Goal: Task Accomplishment & Management: Manage account settings

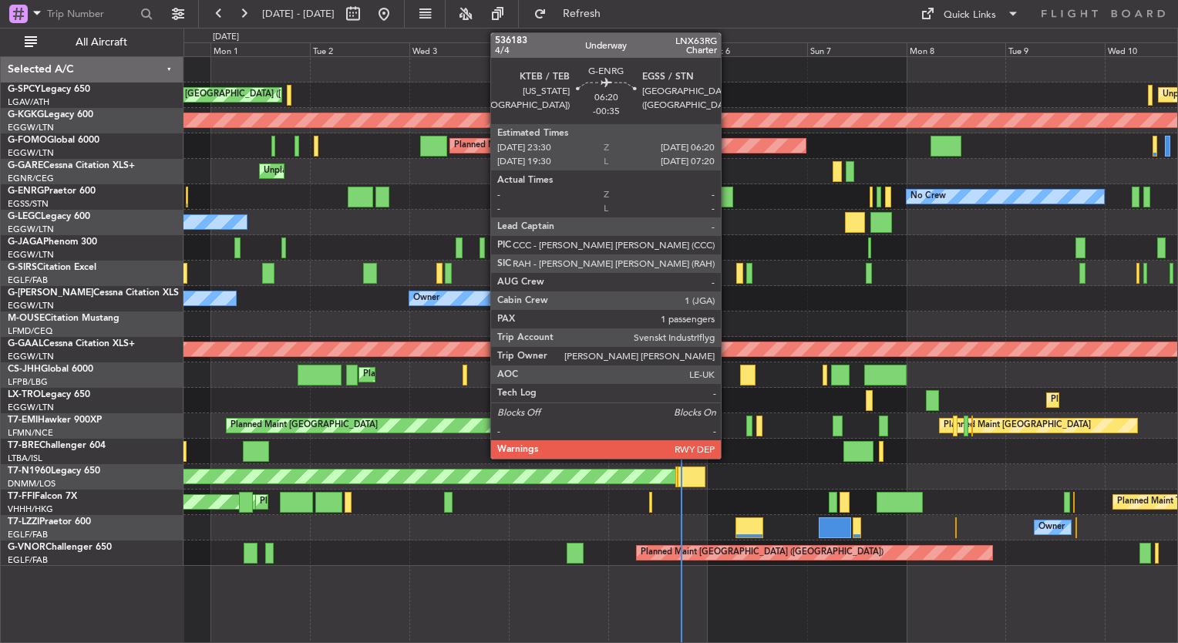
click at [728, 200] on div at bounding box center [719, 197] width 29 height 21
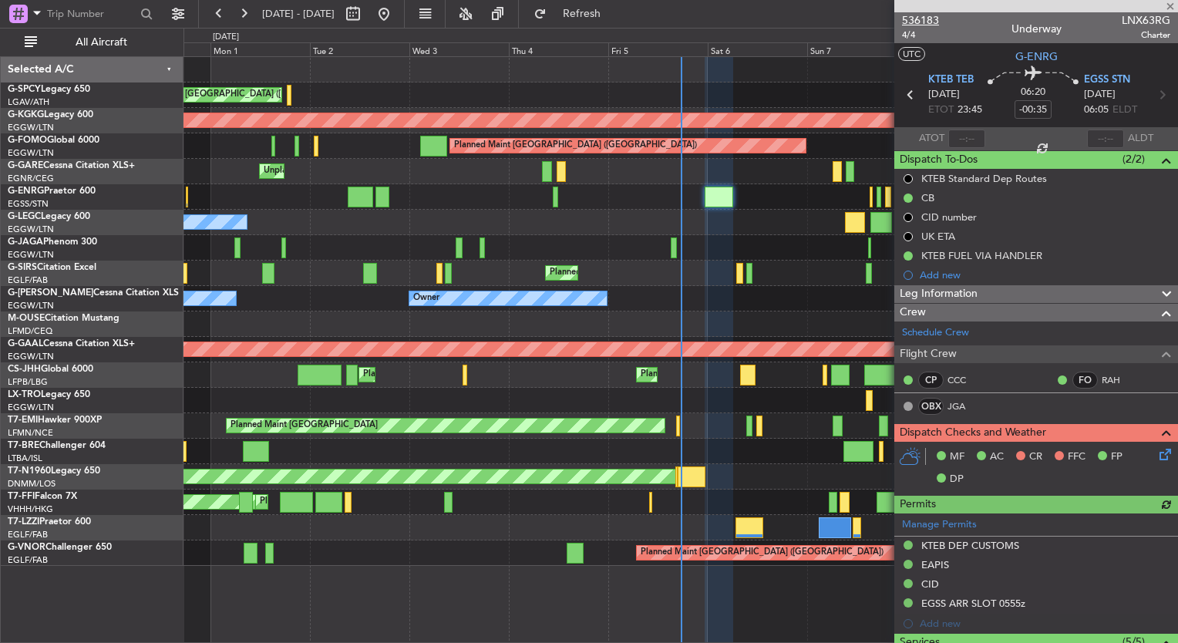
click at [922, 17] on span "536183" at bounding box center [920, 20] width 37 height 16
click at [1167, 6] on span at bounding box center [1169, 7] width 15 height 14
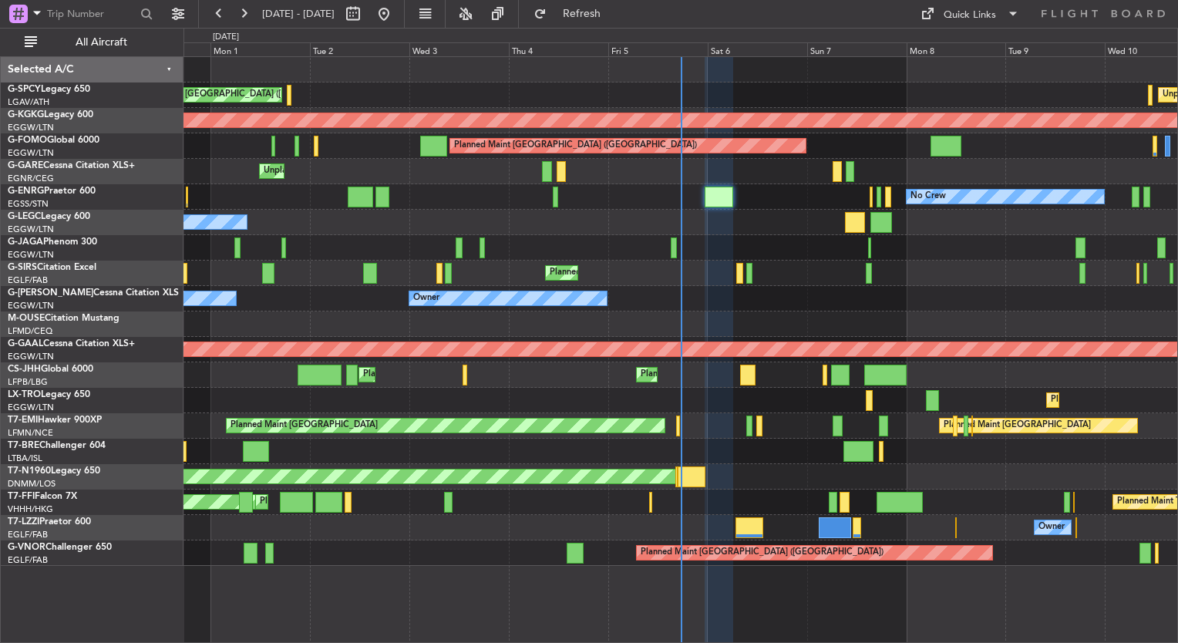
type input "0"
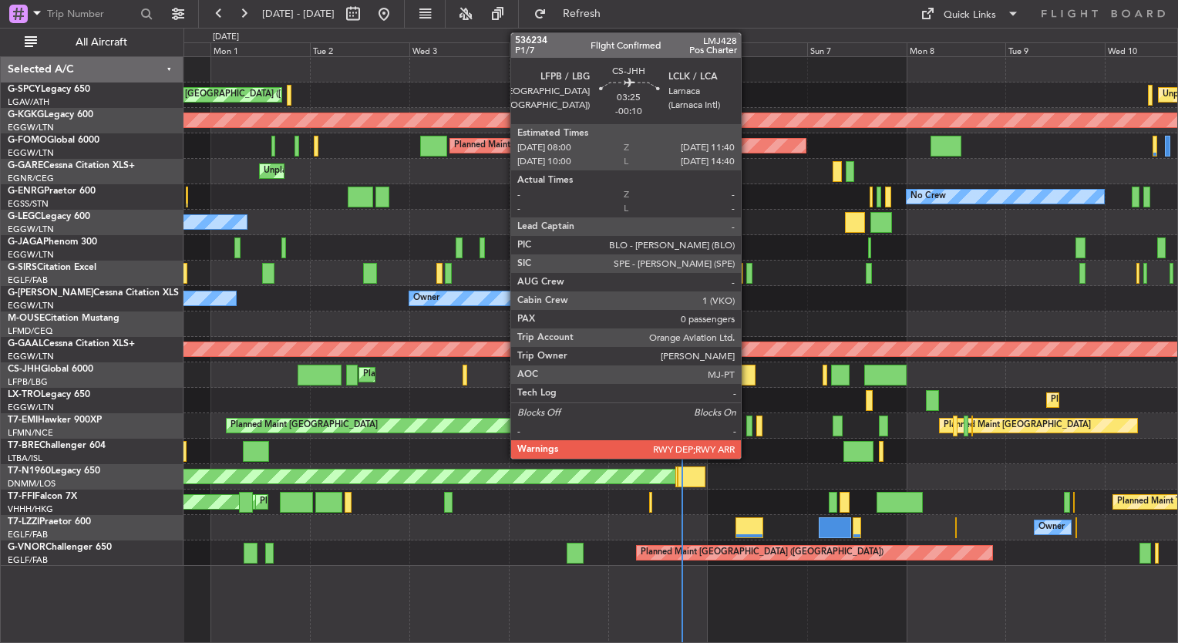
click at [748, 375] on div at bounding box center [747, 375] width 15 height 21
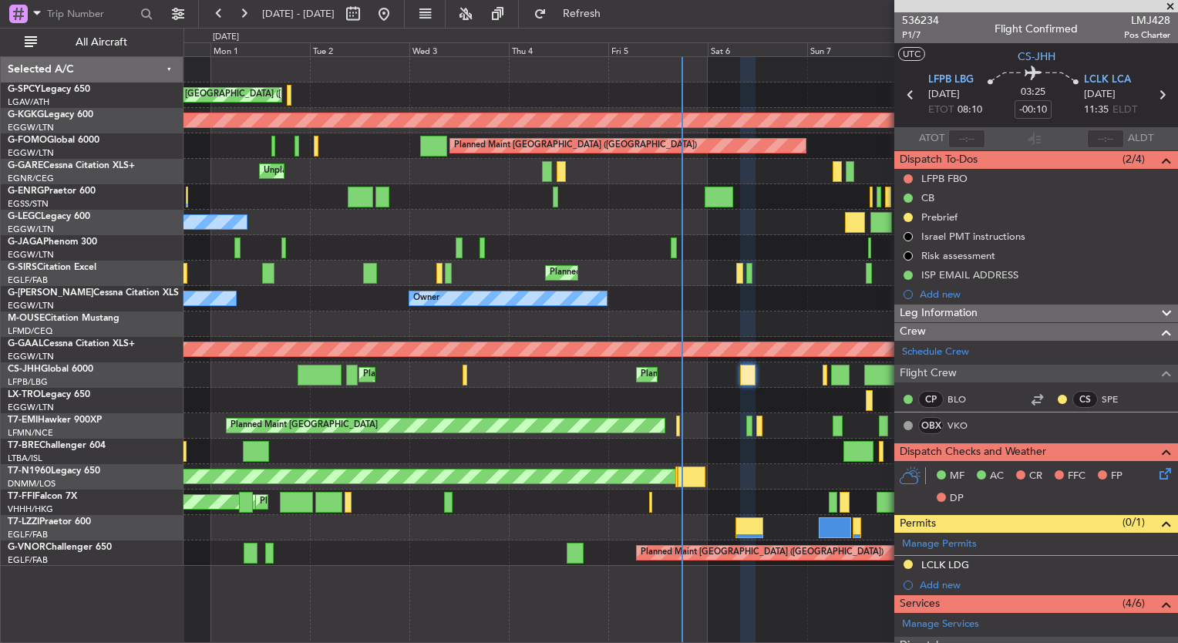
click at [1170, 9] on span at bounding box center [1169, 7] width 15 height 14
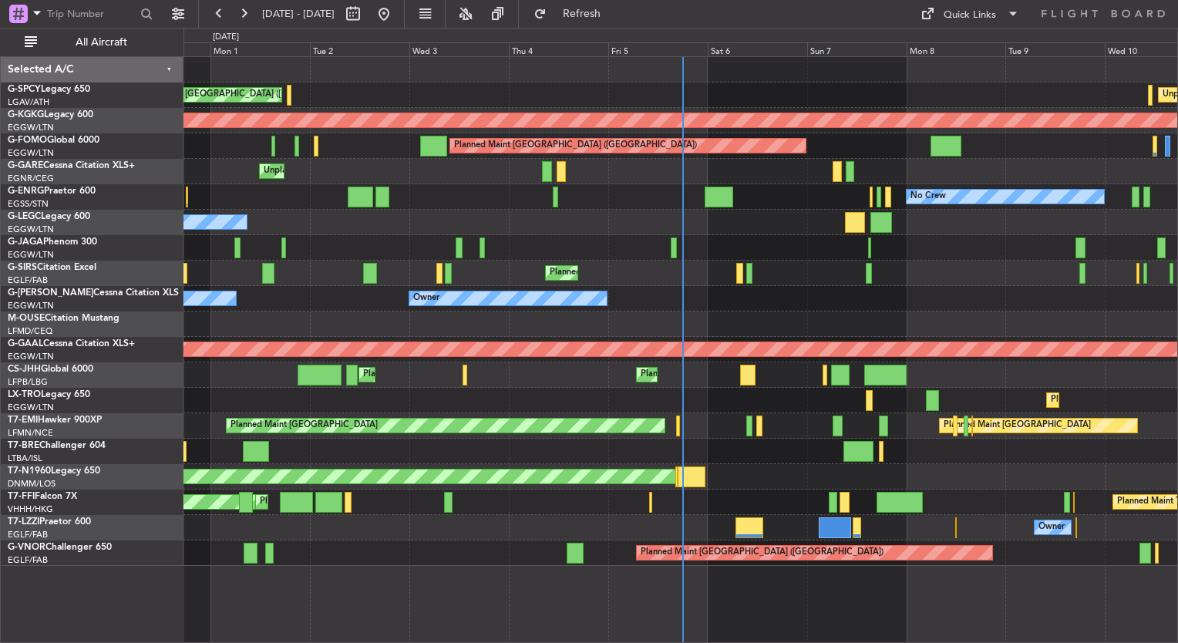
click at [300, 180] on div "Cleaning [GEOGRAPHIC_DATA] ([PERSON_NAME] Intl) Unplanned Maint [GEOGRAPHIC_DAT…" at bounding box center [680, 311] width 994 height 509
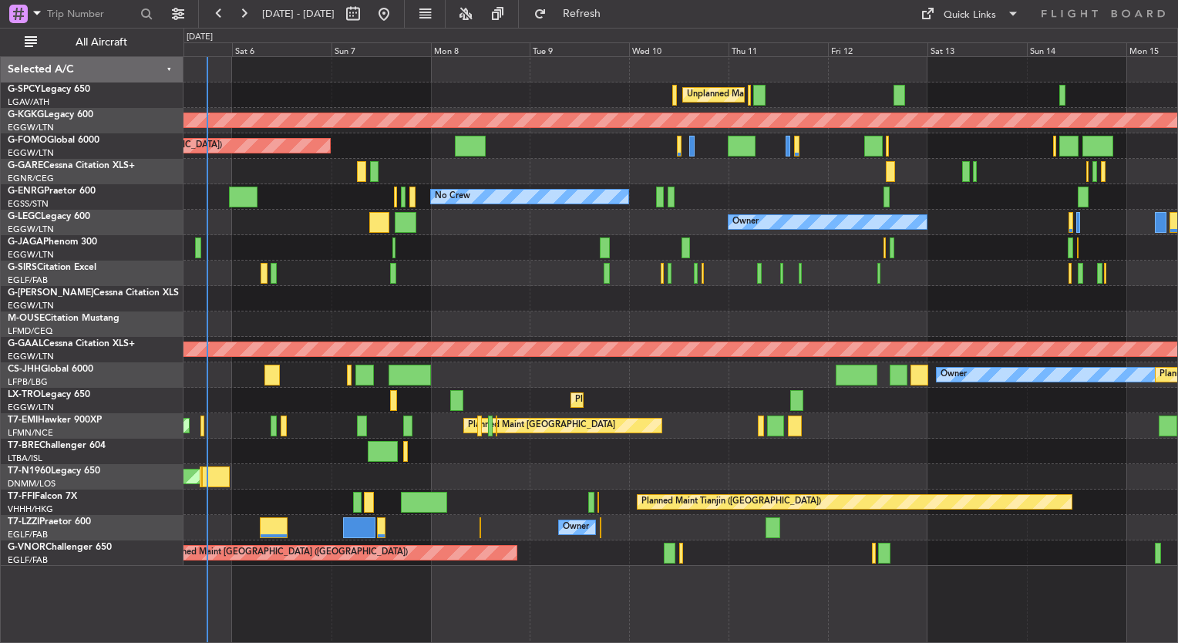
click at [329, 183] on div "Unplanned Maint [GEOGRAPHIC_DATA] ([PERSON_NAME] Intl) AOG Maint [GEOGRAPHIC_DA…" at bounding box center [680, 311] width 994 height 509
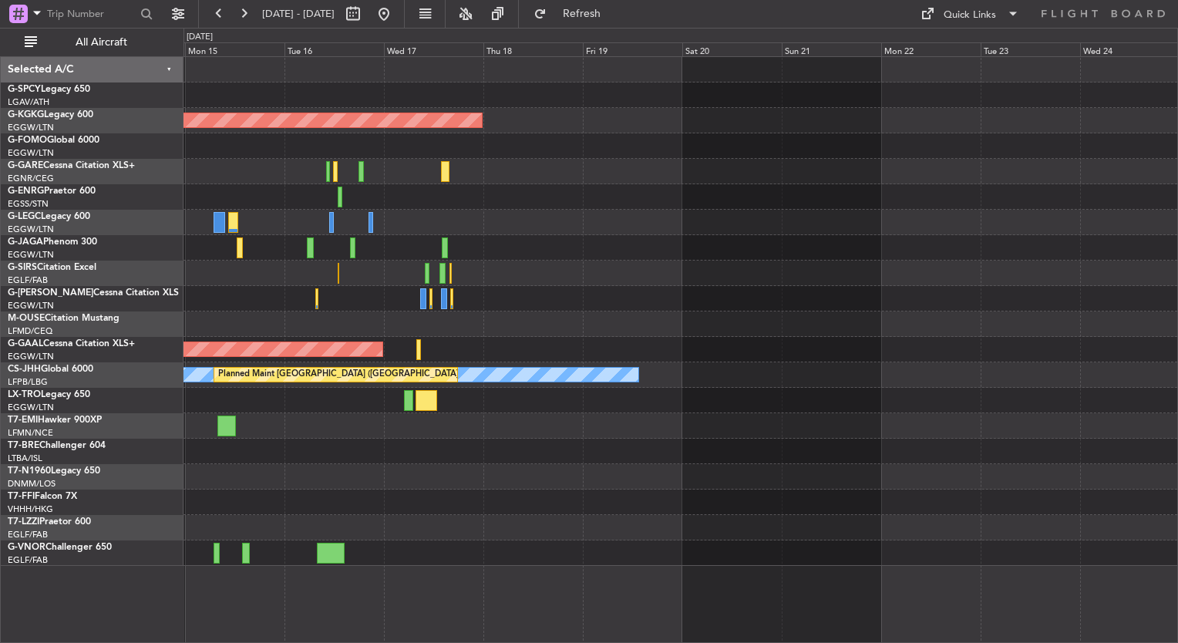
click at [410, 246] on div "AOG Maint [GEOGRAPHIC_DATA] (Ataturk) Owner Planned [GEOGRAPHIC_DATA] Owner Pla…" at bounding box center [680, 311] width 994 height 509
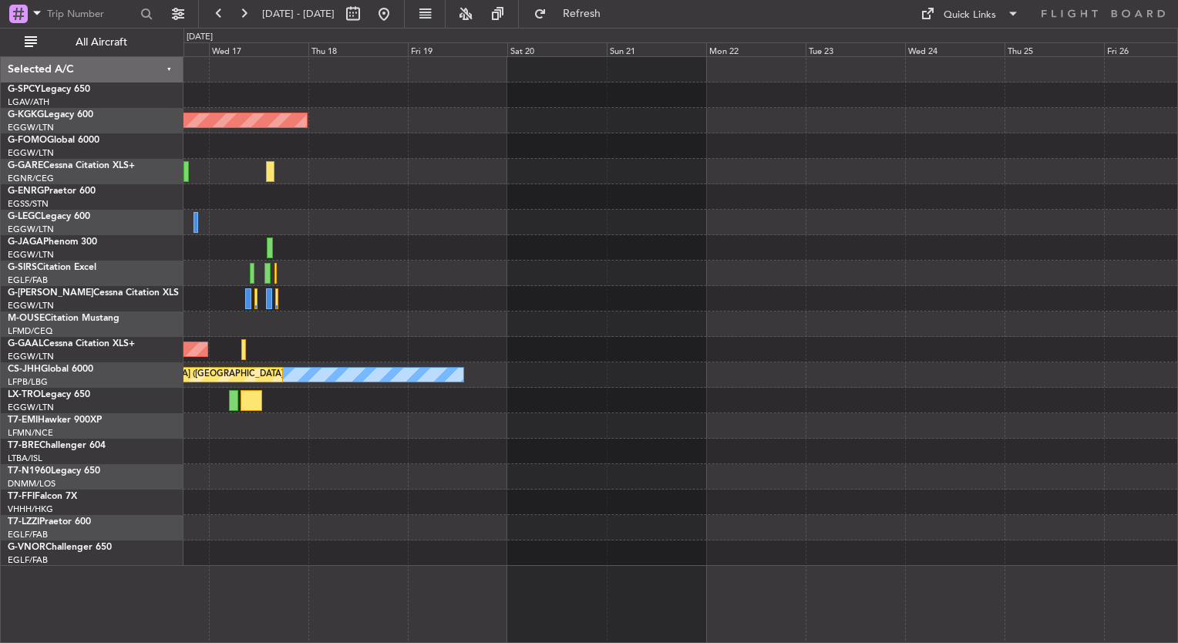
click at [445, 230] on div "AOG Maint [GEOGRAPHIC_DATA] (Ataturk) Planned [GEOGRAPHIC_DATA] Owner Planned M…" at bounding box center [680, 311] width 994 height 509
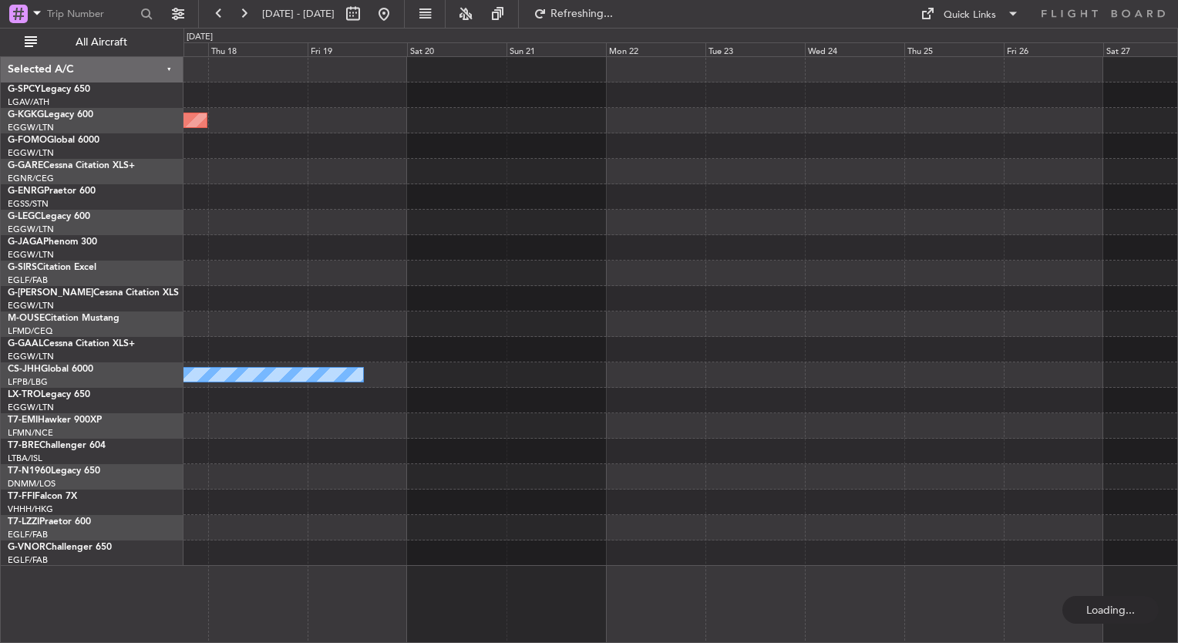
click at [456, 218] on div at bounding box center [680, 222] width 994 height 25
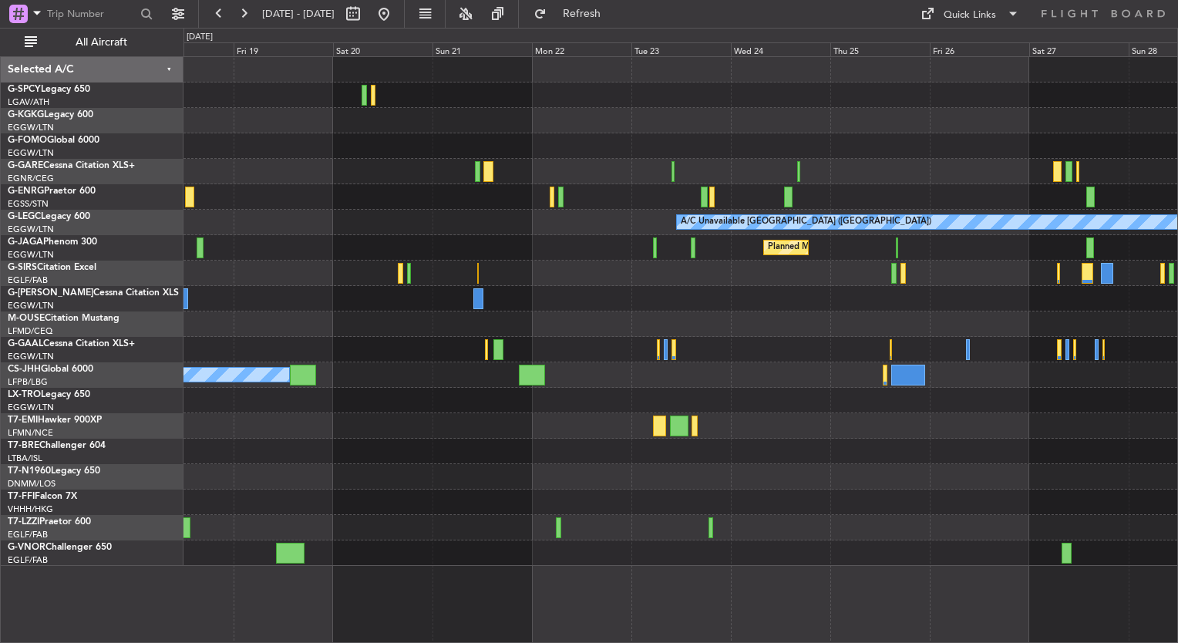
click at [722, 159] on div at bounding box center [680, 171] width 994 height 25
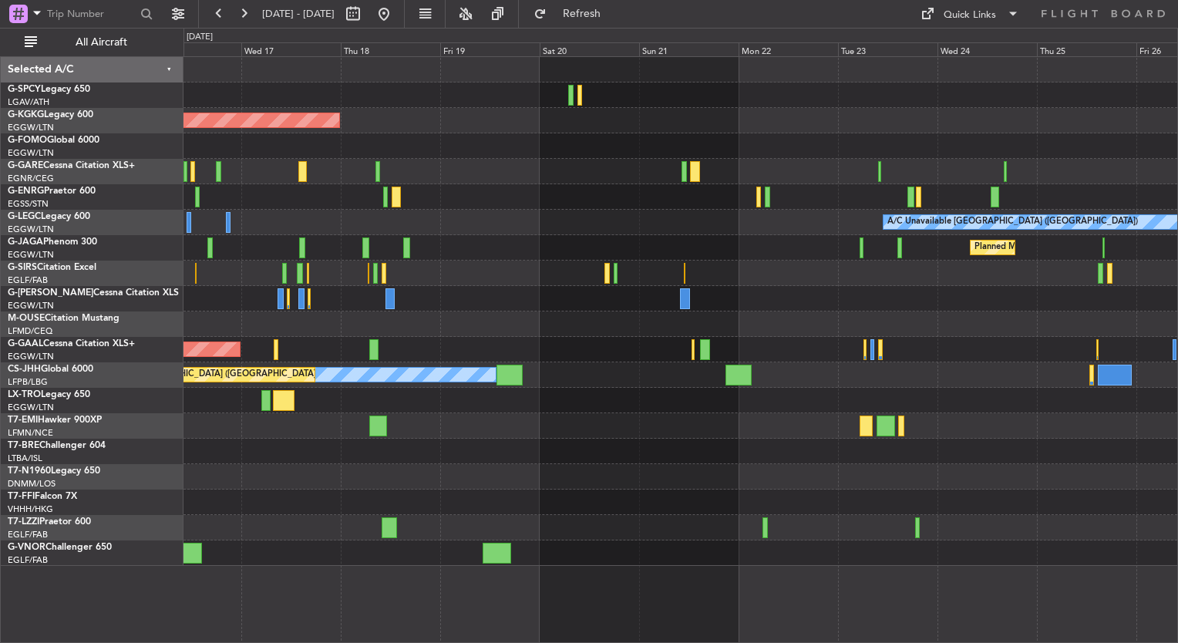
click at [931, 256] on div "AOG Maint [GEOGRAPHIC_DATA] (Ataturk) A/C Unavailable [GEOGRAPHIC_DATA] ([GEOGR…" at bounding box center [680, 311] width 994 height 509
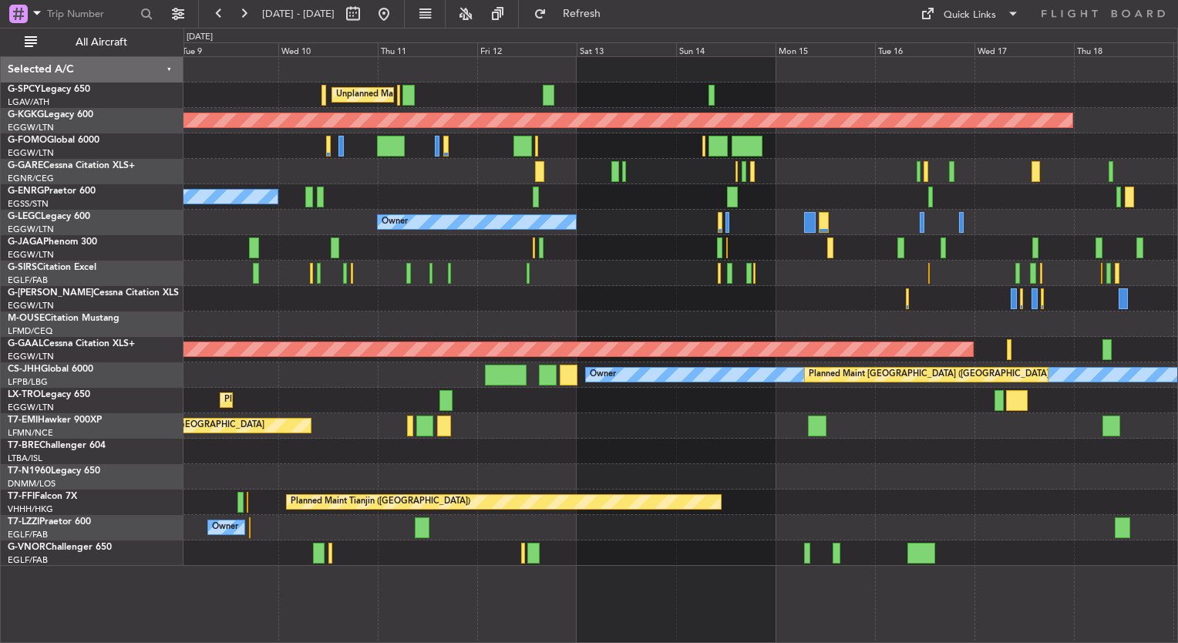
click at [924, 273] on div at bounding box center [680, 273] width 994 height 25
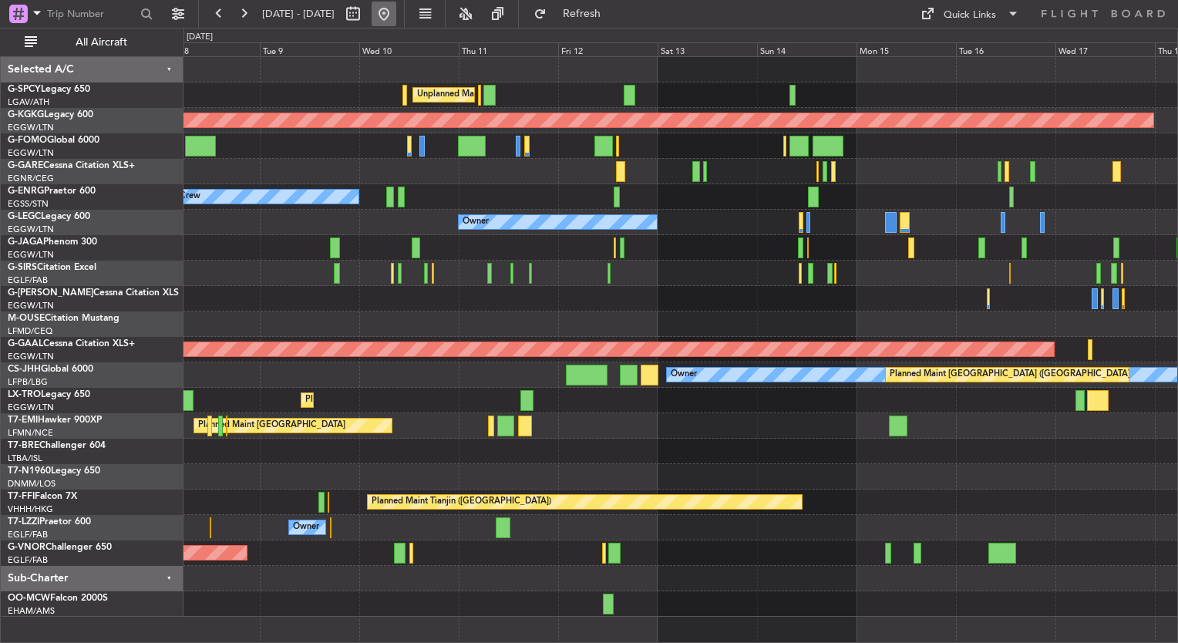
click at [396, 11] on button at bounding box center [384, 14] width 25 height 25
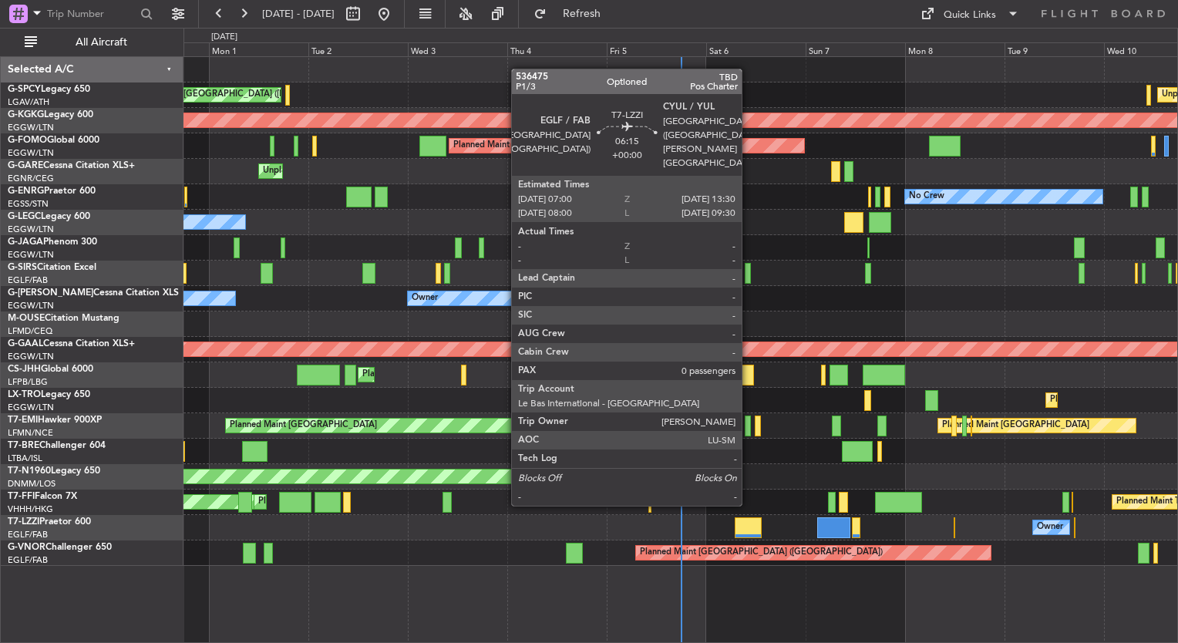
click at [748, 518] on div at bounding box center [748, 527] width 27 height 21
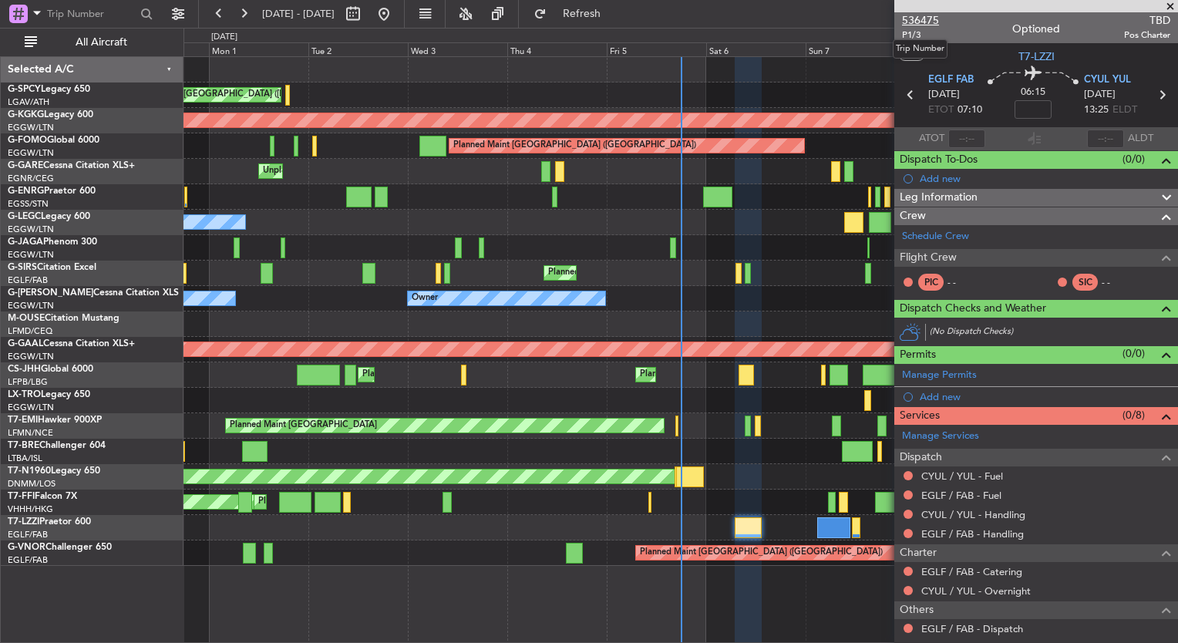
click at [927, 22] on span "536475" at bounding box center [920, 20] width 37 height 16
click at [207, 244] on div "Owner Ibiza" at bounding box center [680, 247] width 994 height 25
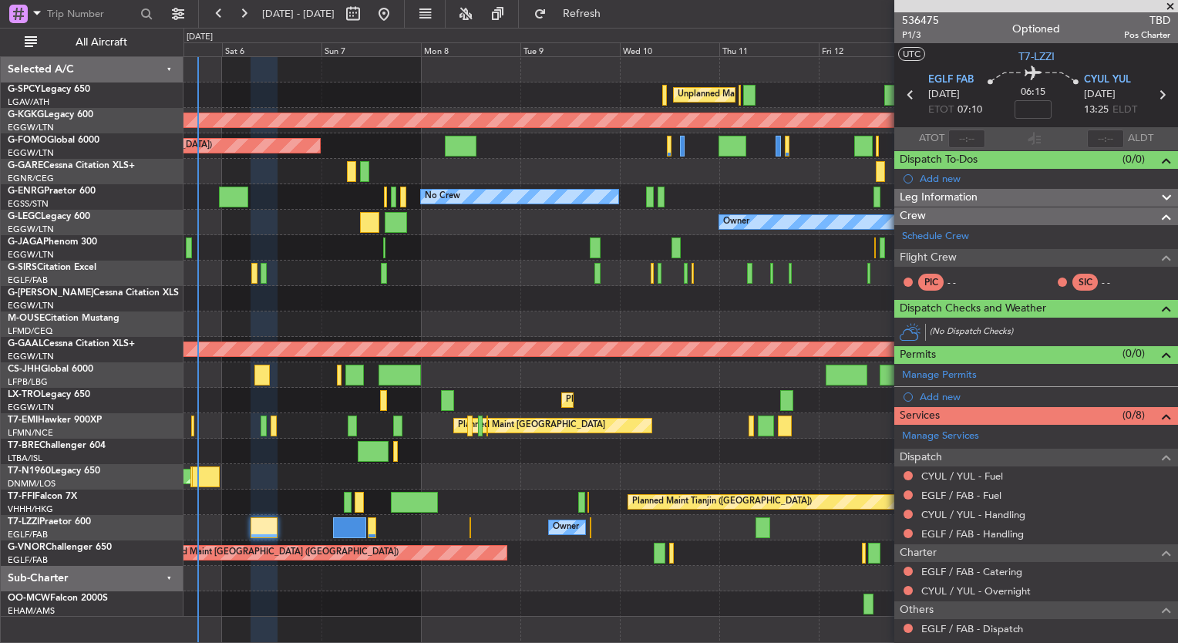
click at [1170, 4] on span at bounding box center [1169, 7] width 15 height 14
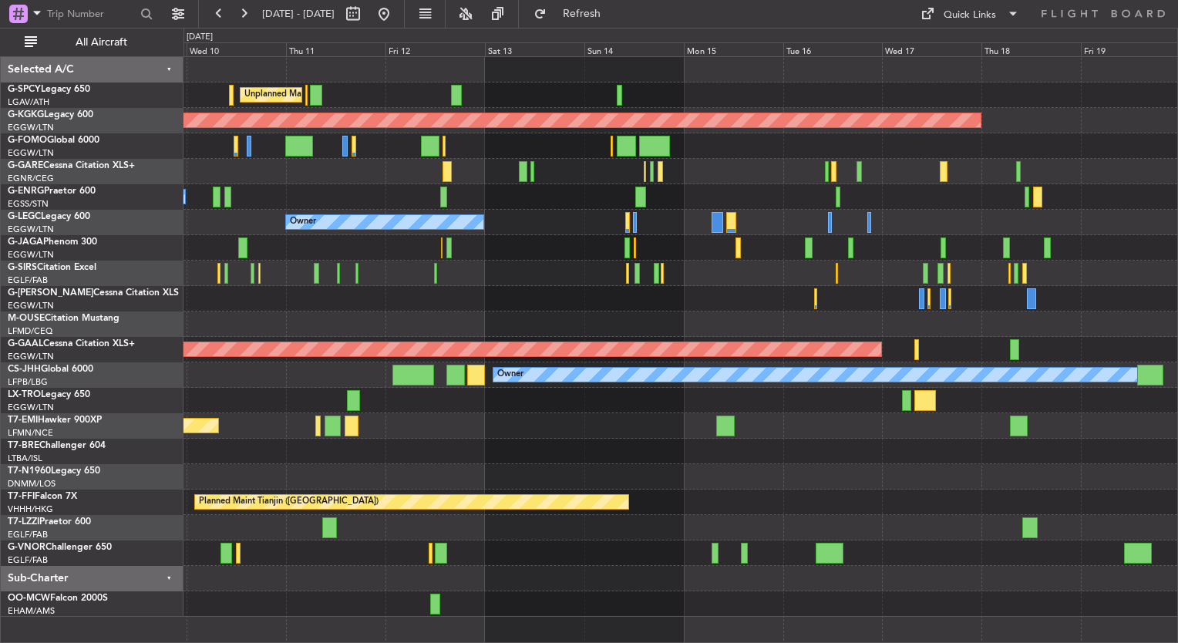
click at [377, 254] on div at bounding box center [680, 247] width 994 height 25
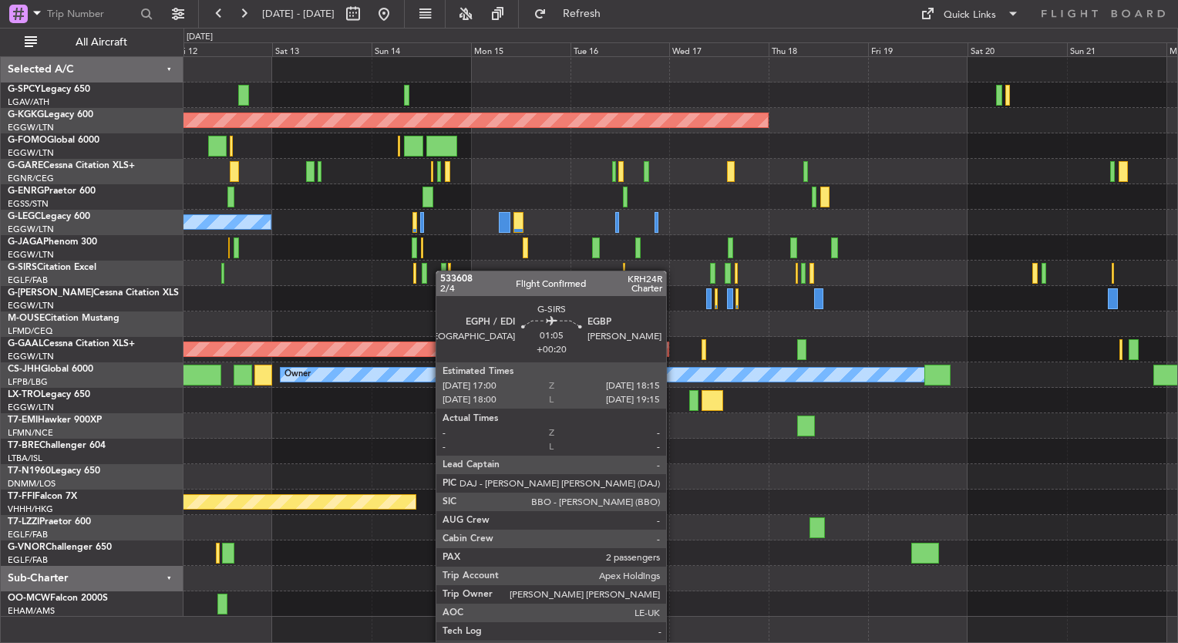
click at [444, 271] on div "Unplanned Maint [GEOGRAPHIC_DATA] ([PERSON_NAME] Intl) AOG Maint [GEOGRAPHIC_DA…" at bounding box center [680, 337] width 994 height 560
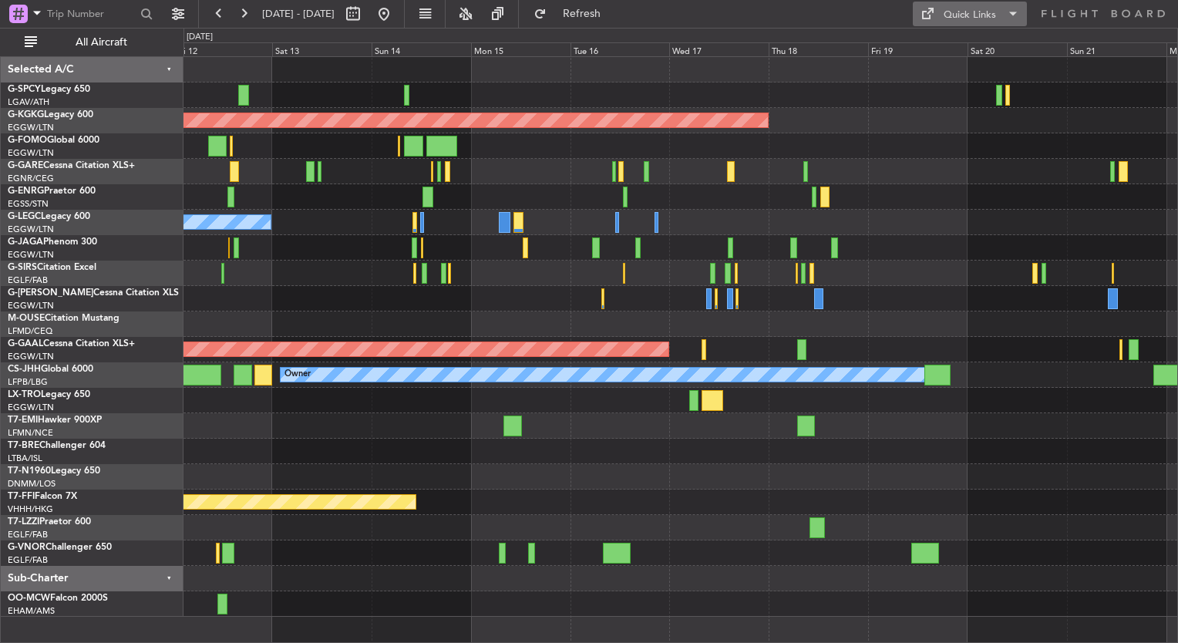
click at [964, 14] on div "Quick Links" at bounding box center [970, 15] width 52 height 15
click at [944, 56] on button "Trip Builder" at bounding box center [971, 50] width 116 height 37
click at [396, 14] on button at bounding box center [384, 14] width 25 height 25
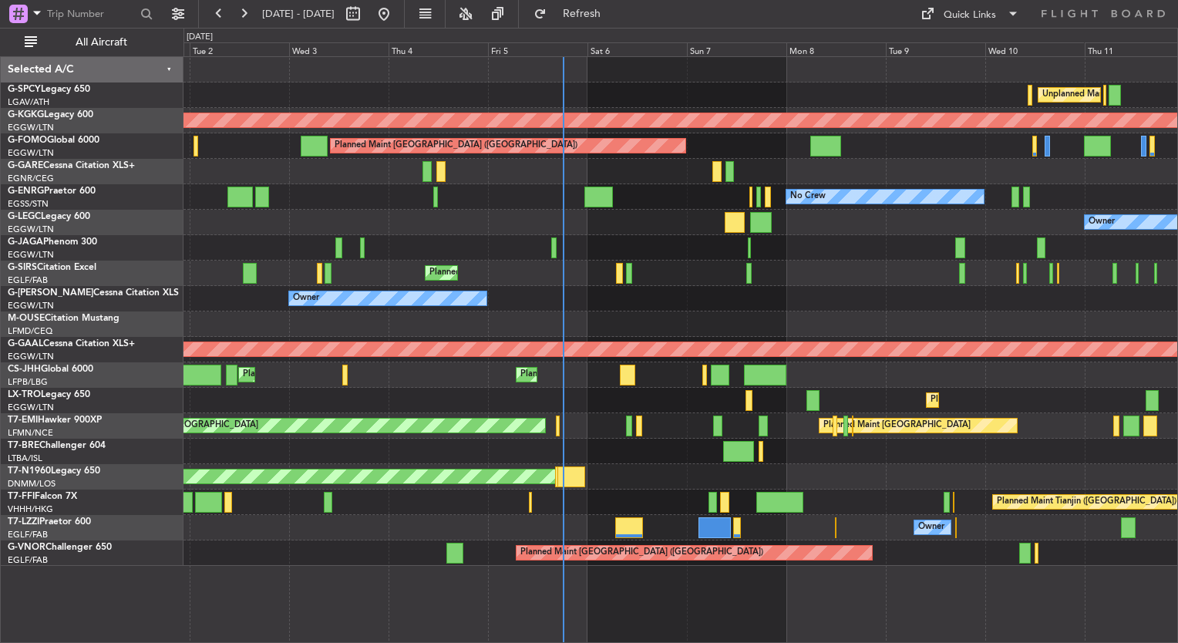
click at [655, 381] on div "Planned Maint [GEOGRAPHIC_DATA] ([GEOGRAPHIC_DATA]) Planned Maint [GEOGRAPHIC_D…" at bounding box center [680, 374] width 994 height 25
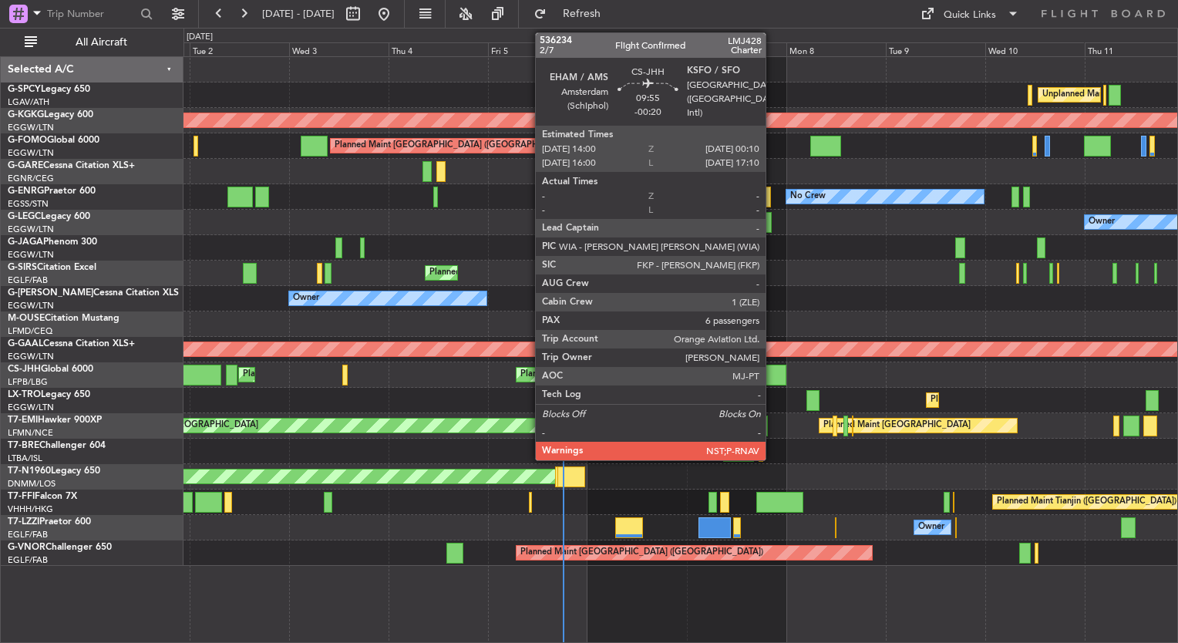
click at [772, 377] on div at bounding box center [765, 375] width 42 height 21
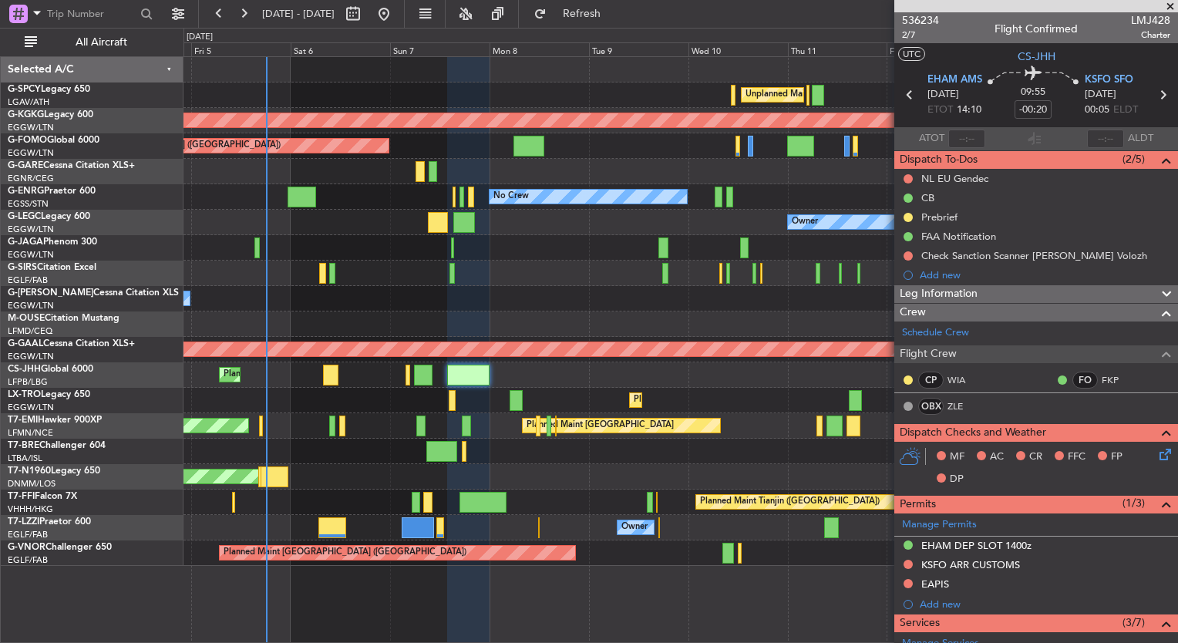
click at [357, 372] on div "Unplanned Maint [GEOGRAPHIC_DATA] ([PERSON_NAME] Intl) AOG Maint [GEOGRAPHIC_DA…" at bounding box center [680, 311] width 994 height 509
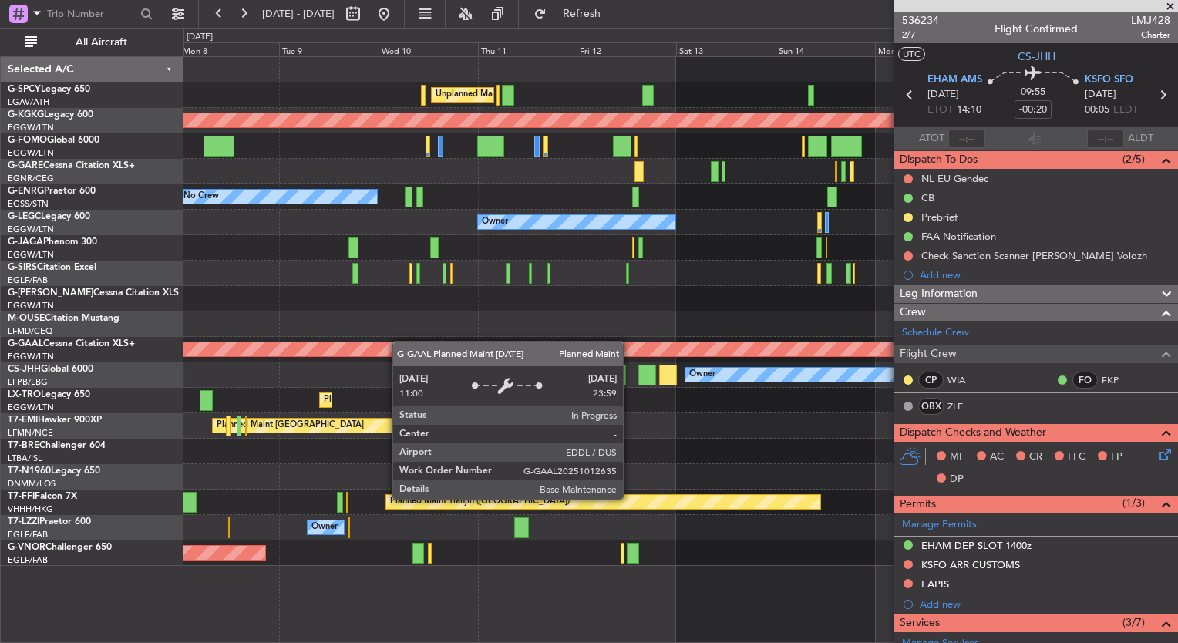
click at [407, 342] on div "Planned Maint Dusseldorf" at bounding box center [132, 349] width 1882 height 14
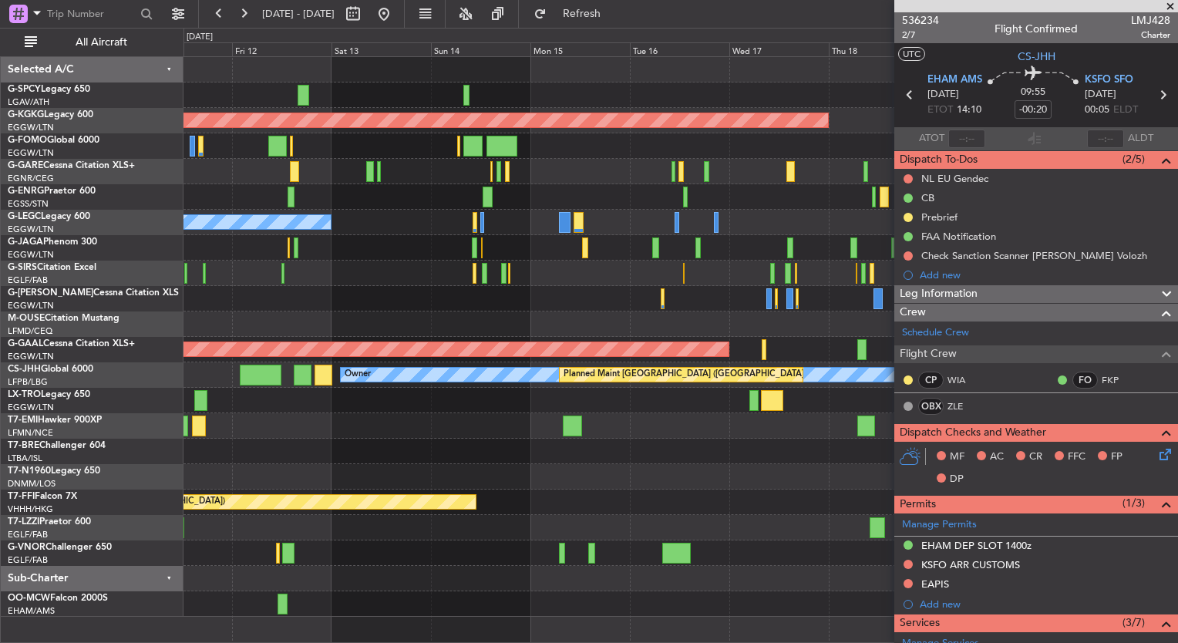
click at [342, 411] on div "Unplanned Maint [GEOGRAPHIC_DATA] ([PERSON_NAME] Intl) AOG Maint [GEOGRAPHIC_DA…" at bounding box center [680, 337] width 994 height 560
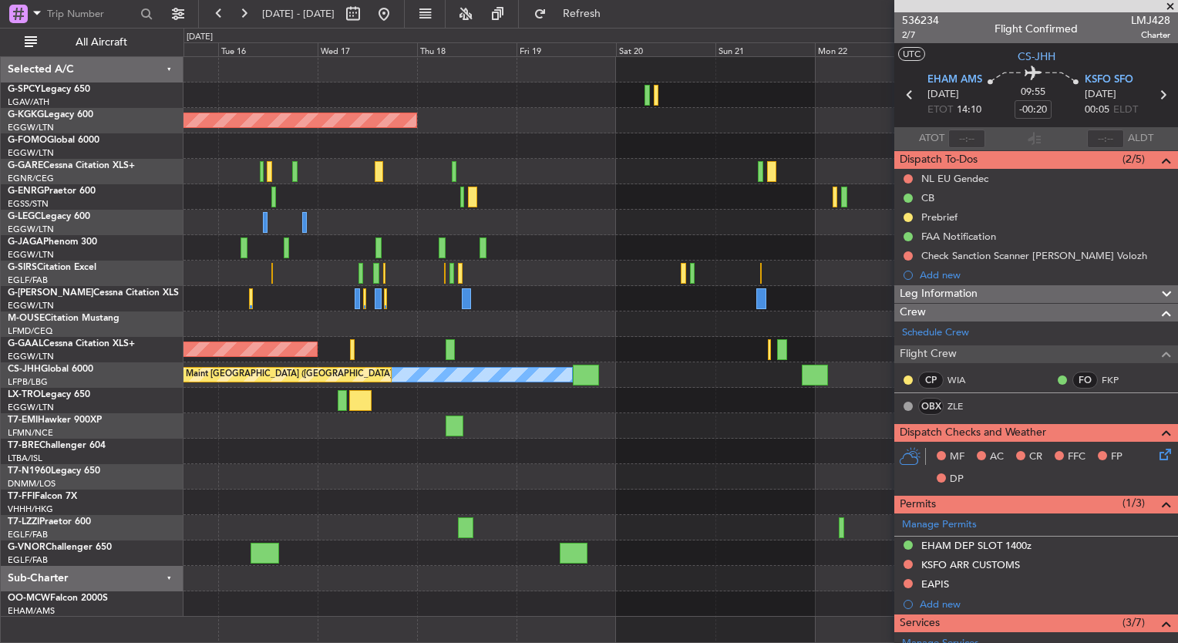
click at [298, 409] on div "AOG Maint Istanbul (Ataturk) A/C Unavailable London (Luton) Planned Maint Londo…" at bounding box center [680, 337] width 994 height 560
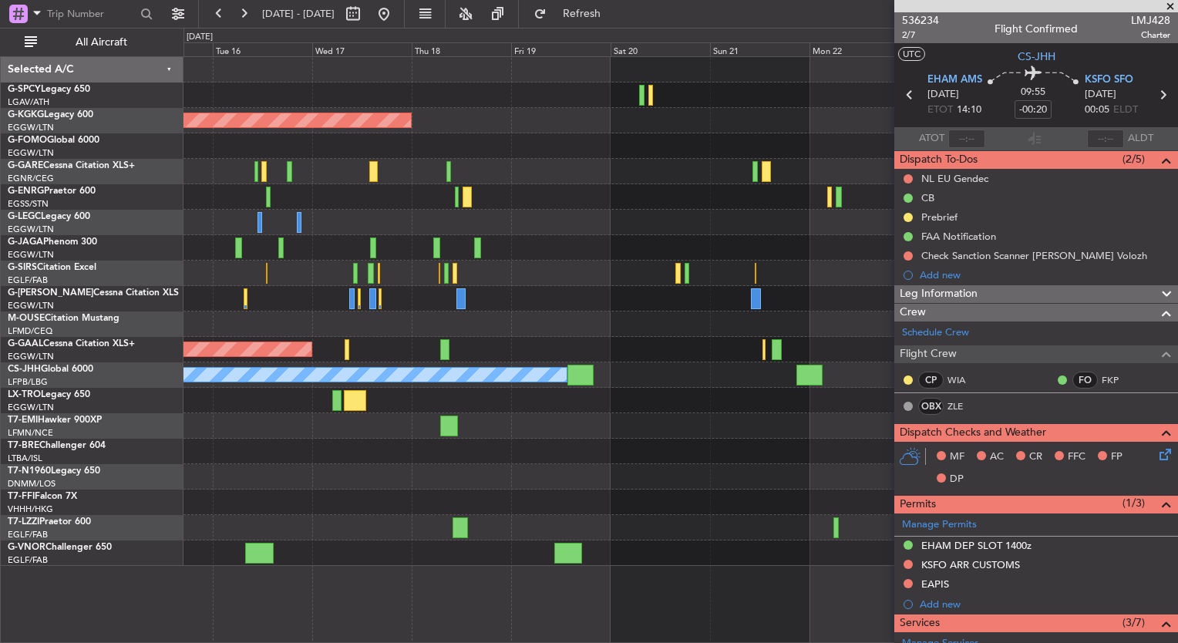
click at [449, 419] on div at bounding box center [680, 425] width 994 height 25
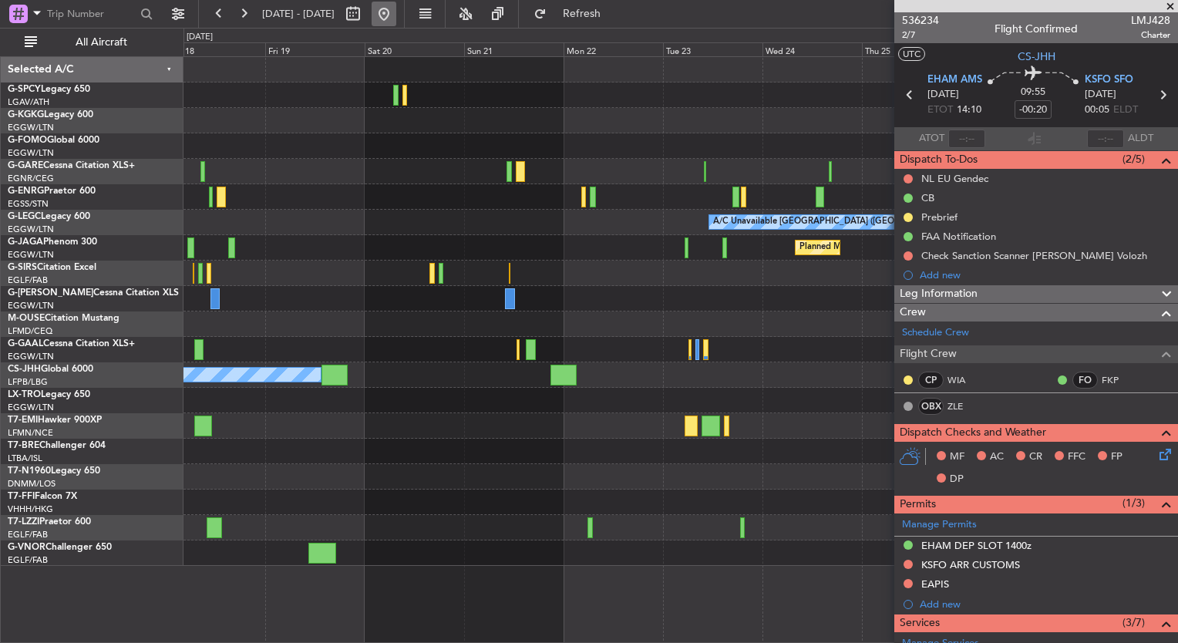
click at [396, 14] on button at bounding box center [384, 14] width 25 height 25
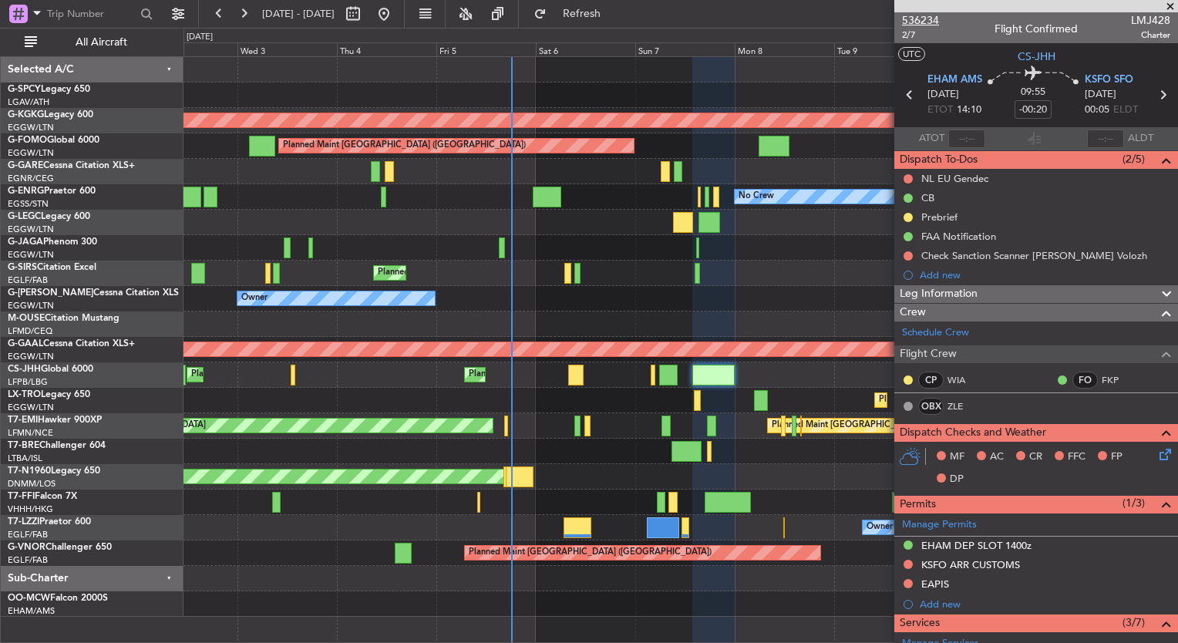
click at [928, 20] on span "536234" at bounding box center [920, 20] width 37 height 16
click at [1169, 8] on div at bounding box center [1036, 6] width 284 height 12
click at [1169, 5] on span at bounding box center [1169, 7] width 15 height 14
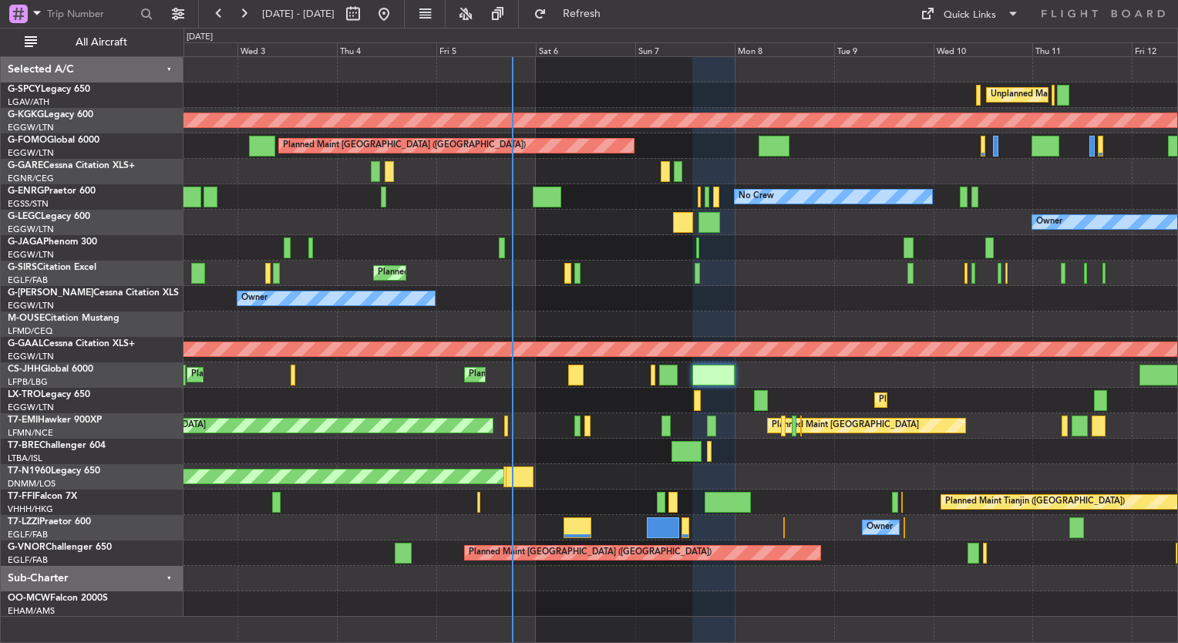
type input "0"
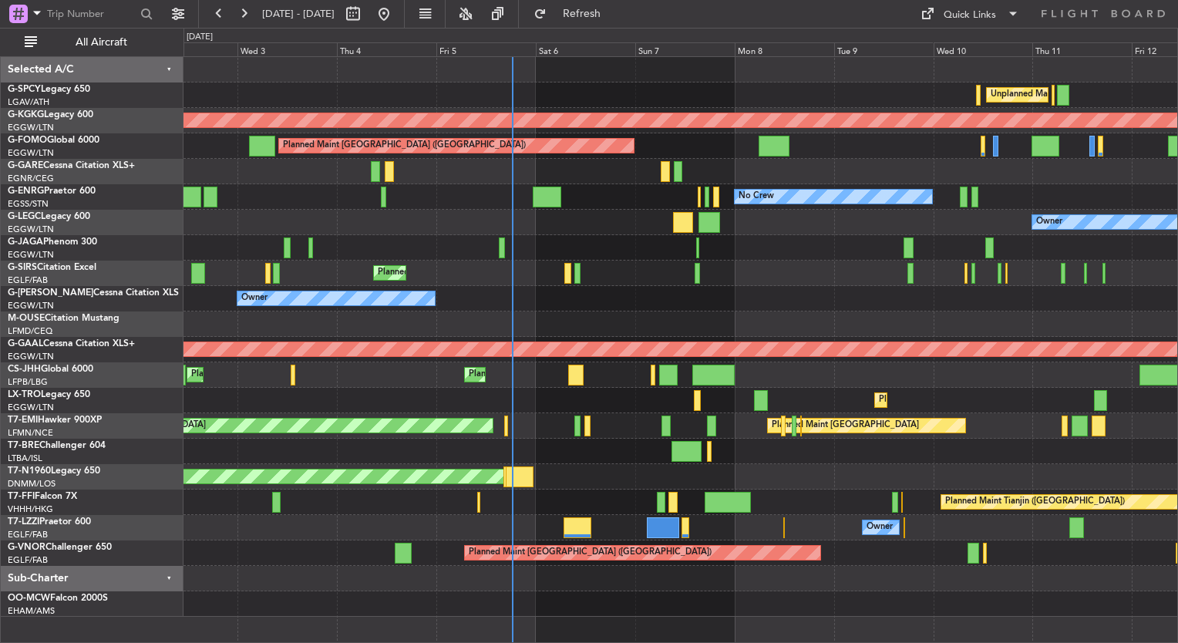
click at [770, 26] on div "02 Sep 2025 - 12 Sep 2025 Refresh Quick Links All Aircraft" at bounding box center [589, 14] width 1178 height 28
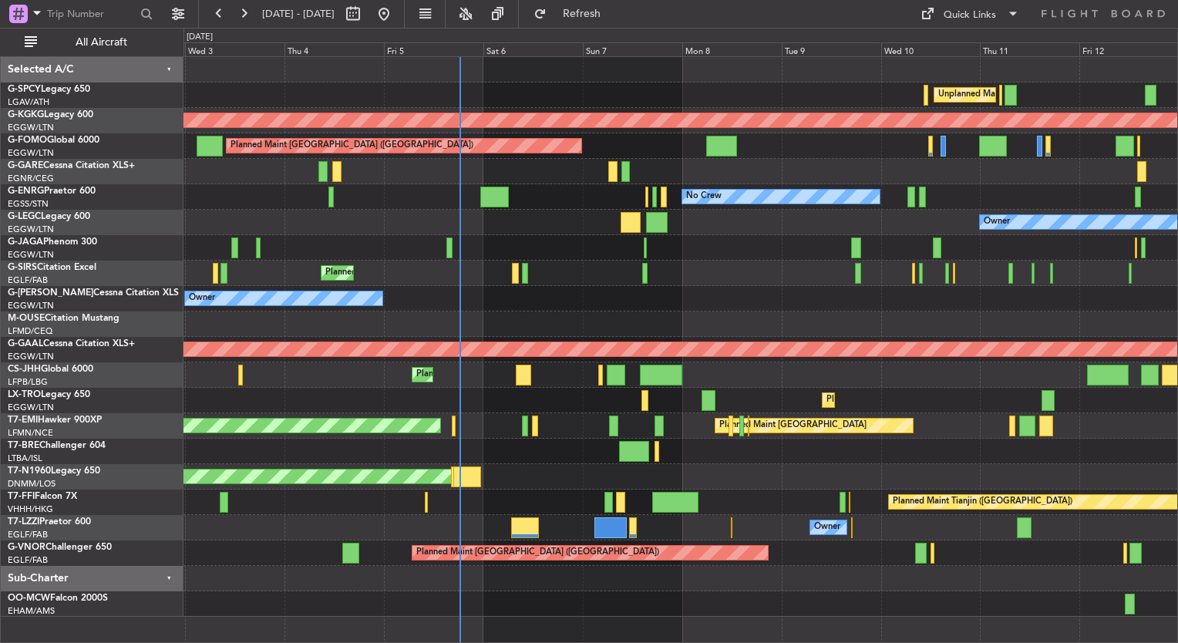
click at [274, 276] on div "Unplanned Maint Athens (Eleftherios Venizelos Intl) Cleaning Athens (Eleftherio…" at bounding box center [680, 337] width 994 height 560
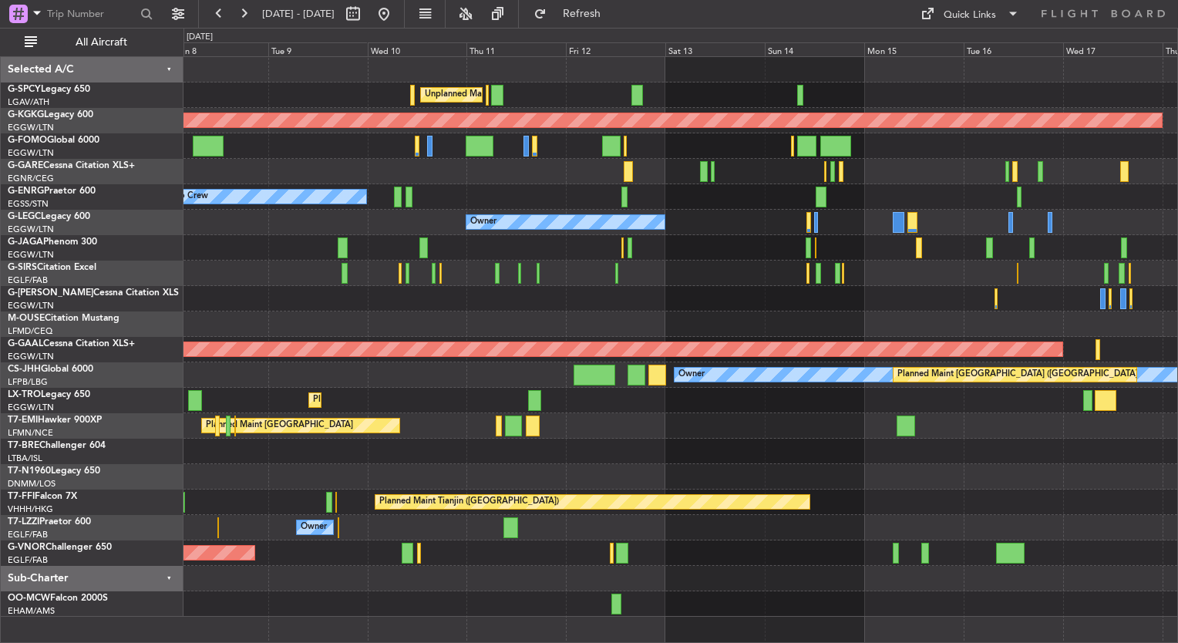
click at [247, 239] on div "Unplanned Maint Athens (Eleftherios Venizelos Intl) AOG Maint Istanbul (Ataturk…" at bounding box center [680, 337] width 994 height 560
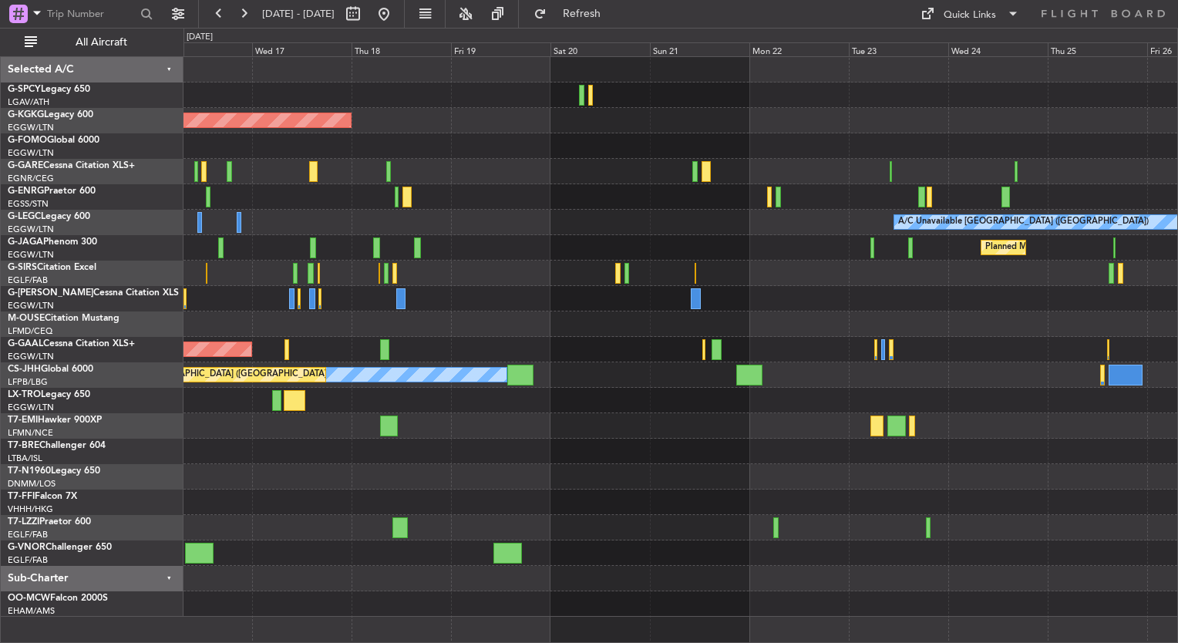
click at [574, 263] on div "AOG Maint Istanbul (Ataturk) A/C Unavailable London (Luton) Planned Maint Londo…" at bounding box center [680, 337] width 994 height 560
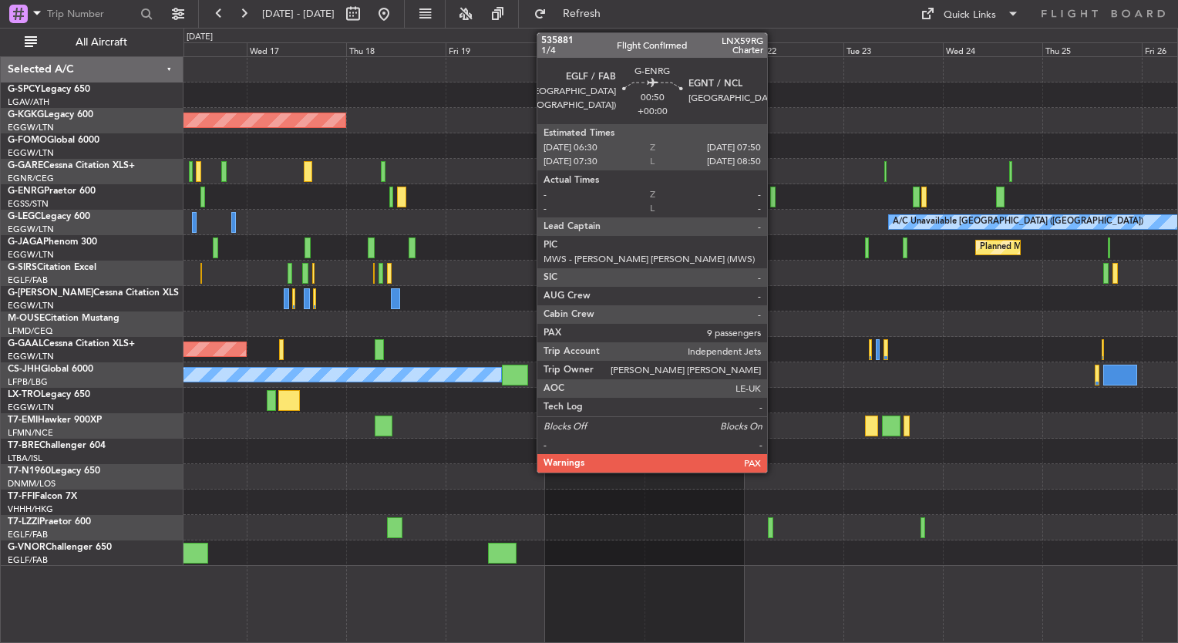
click at [774, 200] on div at bounding box center [773, 197] width 6 height 21
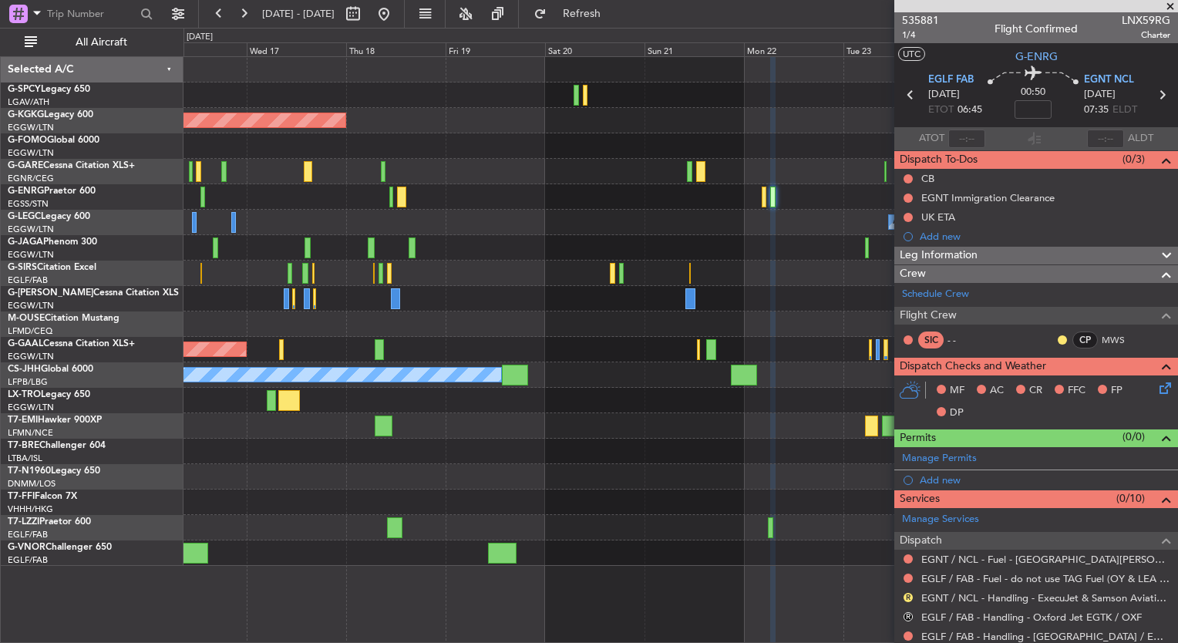
click at [1168, 7] on span at bounding box center [1169, 7] width 15 height 14
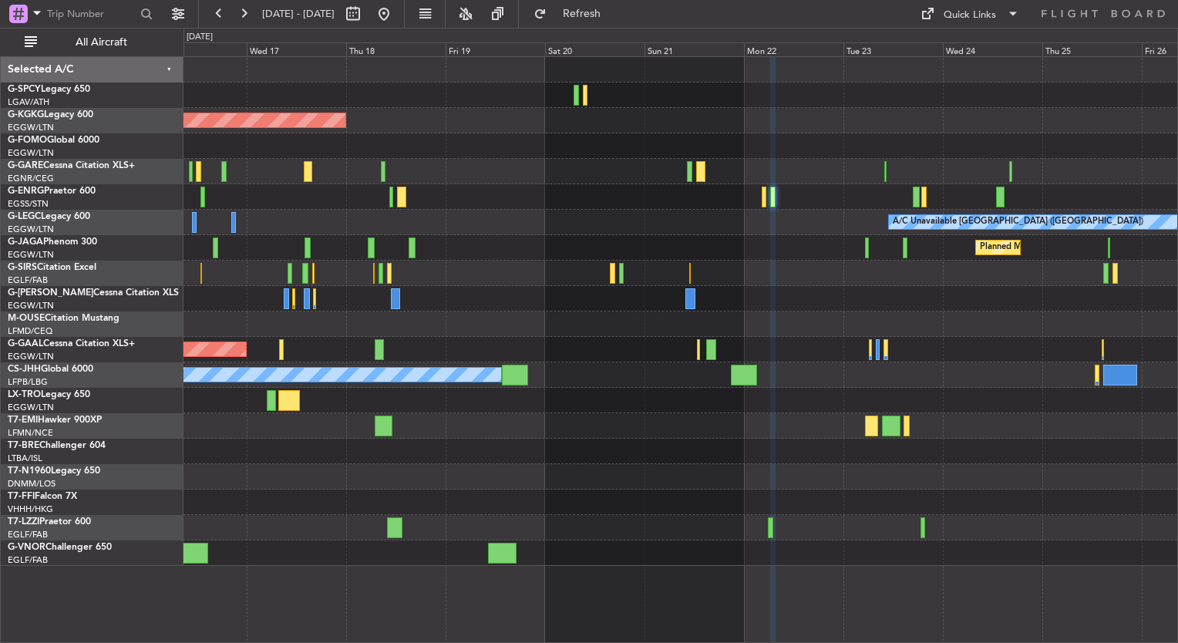
type input "0"
click at [396, 13] on button at bounding box center [384, 14] width 25 height 25
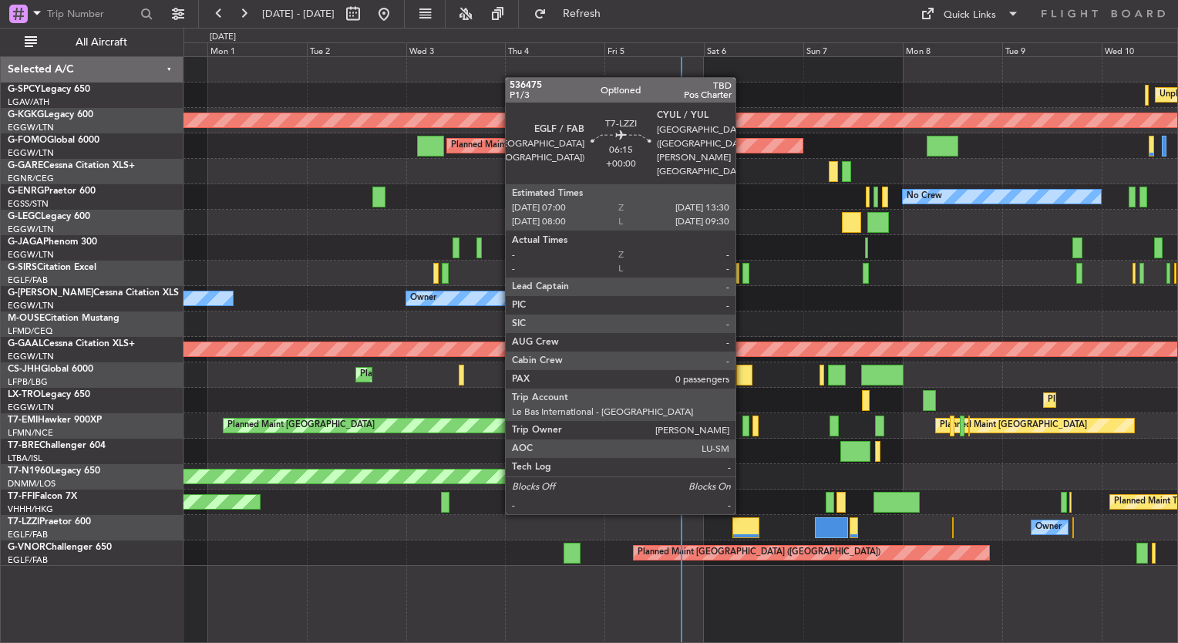
click at [742, 526] on div at bounding box center [745, 527] width 27 height 21
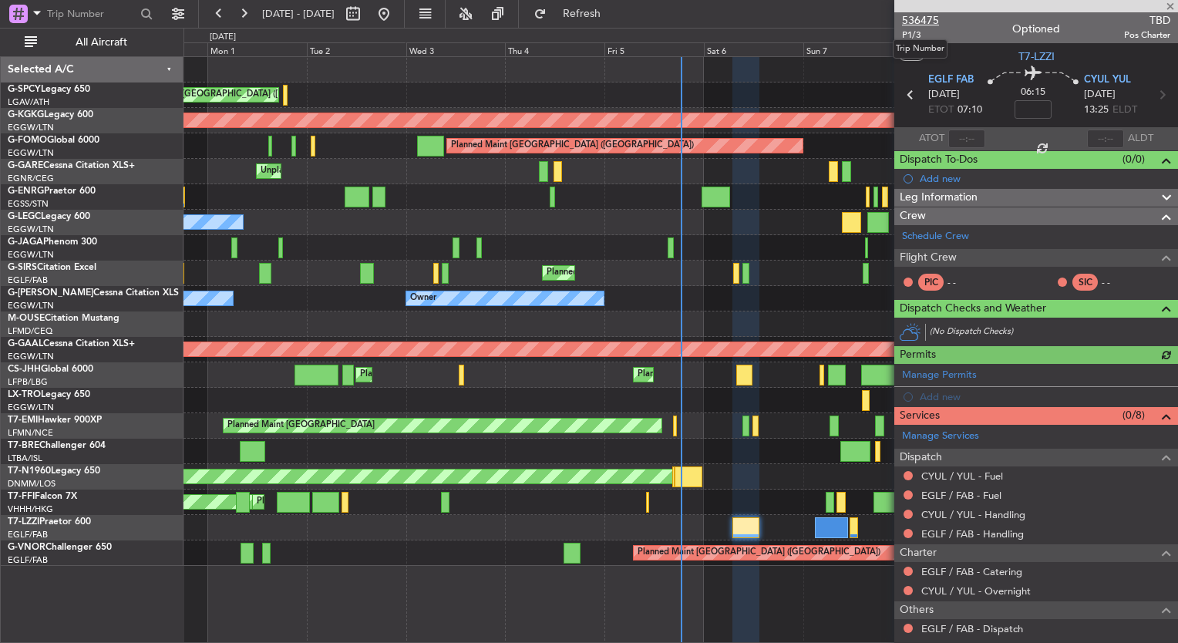
click at [914, 20] on span "536475" at bounding box center [920, 20] width 37 height 16
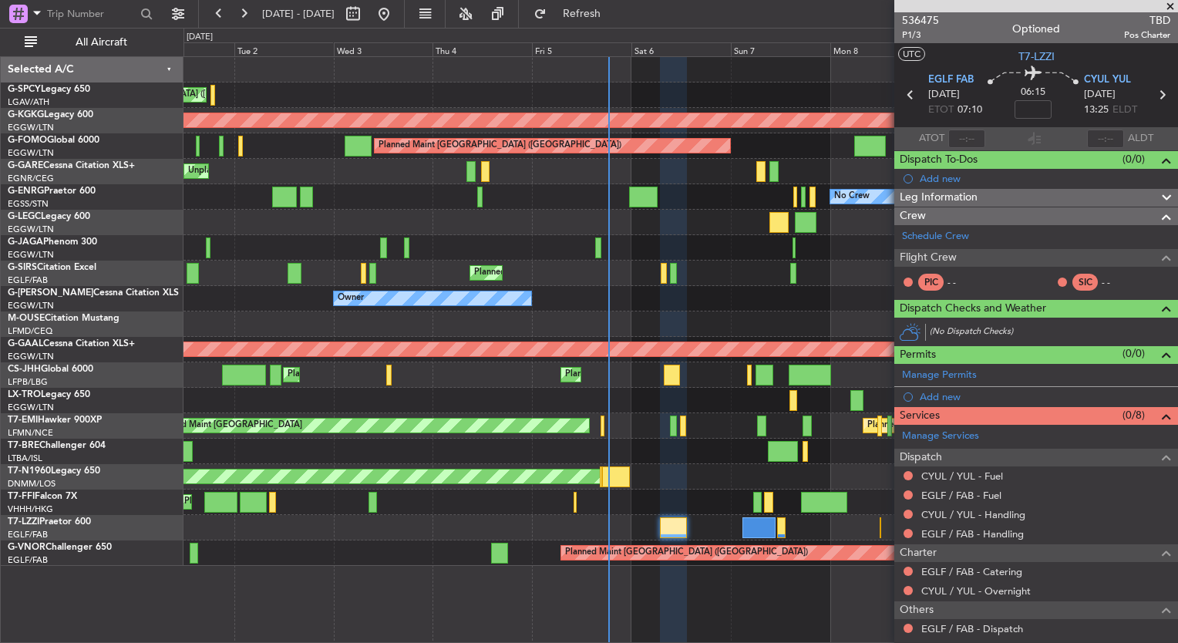
click at [728, 471] on div "Unplanned Maint Athens (Eleftherios Venizelos Intl) Cleaning Athens (Eleftherio…" at bounding box center [680, 311] width 994 height 509
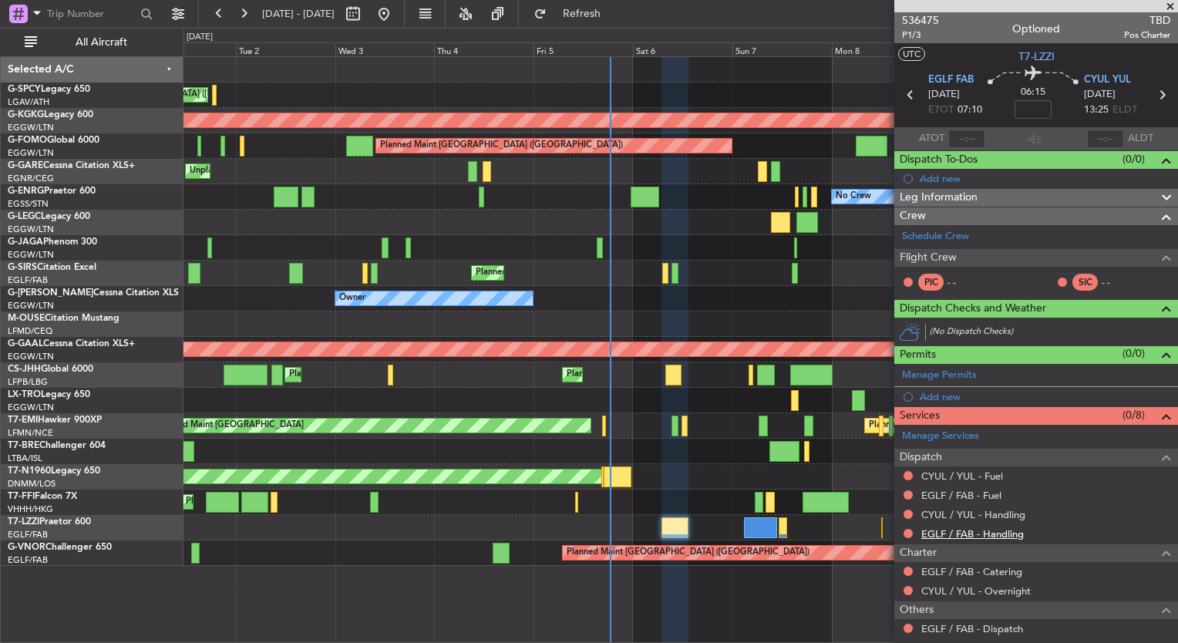
click at [984, 535] on link "EGLF / FAB - Handling" at bounding box center [972, 533] width 103 height 13
click at [614, 12] on span "Refresh" at bounding box center [582, 13] width 65 height 11
click at [1001, 513] on link "CYUL / YUL - Handling" at bounding box center [973, 514] width 104 height 13
click at [607, 2] on button "Refresh" at bounding box center [572, 14] width 93 height 25
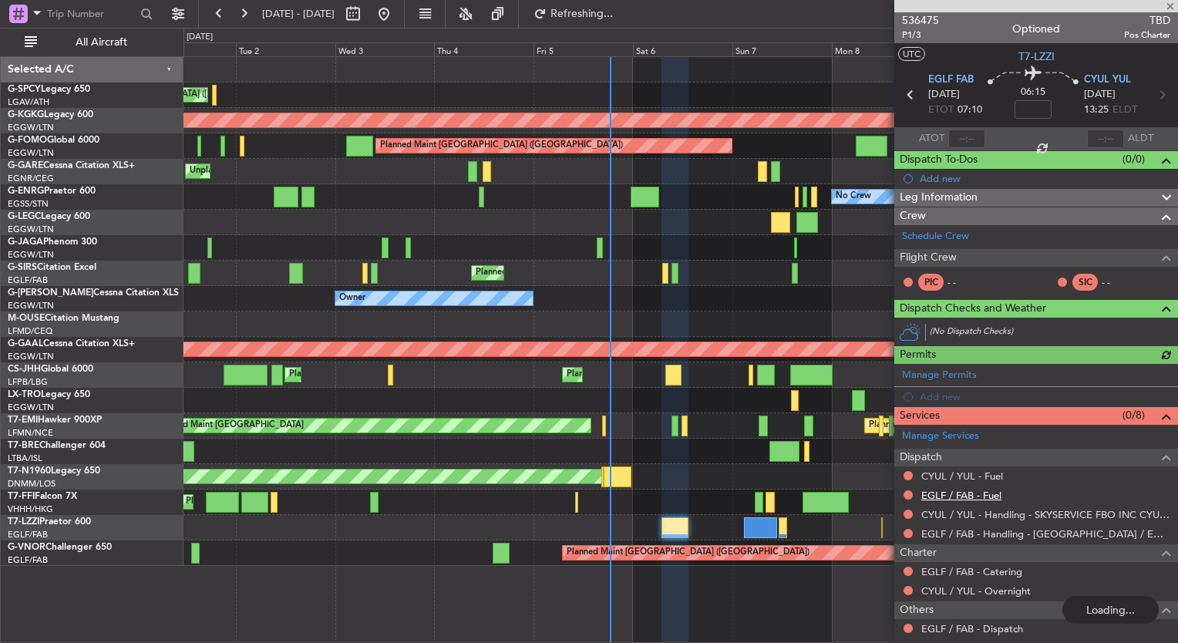
click at [992, 493] on link "EGLF / FAB - Fuel" at bounding box center [961, 495] width 80 height 13
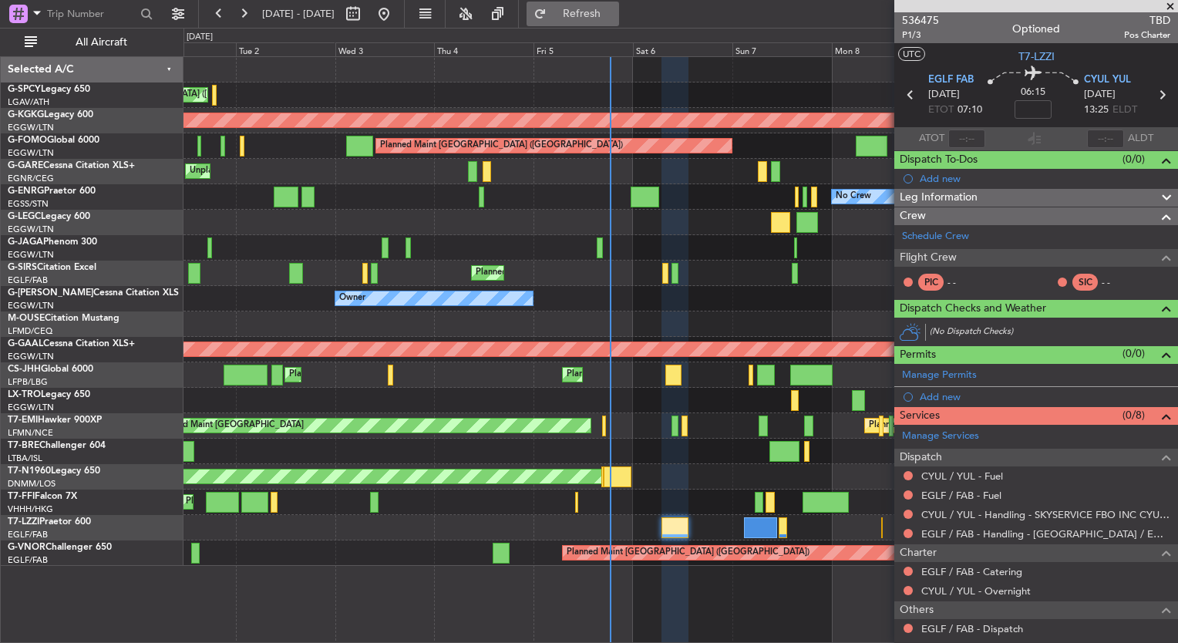
click at [614, 14] on span "Refresh" at bounding box center [582, 13] width 65 height 11
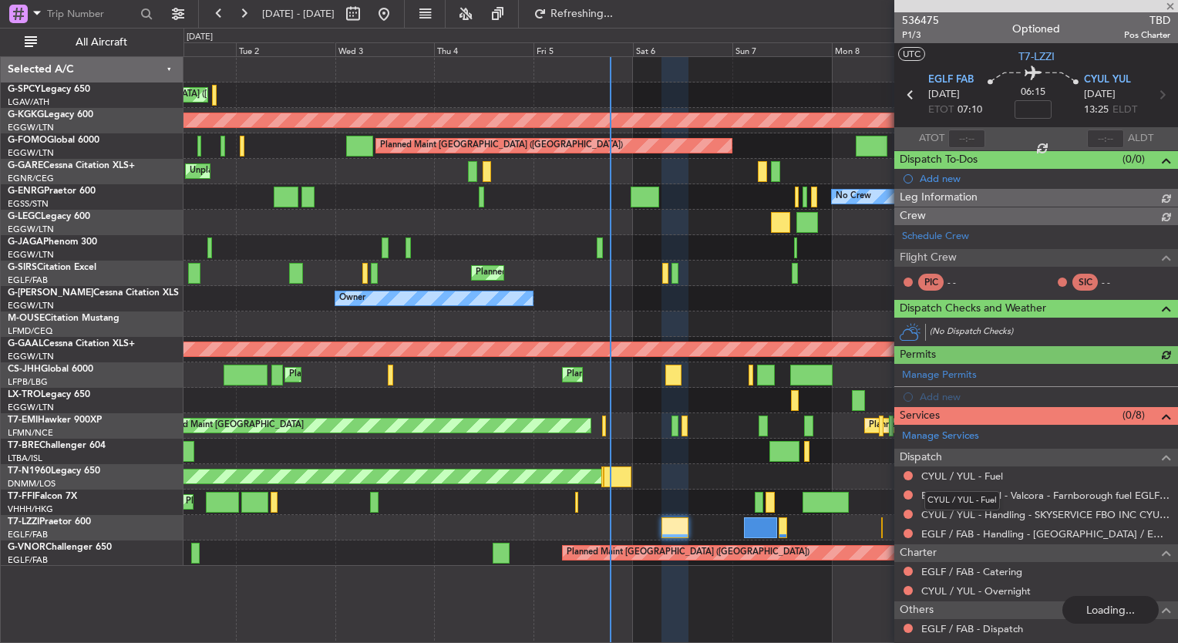
click at [993, 479] on link "CYUL / YUL - Fuel" at bounding box center [962, 475] width 82 height 13
click at [621, 29] on div "0 0 Mon 1 Tue 2 Wed 3 Thu 4 Fri 5 Sat 6 Sun 7 Sep 2025 Mon 8 Tue 9 Wed 10 Thu 11" at bounding box center [680, 43] width 993 height 28
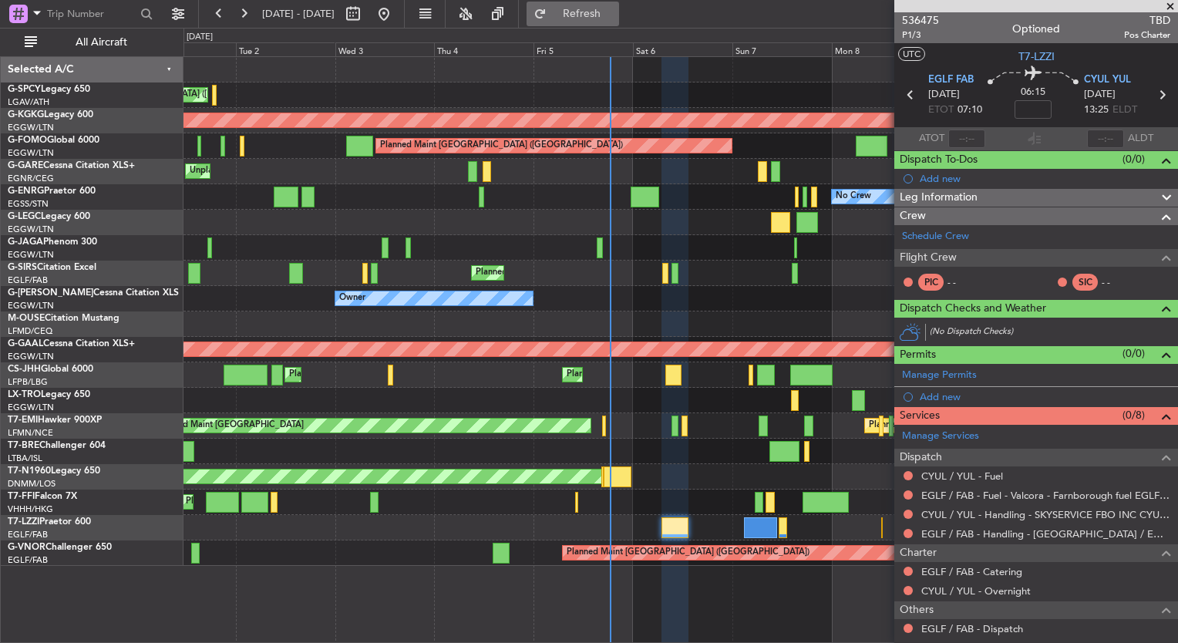
click at [614, 8] on span "Refresh" at bounding box center [582, 13] width 65 height 11
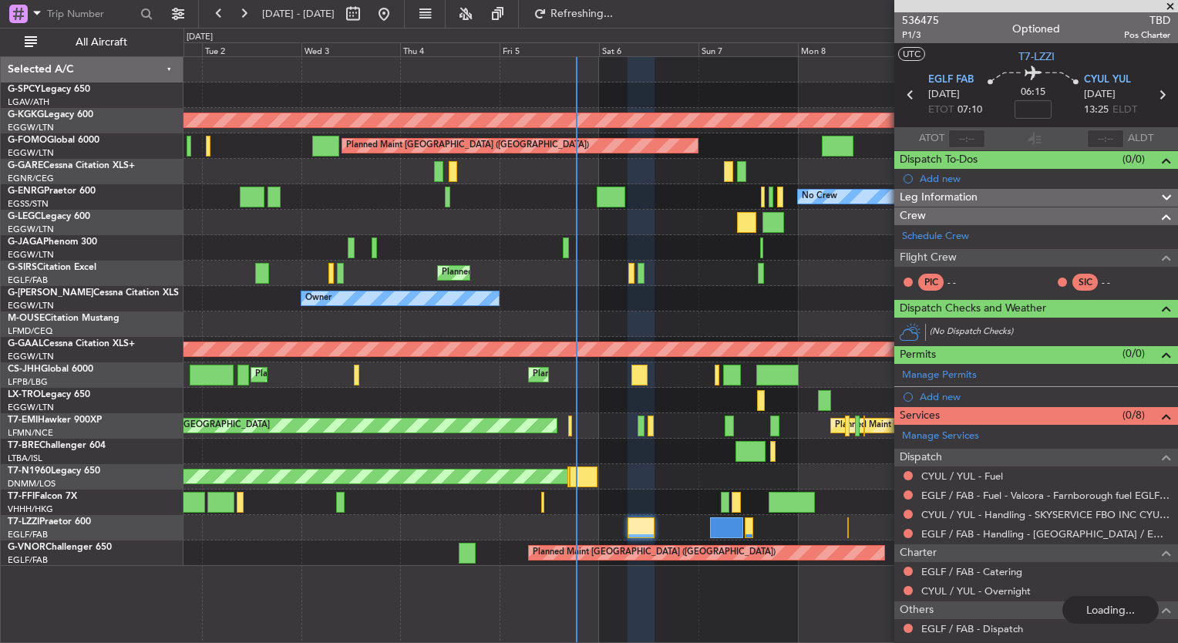
click at [521, 459] on div "Unplanned Maint Athens (Eleftherios Venizelos Intl) Cleaning Athens (Eleftherio…" at bounding box center [680, 311] width 994 height 509
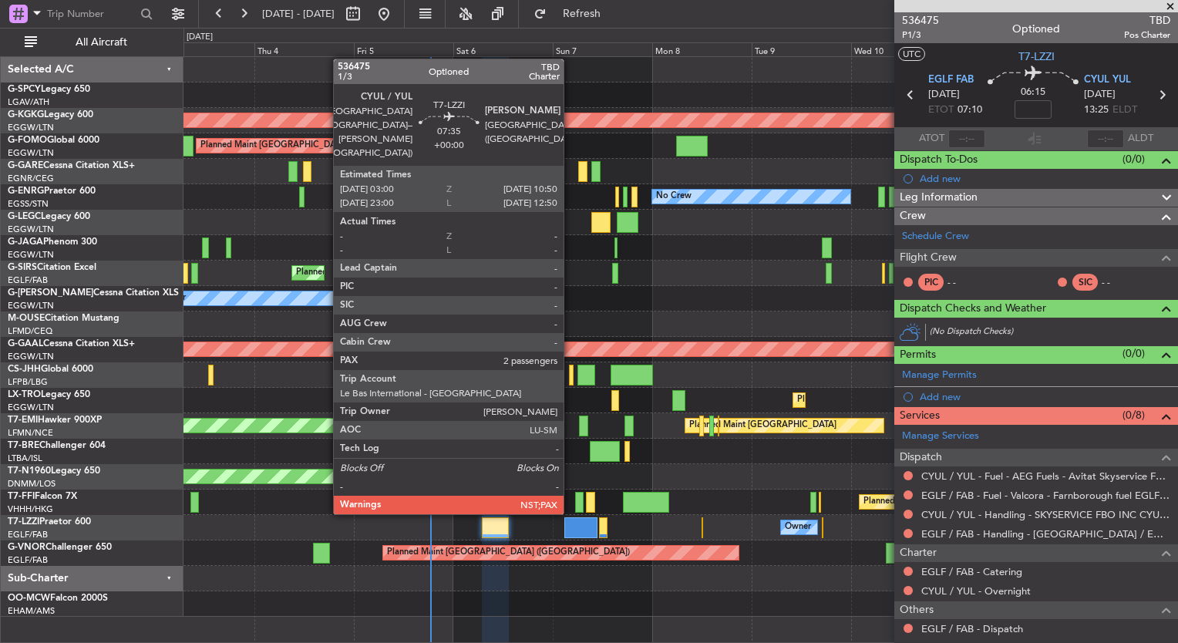
click at [574, 527] on div at bounding box center [580, 527] width 33 height 21
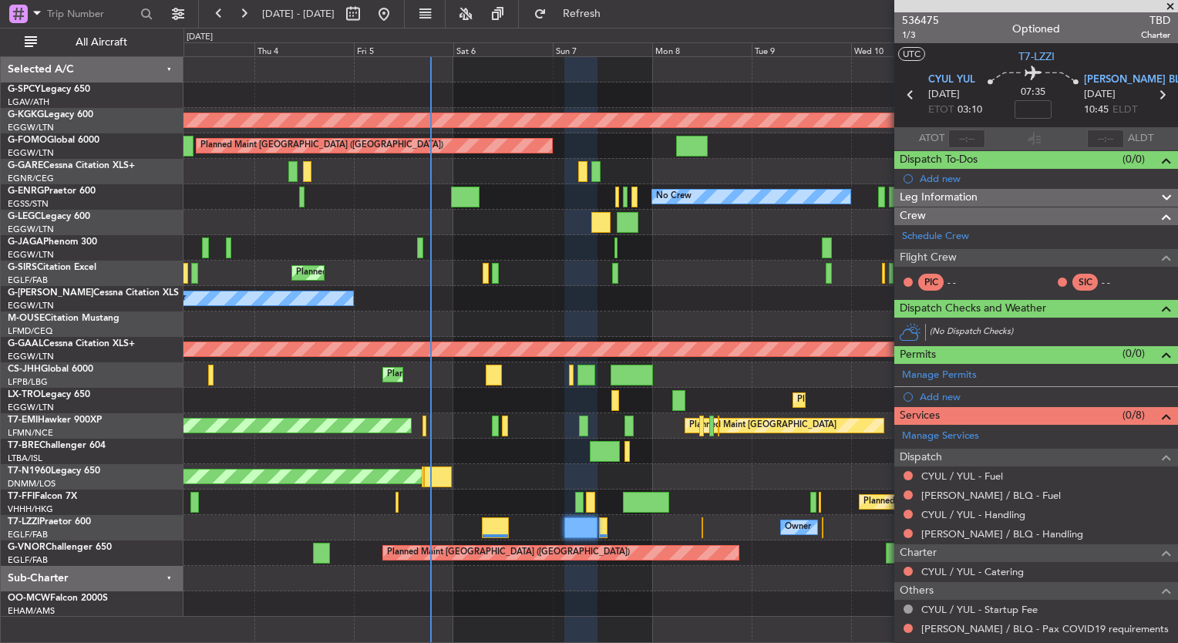
click at [707, 40] on div "0 0 Wed 3 Thu 4 Fri 5 Sat 6 Sun 7 Mon 8 Tue 9 Sep 2025 Wed 10 Thu 11 Fri 12 Sat…" at bounding box center [680, 43] width 993 height 28
click at [1005, 527] on link "LIPE / BLQ - Handling" at bounding box center [1002, 533] width 162 height 13
click at [607, 16] on span "Refresh" at bounding box center [582, 13] width 65 height 11
click at [1007, 513] on link "CYUL / YUL - Handling" at bounding box center [973, 514] width 104 height 13
click at [583, 22] on button "Refresh" at bounding box center [572, 14] width 93 height 25
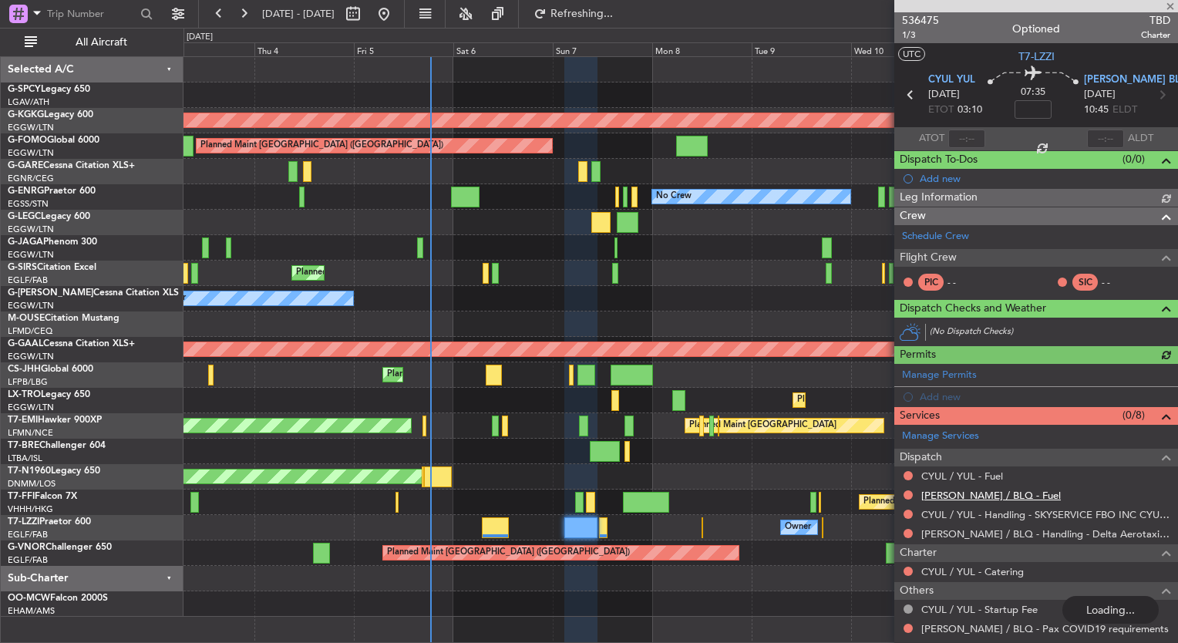
click at [974, 493] on link "LIPE / BLQ - Fuel" at bounding box center [991, 495] width 140 height 13
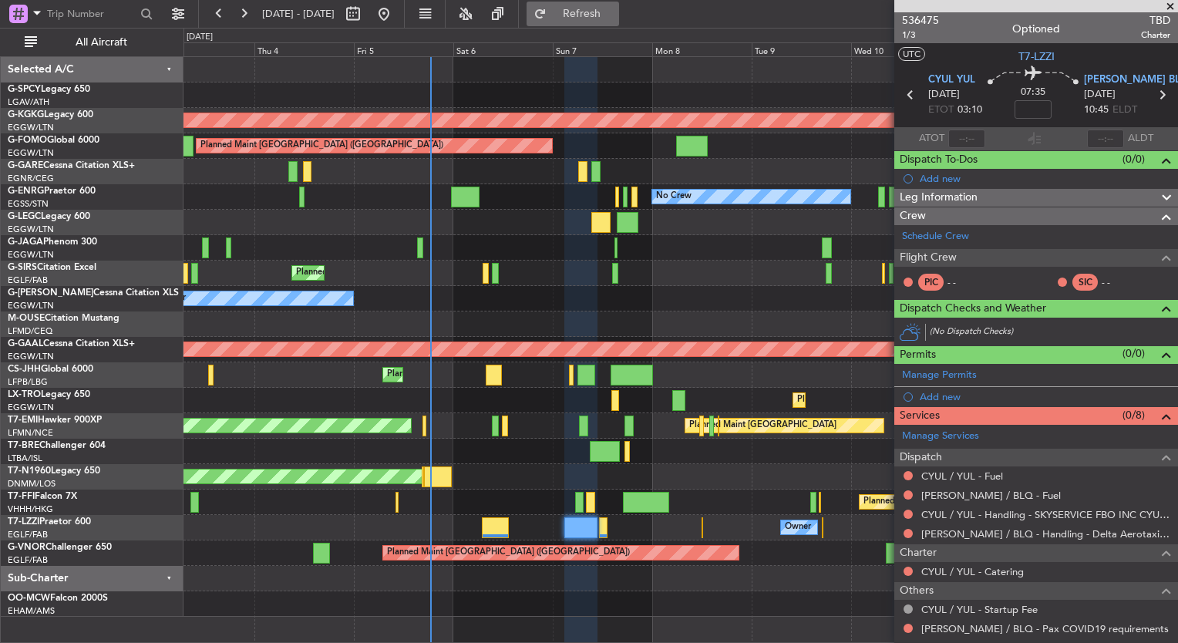
click at [614, 15] on span "Refresh" at bounding box center [582, 13] width 65 height 11
click at [988, 474] on link "CYUL / YUL - Fuel" at bounding box center [962, 475] width 82 height 13
click at [587, 22] on button "Refresh" at bounding box center [572, 14] width 93 height 25
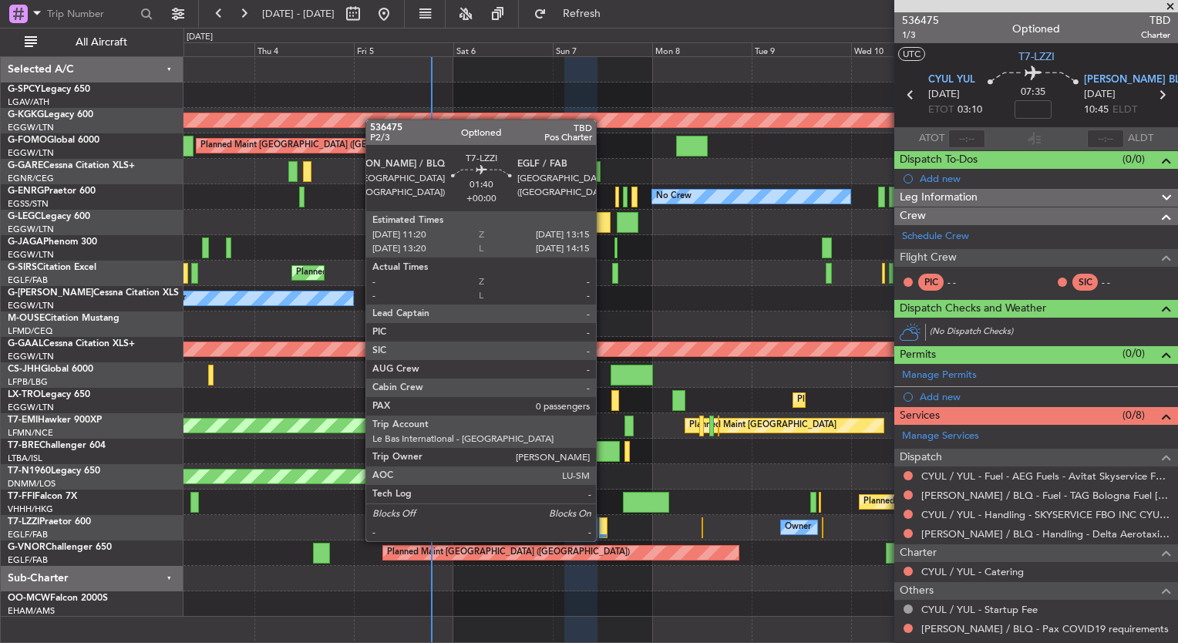
click at [603, 526] on div at bounding box center [603, 527] width 8 height 21
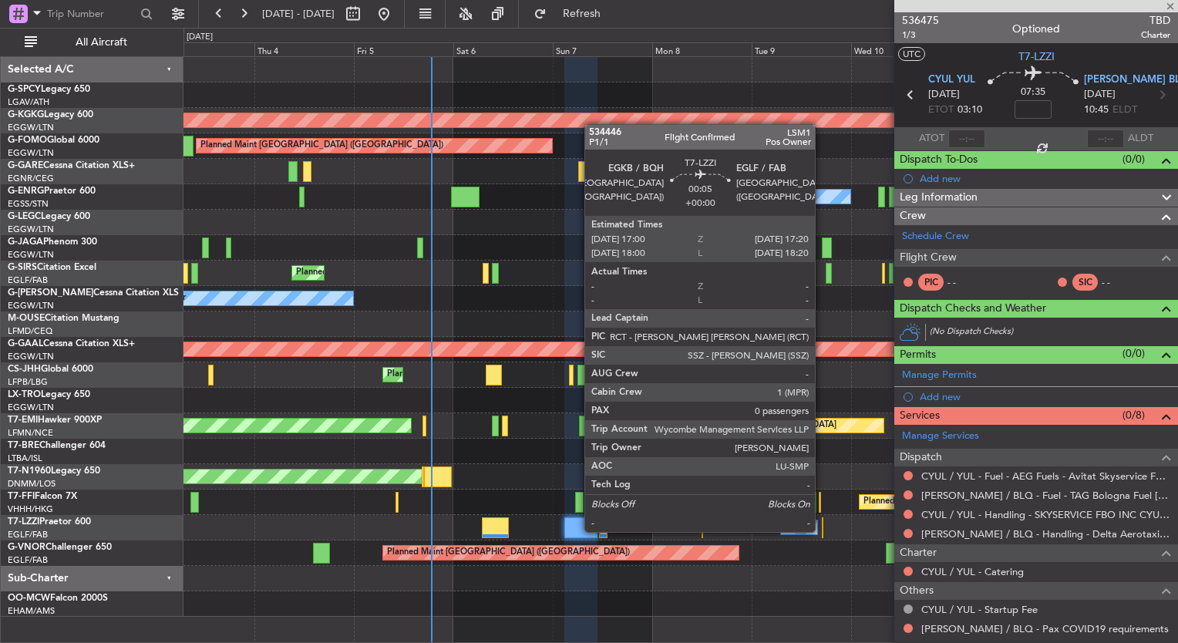
type input "0"
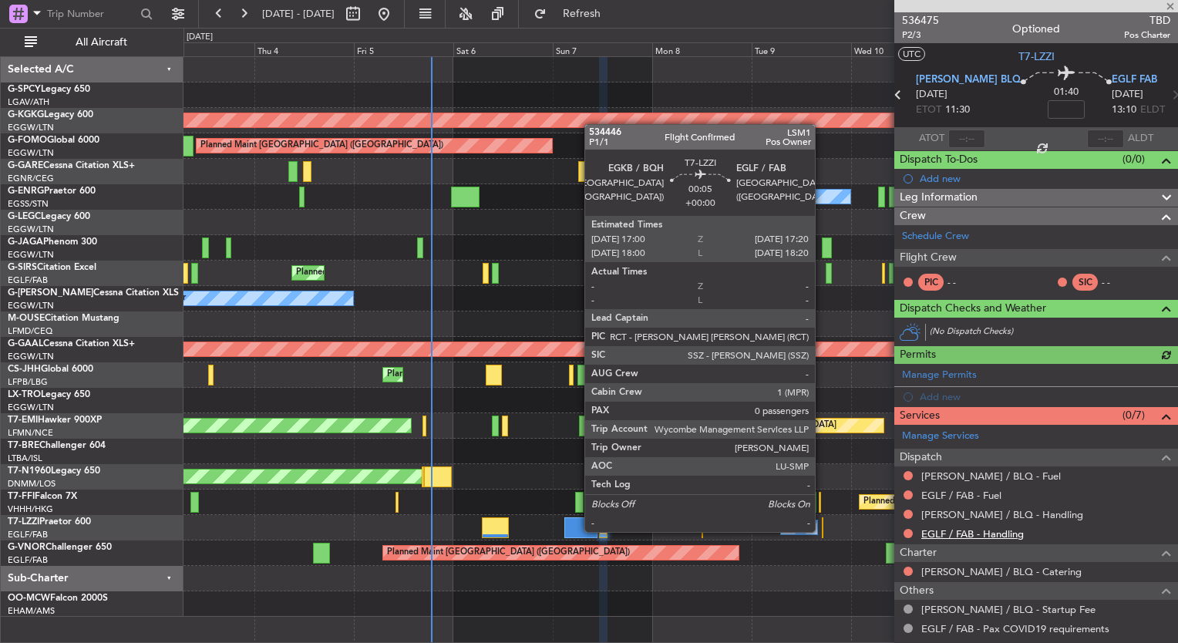
click at [986, 527] on link "EGLF / FAB - Handling" at bounding box center [972, 533] width 103 height 13
click at [614, 15] on span "Refresh" at bounding box center [582, 13] width 65 height 11
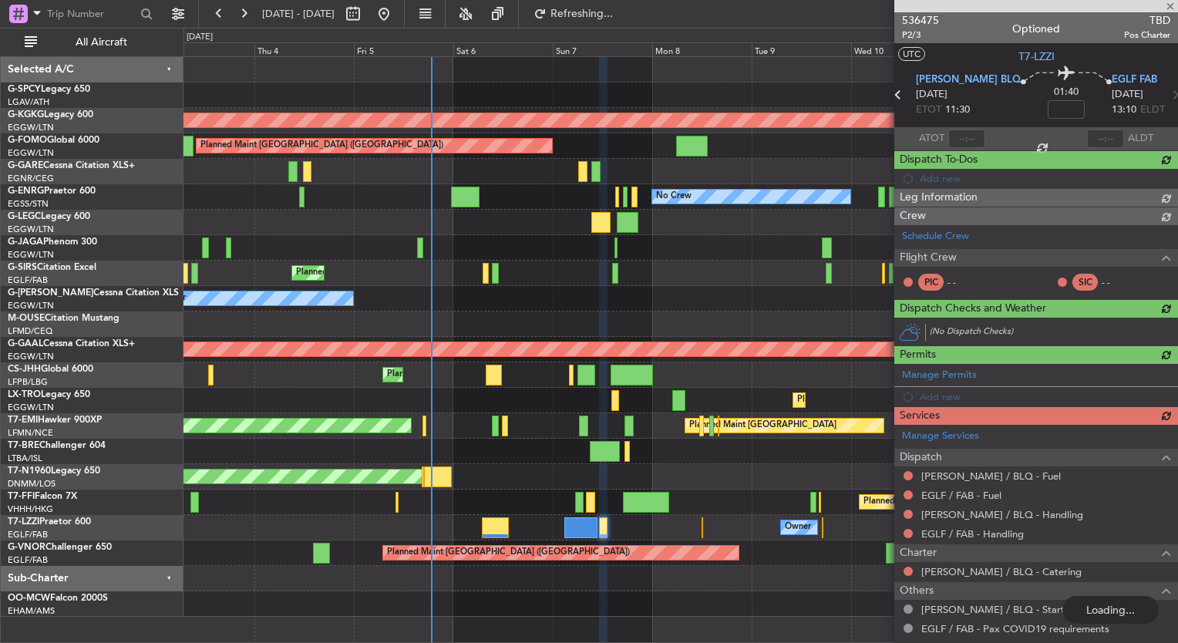
click at [985, 516] on div "Manage Services Dispatch LIPE / BLQ - Fuel EGLF / FAB - Fuel LIPE / BLQ - Handl…" at bounding box center [1036, 551] width 284 height 252
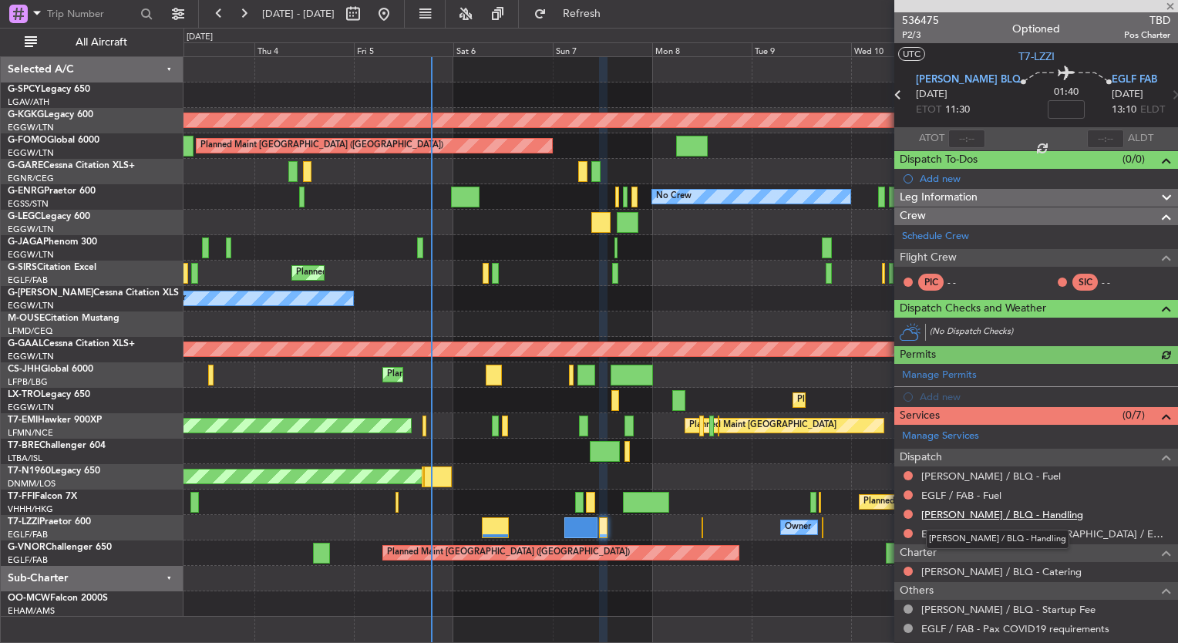
click at [988, 512] on link "LIPE / BLQ - Handling" at bounding box center [1002, 514] width 162 height 13
click at [621, 1] on fb-refresh-button "Refresh" at bounding box center [573, 14] width 108 height 28
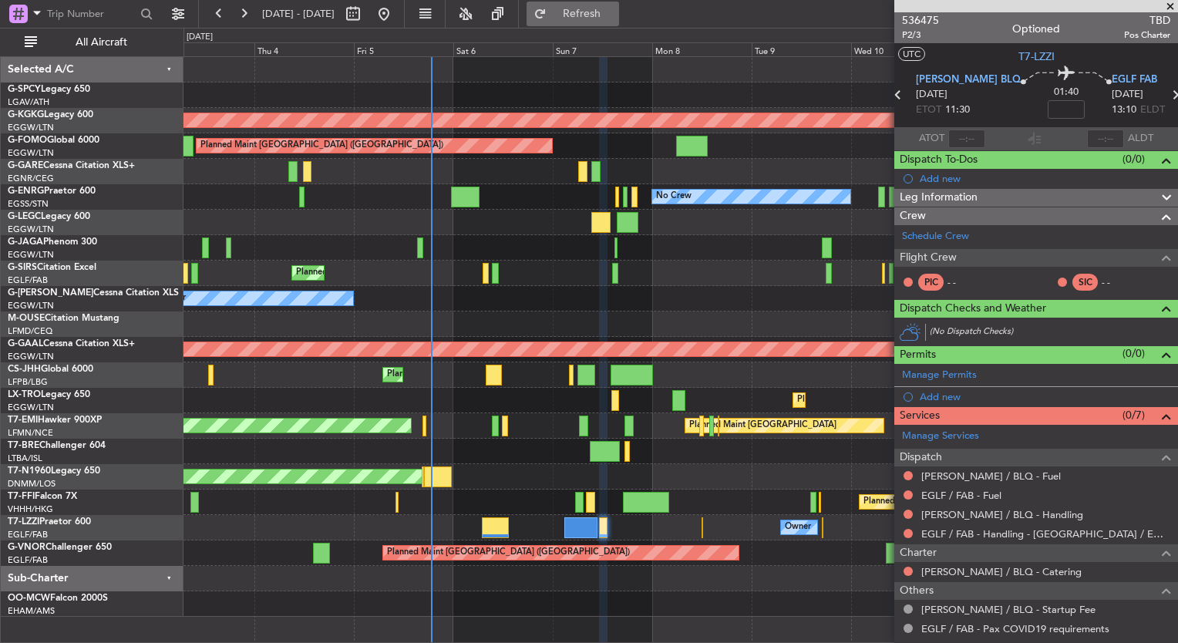
click at [614, 12] on span "Refresh" at bounding box center [582, 13] width 65 height 11
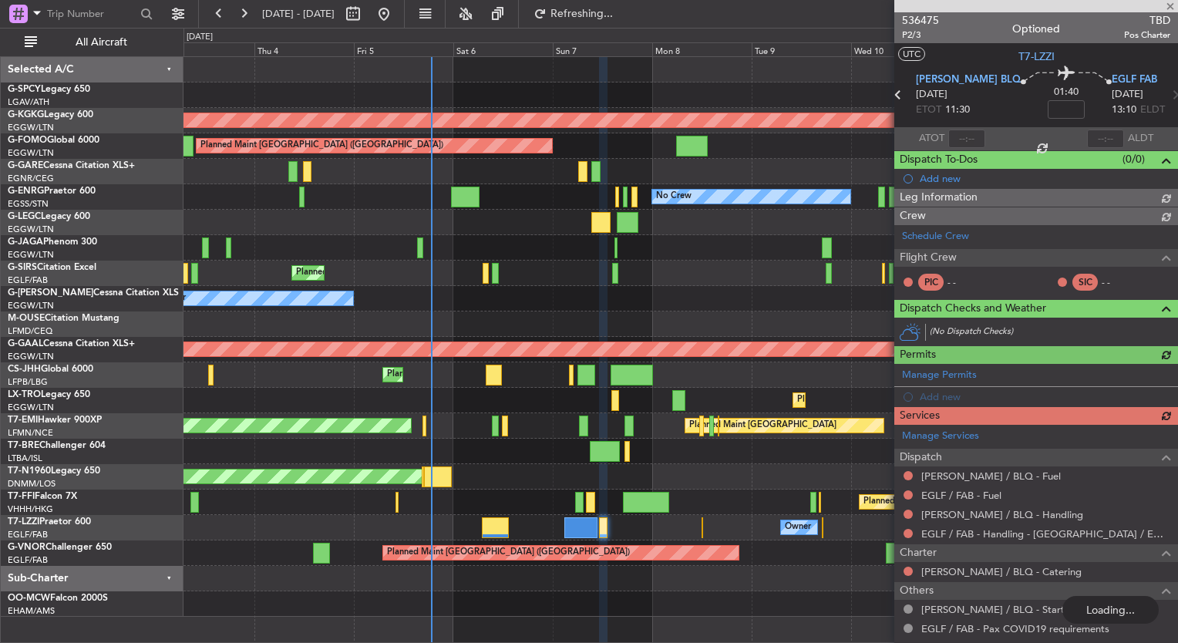
click at [990, 495] on link "EGLF / FAB - Fuel" at bounding box center [961, 495] width 80 height 13
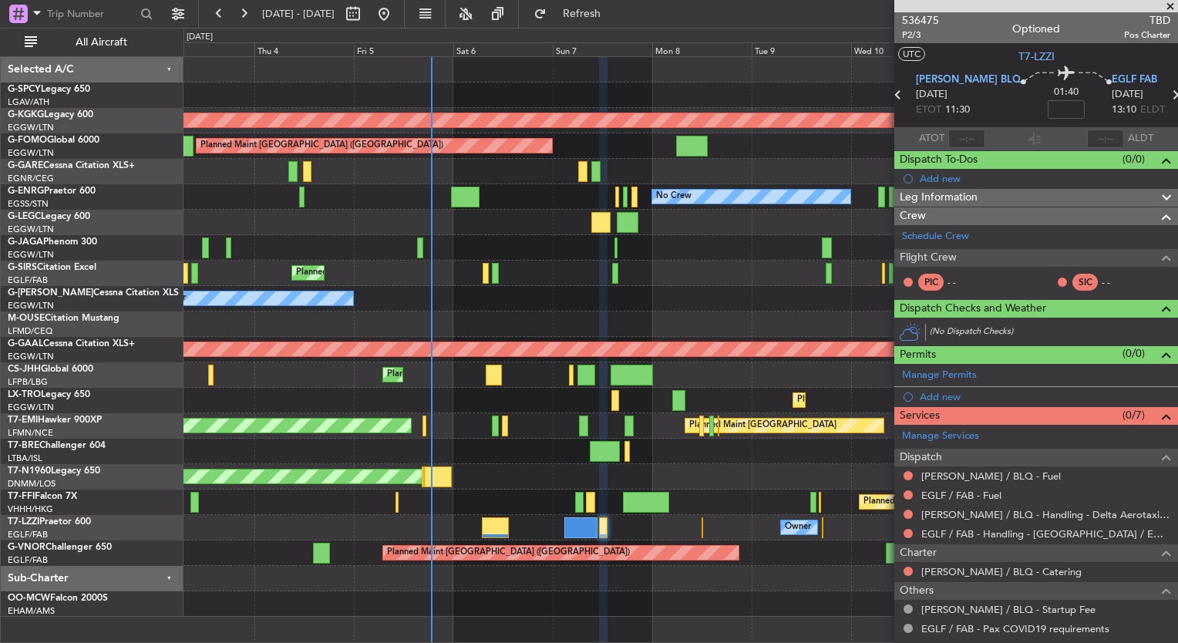
click at [604, 26] on fb-refresh-button "Refresh" at bounding box center [573, 14] width 108 height 28
click at [596, 18] on button "Refresh" at bounding box center [572, 14] width 93 height 25
click at [977, 476] on link "LIPE / BLQ - Fuel" at bounding box center [991, 475] width 140 height 13
click at [614, 14] on span "Refresh" at bounding box center [582, 13] width 65 height 11
click at [913, 19] on span "536475" at bounding box center [920, 20] width 37 height 16
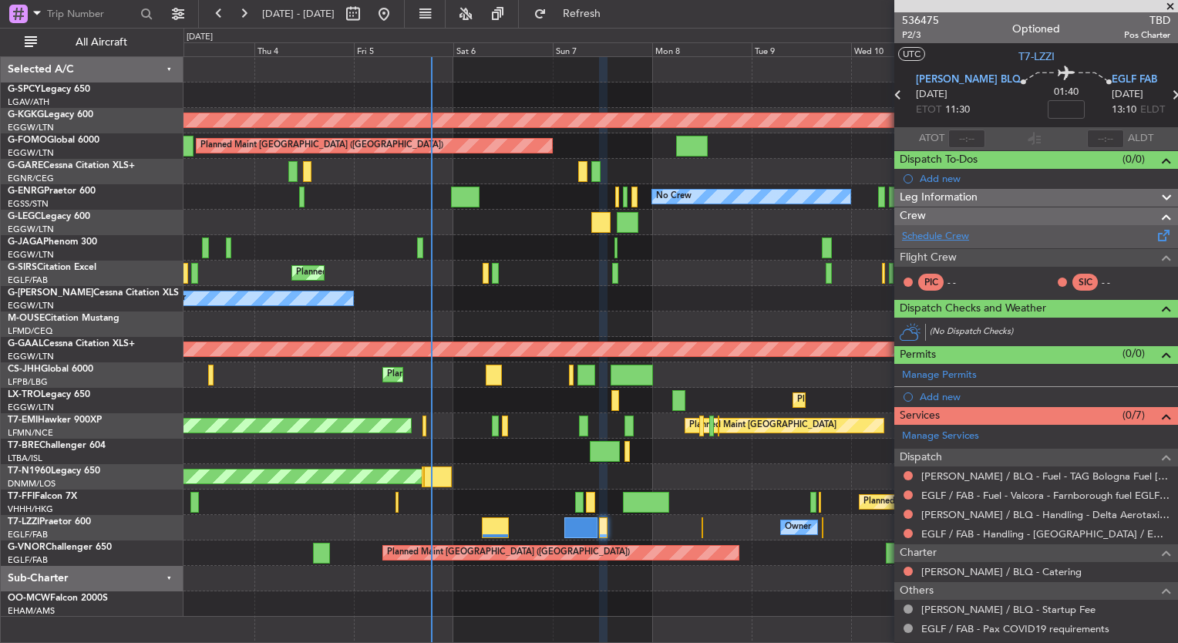
click at [946, 239] on link "Schedule Crew" at bounding box center [935, 236] width 67 height 15
click at [917, 18] on span "536475" at bounding box center [920, 20] width 37 height 16
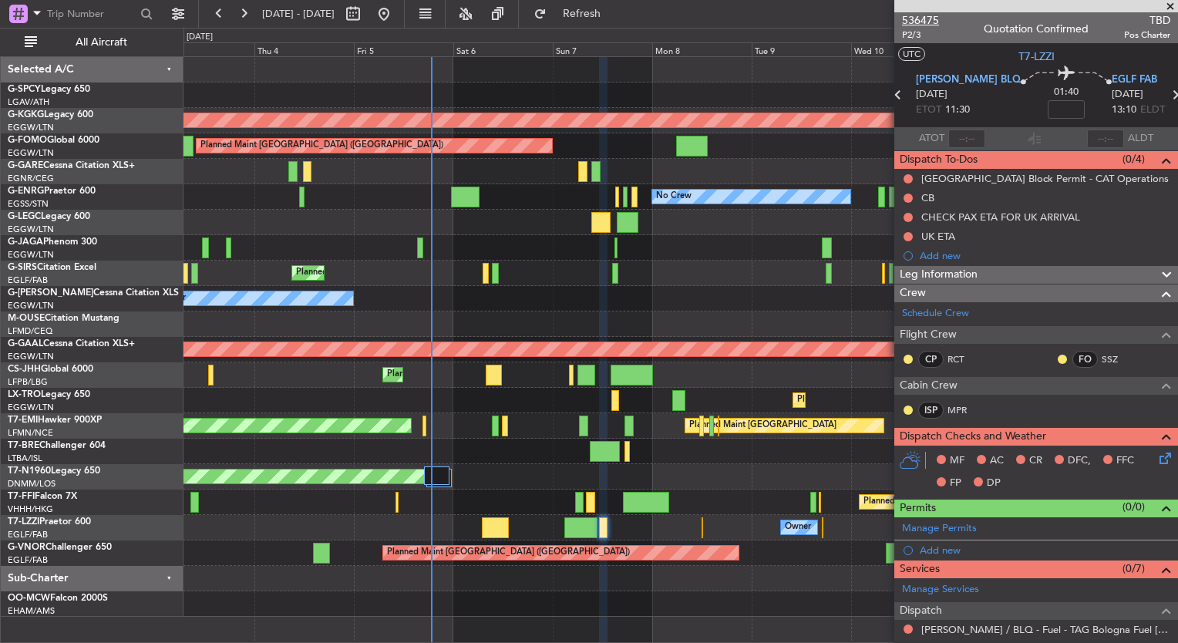
click at [926, 14] on span "536475" at bounding box center [920, 20] width 37 height 16
click at [614, 8] on span "Refresh" at bounding box center [582, 13] width 65 height 11
click at [917, 17] on span "536475" at bounding box center [920, 20] width 37 height 16
click at [606, 11] on span "Refresh" at bounding box center [582, 13] width 65 height 11
click at [614, 17] on span "Refreshing..." at bounding box center [582, 13] width 65 height 11
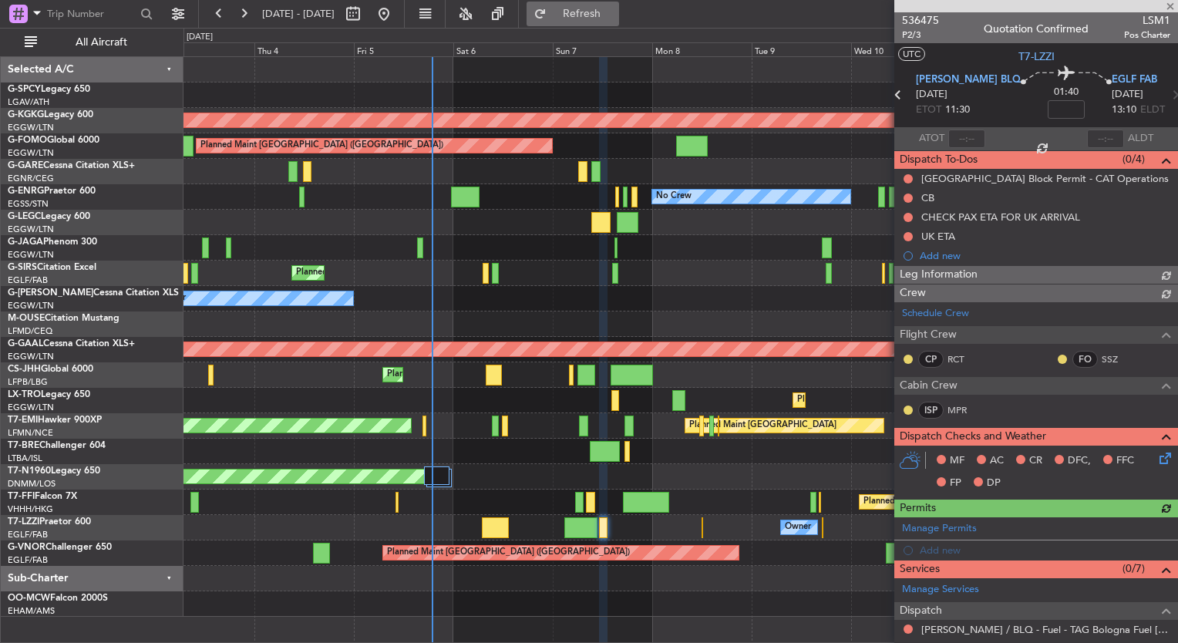
click at [614, 9] on span "Refresh" at bounding box center [582, 13] width 65 height 11
click at [923, 21] on span "536475" at bounding box center [920, 20] width 37 height 16
click at [614, 8] on span "Refresh" at bounding box center [582, 13] width 65 height 11
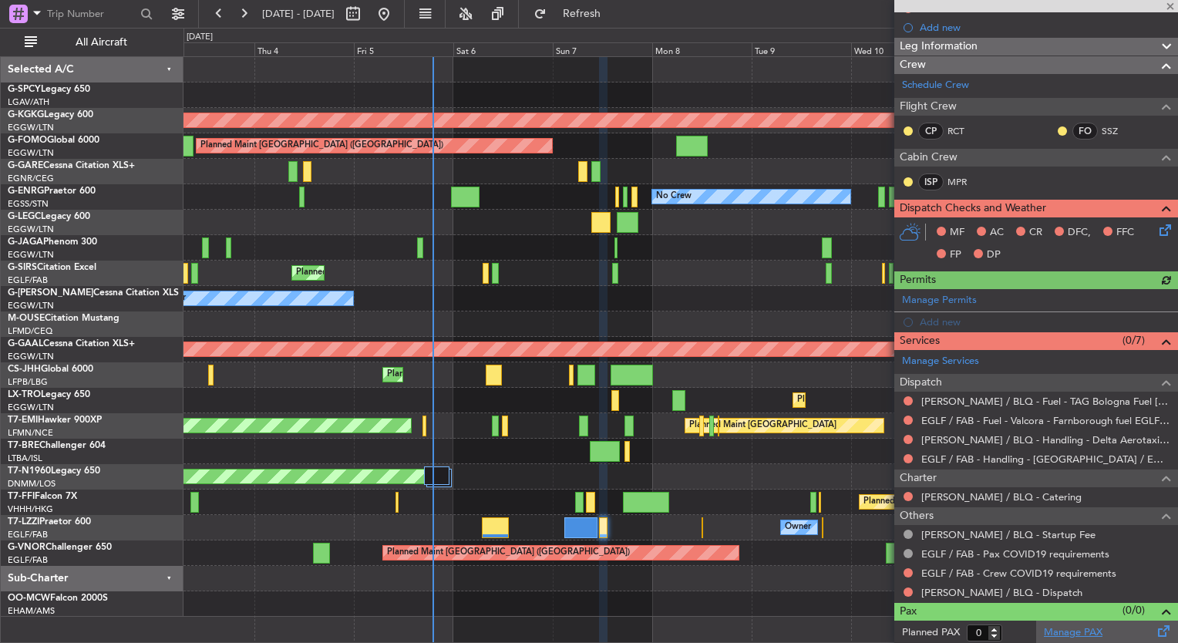
click at [1072, 634] on link "Manage PAX" at bounding box center [1073, 632] width 59 height 15
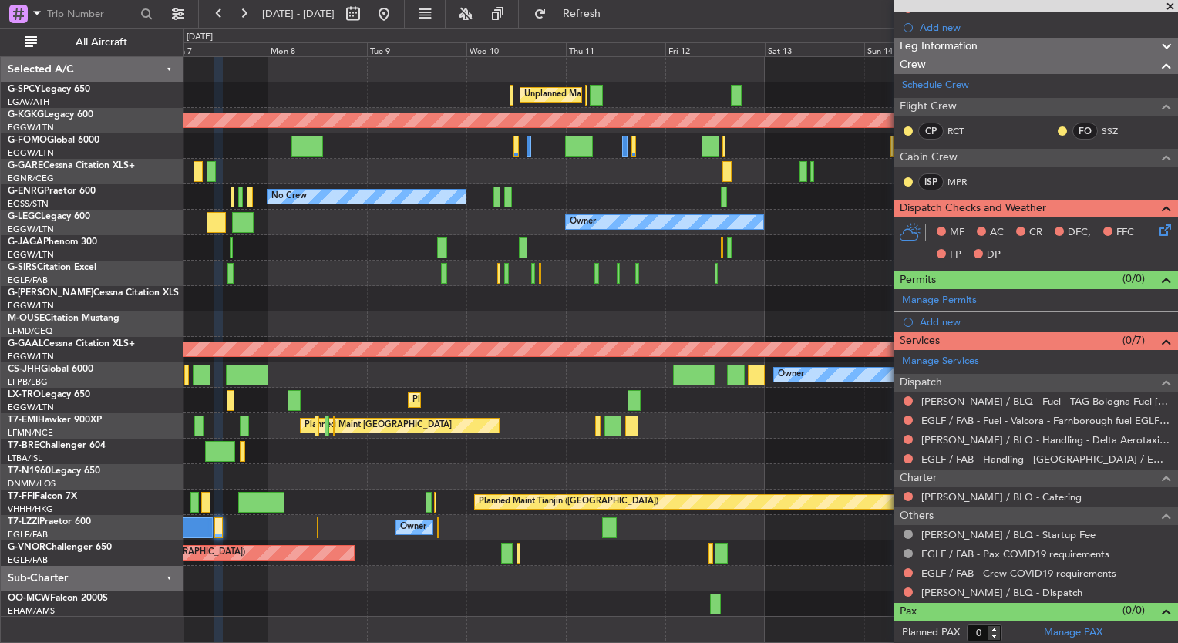
click at [328, 245] on div "Unplanned Maint Athens (Eleftherios Venizelos Intl) AOG Maint Istanbul (Ataturk…" at bounding box center [680, 337] width 994 height 560
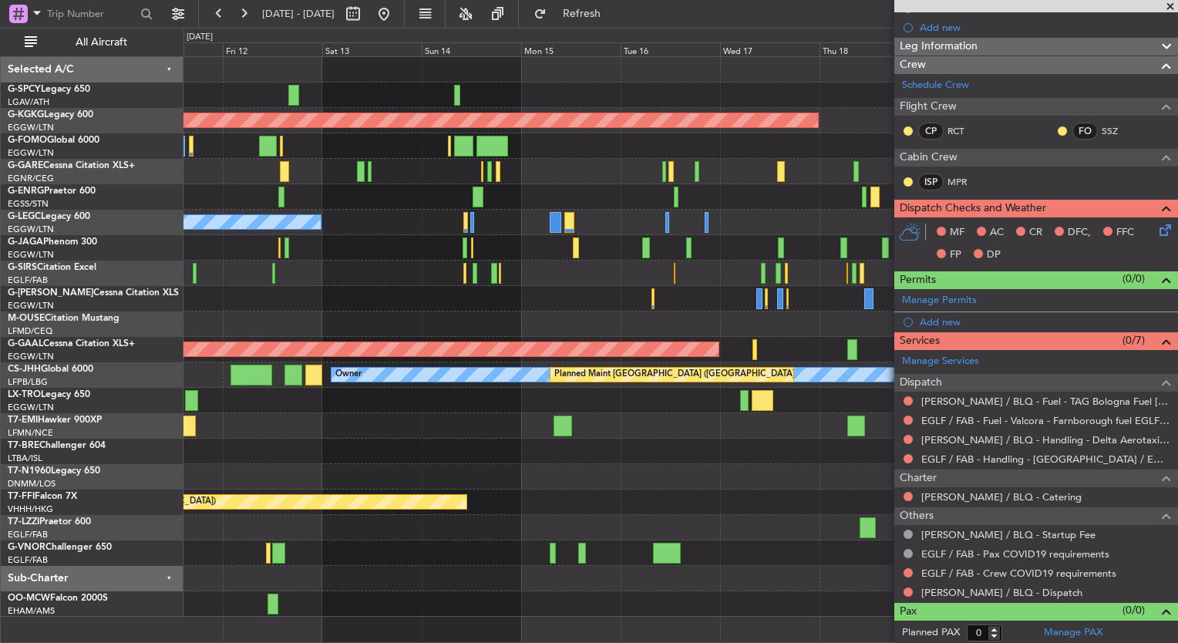
click at [366, 273] on div "Unplanned Maint Athens (Eleftherios Venizelos Intl) AOG Maint Istanbul (Ataturk…" at bounding box center [680, 337] width 994 height 560
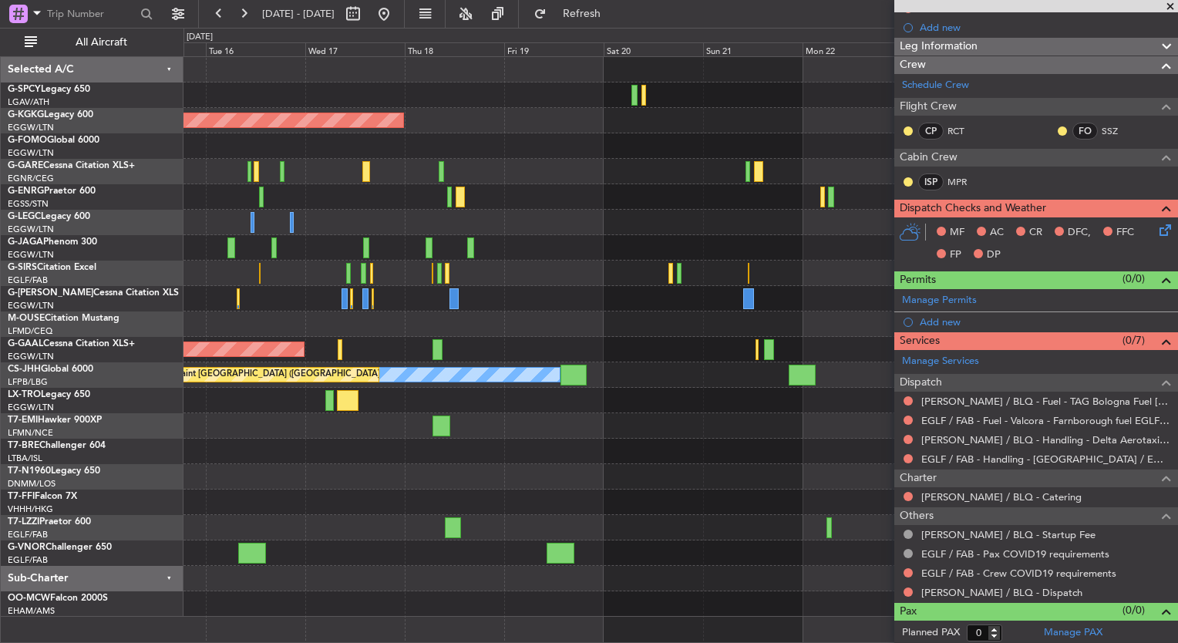
click at [238, 230] on div "AOG Maint Istanbul (Ataturk) A/C Unavailable London (Luton) Planned Maint Londo…" at bounding box center [680, 337] width 994 height 560
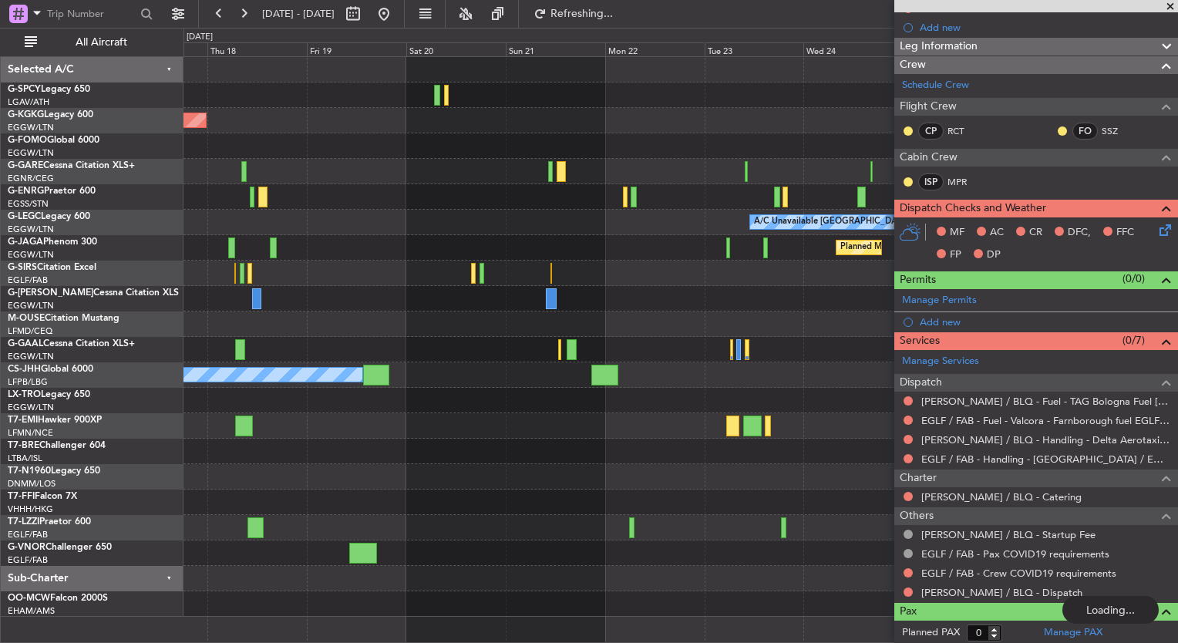
click at [26, 187] on div "AOG Maint Istanbul (Ataturk) A/C Unavailable London (Luton) Planned Maint Londo…" at bounding box center [589, 335] width 1178 height 615
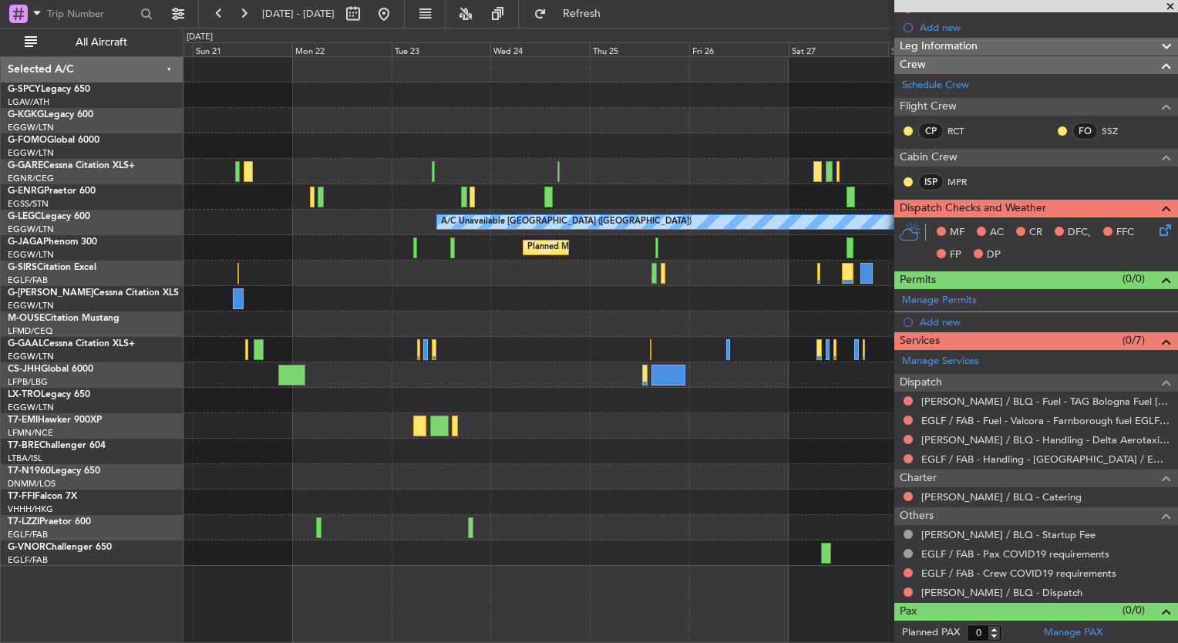
click at [234, 351] on div "A/C Unavailable London (Luton) Planned Maint London (Luton) Owner" at bounding box center [680, 311] width 994 height 509
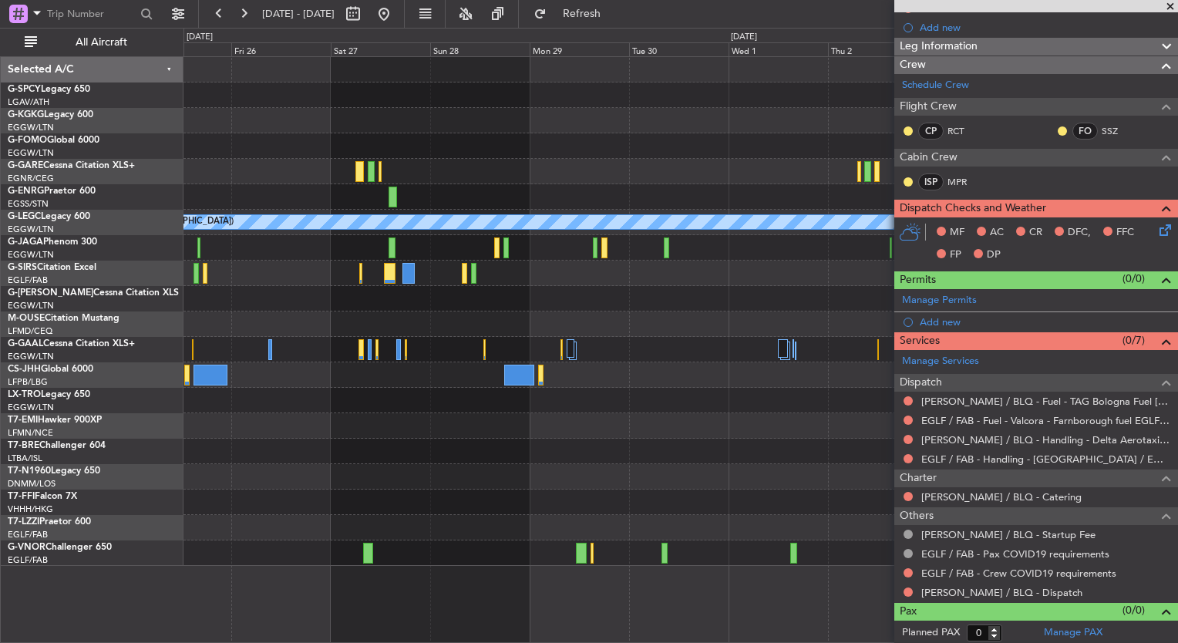
click at [247, 409] on div "A/C Unavailable London (Luton) Planned Maint London (Luton)" at bounding box center [680, 311] width 994 height 509
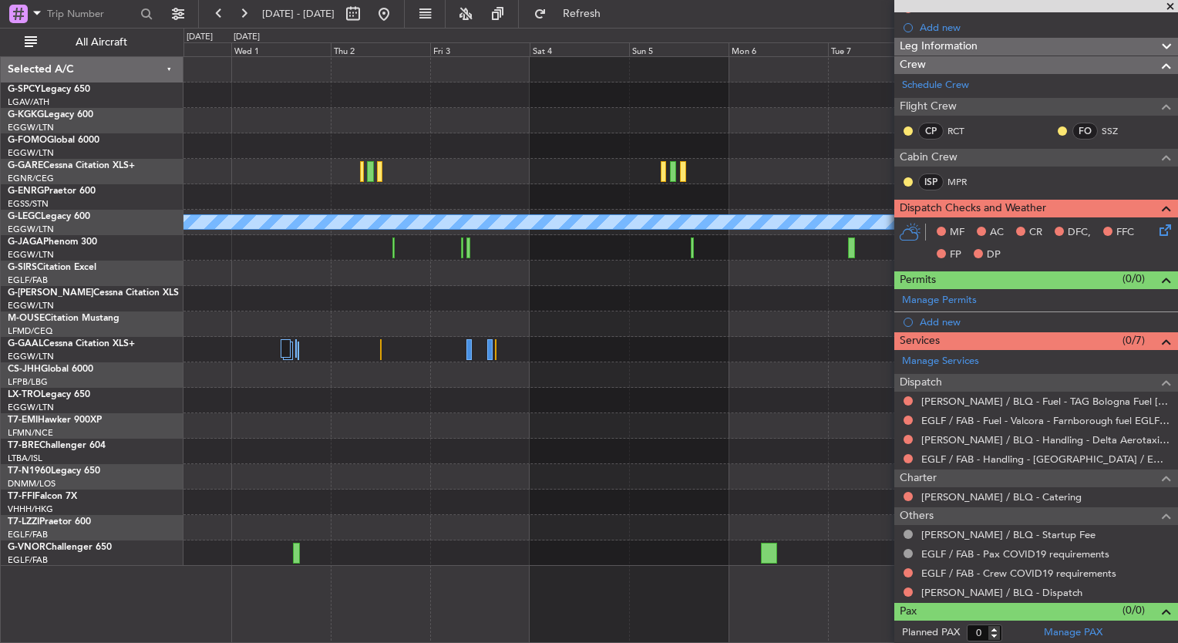
click at [204, 359] on div "A/C Unavailable [GEOGRAPHIC_DATA] ([GEOGRAPHIC_DATA])" at bounding box center [680, 311] width 994 height 509
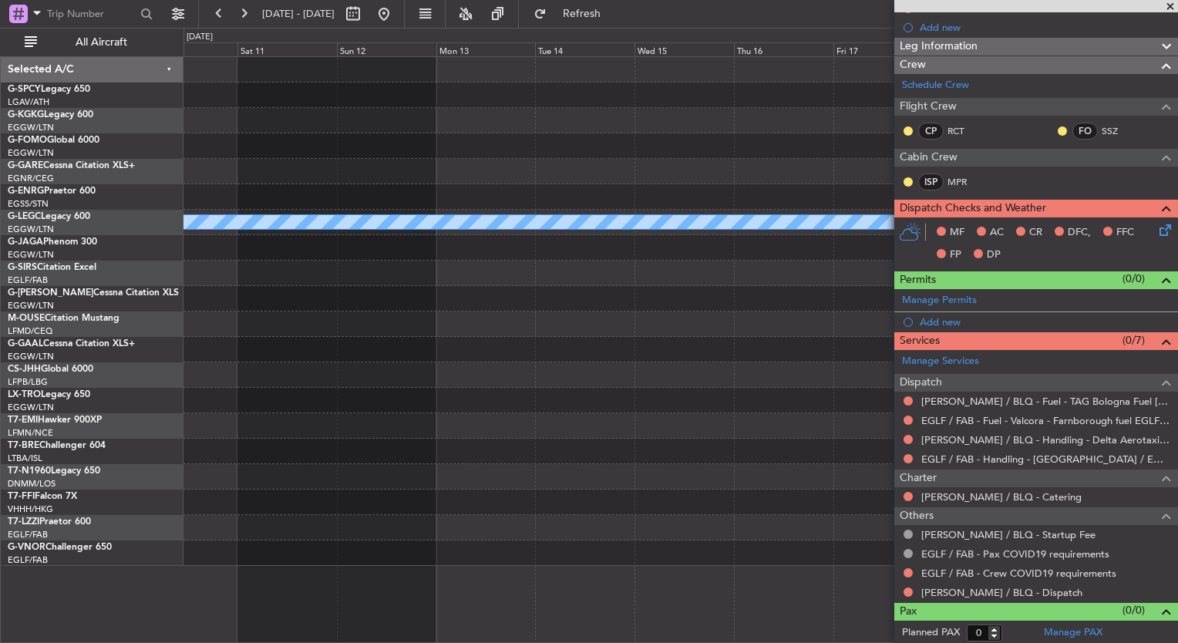
click at [179, 344] on div "A/C Unavailable London (Luton) Selected A/C G-SPCY Legacy 650 LGAV/ATH Athens (…" at bounding box center [589, 335] width 1178 height 615
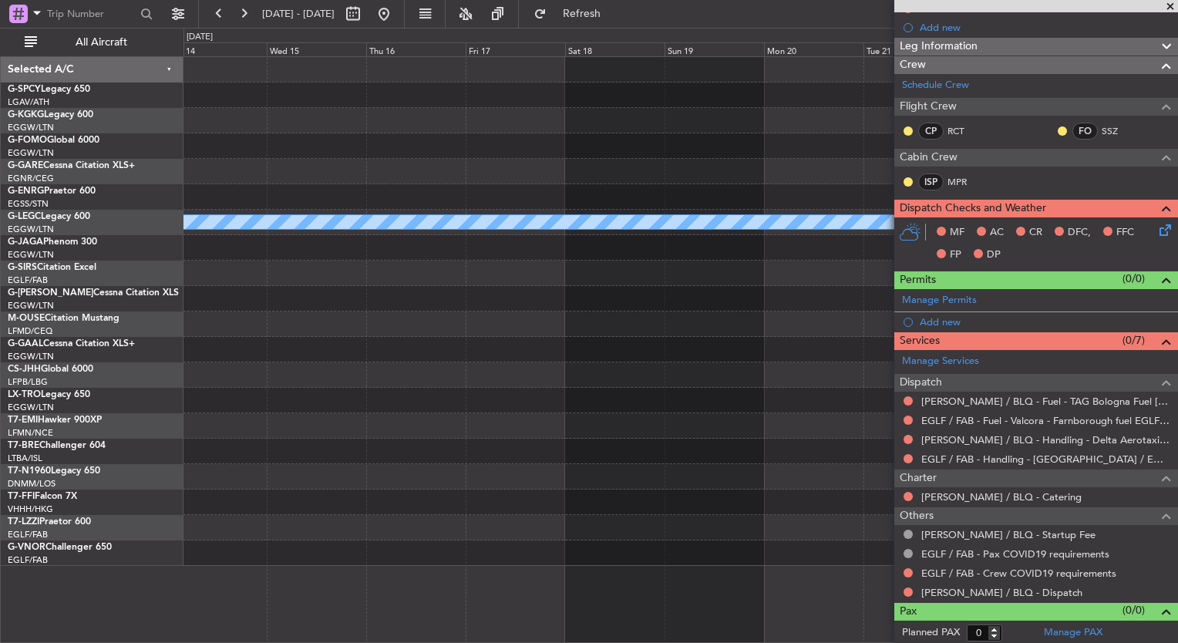
click at [140, 335] on div "A/C Unavailable London (Luton) Selected A/C G-SPCY Legacy 650 LGAV/ATH Athens (…" at bounding box center [589, 335] width 1178 height 615
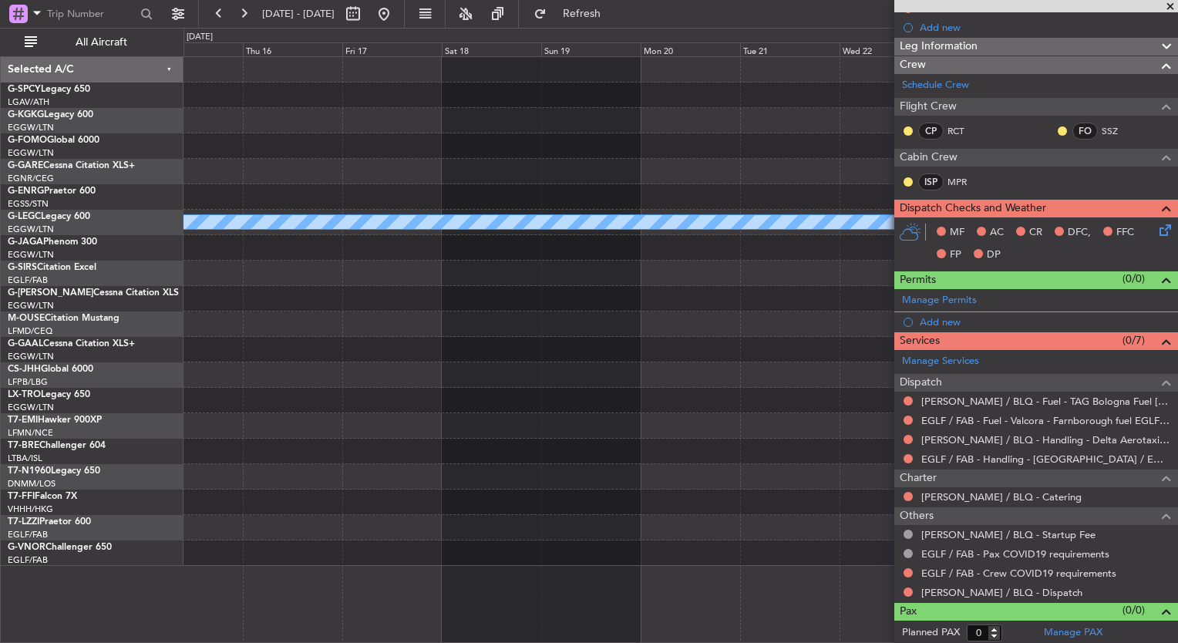
click at [420, 350] on div "A/C Unavailable [GEOGRAPHIC_DATA] ([GEOGRAPHIC_DATA])" at bounding box center [680, 311] width 994 height 509
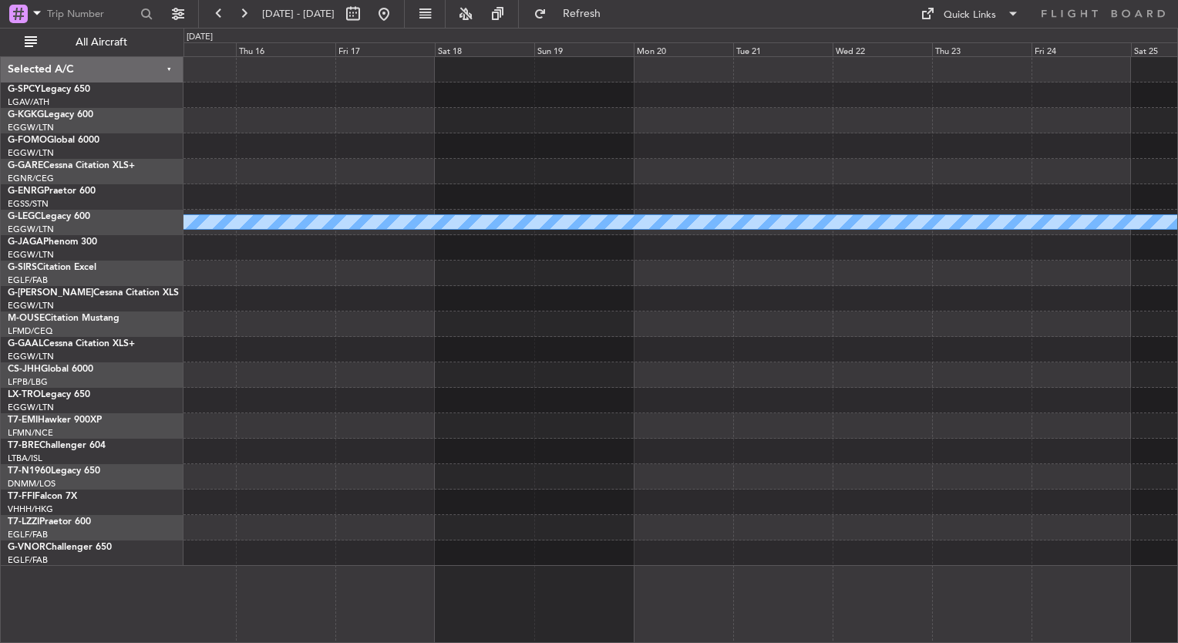
scroll to position [0, 0]
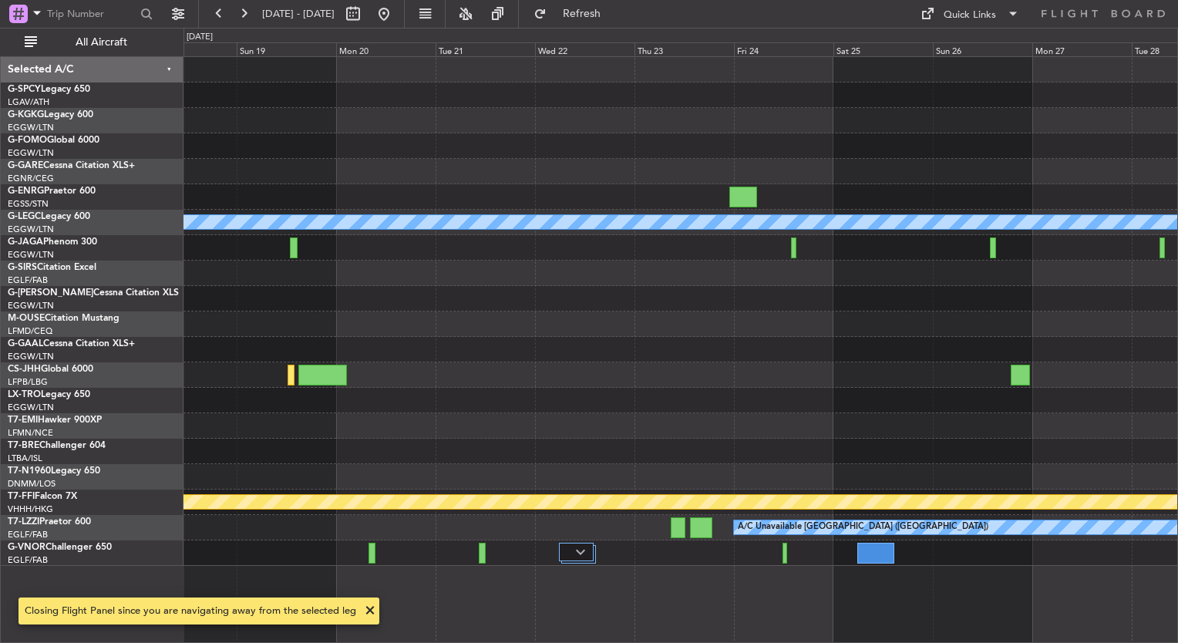
click at [385, 389] on div at bounding box center [680, 400] width 994 height 25
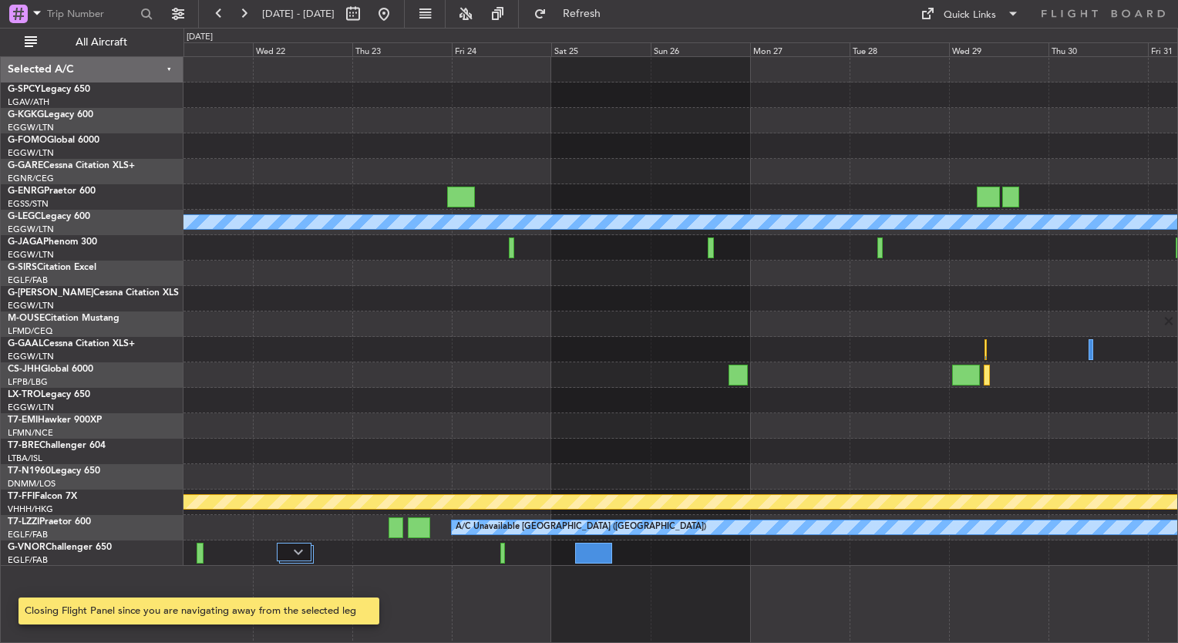
click at [312, 388] on div at bounding box center [680, 400] width 994 height 25
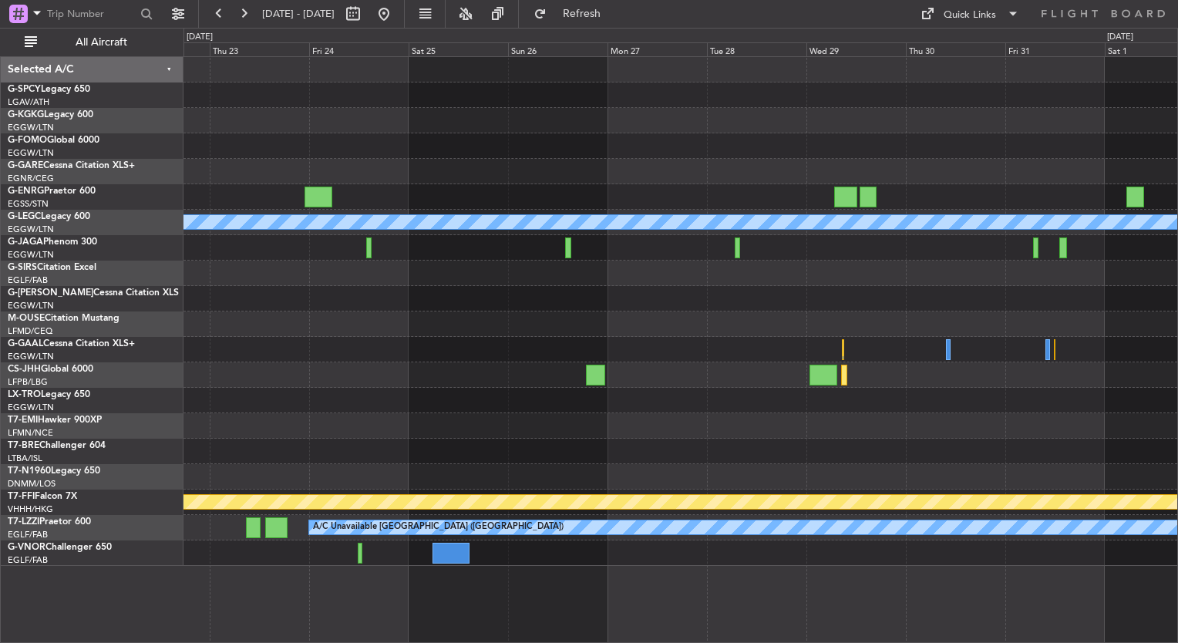
click at [435, 419] on div at bounding box center [680, 425] width 994 height 25
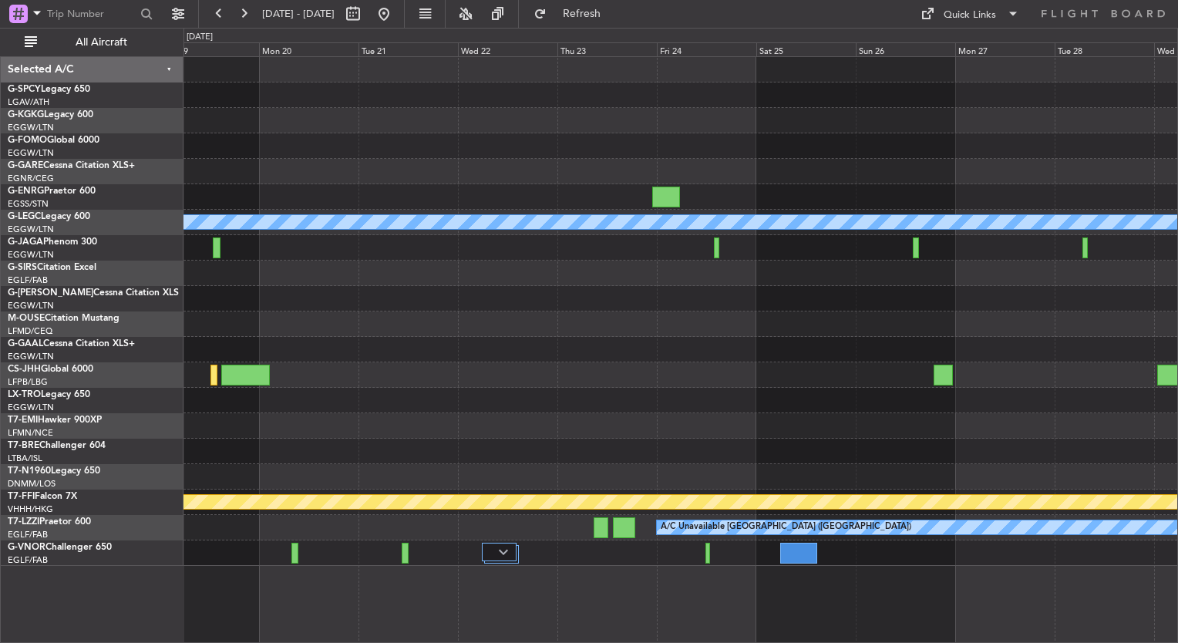
click at [879, 436] on div "A/C Unavailable London (Luton) Planned Maint Geneva (Cointrin) A/C Unavailable …" at bounding box center [680, 311] width 994 height 509
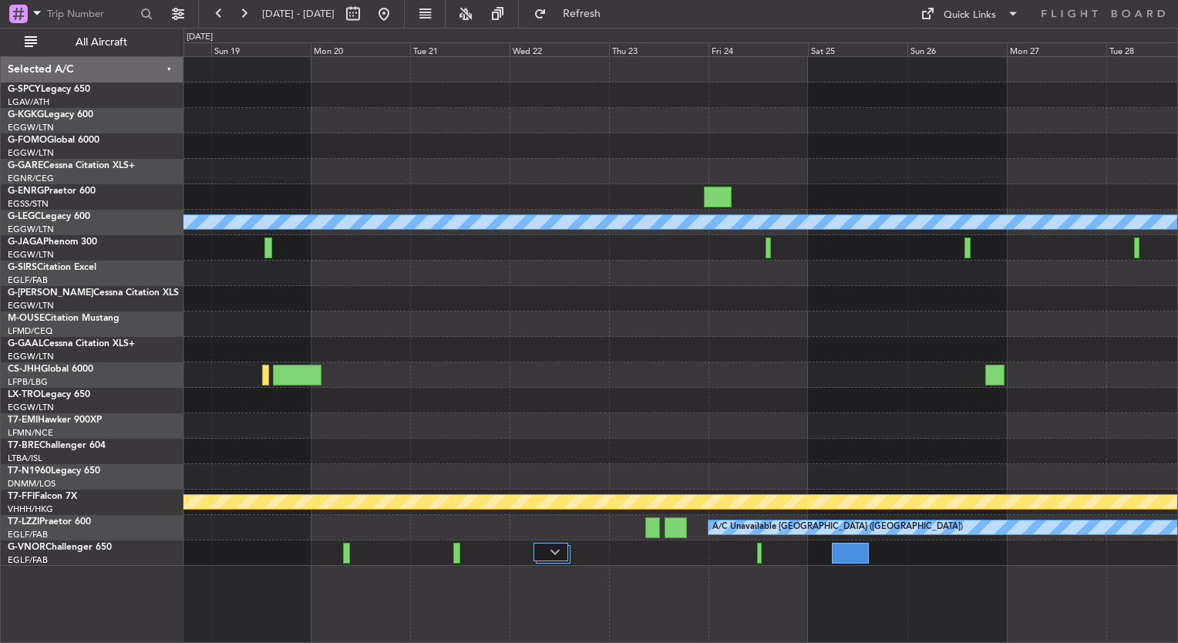
click at [856, 419] on div at bounding box center [680, 425] width 994 height 25
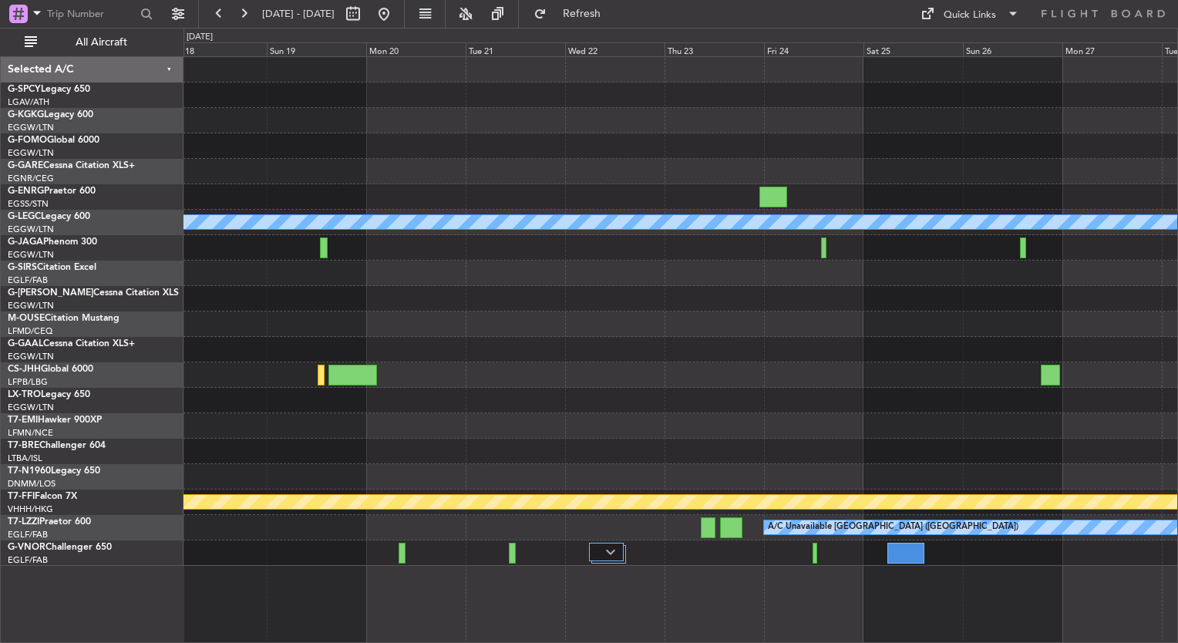
click at [527, 395] on div at bounding box center [680, 400] width 994 height 25
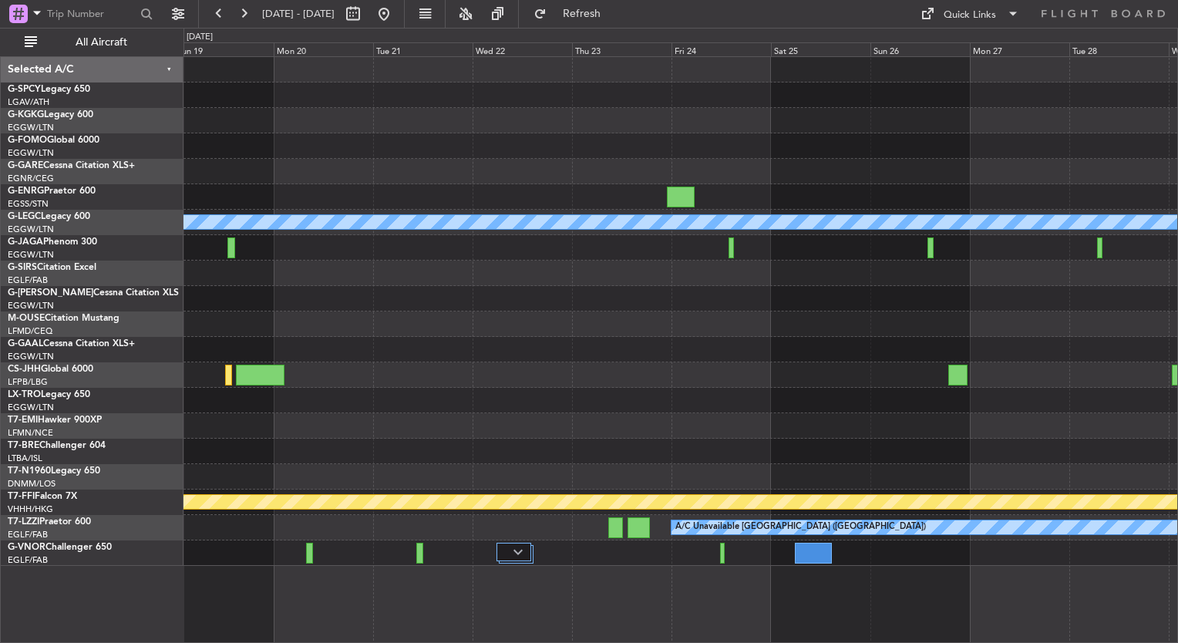
click at [449, 386] on div "A/C Unavailable London (Luton) Planned Maint Geneva (Cointrin) A/C Unavailable …" at bounding box center [680, 311] width 994 height 509
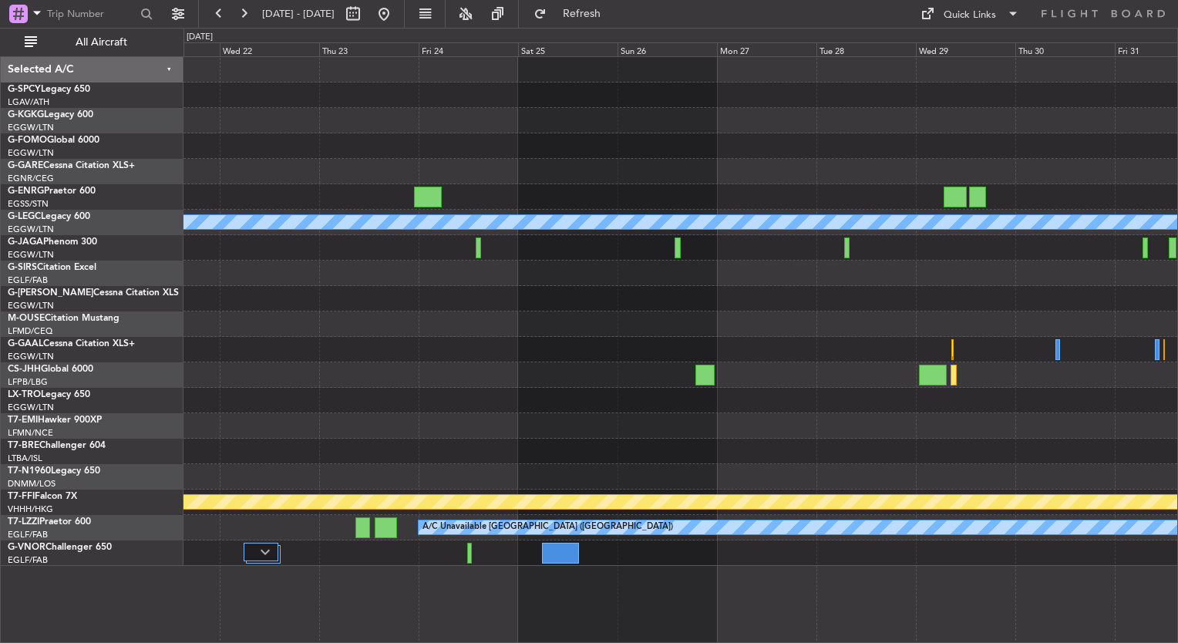
click at [498, 391] on div at bounding box center [680, 400] width 994 height 25
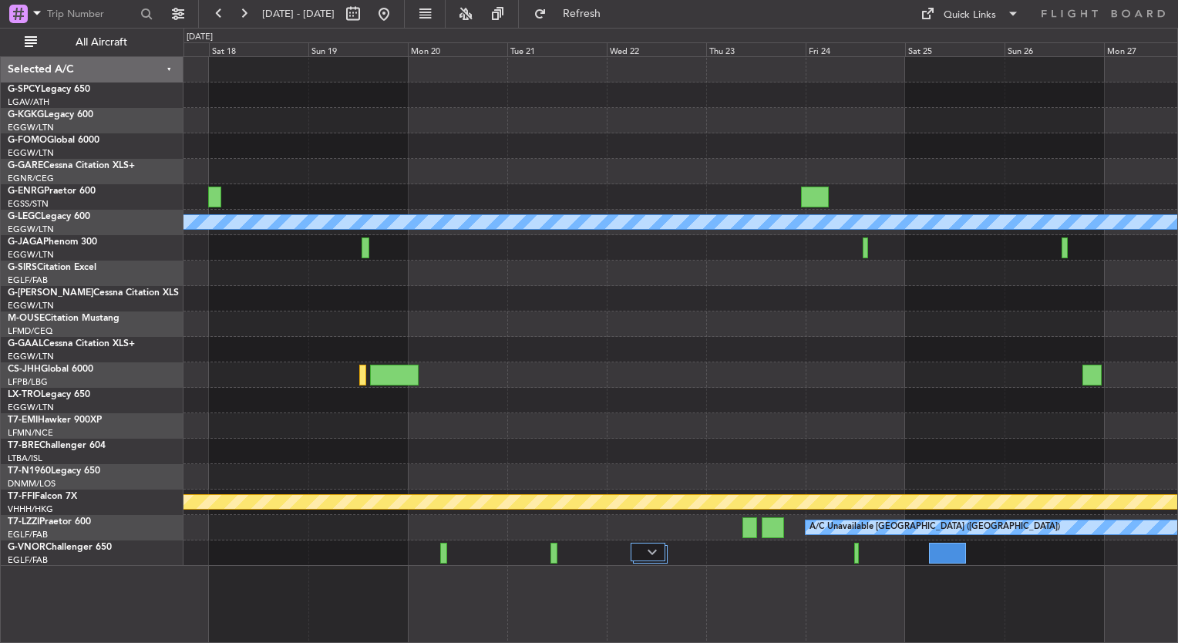
click at [924, 380] on div at bounding box center [680, 374] width 994 height 25
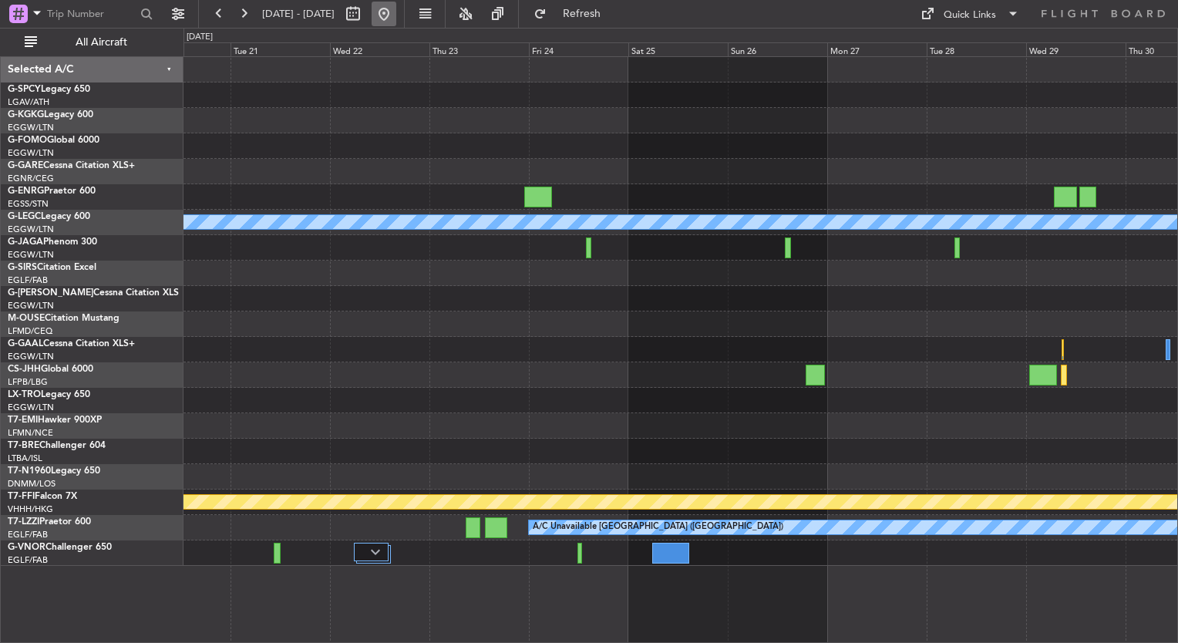
click at [396, 8] on button at bounding box center [384, 14] width 25 height 25
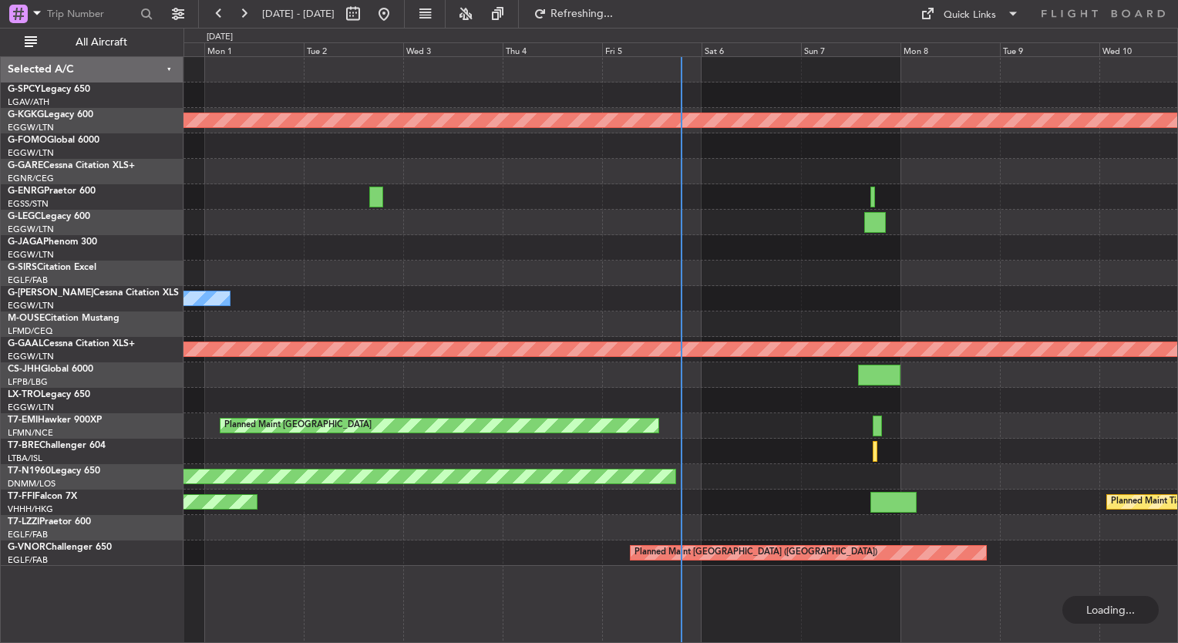
click at [382, 264] on div "AOG Maint Istanbul (Ataturk) Owner Owner Planned Maint Dusseldorf Owner Planned…" at bounding box center [680, 311] width 994 height 509
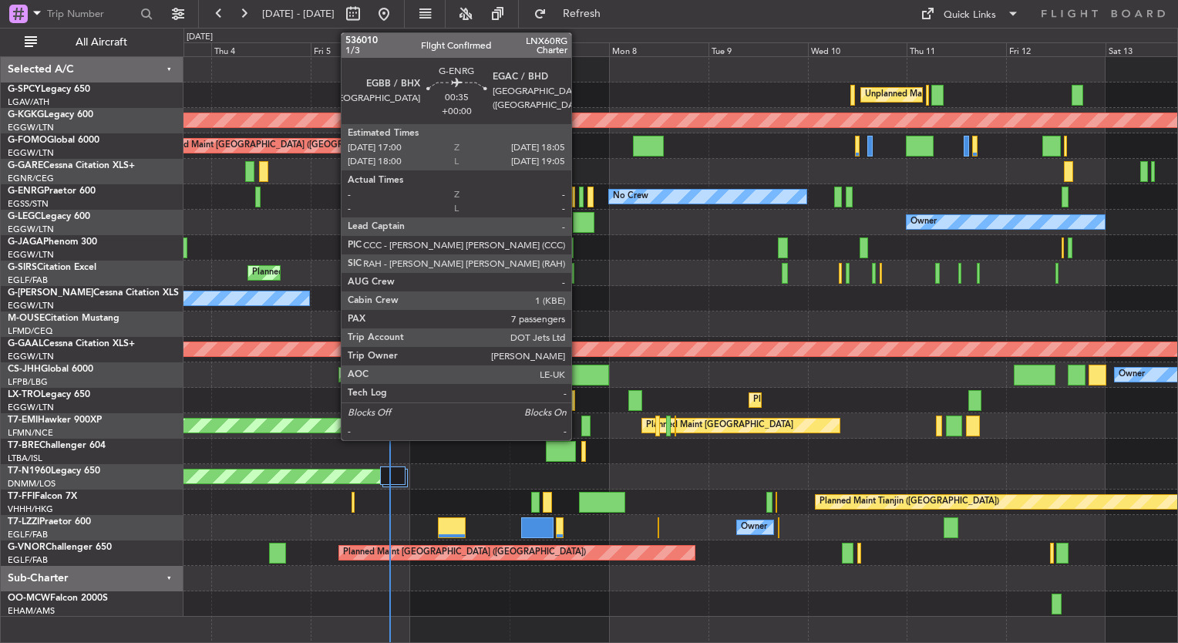
click at [579, 200] on div at bounding box center [581, 197] width 5 height 21
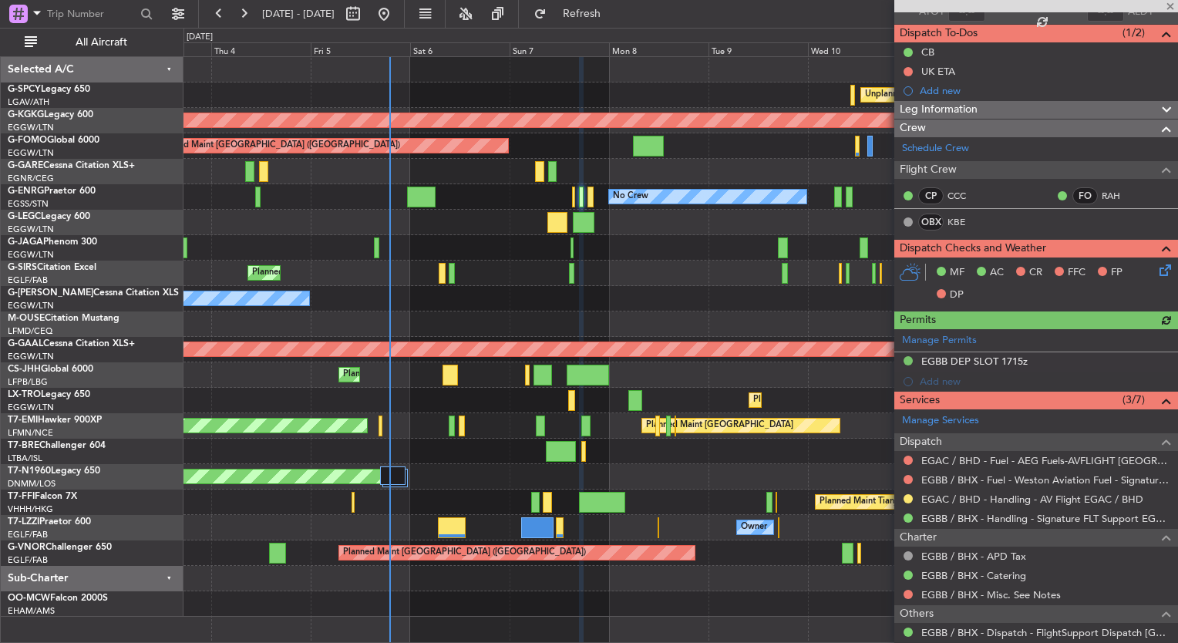
scroll to position [125, 0]
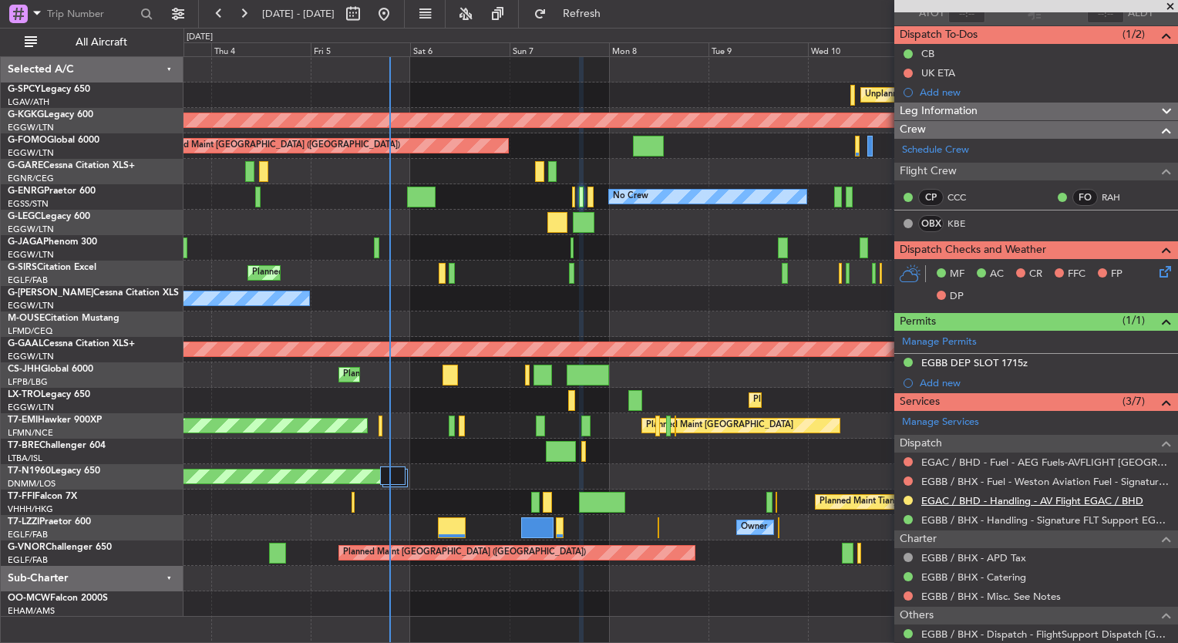
click at [1010, 494] on link "EGAC / BHD - Handling - AV Flight EGAC / BHD" at bounding box center [1032, 500] width 222 height 13
click at [614, 15] on span "Refresh" at bounding box center [582, 13] width 65 height 11
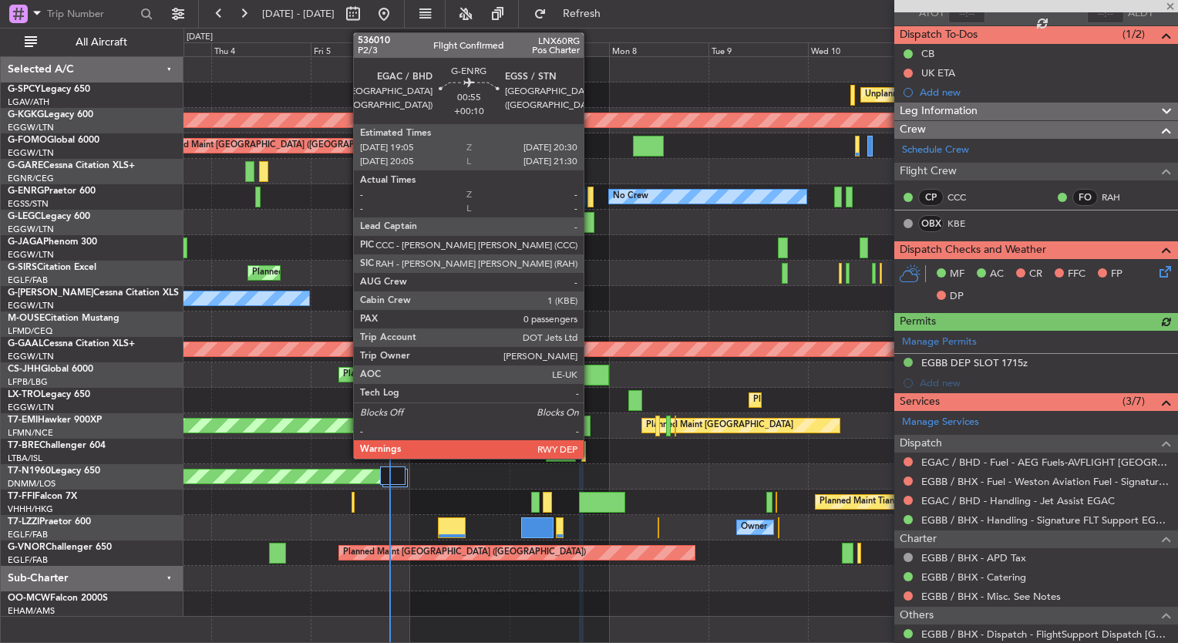
click at [590, 195] on div at bounding box center [590, 197] width 6 height 21
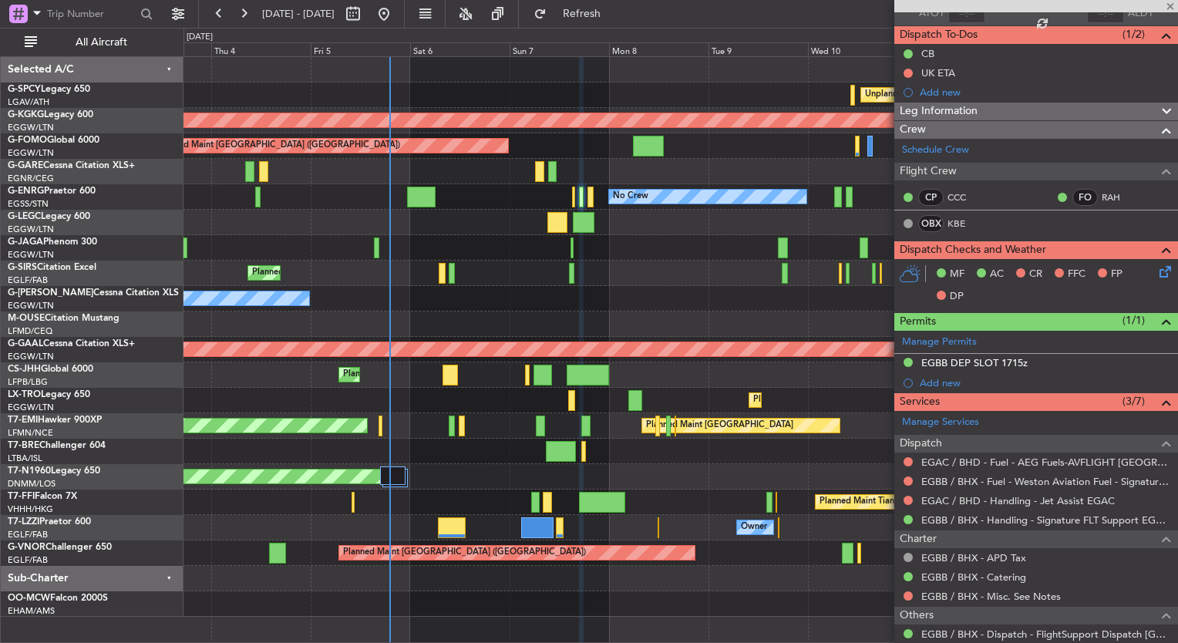
type input "+00:10"
type input "0"
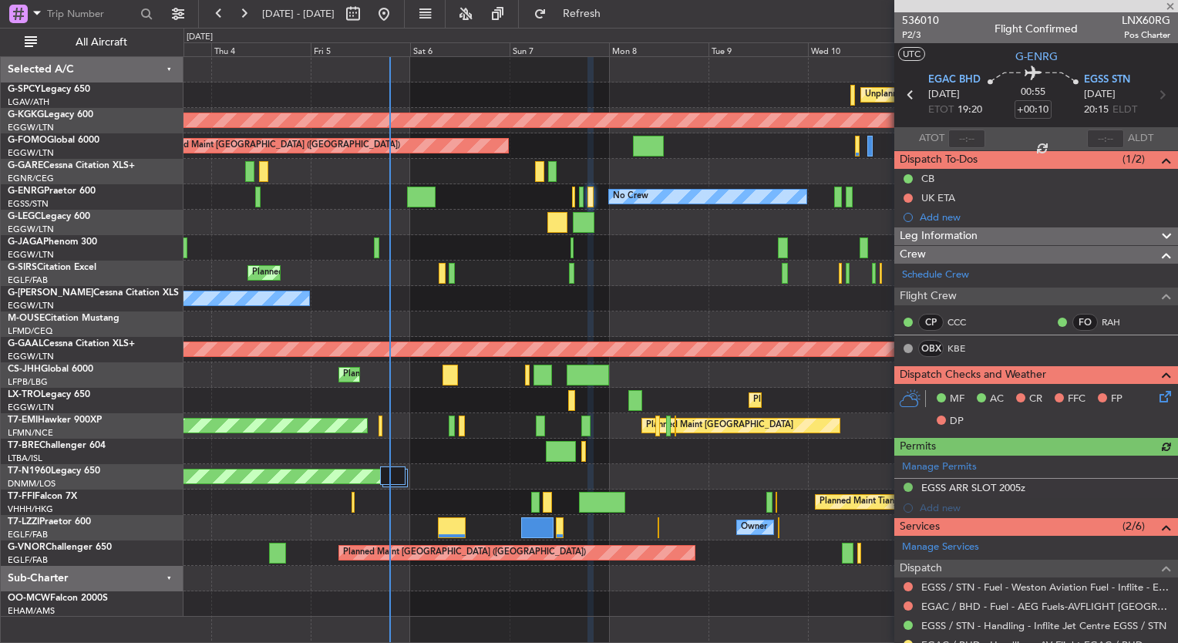
scroll to position [175, 0]
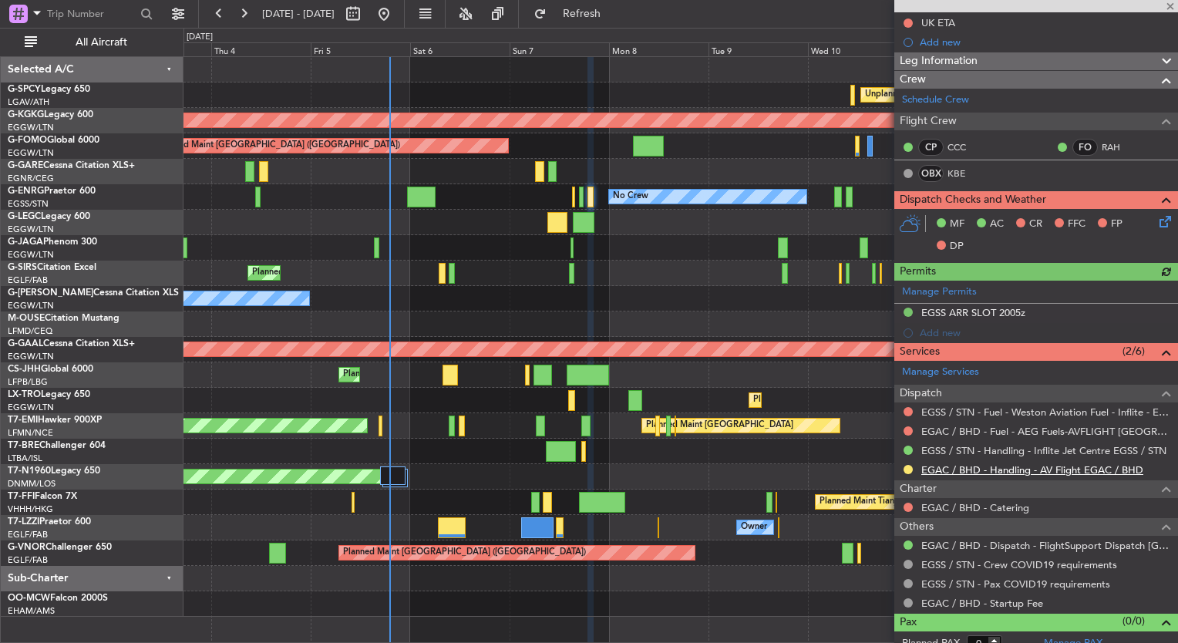
click at [1049, 466] on link "EGAC / BHD - Handling - AV Flight EGAC / BHD" at bounding box center [1032, 469] width 222 height 13
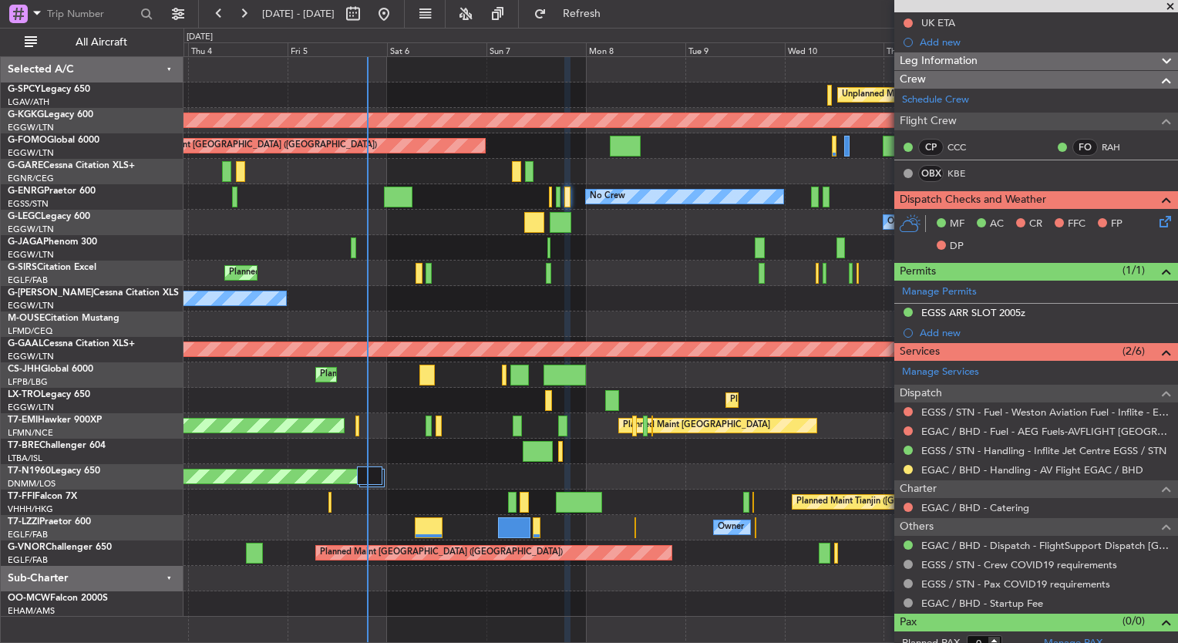
click at [484, 270] on div "Planned Maint [GEOGRAPHIC_DATA] ([GEOGRAPHIC_DATA])" at bounding box center [680, 273] width 994 height 25
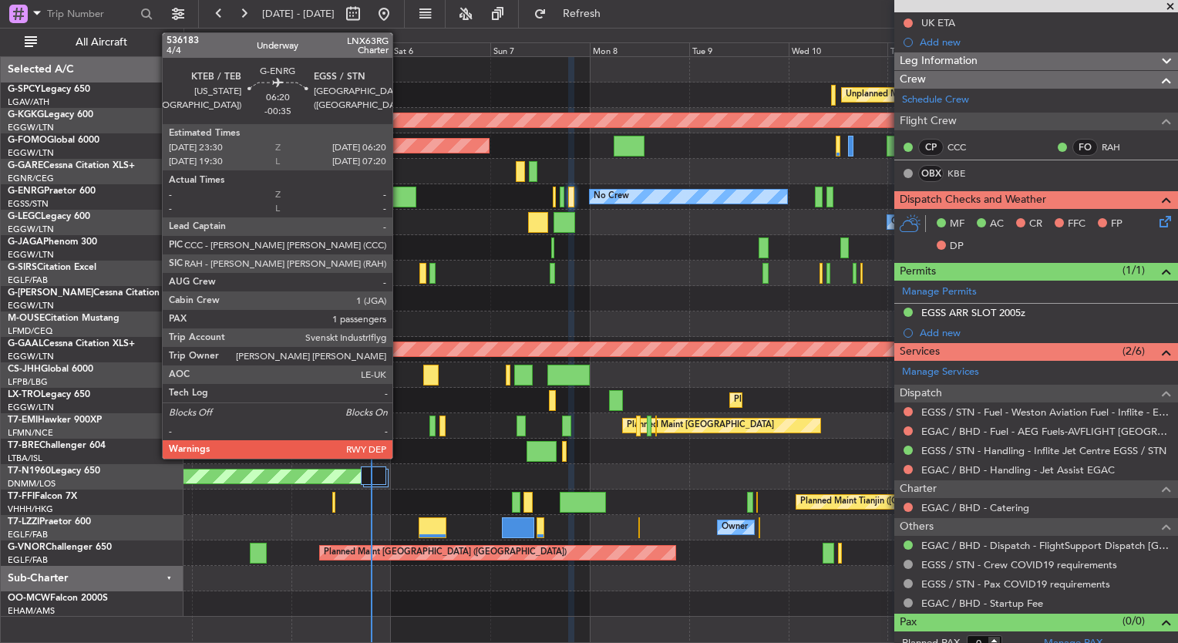
click at [399, 203] on div at bounding box center [402, 197] width 29 height 21
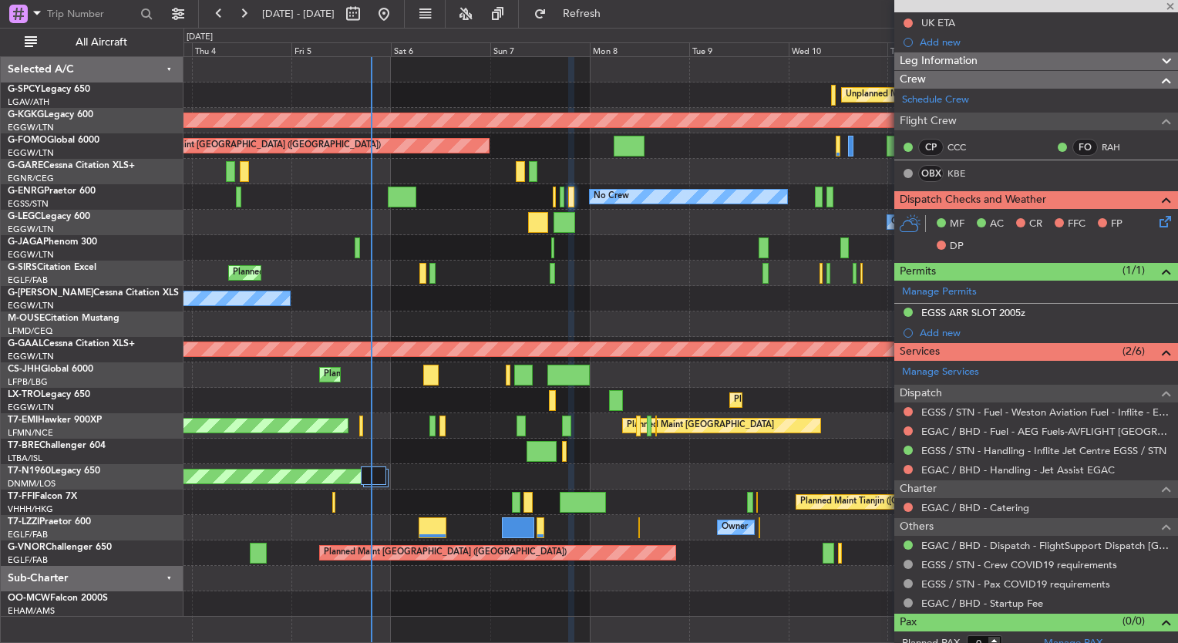
type input "-00:35"
type input "1"
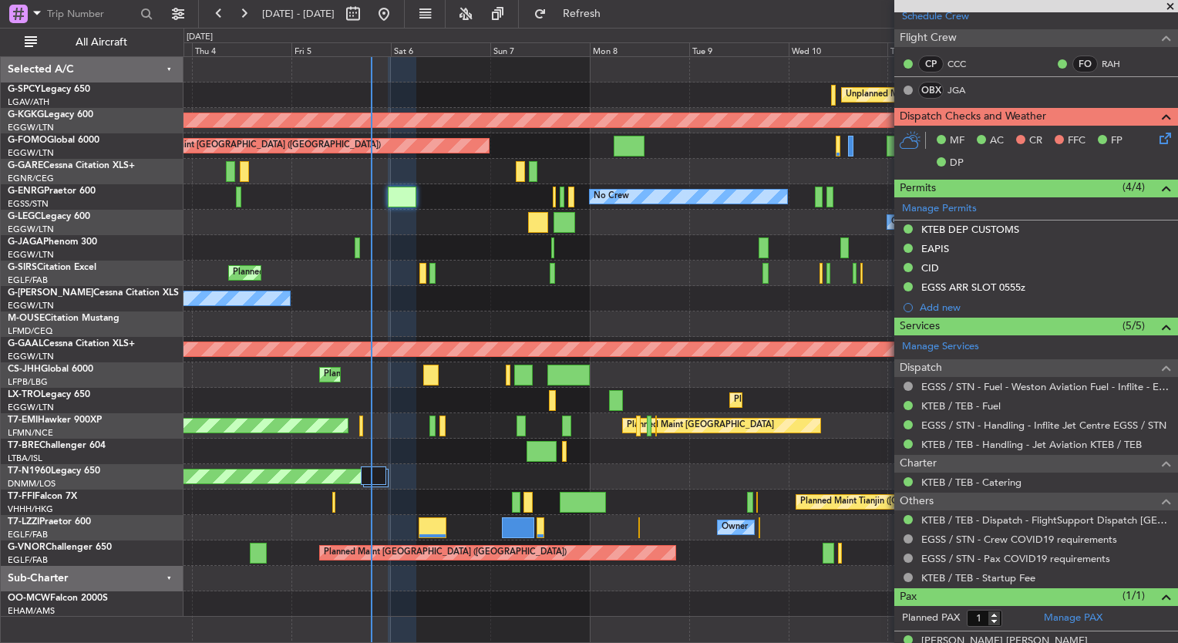
scroll to position [336, 0]
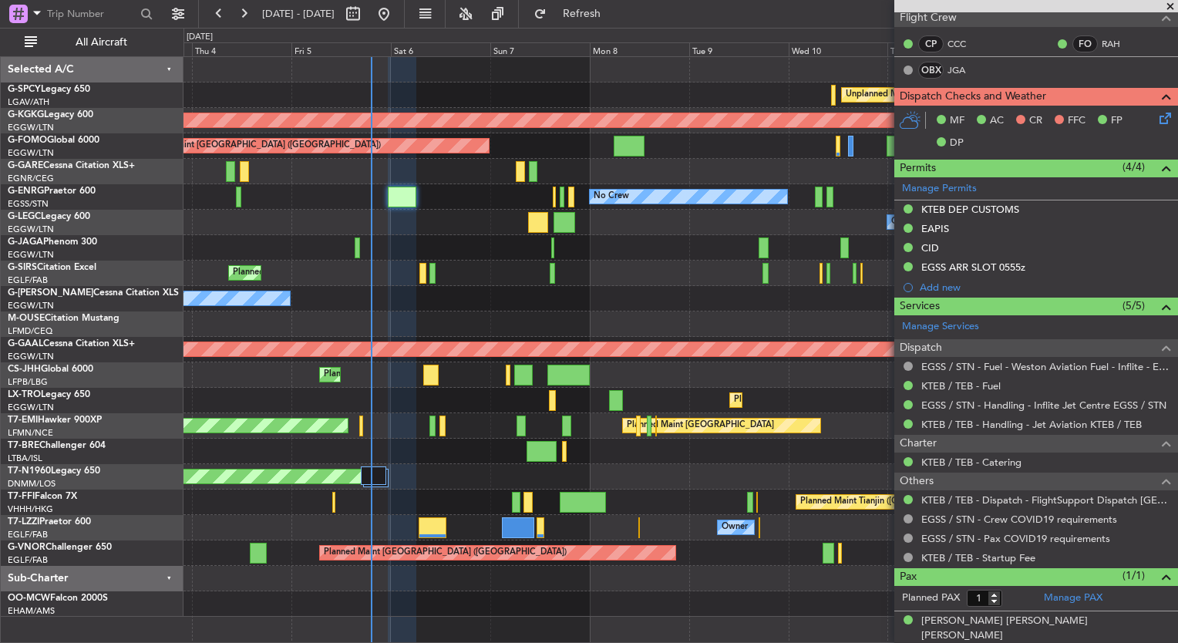
click at [702, 312] on div at bounding box center [680, 323] width 994 height 25
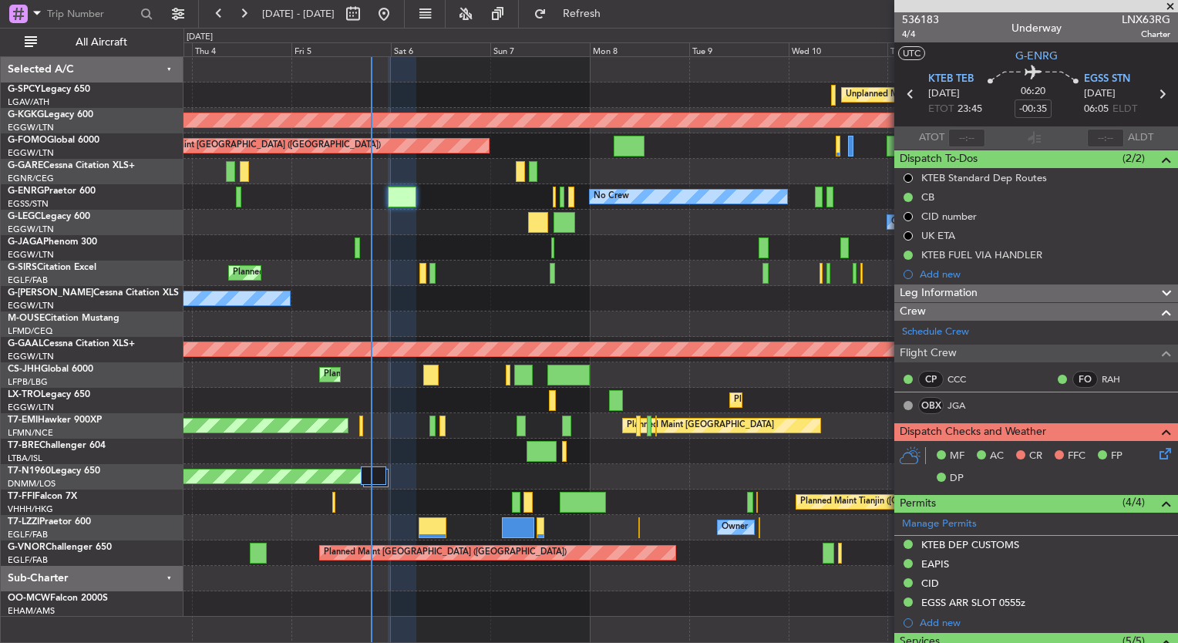
scroll to position [0, 0]
click at [1079, 584] on div "CID" at bounding box center [1036, 584] width 284 height 19
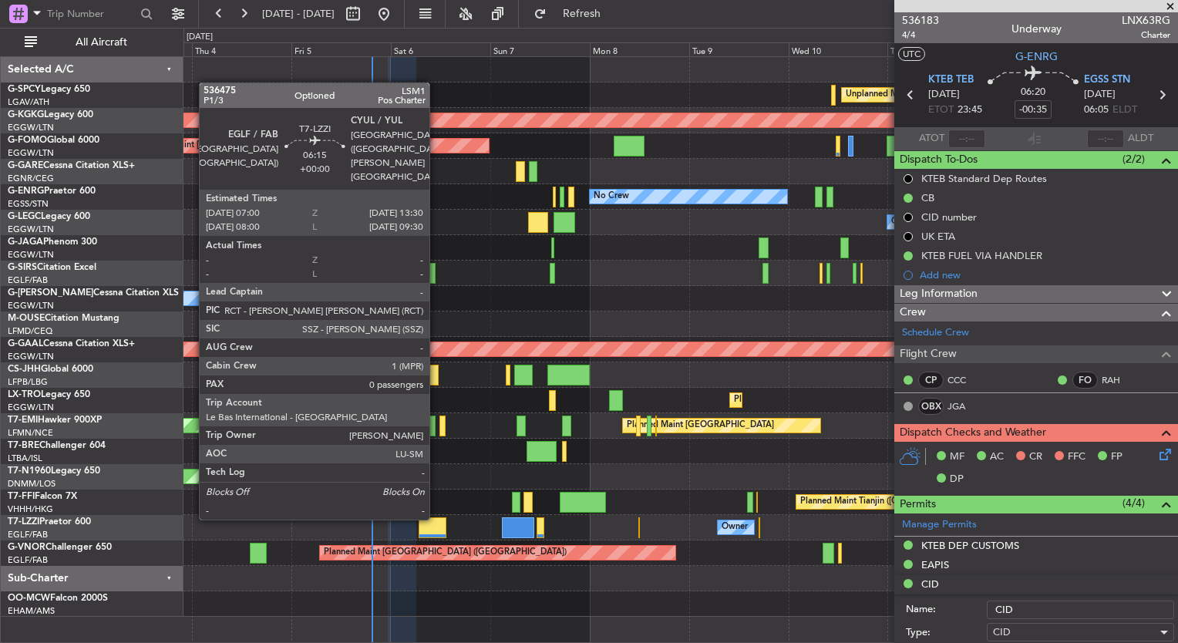
click at [434, 524] on div at bounding box center [432, 527] width 27 height 21
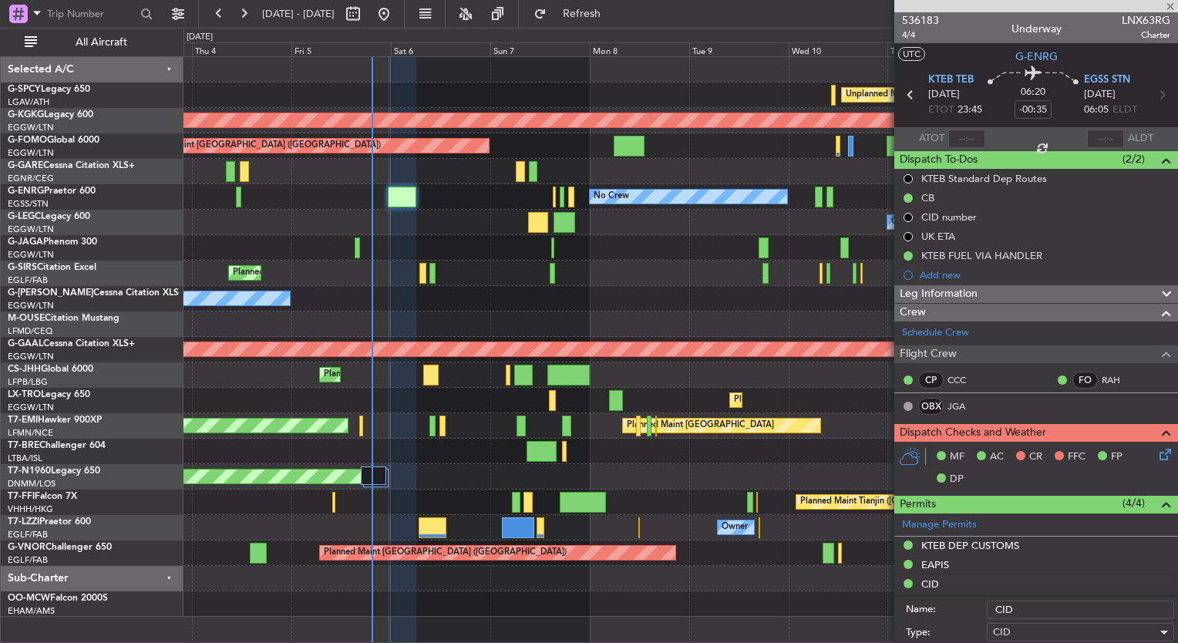
type input "0"
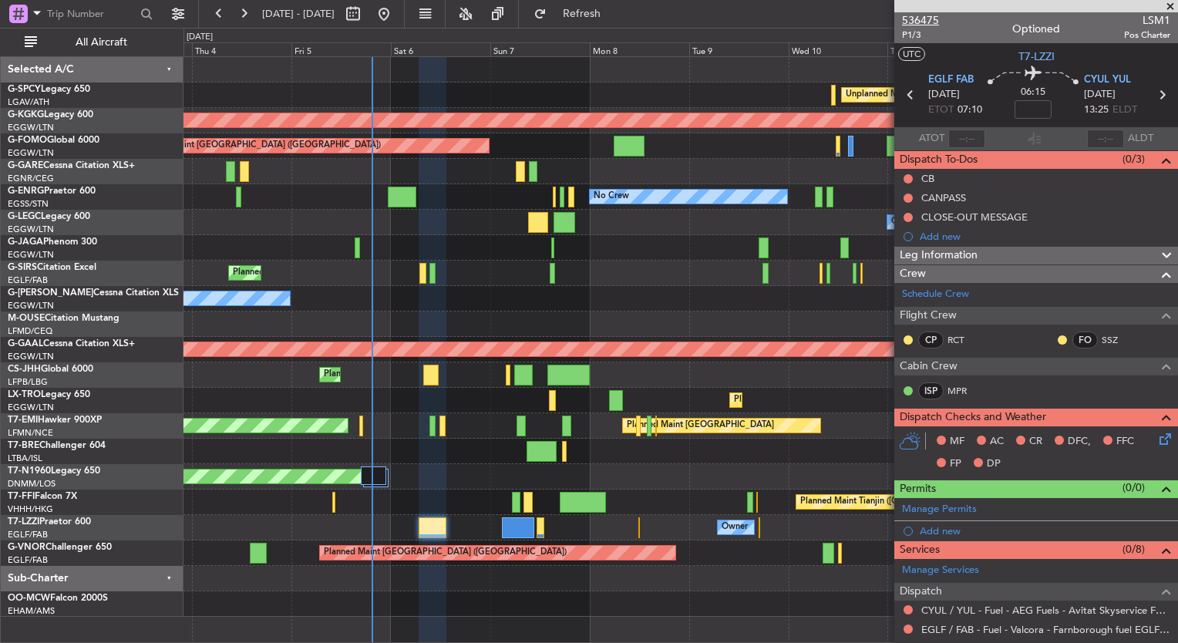
click at [937, 22] on span "536475" at bounding box center [920, 20] width 37 height 16
click at [614, 14] on span "Refresh" at bounding box center [582, 13] width 65 height 11
click at [711, 304] on div "Owner" at bounding box center [680, 298] width 994 height 25
click at [960, 291] on link "Schedule Crew" at bounding box center [935, 294] width 67 height 15
click at [614, 19] on span "Refresh" at bounding box center [582, 13] width 65 height 11
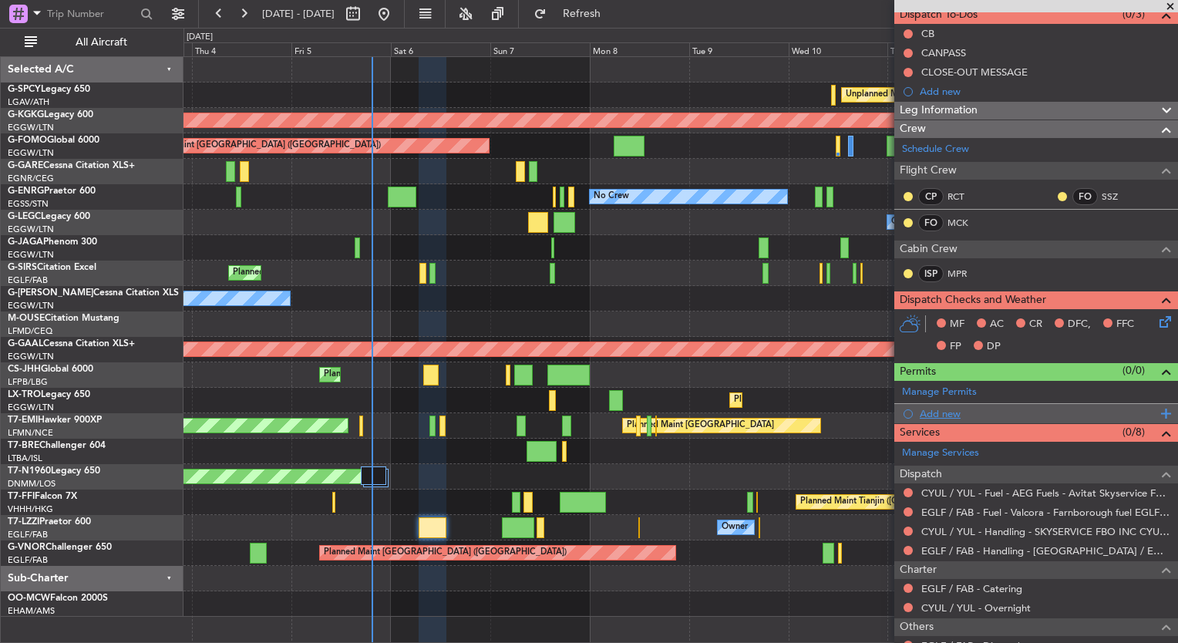
scroll to position [255, 0]
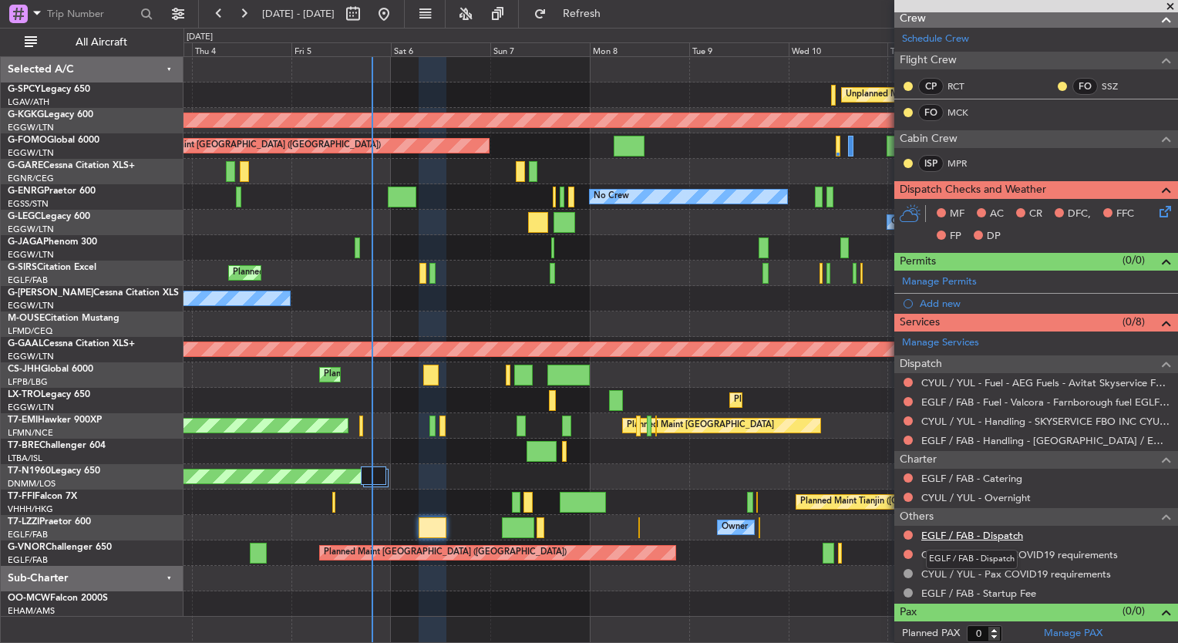
click at [1005, 532] on link "EGLF / FAB - Dispatch" at bounding box center [972, 535] width 102 height 13
click at [614, 11] on span "Refresh" at bounding box center [582, 13] width 65 height 11
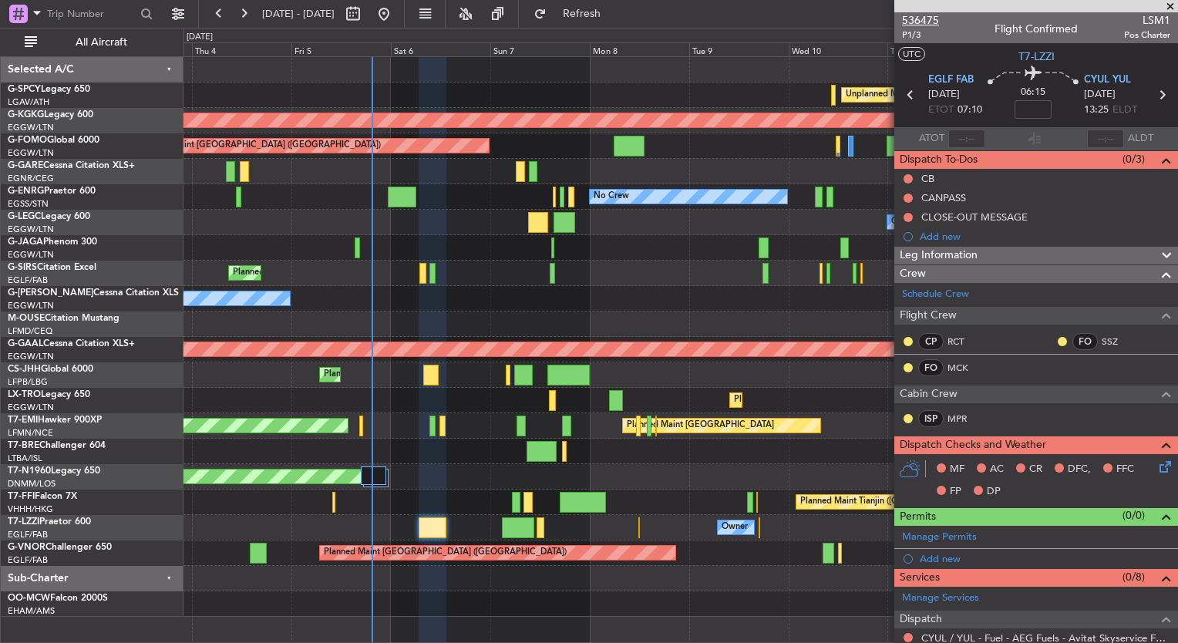
click at [930, 19] on span "536475" at bounding box center [920, 20] width 37 height 16
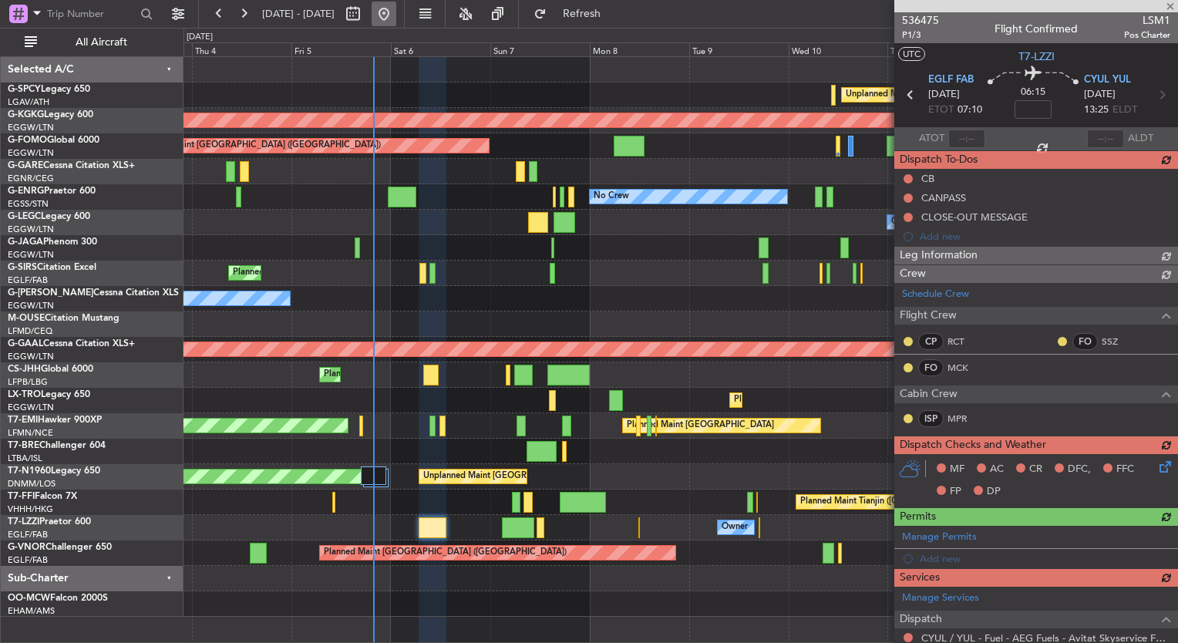
click at [396, 15] on button at bounding box center [384, 14] width 25 height 25
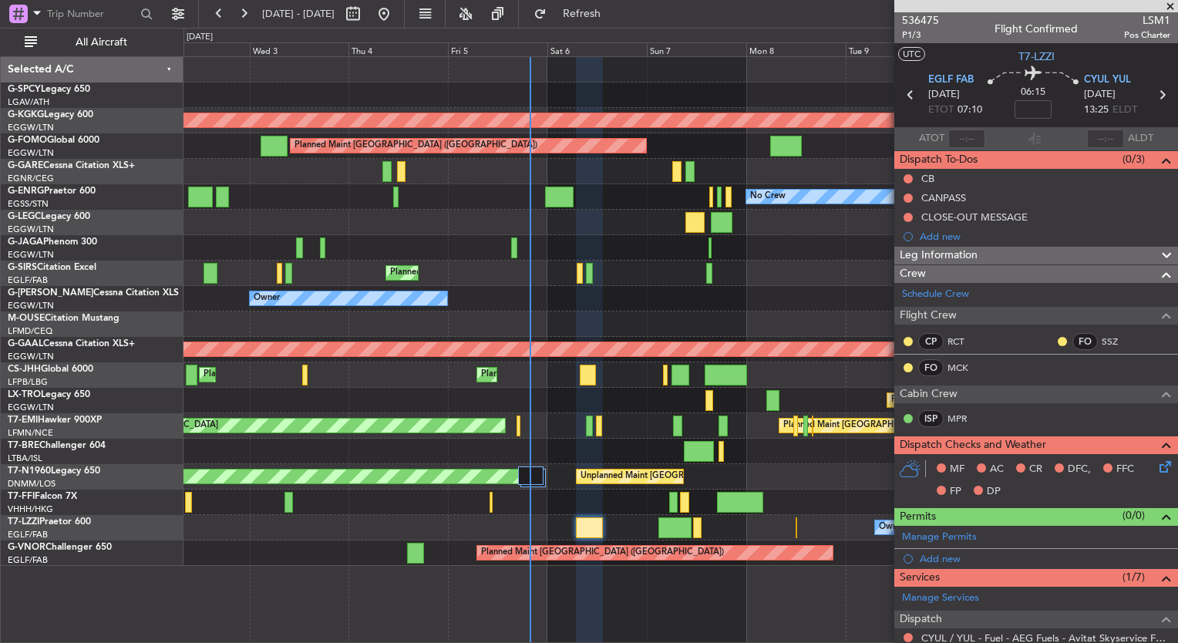
click at [646, 286] on div "Owner Owner" at bounding box center [680, 298] width 994 height 25
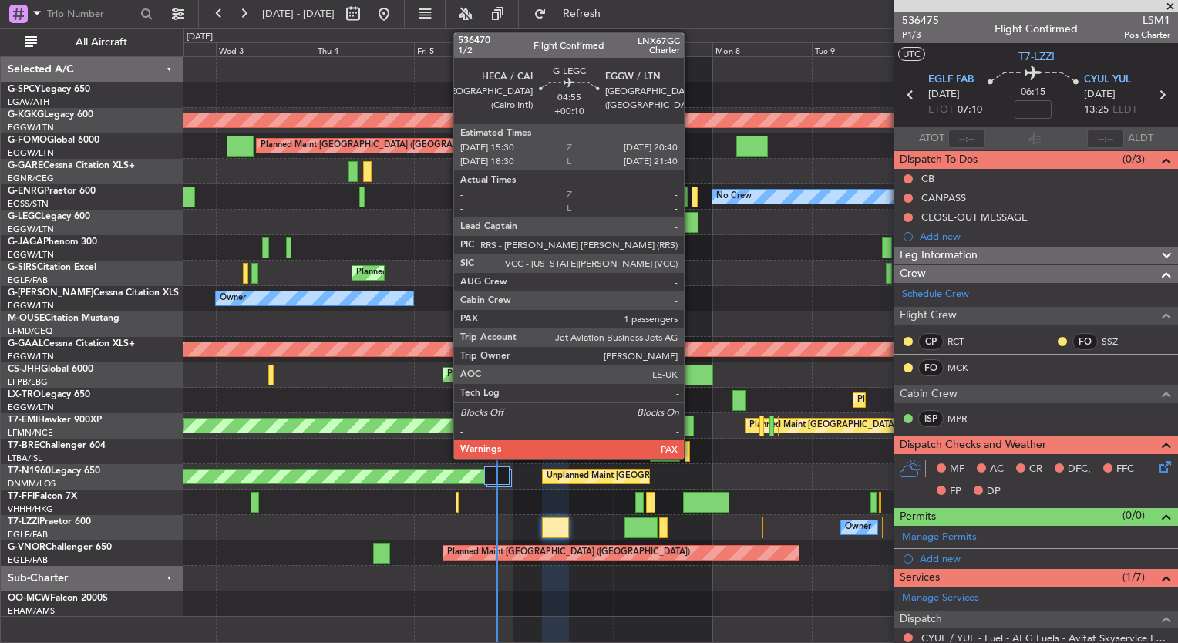
click at [691, 224] on div at bounding box center [688, 222] width 22 height 21
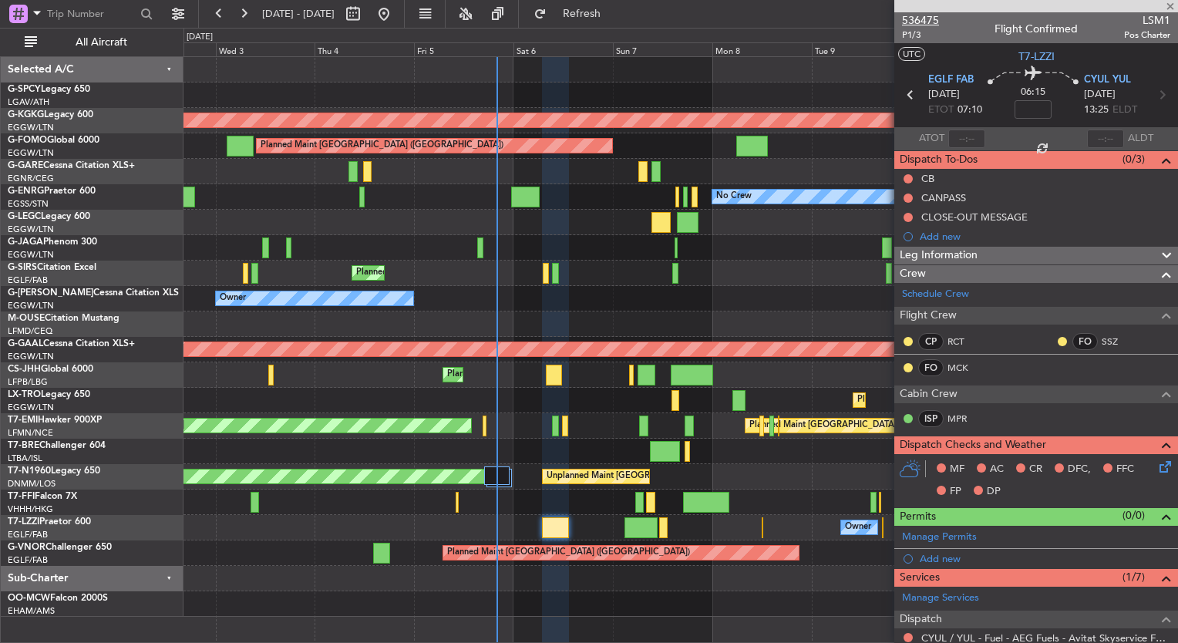
type input "+00:10"
type input "1"
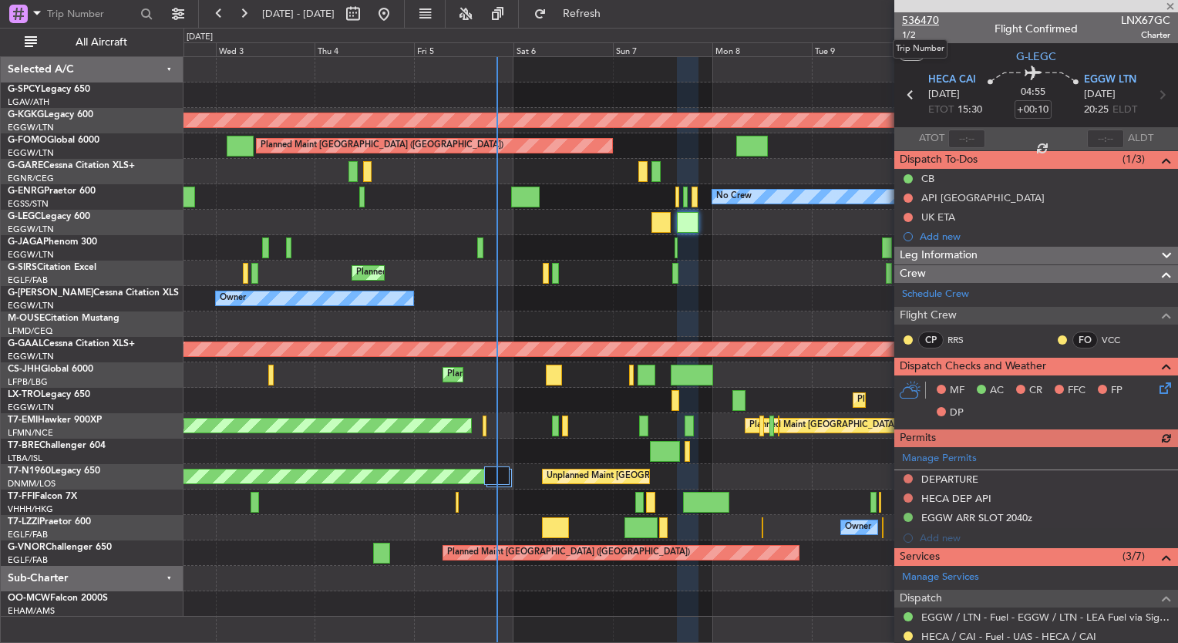
click at [925, 17] on span "536470" at bounding box center [920, 20] width 37 height 16
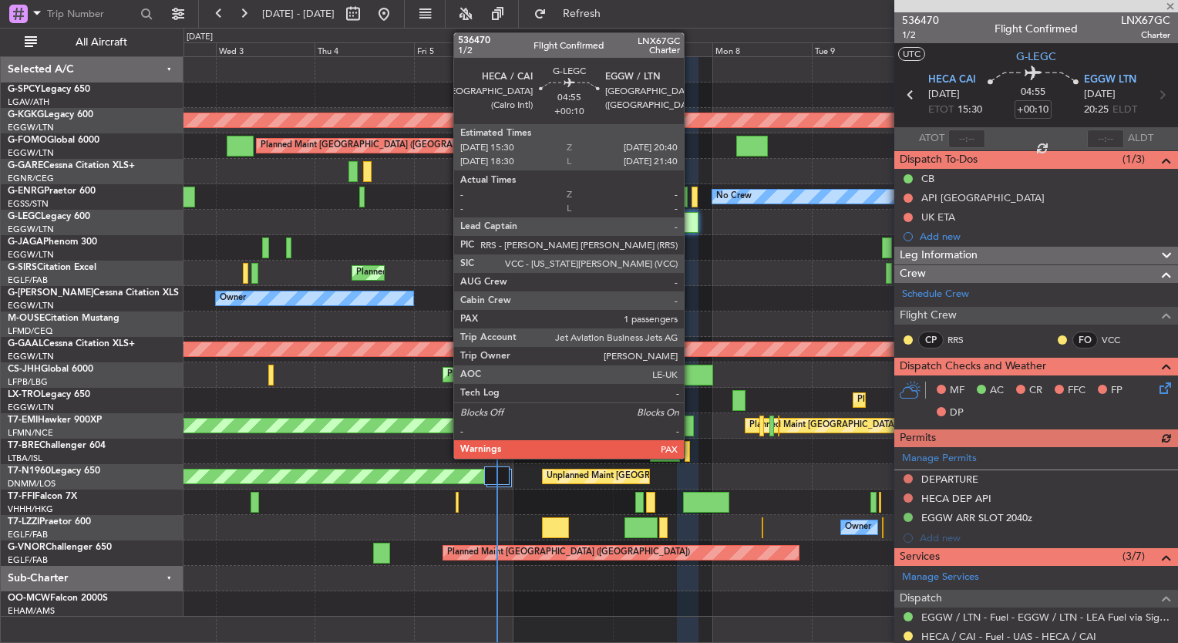
click at [691, 226] on div at bounding box center [688, 222] width 22 height 21
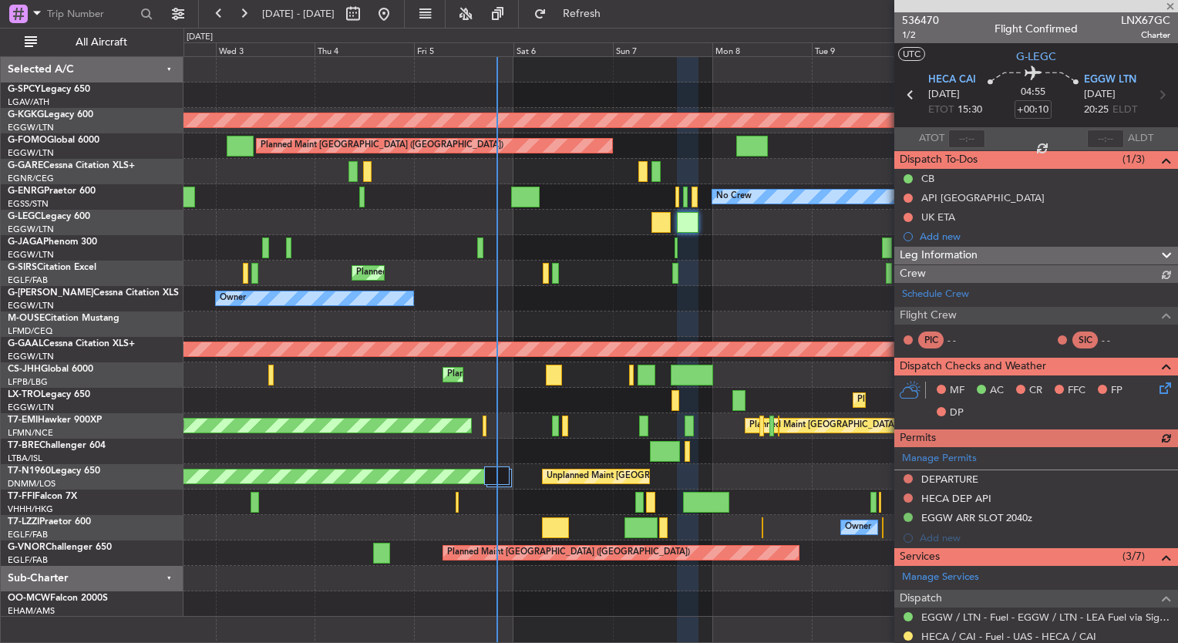
scroll to position [254, 0]
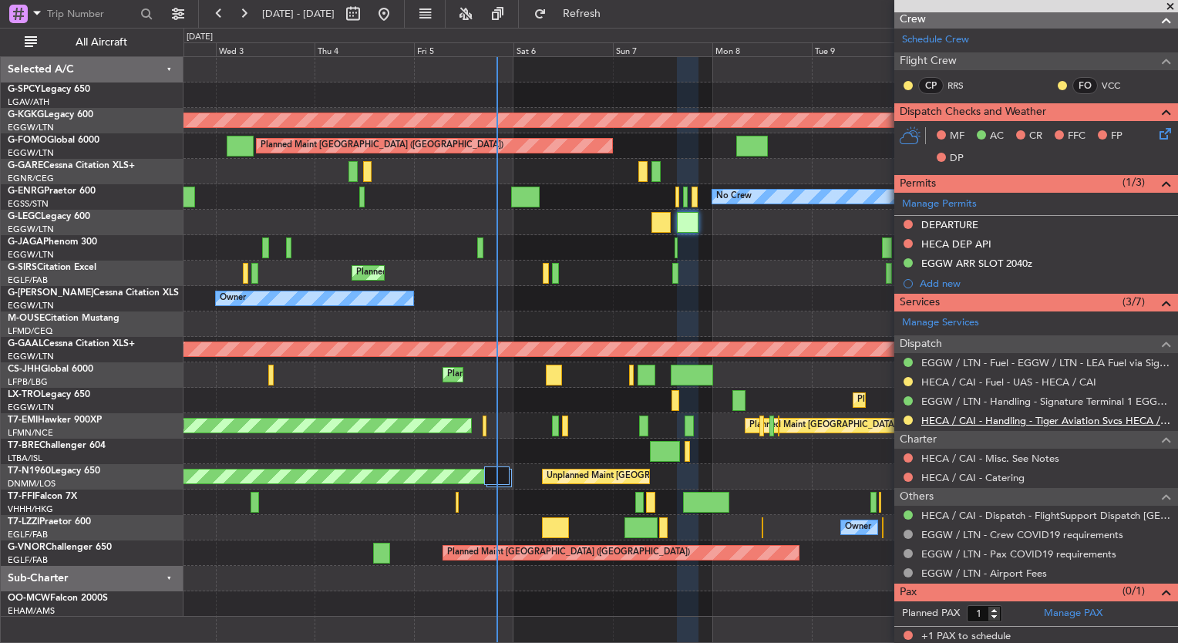
click at [1071, 421] on link "HECA / CAI - Handling - Tiger Aviation Svcs HECA / CAI" at bounding box center [1045, 420] width 249 height 13
click at [396, 7] on button at bounding box center [384, 14] width 25 height 25
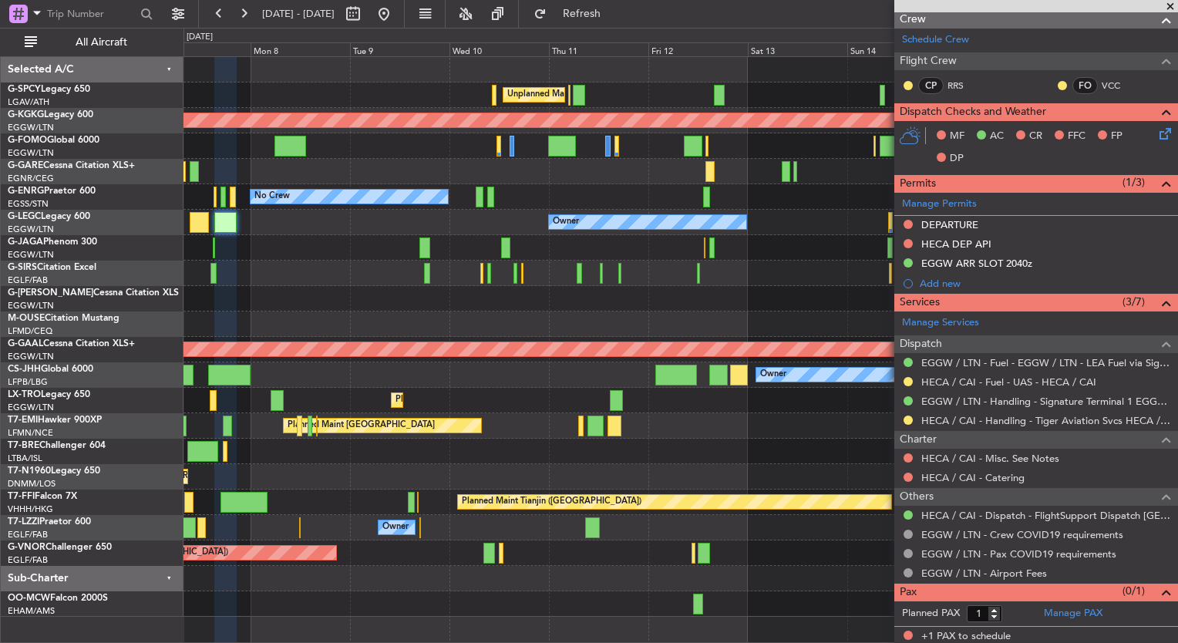
click at [246, 233] on div "Unplanned Maint Athens (Eleftherios Venizelos Intl) AOG Maint Istanbul (Ataturk…" at bounding box center [680, 337] width 994 height 560
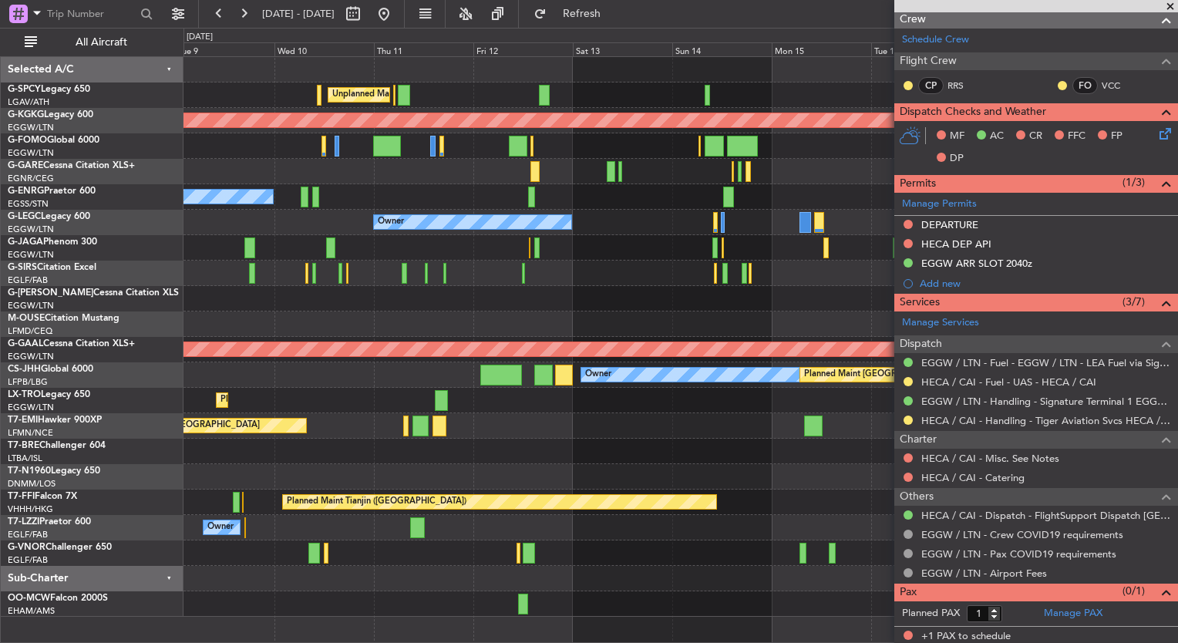
click at [231, 230] on div "Unplanned Maint Athens (Eleftherios Venizelos Intl) AOG Maint Istanbul (Ataturk…" at bounding box center [680, 337] width 994 height 560
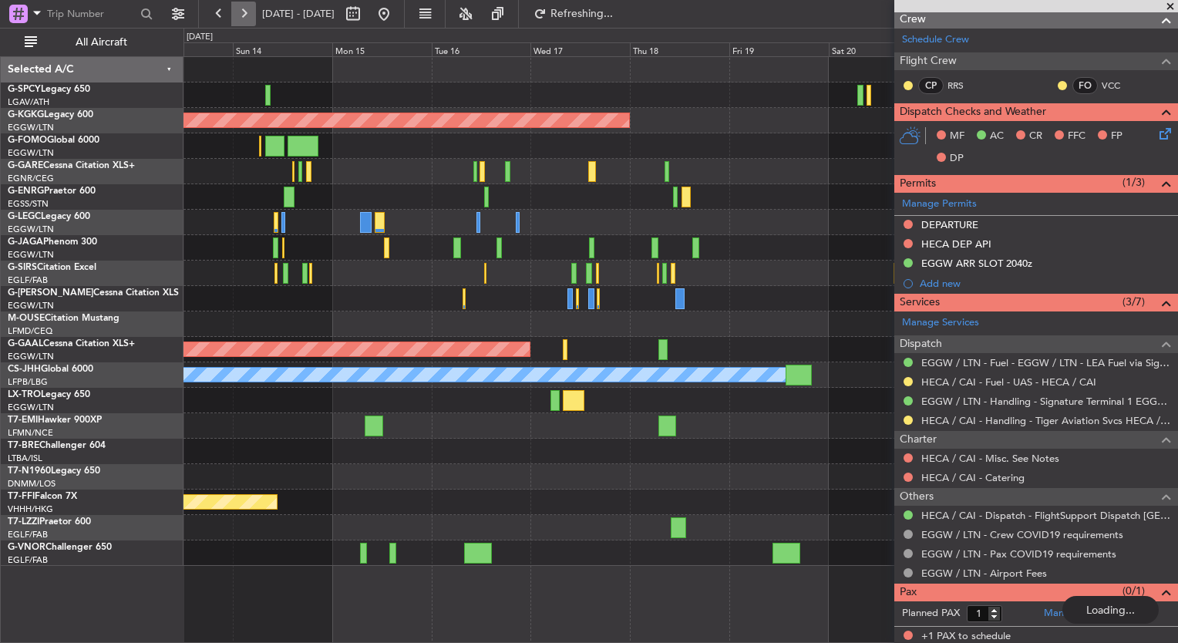
click at [247, 10] on button at bounding box center [243, 14] width 25 height 25
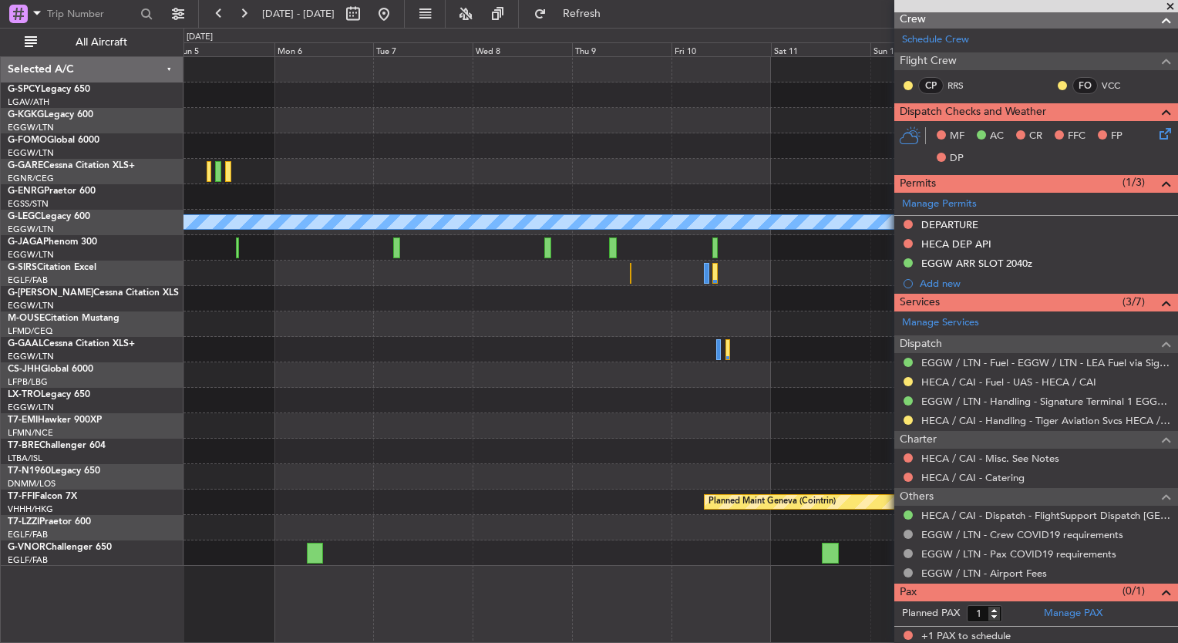
click at [330, 182] on div "A/C Unavailable London (Luton) Owner London (Luton) Planned Maint Geneva (Coint…" at bounding box center [680, 311] width 994 height 509
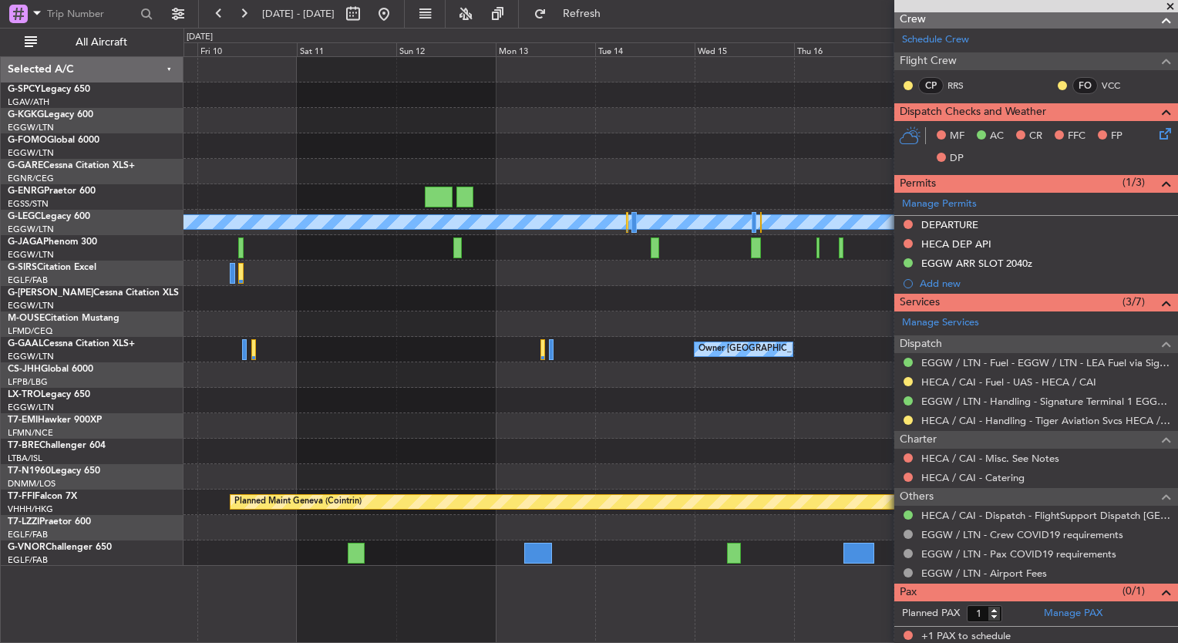
click at [79, 342] on div "A/C Unavailable London (Luton) Owner London (Luton) Planned Maint Geneva (Coint…" at bounding box center [589, 335] width 1178 height 615
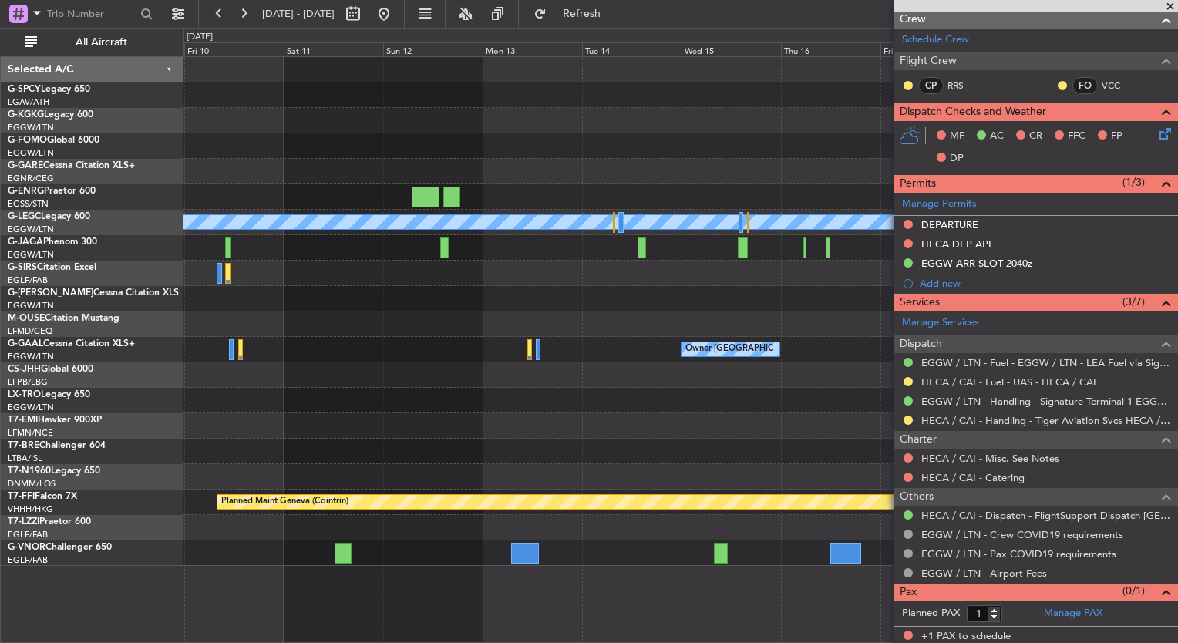
click at [223, 130] on div "A/C Unavailable London (Luton) Owner London (Luton) Planned Maint Geneva (Coint…" at bounding box center [680, 311] width 994 height 509
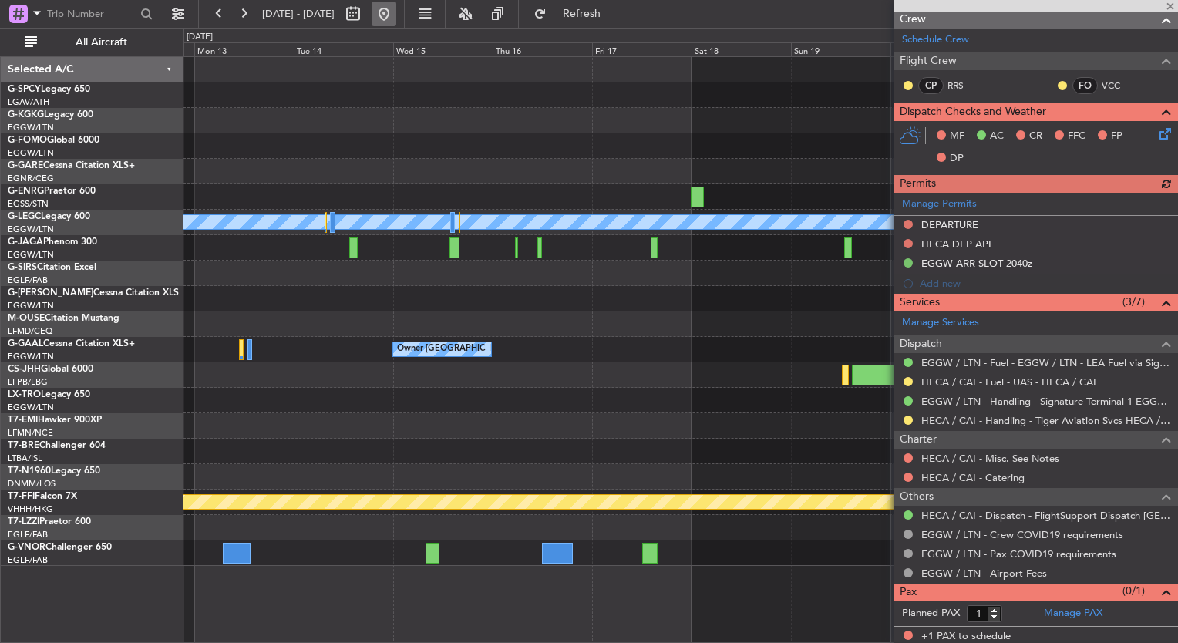
click at [396, 19] on button at bounding box center [384, 14] width 25 height 25
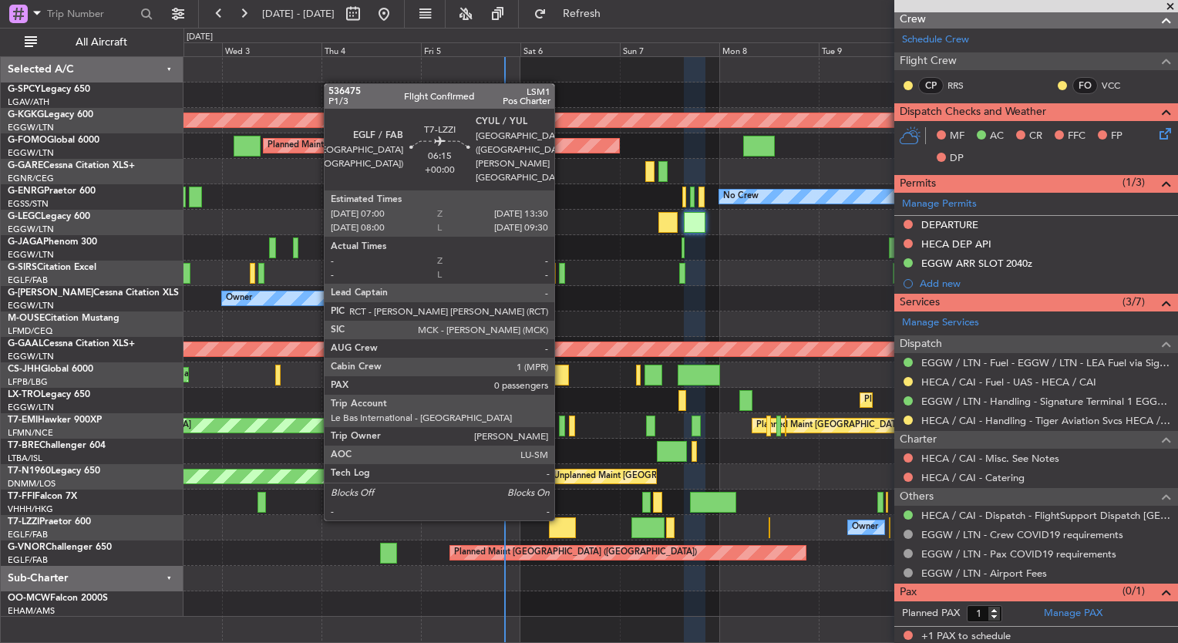
click at [560, 526] on div at bounding box center [562, 527] width 27 height 21
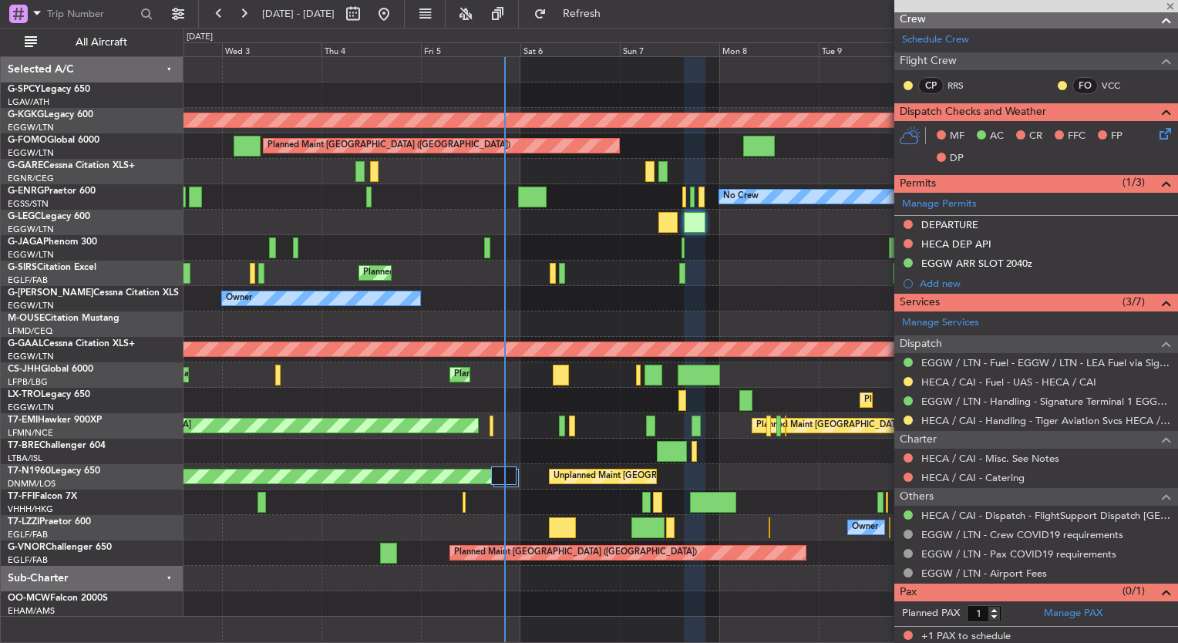
type input "0"
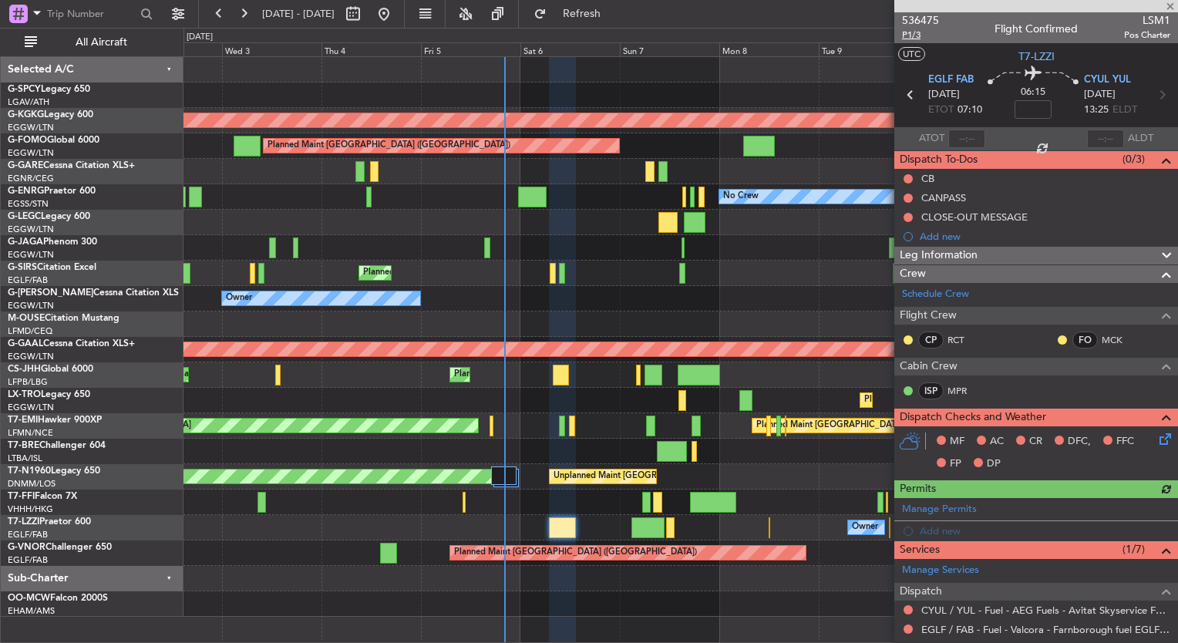
click at [913, 33] on span "P1/3" at bounding box center [920, 35] width 37 height 13
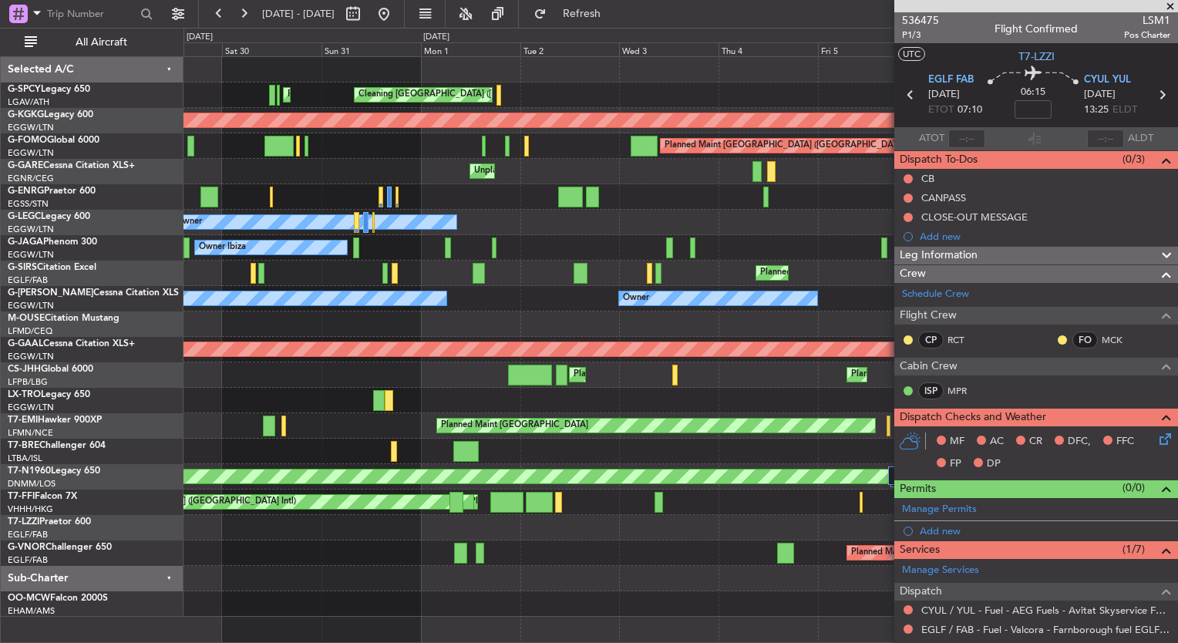
click at [798, 603] on div "Cleaning Athens (Eleftherios Venizelos Intl) Planned Maint Athens (Eleftherios …" at bounding box center [680, 337] width 994 height 560
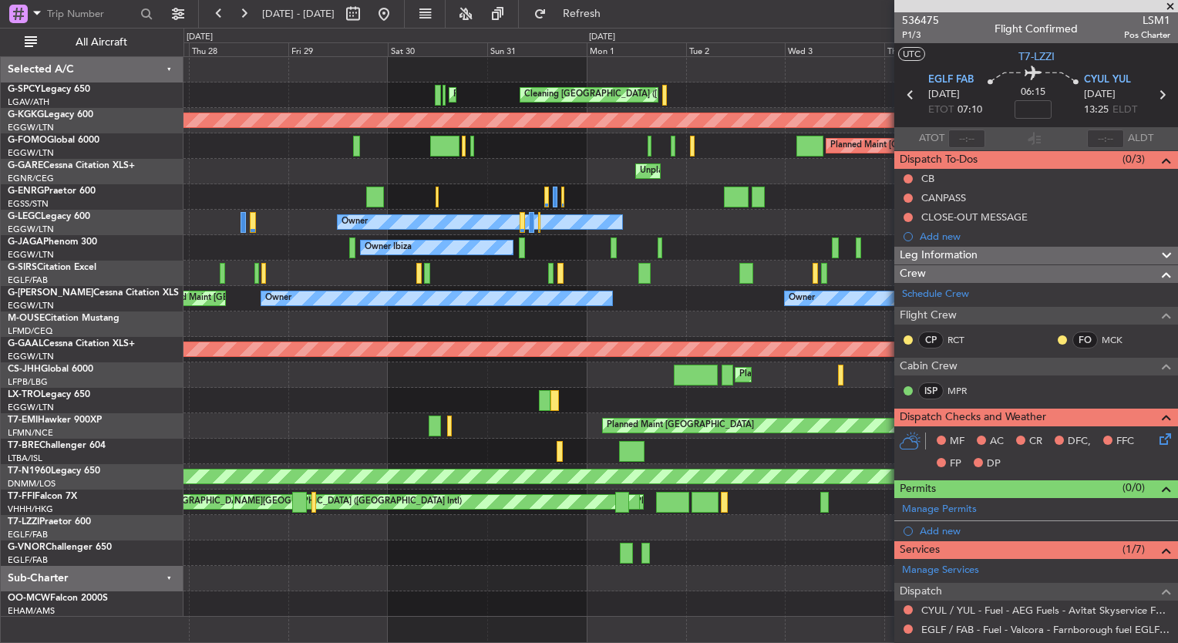
click at [677, 562] on div "Planned Maint [GEOGRAPHIC_DATA] ([GEOGRAPHIC_DATA])" at bounding box center [680, 552] width 994 height 25
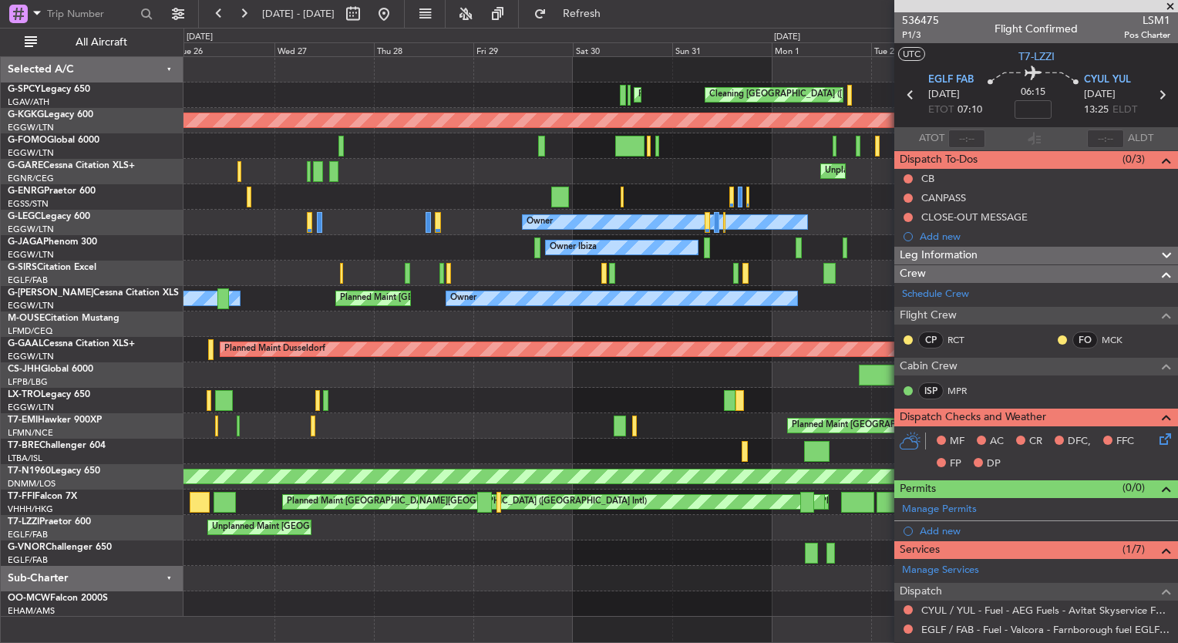
click at [776, 544] on div "Planned Maint [GEOGRAPHIC_DATA] ([GEOGRAPHIC_DATA])" at bounding box center [680, 552] width 994 height 25
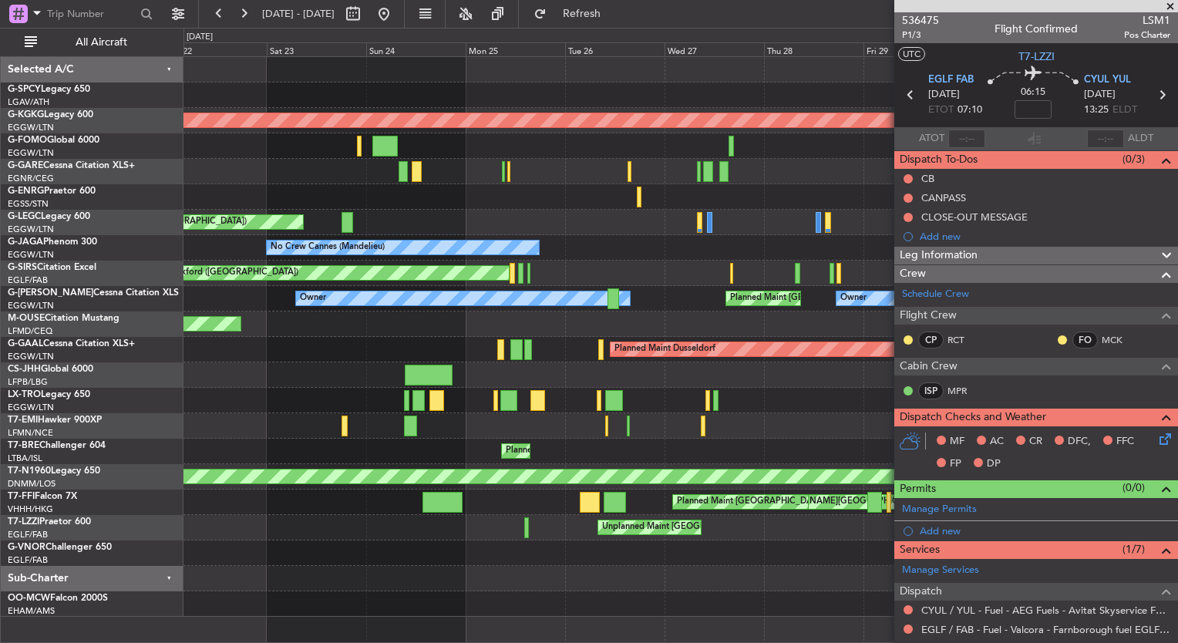
click at [641, 543] on div "Cleaning Athens (Eleftherios Venizelos Intl) Planned Maint Athens (Eleftherios …" at bounding box center [680, 337] width 994 height 560
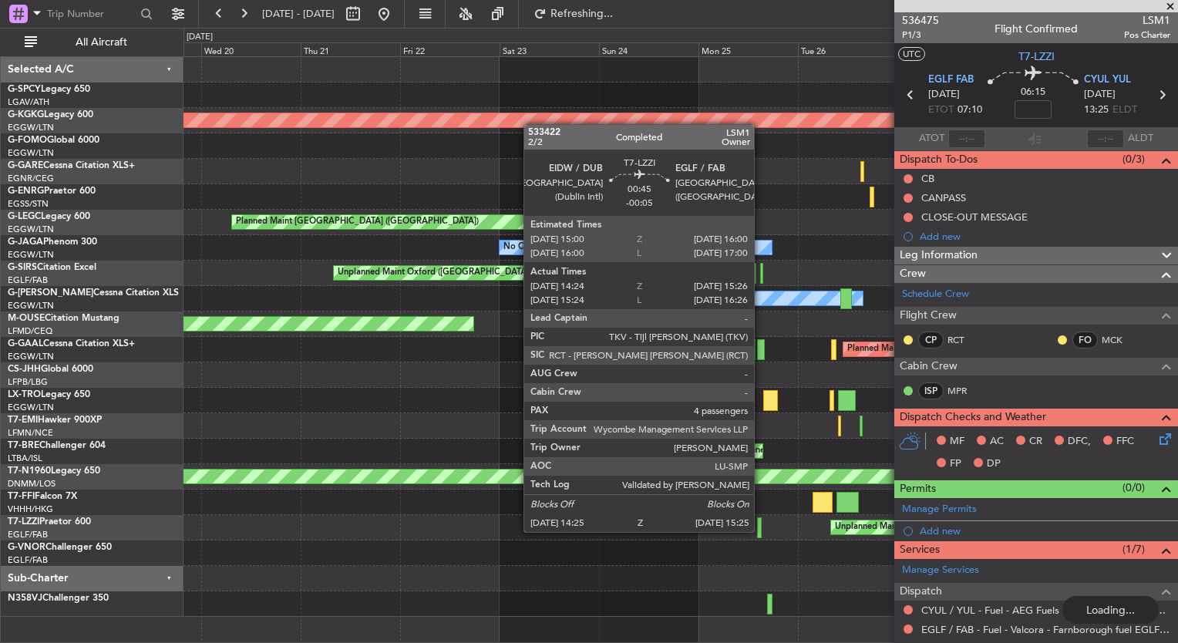
click at [762, 531] on div at bounding box center [759, 527] width 5 height 21
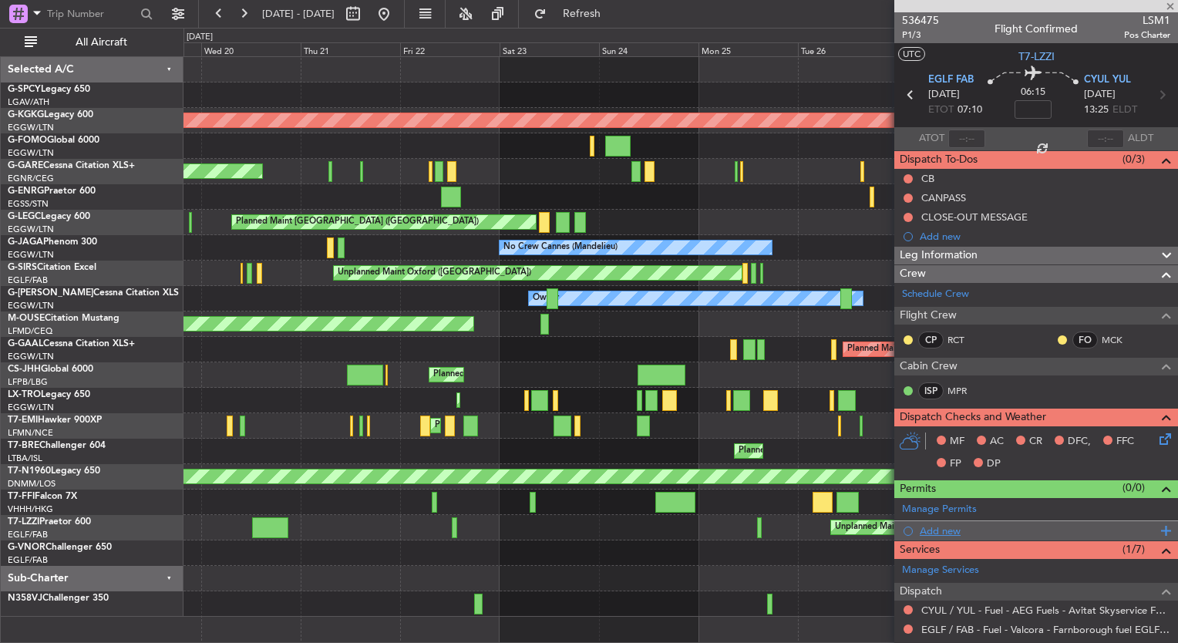
type input "-00:05"
type input "14:34"
type input "15:21"
type input "4"
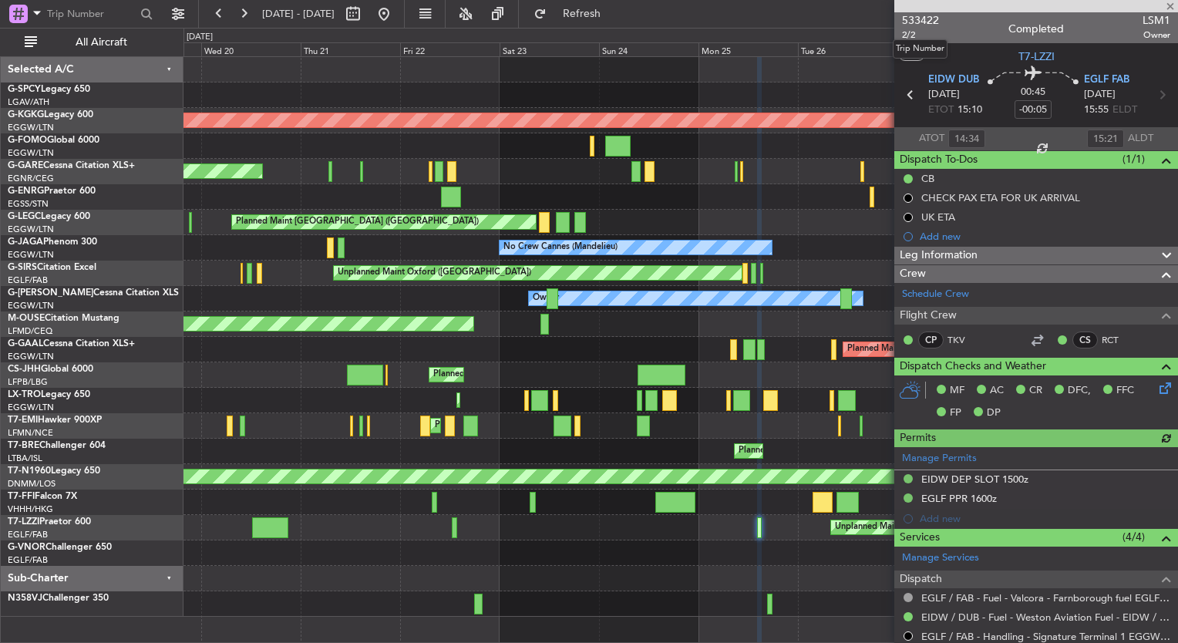
click at [913, 38] on mat-tooltip-component "Trip Number" at bounding box center [920, 49] width 76 height 41
click at [903, 32] on span "2/2" at bounding box center [920, 35] width 37 height 13
click at [910, 38] on mat-tooltip-component "Trip Number" at bounding box center [920, 49] width 76 height 41
click at [429, 451] on div "Planned Maint Athens (Eleftherios Venizelos Intl) Cleaning Athens (Eleftherios …" at bounding box center [680, 349] width 994 height 587
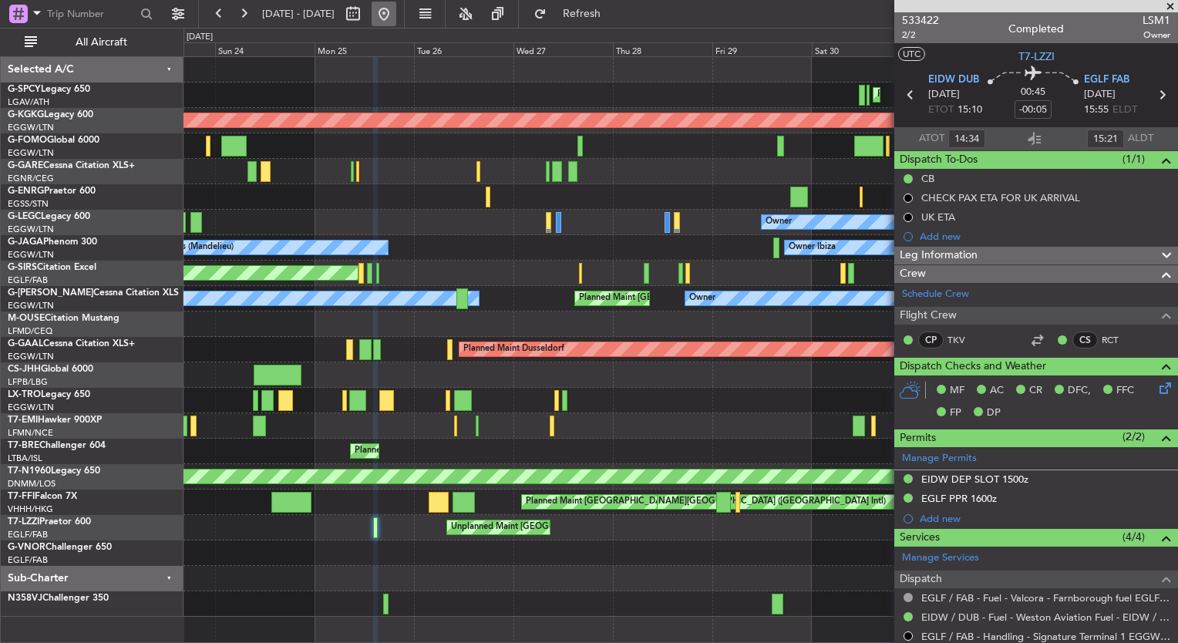
click at [396, 13] on button at bounding box center [384, 14] width 25 height 25
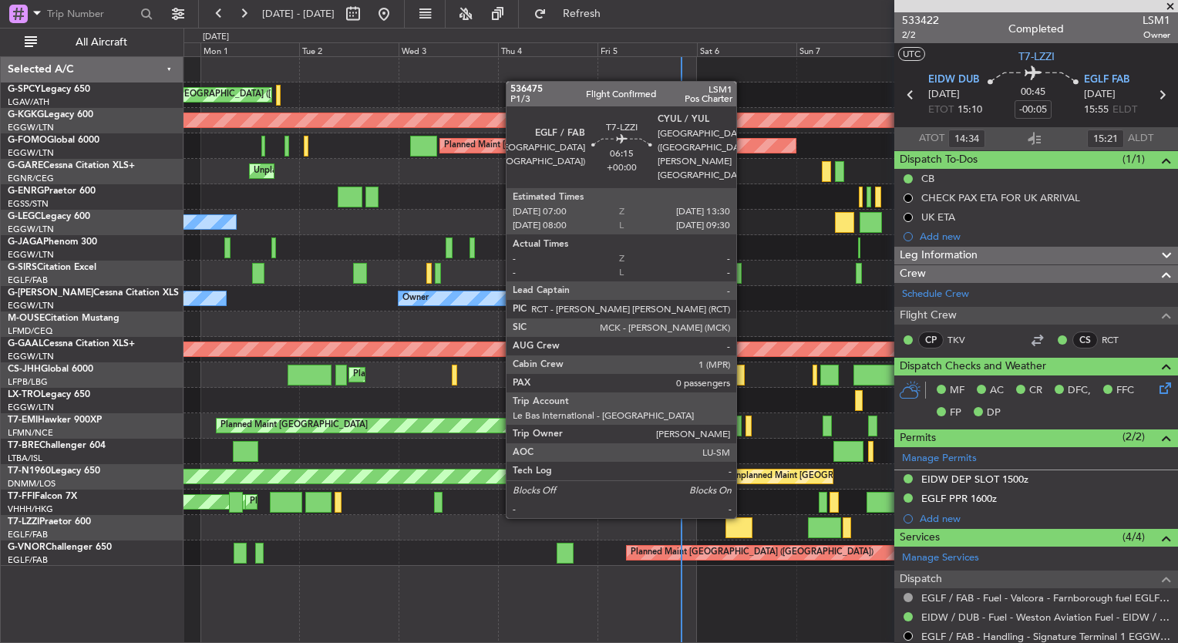
click at [742, 529] on div at bounding box center [738, 527] width 27 height 21
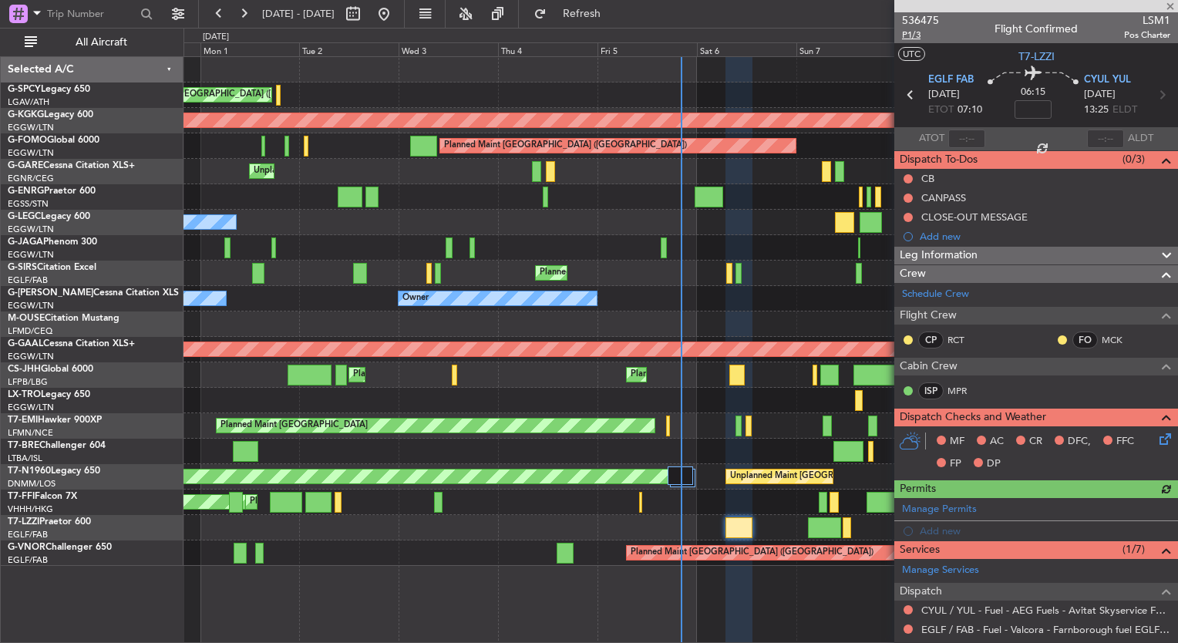
click at [910, 37] on span "P1/3" at bounding box center [920, 35] width 37 height 13
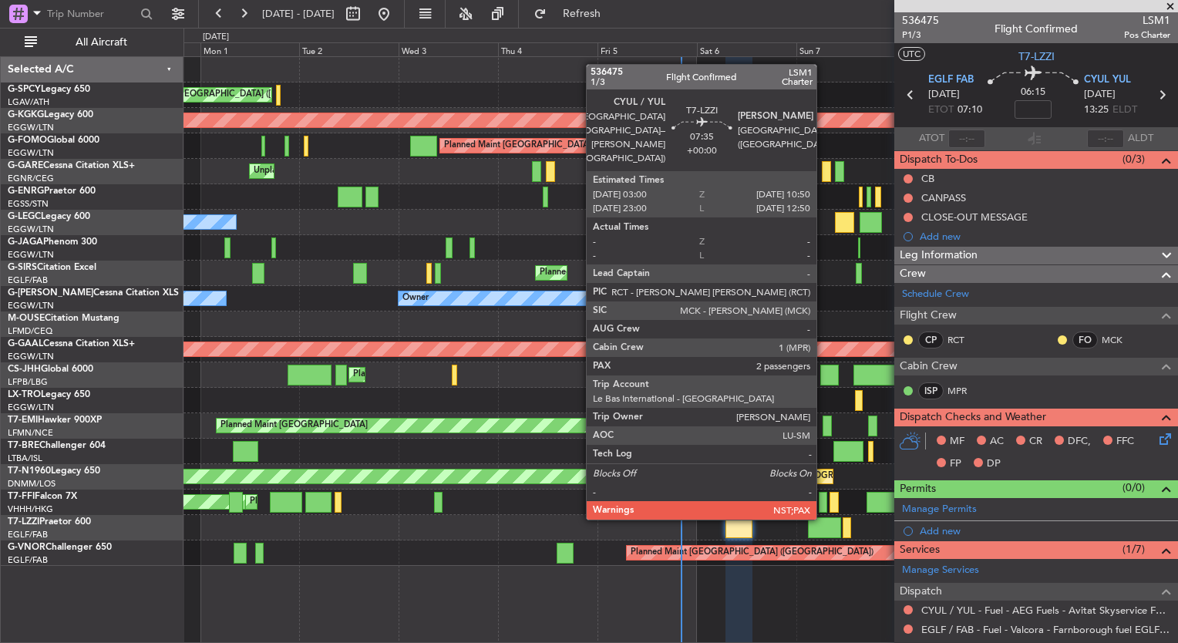
click at [822, 532] on div at bounding box center [824, 527] width 33 height 21
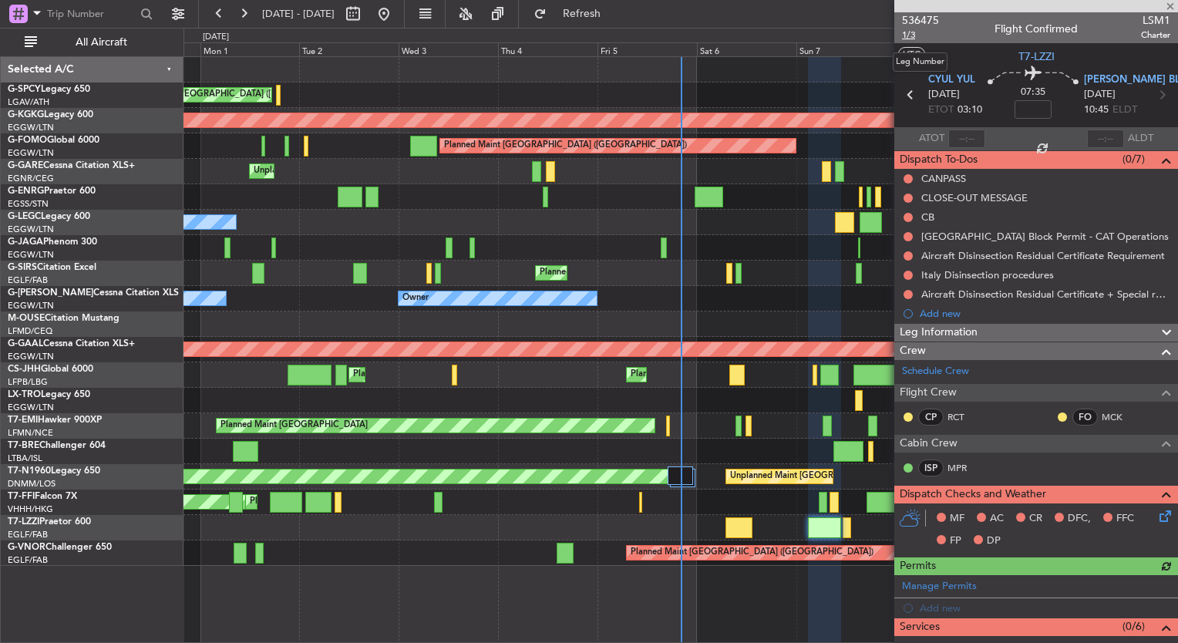
click at [913, 37] on span "1/3" at bounding box center [920, 35] width 37 height 13
click at [614, 17] on span "Refresh" at bounding box center [582, 13] width 65 height 11
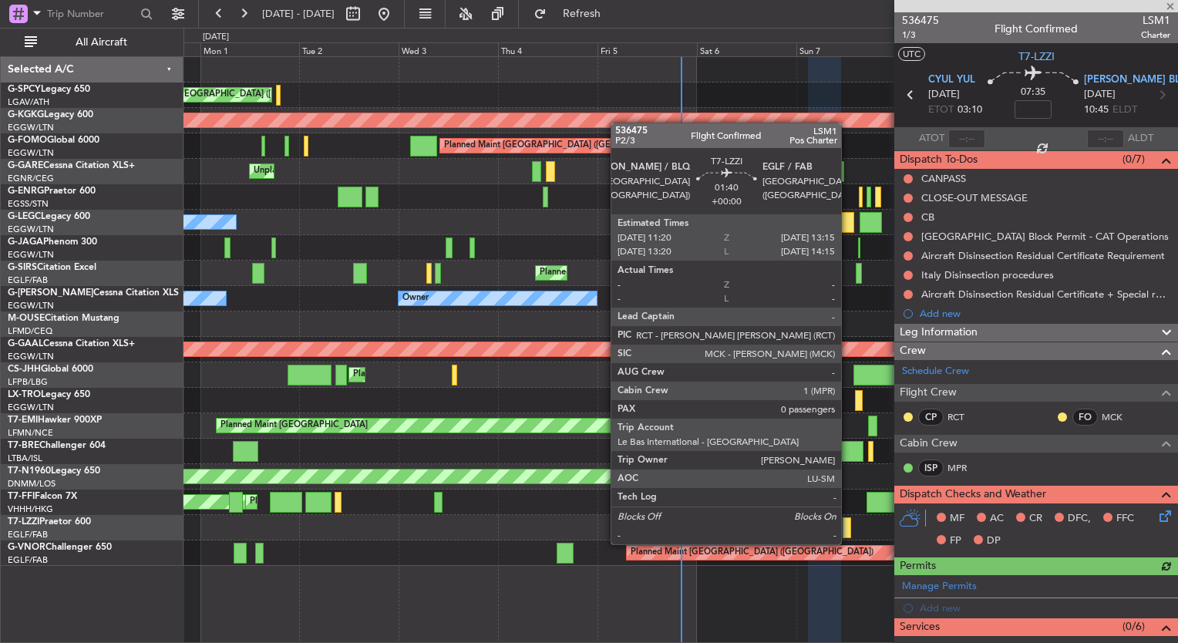
click at [848, 529] on div at bounding box center [847, 527] width 8 height 21
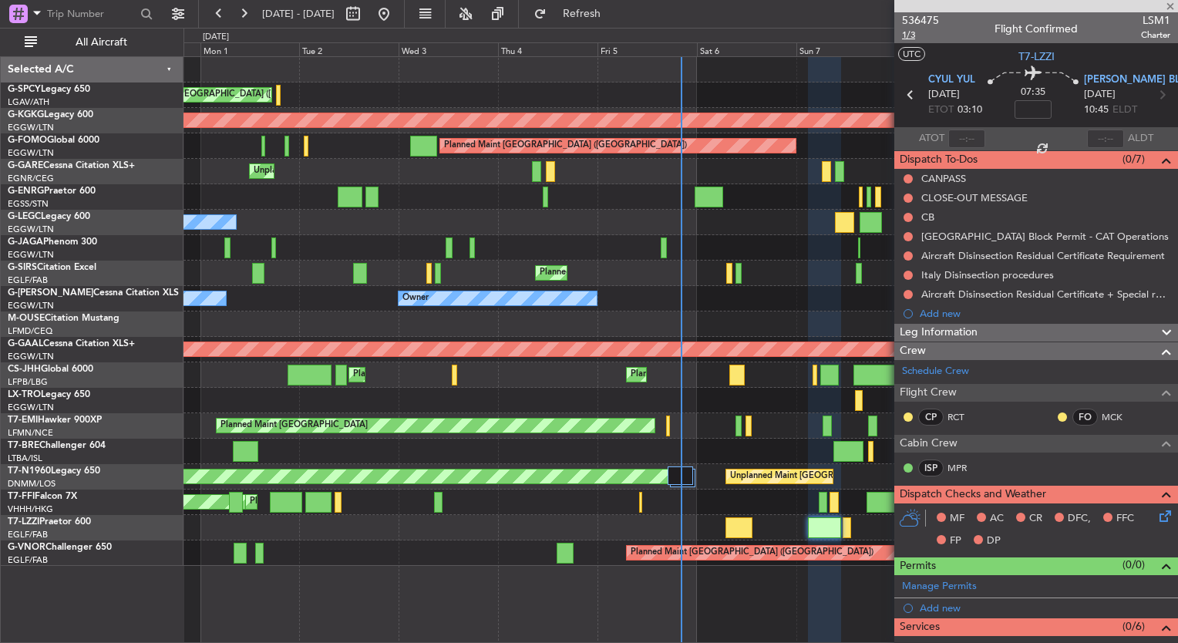
type input "0"
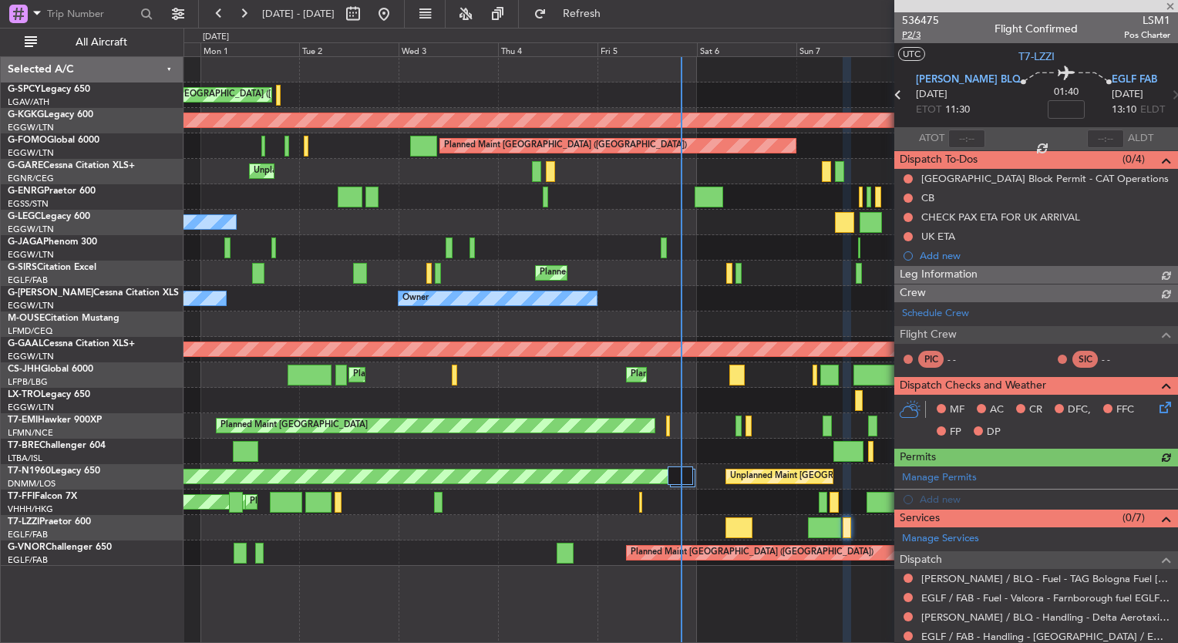
click at [912, 35] on span "P2/3" at bounding box center [920, 35] width 37 height 13
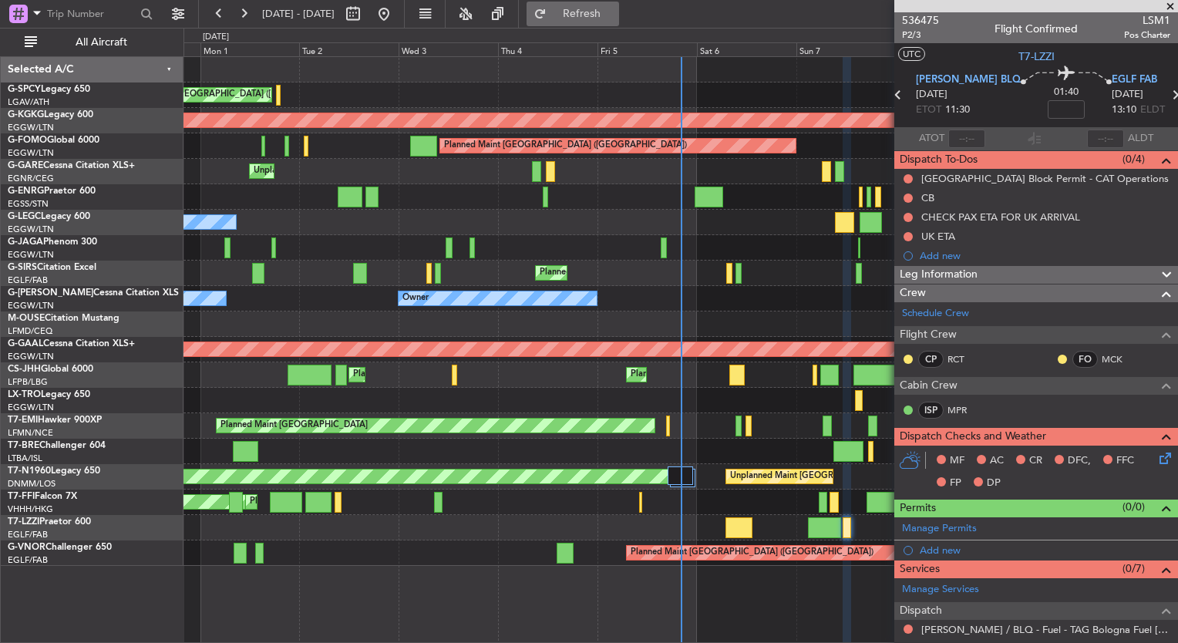
click at [600, 17] on span "Refresh" at bounding box center [582, 13] width 65 height 11
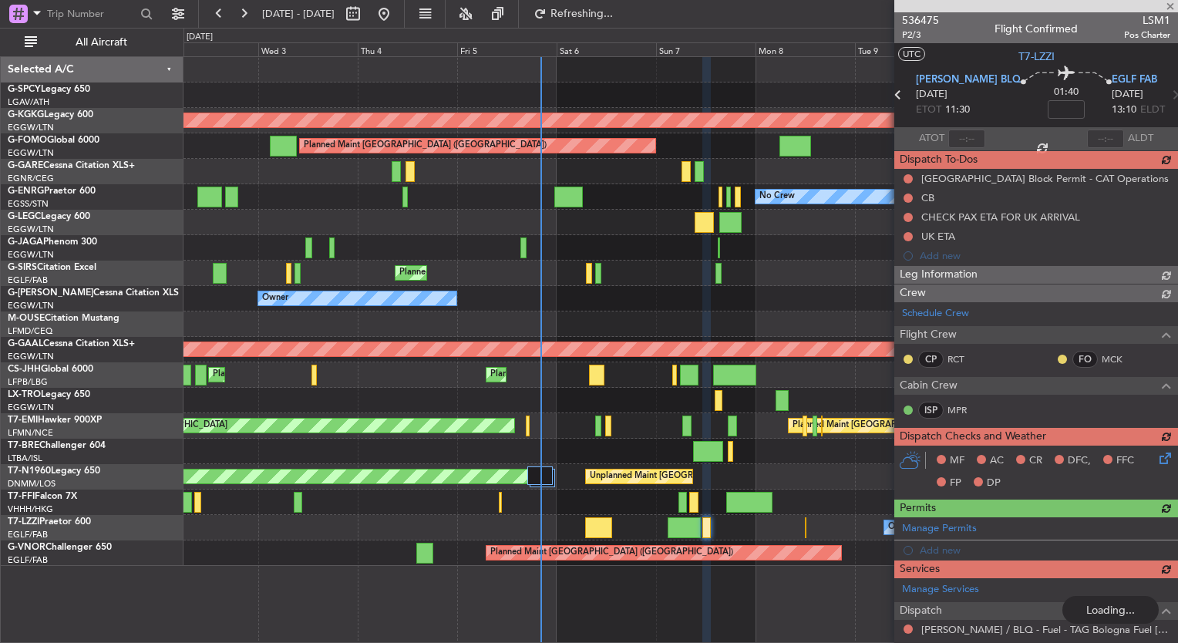
click at [577, 456] on div at bounding box center [680, 451] width 994 height 25
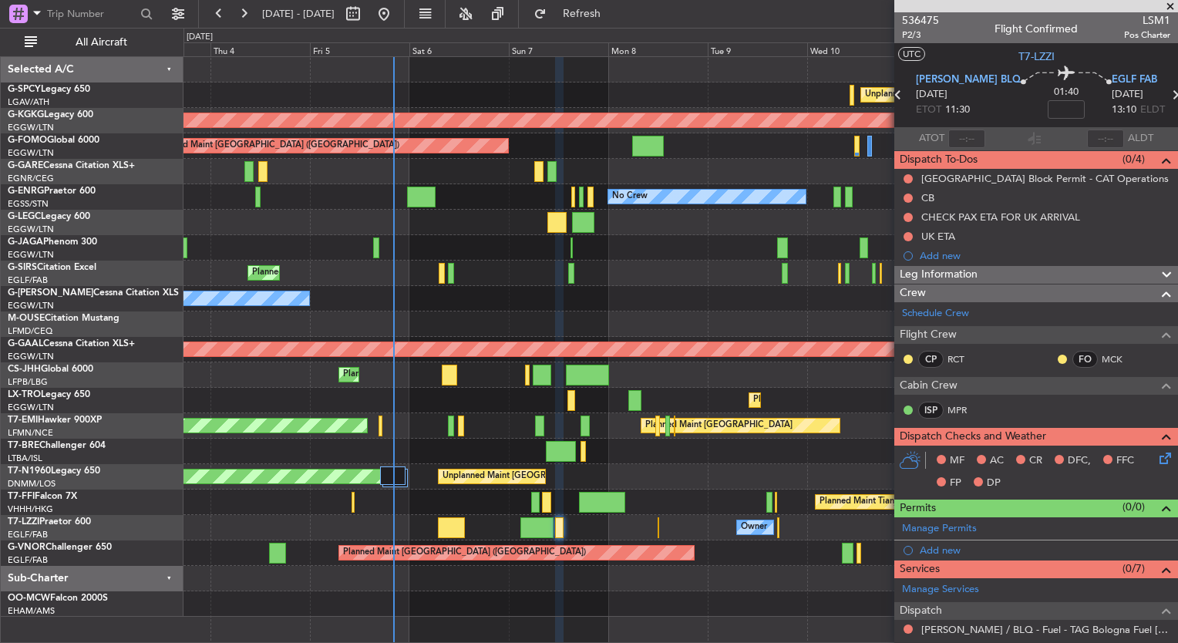
click at [627, 531] on div "Owner" at bounding box center [680, 527] width 994 height 25
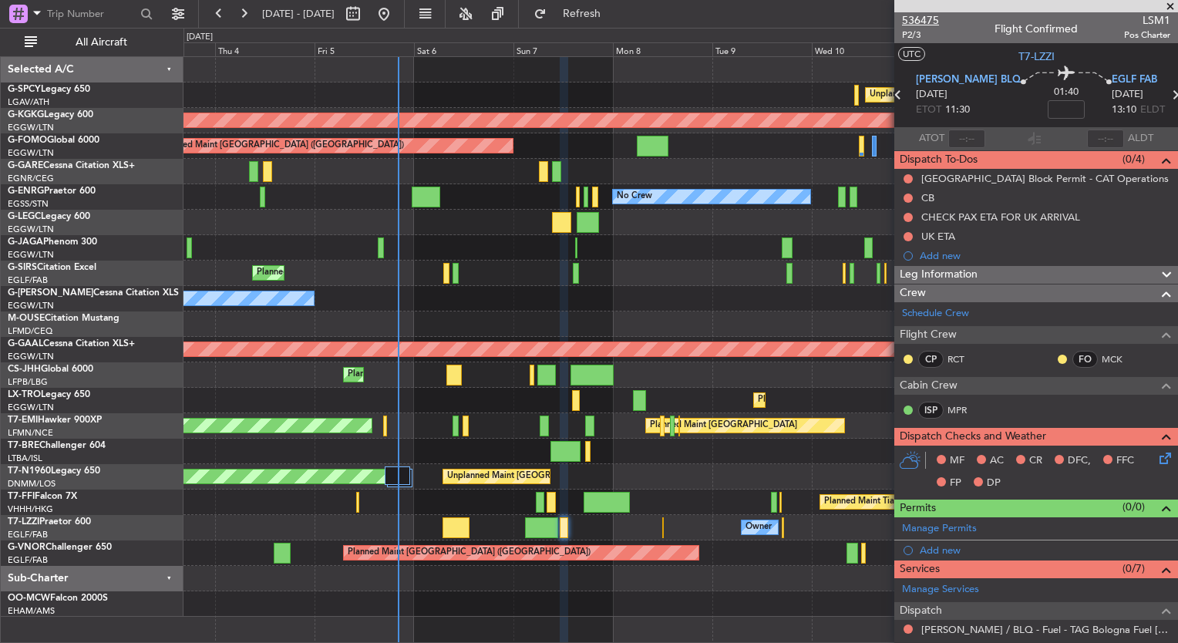
click at [920, 17] on span "536475" at bounding box center [920, 20] width 37 height 16
click at [614, 14] on span "Refresh" at bounding box center [582, 13] width 65 height 11
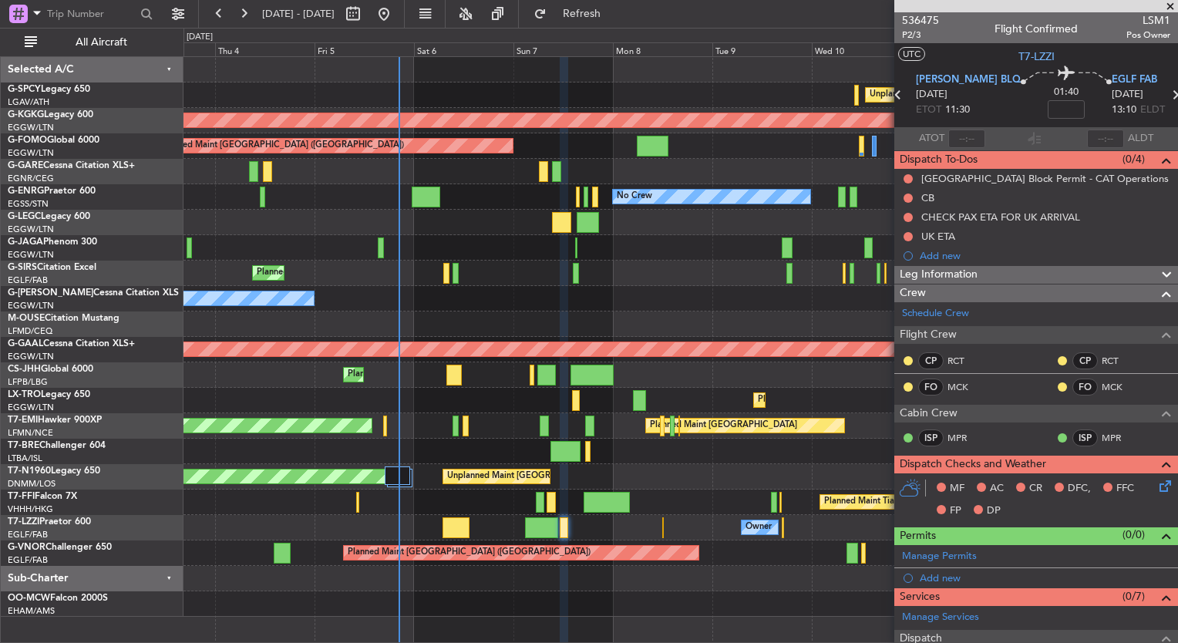
click at [1169, 5] on span at bounding box center [1169, 7] width 15 height 14
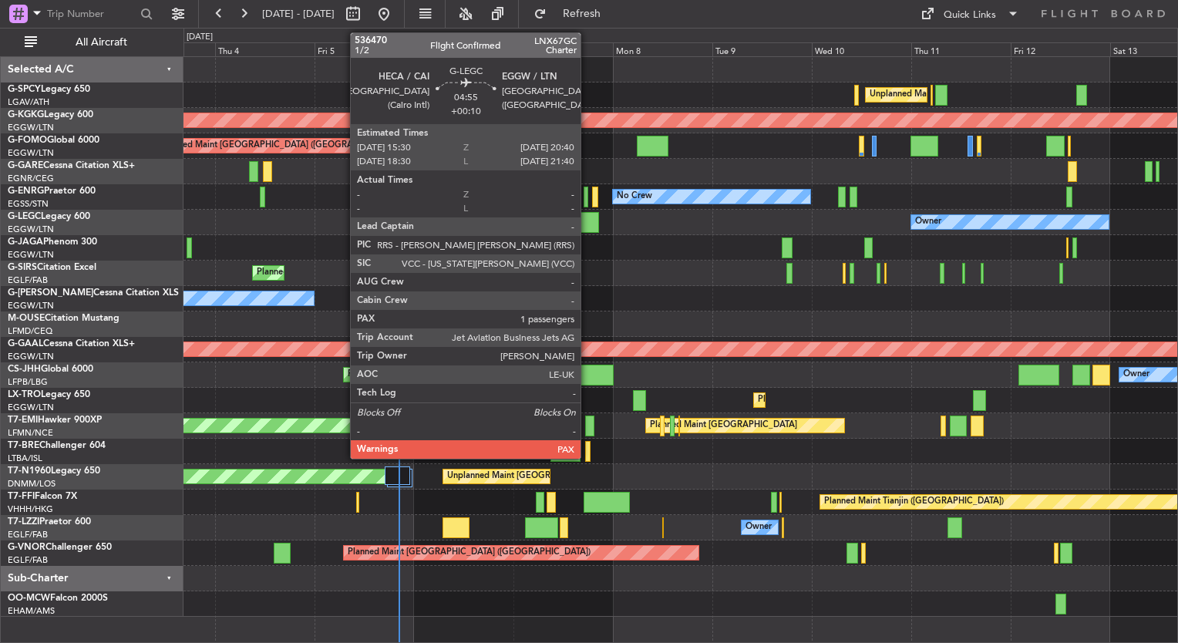
click at [587, 225] on div at bounding box center [588, 222] width 22 height 21
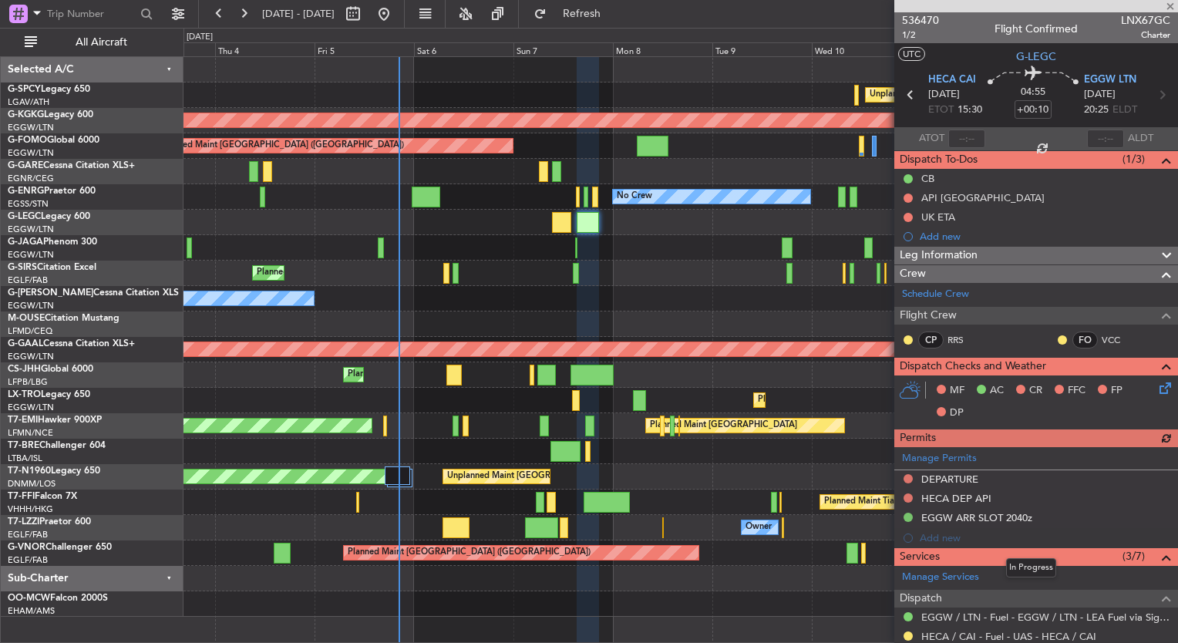
scroll to position [254, 0]
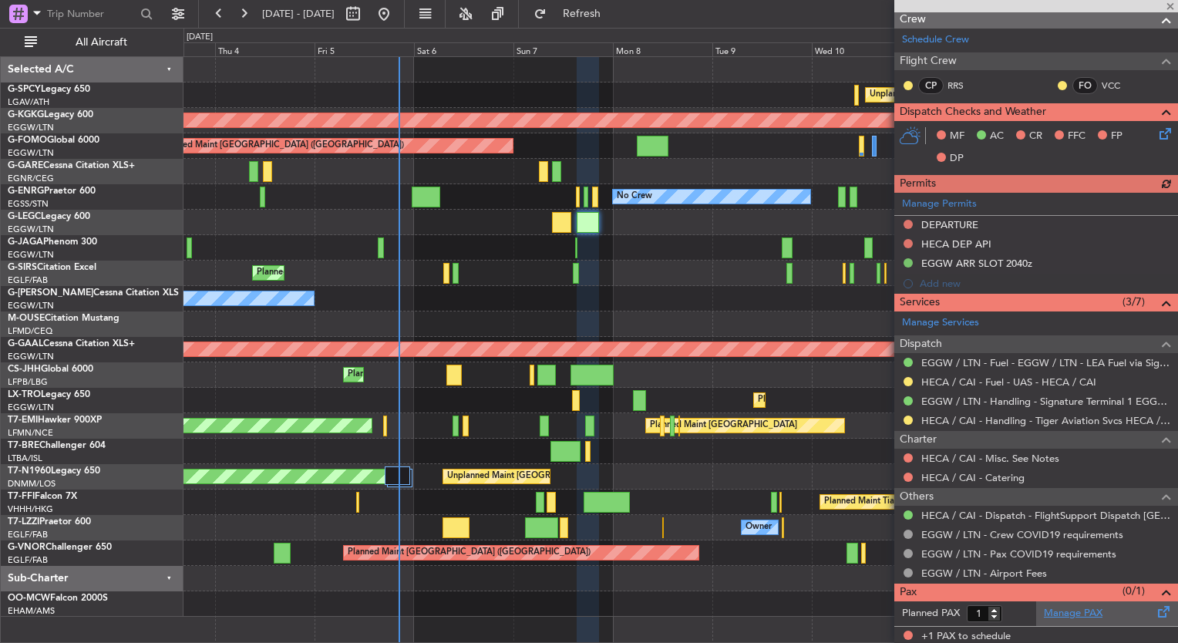
click at [1062, 608] on link "Manage PAX" at bounding box center [1073, 613] width 59 height 15
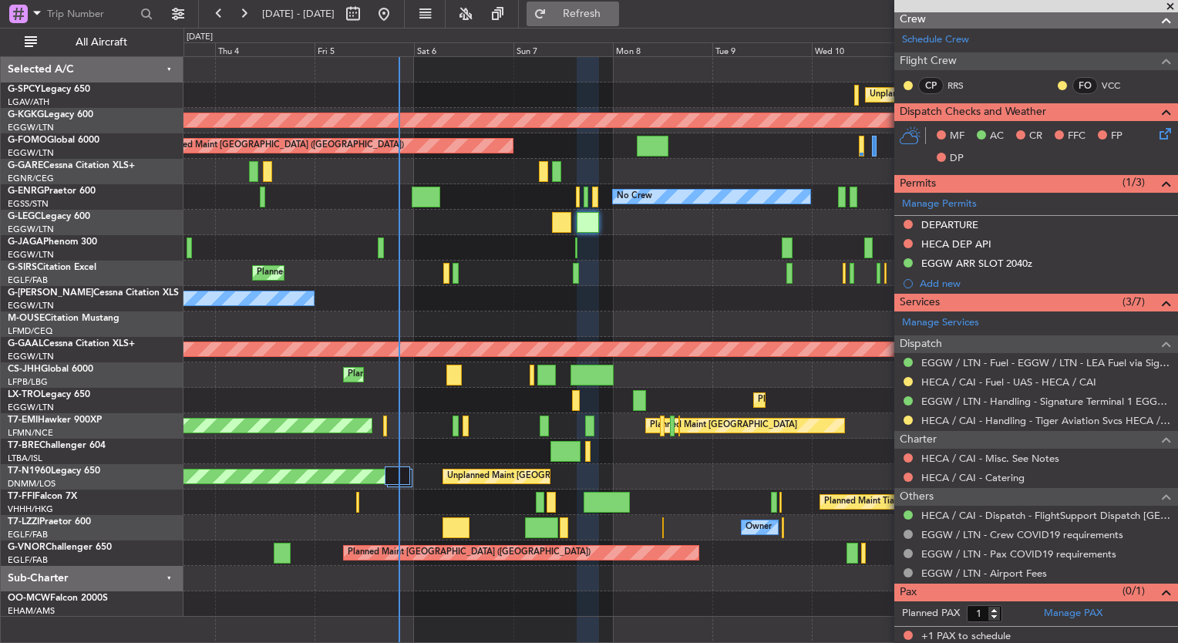
click at [614, 15] on span "Refresh" at bounding box center [582, 13] width 65 height 11
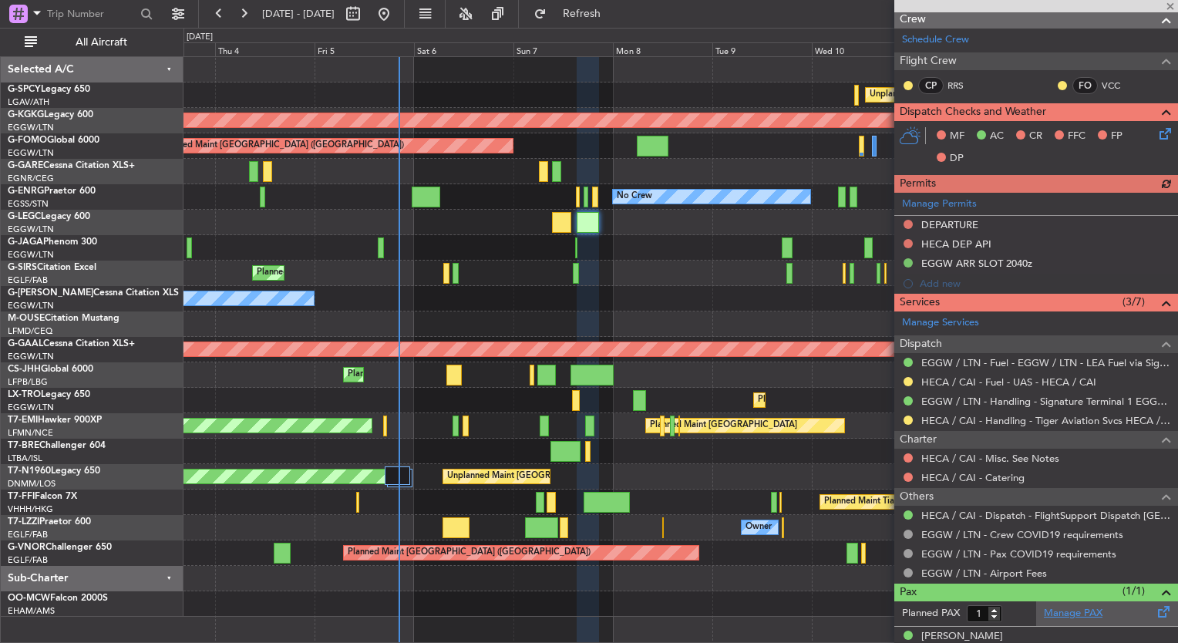
click at [1065, 611] on link "Manage PAX" at bounding box center [1073, 613] width 59 height 15
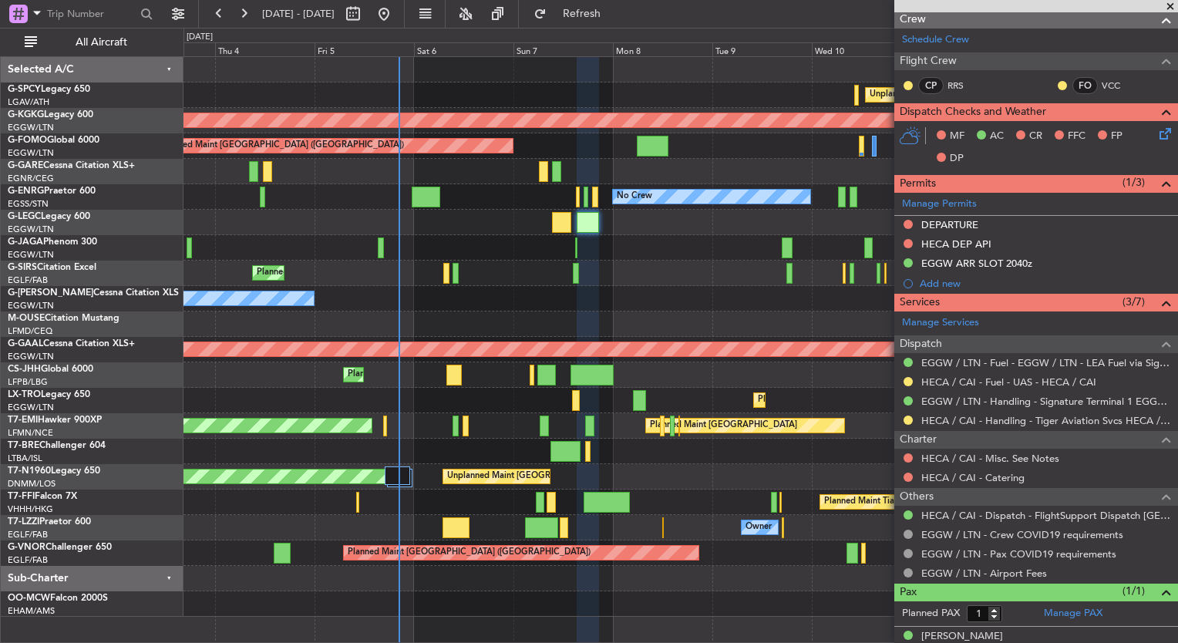
scroll to position [269, 0]
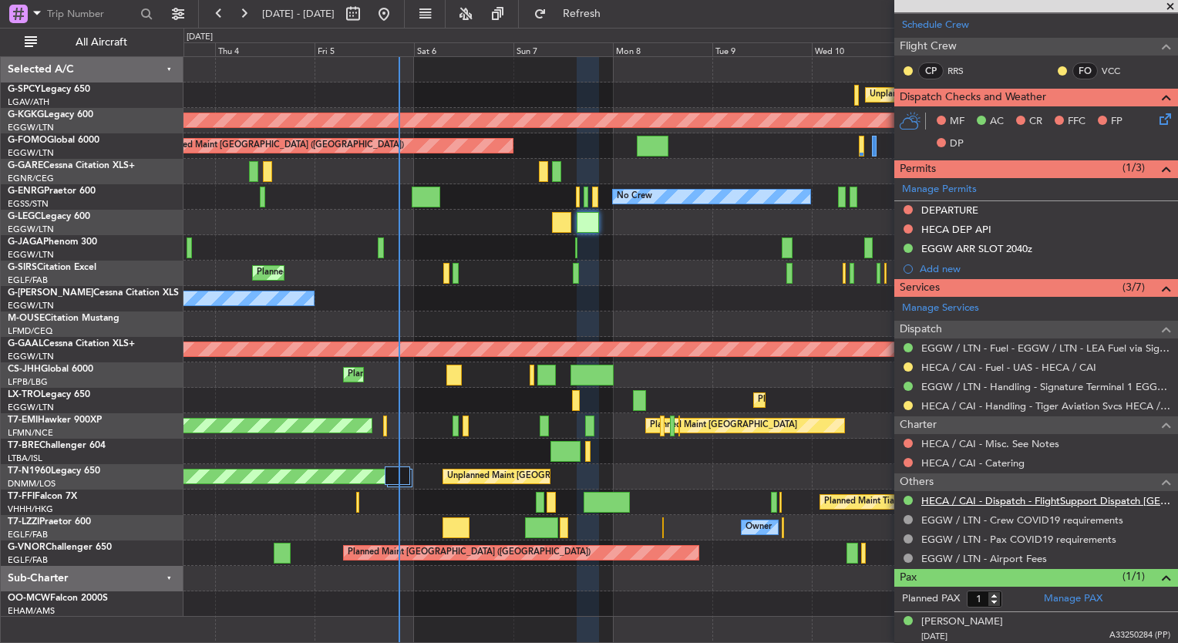
click at [1016, 496] on link "HECA / CAI - Dispatch - FlightSupport Dispatch UK" at bounding box center [1045, 500] width 249 height 13
click at [619, 22] on button "Refresh" at bounding box center [572, 14] width 93 height 25
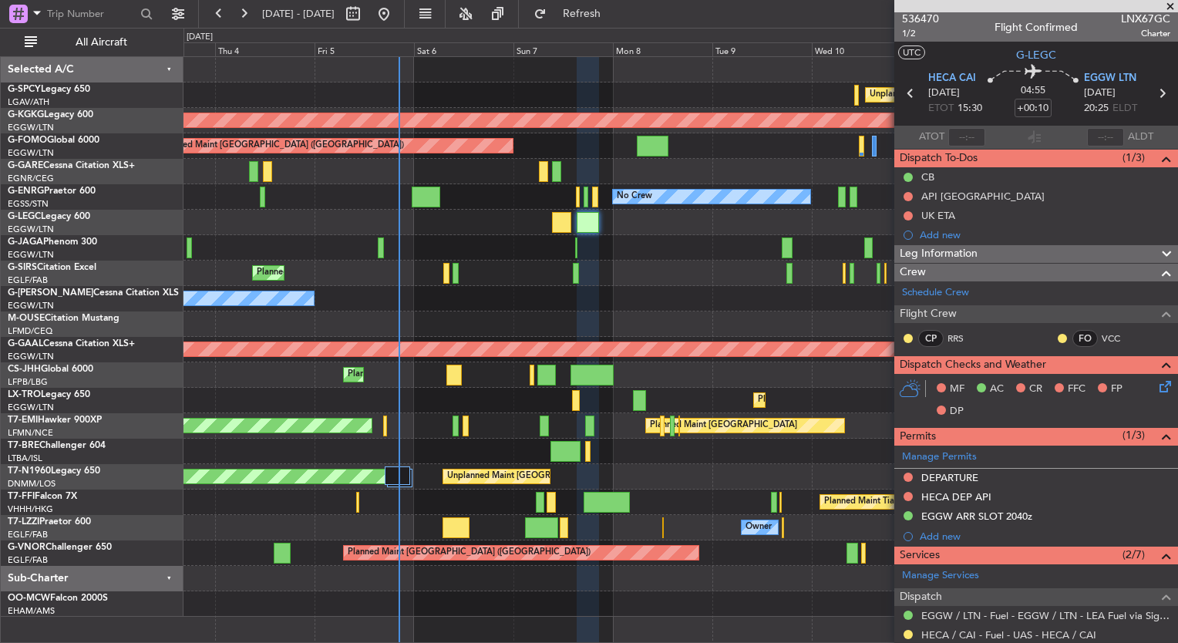
scroll to position [0, 0]
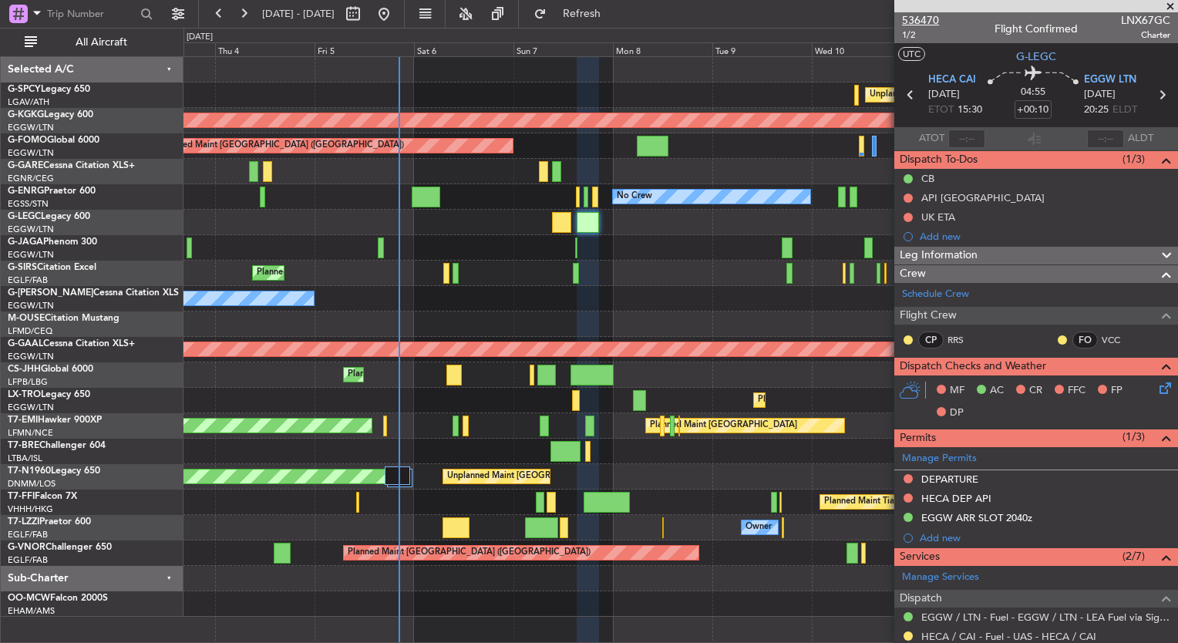
click at [935, 19] on span "536470" at bounding box center [920, 20] width 37 height 16
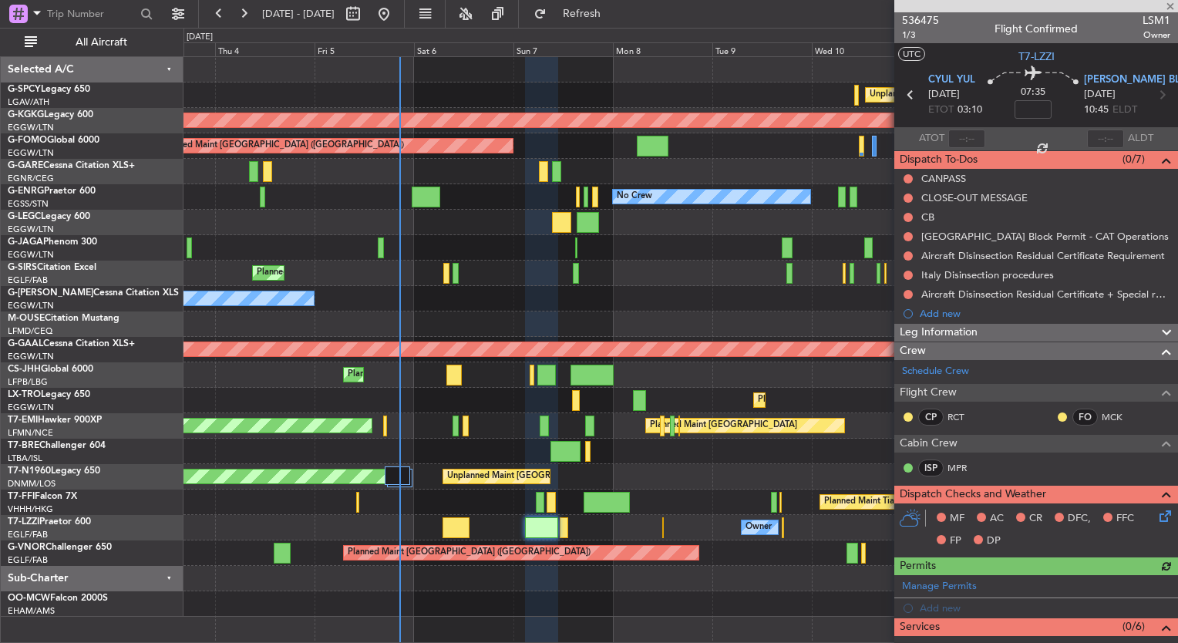
scroll to position [305, 0]
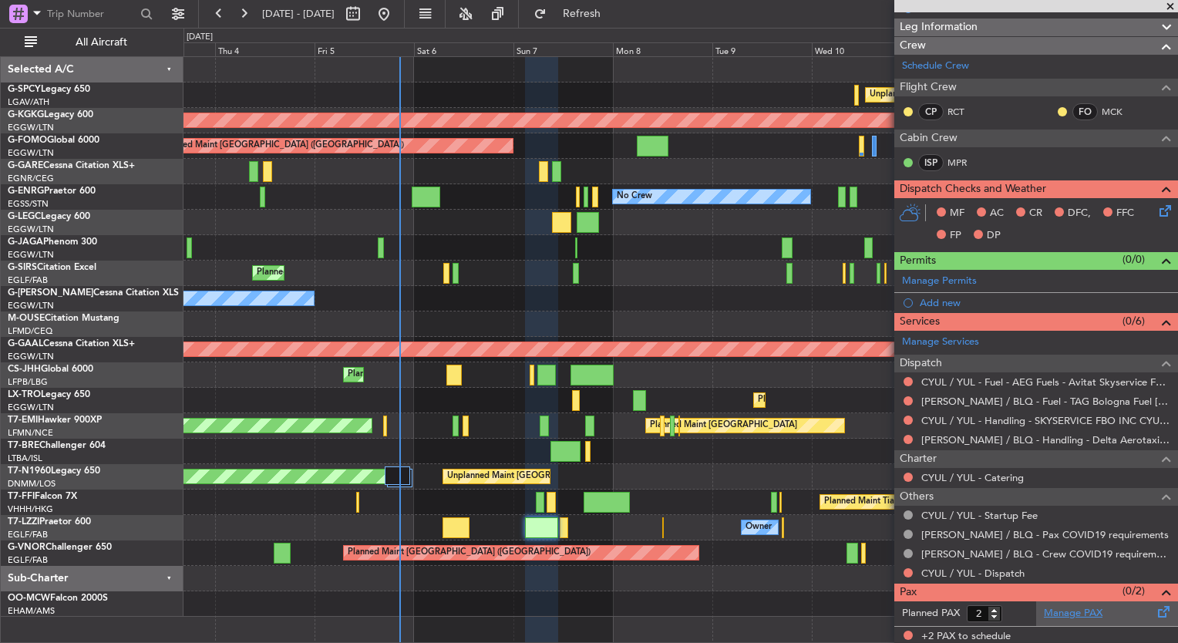
click at [1079, 611] on link "Manage PAX" at bounding box center [1073, 613] width 59 height 15
click at [614, 19] on span "Refresh" at bounding box center [582, 13] width 65 height 11
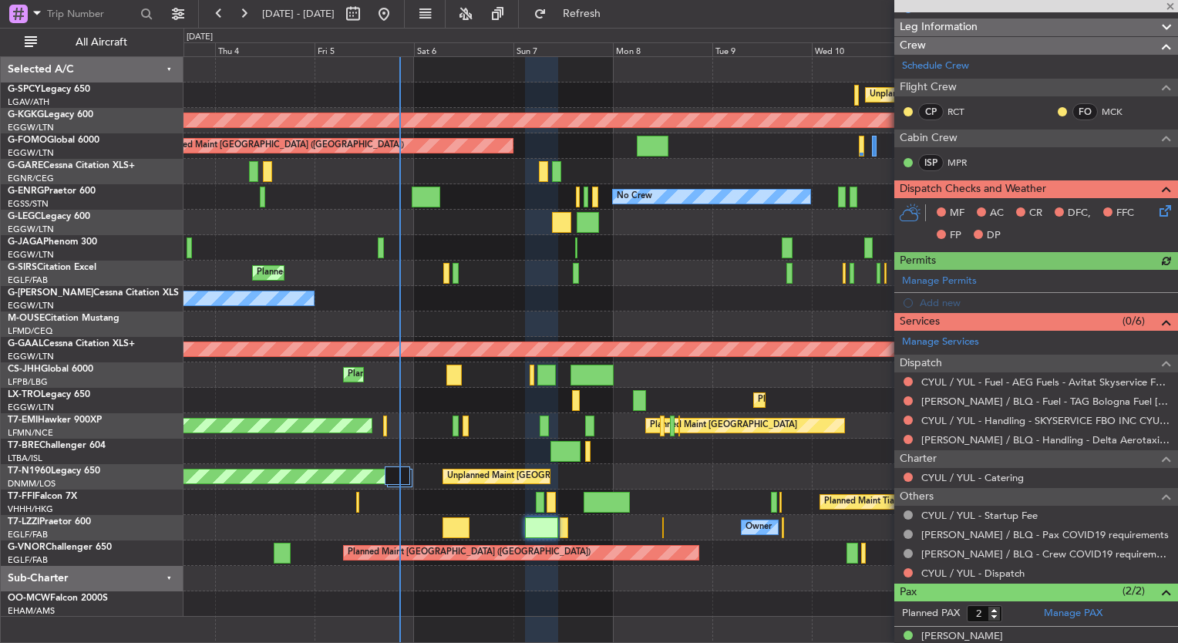
click at [1170, 5] on div at bounding box center [1036, 6] width 284 height 12
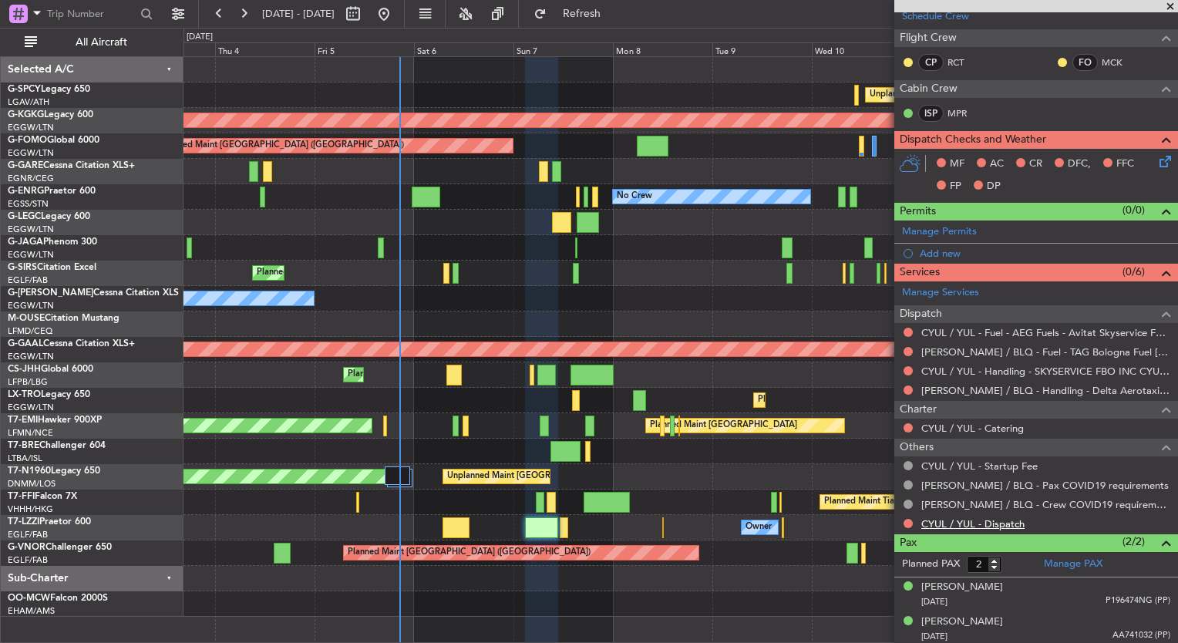
click at [1007, 520] on link "CYUL / YUL - Dispatch" at bounding box center [972, 523] width 103 height 13
click at [614, 8] on span "Refresh" at bounding box center [582, 13] width 65 height 11
click at [1169, 5] on span at bounding box center [1169, 7] width 15 height 14
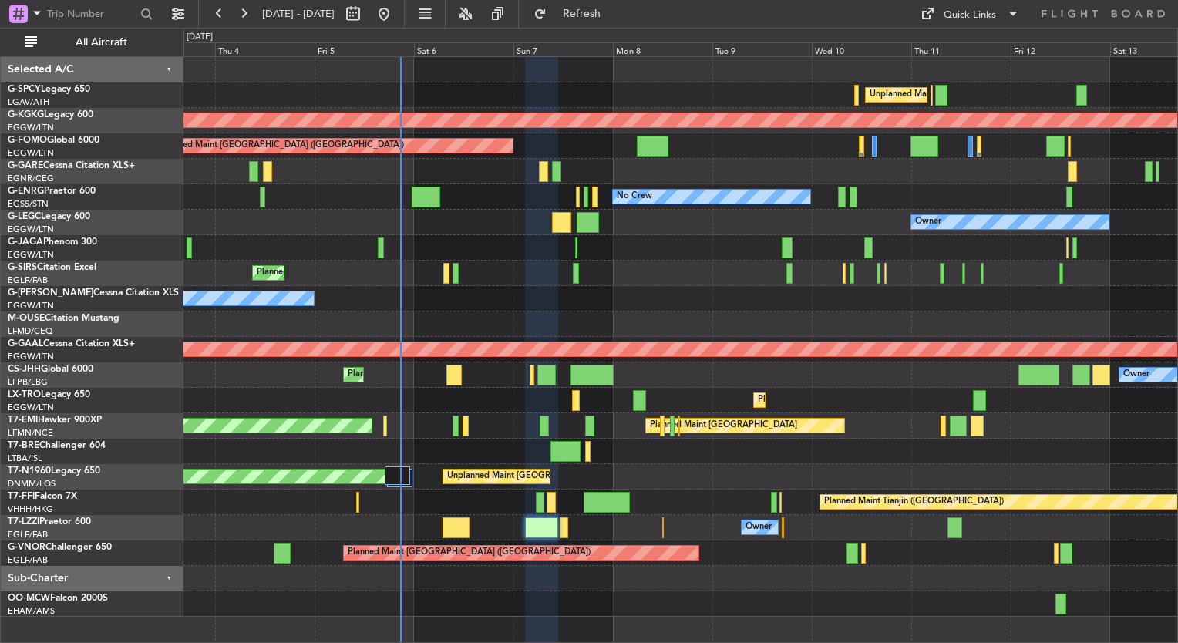
type input "0"
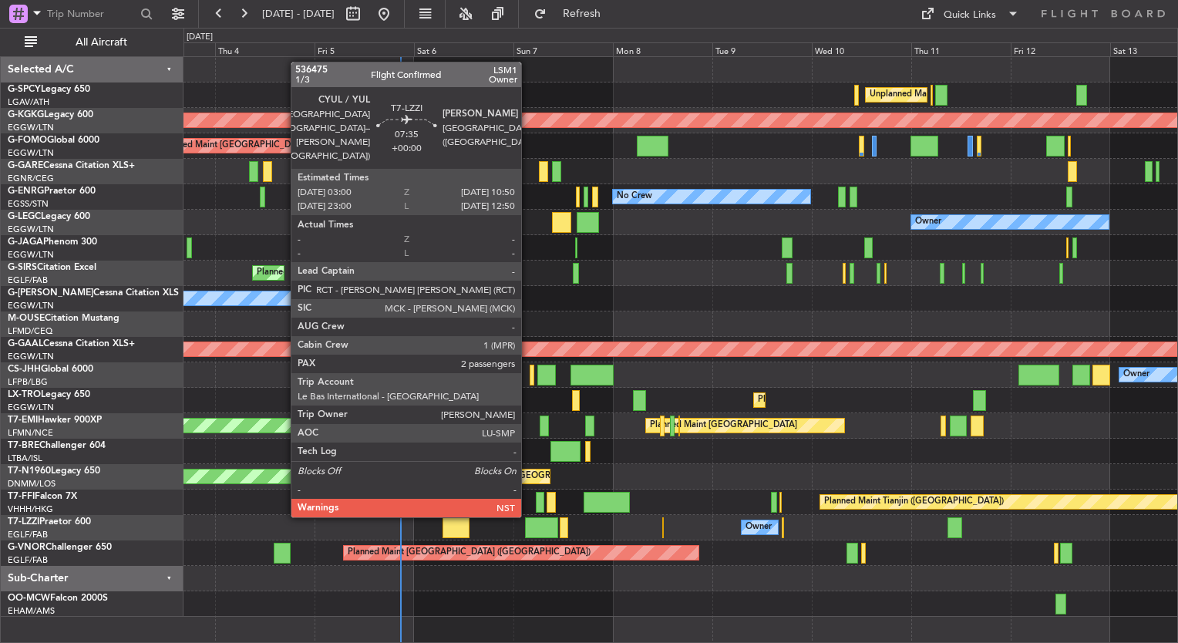
click at [528, 530] on div at bounding box center [541, 527] width 33 height 21
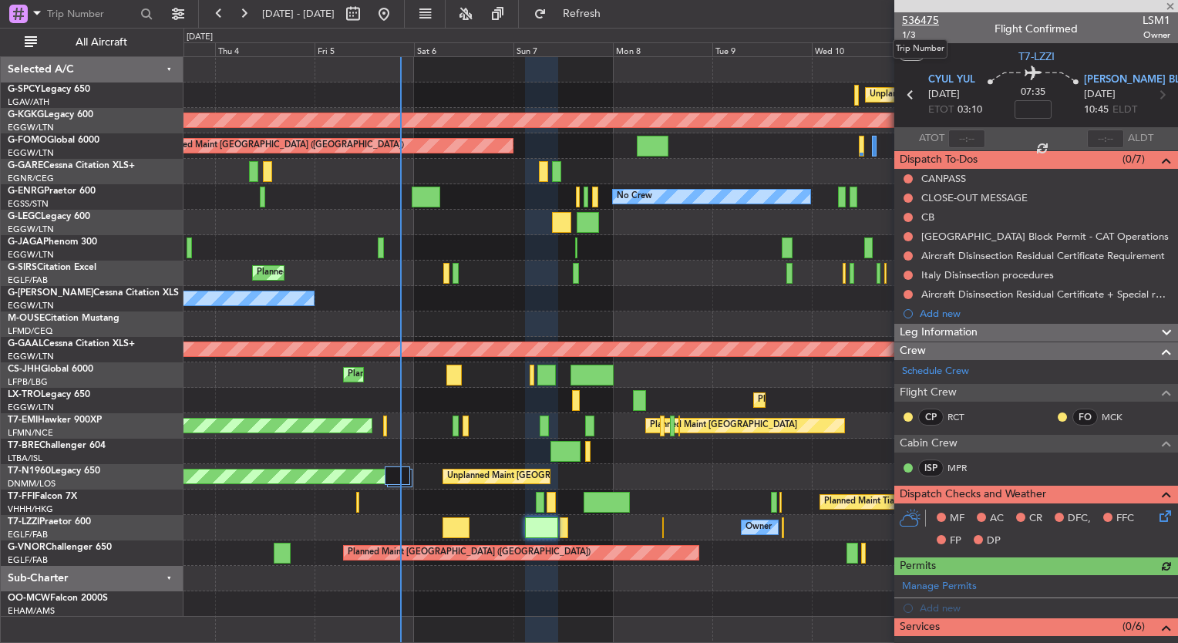
click at [923, 22] on span "536475" at bounding box center [920, 20] width 37 height 16
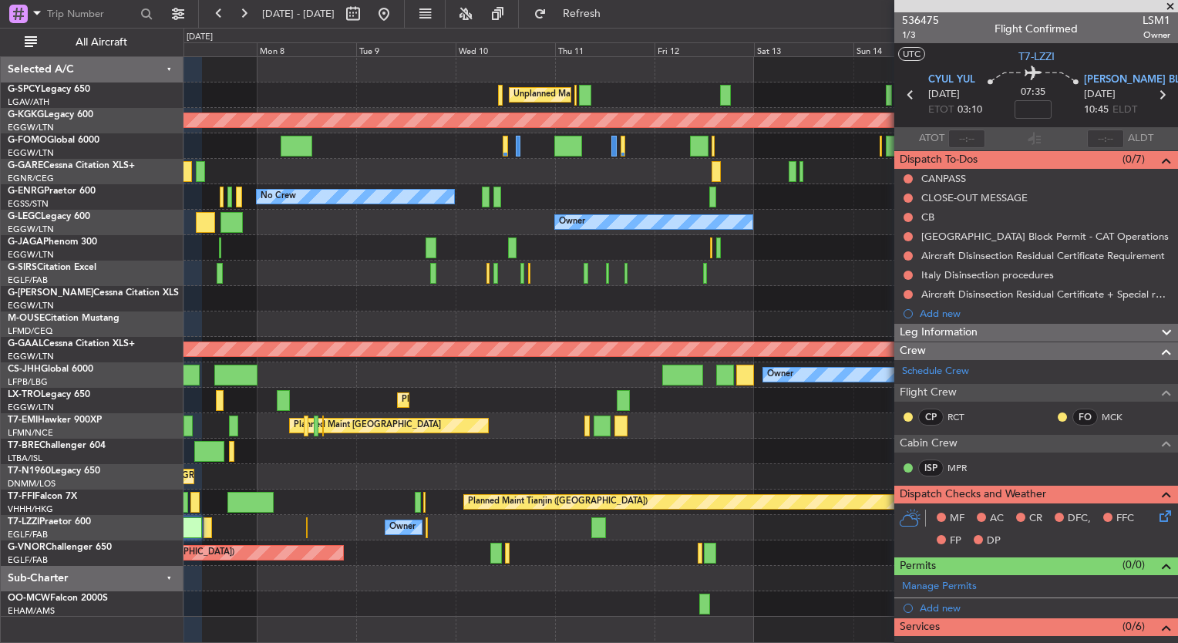
click at [318, 365] on div "Owner Planned Maint Paris (Le Bourget) Planned Maint Paris (Le Bourget)" at bounding box center [680, 374] width 994 height 25
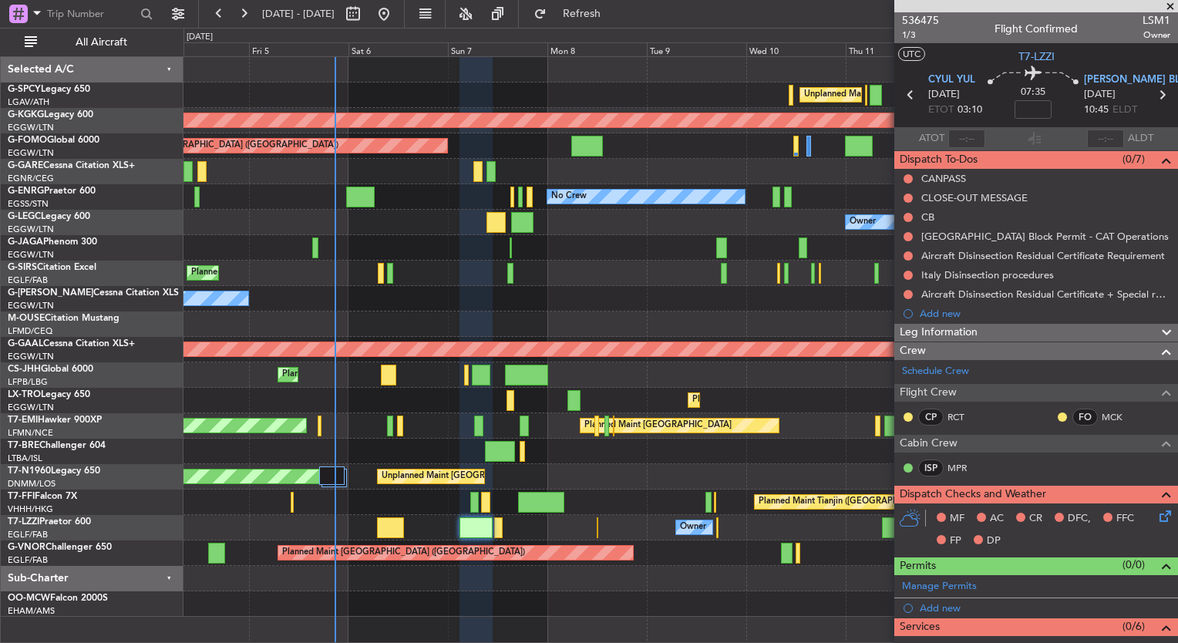
click at [730, 397] on div "Unplanned Maint [GEOGRAPHIC_DATA] ([PERSON_NAME] Intl) AOG Maint [GEOGRAPHIC_DA…" at bounding box center [680, 337] width 994 height 560
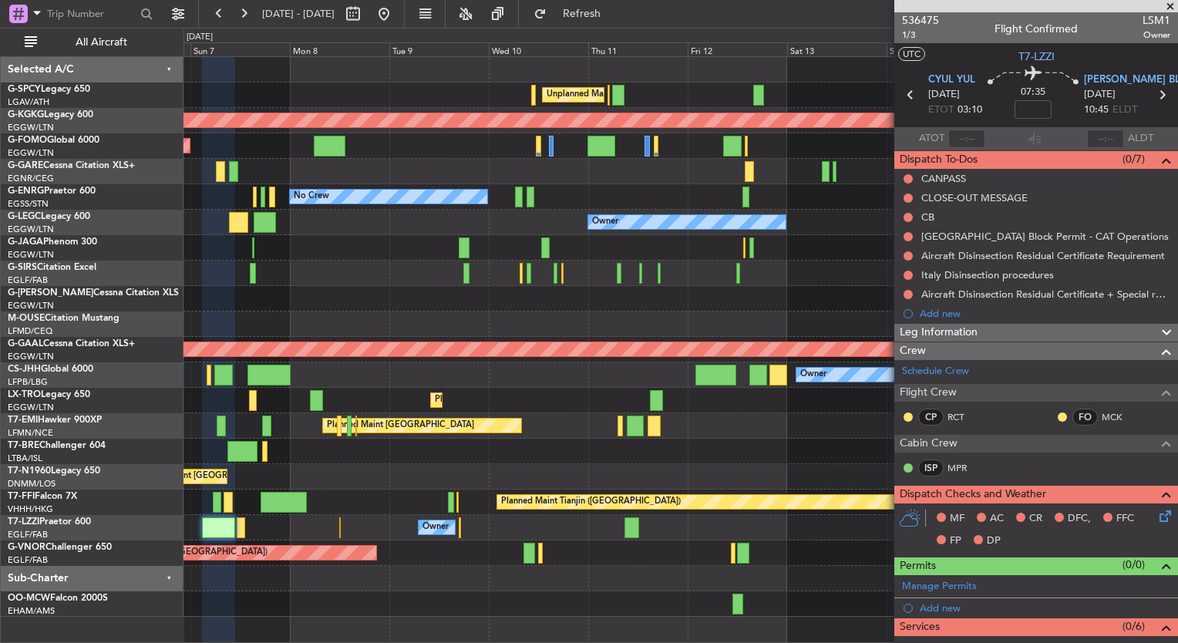
click at [411, 376] on div "Owner Planned Maint [GEOGRAPHIC_DATA] ([GEOGRAPHIC_DATA]) Planned Maint [GEOGRA…" at bounding box center [680, 374] width 994 height 25
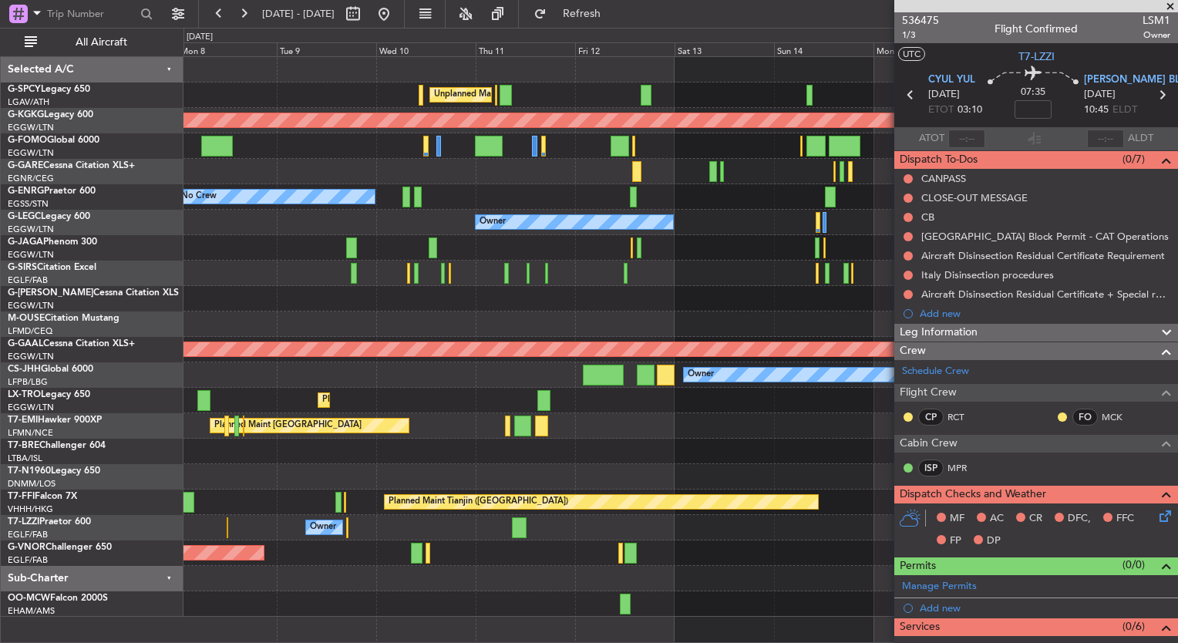
click at [614, 415] on div "Planned Maint [GEOGRAPHIC_DATA] Planned Maint [GEOGRAPHIC_DATA]" at bounding box center [680, 425] width 994 height 25
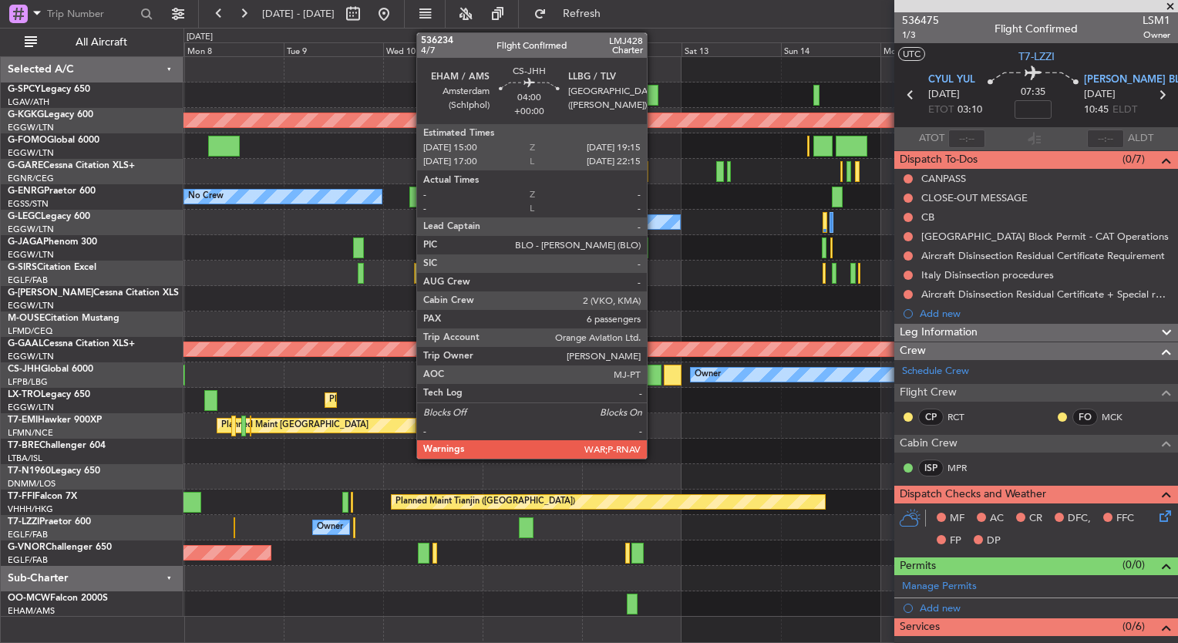
click at [654, 375] on div at bounding box center [653, 375] width 18 height 21
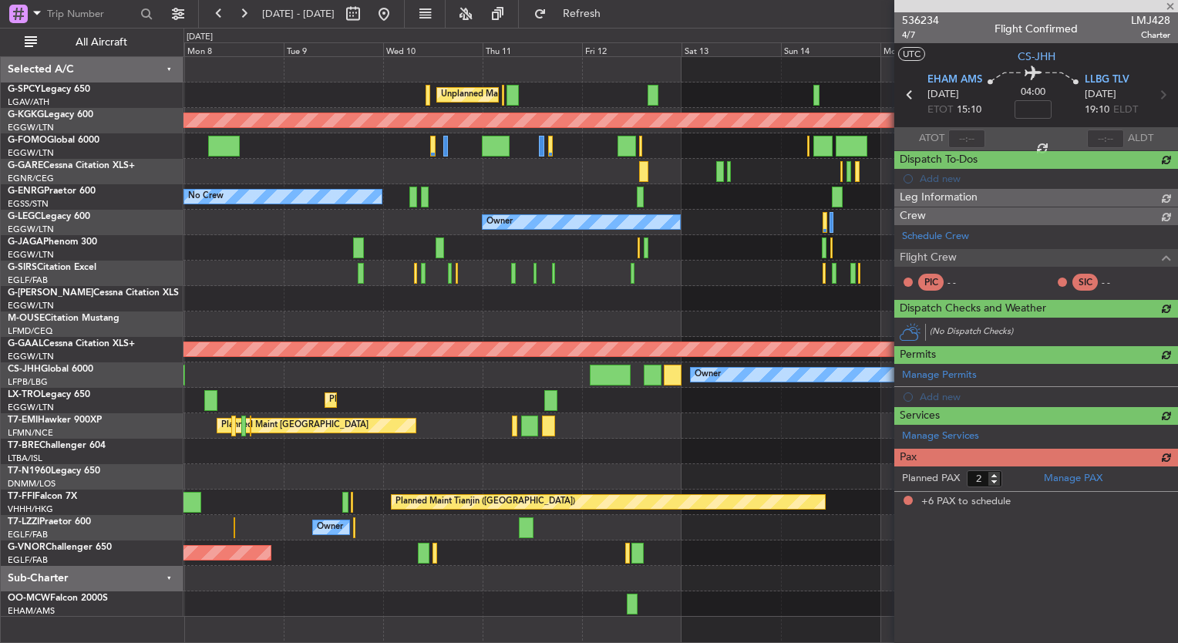
type input "6"
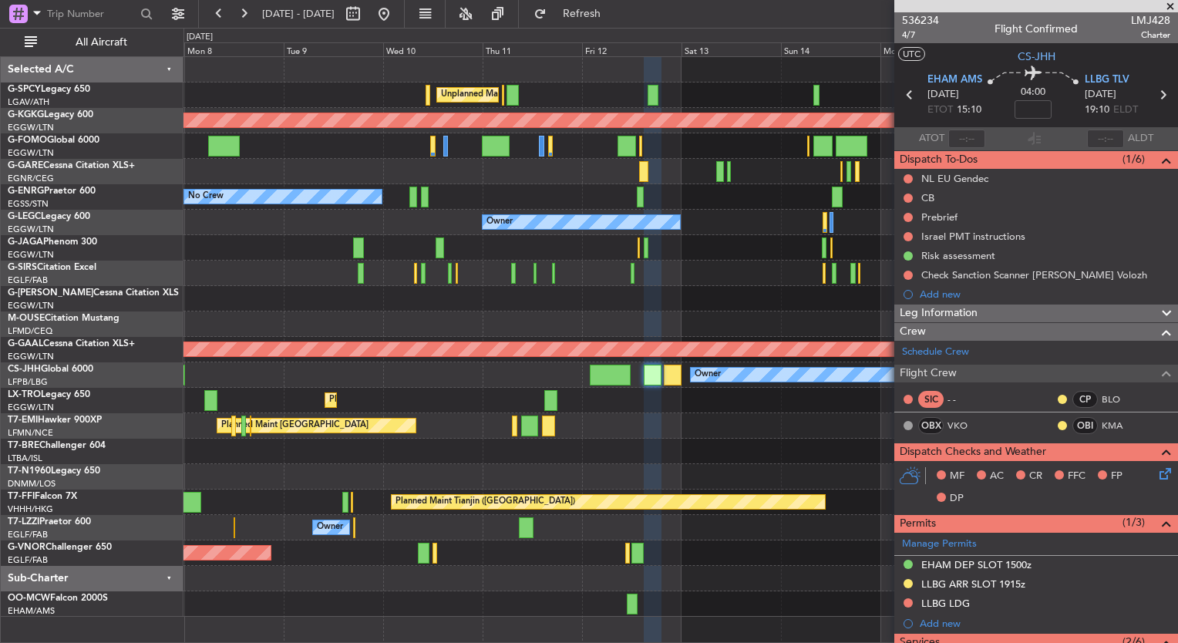
click at [708, 17] on div "07 Sep 2025 - 17 Sep 2025 Refresh Quick Links All Aircraft" at bounding box center [589, 14] width 1178 height 28
click at [718, 60] on div at bounding box center [680, 69] width 994 height 25
click at [396, 13] on button at bounding box center [384, 14] width 25 height 25
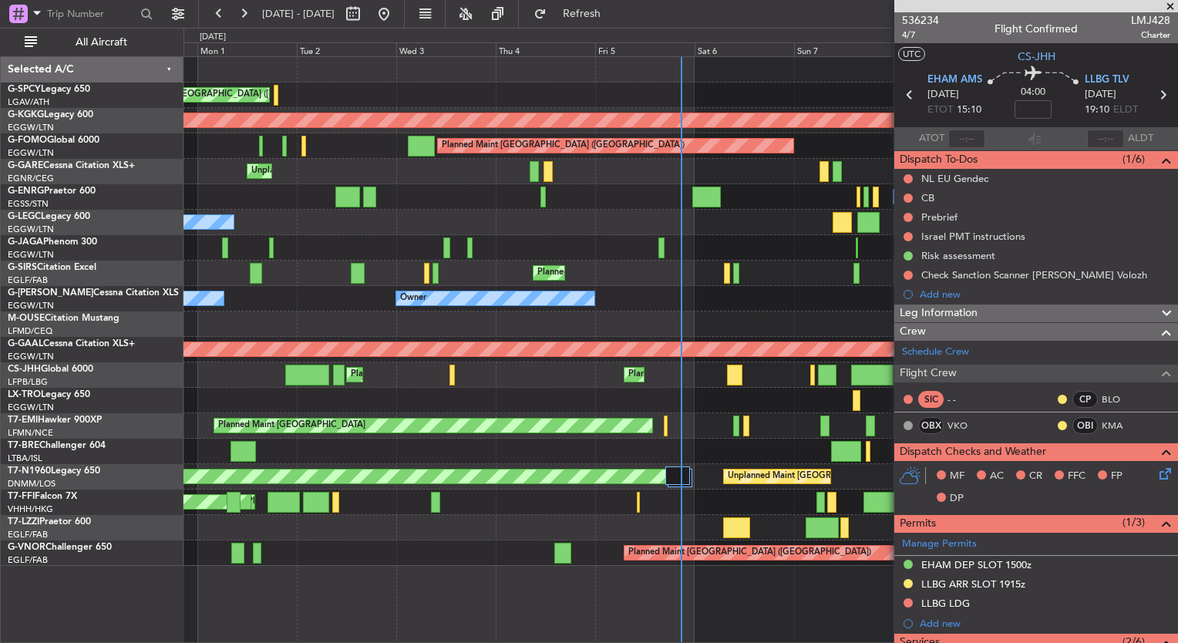
click at [777, 214] on div "Owner Owner" at bounding box center [680, 222] width 994 height 25
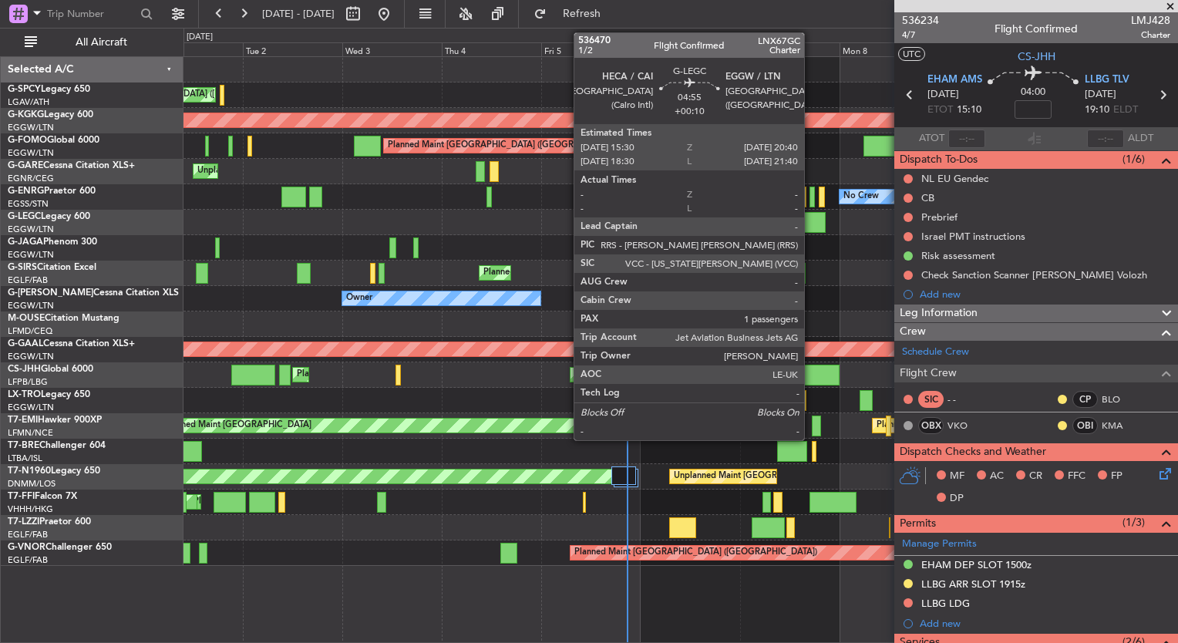
click at [811, 221] on div at bounding box center [814, 222] width 22 height 21
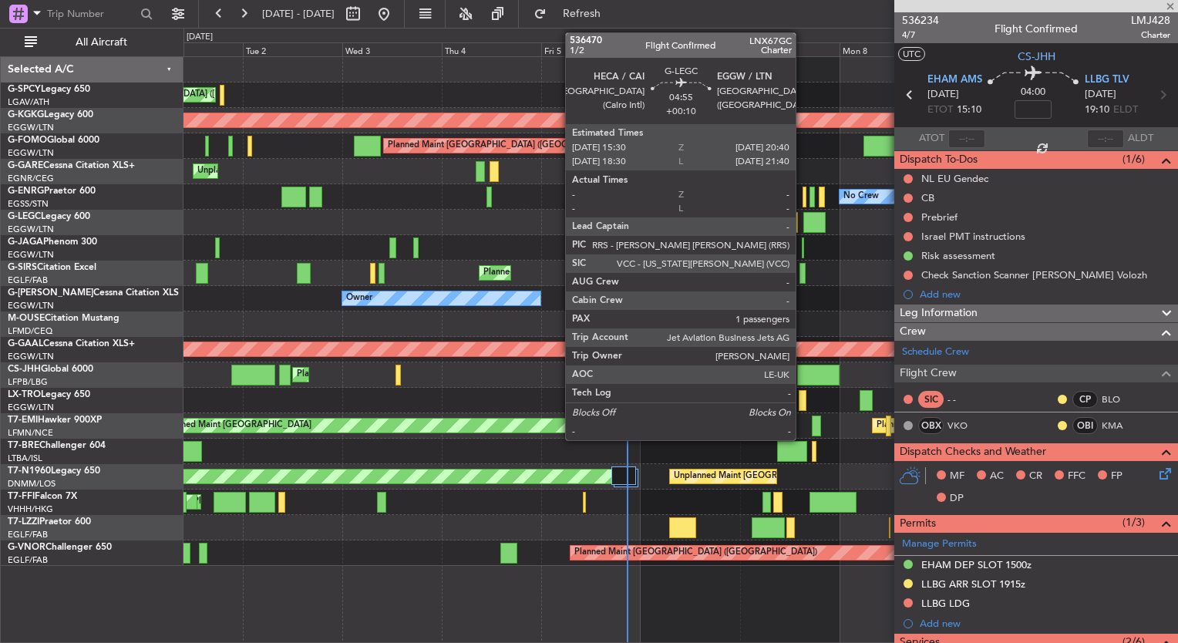
type input "+00:10"
type input "1"
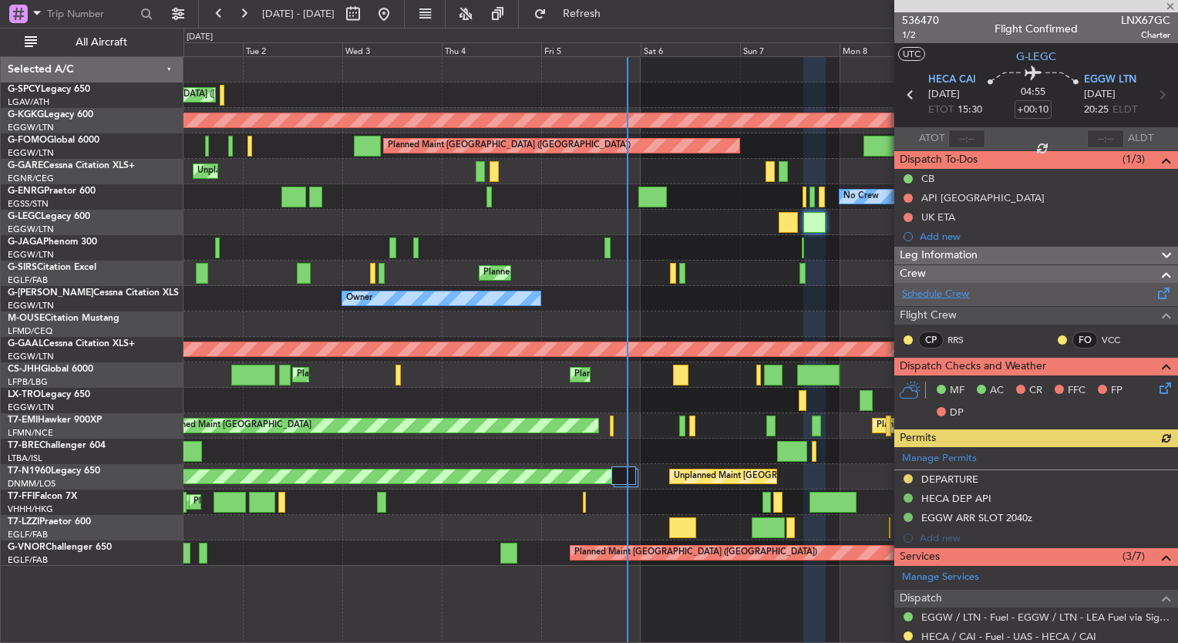
click at [950, 298] on link "Schedule Crew" at bounding box center [935, 294] width 67 height 15
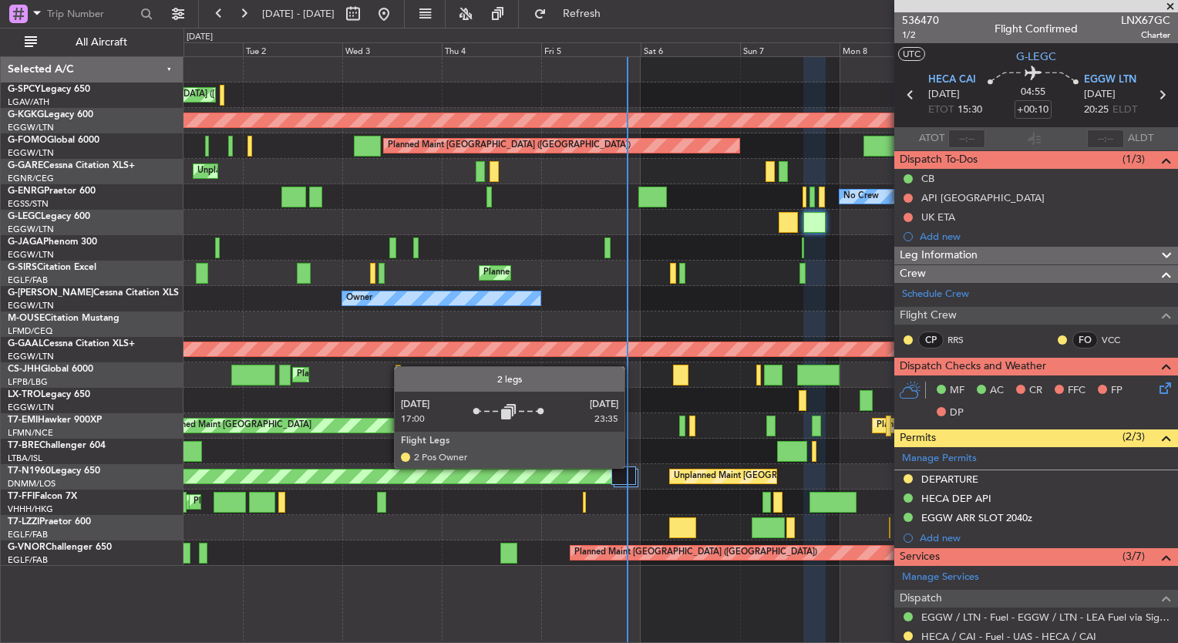
click at [632, 473] on div at bounding box center [623, 475] width 25 height 19
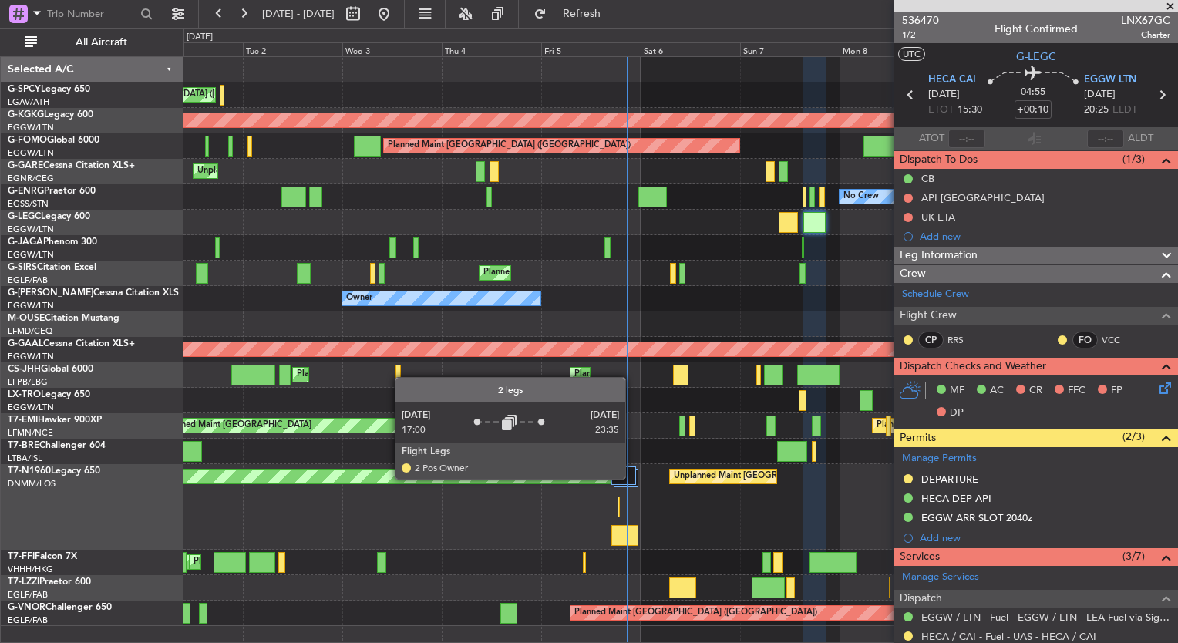
click at [631, 476] on div at bounding box center [623, 475] width 25 height 19
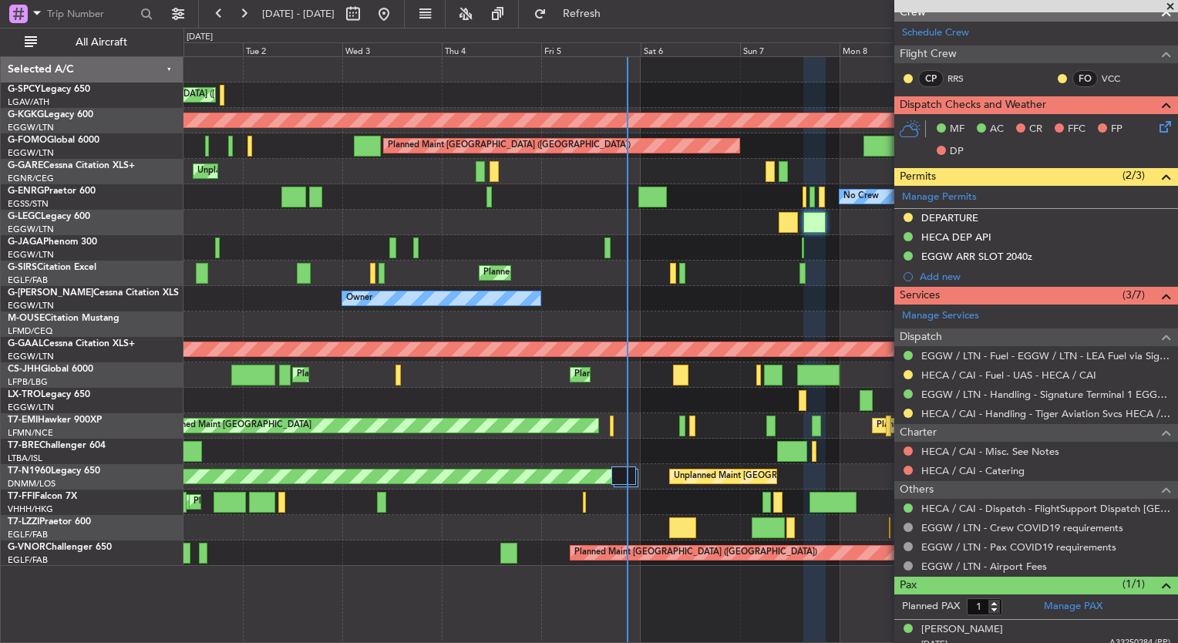
scroll to position [269, 0]
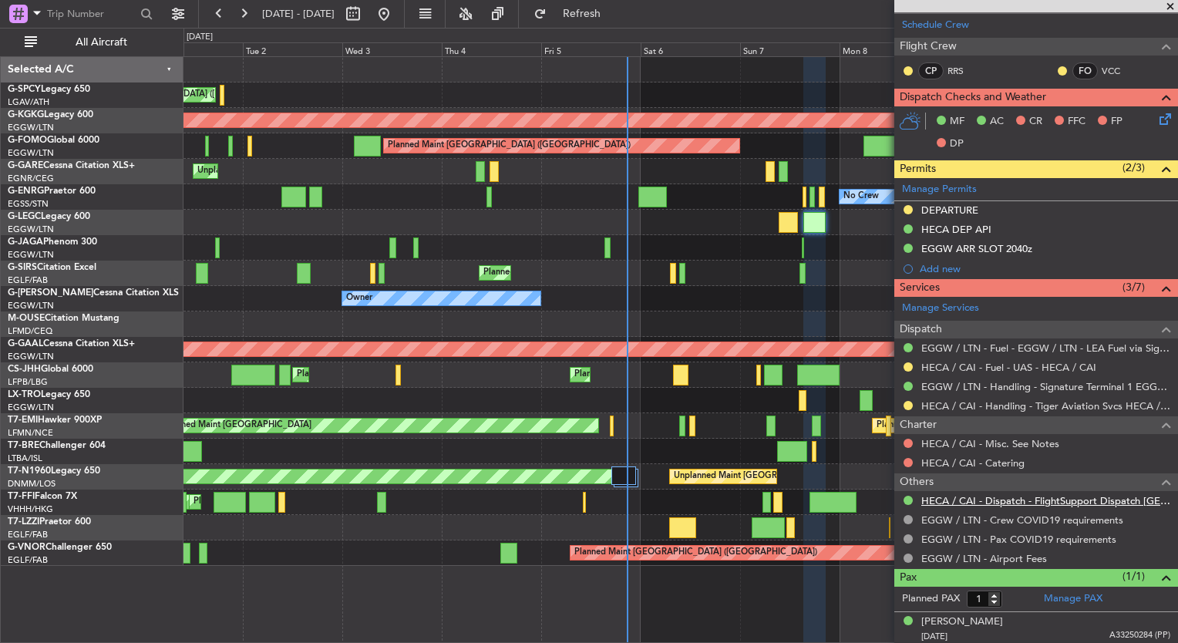
click at [1029, 496] on link "HECA / CAI - Dispatch - FlightSupport Dispatch UK" at bounding box center [1045, 500] width 249 height 13
click at [614, 15] on span "Refresh" at bounding box center [582, 13] width 65 height 11
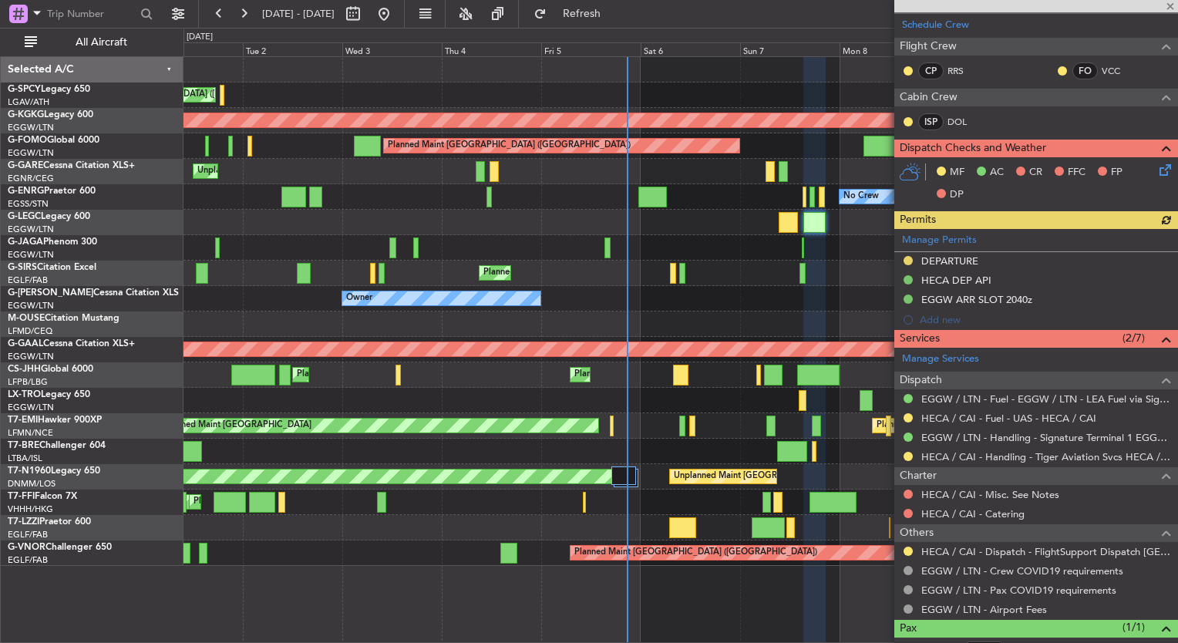
scroll to position [0, 0]
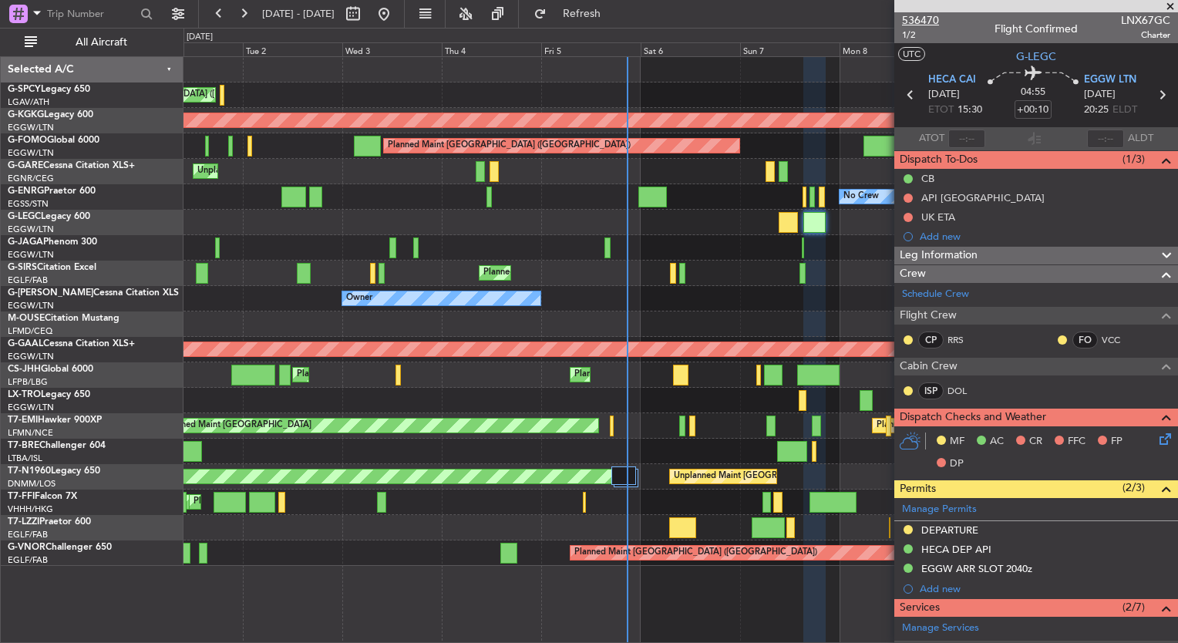
click at [925, 16] on span "536470" at bounding box center [920, 20] width 37 height 16
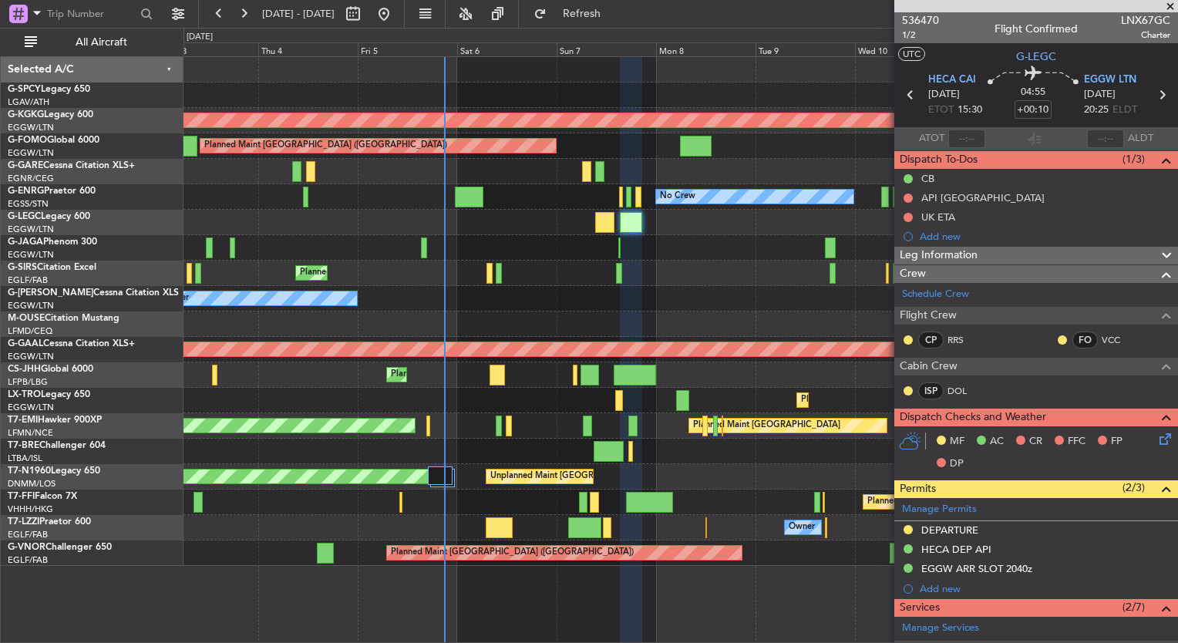
click at [413, 506] on div "Unplanned Maint Athens (Eleftherios Venizelos Intl) Cleaning Athens (Eleftherio…" at bounding box center [680, 311] width 994 height 509
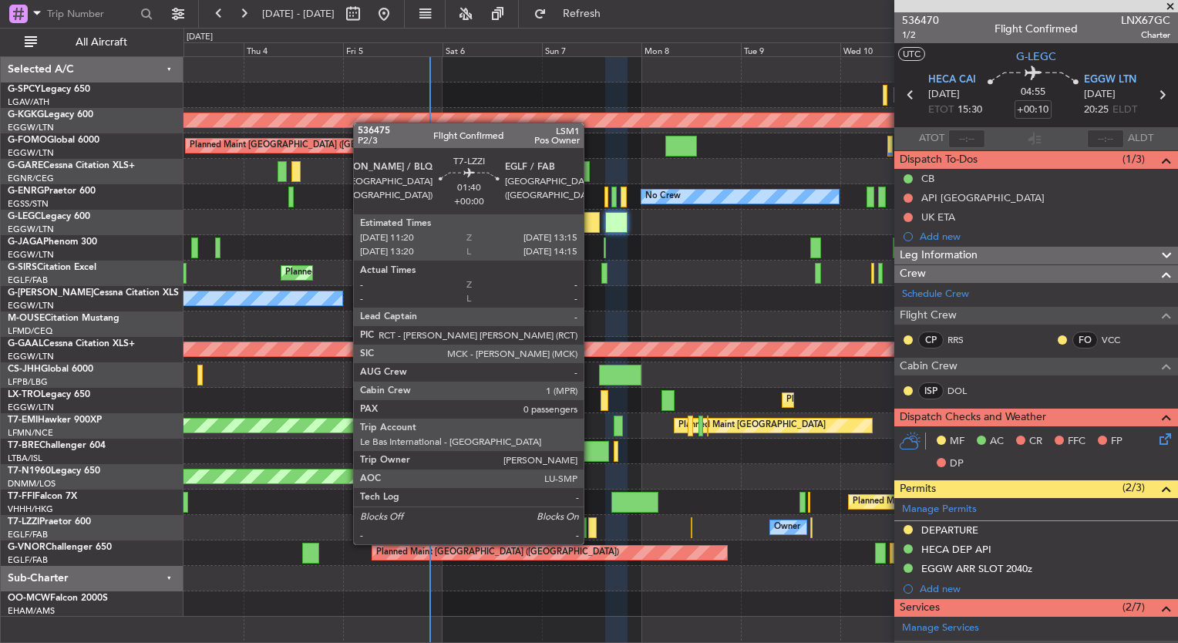
click at [590, 529] on div at bounding box center [592, 527] width 8 height 21
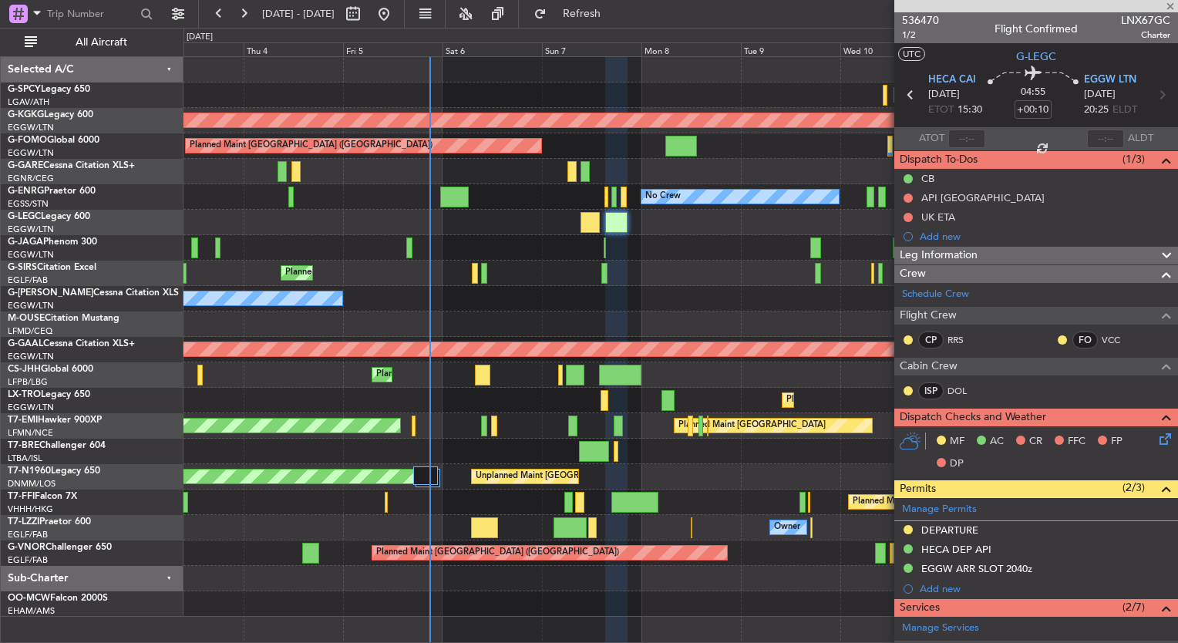
type input "0"
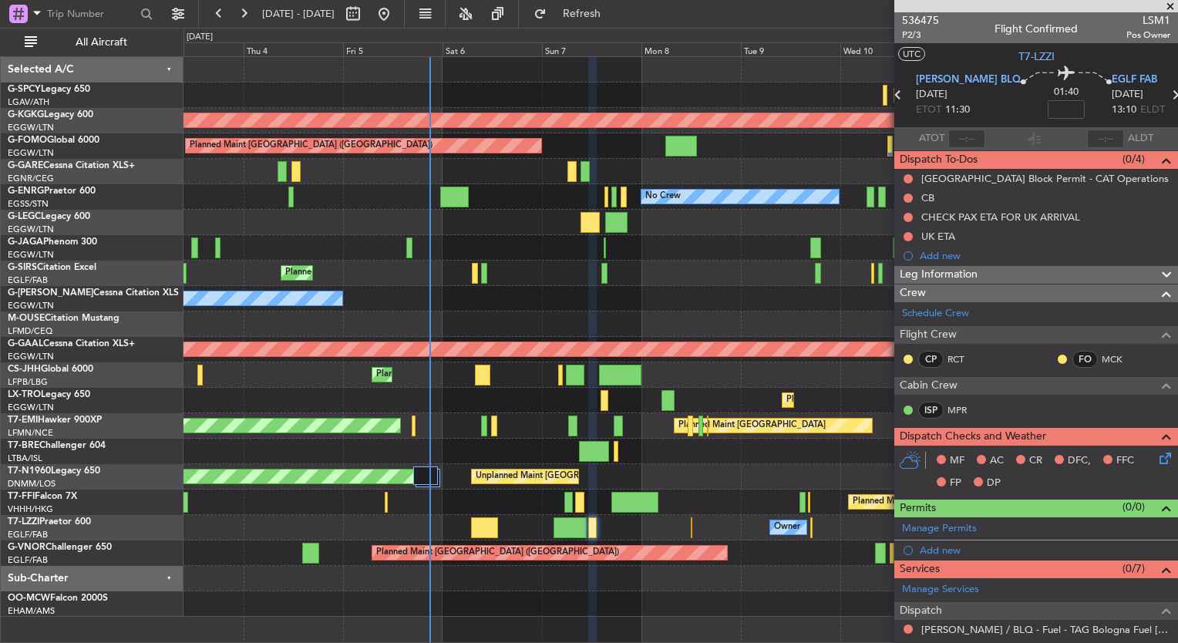
click at [751, 600] on div at bounding box center [680, 603] width 994 height 25
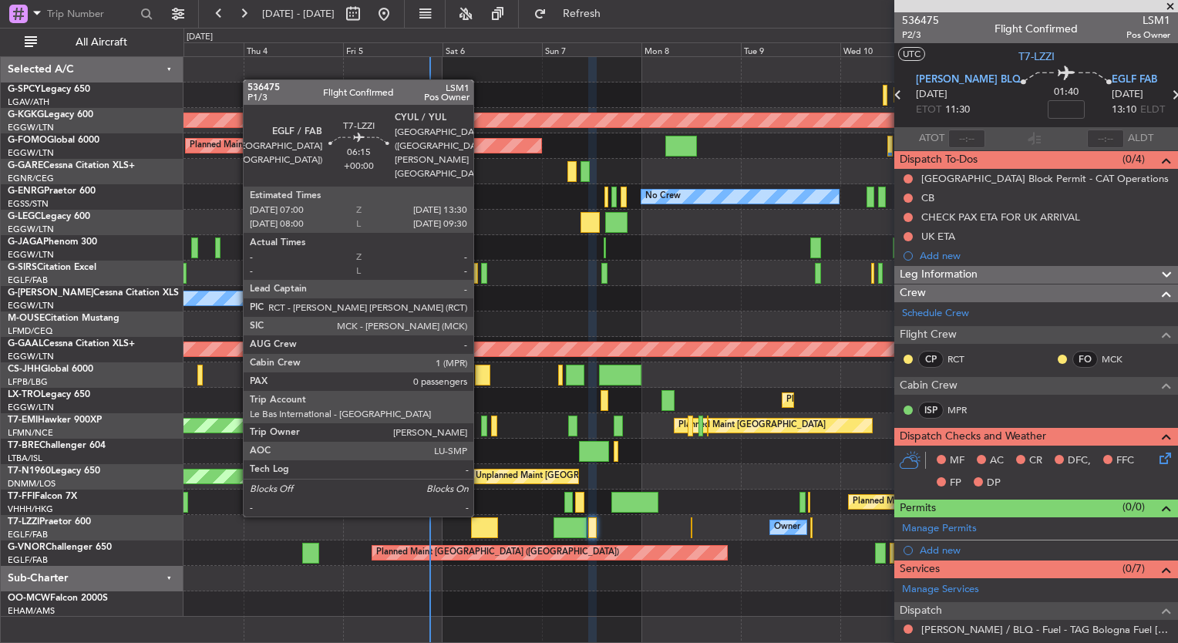
click at [480, 529] on div at bounding box center [484, 527] width 27 height 21
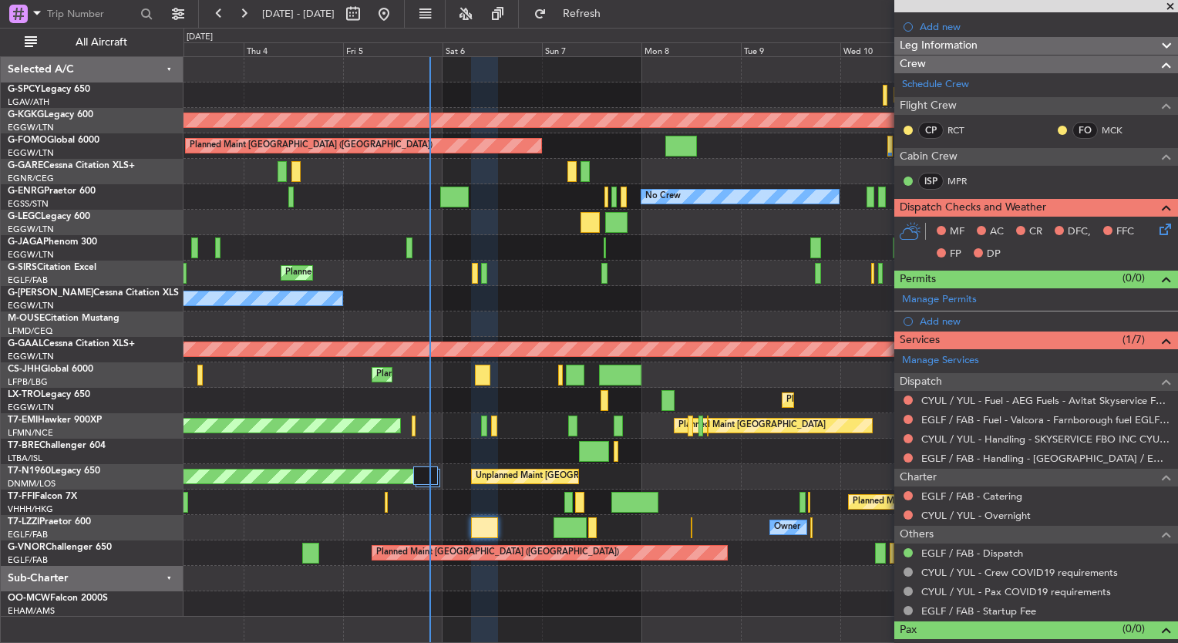
scroll to position [210, 0]
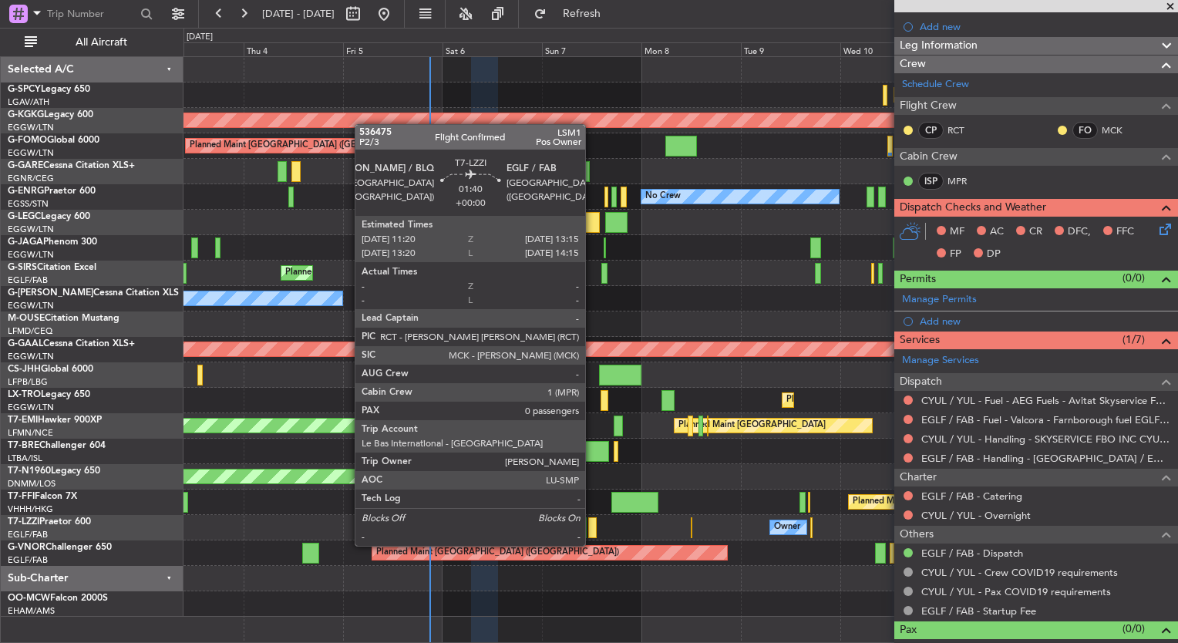
click at [593, 530] on div at bounding box center [592, 527] width 8 height 21
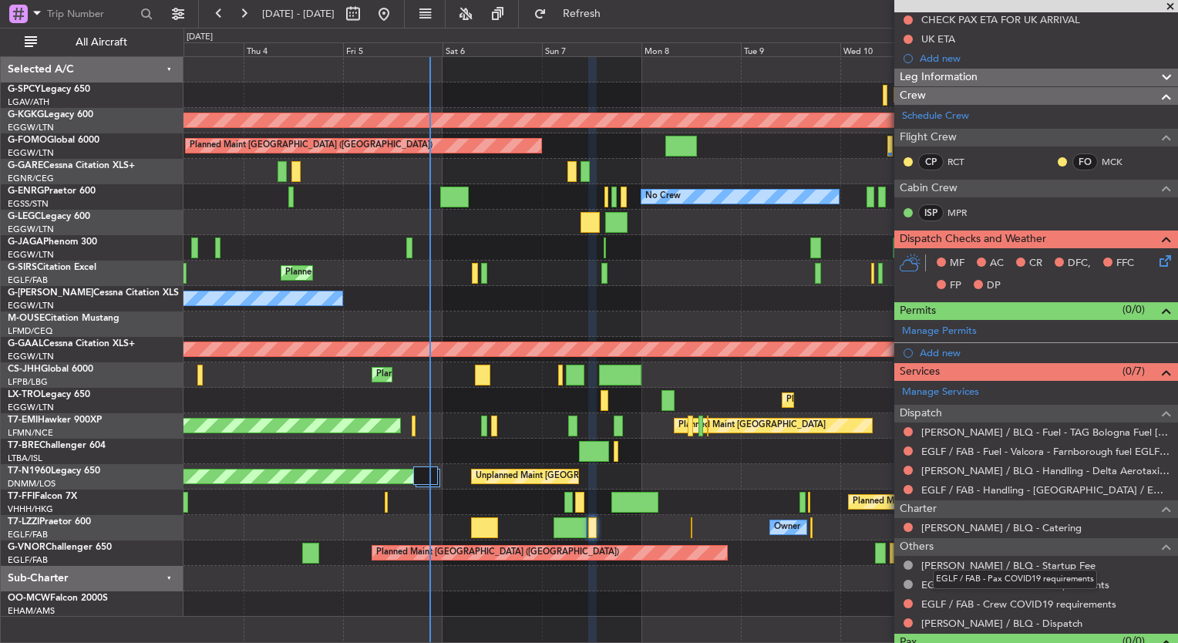
scroll to position [194, 0]
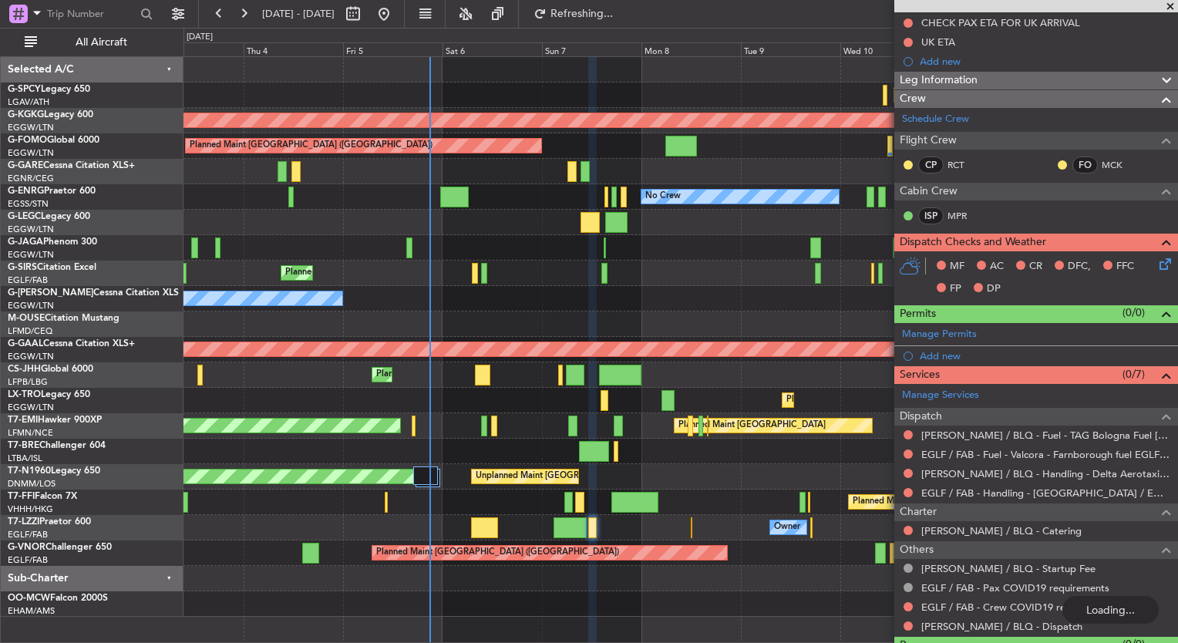
click at [731, 86] on div "Unplanned Maint Athens (Eleftherios Venizelos Intl) Cleaning Athens (Eleftherio…" at bounding box center [680, 94] width 994 height 25
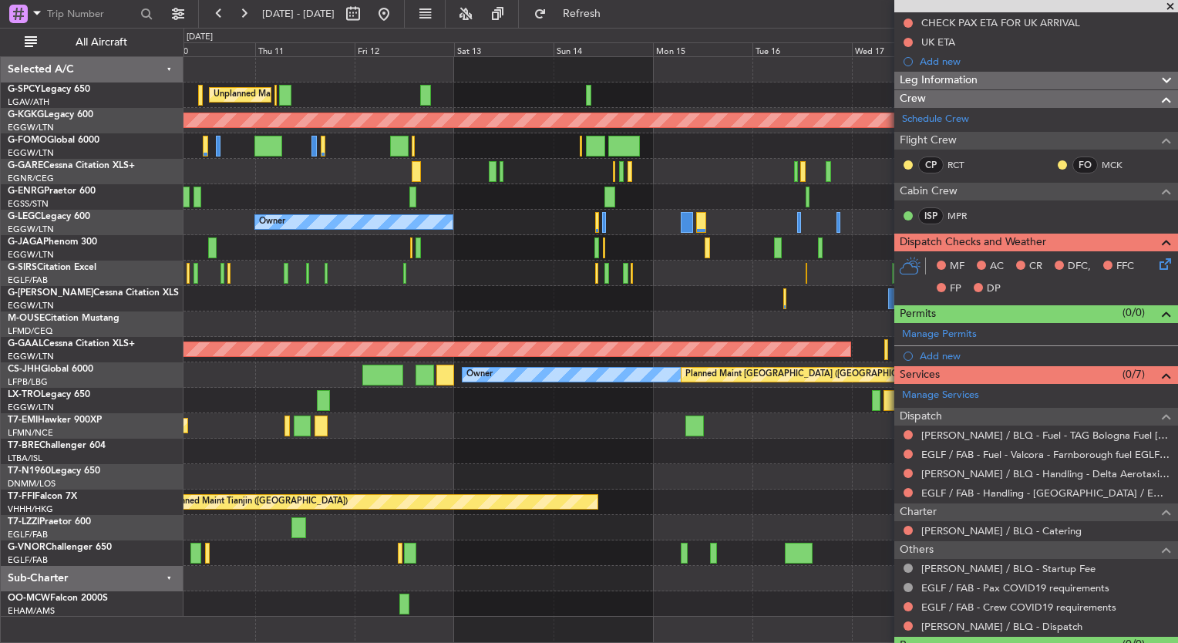
click at [225, 454] on div "Unplanned Maint Athens (Eleftherios Venizelos Intl) AOG Maint Istanbul (Ataturk…" at bounding box center [680, 337] width 994 height 560
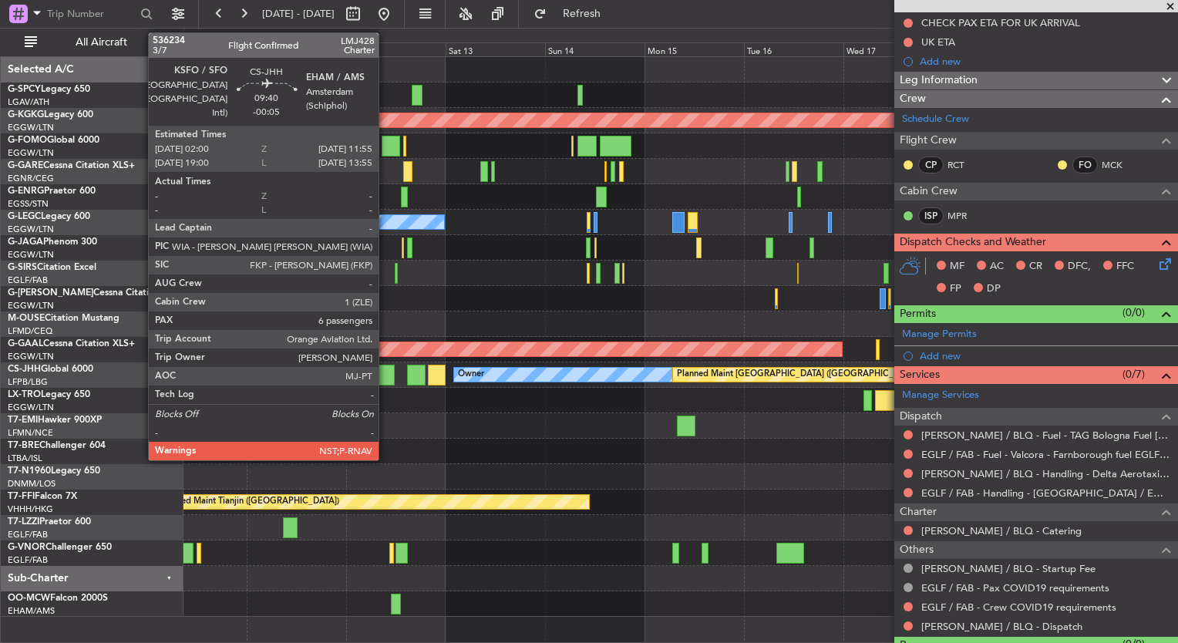
click at [385, 368] on div at bounding box center [375, 375] width 42 height 21
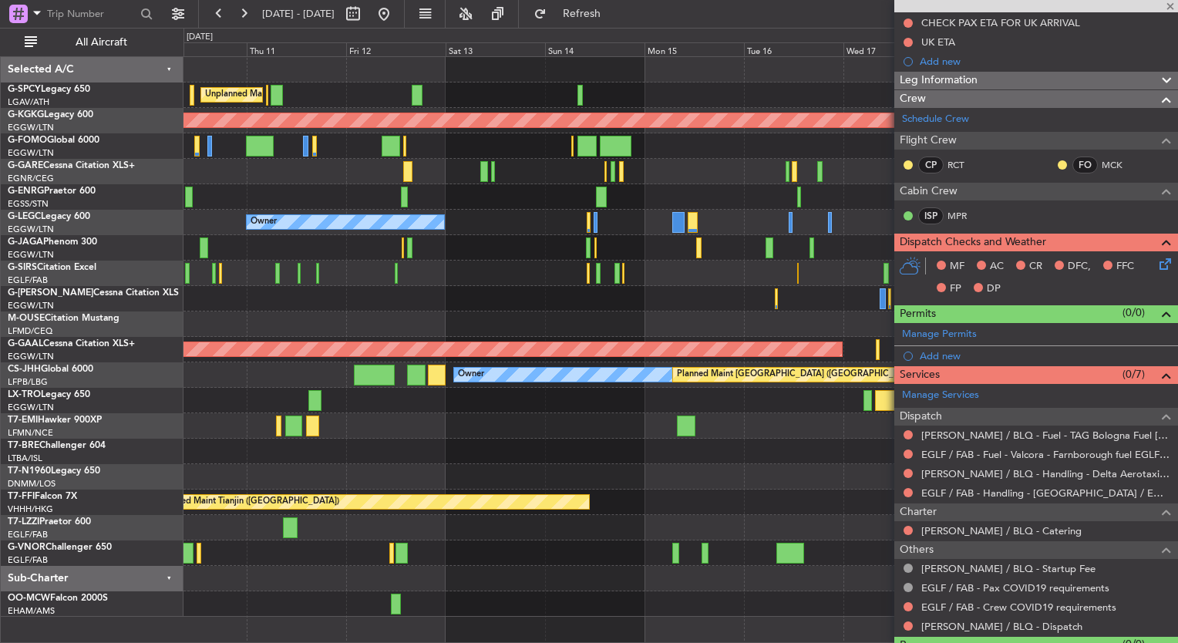
type input "-00:05"
type input "6"
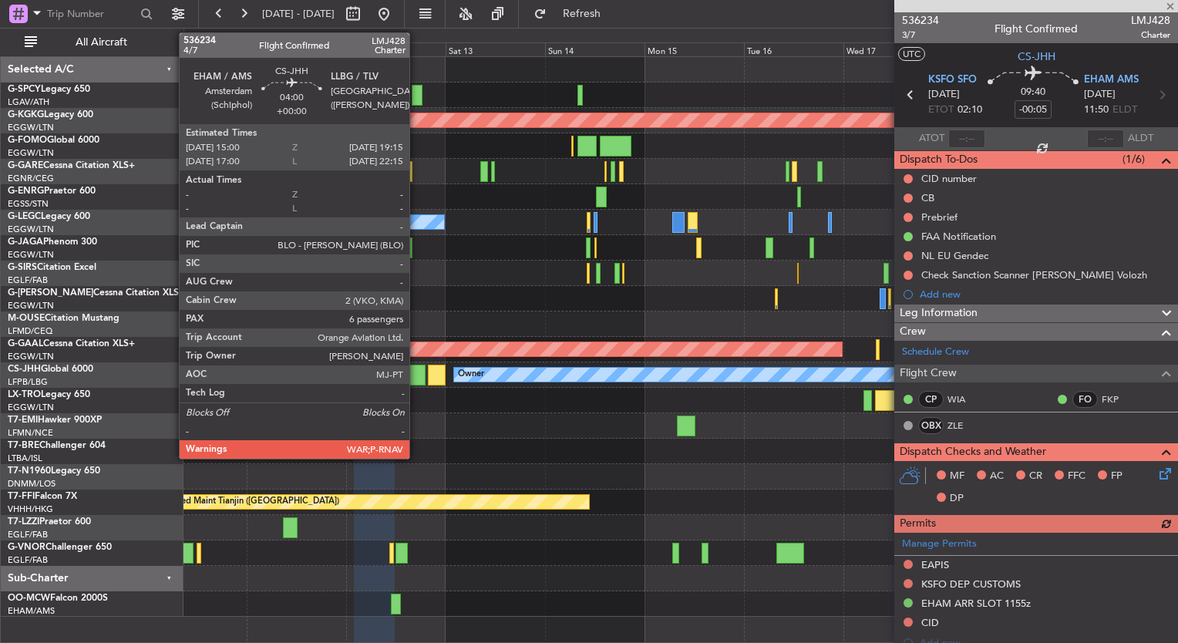
click at [416, 374] on div at bounding box center [416, 375] width 18 height 21
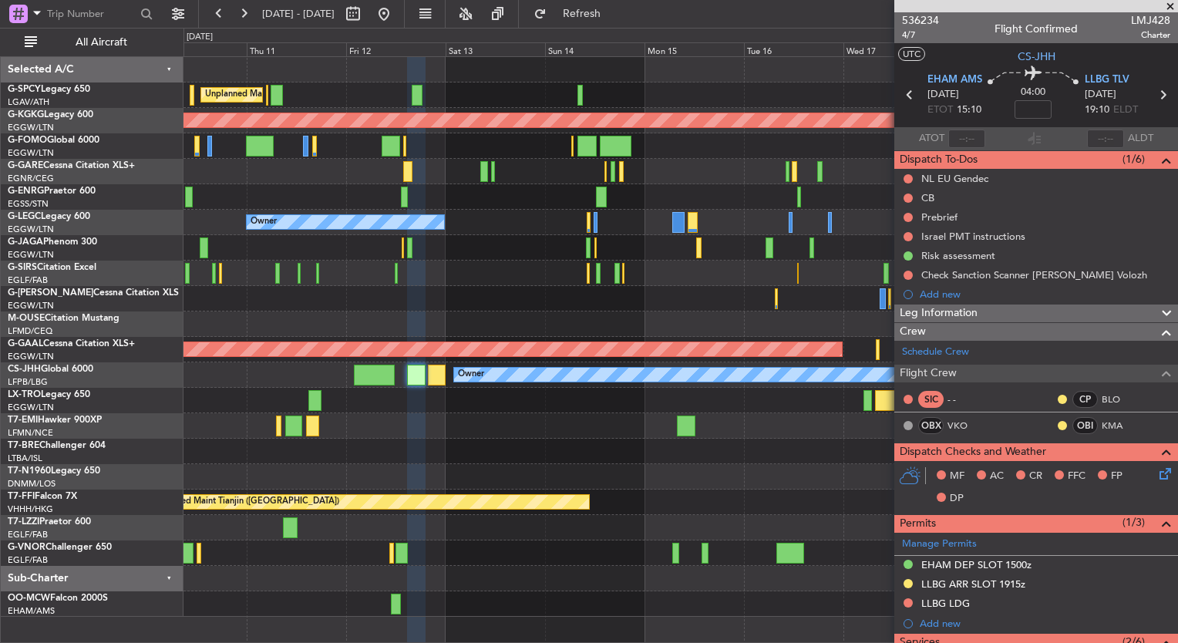
click at [766, 79] on div at bounding box center [680, 69] width 994 height 25
click at [719, 482] on div at bounding box center [680, 476] width 994 height 25
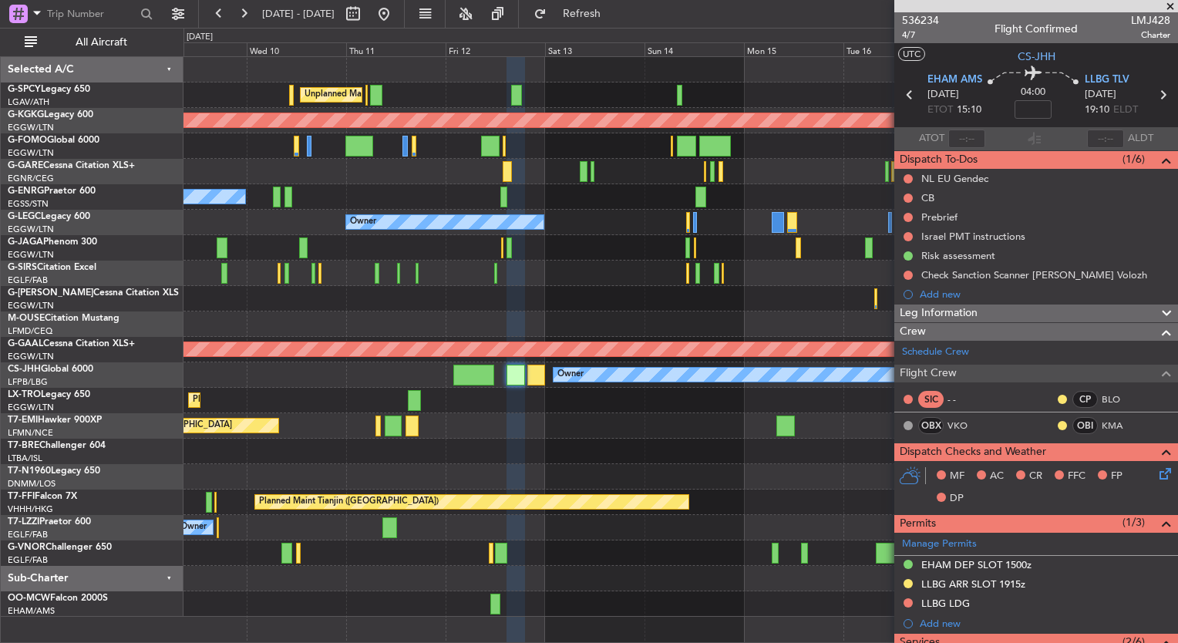
click at [778, 469] on div "Unplanned Maint London (Stansted)" at bounding box center [680, 476] width 994 height 25
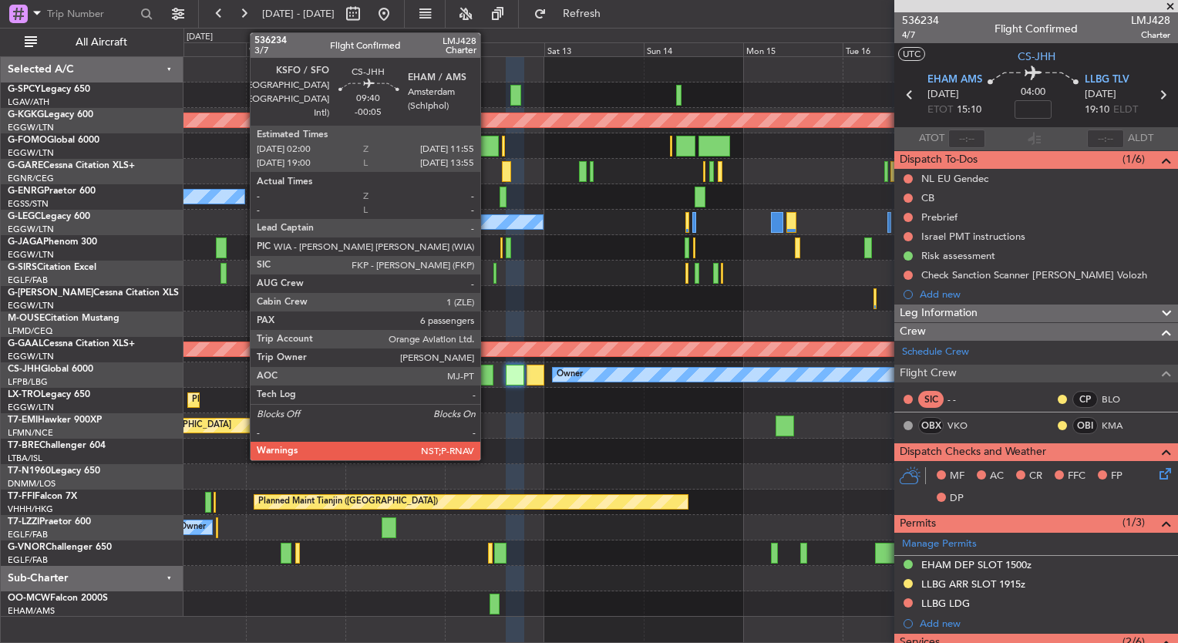
click at [487, 375] on div at bounding box center [473, 375] width 42 height 21
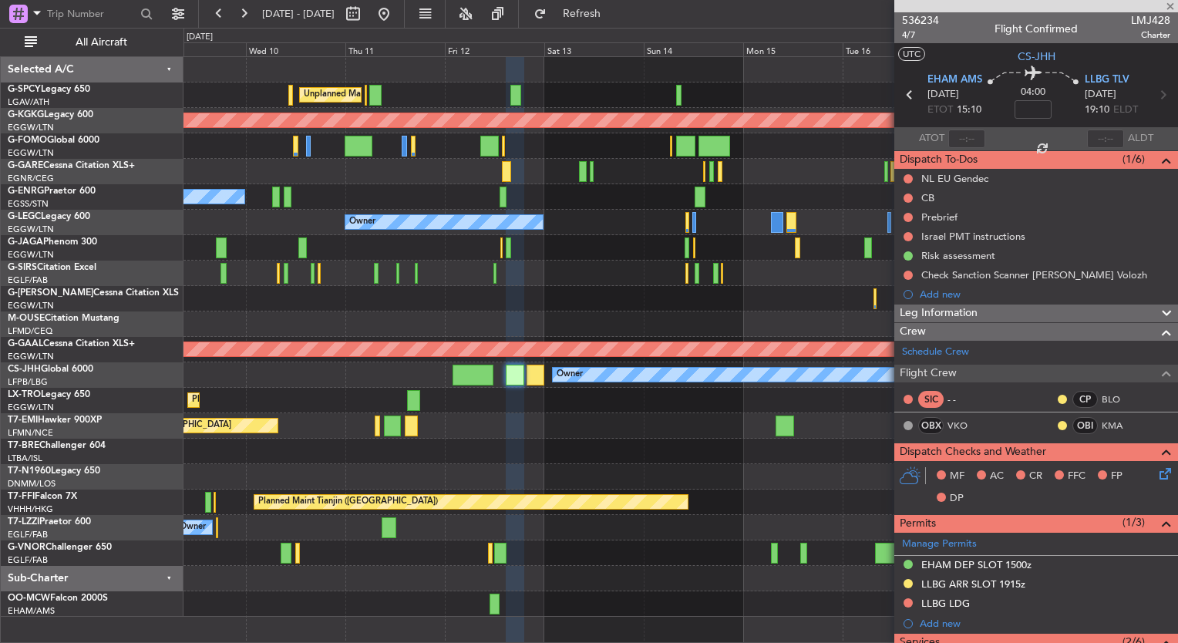
type input "-00:05"
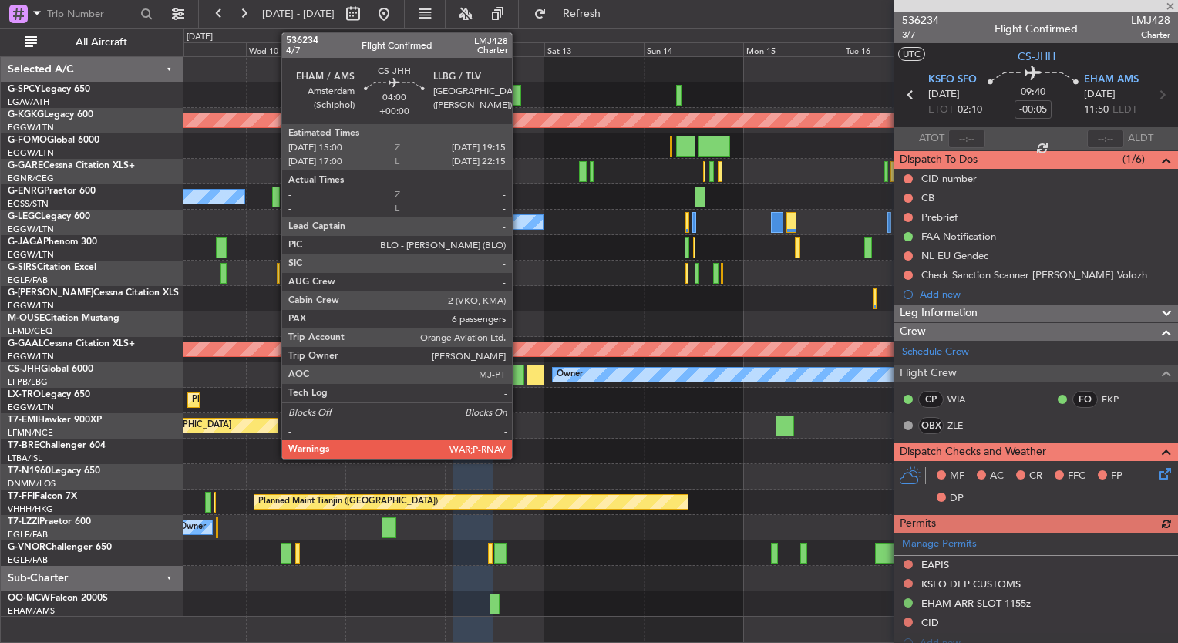
click at [519, 375] on div at bounding box center [515, 375] width 18 height 21
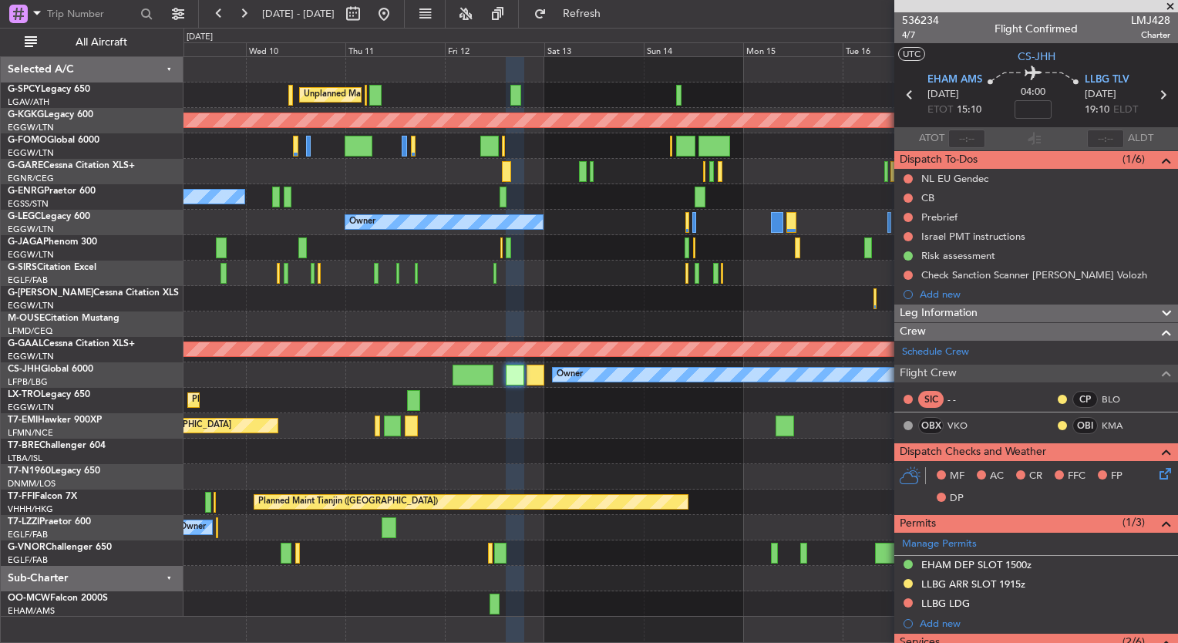
click at [801, 103] on div "Unplanned Maint [GEOGRAPHIC_DATA] ([PERSON_NAME] Intl)" at bounding box center [680, 94] width 994 height 25
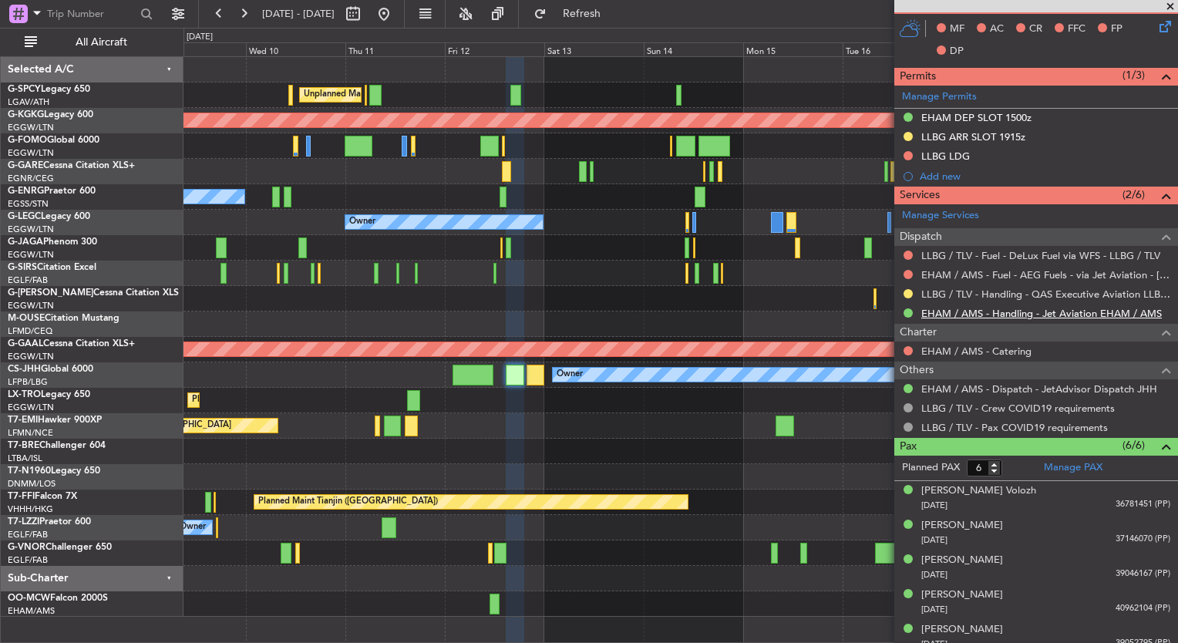
scroll to position [450, 0]
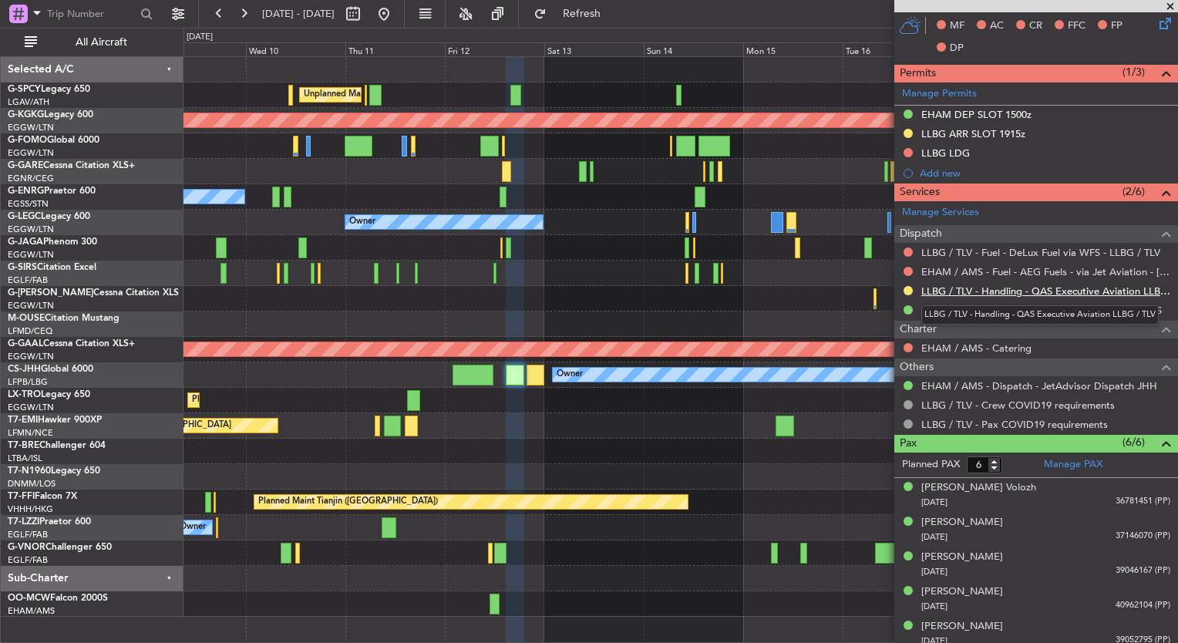
click at [1076, 291] on link "LLBG / TLV - Handling - QAS Executive Aviation LLBG / TLV" at bounding box center [1045, 290] width 249 height 13
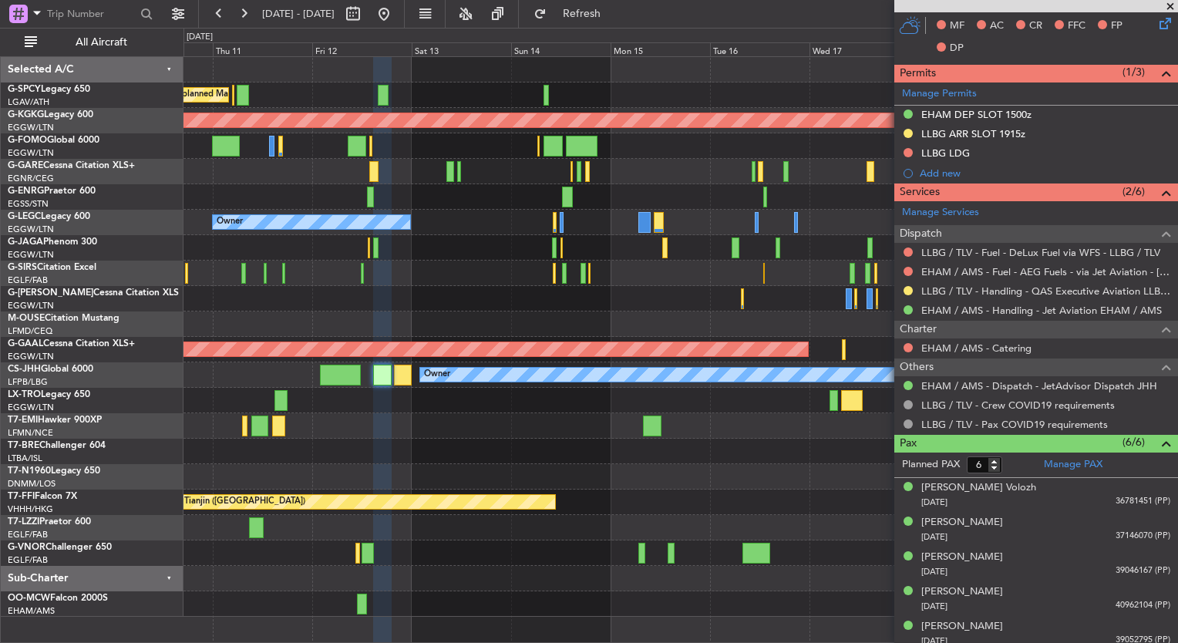
click at [476, 261] on div at bounding box center [680, 273] width 994 height 25
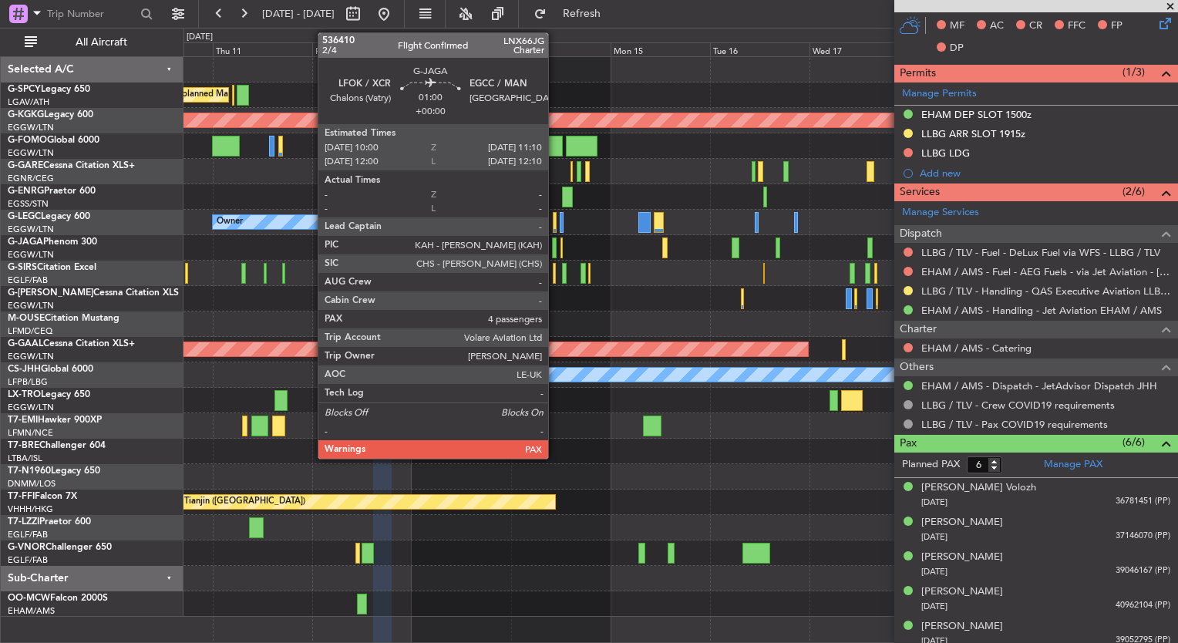
click at [555, 251] on div at bounding box center [554, 247] width 5 height 21
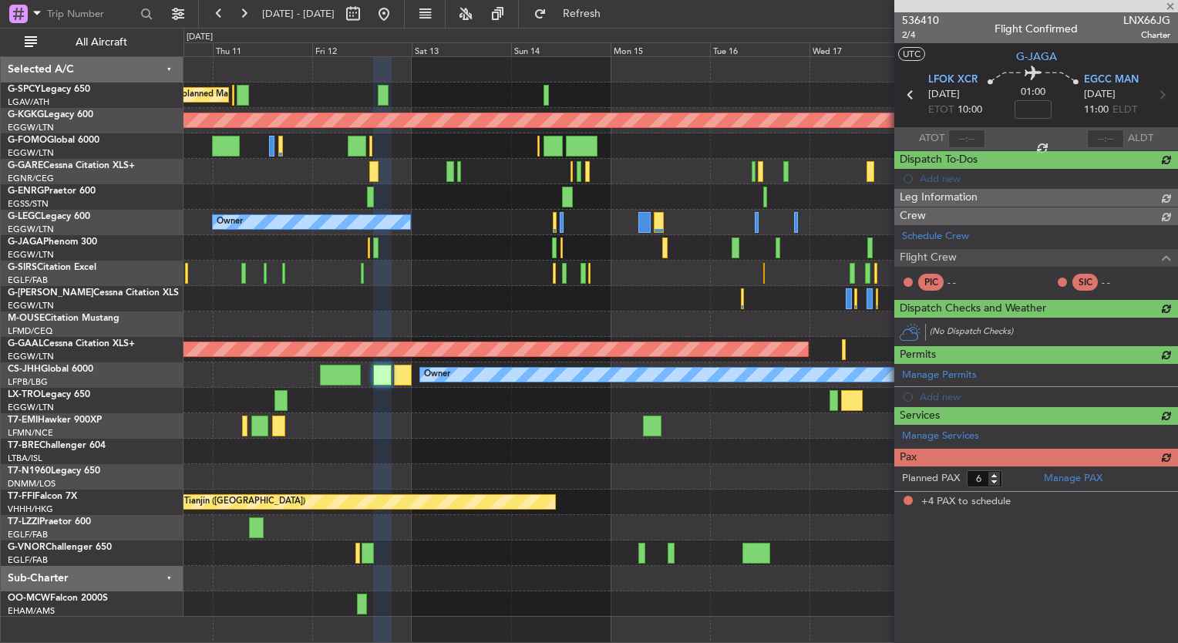
type input "4"
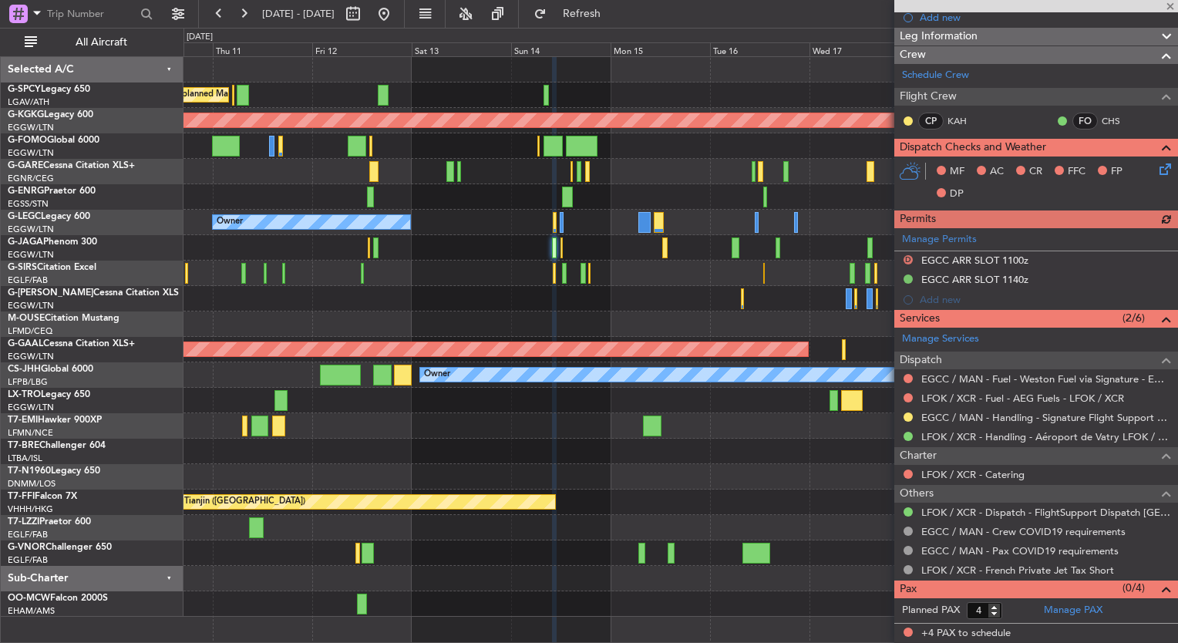
scroll to position [0, 0]
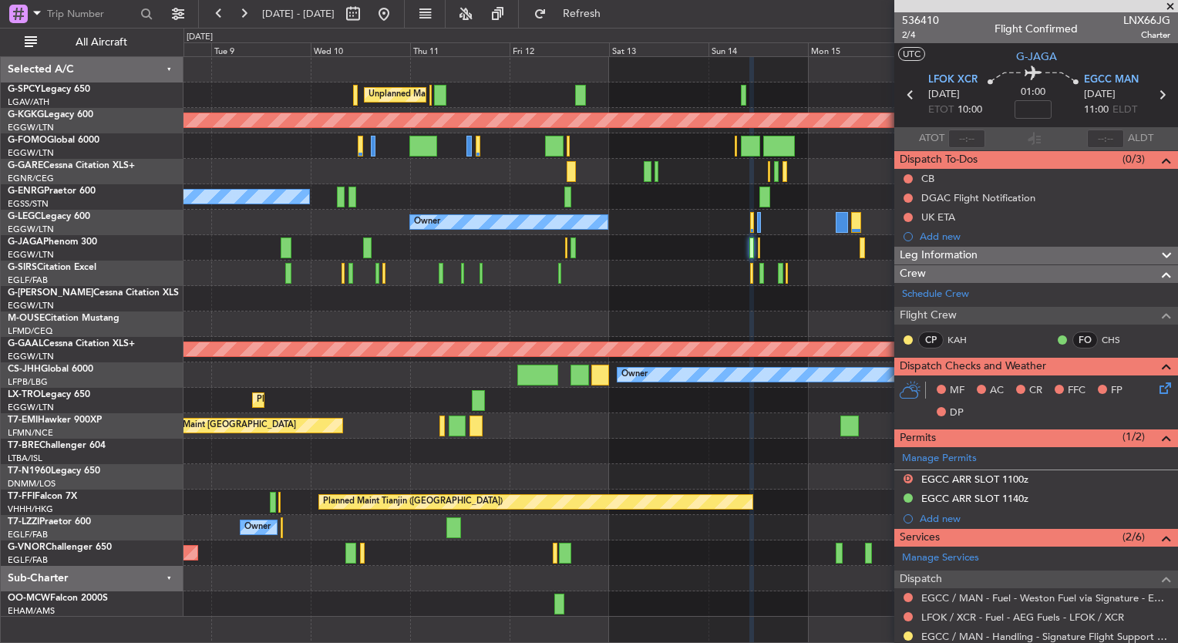
click at [891, 492] on div "Planned Maint Tianjin ([GEOGRAPHIC_DATA])" at bounding box center [680, 501] width 994 height 25
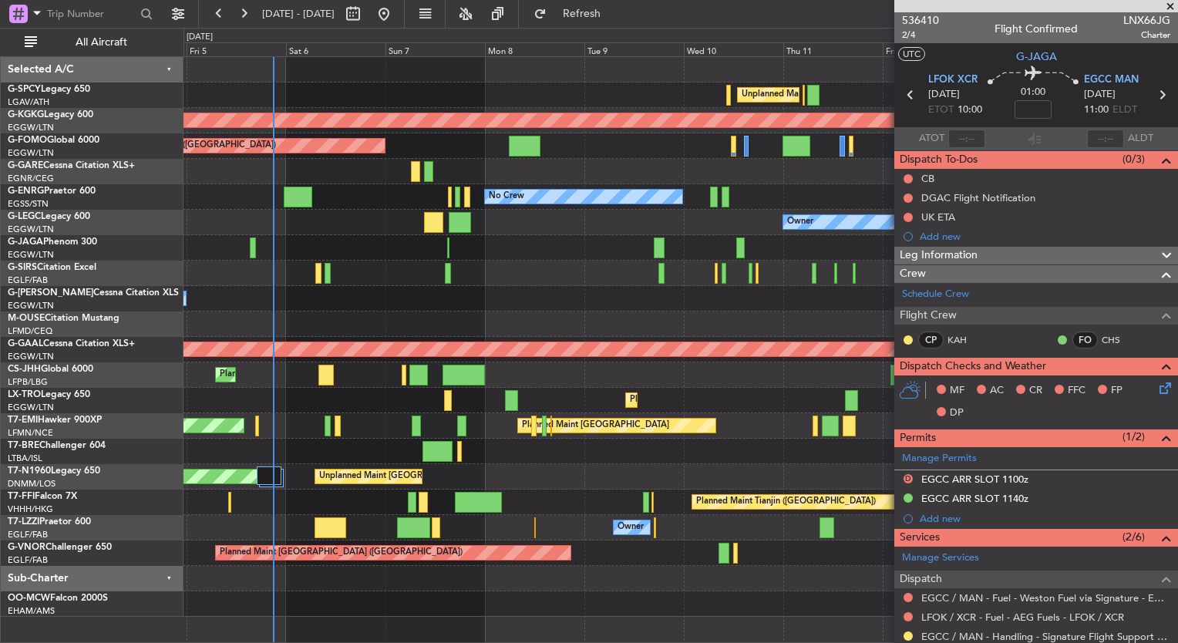
click at [886, 492] on div "Unplanned Maint Athens (Eleftherios Venizelos Intl) AOG Maint Istanbul (Ataturk…" at bounding box center [680, 337] width 994 height 560
click at [735, 460] on div at bounding box center [680, 451] width 994 height 25
click at [742, 449] on div at bounding box center [680, 451] width 994 height 25
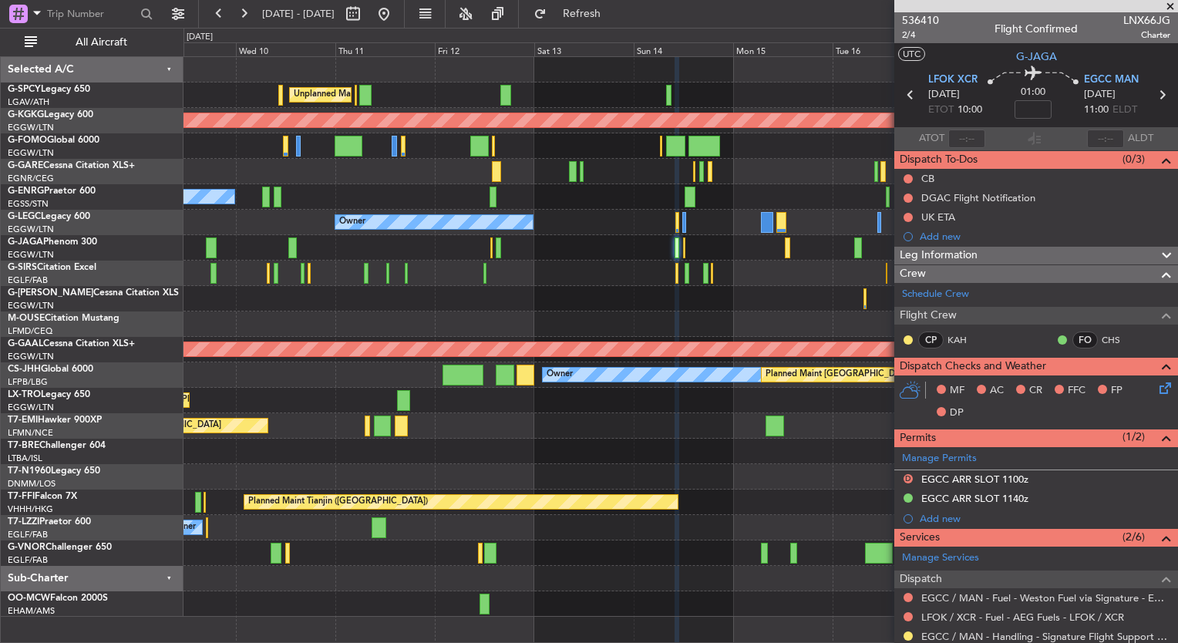
click at [202, 300] on div at bounding box center [680, 298] width 994 height 25
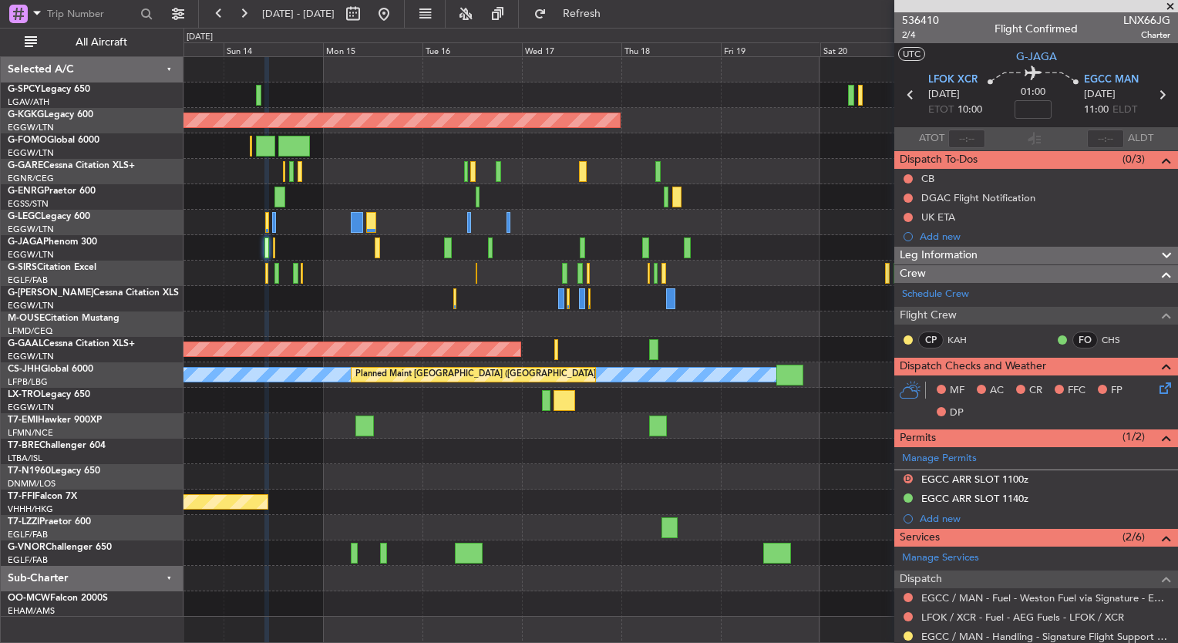
click at [230, 230] on div "Unplanned Maint Athens (Eleftherios Venizelos Intl) AOG Maint Istanbul (Ataturk…" at bounding box center [680, 337] width 994 height 560
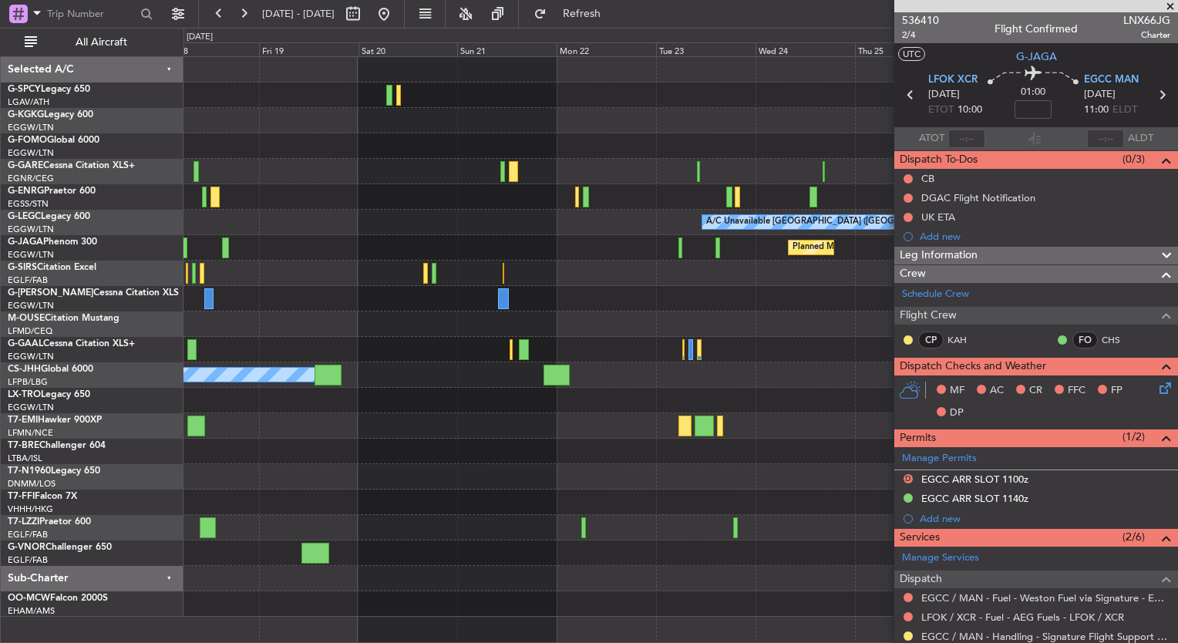
click at [304, 264] on div "AOG Maint Istanbul (Ataturk) A/C Unavailable London (Luton) Planned Maint Londo…" at bounding box center [680, 337] width 994 height 560
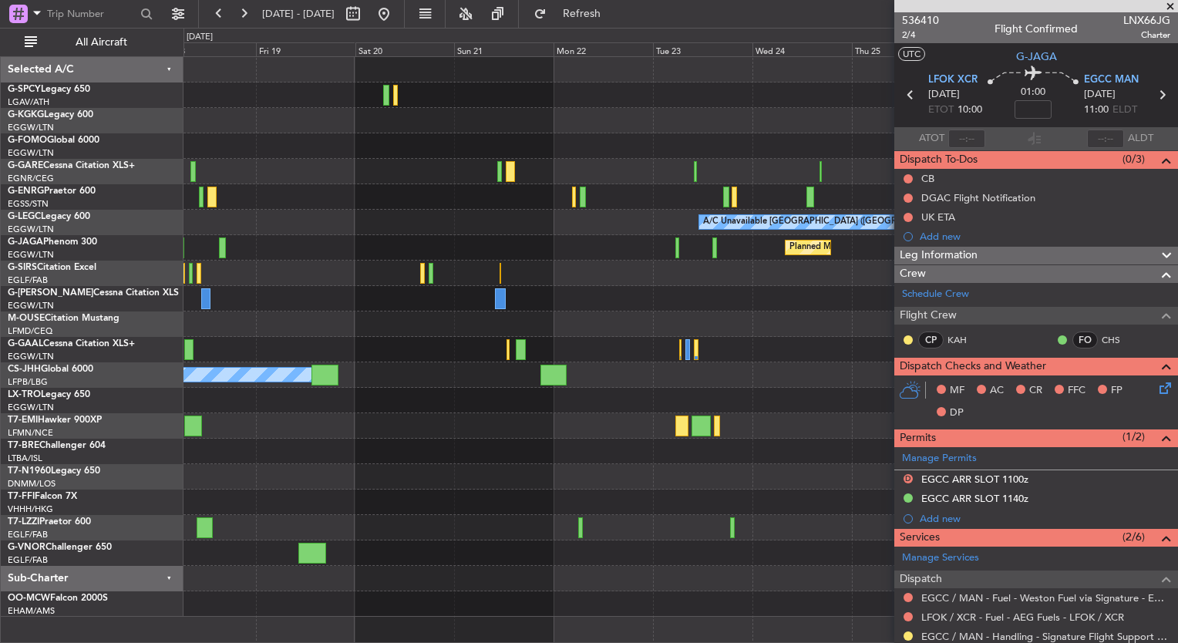
click at [147, 275] on div "AOG Maint [GEOGRAPHIC_DATA] (Ataturk) A/C Unavailable [GEOGRAPHIC_DATA] ([GEOGR…" at bounding box center [589, 335] width 1178 height 615
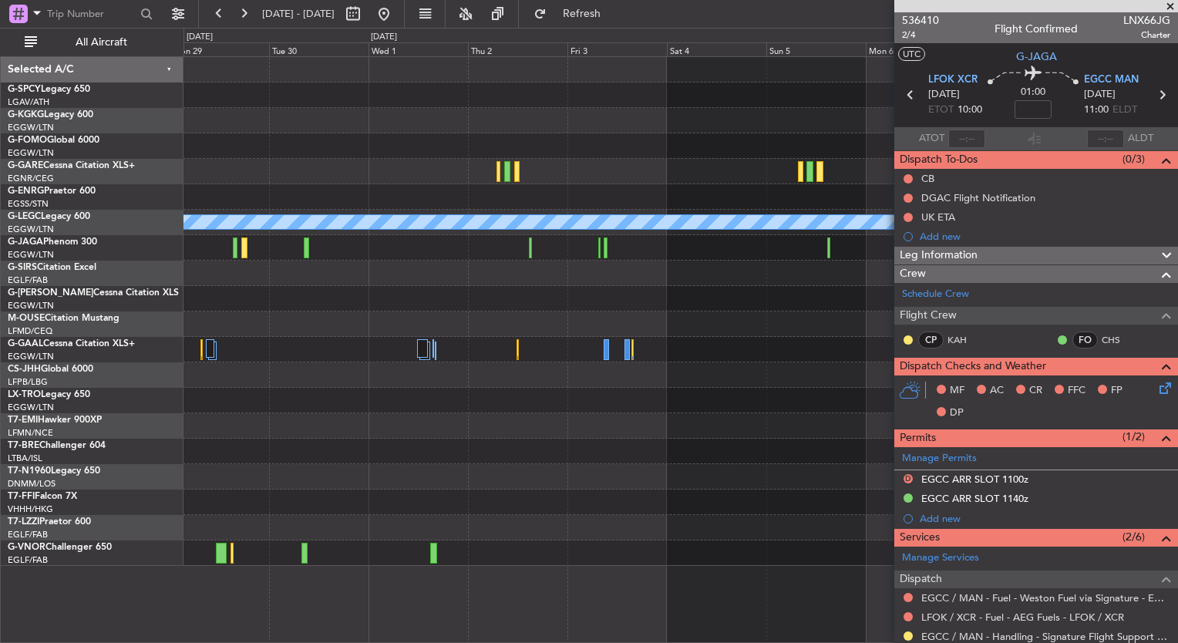
click at [324, 409] on div "A/C Unavailable London (Luton) Planned Maint Geneva (Cointrin)" at bounding box center [680, 311] width 994 height 509
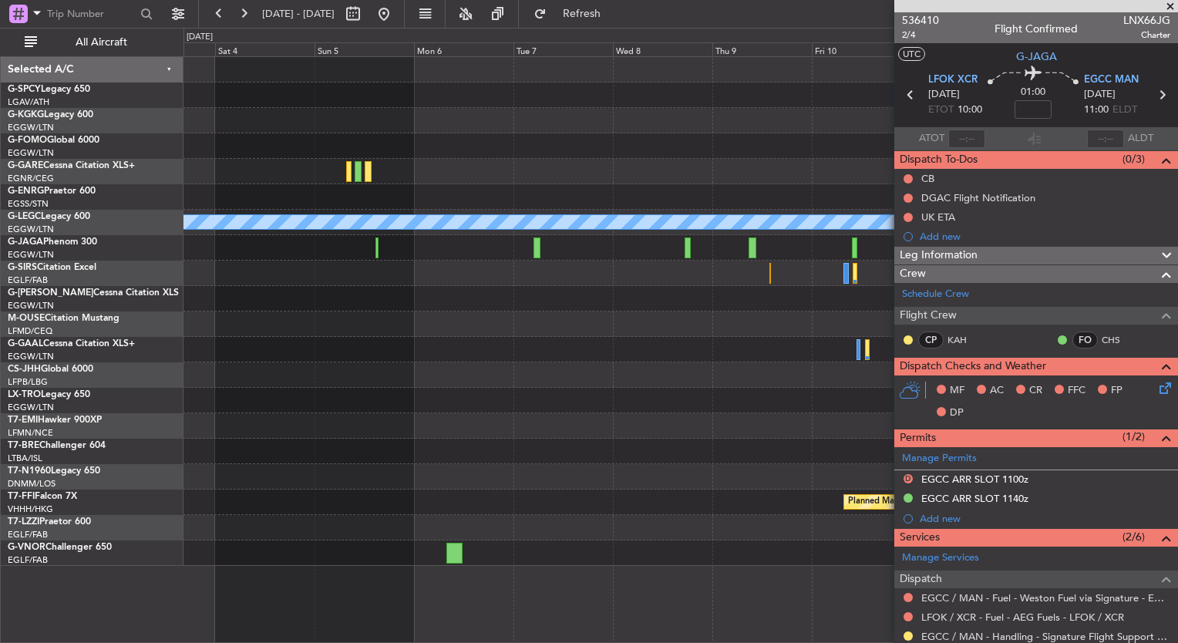
click at [251, 486] on div "A/C Unavailable London (Luton) Owner London (Luton) Planned Maint Geneva (Coint…" at bounding box center [680, 311] width 994 height 509
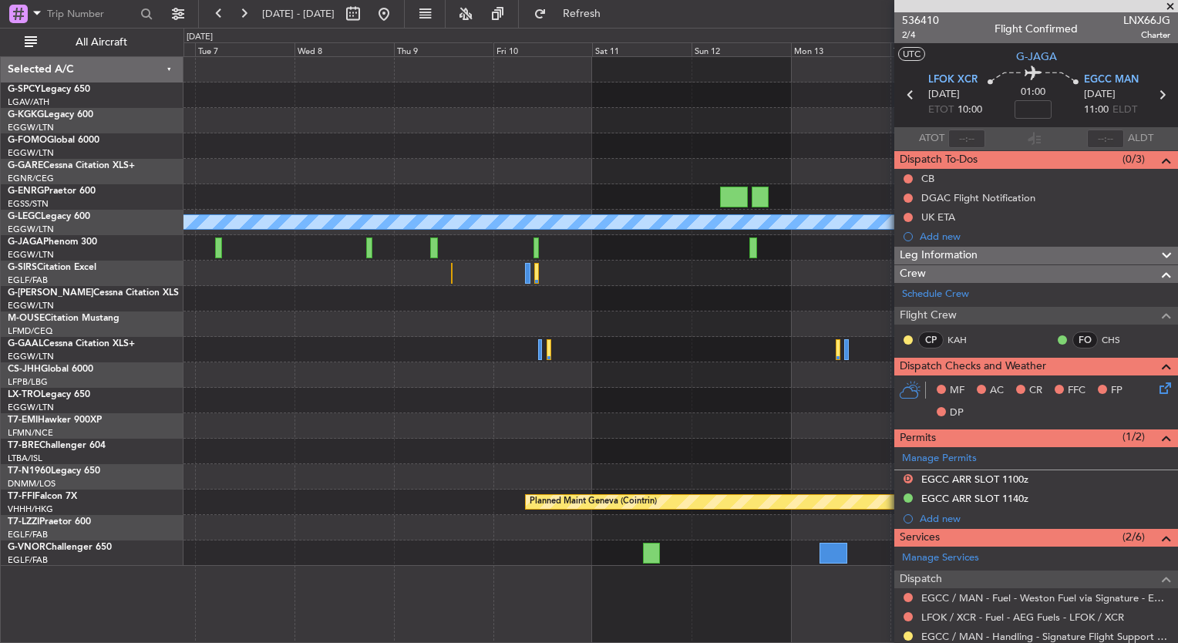
click at [286, 425] on div "A/C Unavailable London (Luton) Owner London (Luton) Planned Maint Geneva (Coint…" at bounding box center [680, 311] width 994 height 509
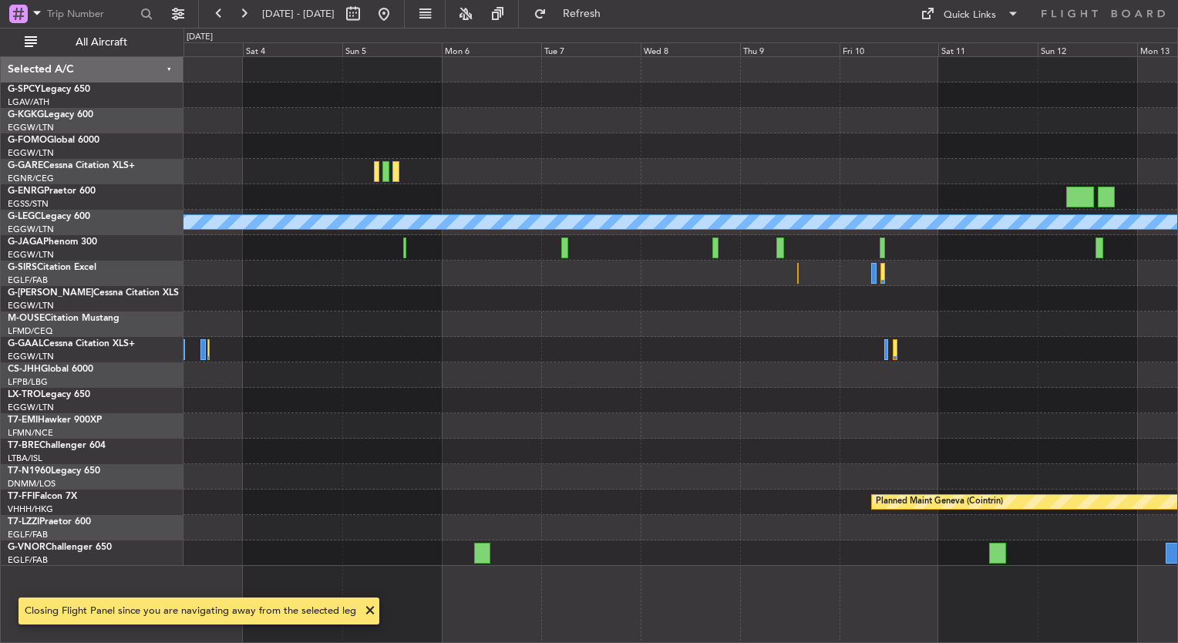
click at [866, 414] on div "A/C Unavailable London (Luton) Owner London (Luton) Planned Maint Geneva (Coint…" at bounding box center [680, 311] width 994 height 509
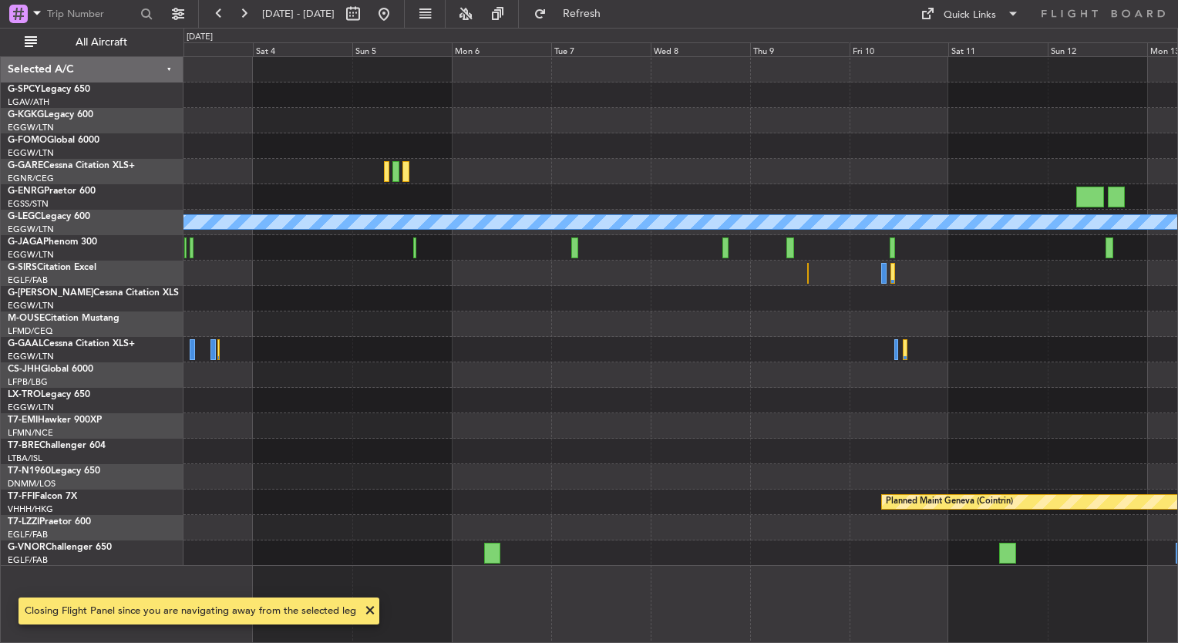
click at [865, 430] on div "A/C Unavailable London (Luton) Owner London (Luton) Planned Maint Geneva (Coint…" at bounding box center [680, 311] width 994 height 509
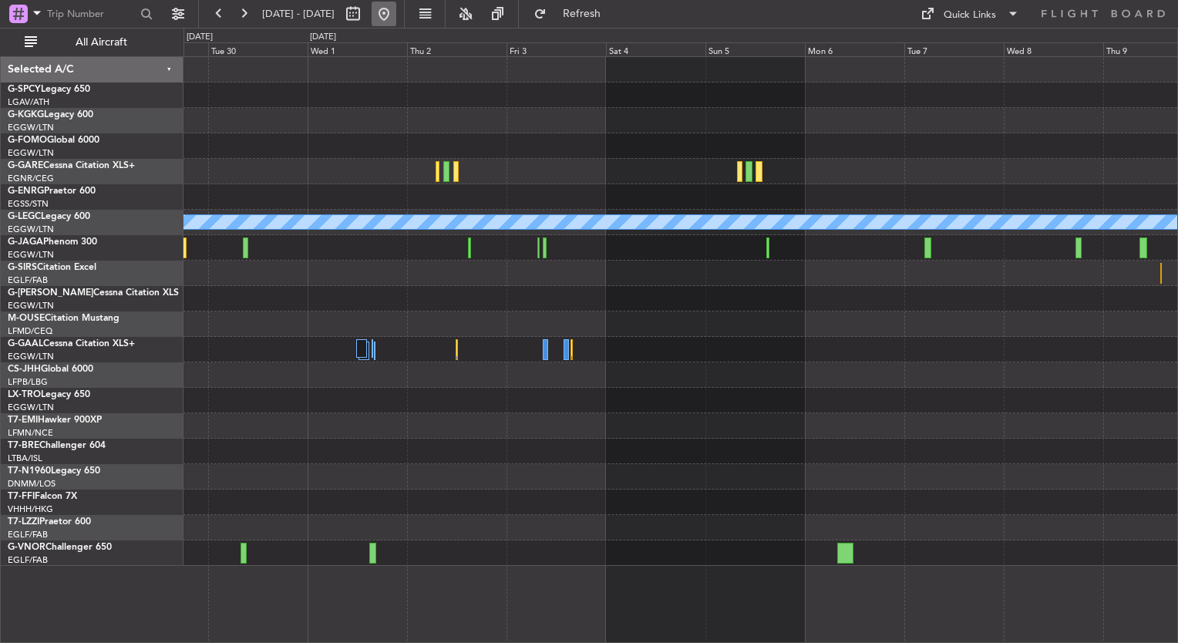
click at [396, 10] on button at bounding box center [384, 14] width 25 height 25
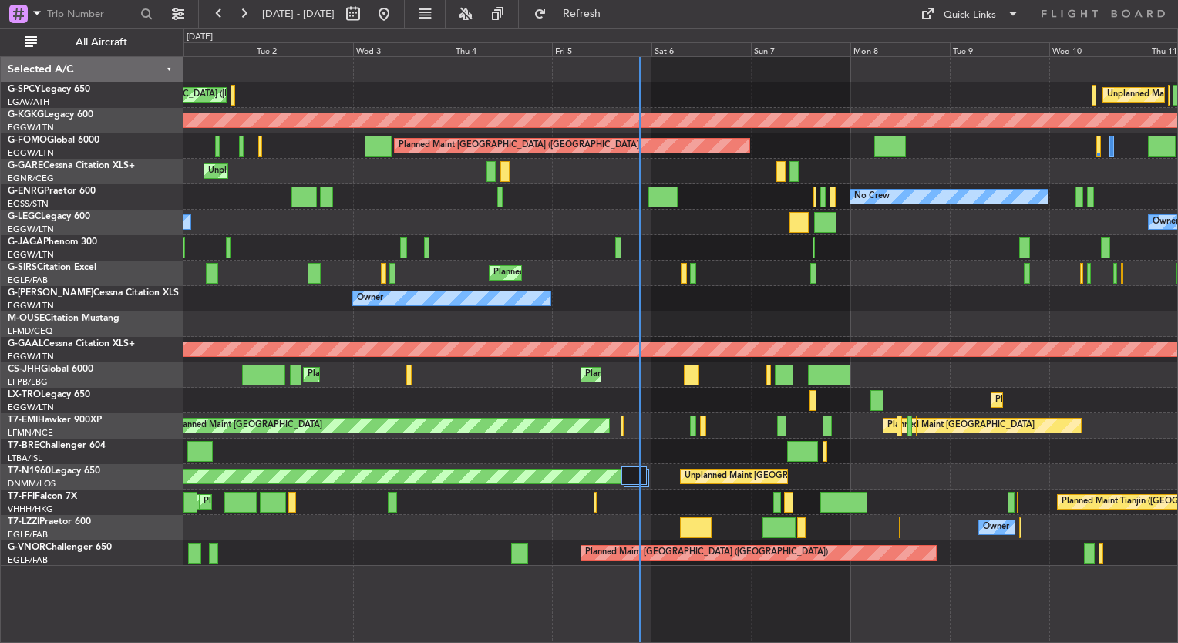
click at [632, 307] on div "Owner Owner" at bounding box center [680, 298] width 994 height 25
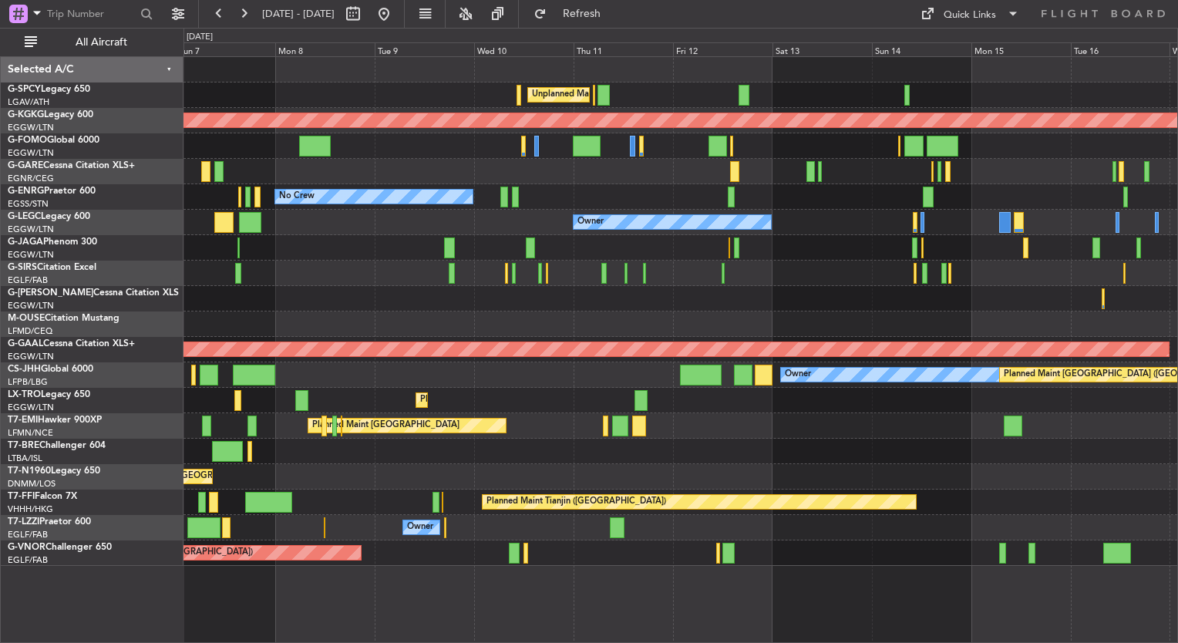
click at [414, 286] on div "Unplanned Maint Athens (Eleftherios Venizelos Intl) AOG Maint Istanbul (Ataturk…" at bounding box center [680, 311] width 994 height 509
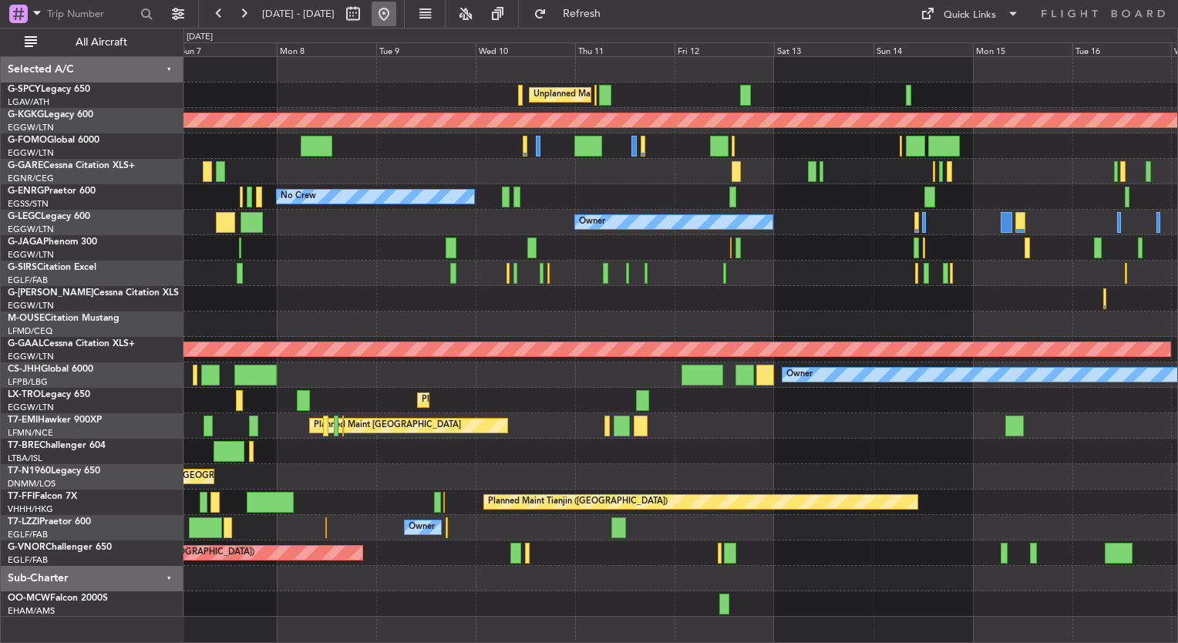
click at [396, 15] on button at bounding box center [384, 14] width 25 height 25
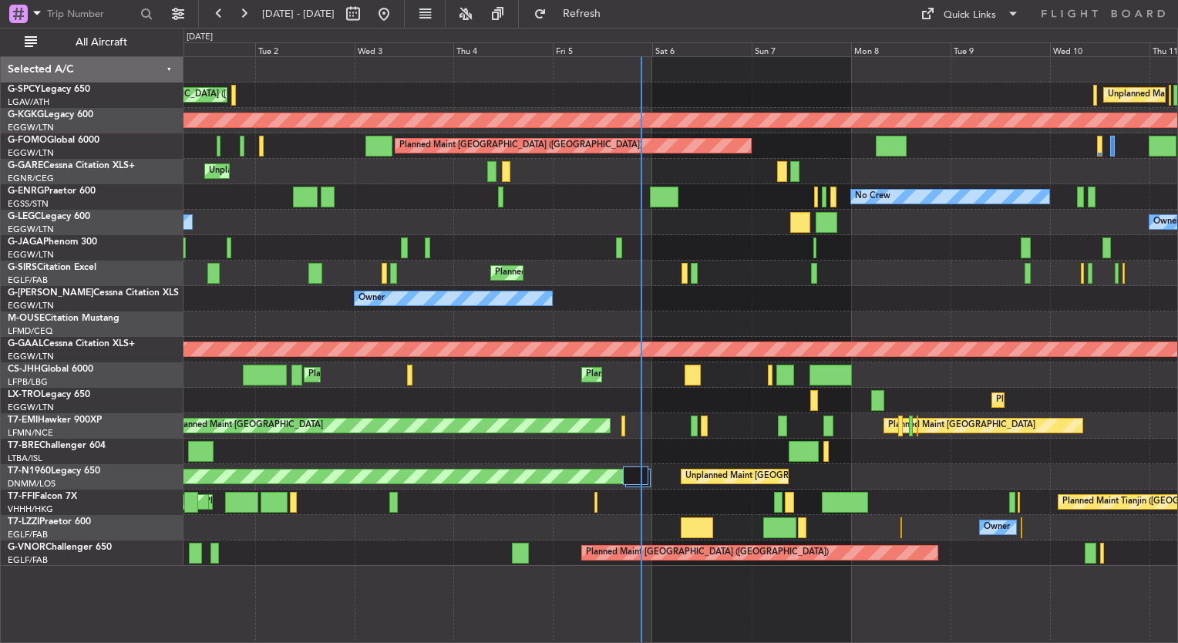
click at [641, 305] on div "Owner Owner" at bounding box center [680, 298] width 994 height 25
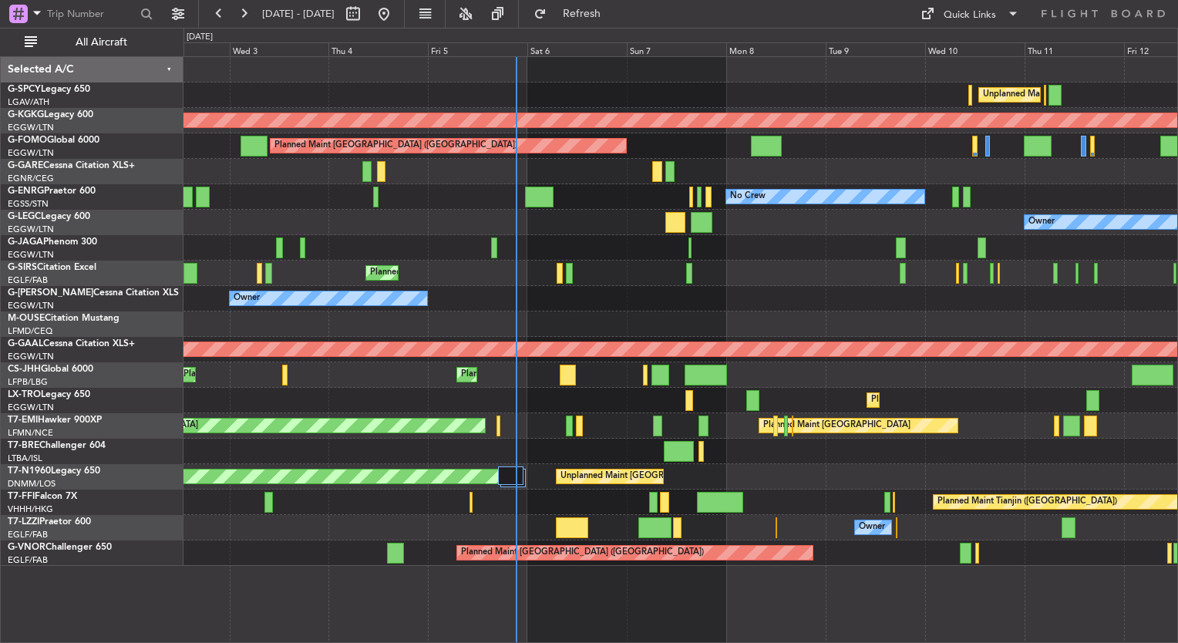
click at [600, 288] on div "Owner Owner" at bounding box center [680, 298] width 994 height 25
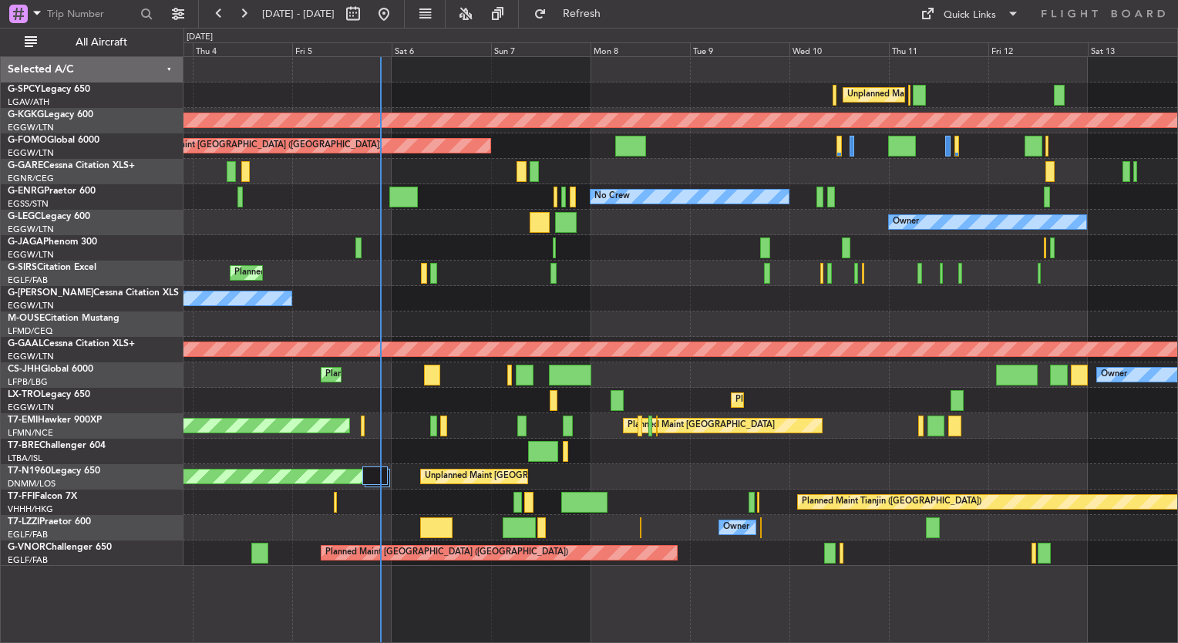
click at [598, 313] on div at bounding box center [680, 323] width 994 height 25
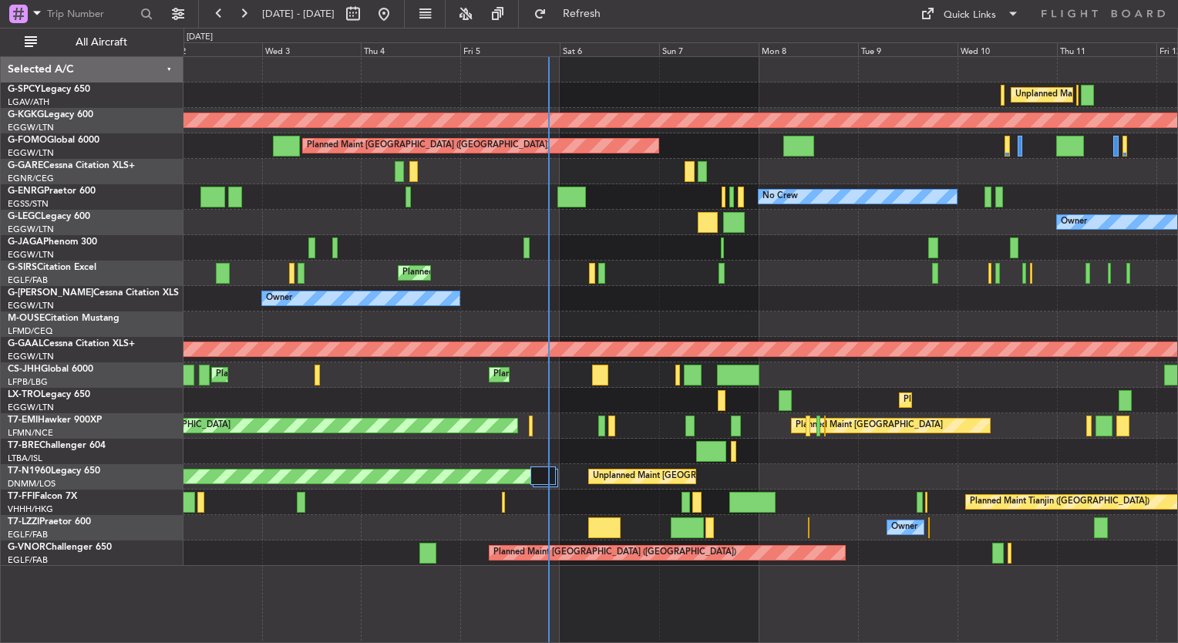
click at [838, 318] on div at bounding box center [680, 323] width 994 height 25
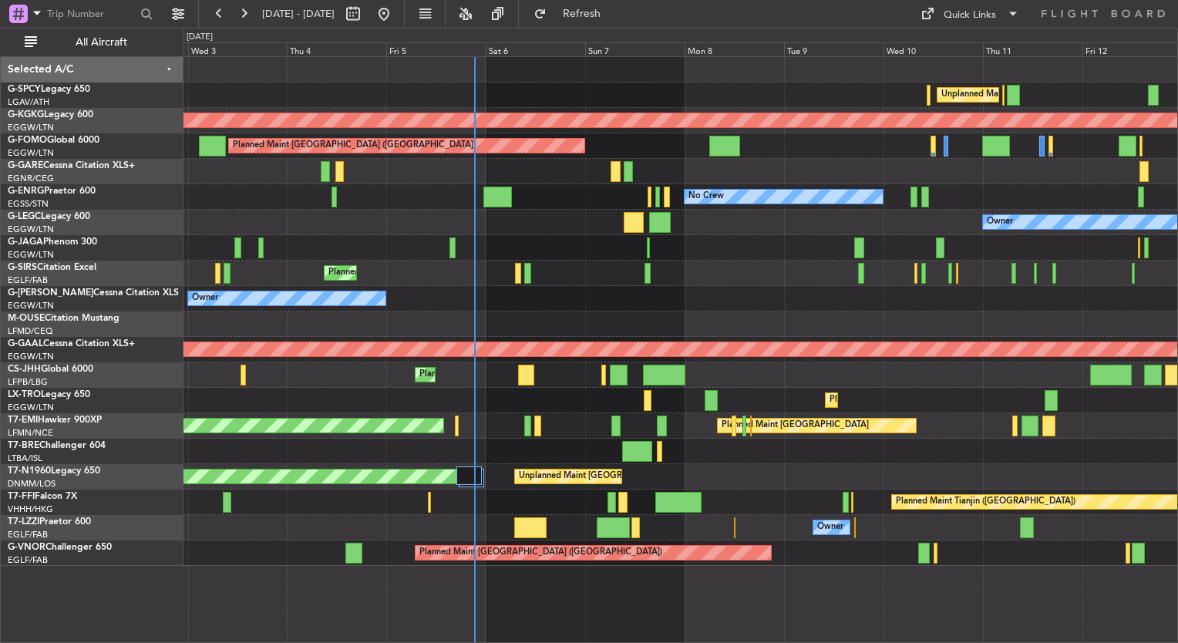
click at [513, 395] on div "Planned Maint Dusseldorf" at bounding box center [680, 400] width 994 height 25
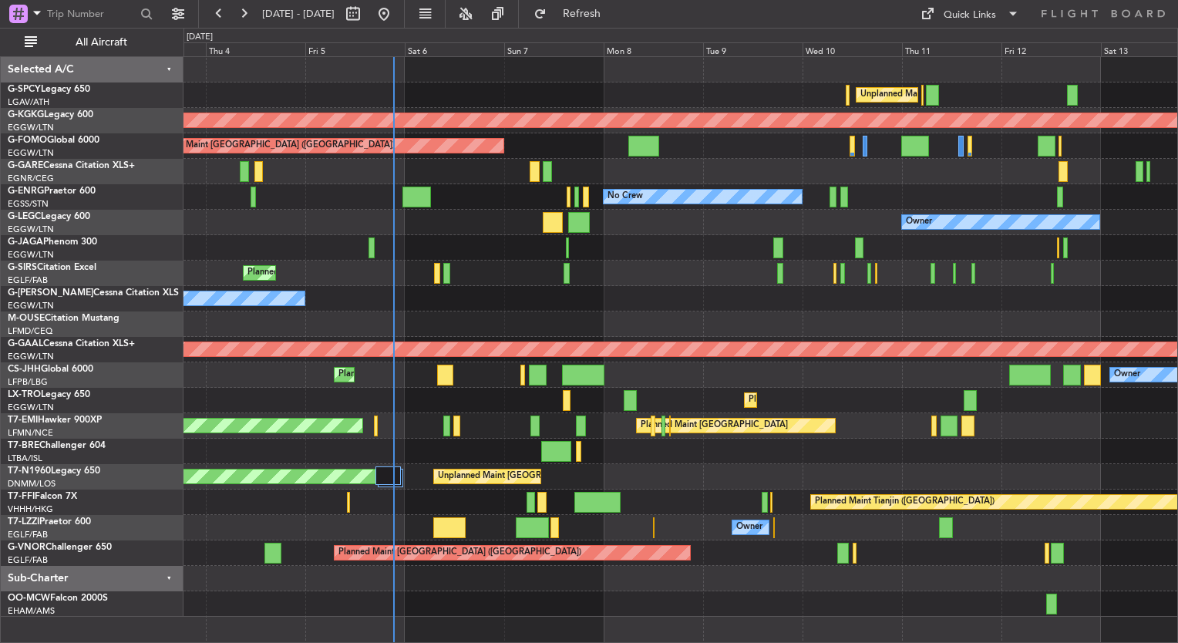
click at [506, 399] on div "Planned Maint Dusseldorf" at bounding box center [680, 400] width 994 height 25
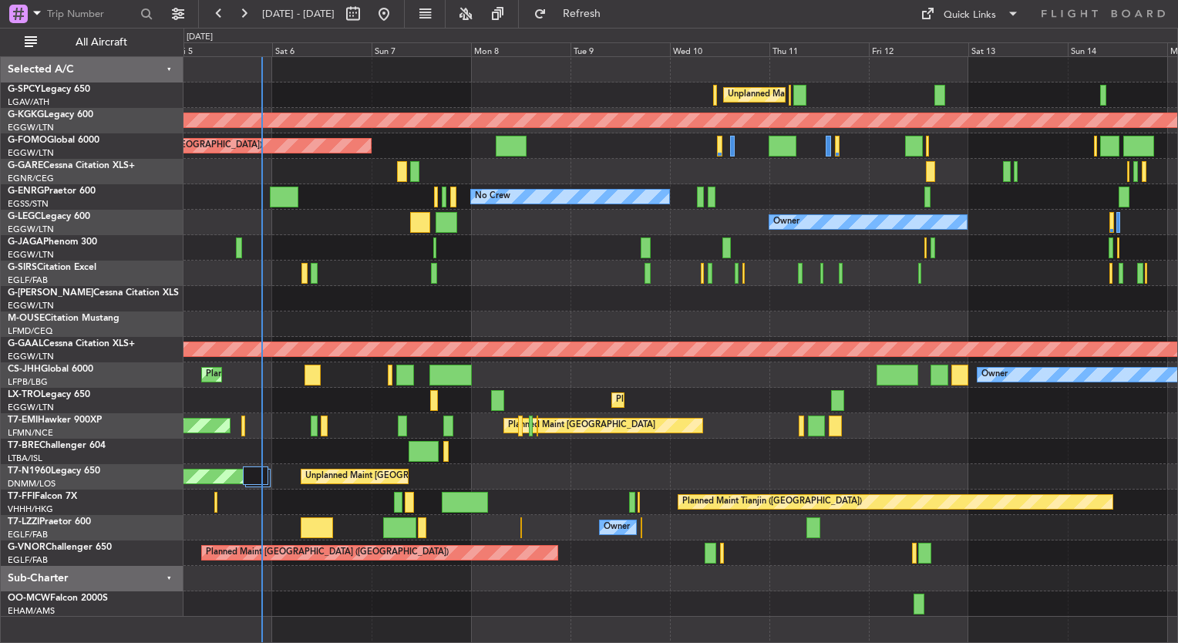
click at [379, 267] on div "Planned Maint [GEOGRAPHIC_DATA] ([GEOGRAPHIC_DATA])" at bounding box center [680, 273] width 994 height 25
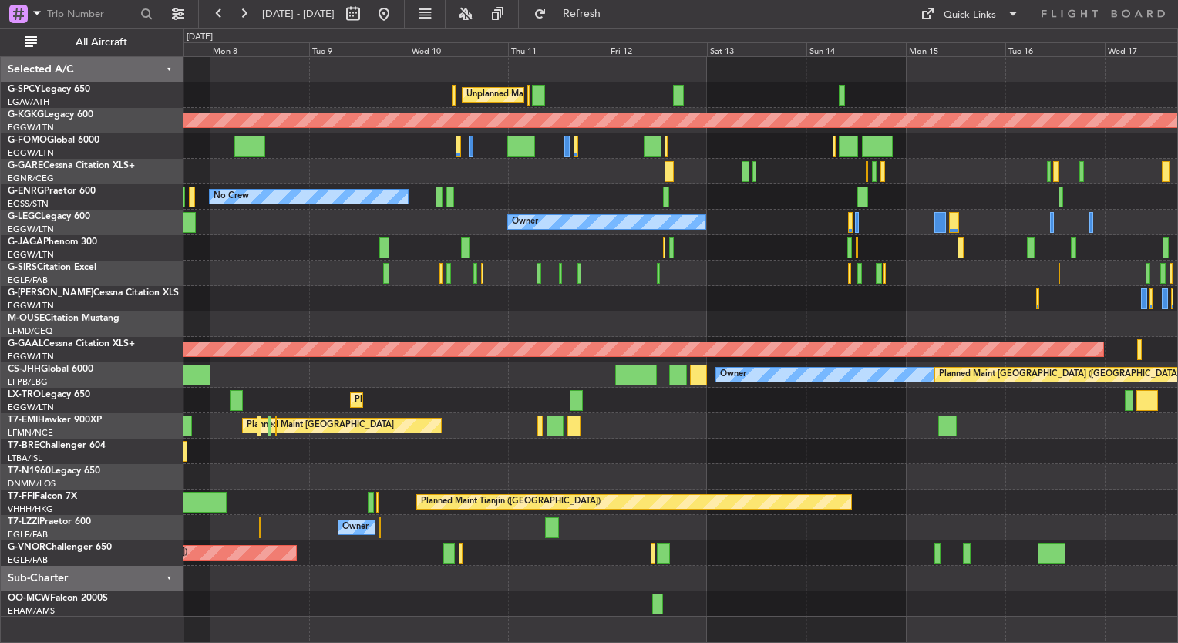
click at [312, 292] on div at bounding box center [680, 298] width 994 height 25
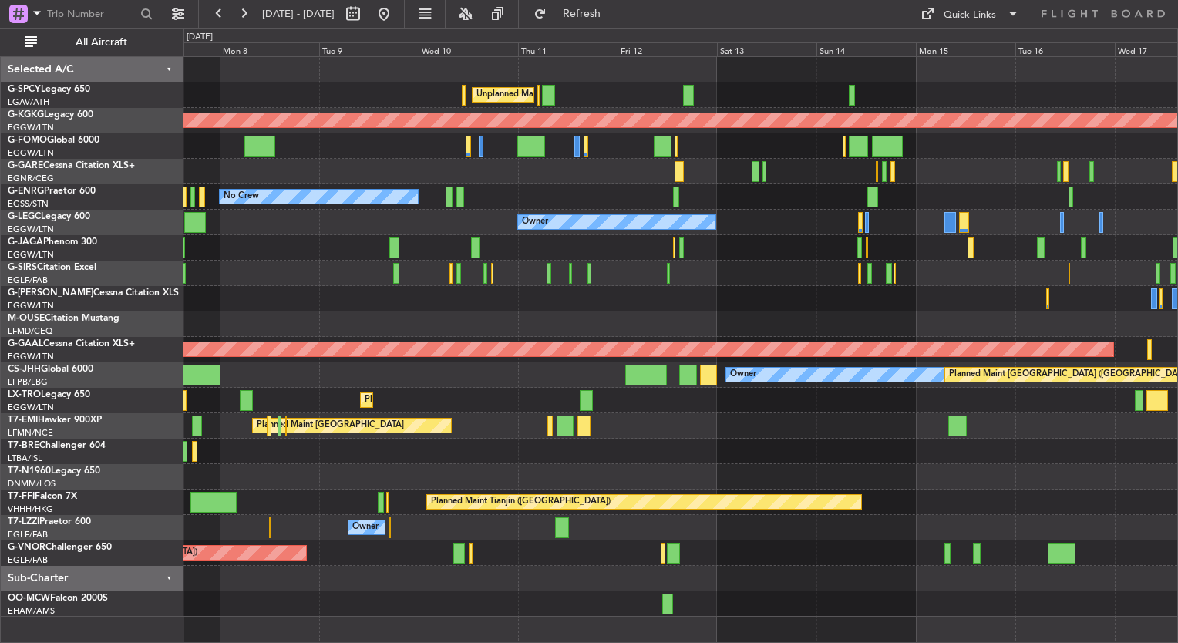
click at [385, 411] on div "Unplanned Maint Athens (Eleftherios Venizelos Intl) AOG Maint Istanbul (Ataturk…" at bounding box center [680, 337] width 994 height 560
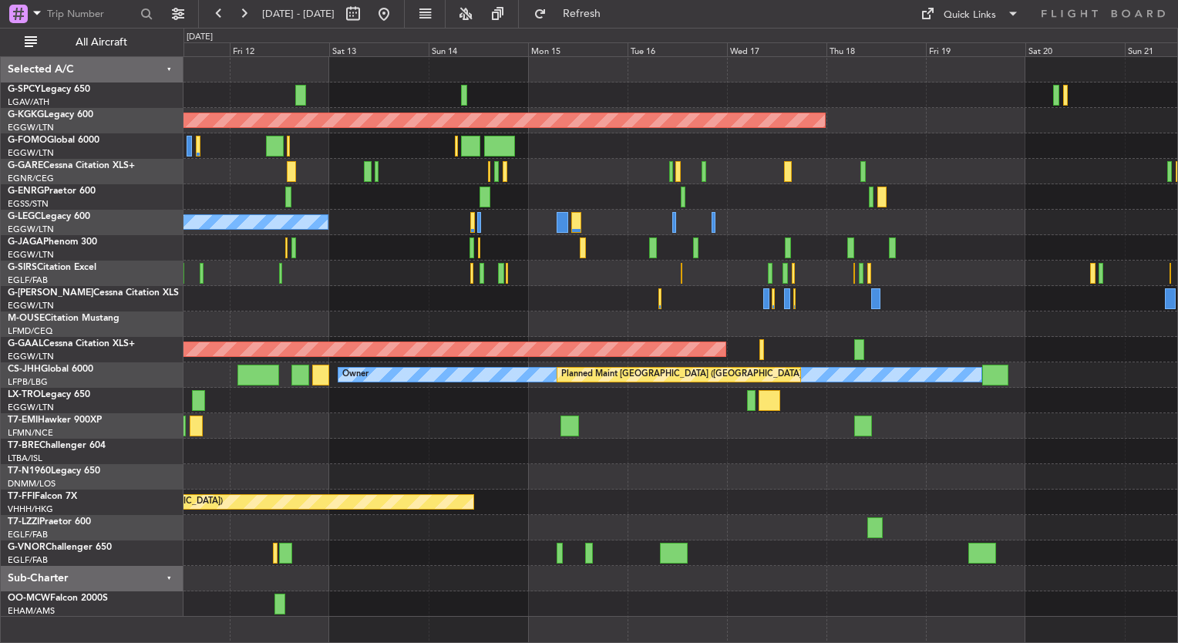
click at [123, 265] on div "Unplanned Maint Athens (Eleftherios Venizelos Intl) AOG Maint Istanbul (Ataturk…" at bounding box center [589, 335] width 1178 height 615
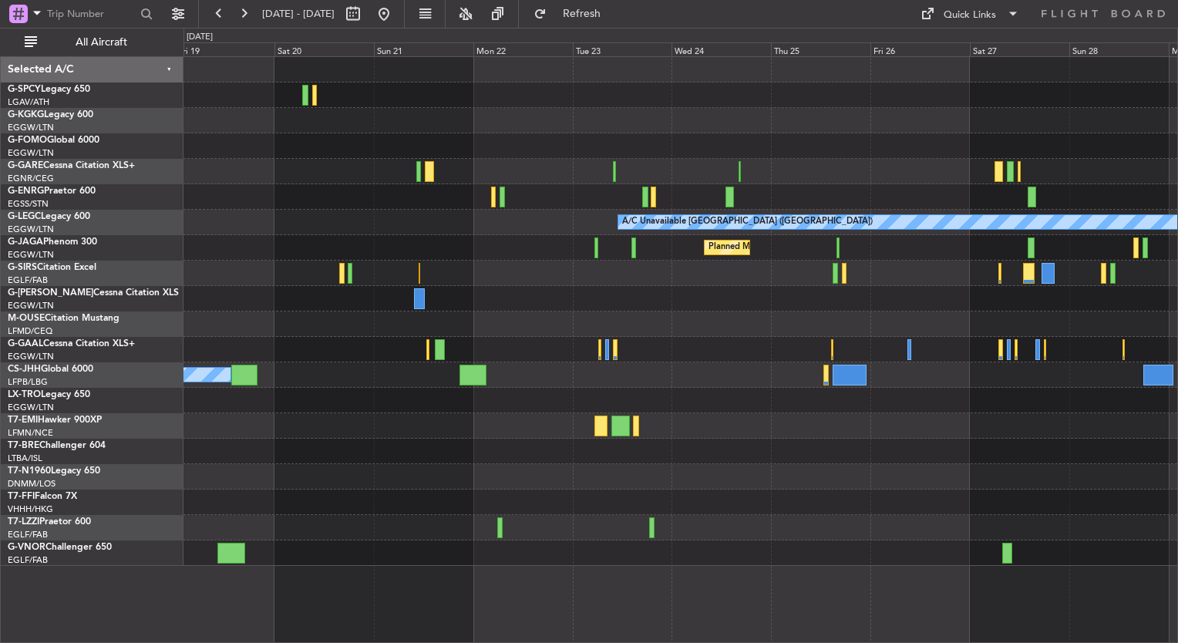
click at [350, 300] on div "AOG Maint Istanbul (Ataturk) A/C Unavailable London (Luton) Planned Maint Londo…" at bounding box center [680, 311] width 994 height 509
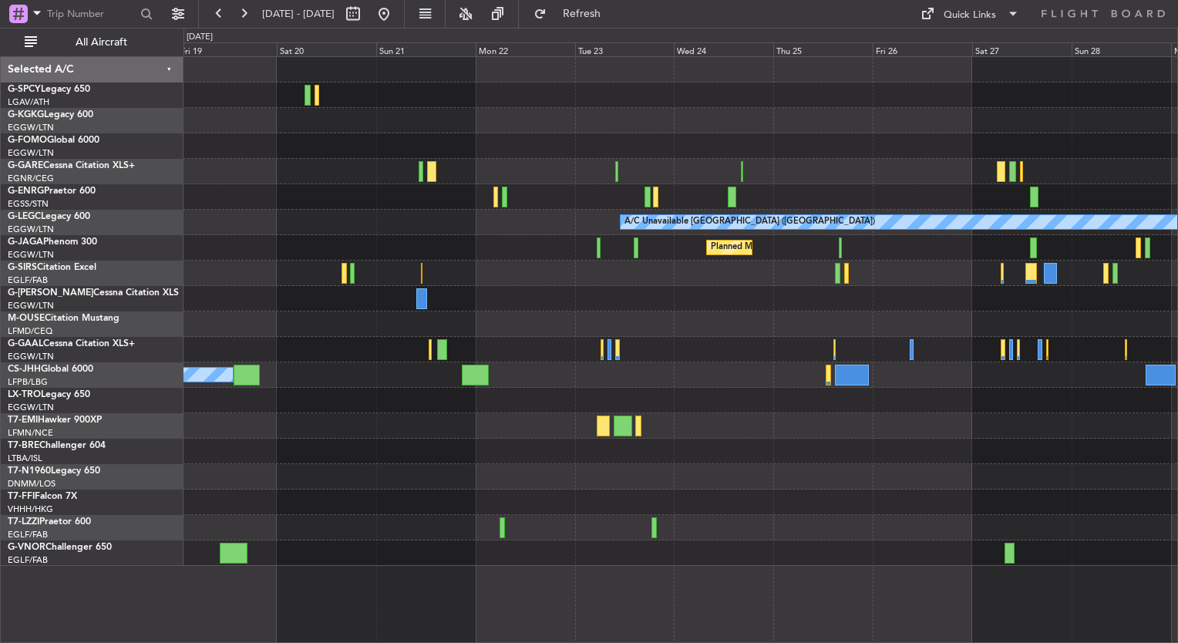
click at [456, 234] on div "AOG Maint Istanbul (Ataturk) A/C Unavailable London (Luton) Planned Maint Londo…" at bounding box center [680, 311] width 994 height 509
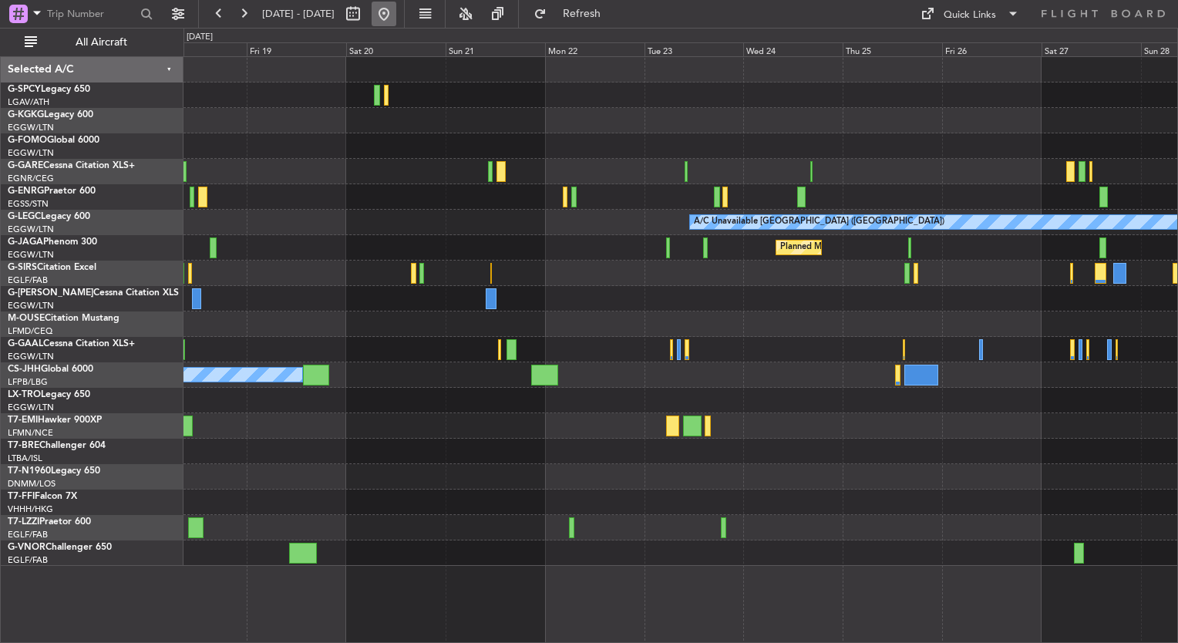
click at [396, 19] on button at bounding box center [384, 14] width 25 height 25
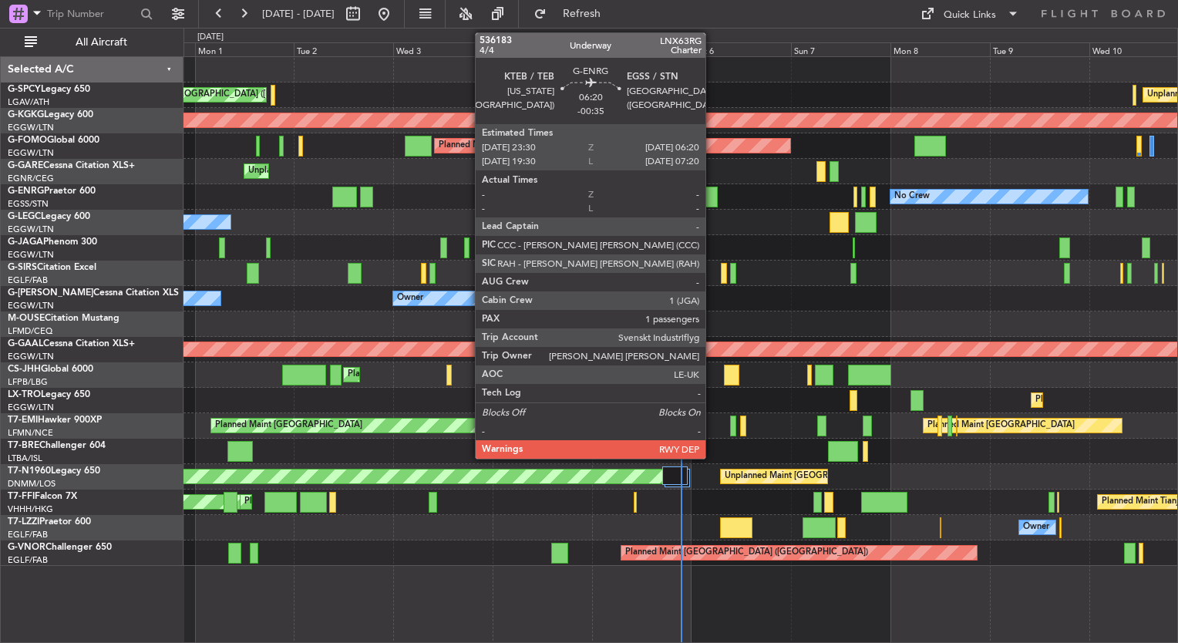
click at [712, 199] on div at bounding box center [703, 197] width 29 height 21
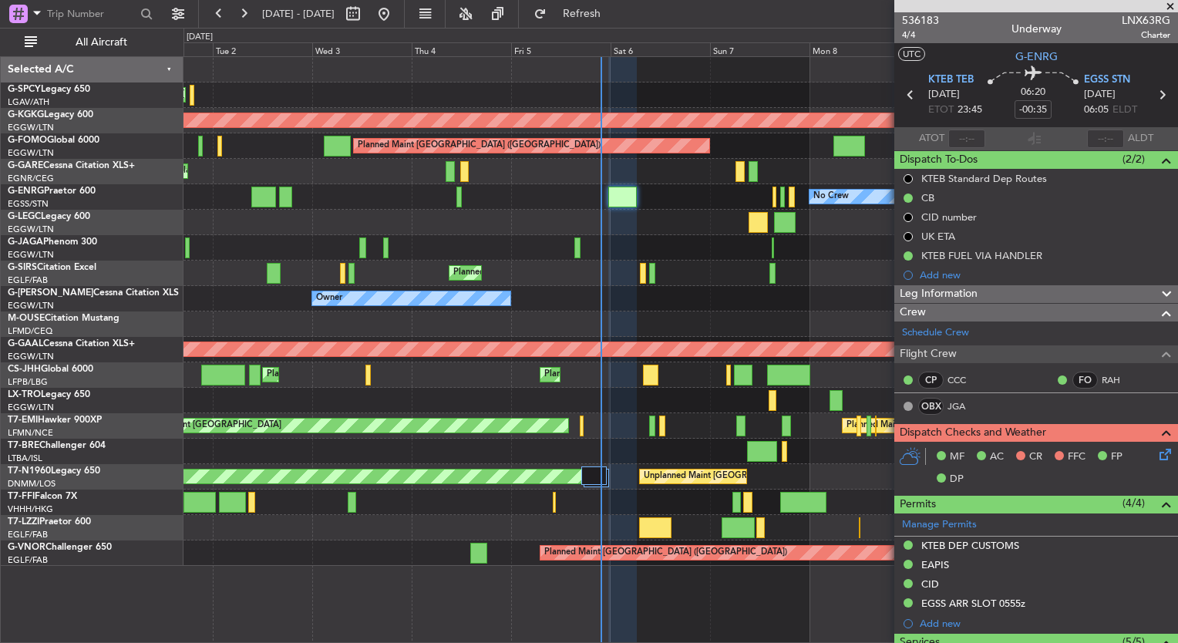
click at [695, 211] on div "Owner Owner" at bounding box center [680, 222] width 994 height 25
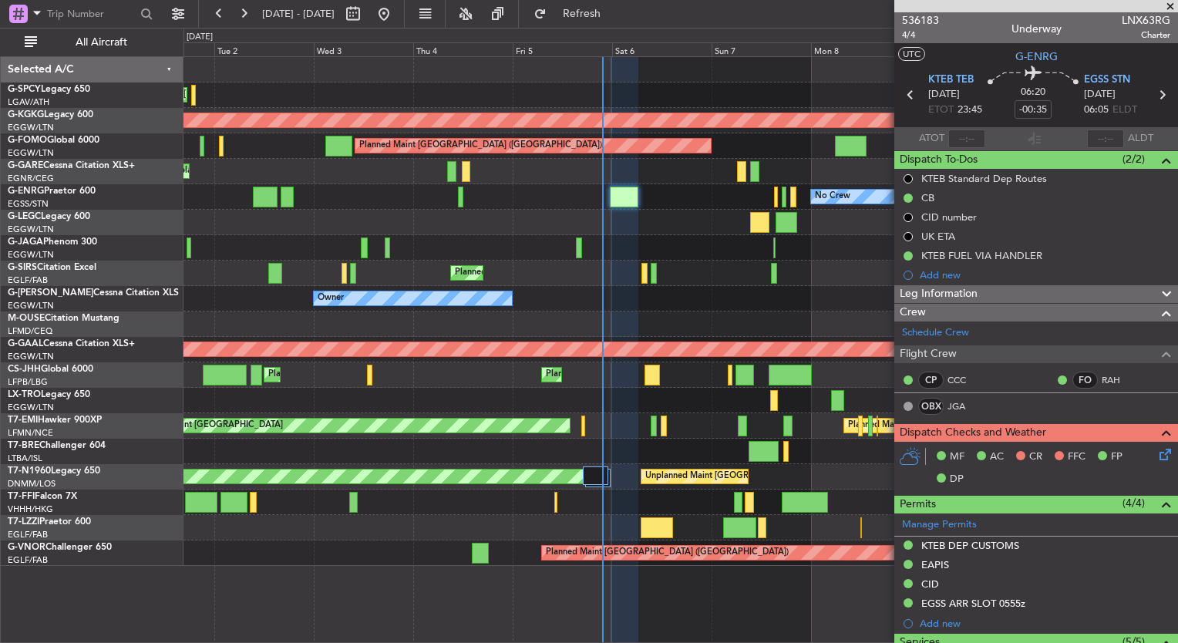
click at [1156, 452] on icon at bounding box center [1162, 452] width 12 height 12
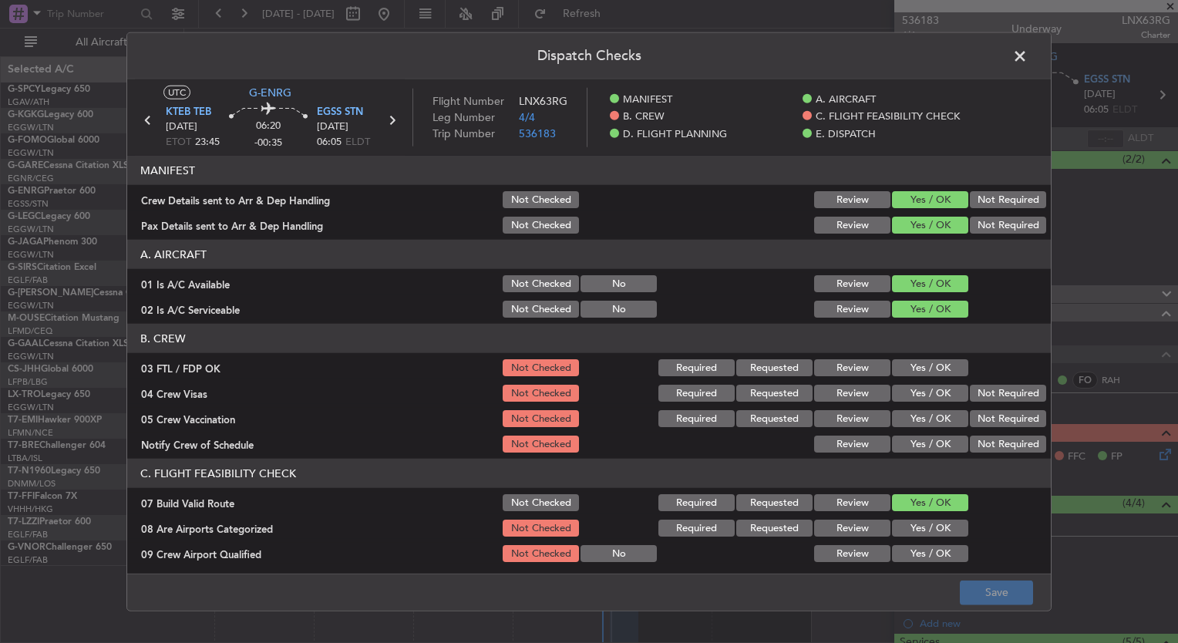
click at [926, 368] on button "Yes / OK" at bounding box center [930, 367] width 76 height 17
click at [931, 398] on button "Yes / OK" at bounding box center [930, 393] width 76 height 17
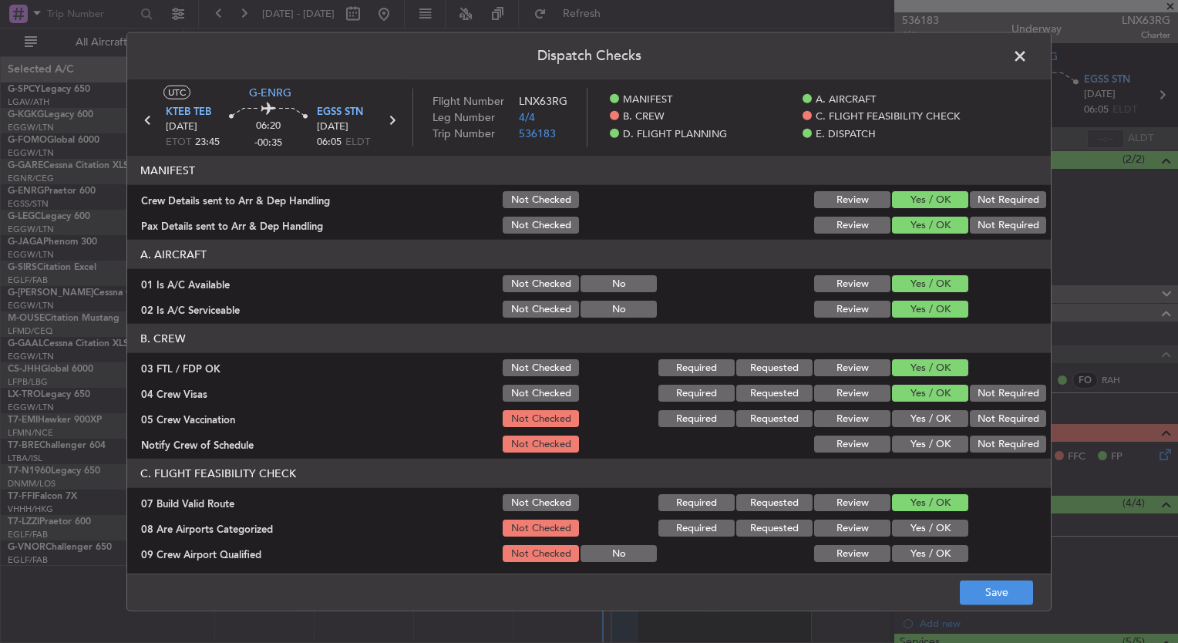
click at [931, 412] on button "Yes / OK" at bounding box center [930, 418] width 76 height 17
click at [931, 436] on button "Yes / OK" at bounding box center [930, 444] width 76 height 17
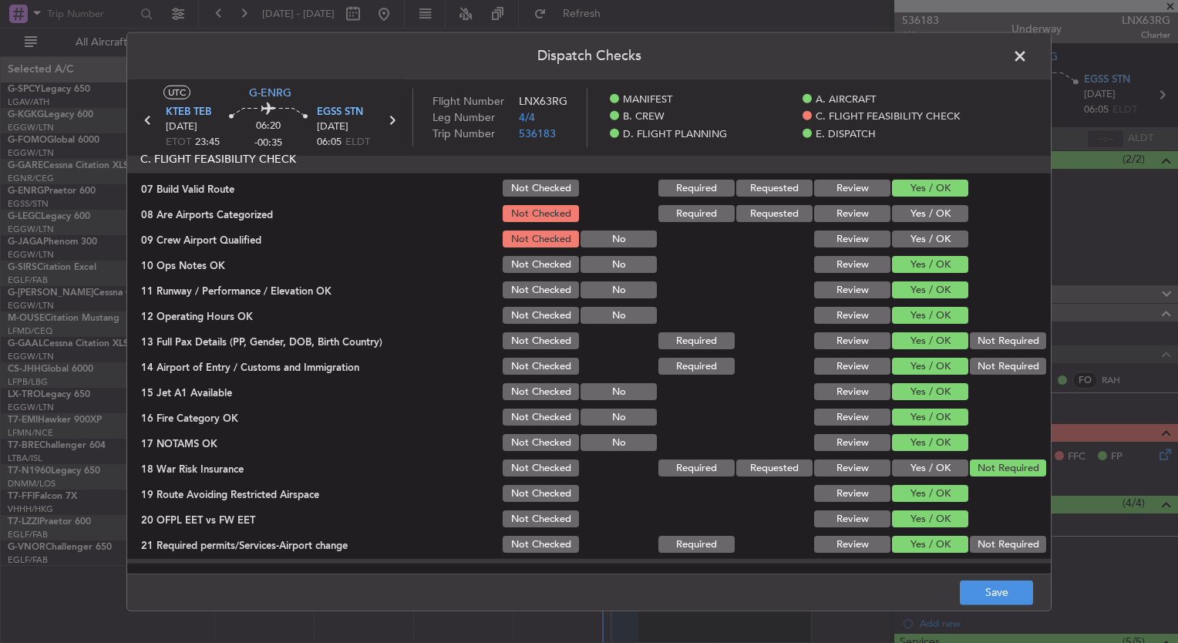
scroll to position [324, 0]
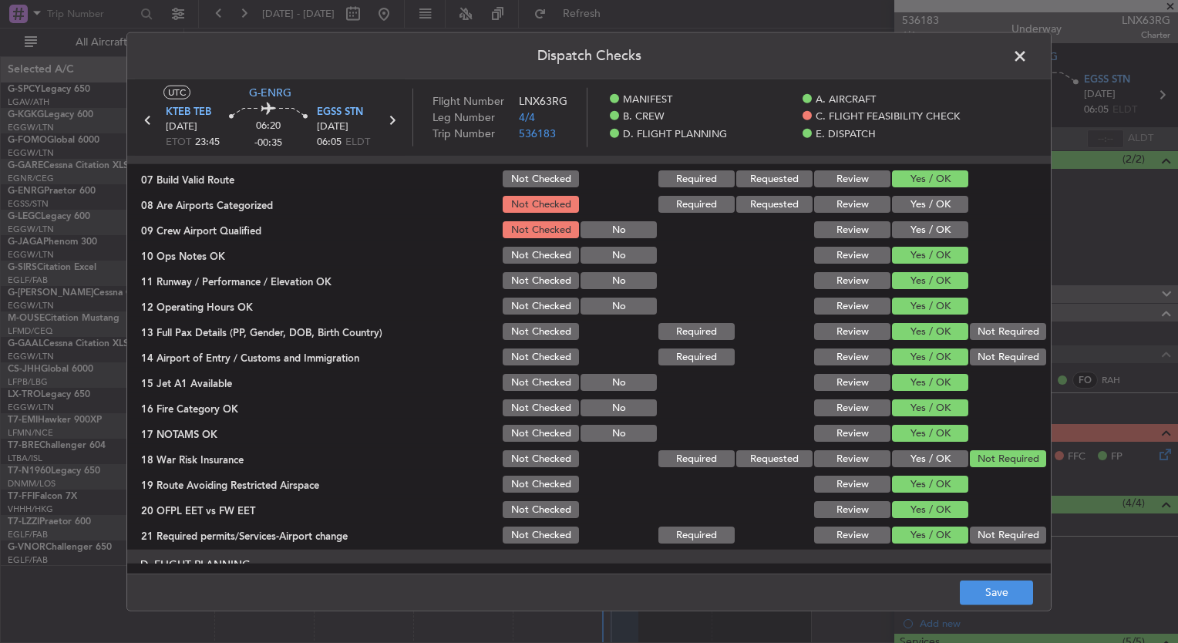
click at [892, 202] on button "Yes / OK" at bounding box center [930, 204] width 76 height 17
click at [907, 224] on button "Yes / OK" at bounding box center [930, 229] width 76 height 17
click at [985, 390] on div at bounding box center [1006, 383] width 78 height 22
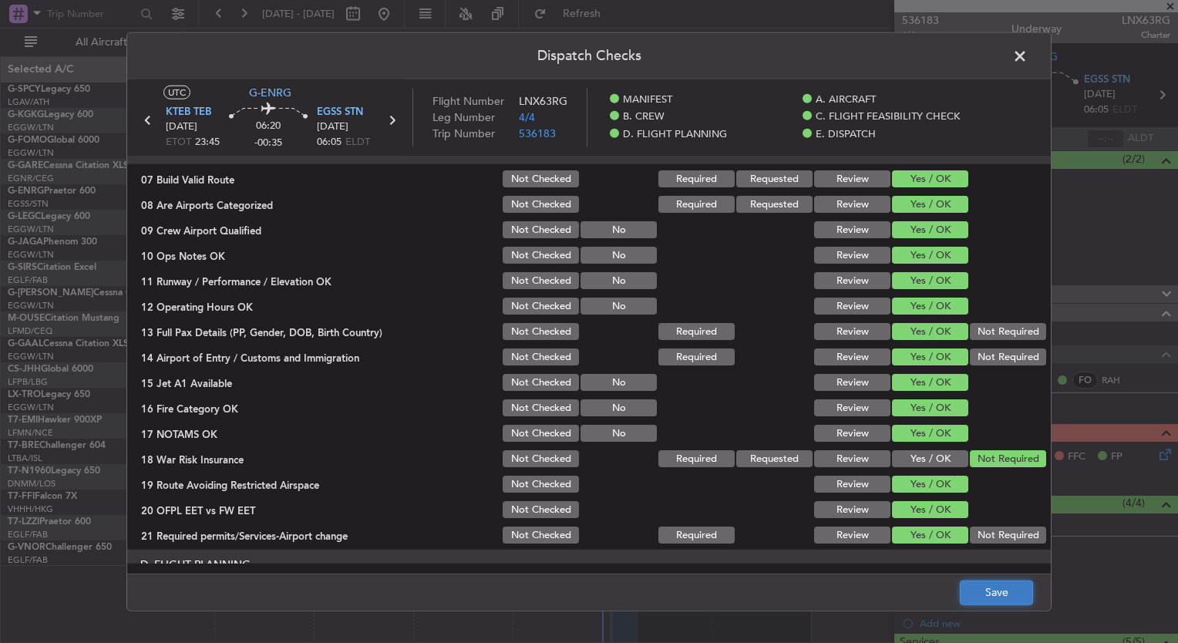
click at [1002, 587] on button "Save" at bounding box center [996, 592] width 73 height 25
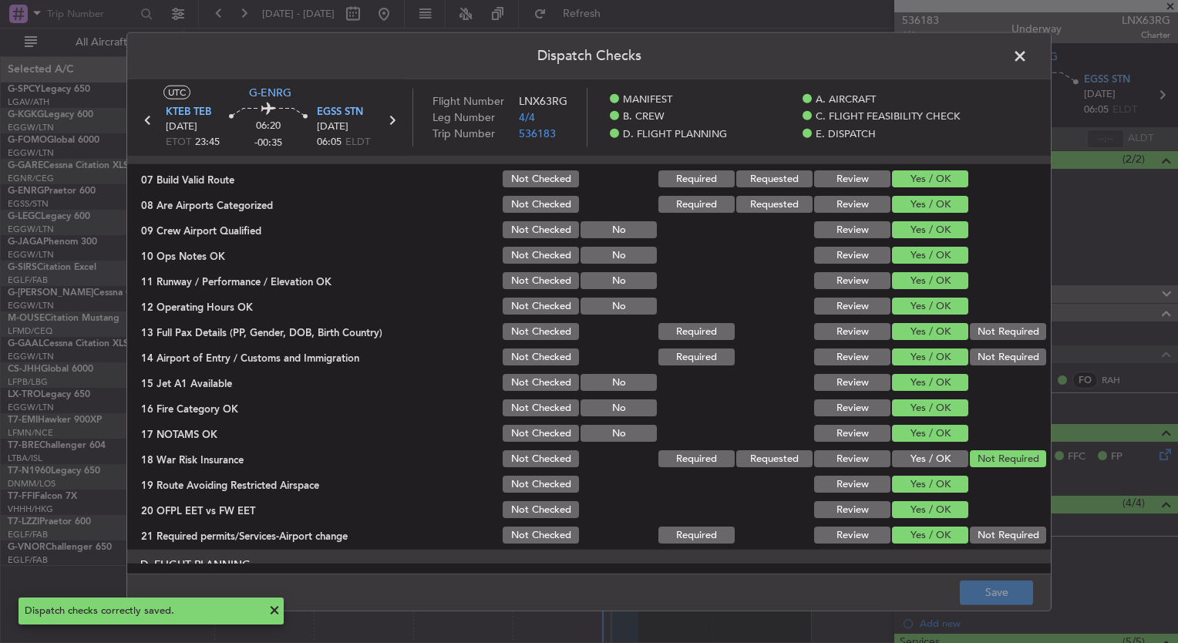
click at [1028, 56] on span at bounding box center [1028, 60] width 0 height 31
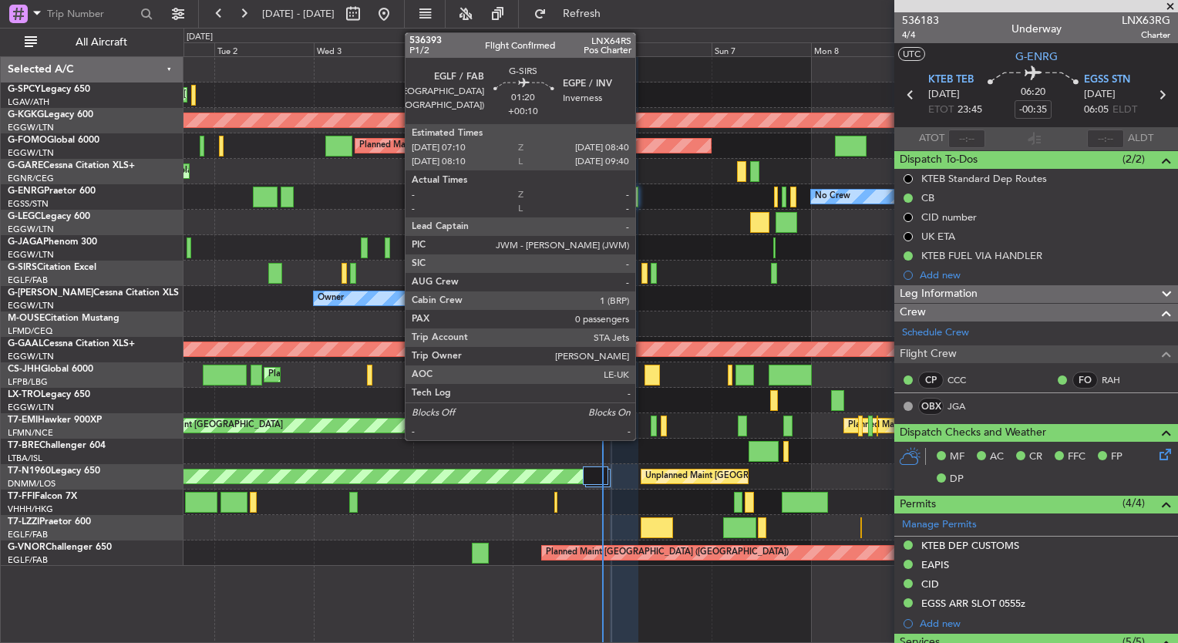
click at [642, 273] on div at bounding box center [644, 273] width 7 height 21
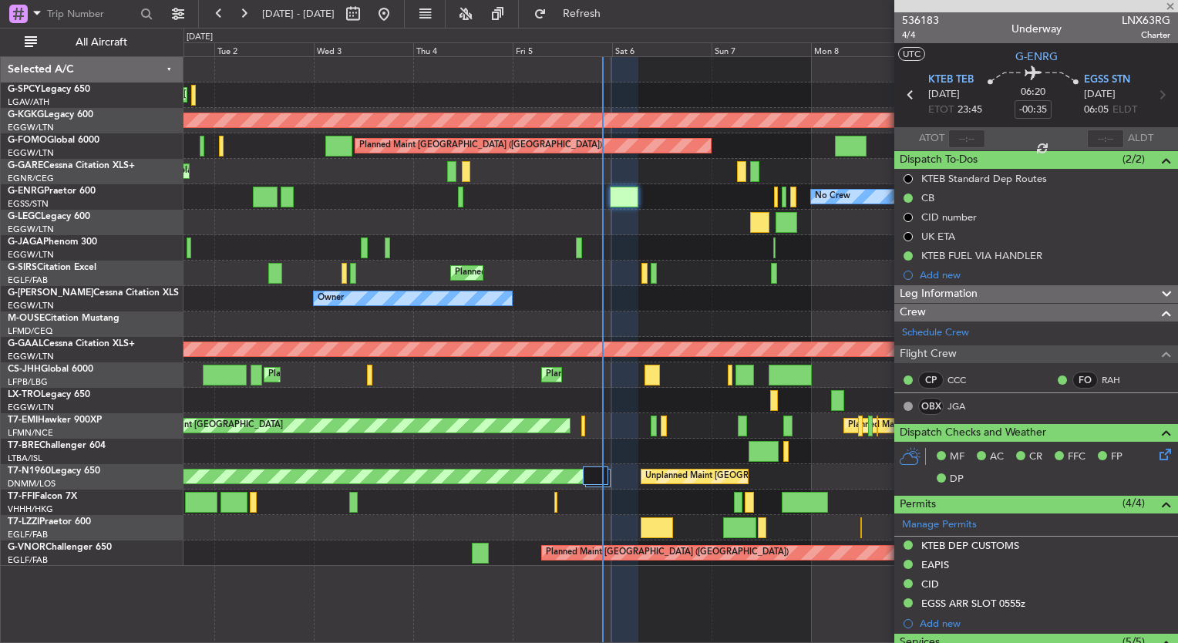
type input "+00:10"
type input "0"
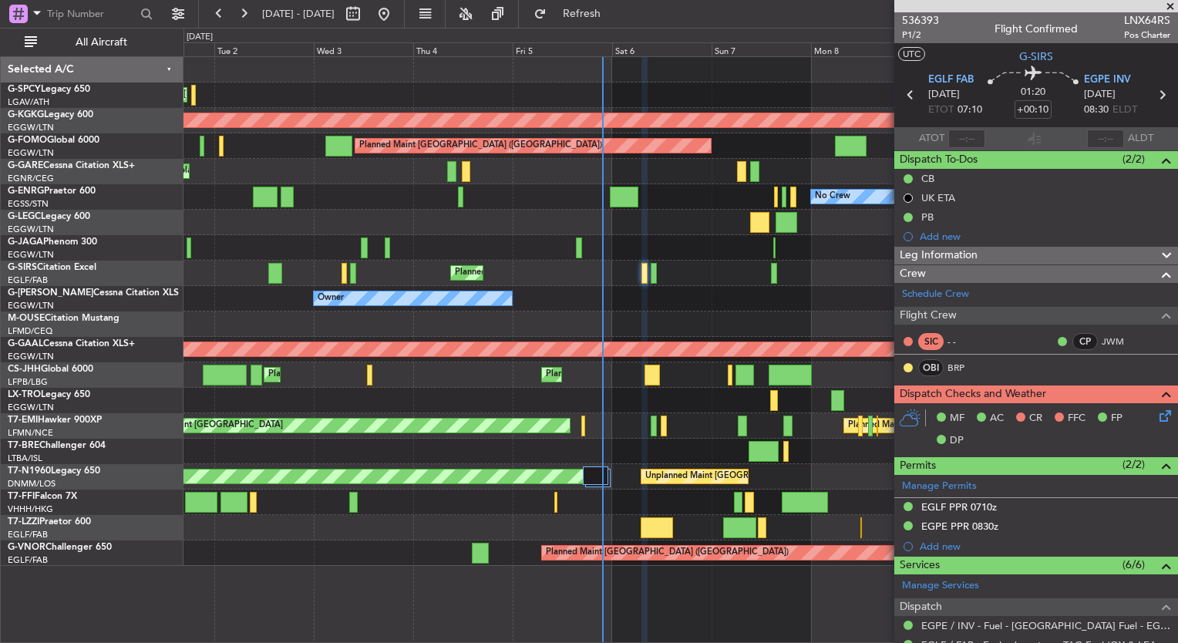
click at [1156, 410] on icon at bounding box center [1162, 413] width 12 height 12
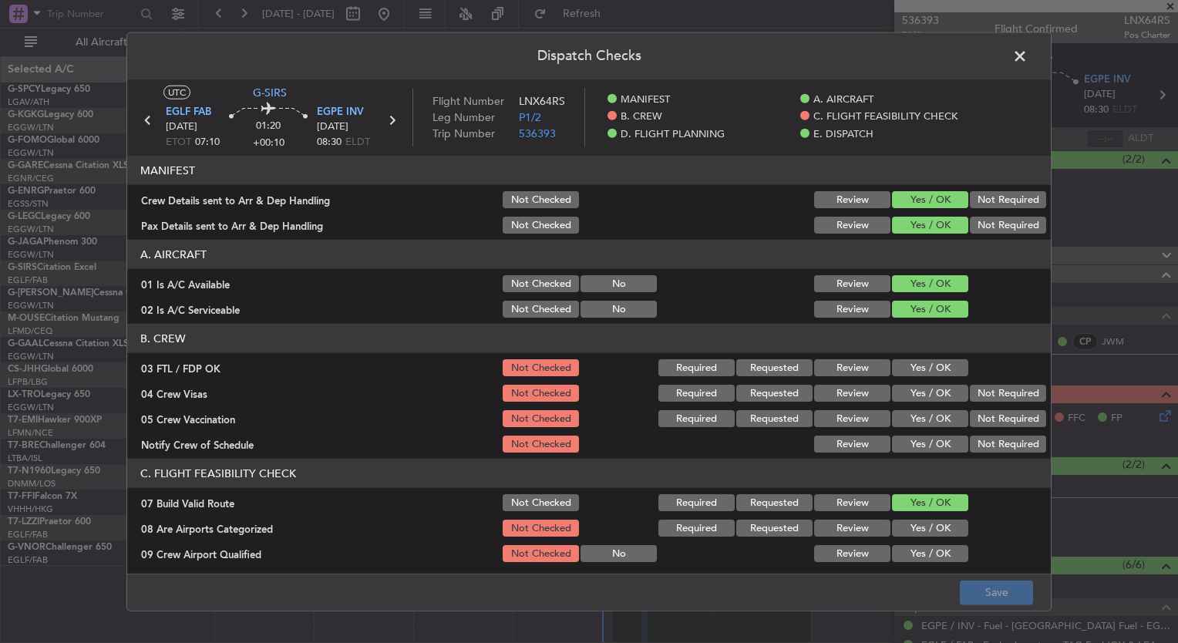
click at [897, 366] on button "Yes / OK" at bounding box center [930, 367] width 76 height 17
click at [906, 385] on button "Yes / OK" at bounding box center [930, 393] width 76 height 17
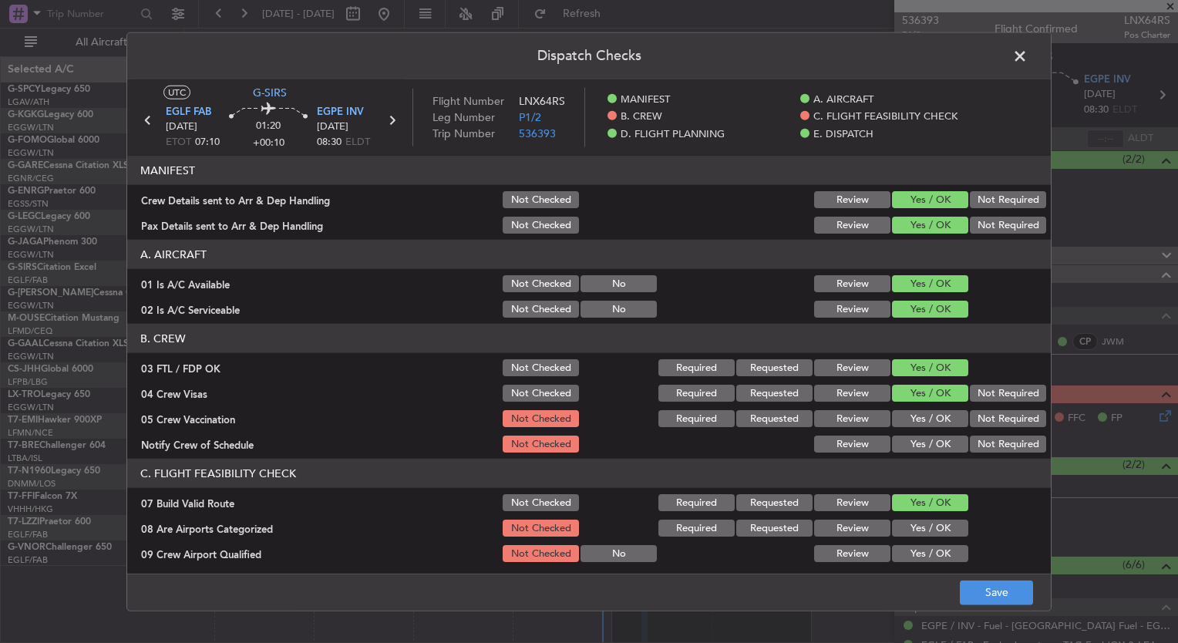
click at [916, 409] on div "Yes / OK" at bounding box center [929, 419] width 78 height 22
click at [919, 409] on div "Yes / OK" at bounding box center [929, 419] width 78 height 22
click at [918, 415] on button "Yes / OK" at bounding box center [930, 418] width 76 height 17
click at [910, 427] on div "Yes / OK" at bounding box center [929, 419] width 78 height 22
click at [915, 441] on button "Yes / OK" at bounding box center [930, 444] width 76 height 17
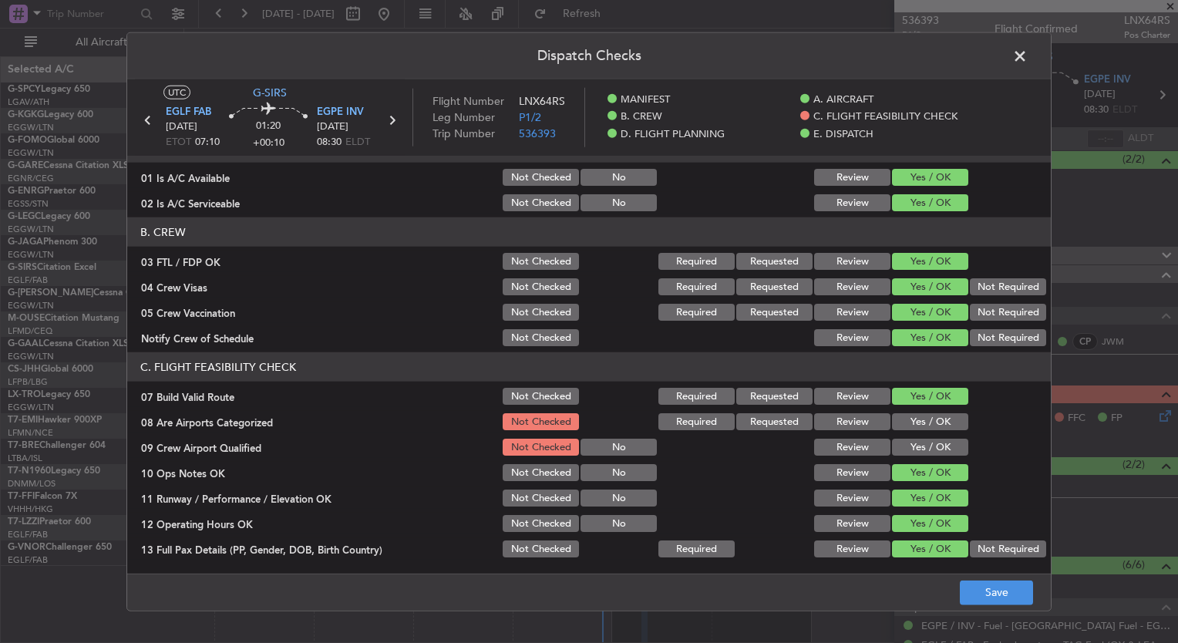
scroll to position [107, 0]
click at [913, 419] on button "Yes / OK" at bounding box center [930, 420] width 76 height 17
click at [917, 442] on button "Yes / OK" at bounding box center [930, 446] width 76 height 17
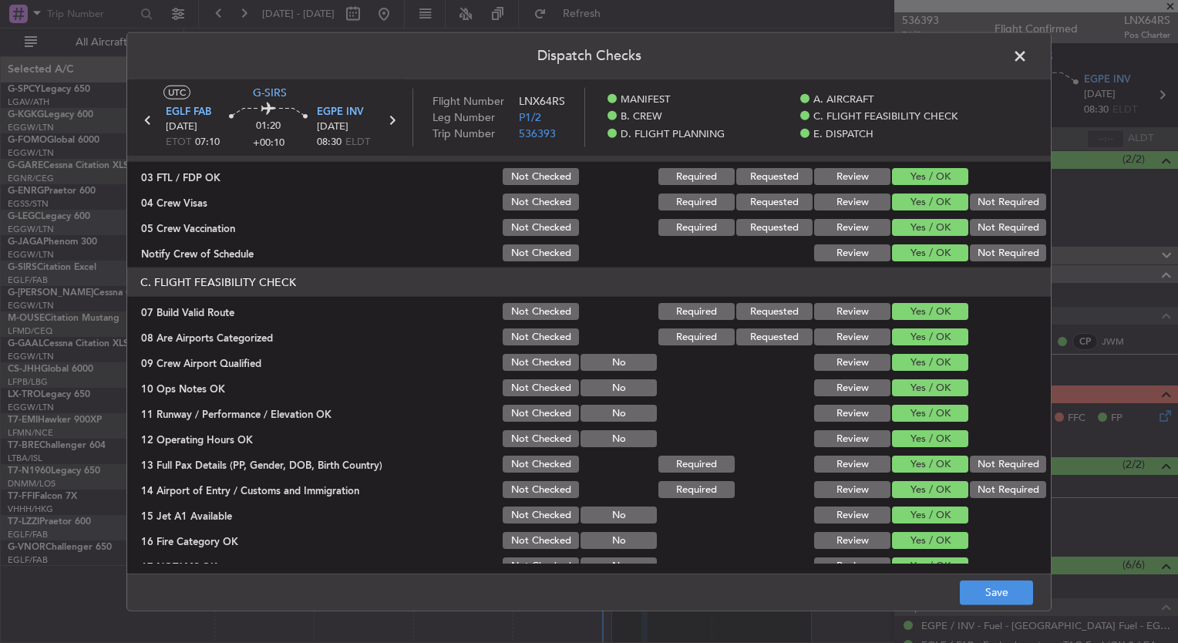
scroll to position [304, 0]
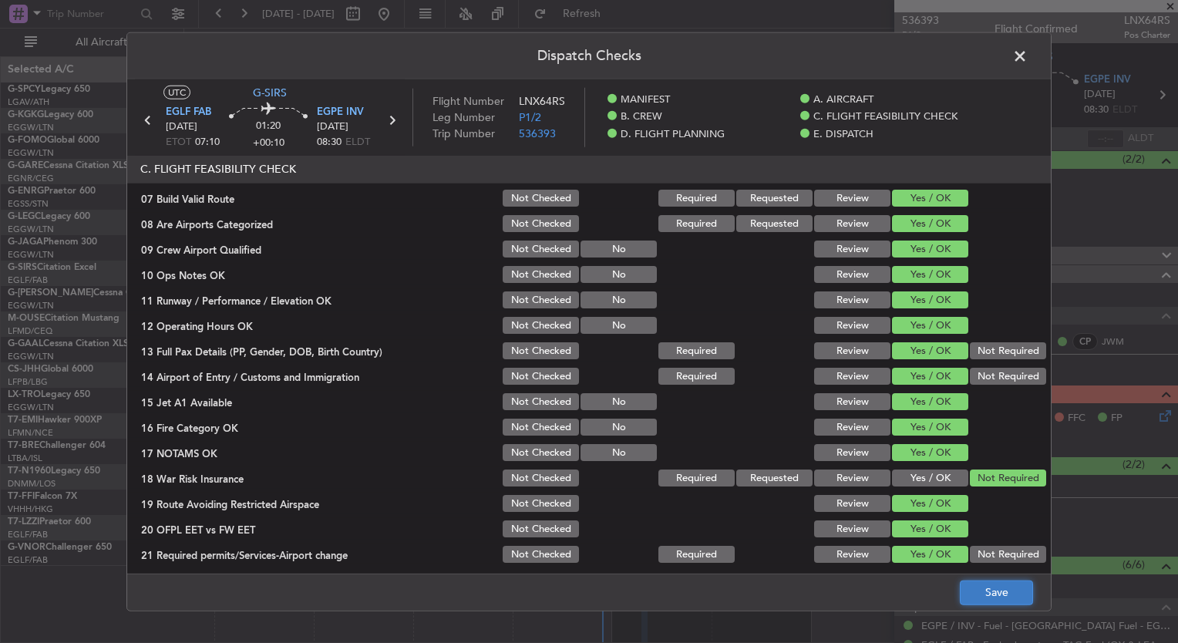
click at [989, 587] on button "Save" at bounding box center [996, 592] width 73 height 25
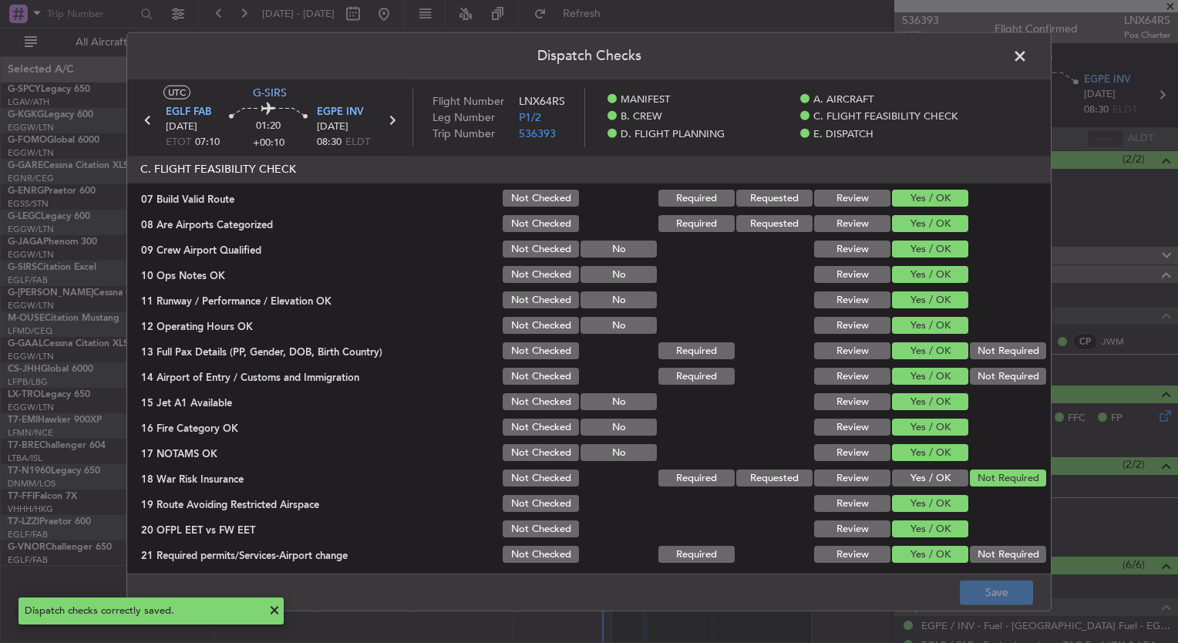
click at [1028, 55] on span at bounding box center [1028, 60] width 0 height 31
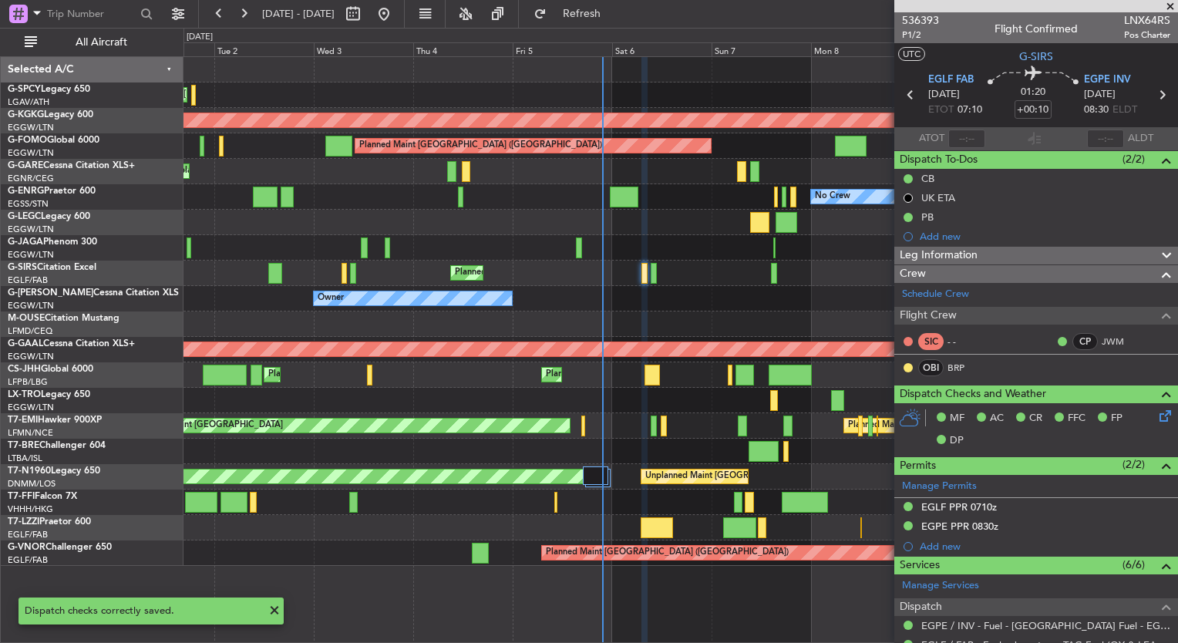
scroll to position [204, 0]
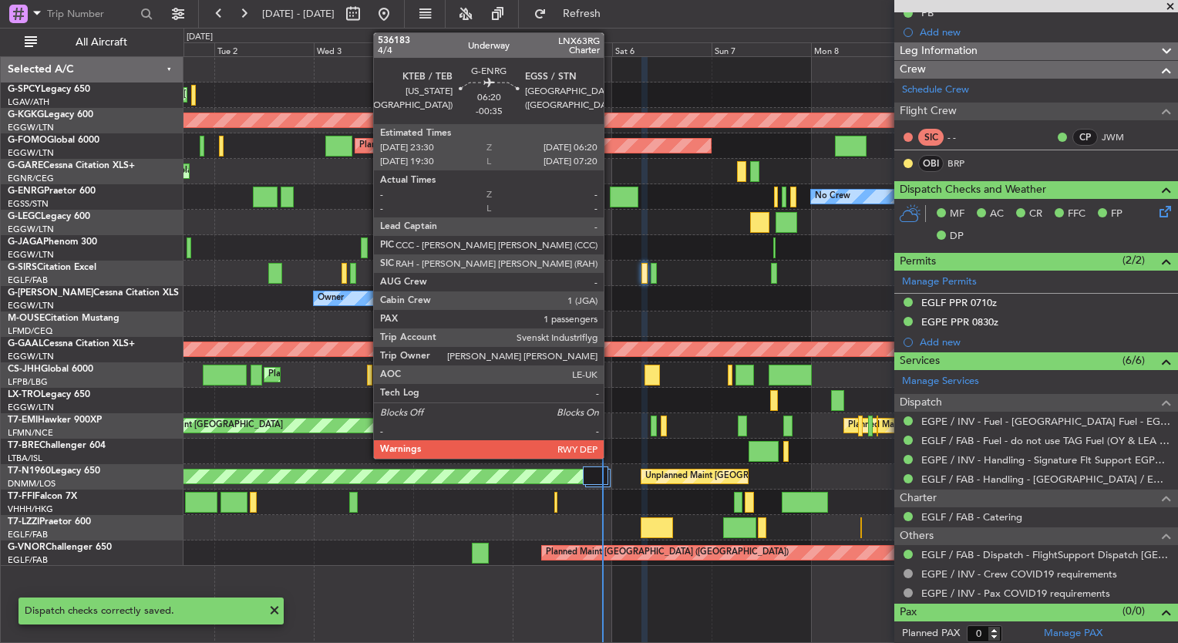
click at [614, 191] on div at bounding box center [624, 197] width 29 height 21
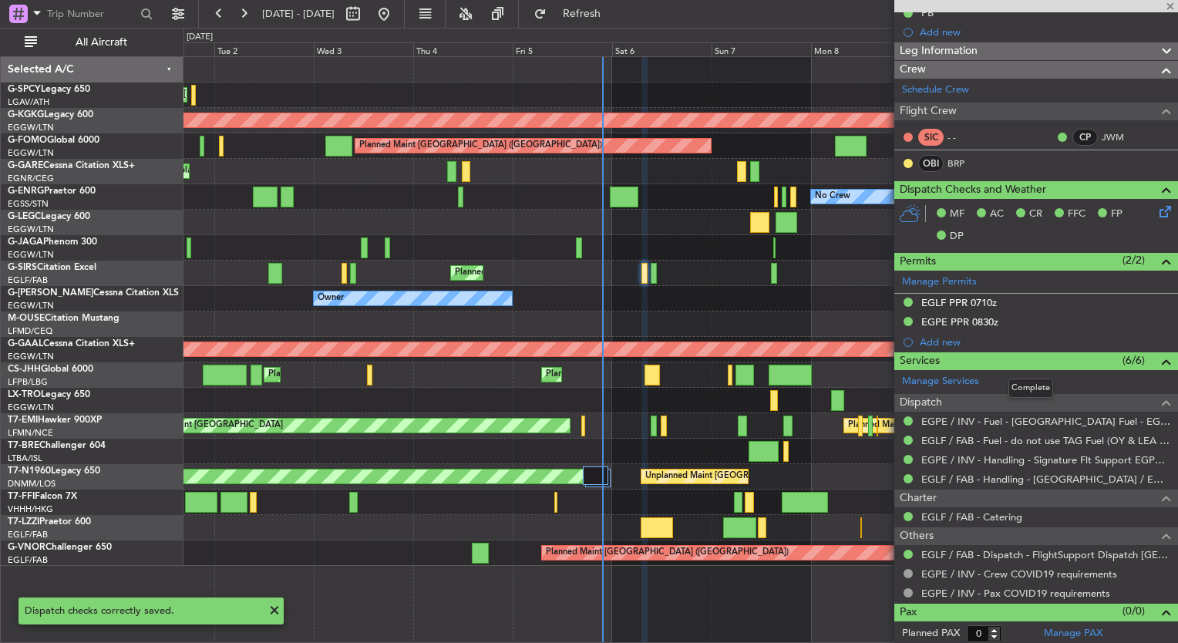
type input "-00:35"
type input "1"
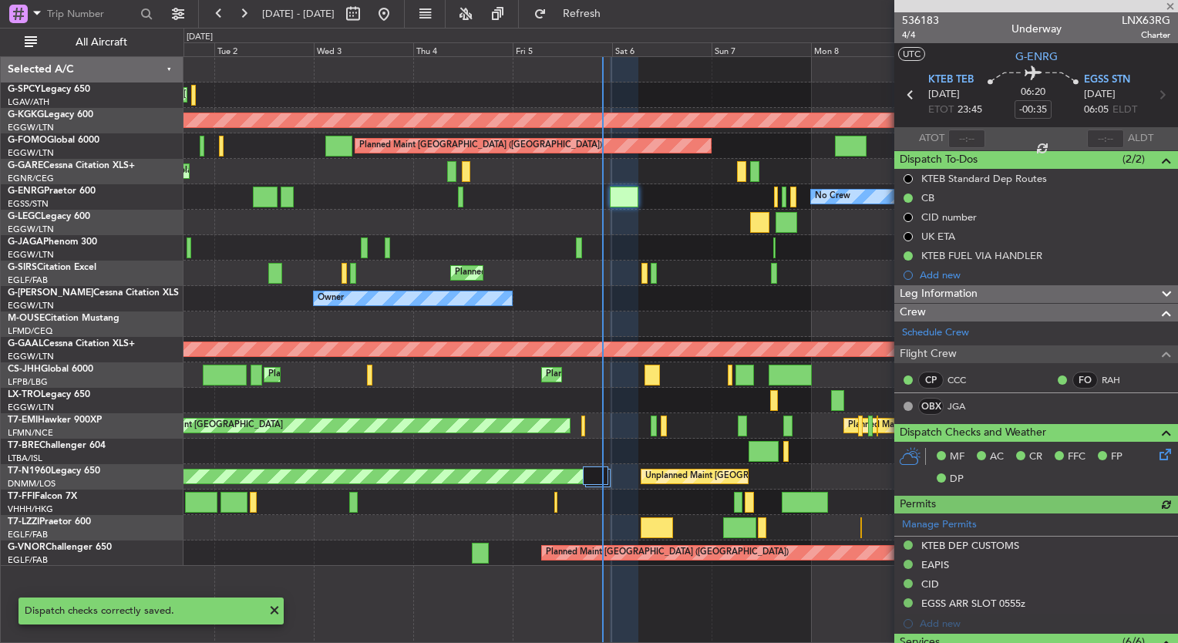
scroll to position [336, 0]
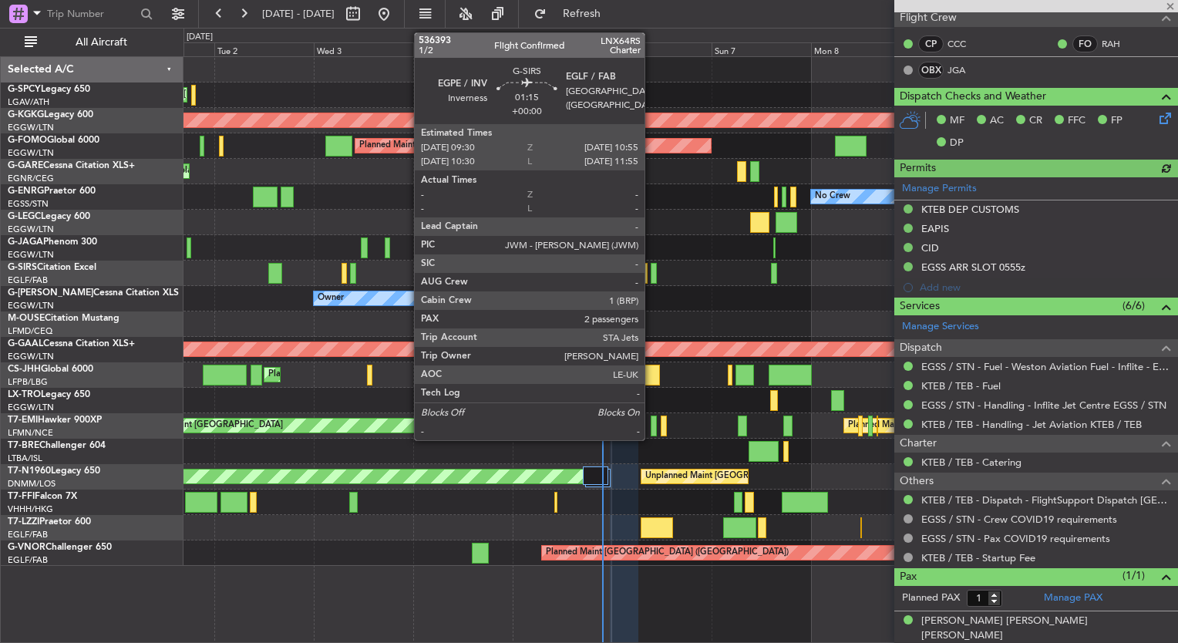
click at [654, 272] on div at bounding box center [654, 273] width 6 height 21
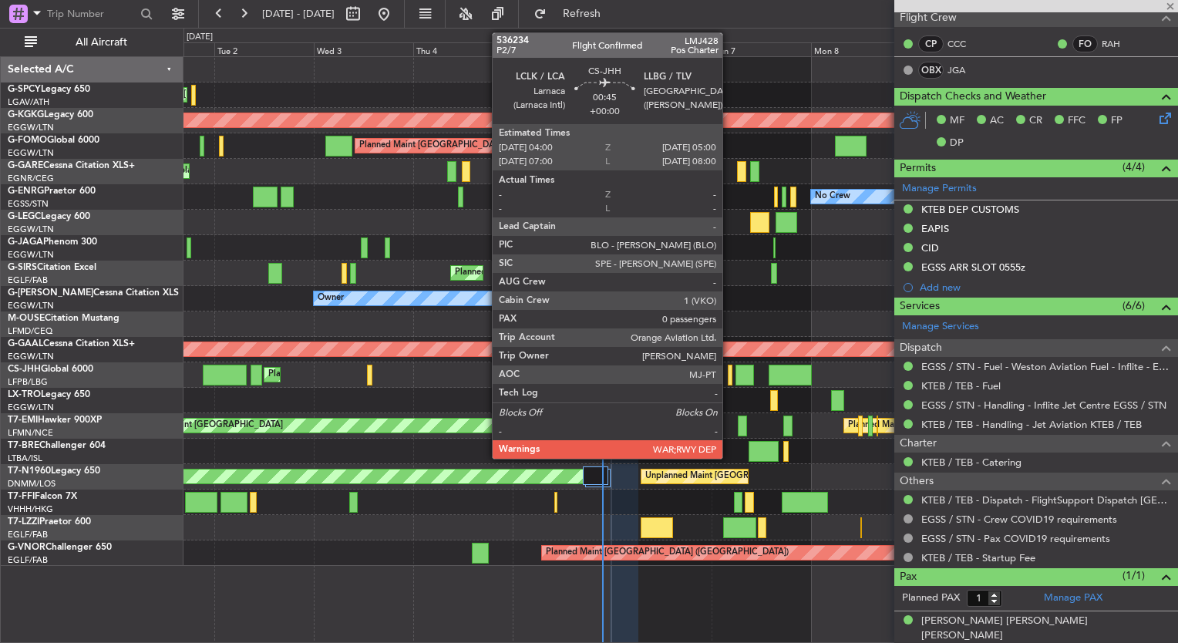
type input "2"
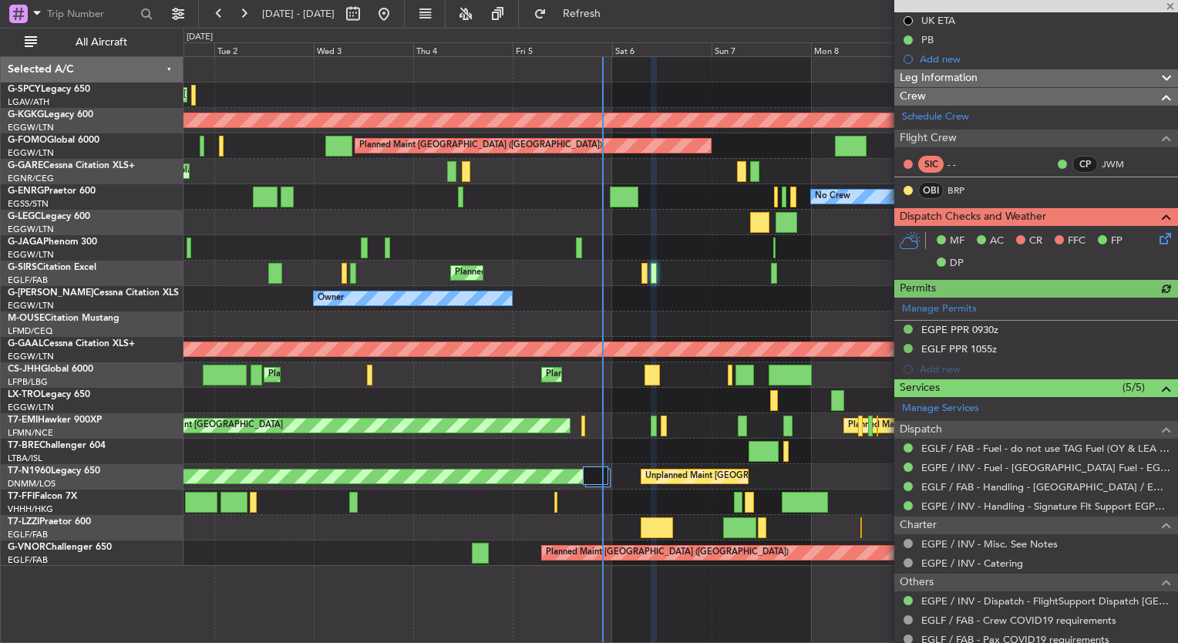
scroll to position [178, 0]
click at [1156, 230] on icon at bounding box center [1162, 235] width 12 height 12
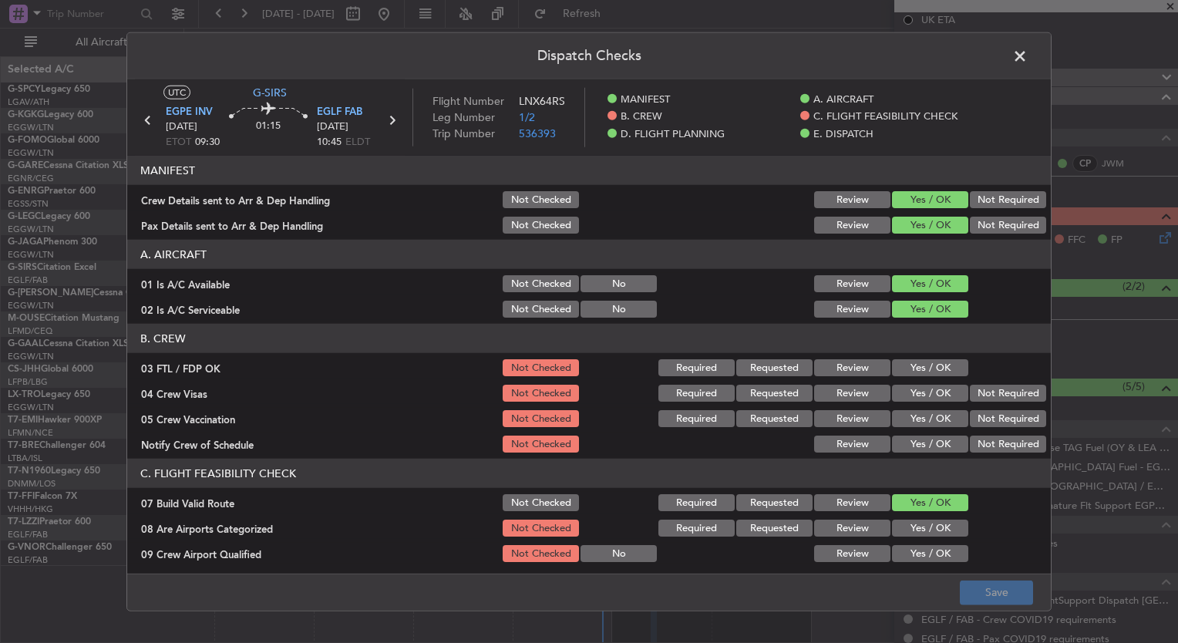
click at [923, 360] on button "Yes / OK" at bounding box center [930, 367] width 76 height 17
click at [927, 388] on button "Yes / OK" at bounding box center [930, 393] width 76 height 17
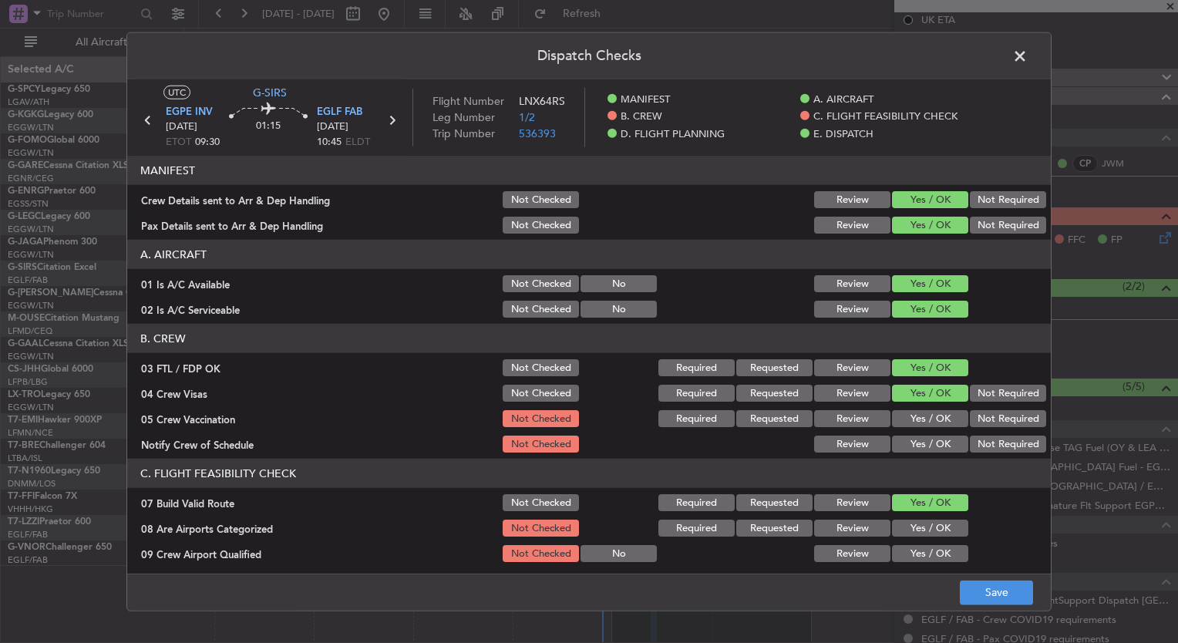
click at [931, 415] on button "Yes / OK" at bounding box center [930, 418] width 76 height 17
click at [931, 429] on div "Yes / OK" at bounding box center [929, 419] width 78 height 22
click at [932, 445] on button "Yes / OK" at bounding box center [930, 444] width 76 height 17
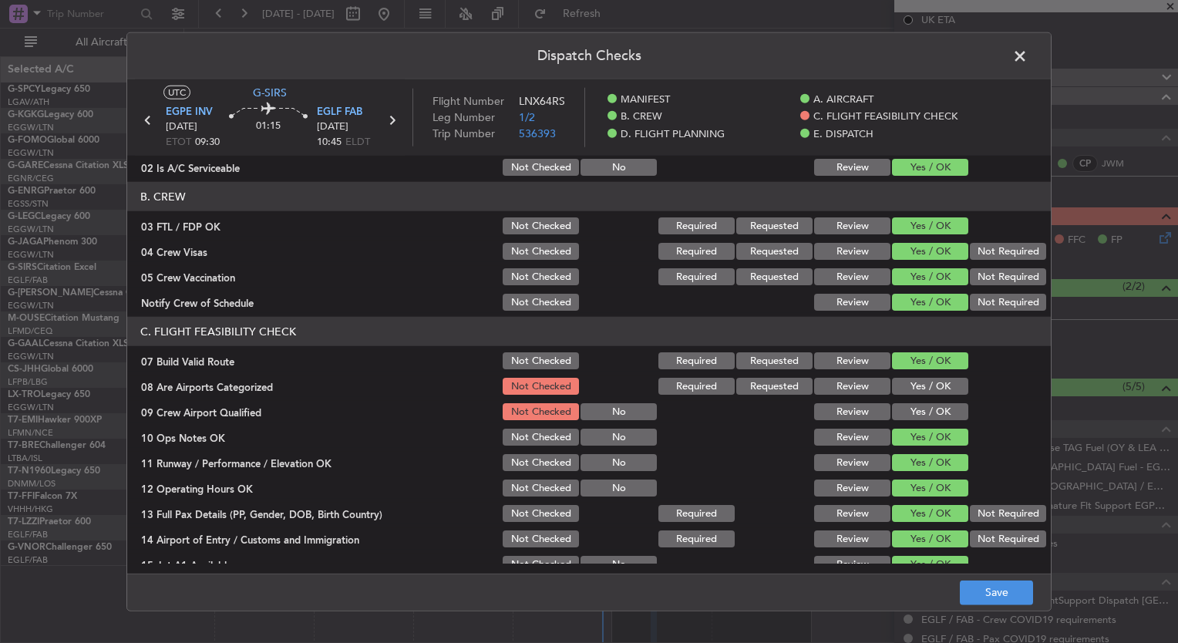
scroll to position [143, 0]
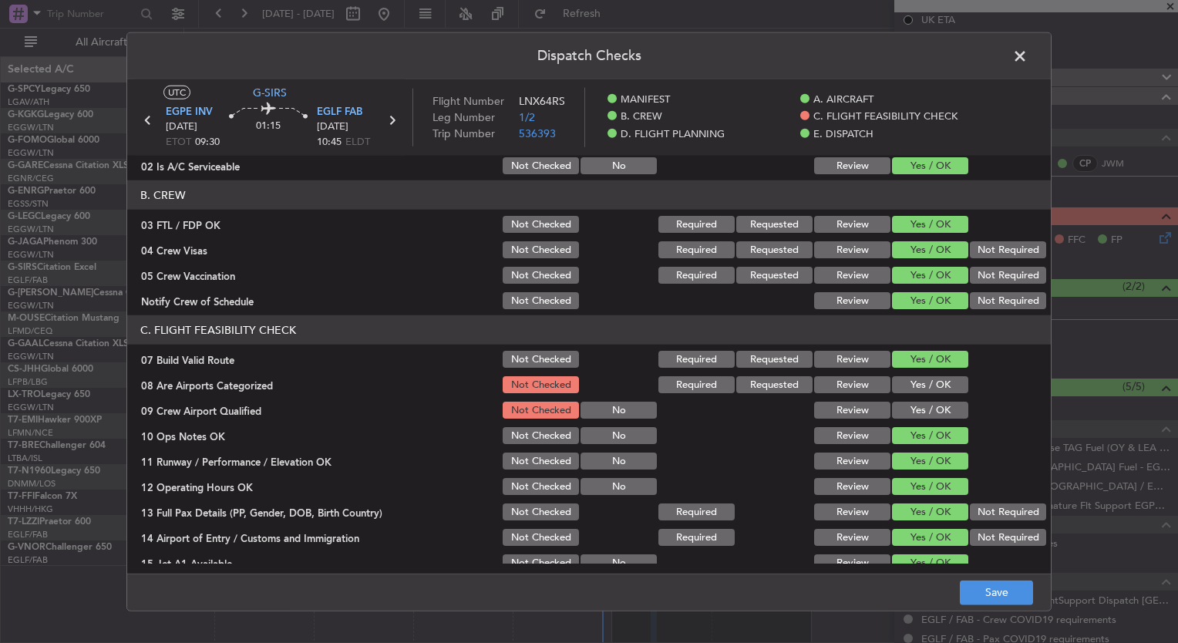
click at [907, 382] on button "Yes / OK" at bounding box center [930, 384] width 76 height 17
click at [913, 415] on button "Yes / OK" at bounding box center [930, 410] width 76 height 17
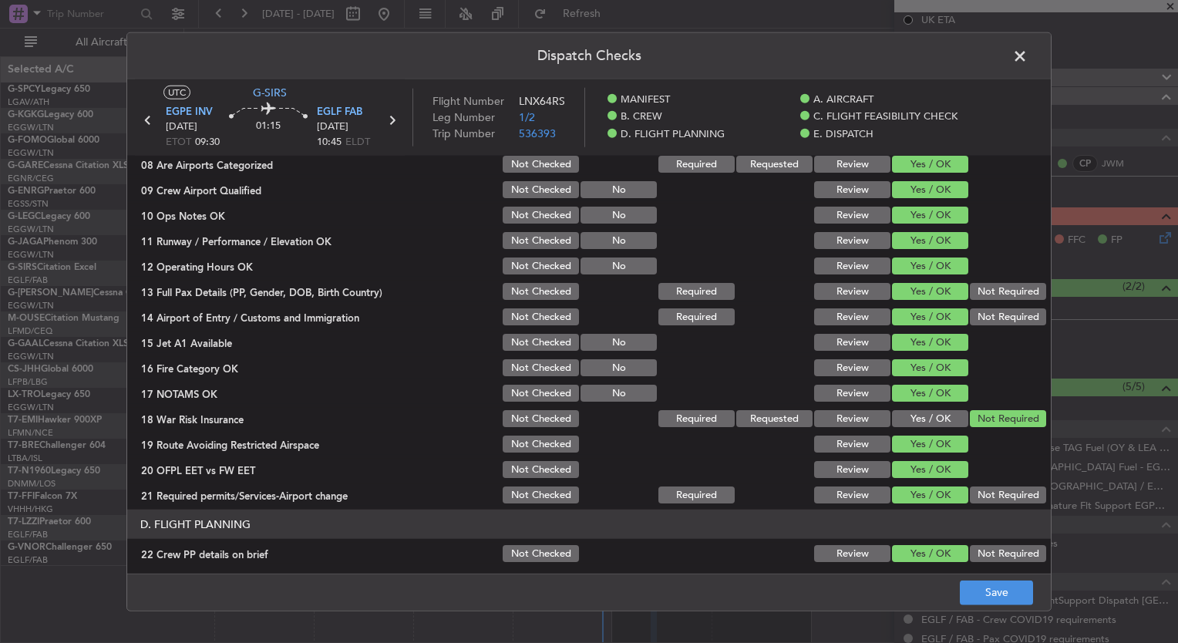
scroll to position [365, 0]
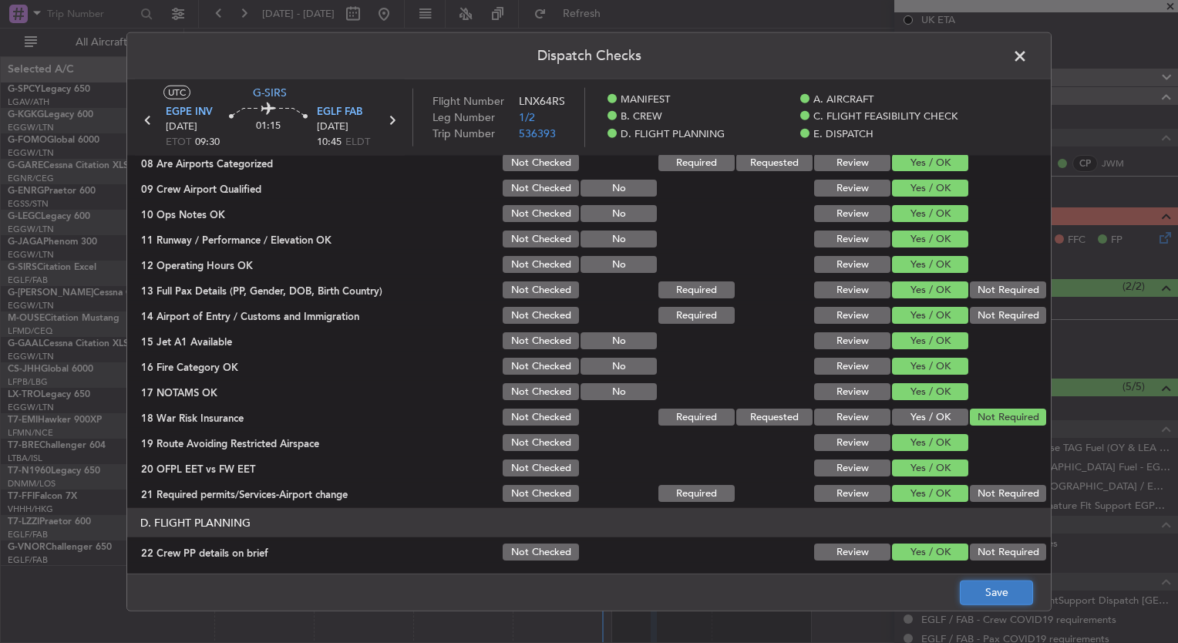
click at [996, 601] on button "Save" at bounding box center [996, 592] width 73 height 25
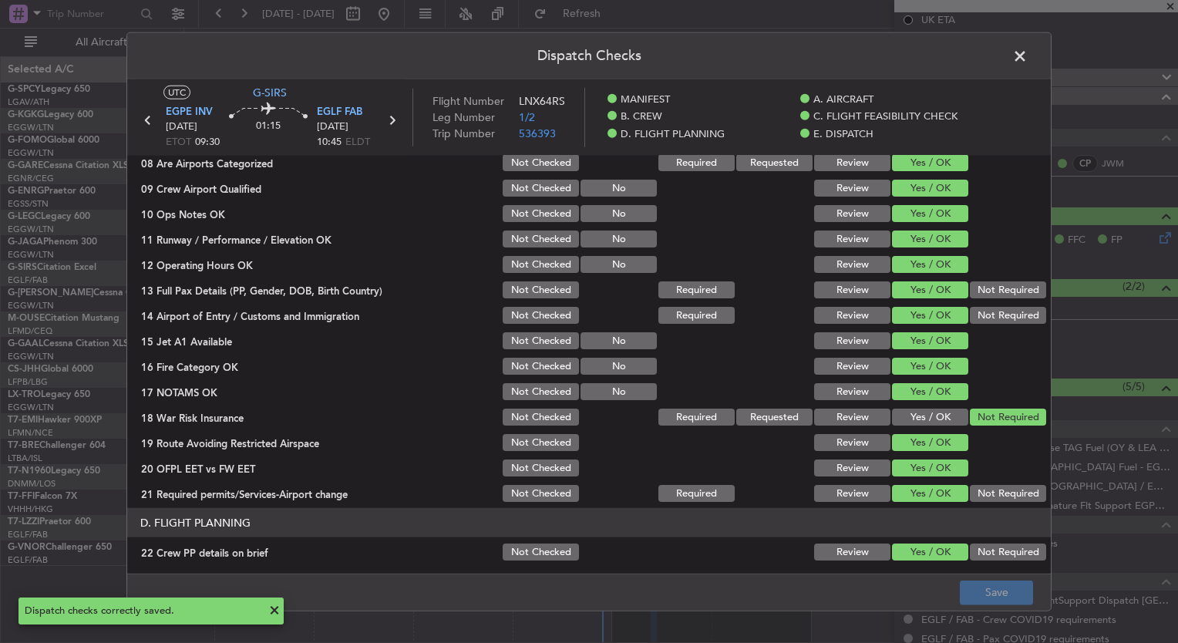
click at [1028, 55] on span at bounding box center [1028, 60] width 0 height 31
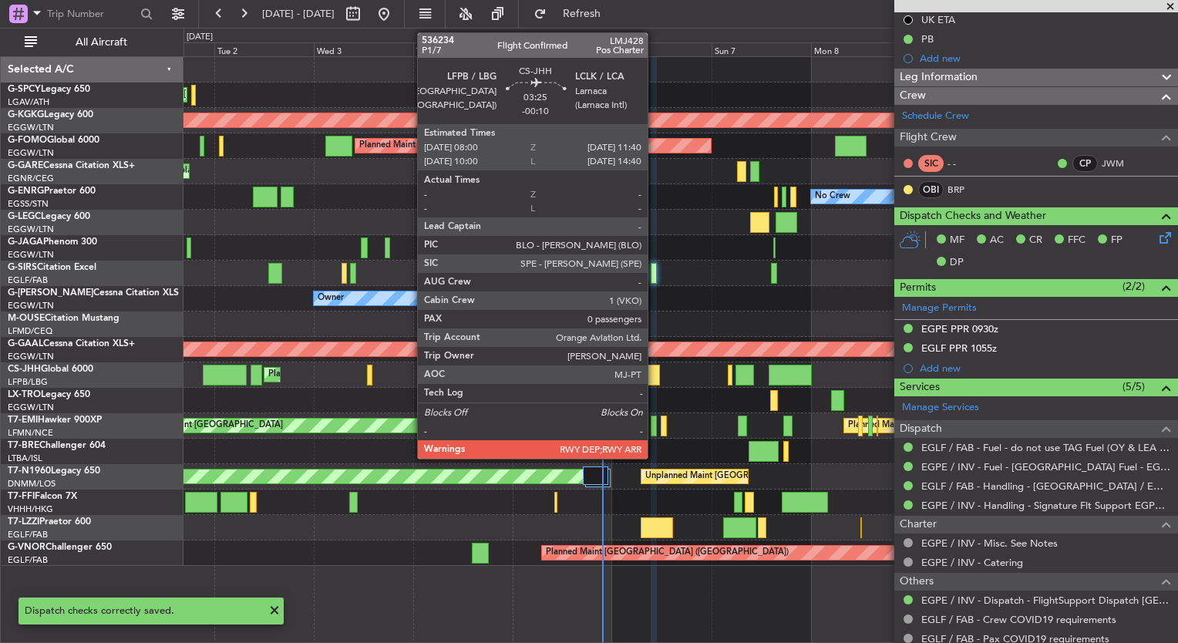
click at [654, 380] on div at bounding box center [651, 375] width 15 height 21
type input "-00:10"
type input "0"
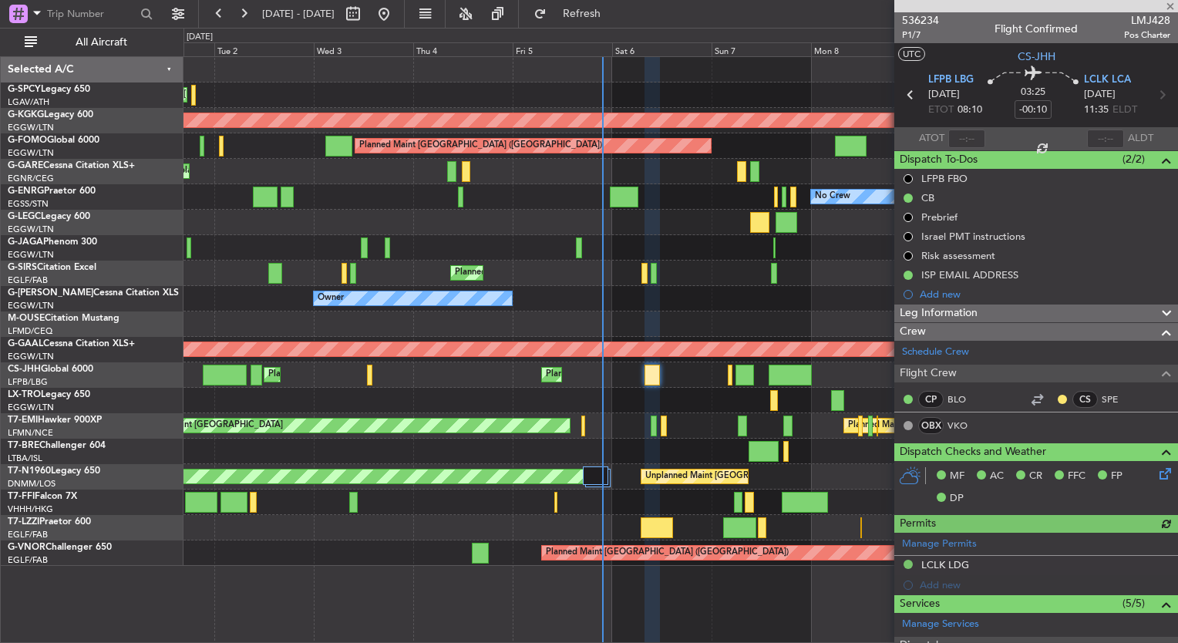
scroll to position [262, 0]
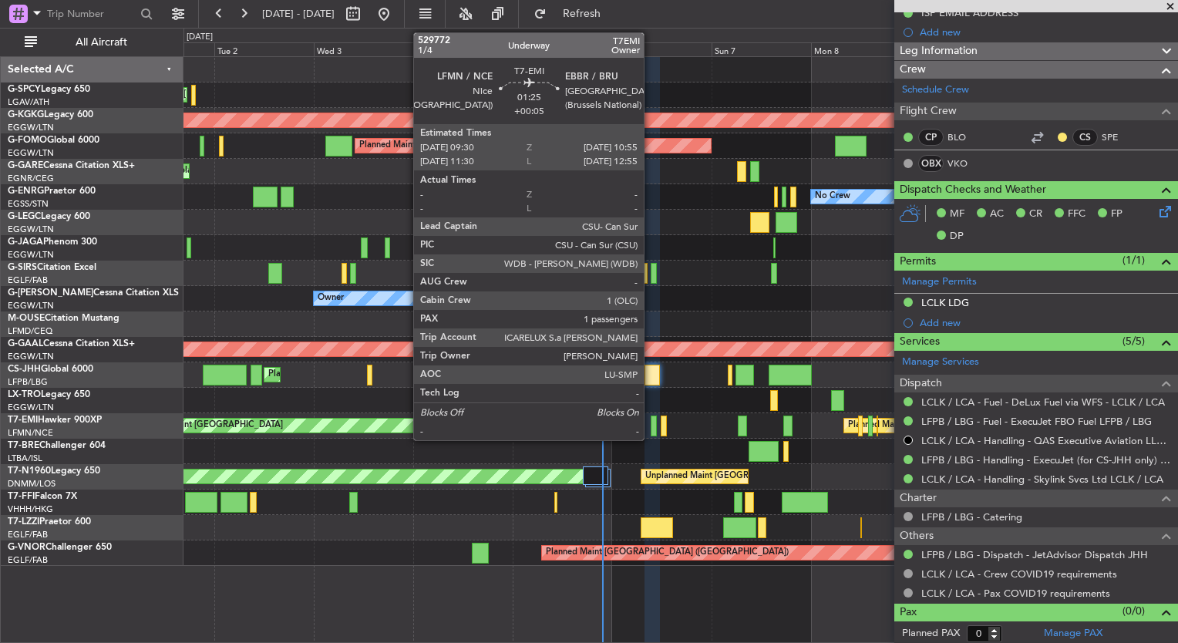
click at [651, 426] on div at bounding box center [654, 425] width 6 height 21
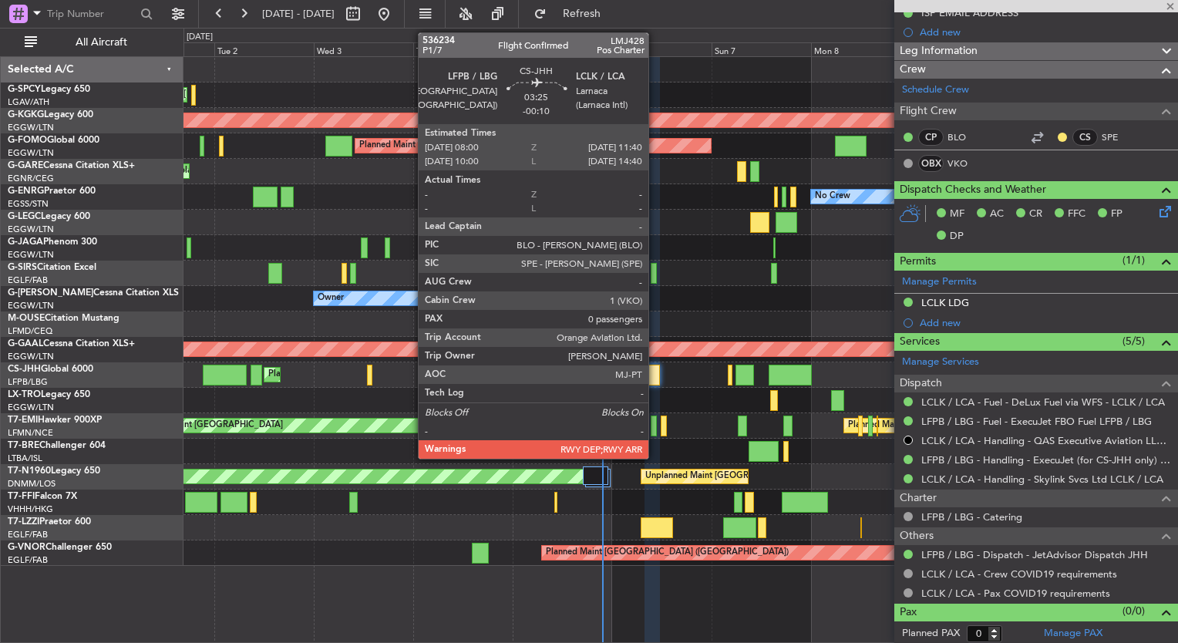
type input "+00:05"
type input "1"
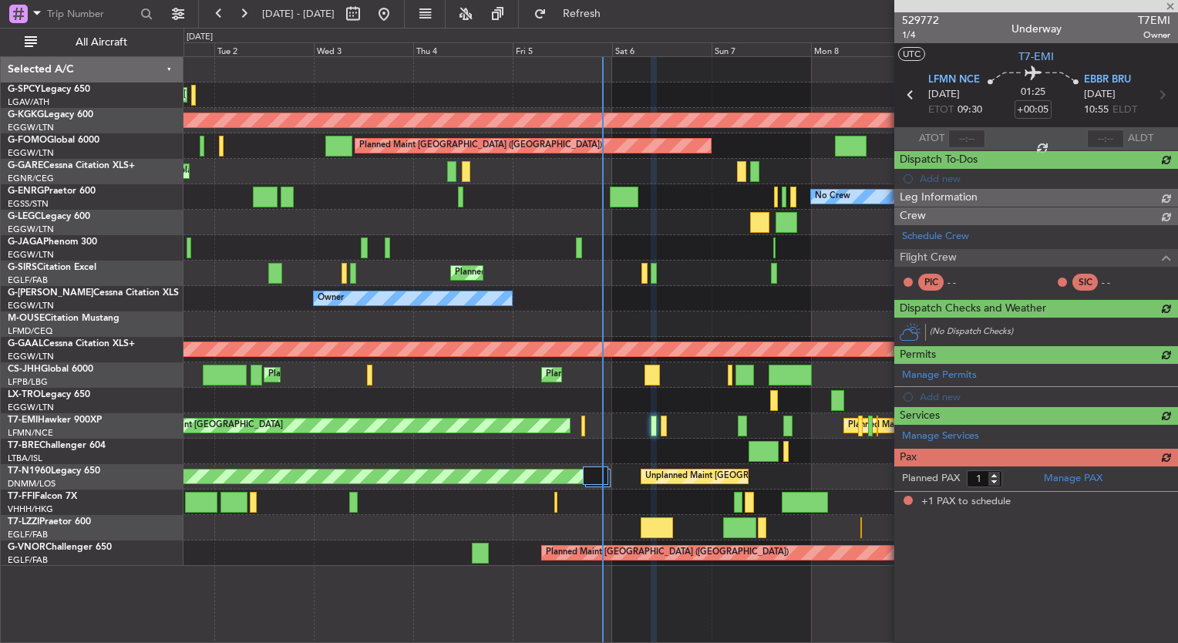
scroll to position [0, 0]
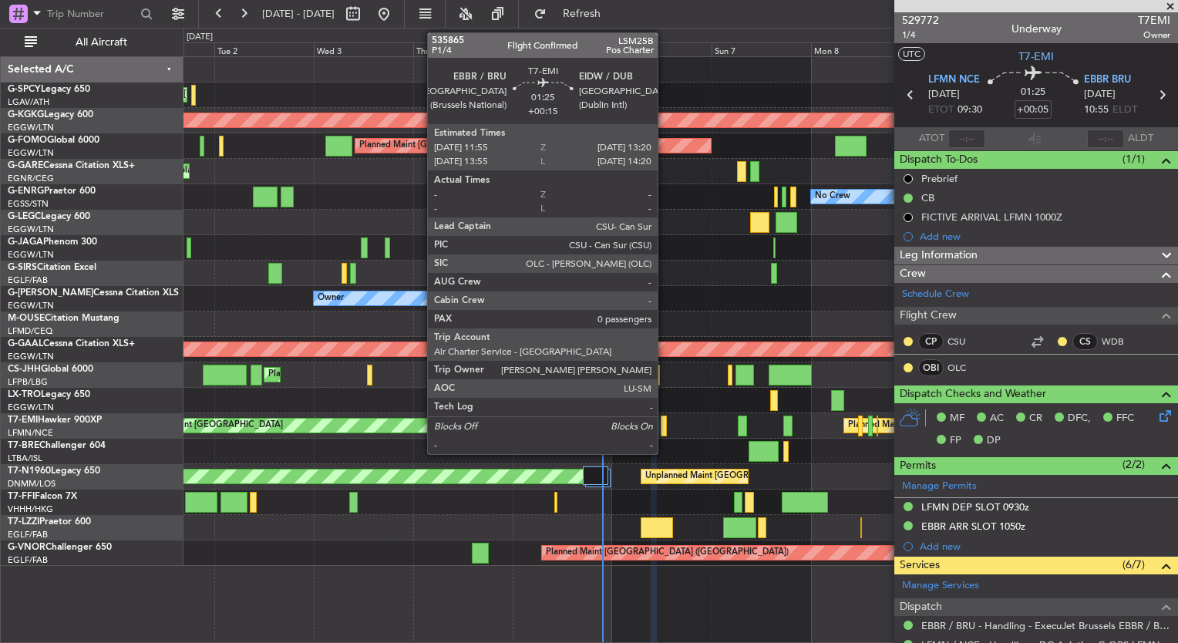
click at [664, 432] on div at bounding box center [664, 425] width 6 height 21
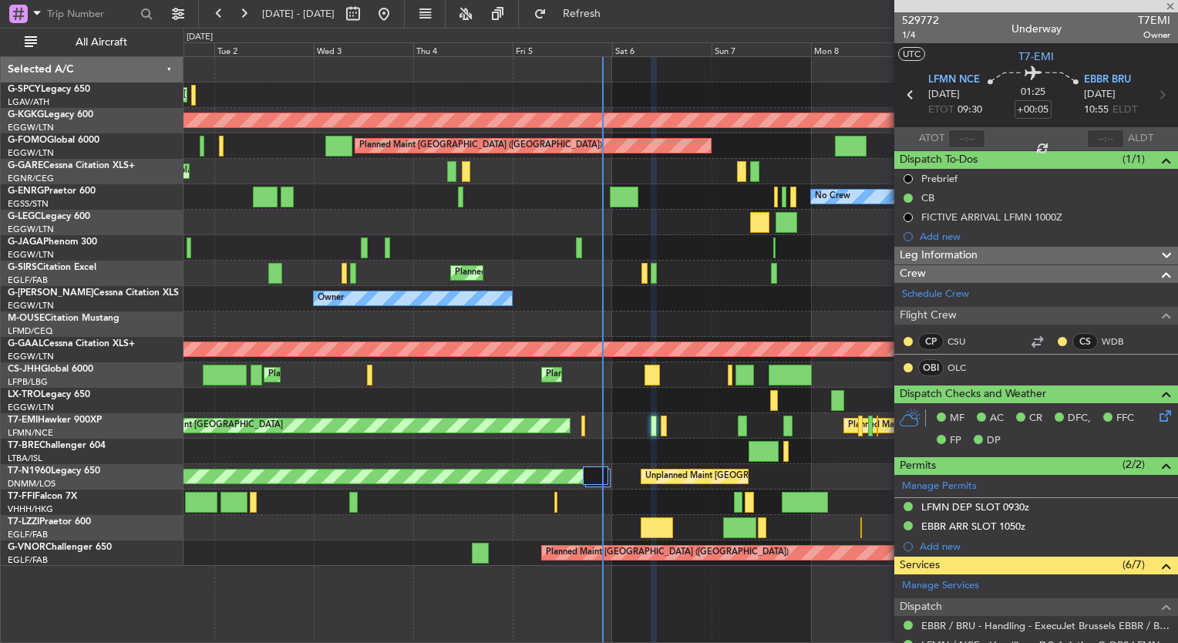
type input "+00:15"
type input "0"
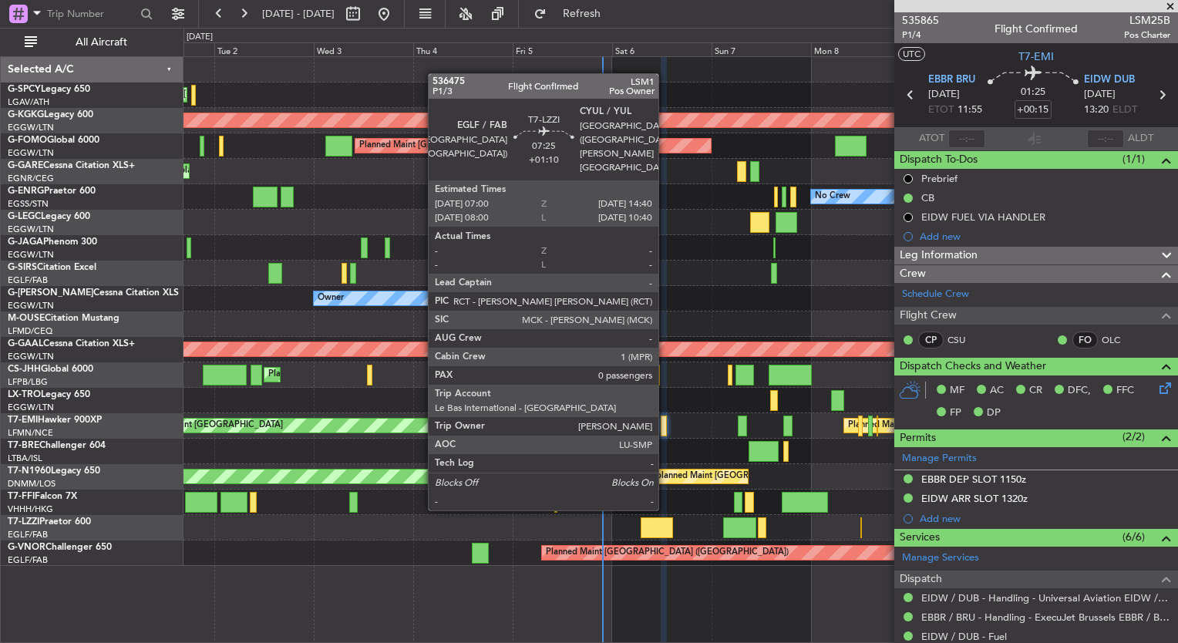
click at [665, 523] on div at bounding box center [657, 527] width 32 height 21
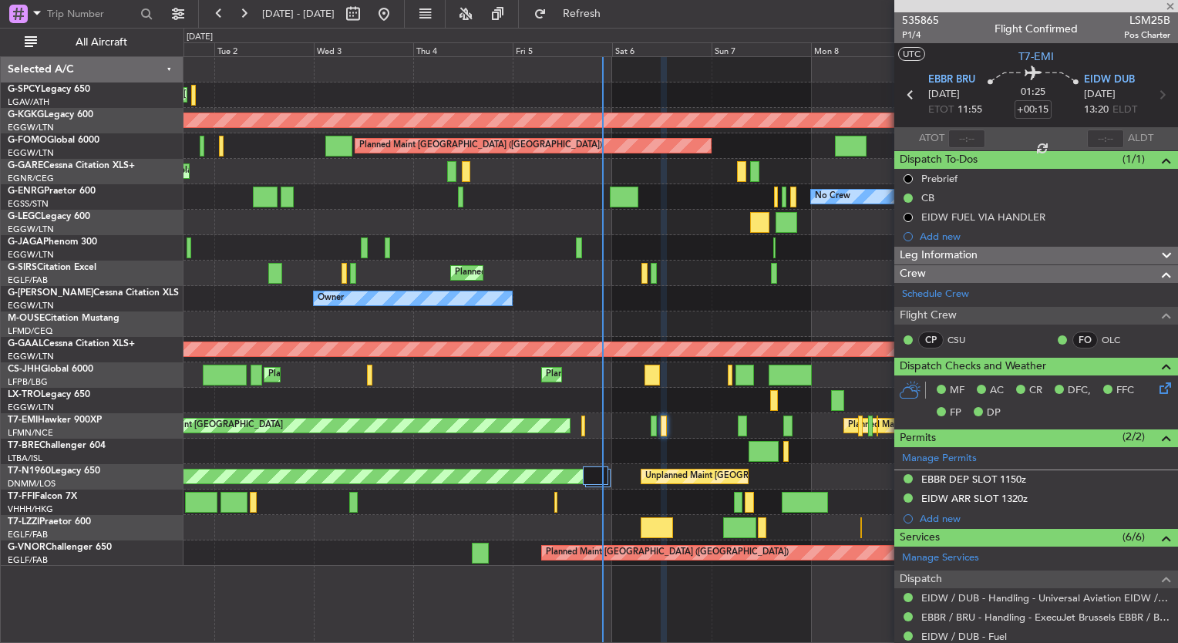
type input "+01:10"
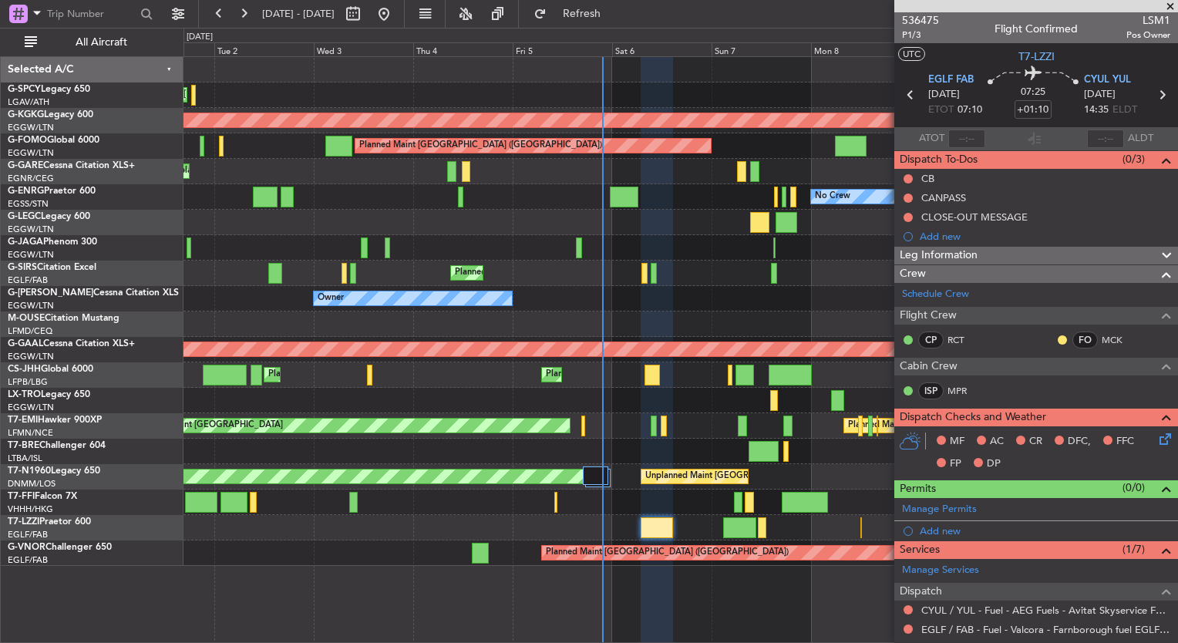
click at [1156, 437] on icon at bounding box center [1162, 436] width 12 height 12
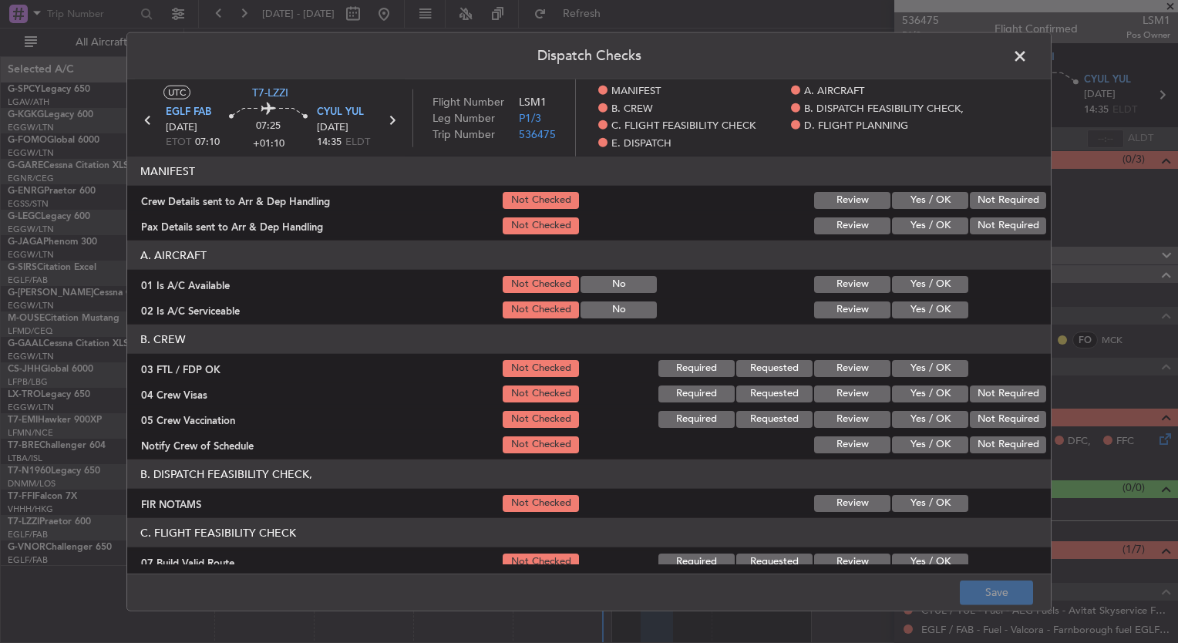
click at [1028, 60] on span at bounding box center [1028, 60] width 0 height 31
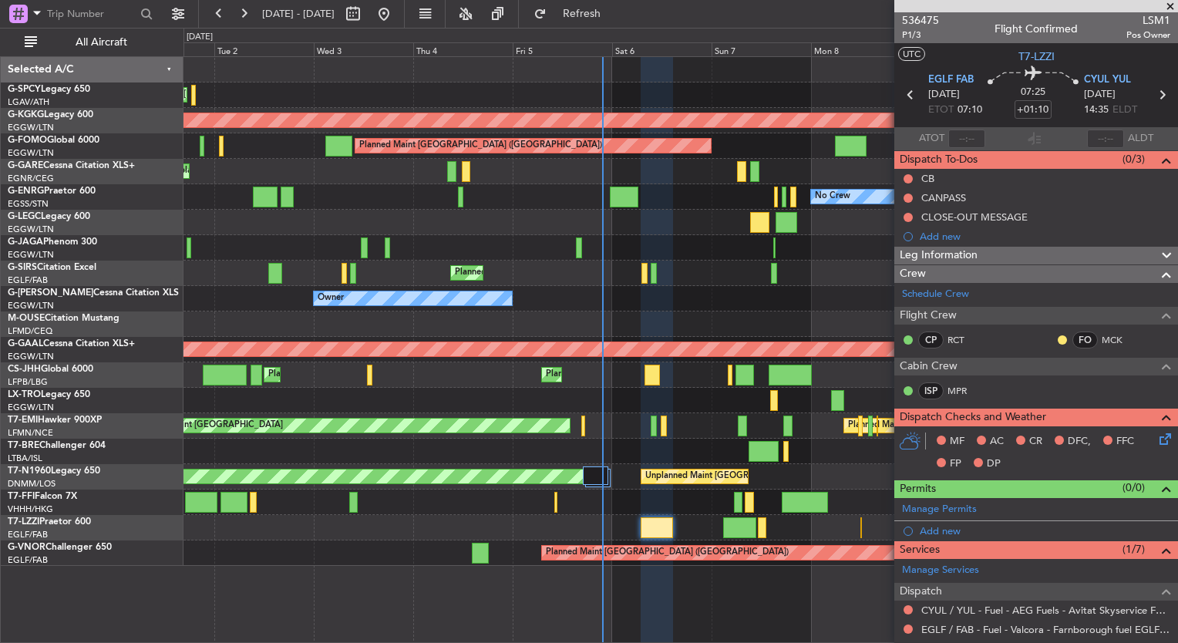
click at [1040, 251] on div "Leg Information" at bounding box center [1036, 256] width 284 height 18
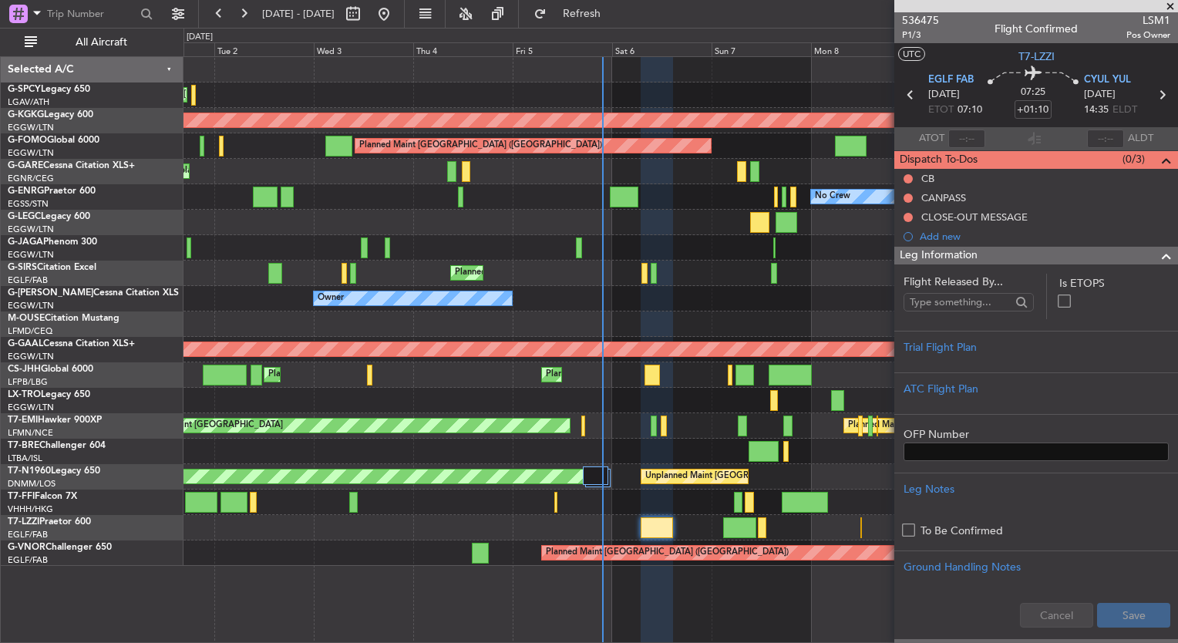
click at [1171, 3] on span at bounding box center [1169, 7] width 15 height 14
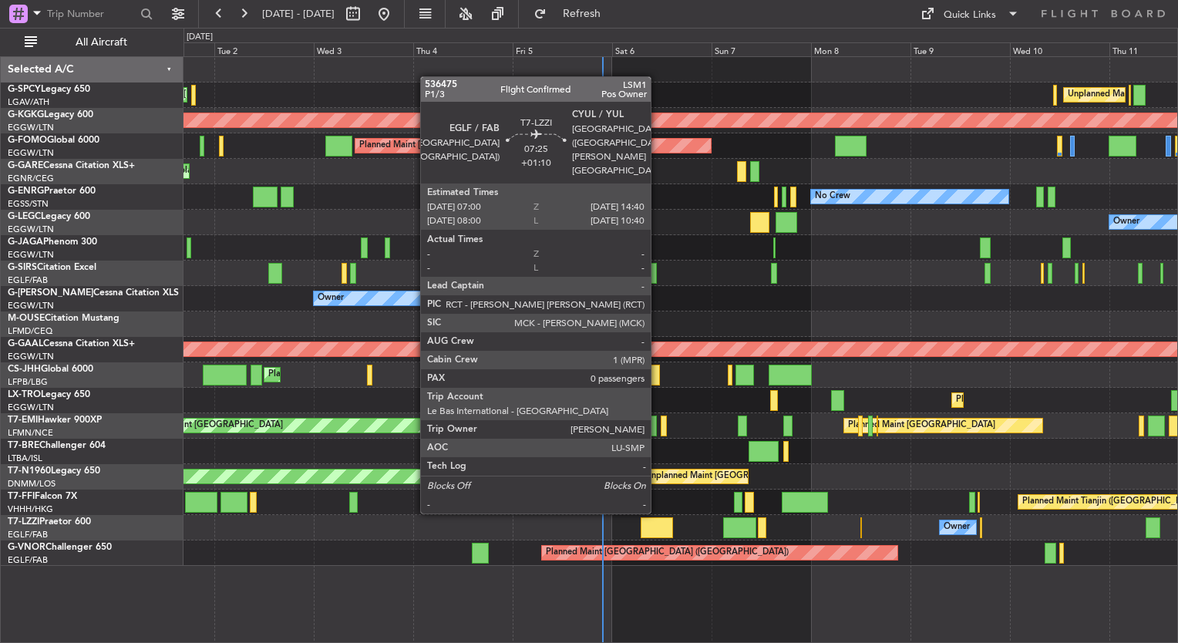
click at [658, 526] on div at bounding box center [657, 527] width 32 height 21
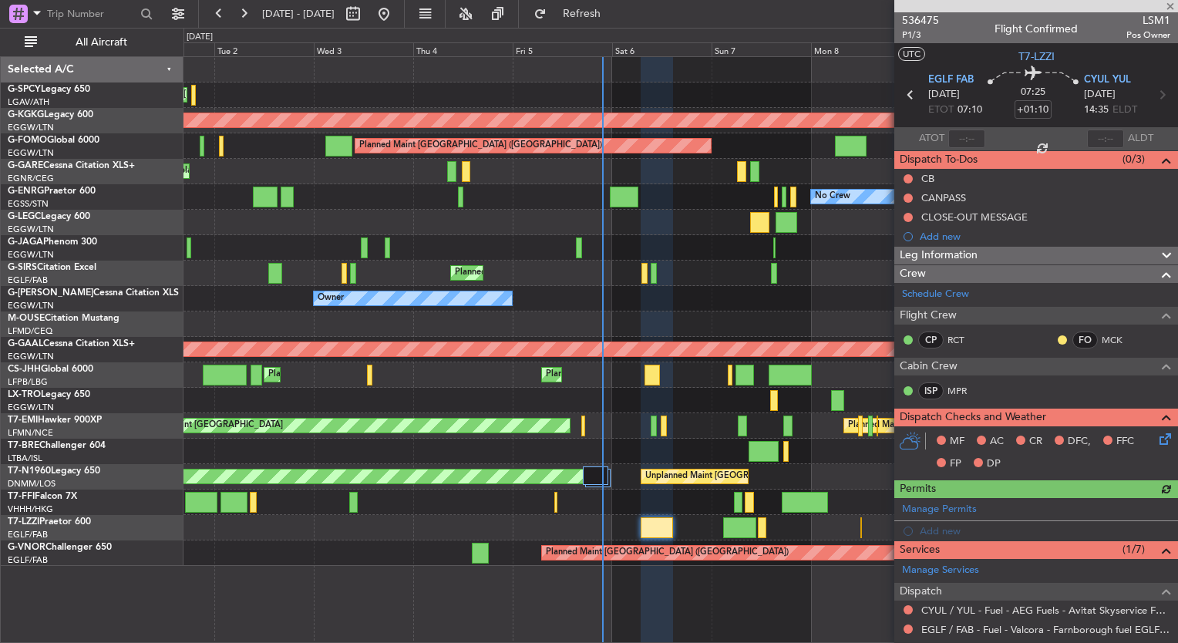
click at [1156, 437] on icon at bounding box center [1162, 436] width 12 height 12
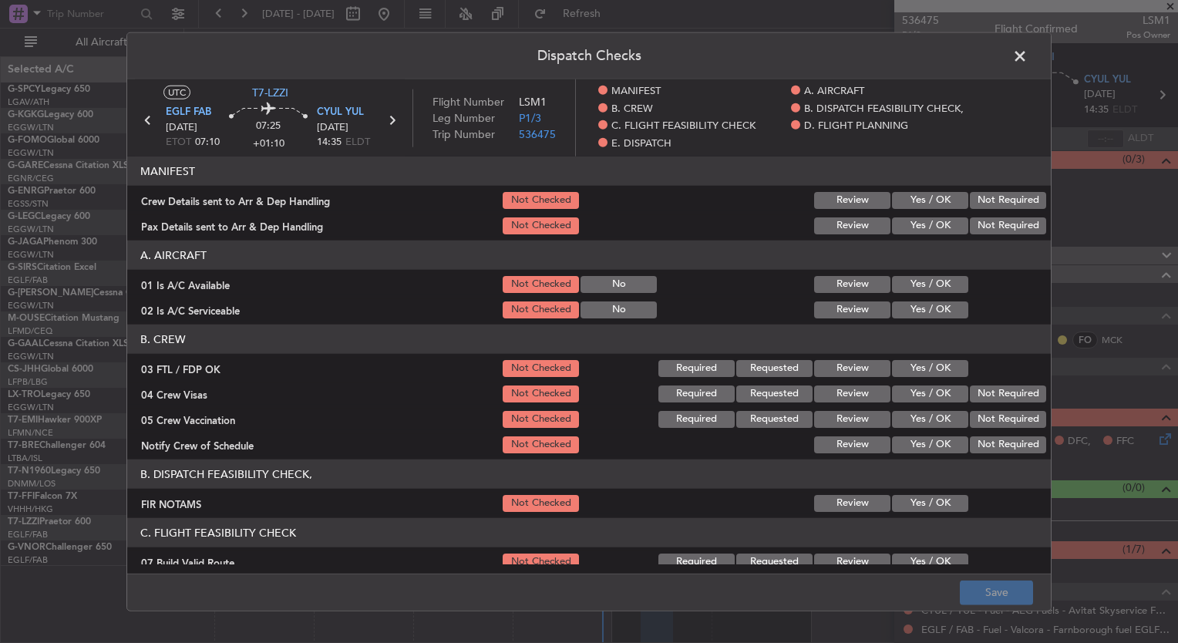
click at [924, 288] on button "Yes / OK" at bounding box center [930, 284] width 76 height 17
click at [920, 307] on button "Yes / OK" at bounding box center [930, 309] width 76 height 17
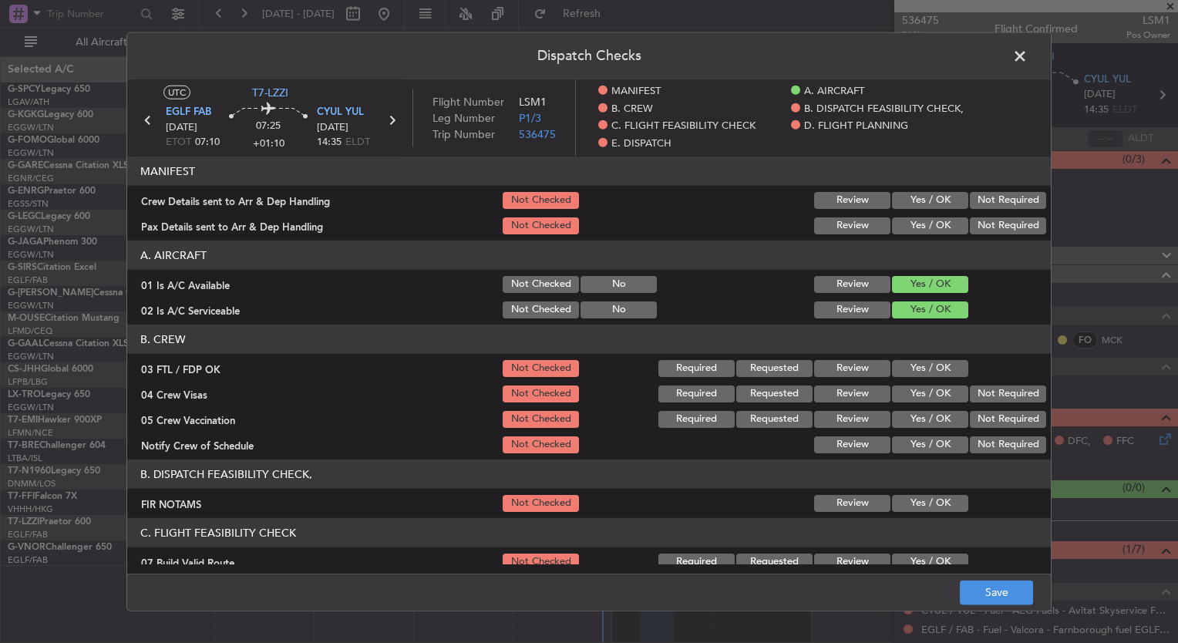
click at [920, 366] on button "Yes / OK" at bounding box center [930, 368] width 76 height 17
click at [924, 393] on button "Yes / OK" at bounding box center [930, 393] width 76 height 17
click at [925, 416] on button "Yes / OK" at bounding box center [930, 419] width 76 height 17
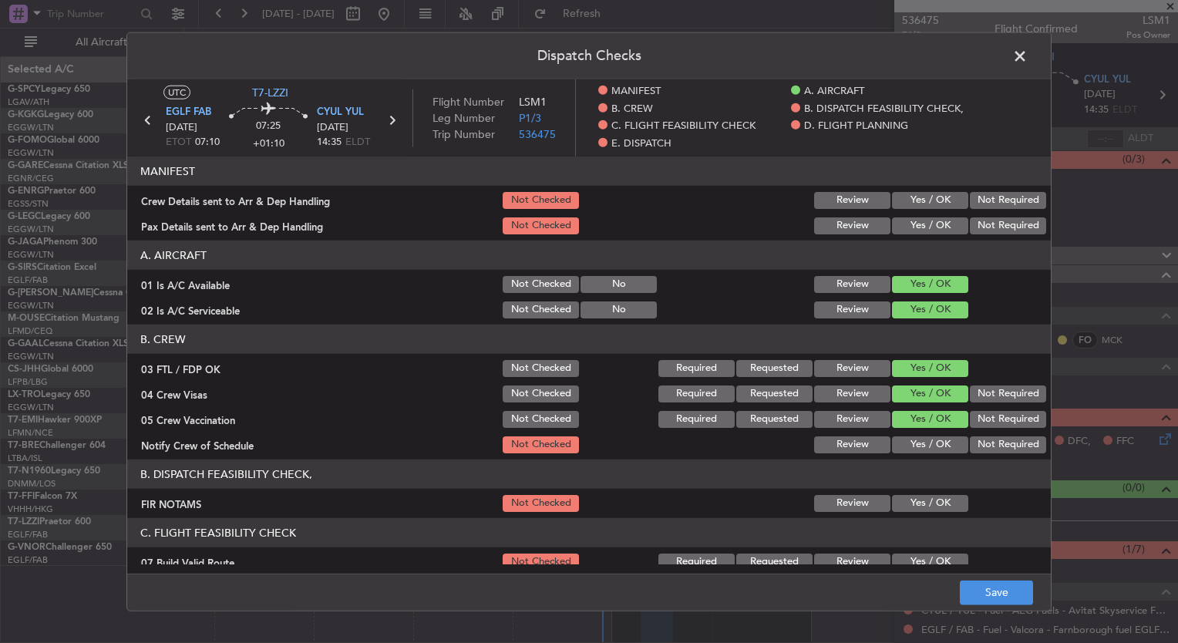
click at [923, 443] on button "Yes / OK" at bounding box center [930, 444] width 76 height 17
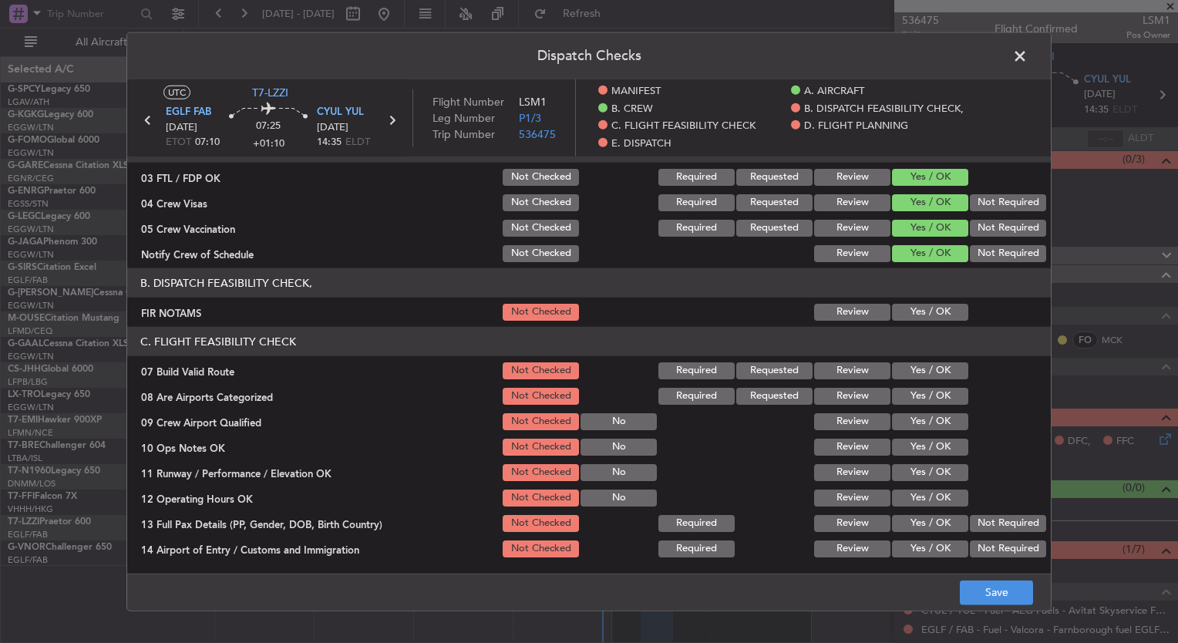
scroll to position [191, 0]
click at [993, 594] on button "Save" at bounding box center [996, 592] width 73 height 25
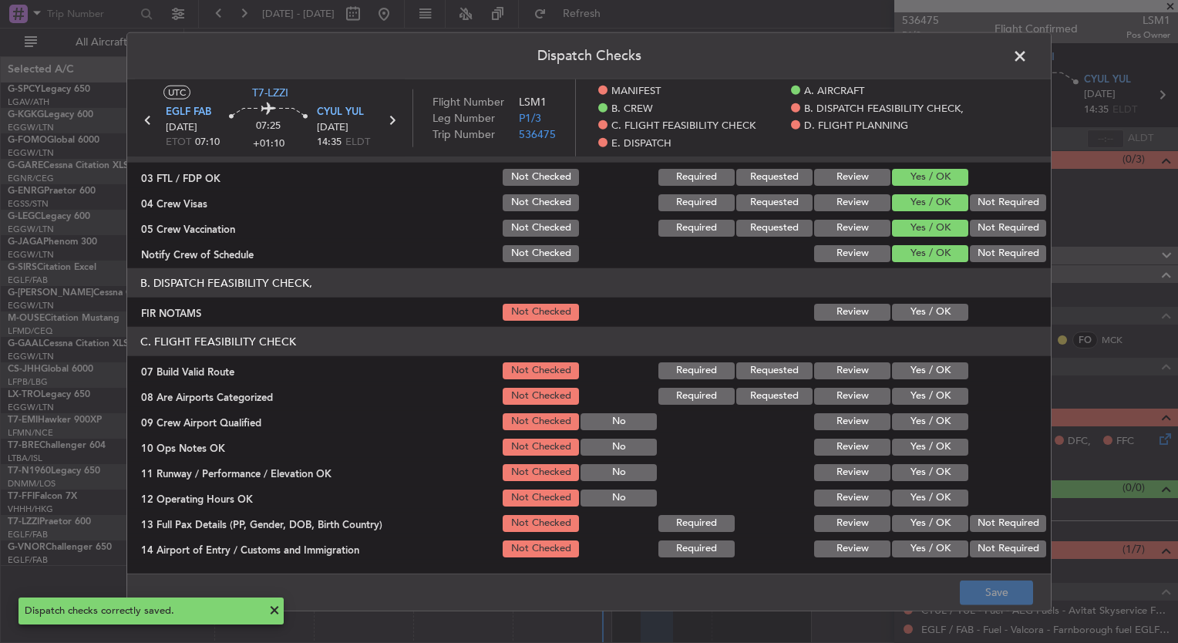
click at [1028, 54] on span at bounding box center [1028, 60] width 0 height 31
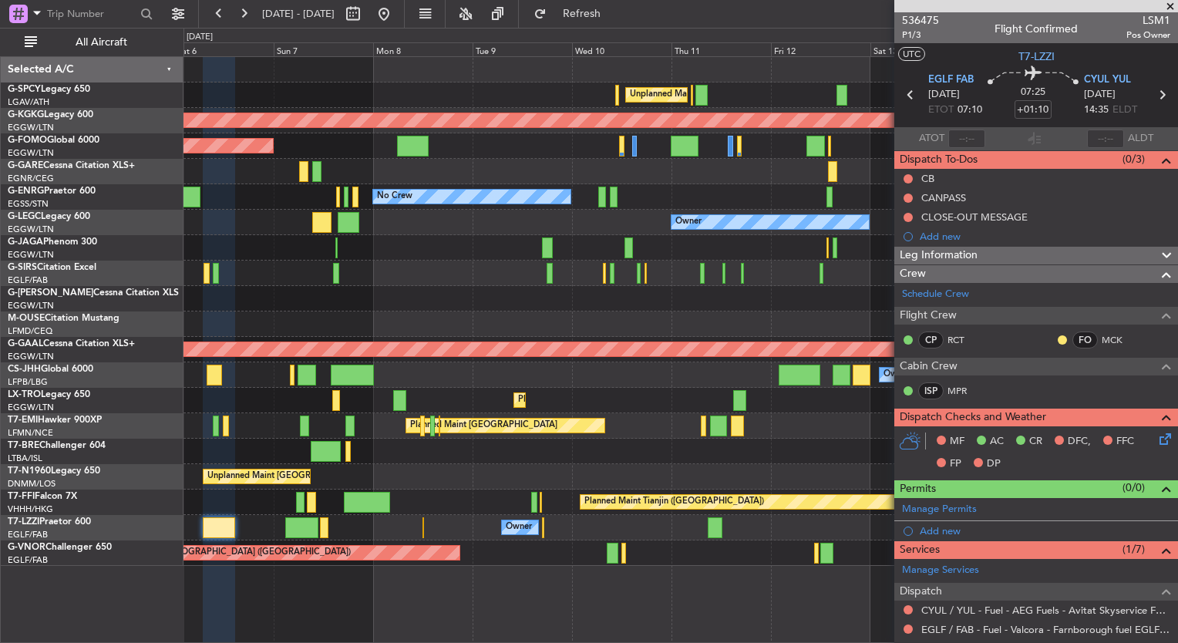
click at [286, 209] on div "Unplanned Maint Athens (Eleftherios Venizelos Intl) AOG Maint Istanbul (Ataturk…" at bounding box center [680, 311] width 994 height 509
click at [153, 210] on div "Unplanned Maint Athens (Eleftherios Venizelos Intl) AOG Maint Istanbul (Ataturk…" at bounding box center [589, 335] width 1178 height 615
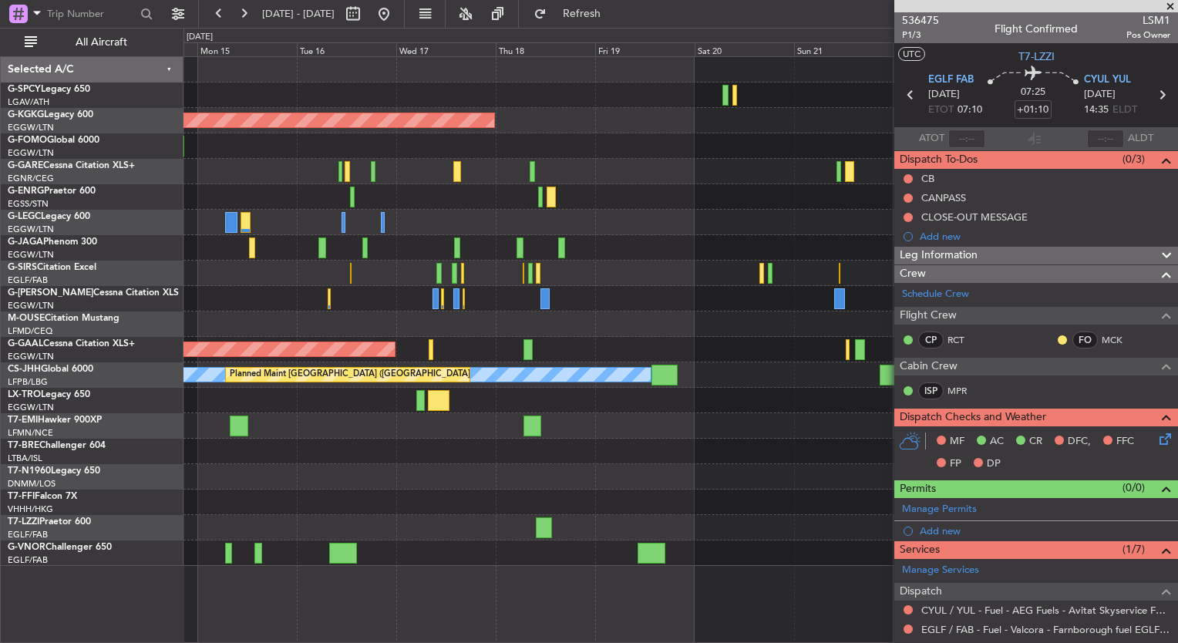
click at [271, 228] on div "AOG Maint Istanbul (Ataturk) A/C Unavailable London (Luton) Owner Planned Maint…" at bounding box center [680, 311] width 994 height 509
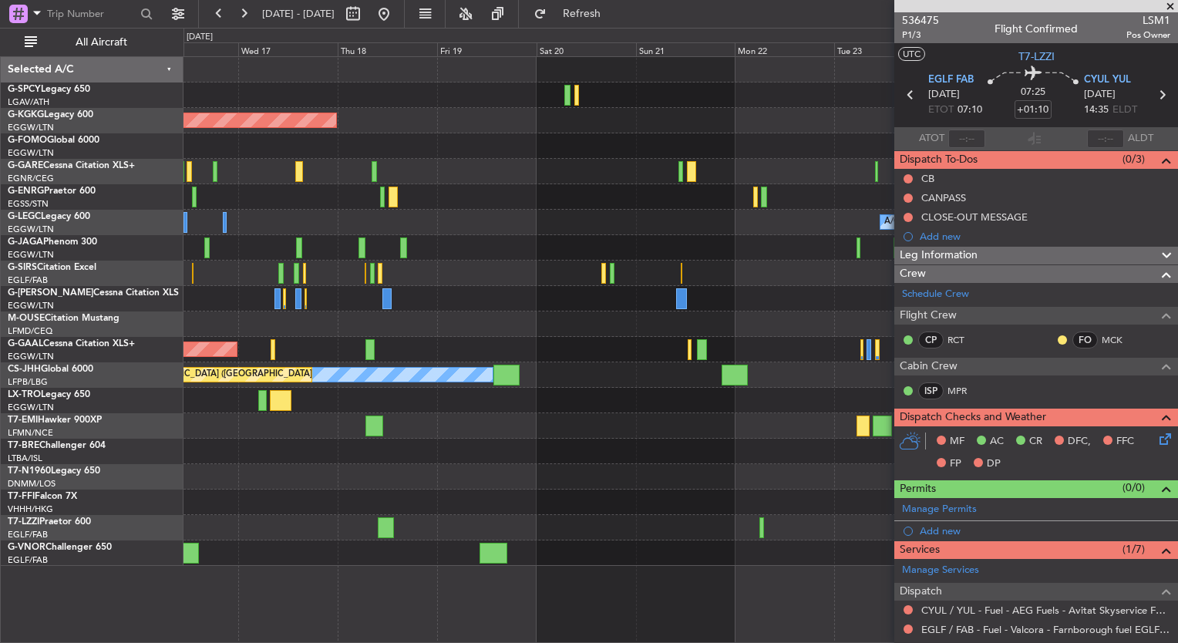
click at [214, 244] on div "AOG Maint Istanbul (Ataturk) A/C Unavailable London (Luton) Planned Maint Londo…" at bounding box center [680, 311] width 994 height 509
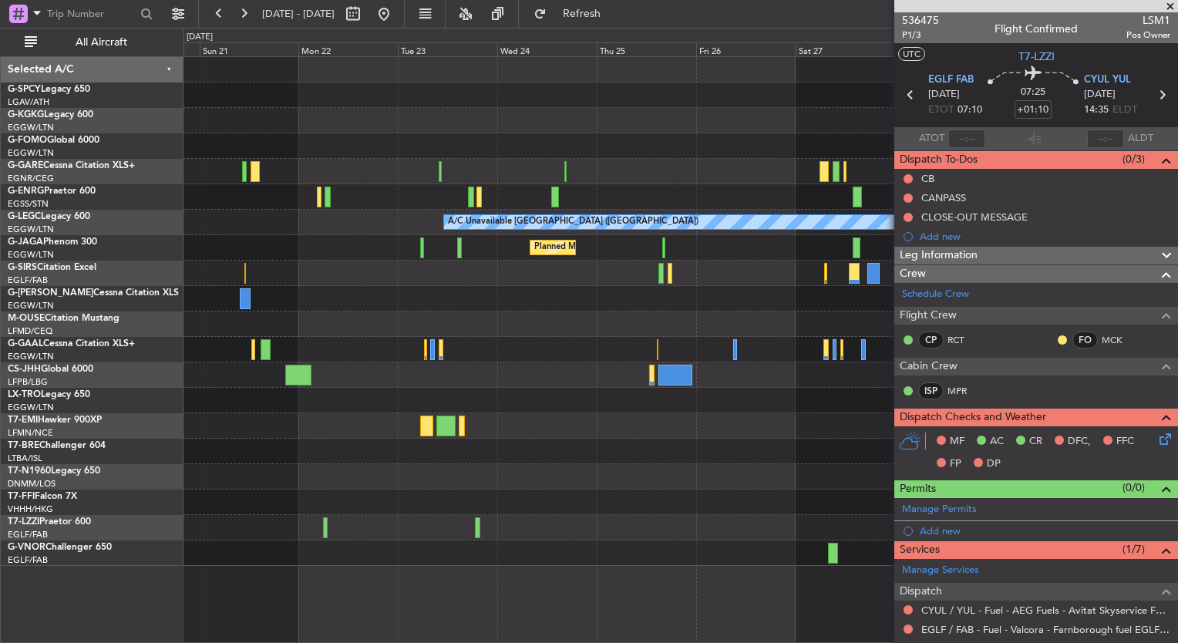
click at [274, 254] on div "A/C Unavailable London (Luton) Planned Maint London (Luton) Owner" at bounding box center [680, 311] width 994 height 509
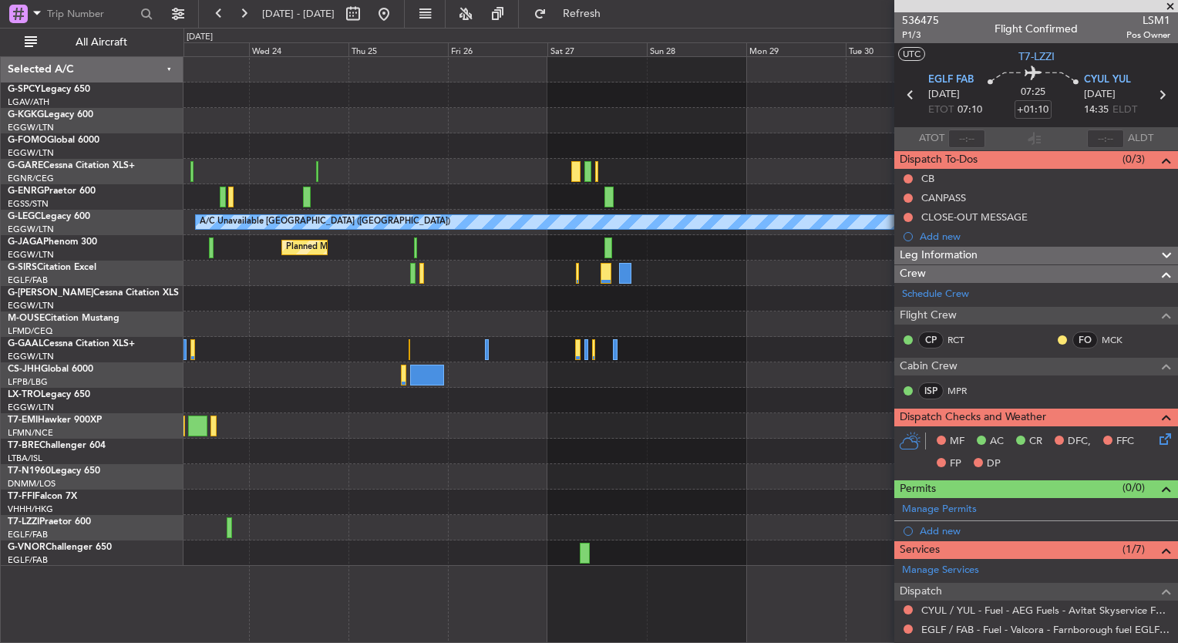
click at [280, 263] on div "A/C Unavailable London (Luton) Planned Maint London (Luton)" at bounding box center [680, 311] width 994 height 509
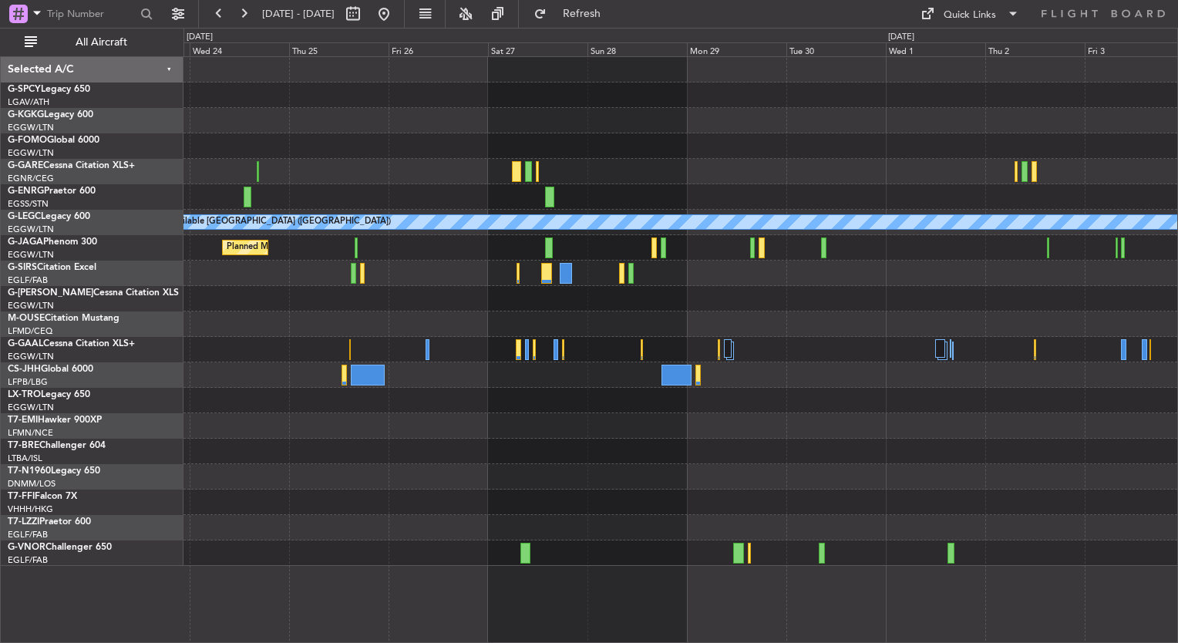
click at [570, 507] on div "A/C Unavailable London (Luton) Planned Maint London (Luton)" at bounding box center [680, 311] width 994 height 509
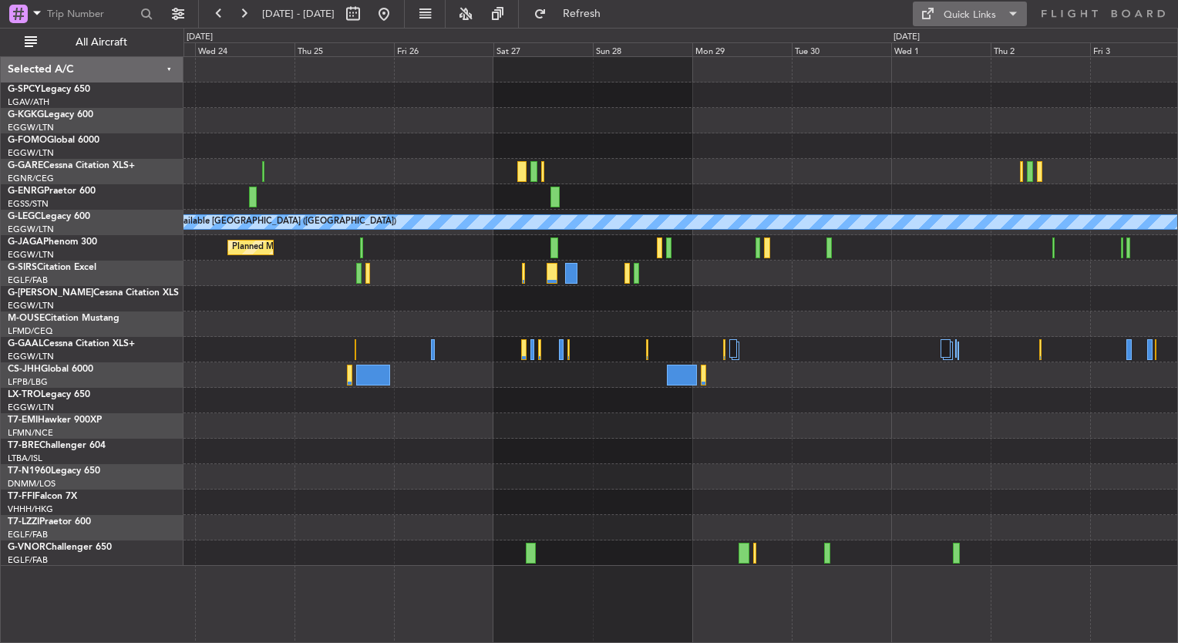
click at [943, 8] on button "Quick Links" at bounding box center [970, 14] width 114 height 25
click at [965, 54] on button "Trip Builder" at bounding box center [971, 50] width 116 height 37
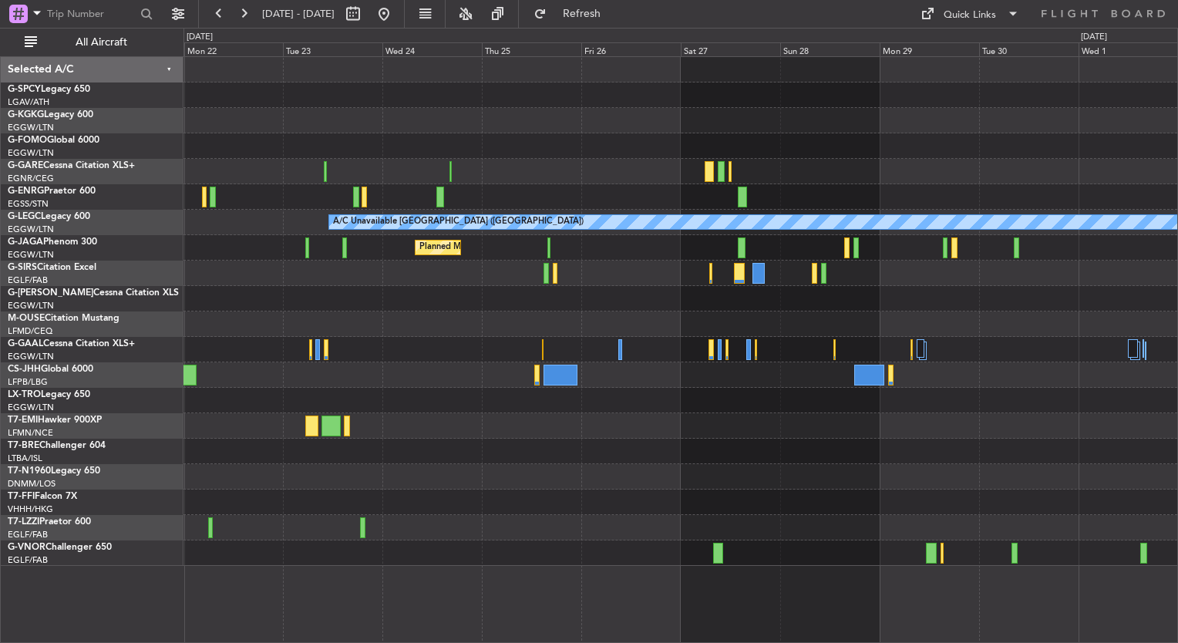
click at [934, 513] on div "A/C Unavailable London (Luton) Planned Maint London (Luton) Owner" at bounding box center [680, 311] width 994 height 509
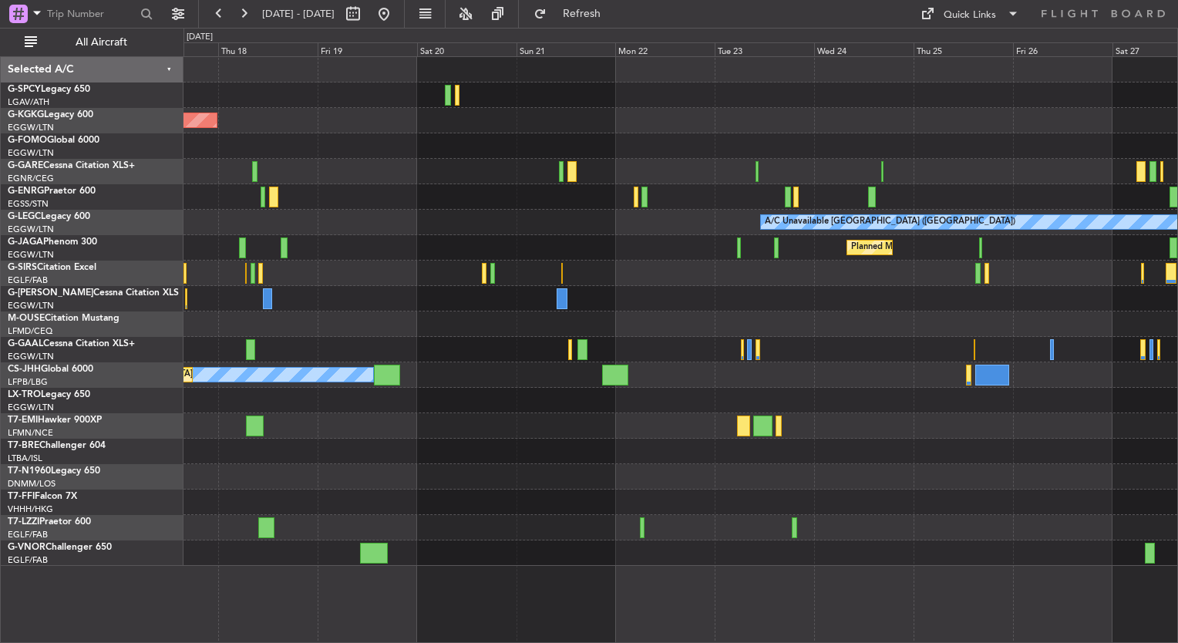
click at [1122, 511] on div at bounding box center [680, 501] width 994 height 25
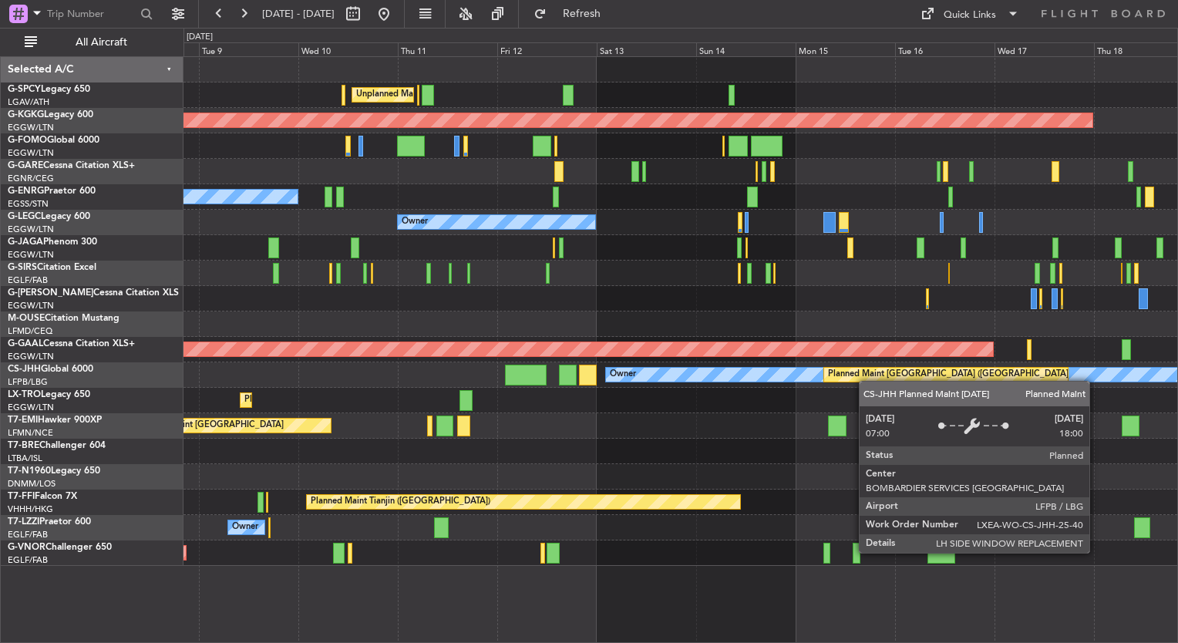
click at [870, 378] on div "Unplanned Maint Athens (Eleftherios Venizelos Intl) AOG Maint Istanbul (Ataturk…" at bounding box center [680, 311] width 994 height 509
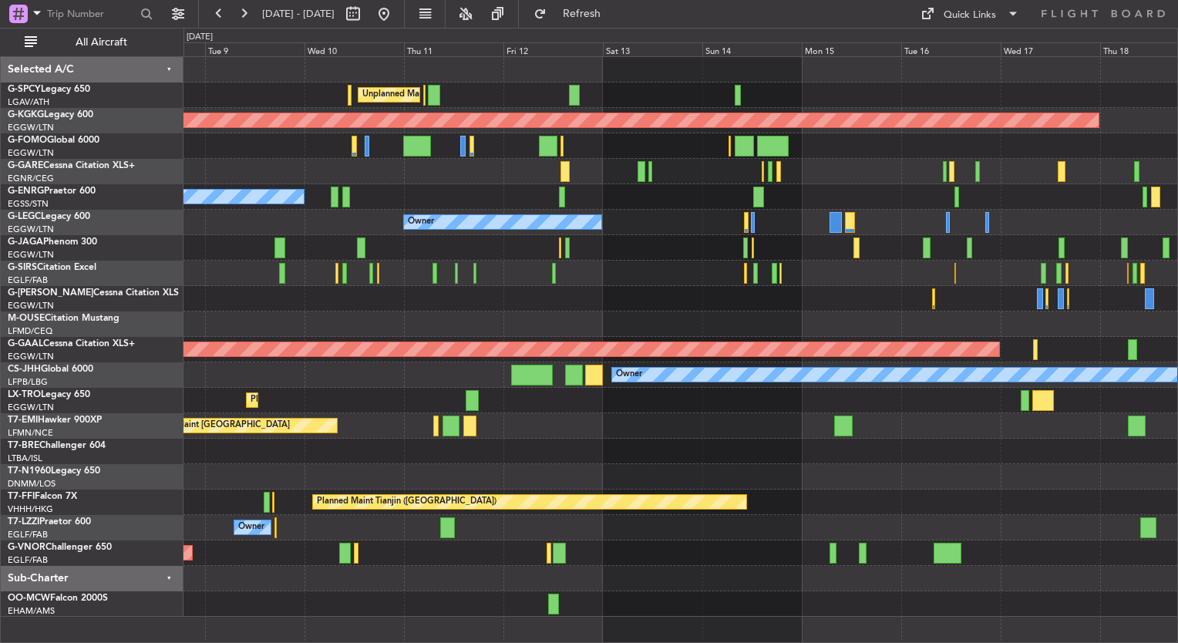
click at [732, 435] on div "Planned Maint [GEOGRAPHIC_DATA]" at bounding box center [680, 425] width 994 height 25
click at [942, 479] on div "Unplanned Maint [GEOGRAPHIC_DATA] ([GEOGRAPHIC_DATA])" at bounding box center [680, 476] width 994 height 25
click at [899, 458] on div at bounding box center [680, 451] width 994 height 25
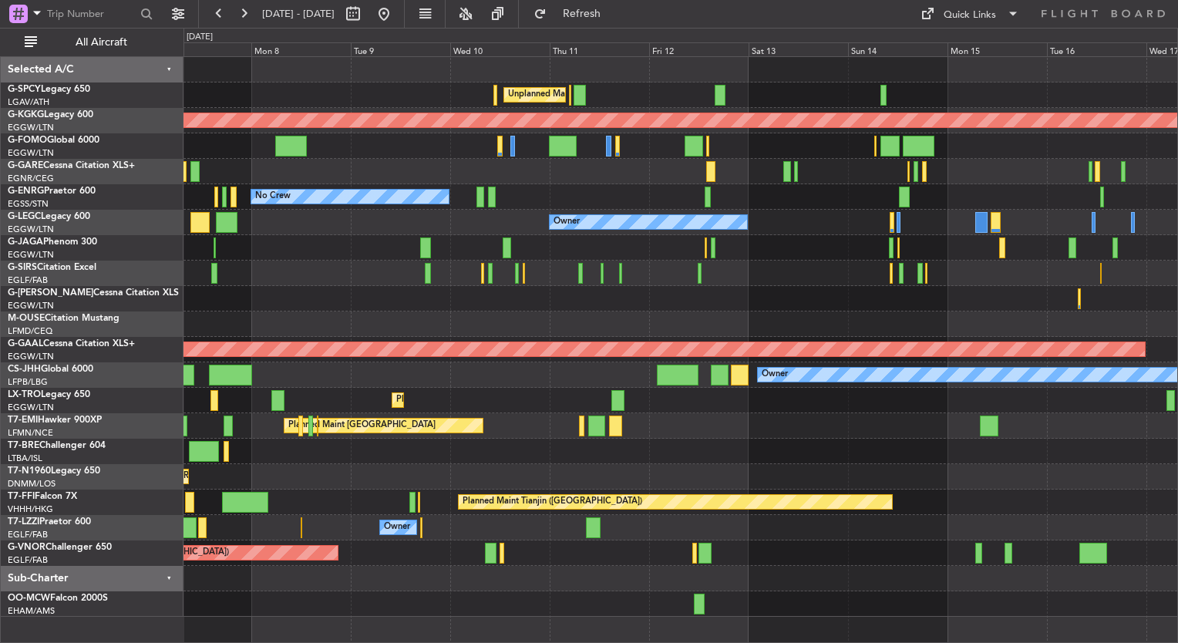
click at [479, 247] on div "Unplanned Maint Athens (Eleftherios Venizelos Intl) AOG Maint Istanbul (Ataturk…" at bounding box center [680, 337] width 994 height 560
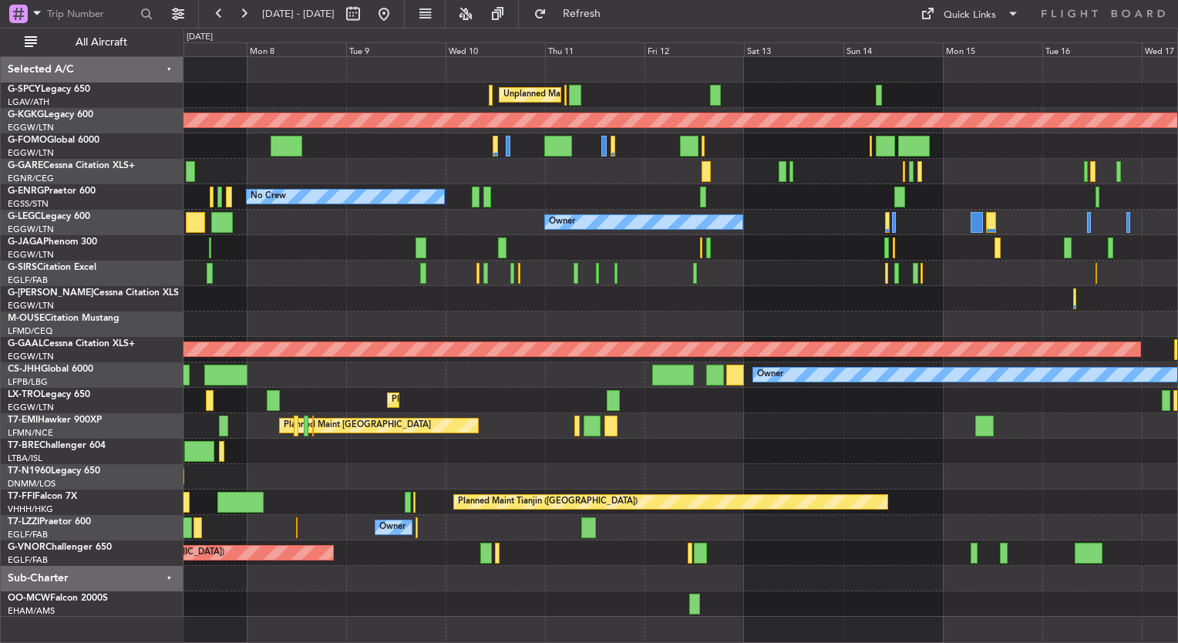
click at [721, 306] on div "Owner" at bounding box center [680, 298] width 994 height 25
click at [654, 274] on div at bounding box center [680, 273] width 994 height 25
click at [640, 273] on div at bounding box center [680, 273] width 994 height 25
click at [647, 274] on div at bounding box center [680, 273] width 994 height 25
click at [396, 17] on button at bounding box center [384, 14] width 25 height 25
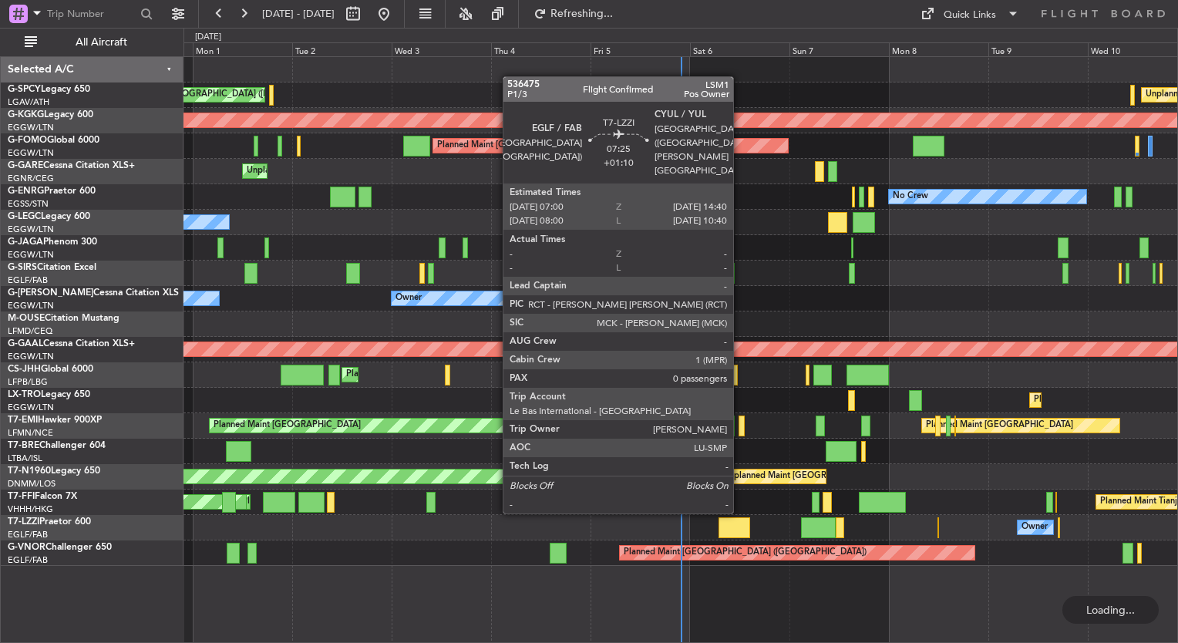
click at [734, 520] on div at bounding box center [734, 527] width 32 height 21
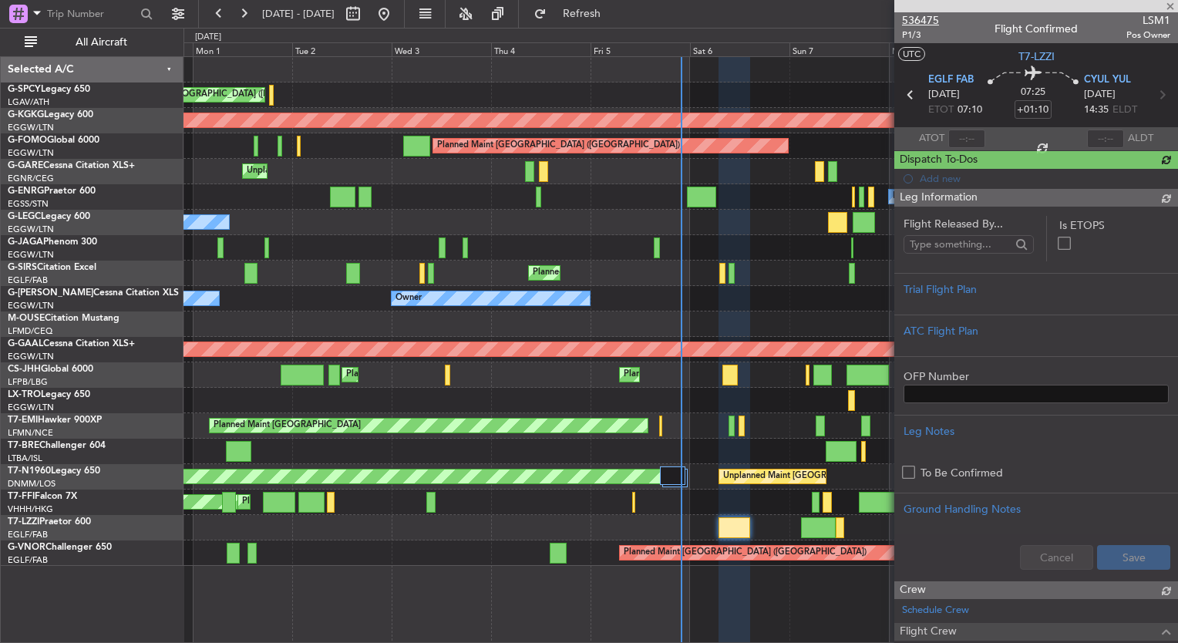
click at [925, 19] on span "536475" at bounding box center [920, 20] width 37 height 16
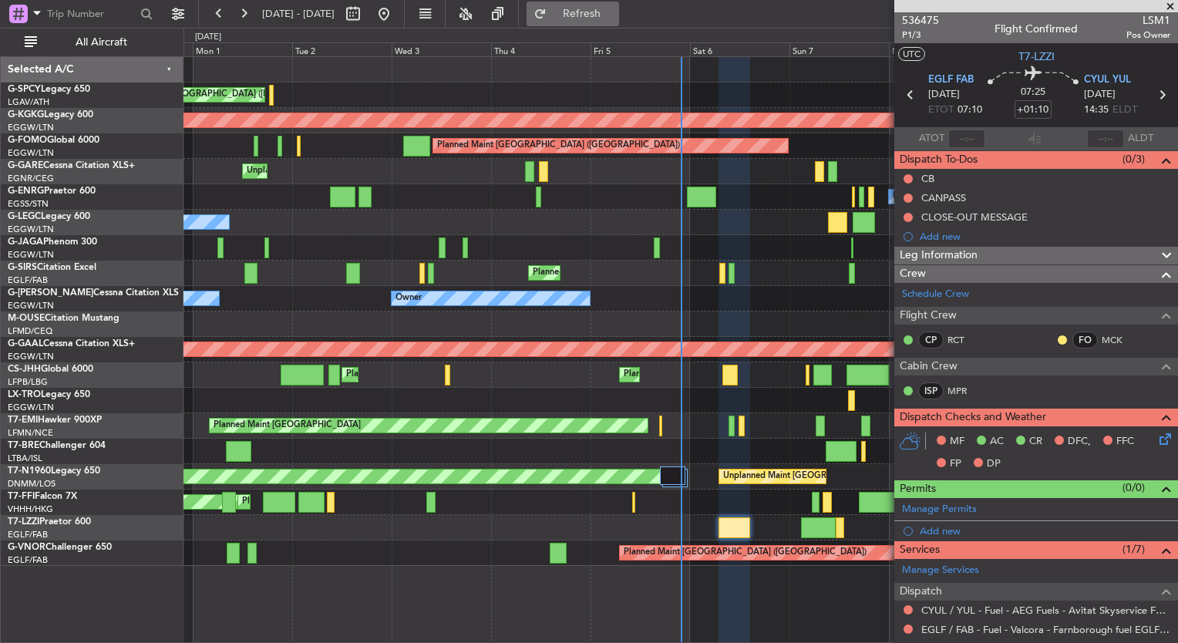
click at [614, 8] on span "Refresh" at bounding box center [582, 13] width 65 height 11
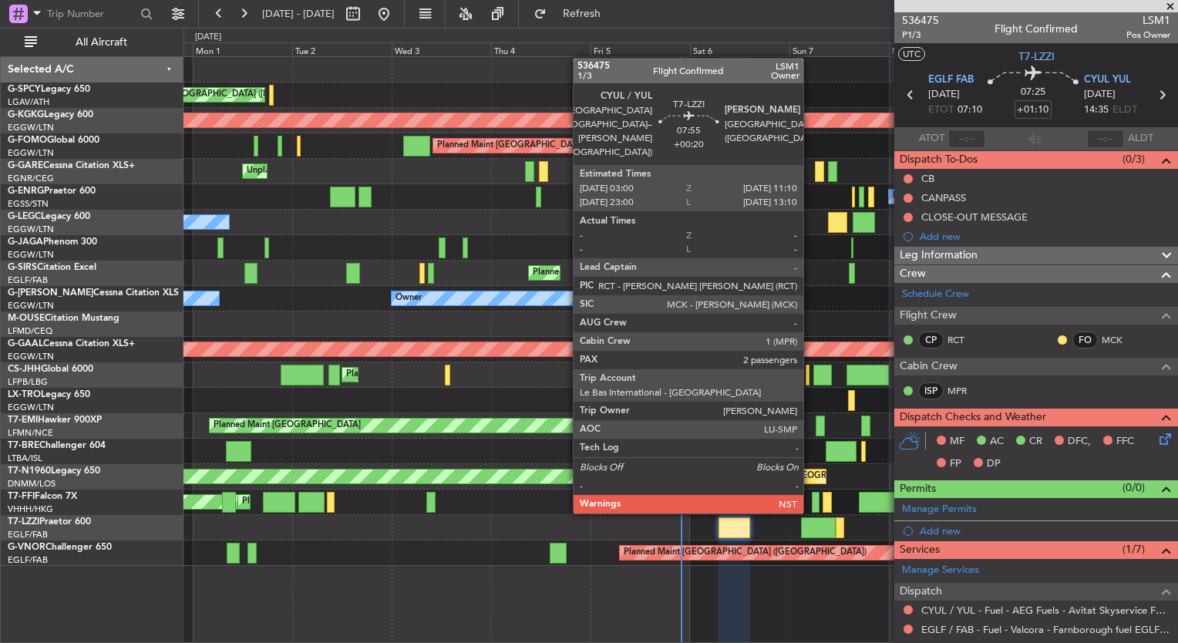
click at [810, 526] on div at bounding box center [818, 527] width 34 height 21
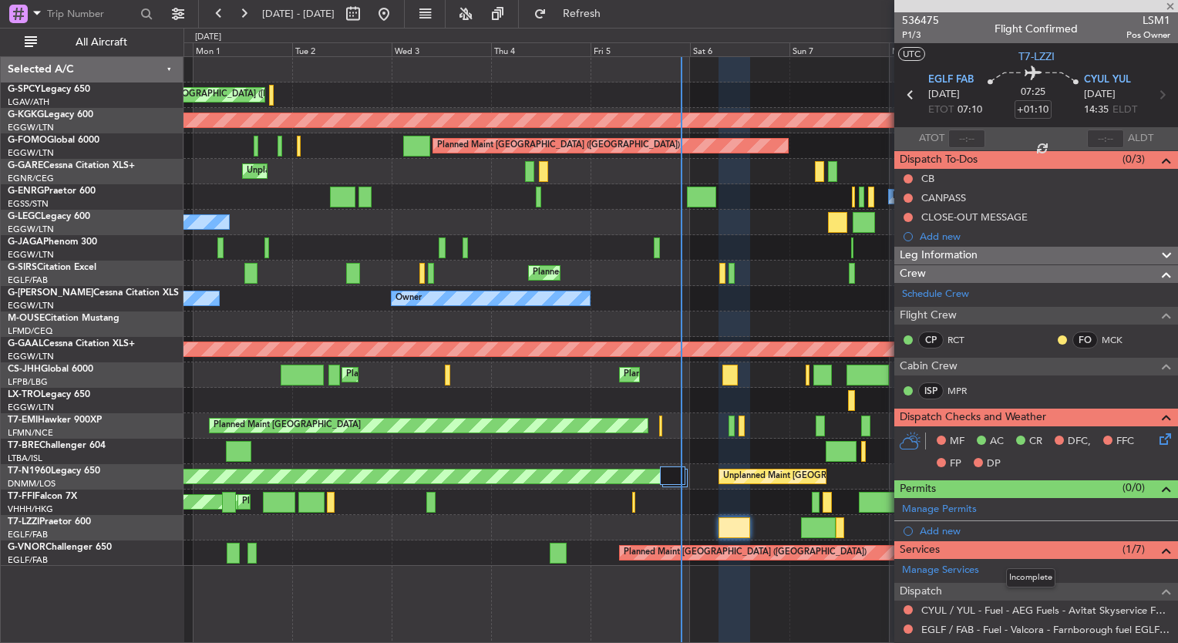
type input "+00:20"
type input "2"
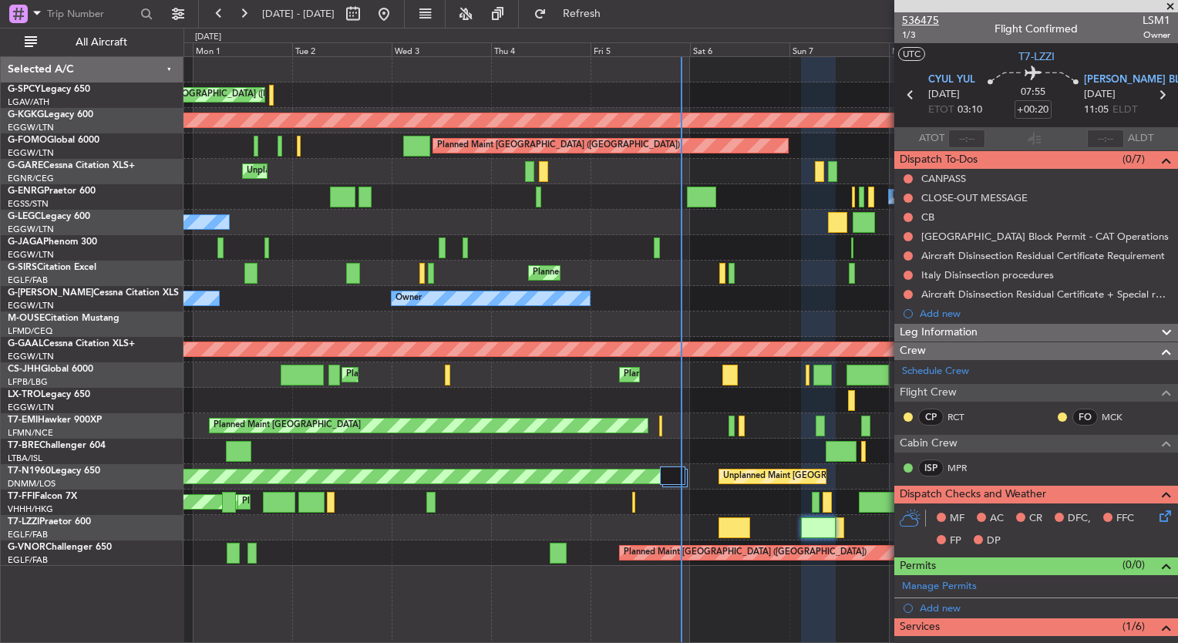
click at [933, 18] on span "536475" at bounding box center [920, 20] width 37 height 16
click at [906, 36] on span "1/3" at bounding box center [920, 35] width 37 height 13
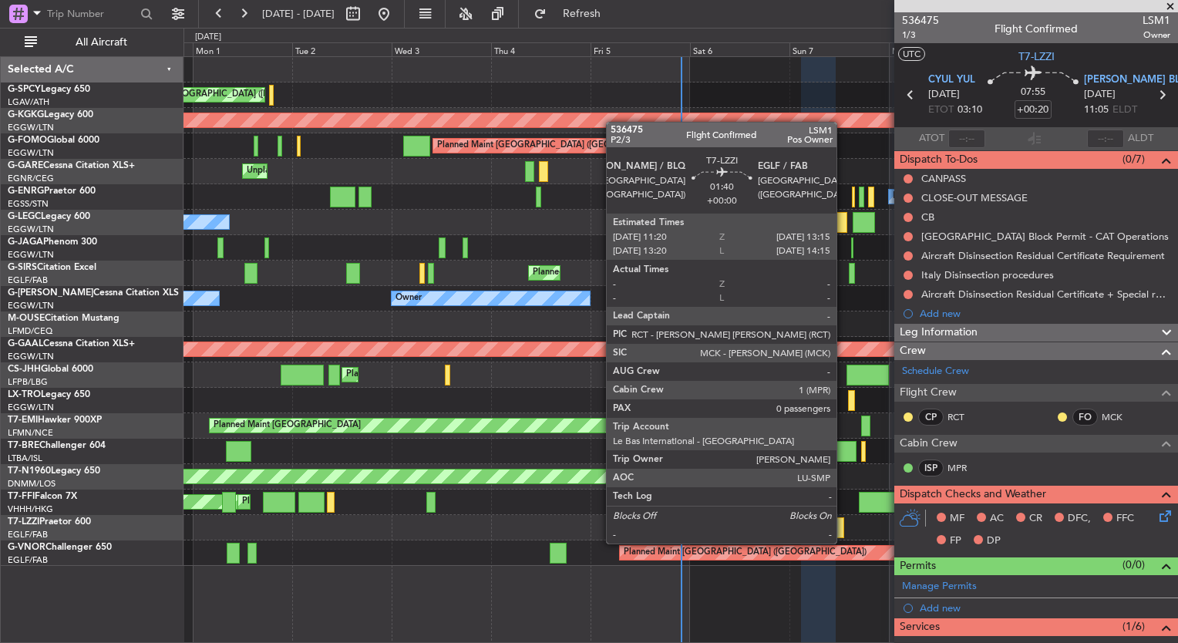
click at [843, 528] on div at bounding box center [840, 527] width 8 height 21
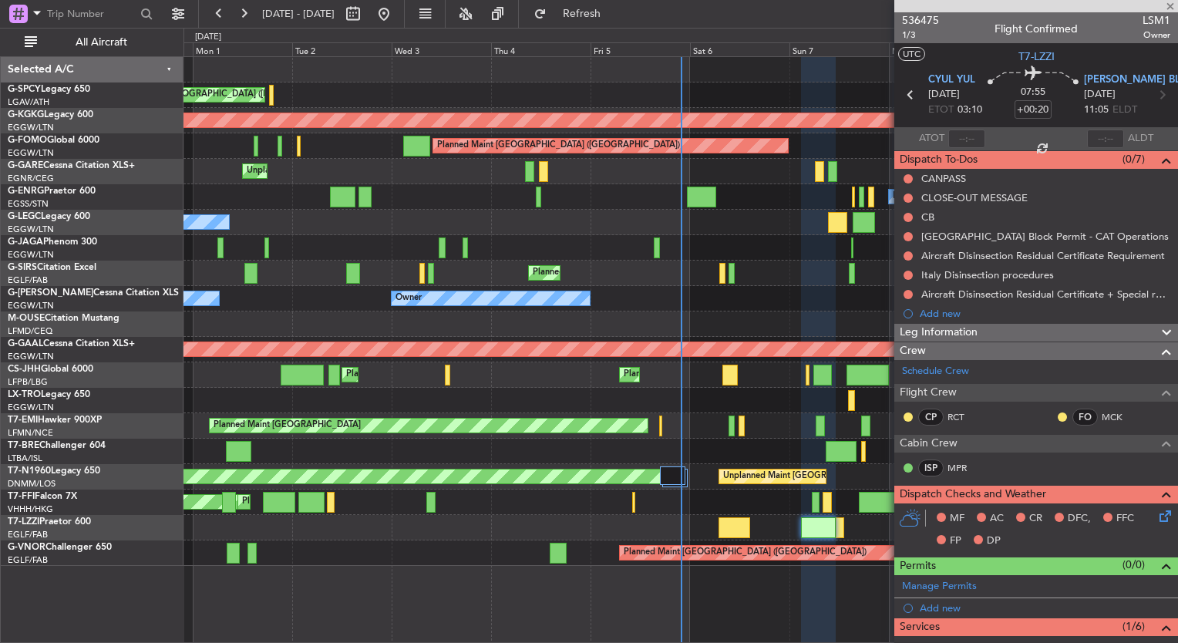
type input "0"
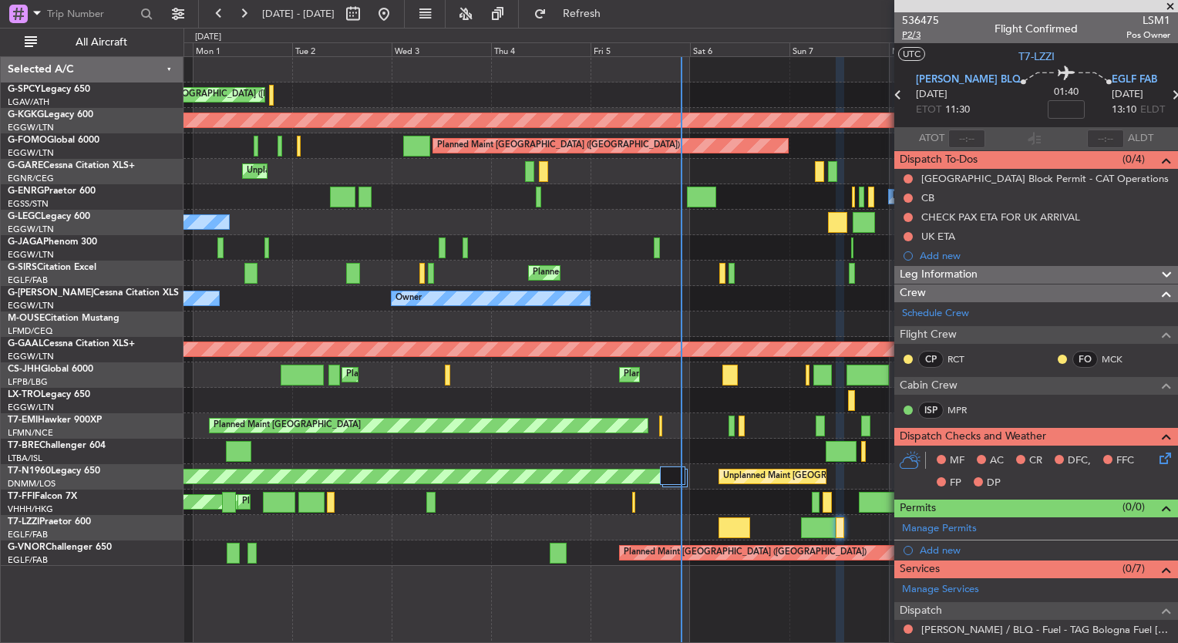
click at [911, 35] on span "P2/3" at bounding box center [920, 35] width 37 height 13
click at [918, 17] on span "536475" at bounding box center [920, 20] width 37 height 16
click at [614, 15] on span "Refresh" at bounding box center [582, 13] width 65 height 11
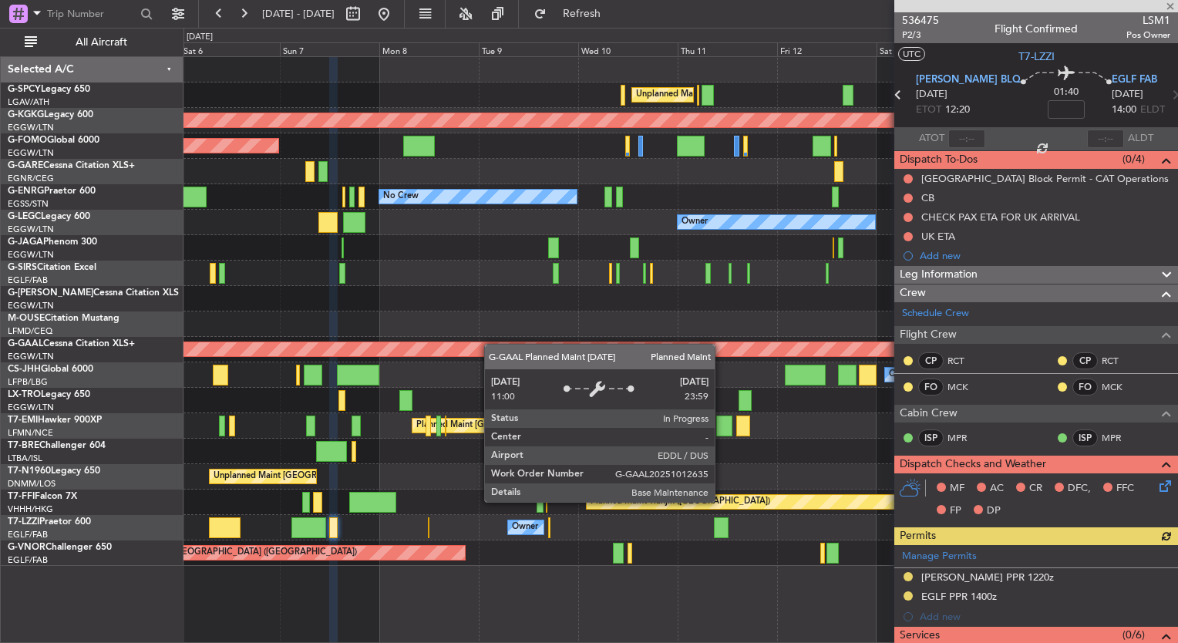
click at [24, 352] on div "Unplanned Maint Athens (Eleftherios Venizelos Intl) AOG Maint Istanbul (Ataturk…" at bounding box center [589, 335] width 1178 height 615
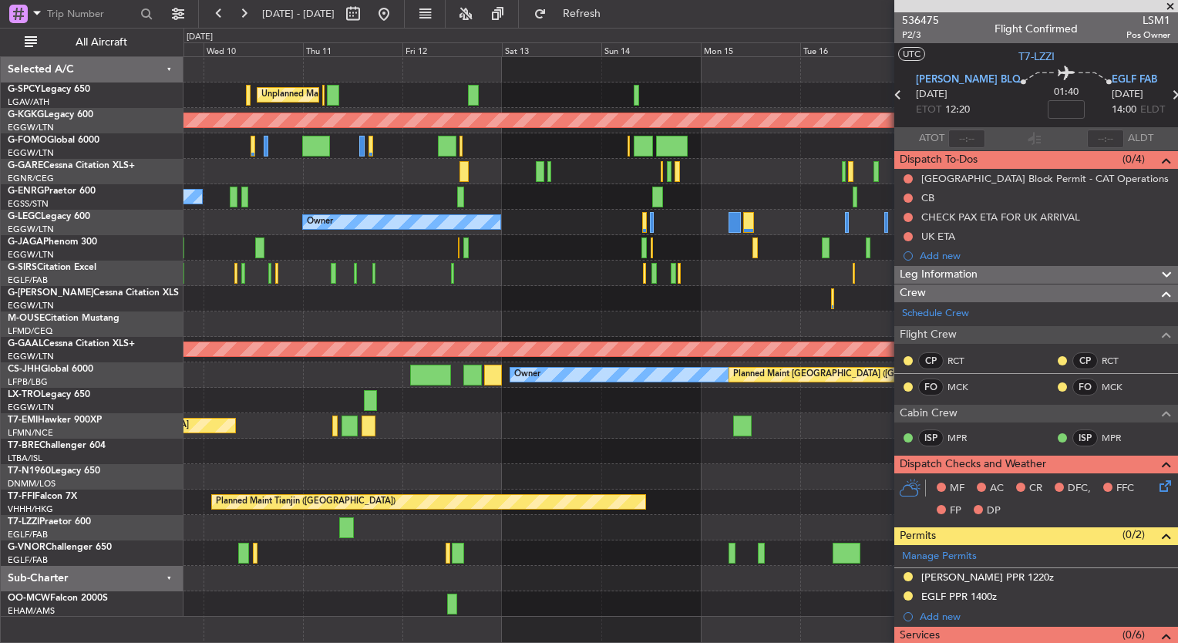
click at [452, 540] on div "Unplanned Maint Athens (Eleftherios Venizelos Intl) AOG Maint Istanbul (Ataturk…" at bounding box center [680, 337] width 994 height 560
click at [1172, 3] on span at bounding box center [1169, 7] width 15 height 14
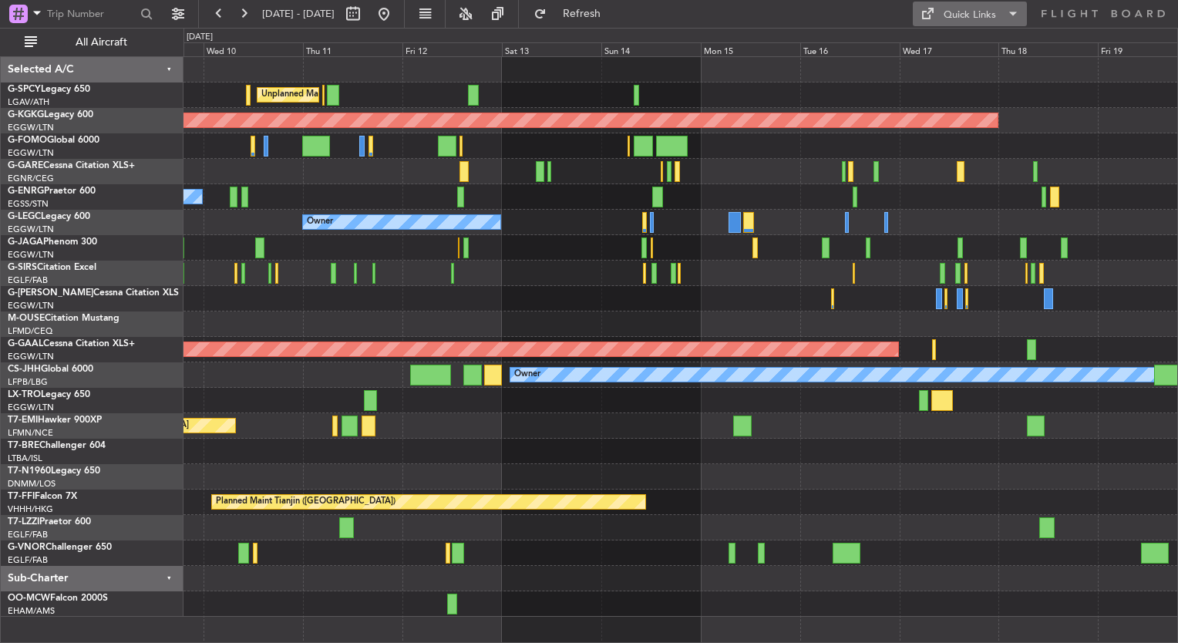
click at [991, 13] on div "Quick Links" at bounding box center [970, 15] width 52 height 15
click at [981, 47] on button "Trip Builder" at bounding box center [971, 50] width 116 height 37
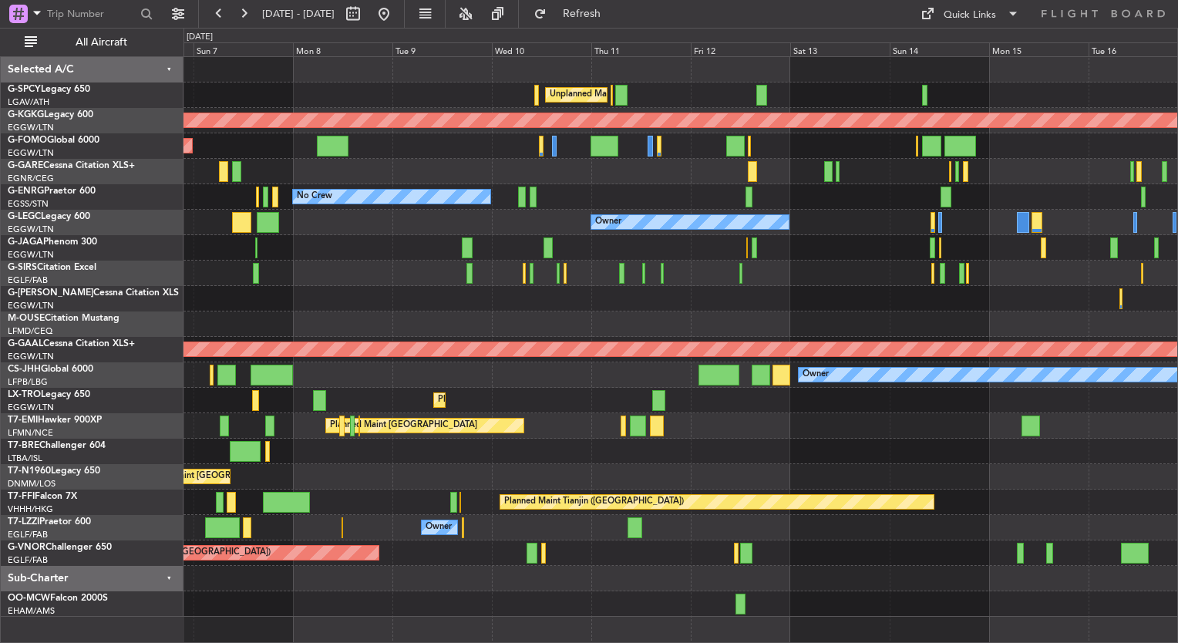
click at [741, 454] on div at bounding box center [680, 451] width 994 height 25
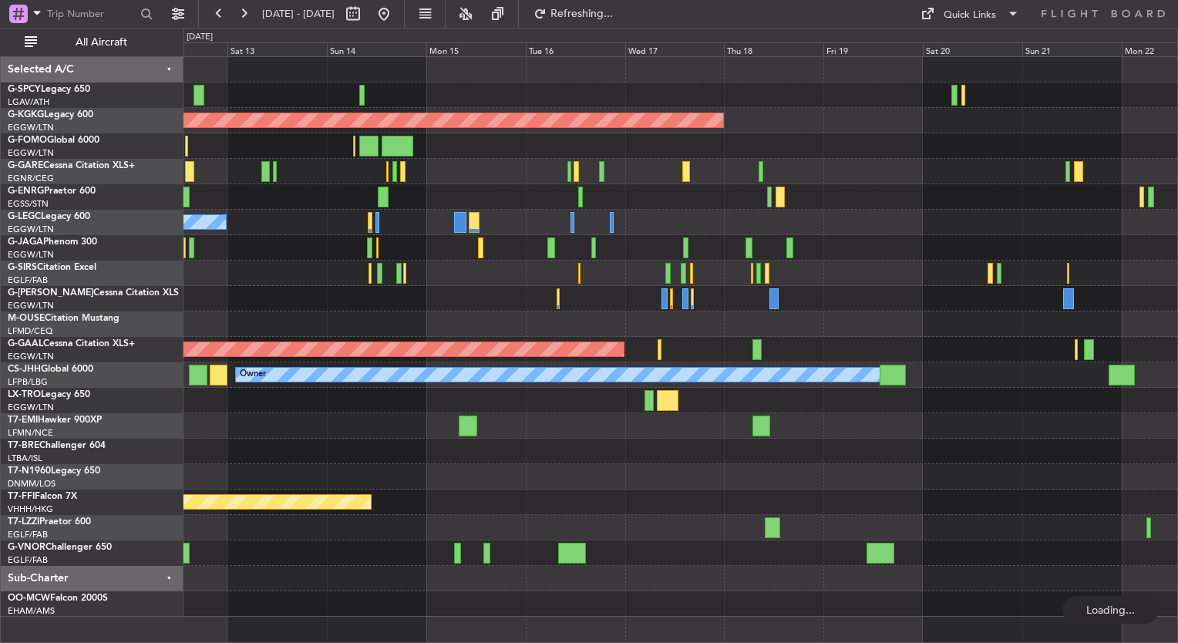
click at [158, 363] on div "Unplanned Maint Athens (Eleftherios Venizelos Intl) AOG Maint Istanbul (Ataturk…" at bounding box center [589, 335] width 1178 height 615
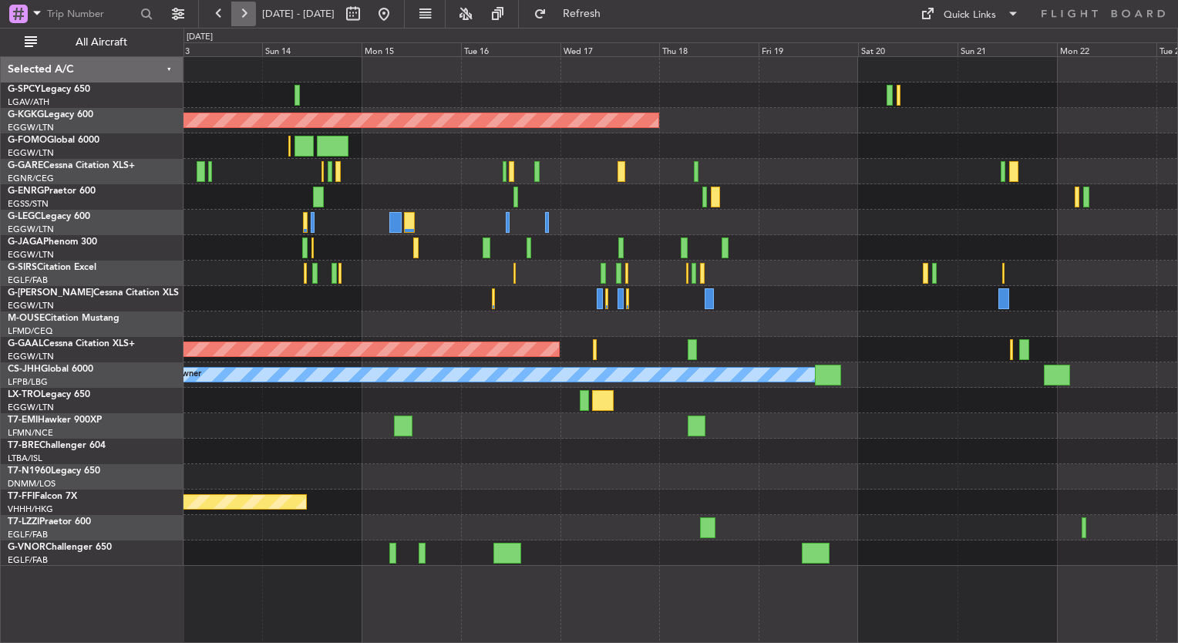
click at [232, 22] on button at bounding box center [243, 14] width 25 height 25
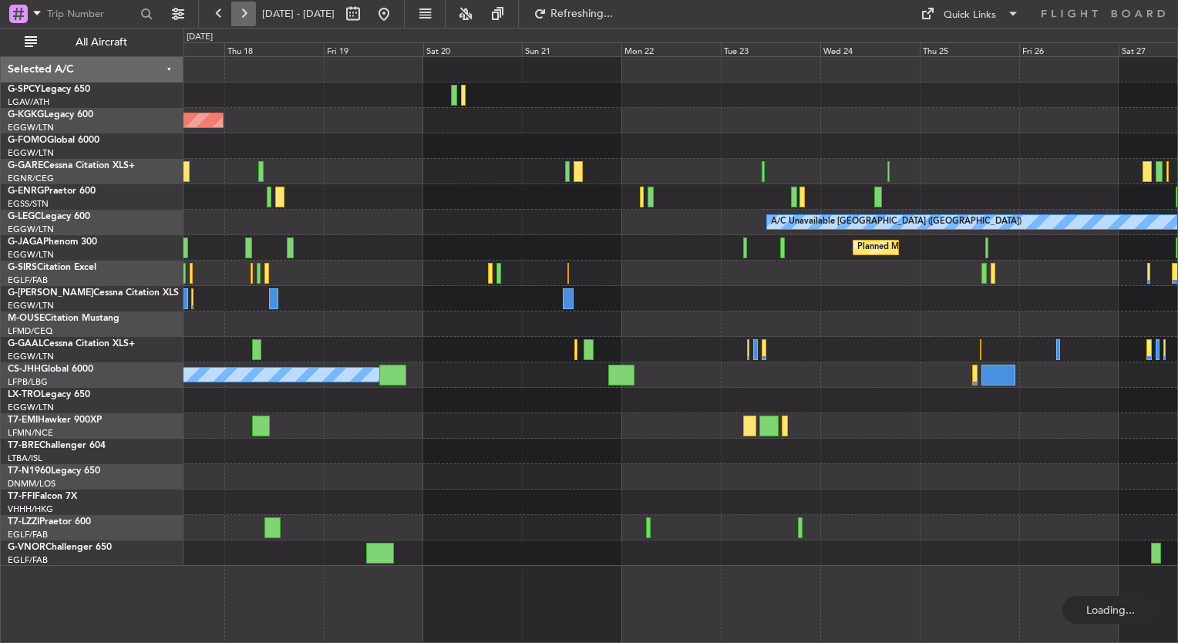
click at [232, 22] on button at bounding box center [243, 14] width 25 height 25
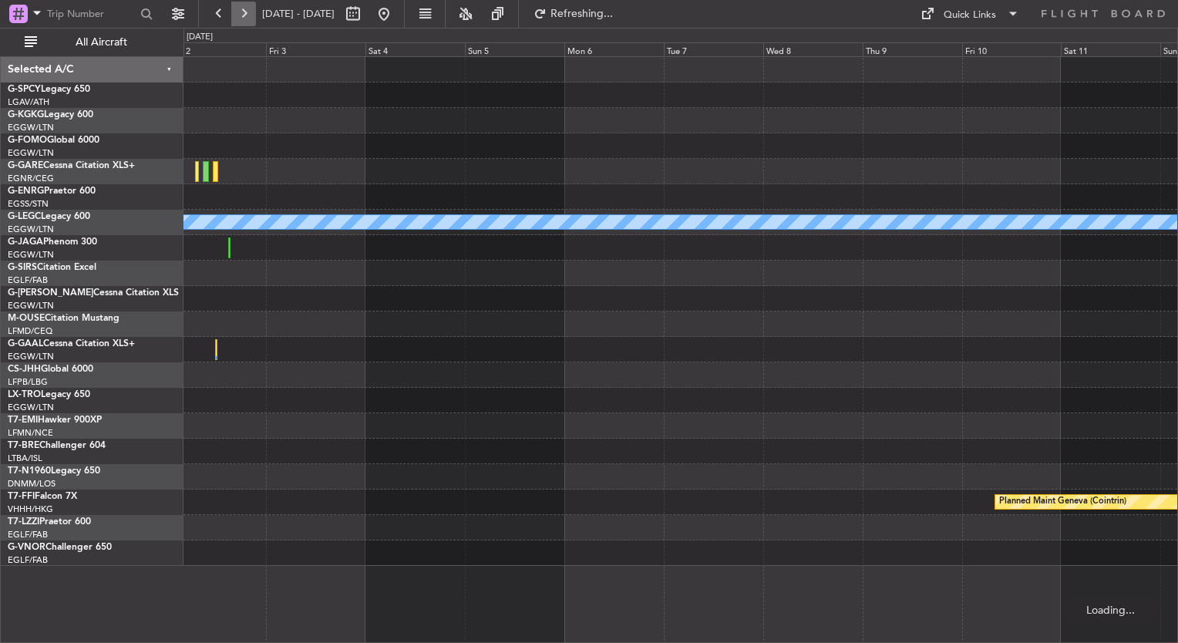
click at [232, 22] on button at bounding box center [243, 14] width 25 height 25
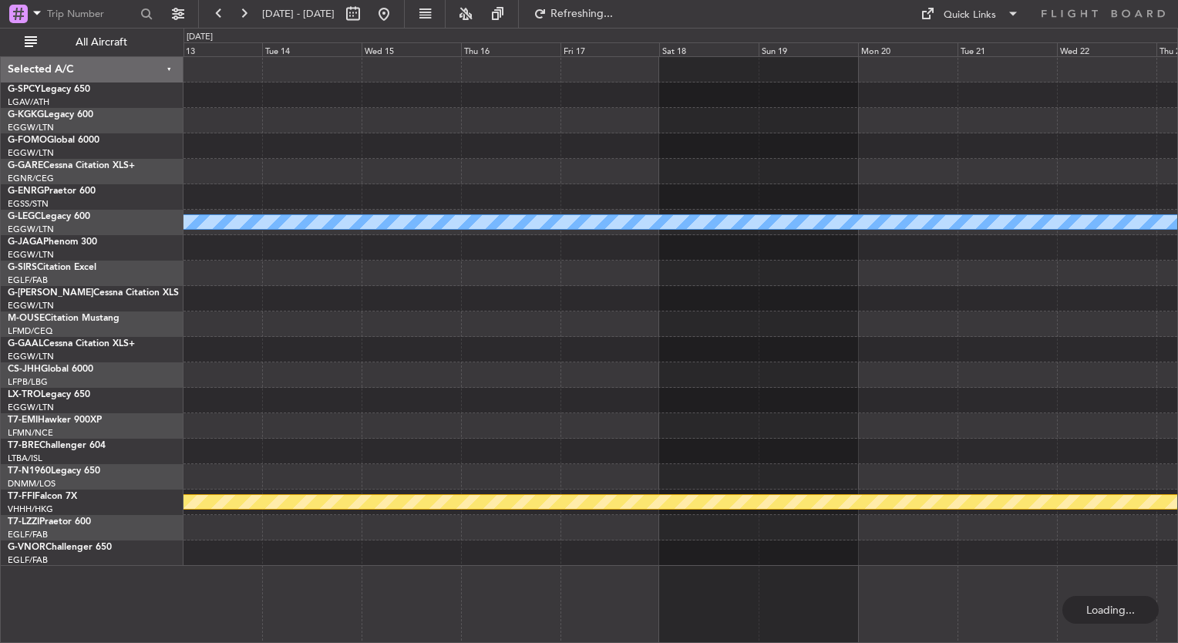
drag, startPoint x: 232, startPoint y: 22, endPoint x: 301, endPoint y: 259, distance: 247.3
click at [301, 259] on fb-flight-board "13 Oct 2025 - 23 Oct 2025 Refreshing... Quick Links All Aircraft A/C Unavailabl…" at bounding box center [589, 327] width 1178 height 631
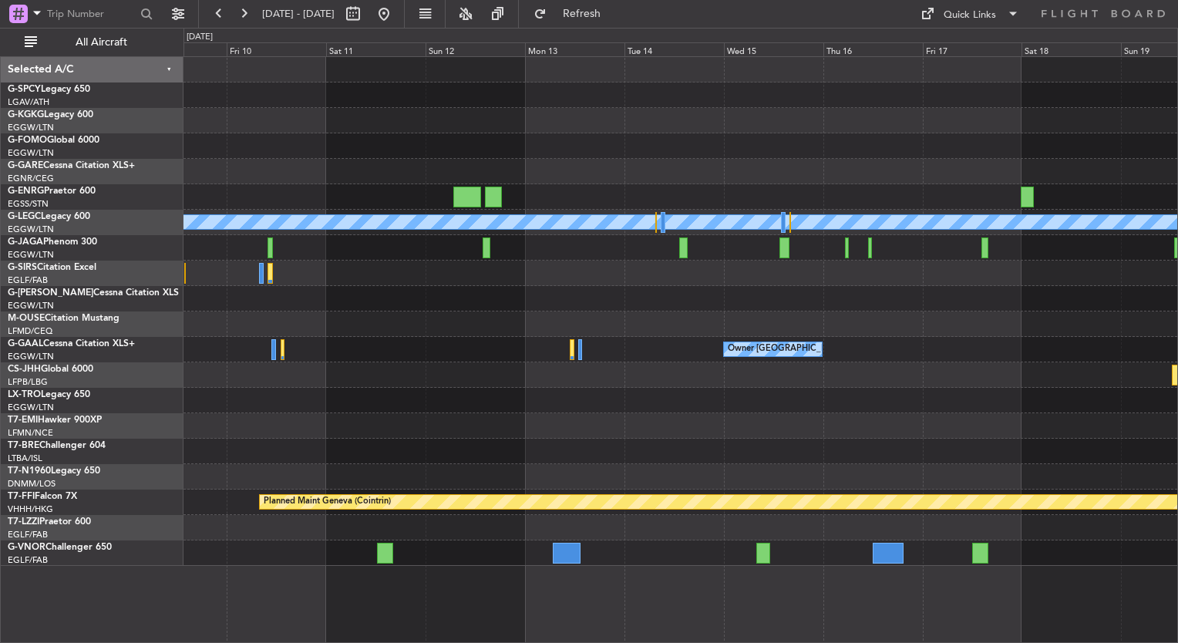
click at [1098, 373] on div "A/C Unavailable London (Luton) Owner London (Luton) Planned Maint Geneva (Coint…" at bounding box center [680, 311] width 994 height 509
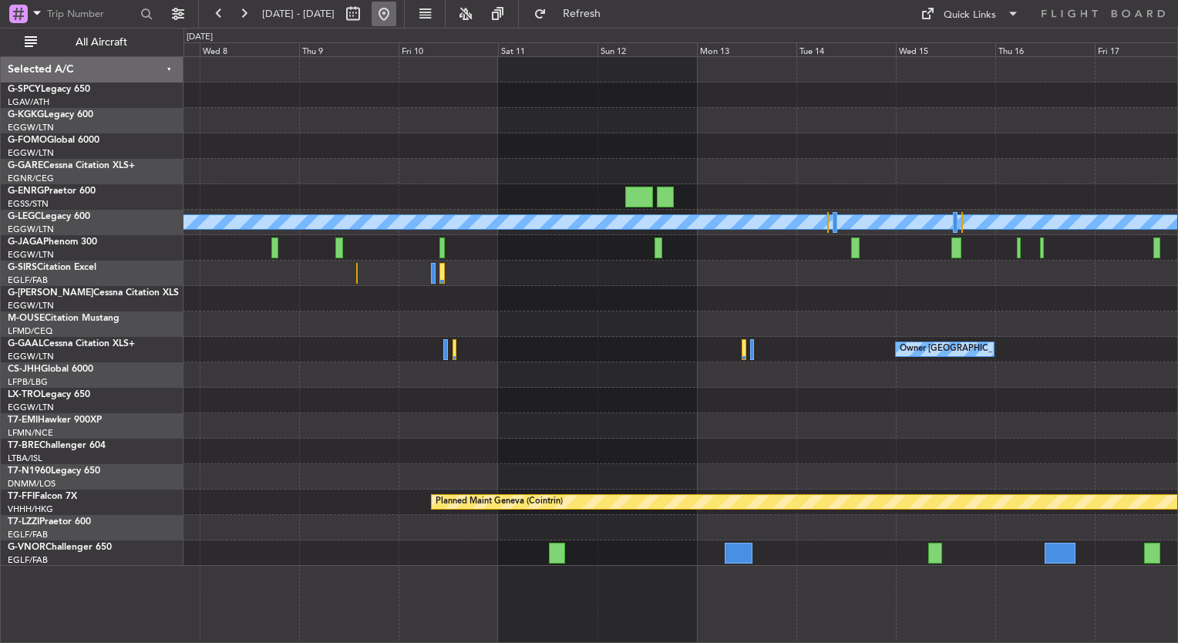
click at [396, 21] on button at bounding box center [384, 14] width 25 height 25
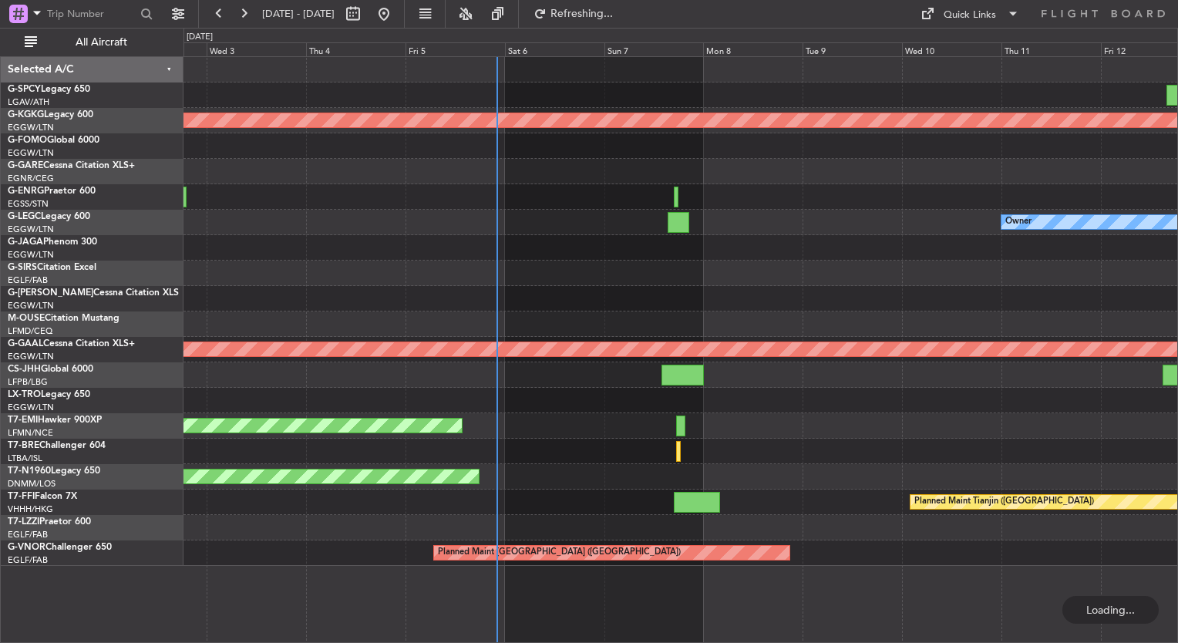
click at [674, 326] on div at bounding box center [680, 323] width 994 height 25
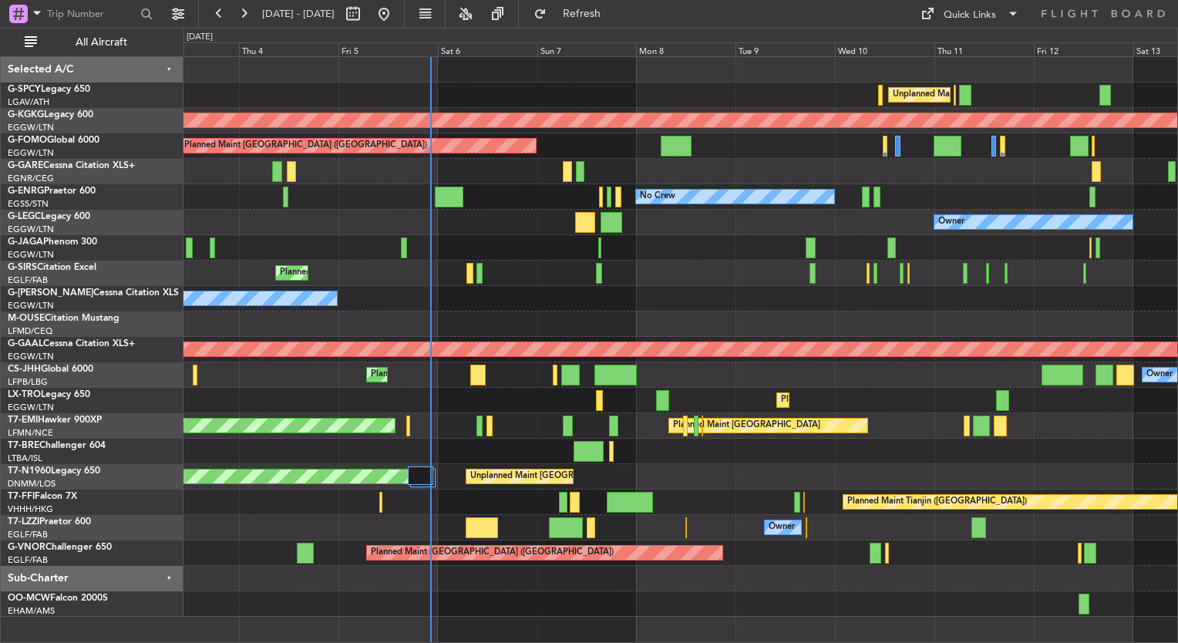
click at [563, 301] on div "Owner Owner" at bounding box center [680, 298] width 994 height 25
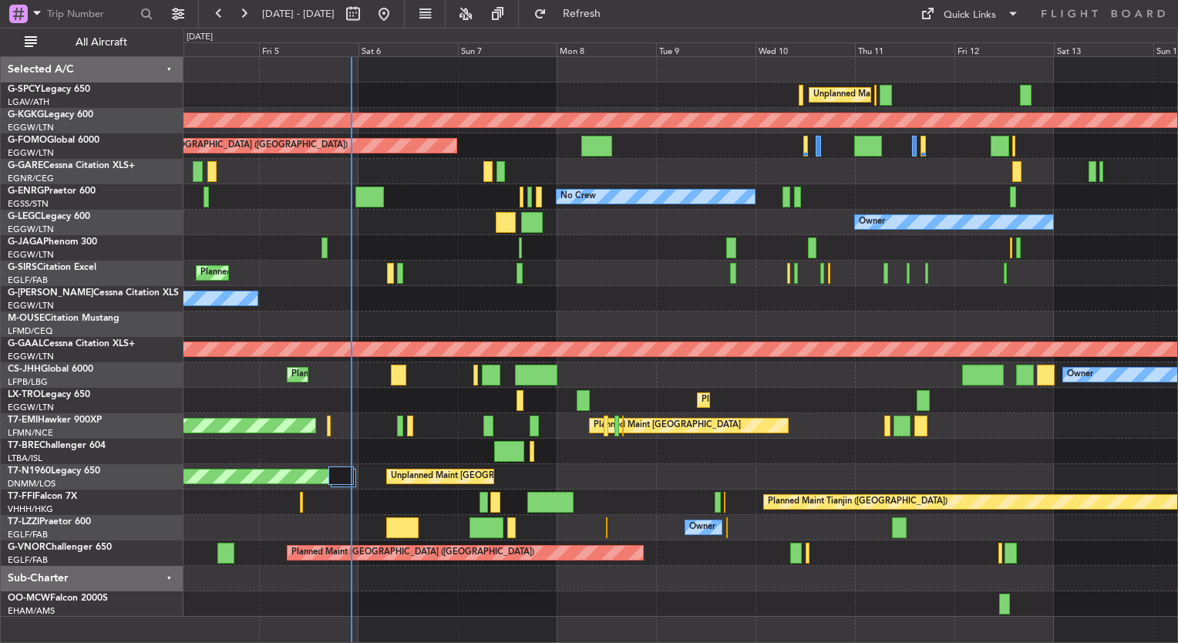
click at [372, 523] on div "Owner" at bounding box center [680, 527] width 994 height 25
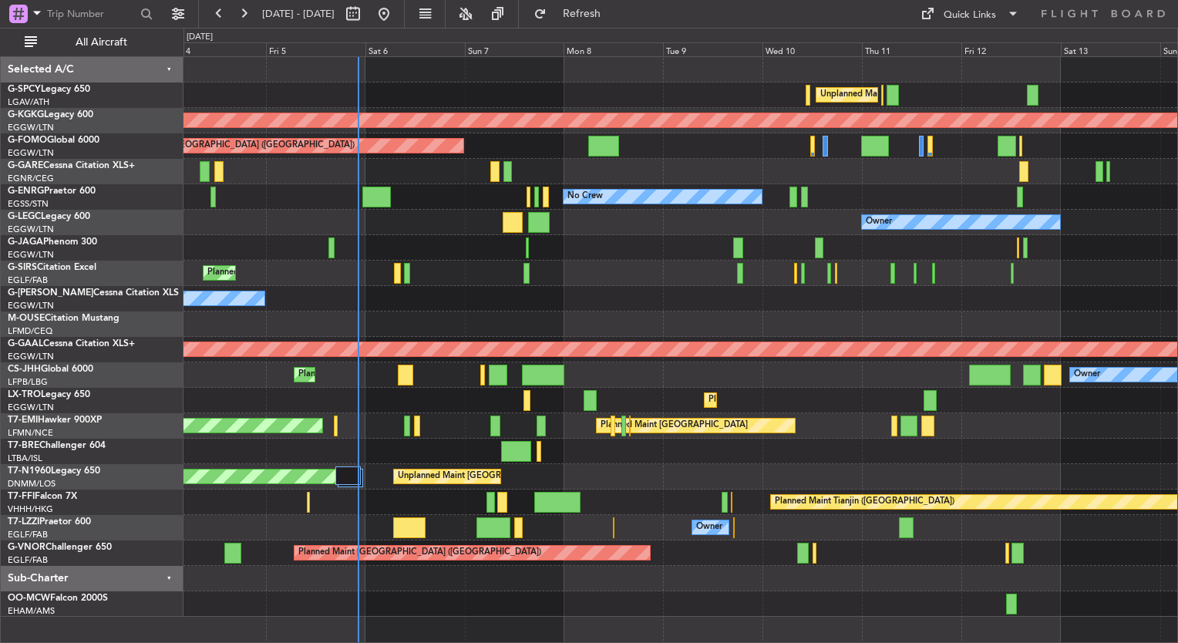
click at [391, 513] on div "Unplanned Maint Athens (Eleftherios Venizelos Intl) Cleaning Athens (Eleftherio…" at bounding box center [680, 337] width 994 height 560
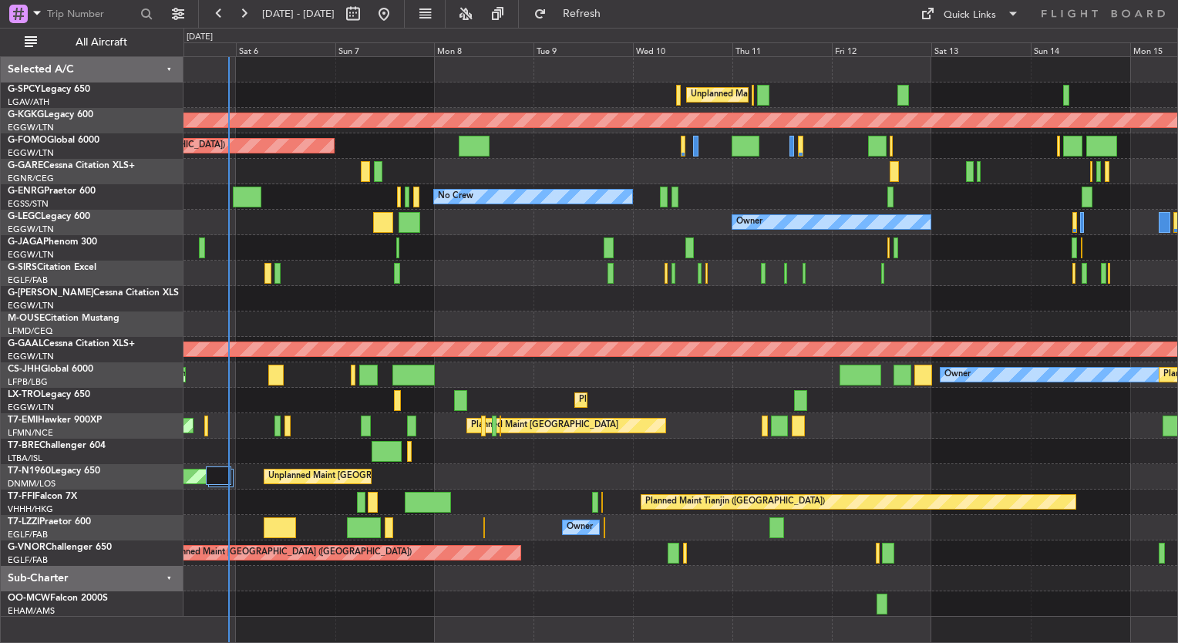
click at [506, 463] on div "Unplanned Maint Athens (Eleftherios Venizelos Intl) AOG Maint Istanbul (Ataturk…" at bounding box center [680, 337] width 994 height 560
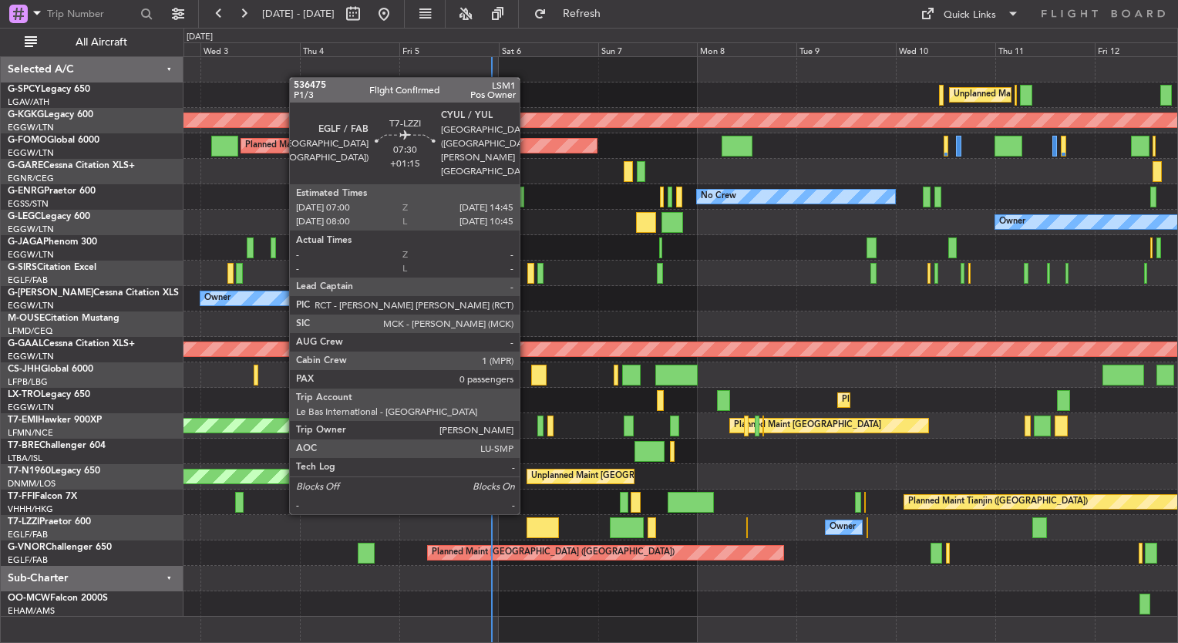
click at [528, 526] on div at bounding box center [542, 527] width 32 height 21
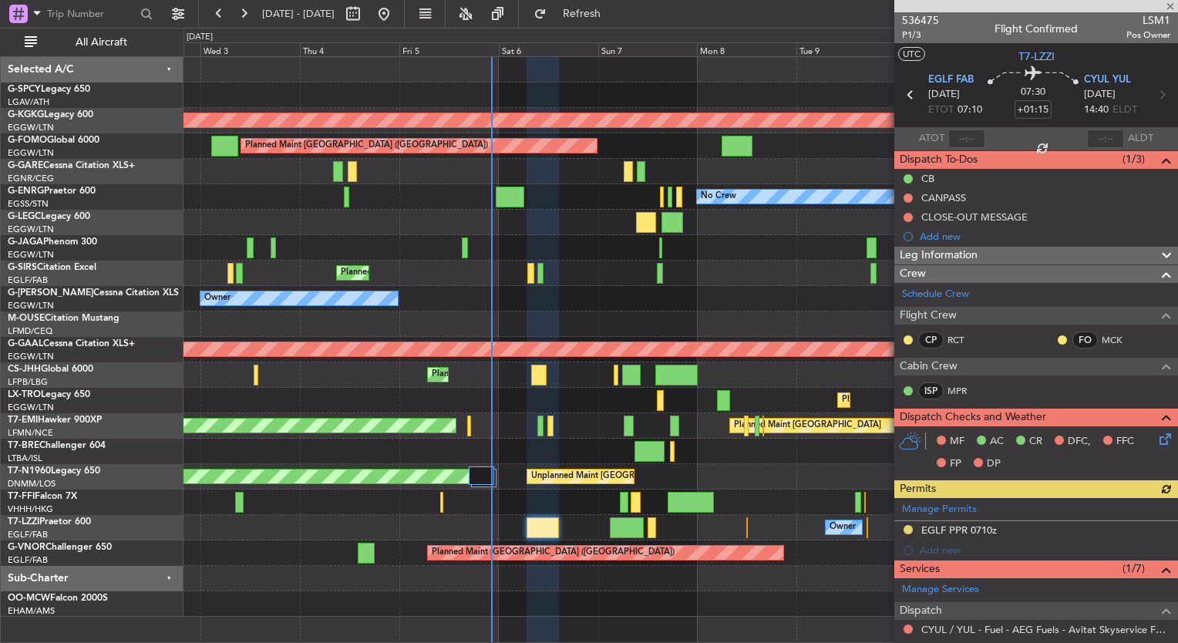
click at [1166, 8] on div at bounding box center [1036, 6] width 284 height 12
click at [1171, 8] on span at bounding box center [1169, 7] width 15 height 14
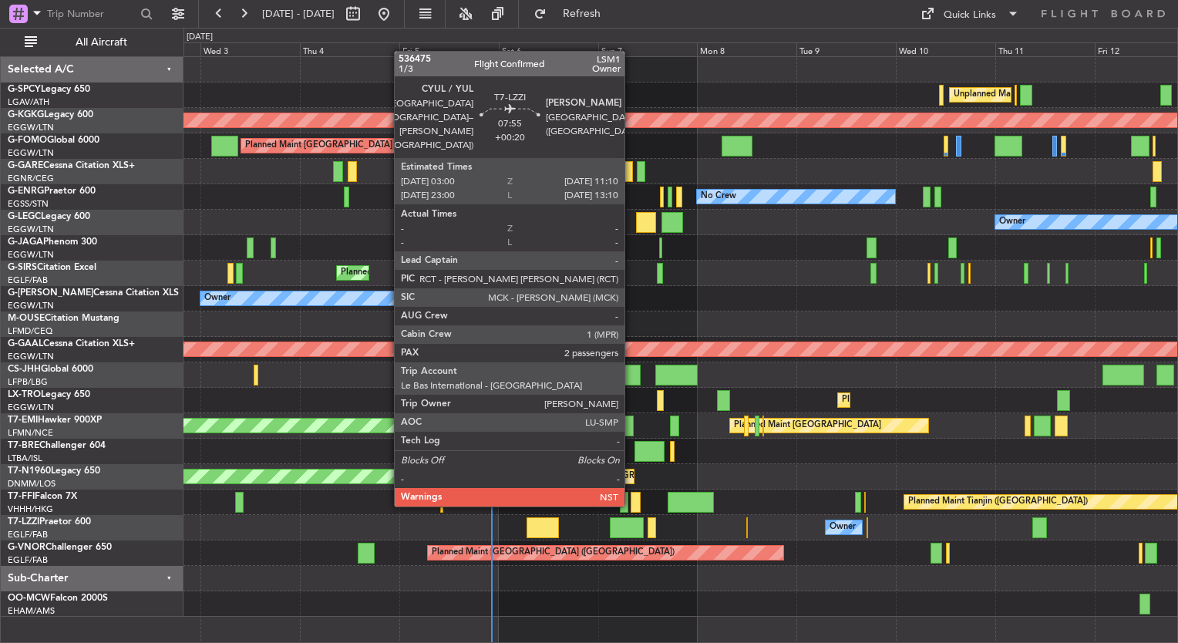
click at [631, 519] on div at bounding box center [627, 527] width 34 height 21
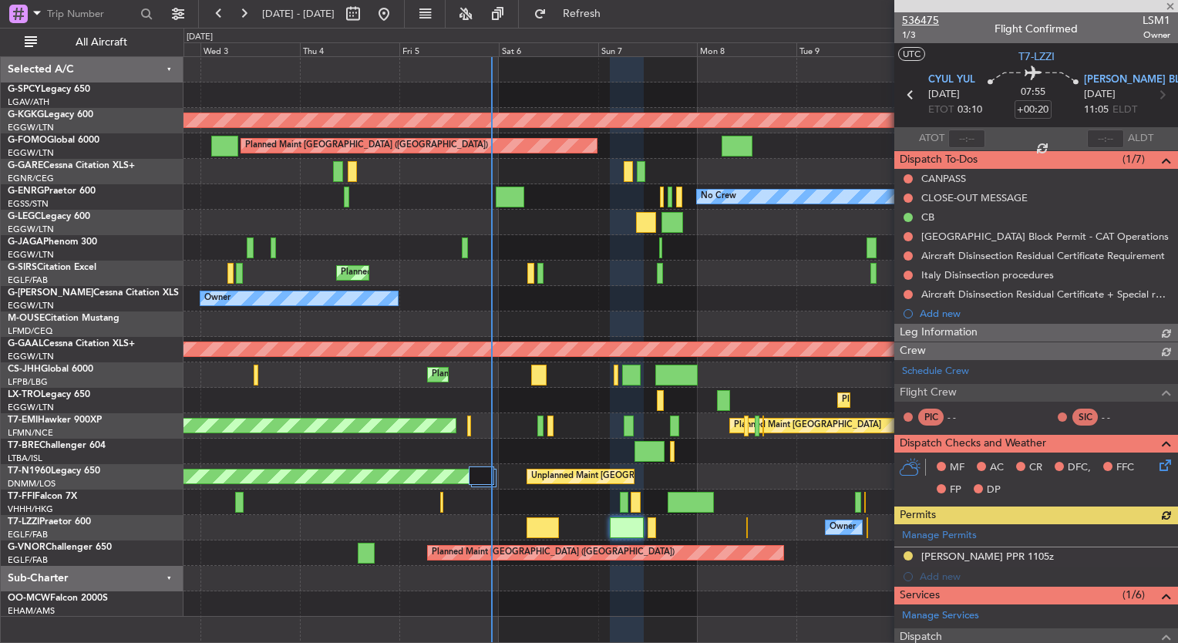
click at [922, 18] on span "536475" at bounding box center [920, 20] width 37 height 16
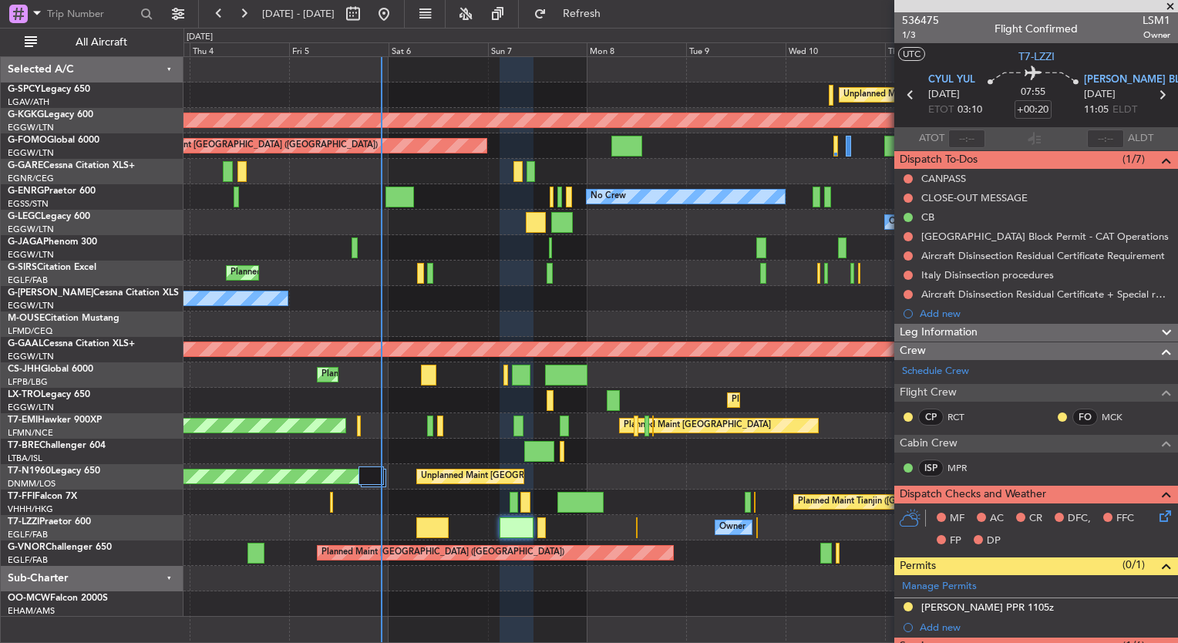
click at [601, 521] on div "Owner" at bounding box center [680, 527] width 994 height 25
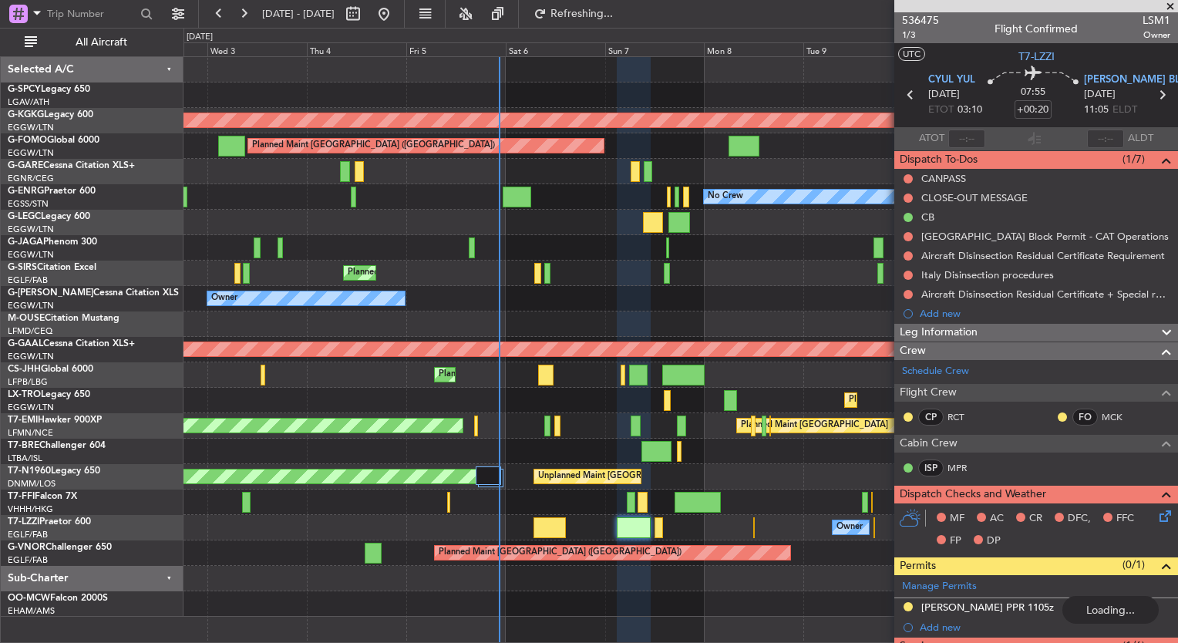
click at [780, 304] on div "Unplanned Maint Athens (Eleftherios Venizelos Intl) Cleaning Athens (Eleftherio…" at bounding box center [680, 337] width 994 height 560
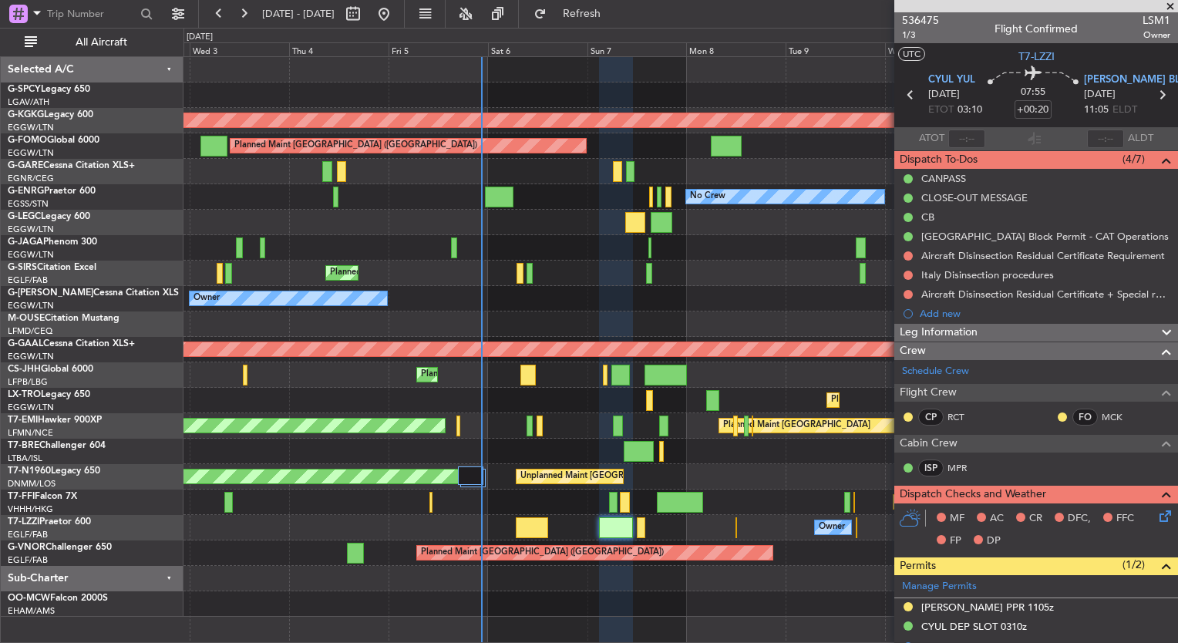
click at [376, 405] on div "Unplanned Maint Athens (Eleftherios Venizelos Intl) Cleaning Athens (Eleftherio…" at bounding box center [680, 337] width 994 height 560
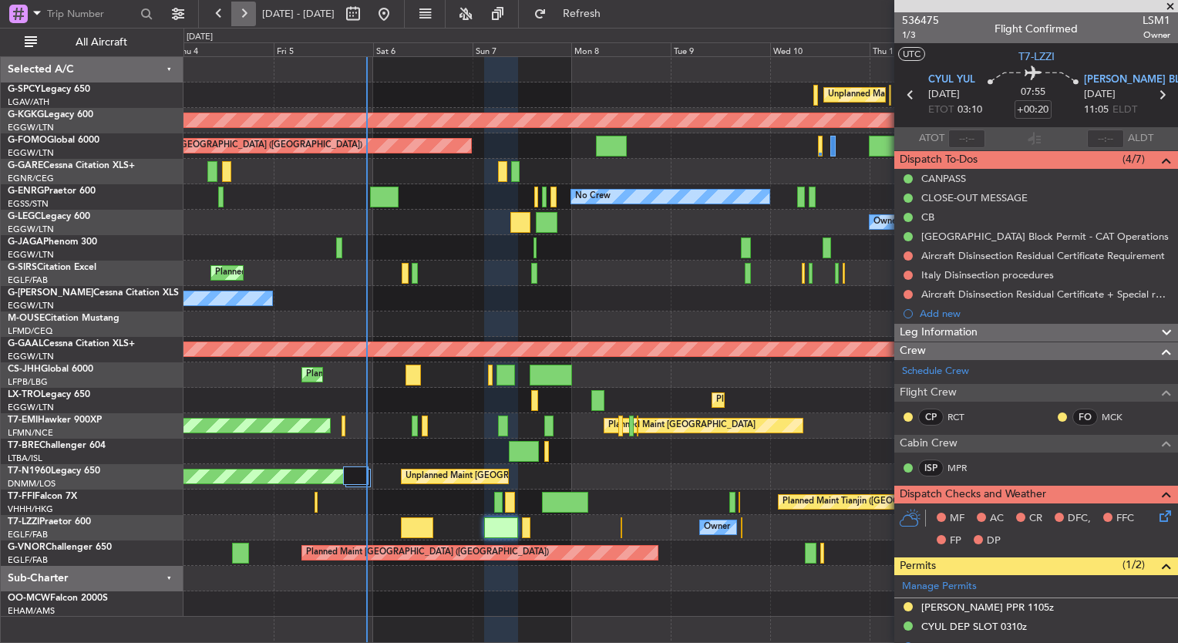
click at [247, 4] on button at bounding box center [243, 14] width 25 height 25
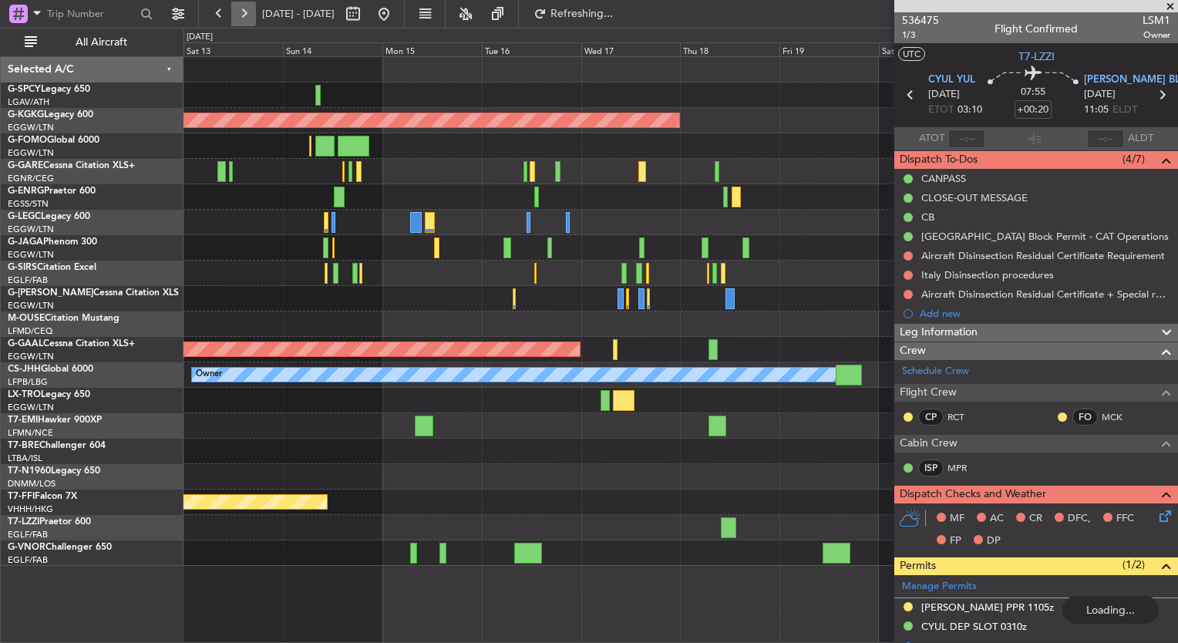
click at [247, 4] on button at bounding box center [243, 14] width 25 height 25
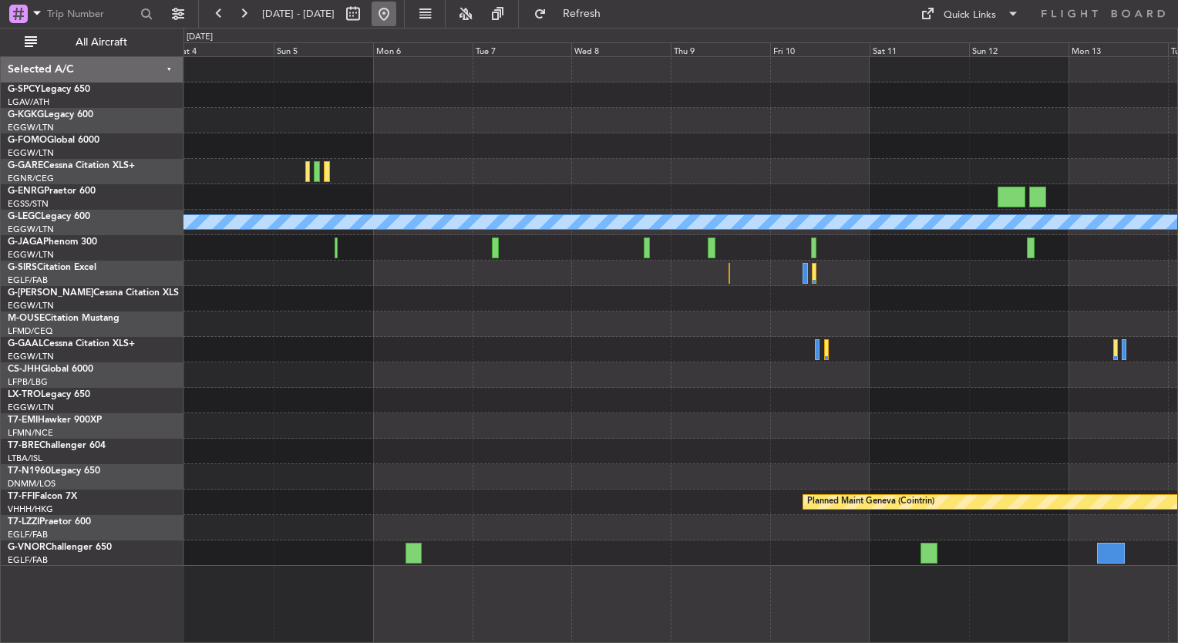
click at [396, 15] on button at bounding box center [384, 14] width 25 height 25
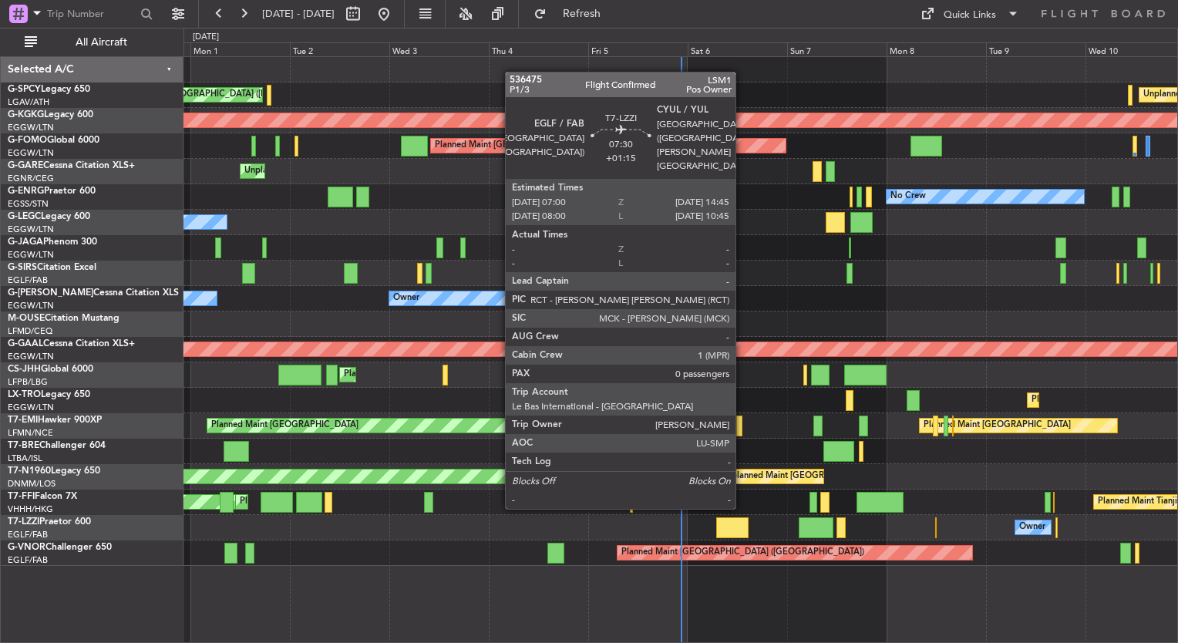
click at [742, 521] on div at bounding box center [732, 527] width 32 height 21
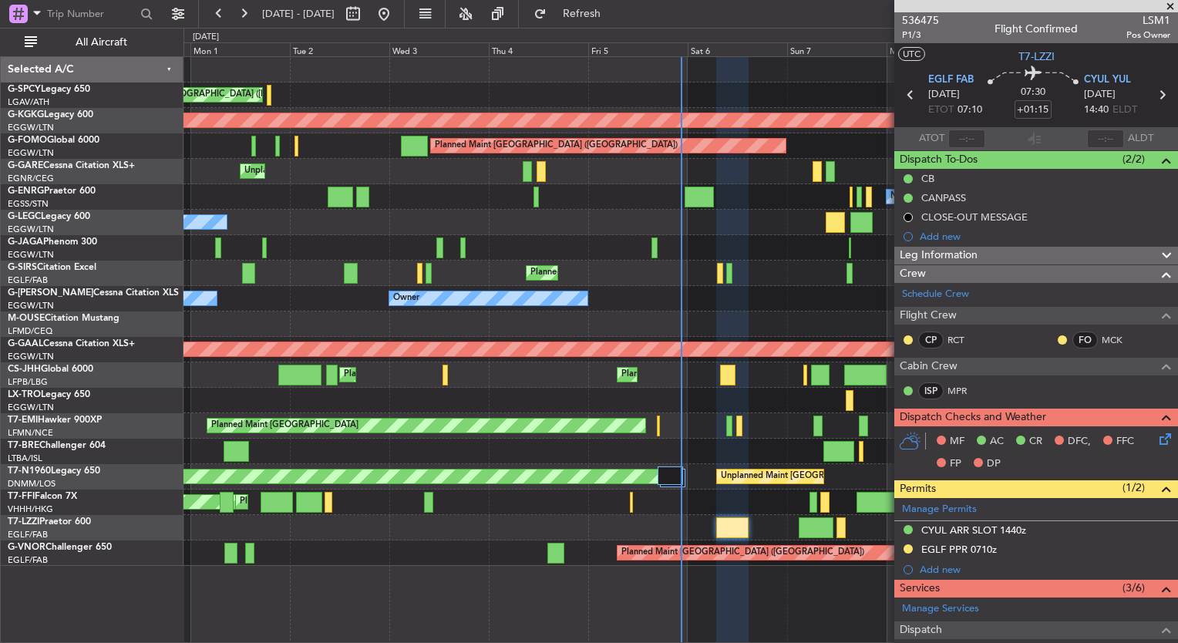
click at [992, 257] on div "Leg Information" at bounding box center [1036, 256] width 284 height 18
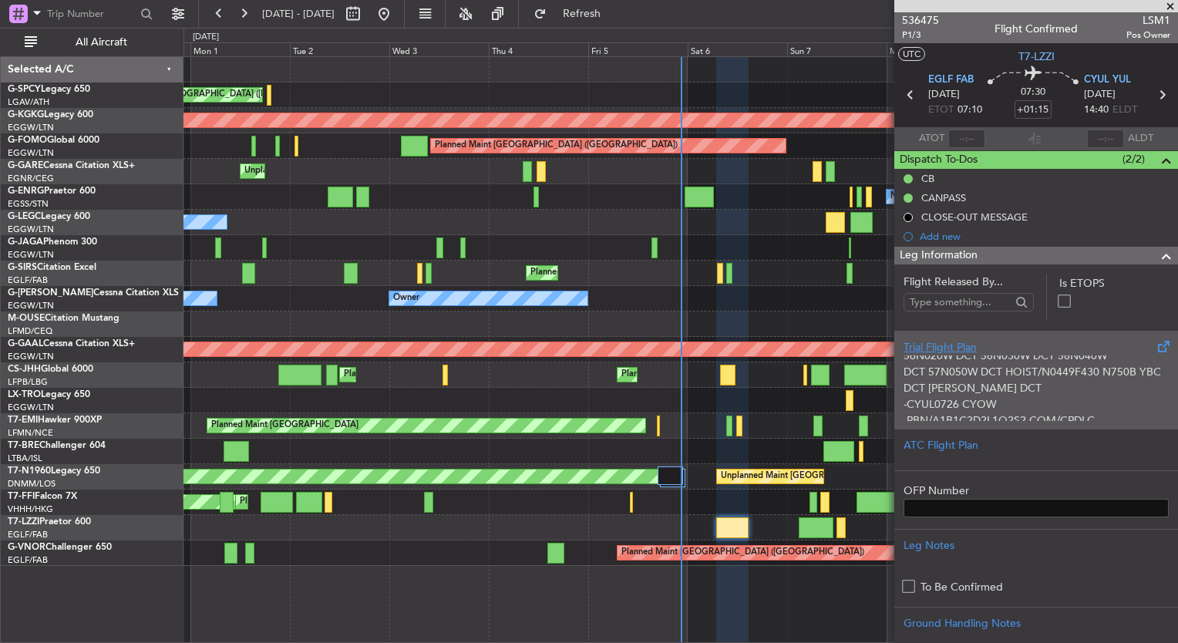
scroll to position [183, 0]
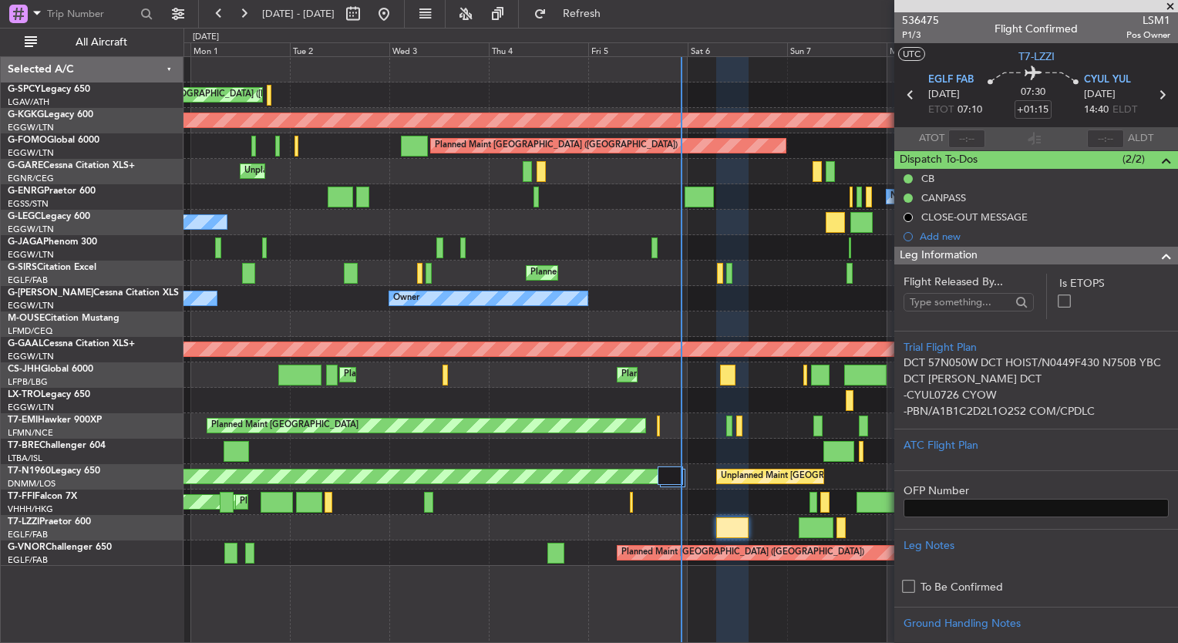
click at [816, 69] on div at bounding box center [680, 69] width 994 height 25
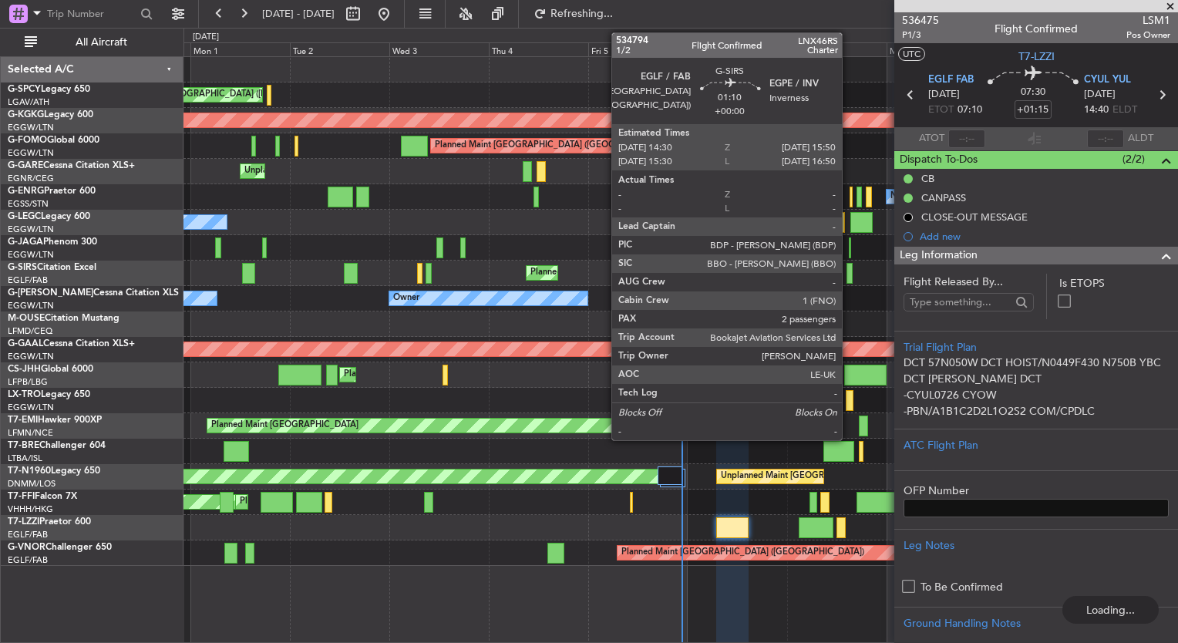
scroll to position [0, 0]
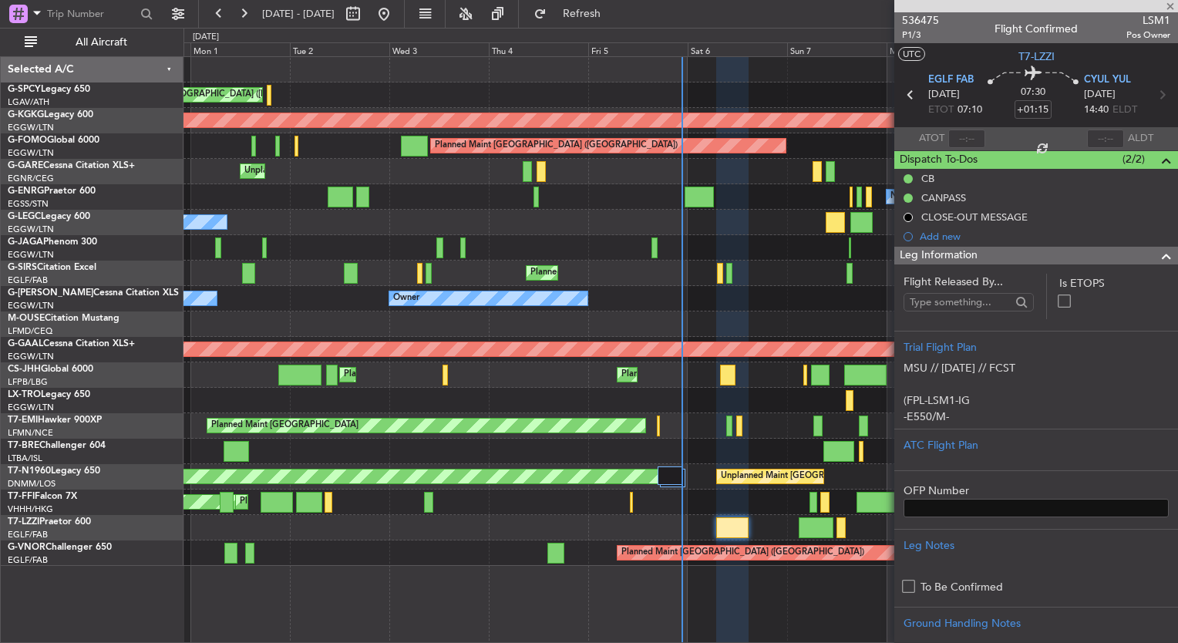
click at [1169, 5] on div at bounding box center [1036, 6] width 284 height 12
click at [1170, 8] on span at bounding box center [1169, 7] width 15 height 14
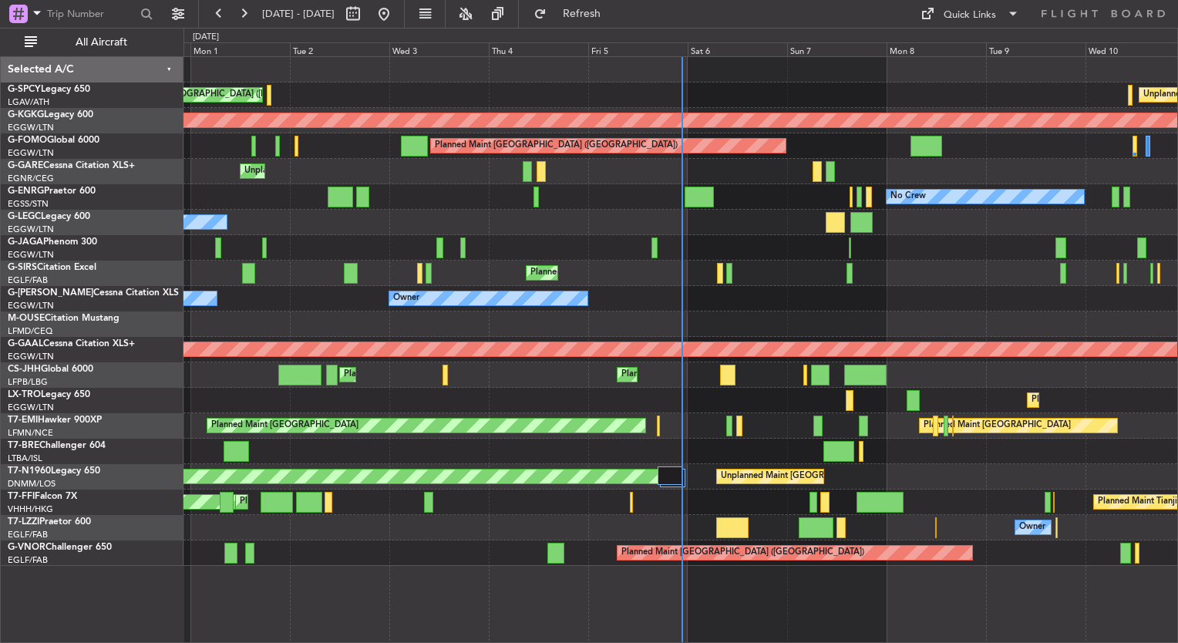
click at [918, 604] on div "Cleaning Athens (Eleftherios Venizelos Intl) Unplanned Maint Athens (Eleftherio…" at bounding box center [680, 349] width 994 height 587
click at [1005, 289] on div "Owner Owner" at bounding box center [680, 298] width 994 height 25
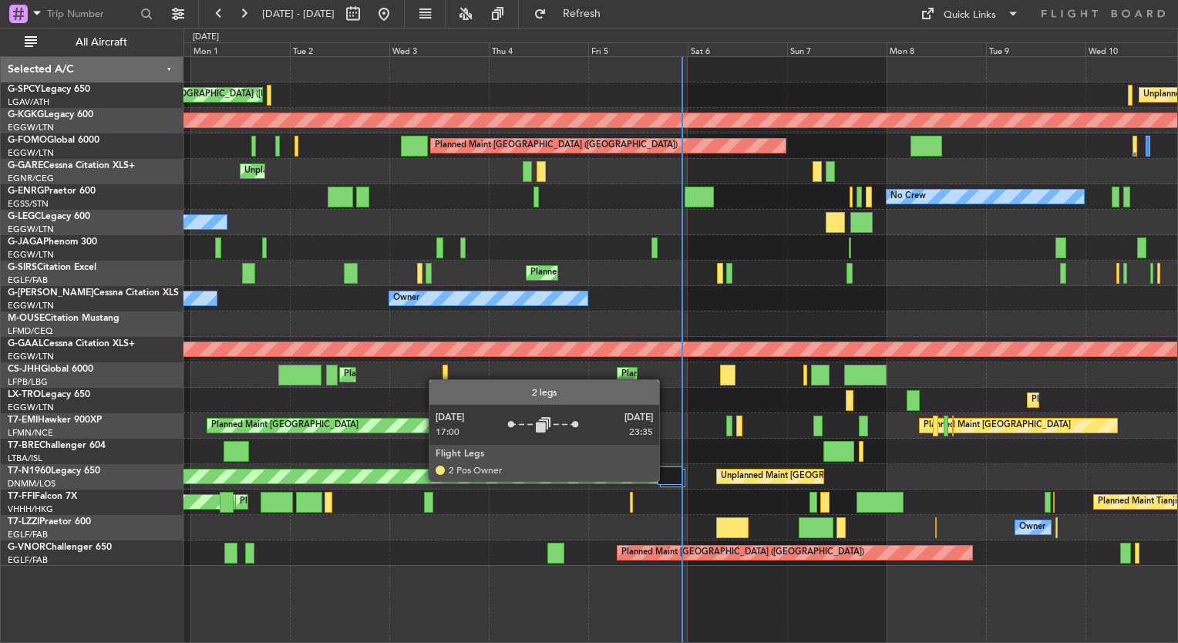
click at [666, 479] on div at bounding box center [670, 475] width 25 height 19
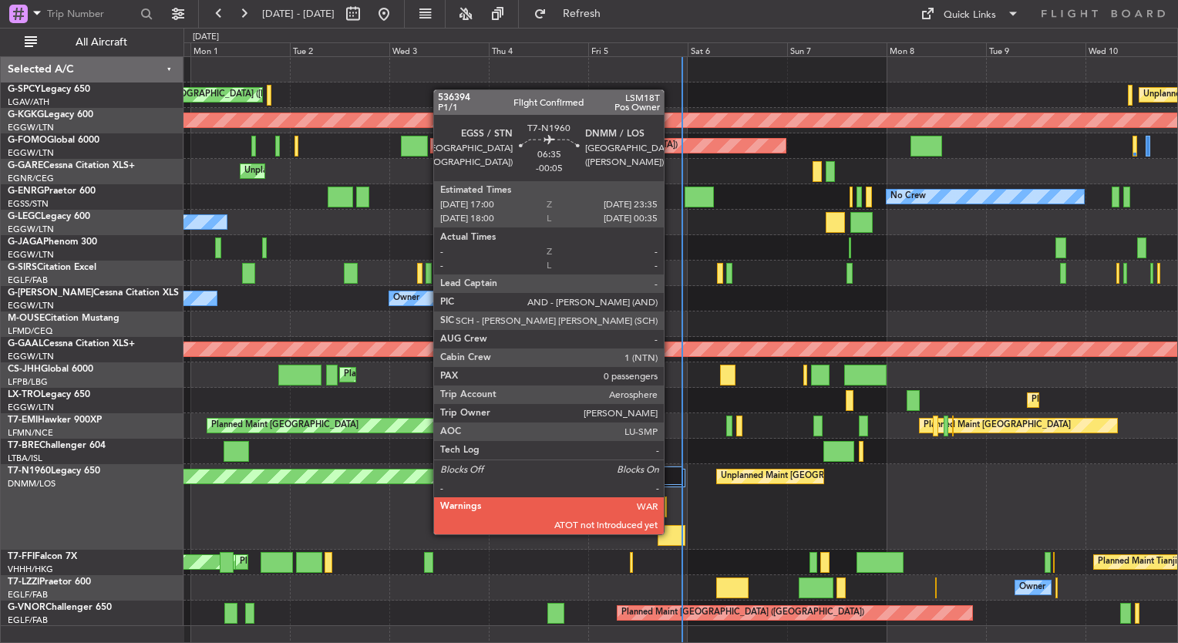
click at [671, 533] on div at bounding box center [672, 535] width 28 height 21
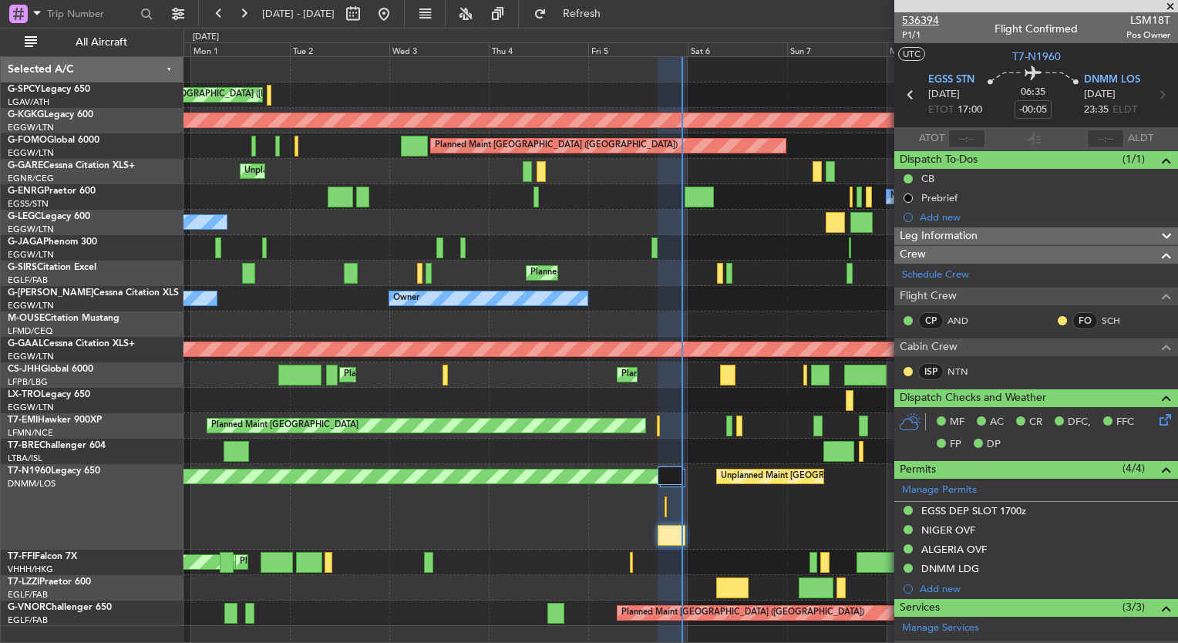
click at [923, 25] on span "536394" at bounding box center [920, 20] width 37 height 16
click at [586, 12] on button "Refresh" at bounding box center [572, 14] width 93 height 25
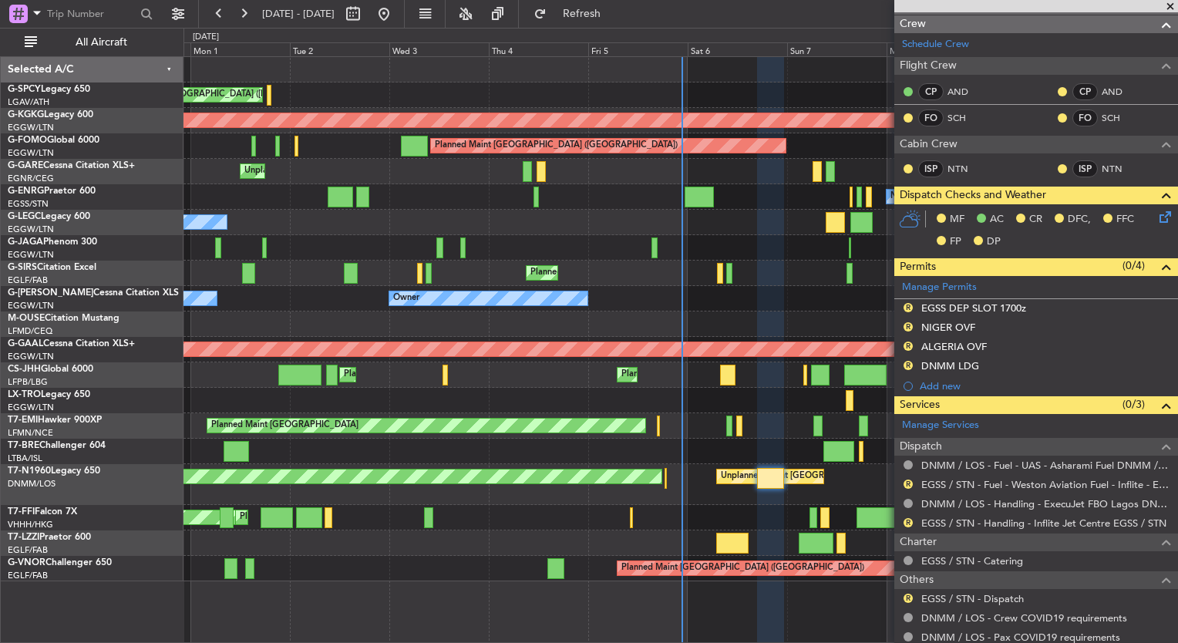
scroll to position [274, 0]
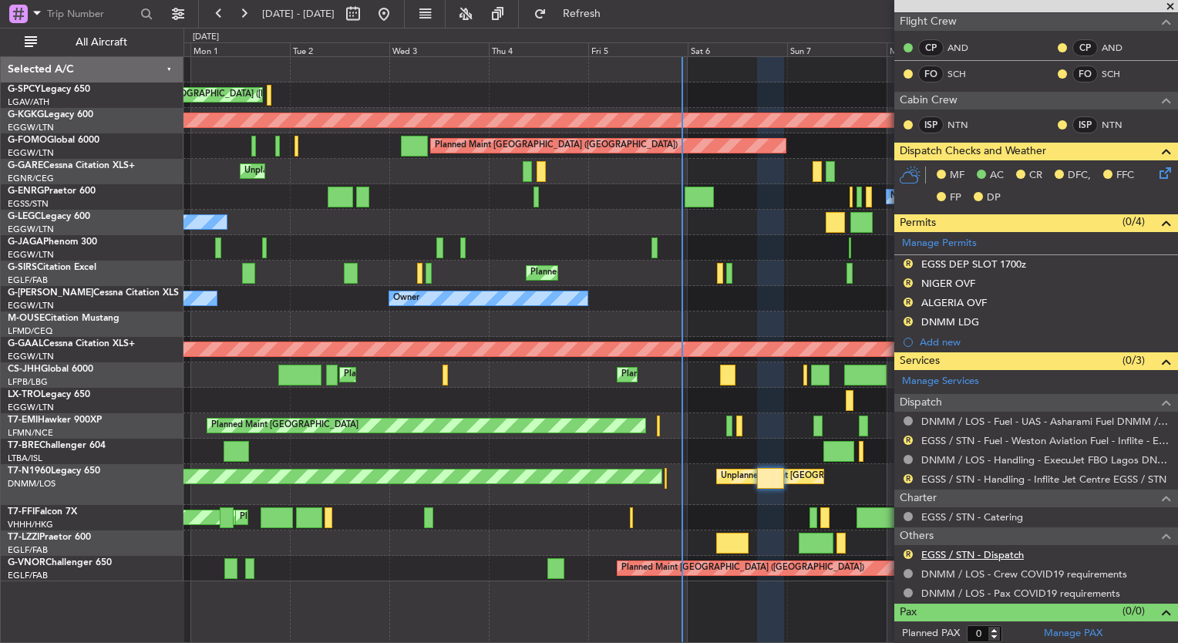
click at [977, 553] on link "EGSS / STN - Dispatch" at bounding box center [972, 554] width 103 height 13
click at [612, 5] on button "Refresh" at bounding box center [572, 14] width 93 height 25
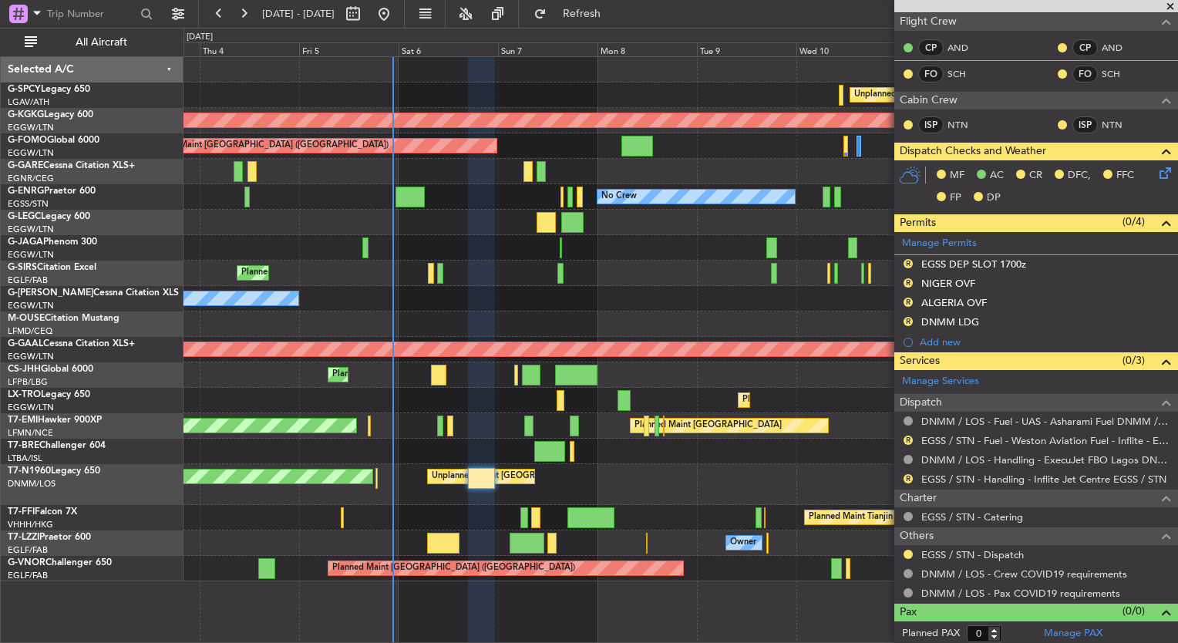
click at [284, 244] on div at bounding box center [680, 247] width 994 height 25
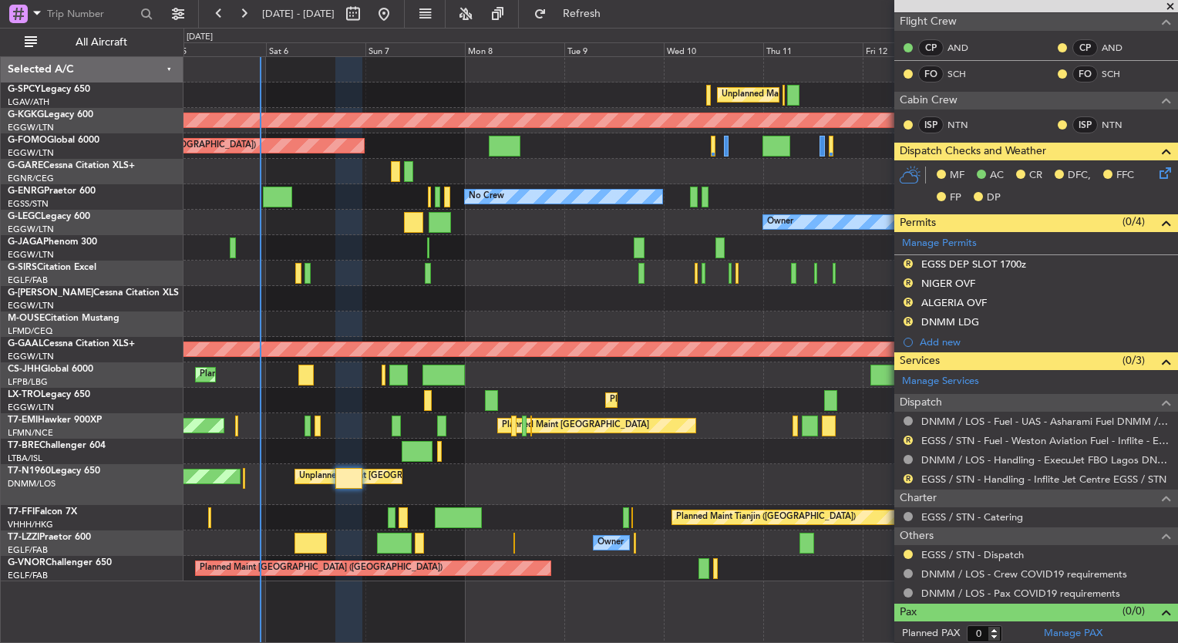
click at [496, 270] on div "Planned Maint [GEOGRAPHIC_DATA] ([GEOGRAPHIC_DATA])" at bounding box center [680, 273] width 994 height 25
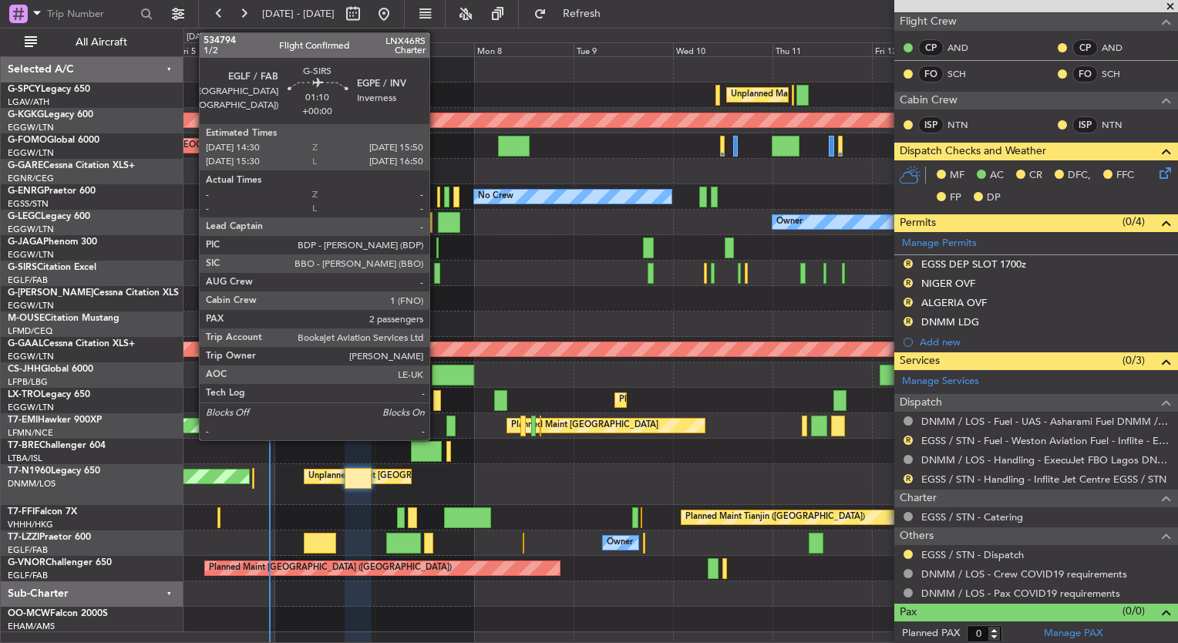
click at [436, 271] on div at bounding box center [437, 273] width 6 height 21
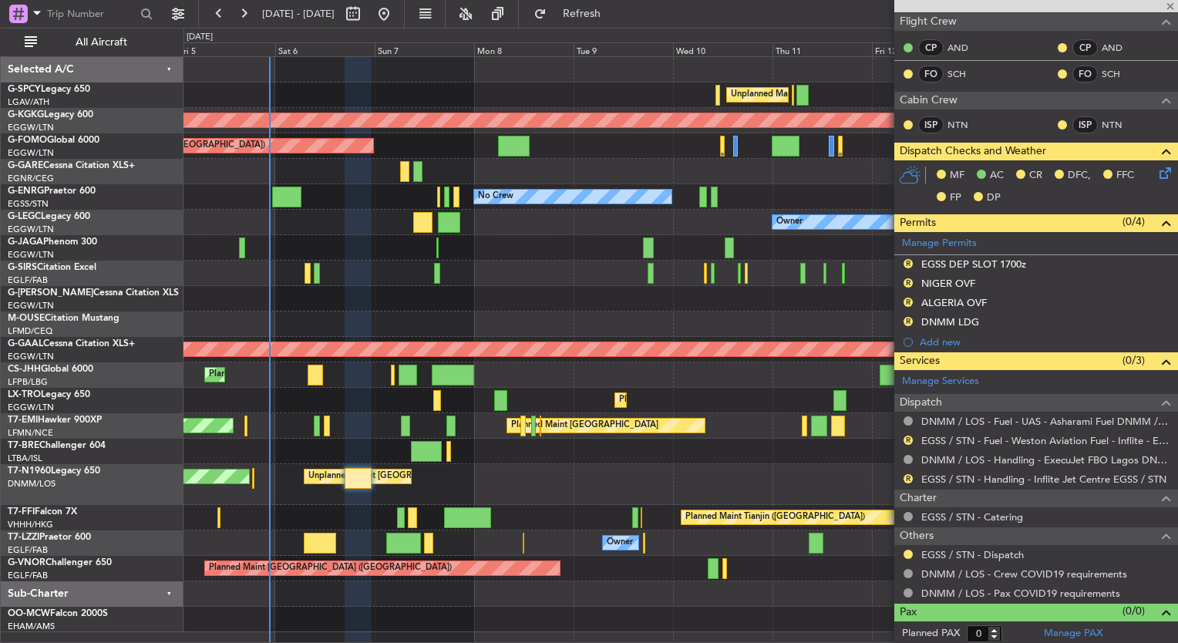
type input "2"
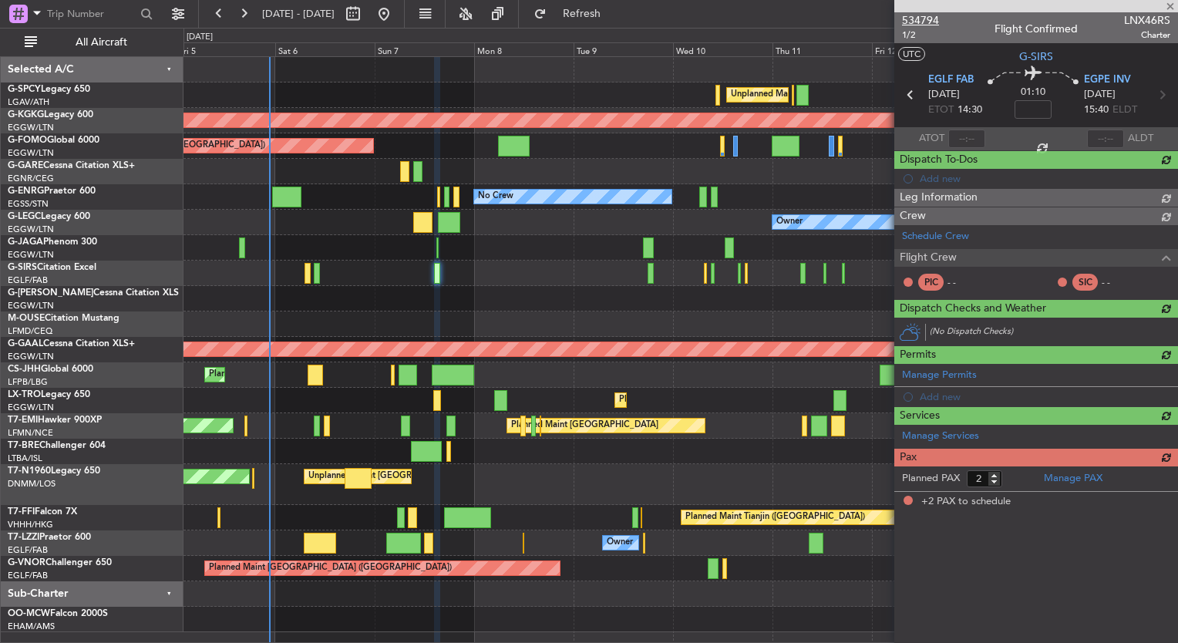
scroll to position [0, 0]
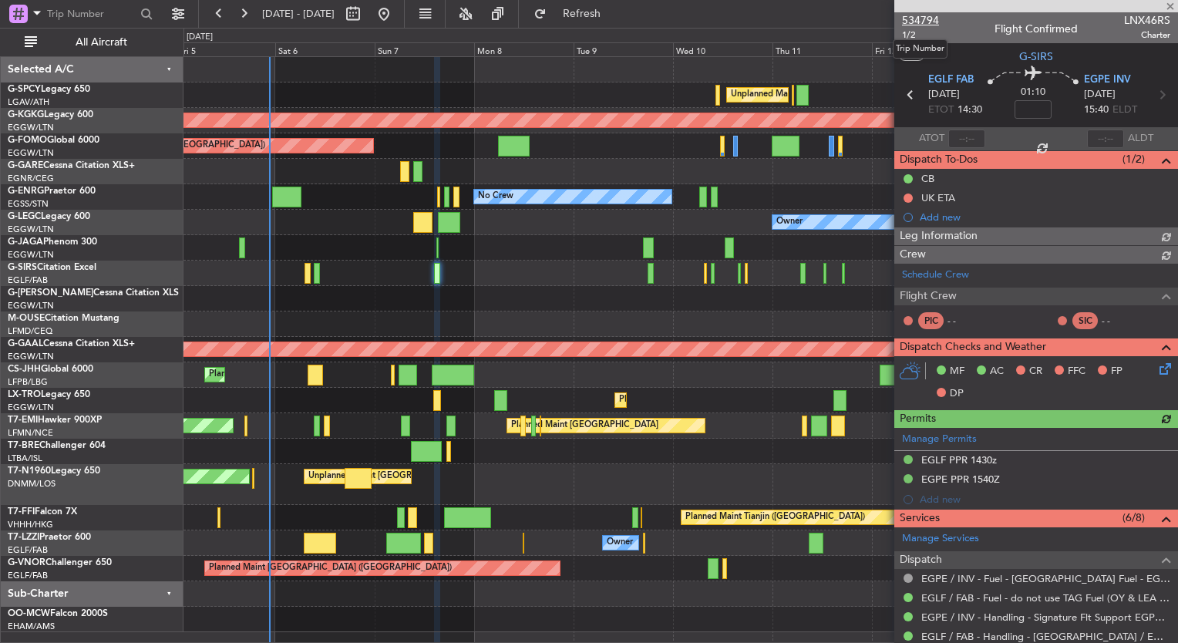
click at [931, 17] on span "534794" at bounding box center [920, 20] width 37 height 16
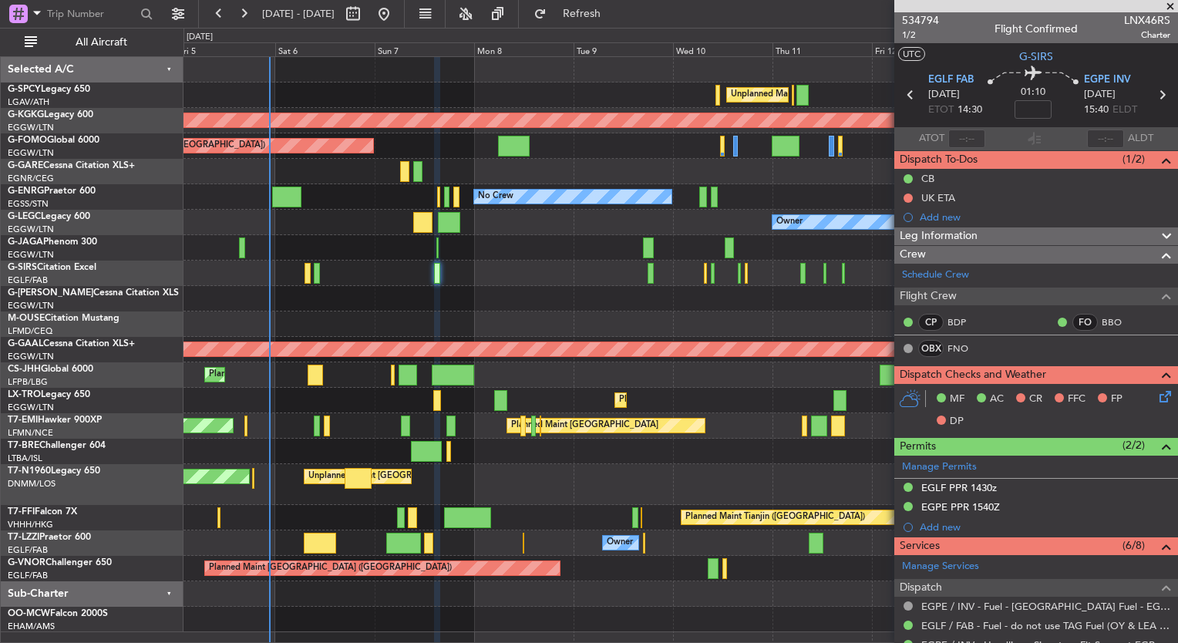
click at [996, 238] on div "Leg Information" at bounding box center [1036, 236] width 284 height 18
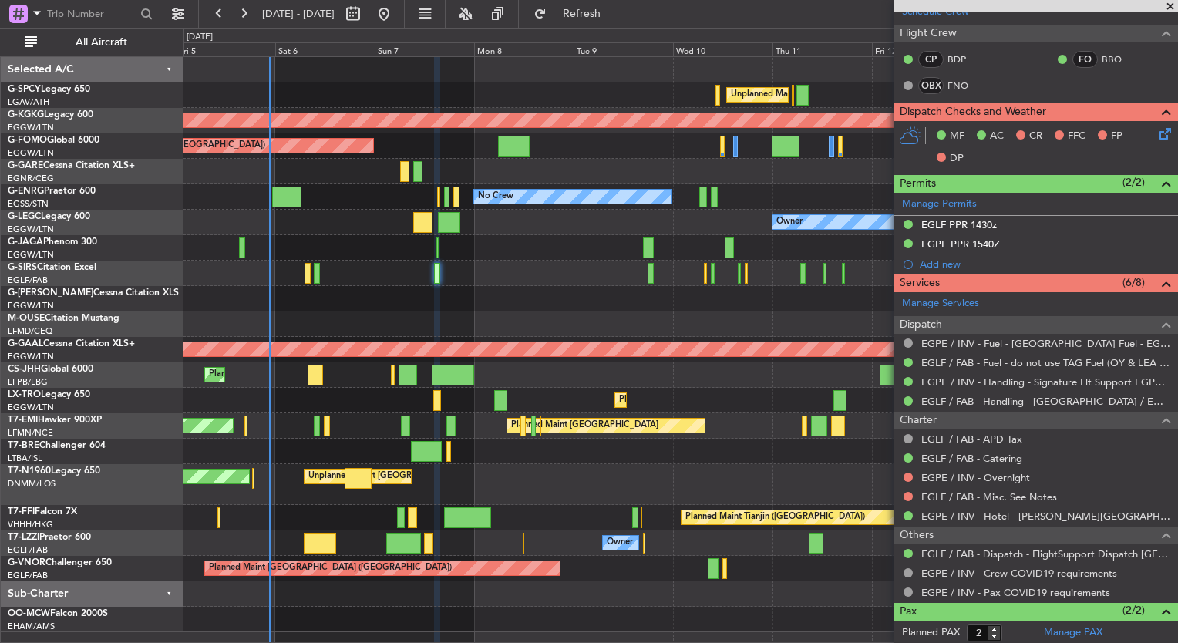
scroll to position [762, 0]
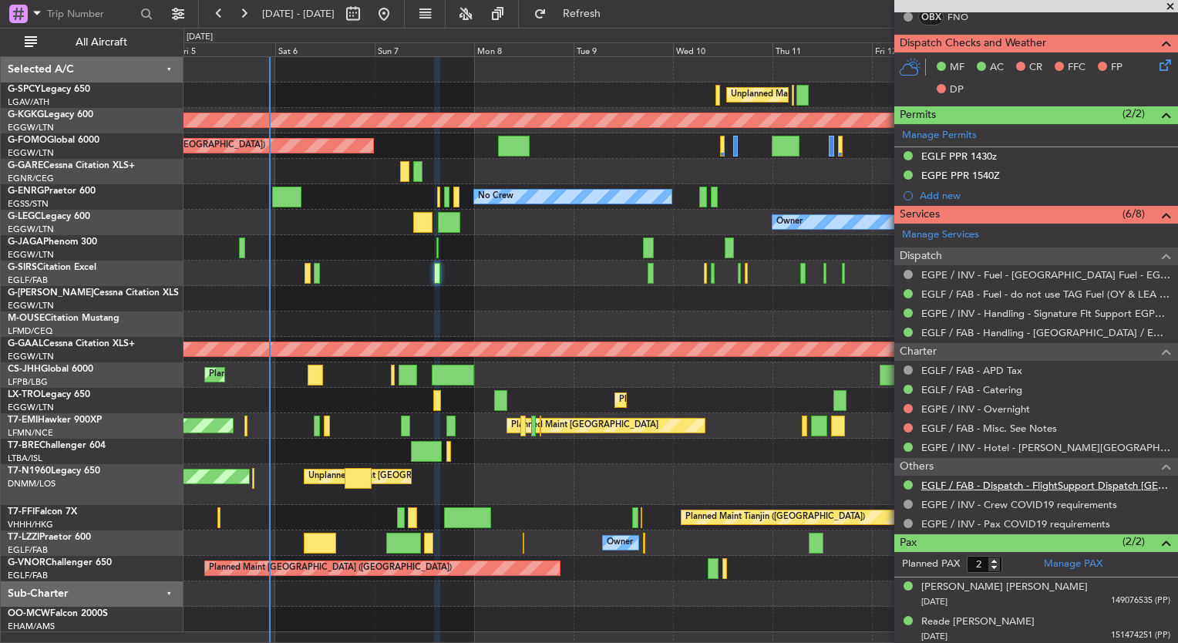
click at [1012, 486] on link "EGLF / FAB - Dispatch - FlightSupport Dispatch [GEOGRAPHIC_DATA]" at bounding box center [1045, 485] width 249 height 13
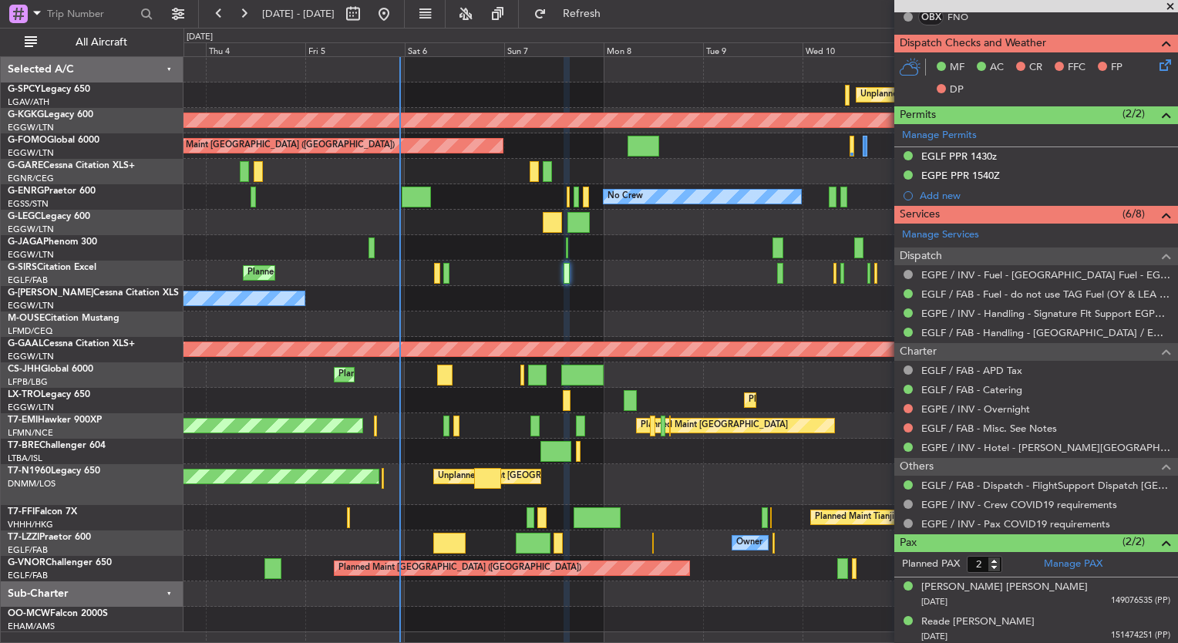
click at [675, 479] on div "Unplanned Maint London (Stansted) Planned Maint London (Stansted)" at bounding box center [680, 484] width 994 height 41
click at [645, 89] on div "Unplanned Maint Athens (Eleftherios Venizelos Intl) Cleaning Athens (Eleftherio…" at bounding box center [680, 94] width 994 height 25
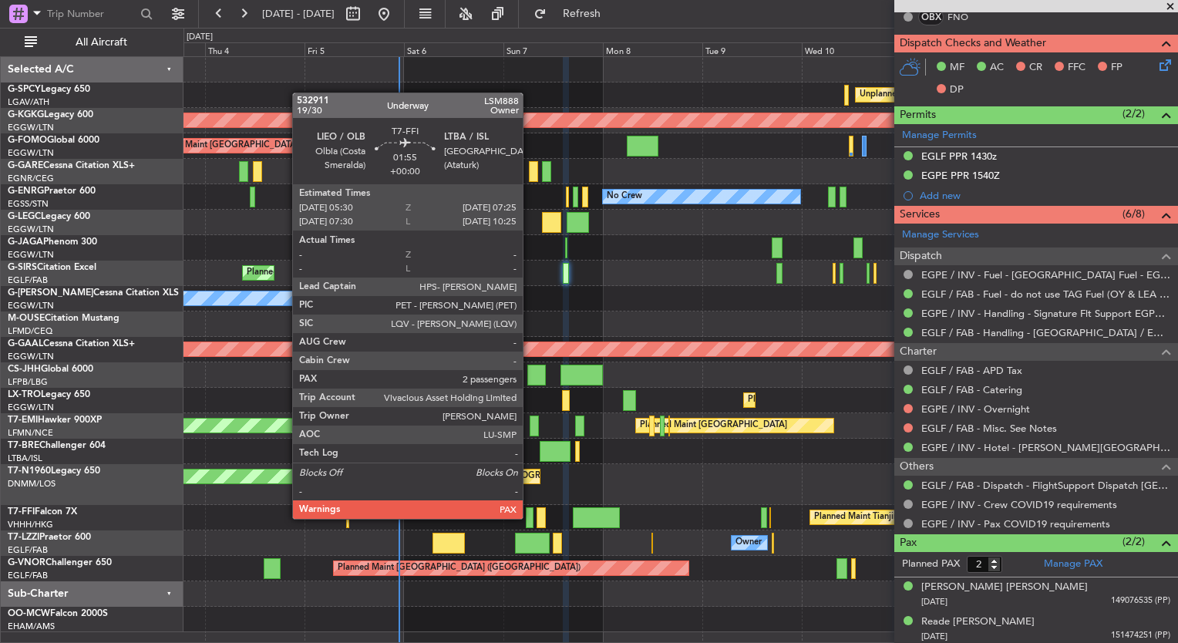
click at [530, 517] on div at bounding box center [530, 517] width 8 height 21
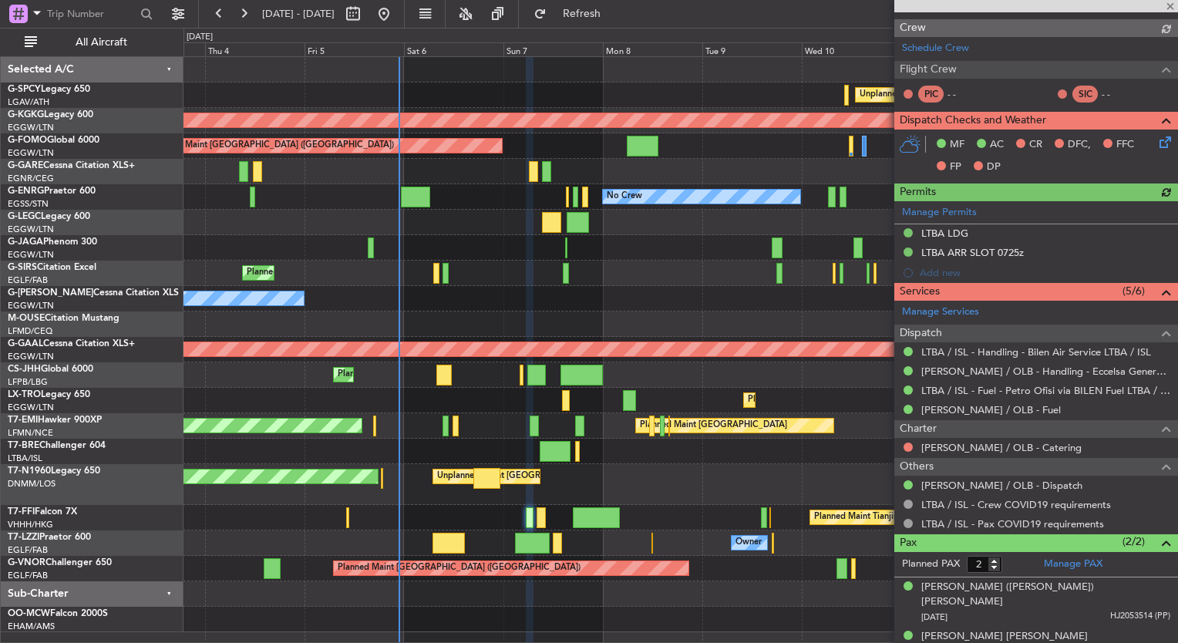
scroll to position [722, 0]
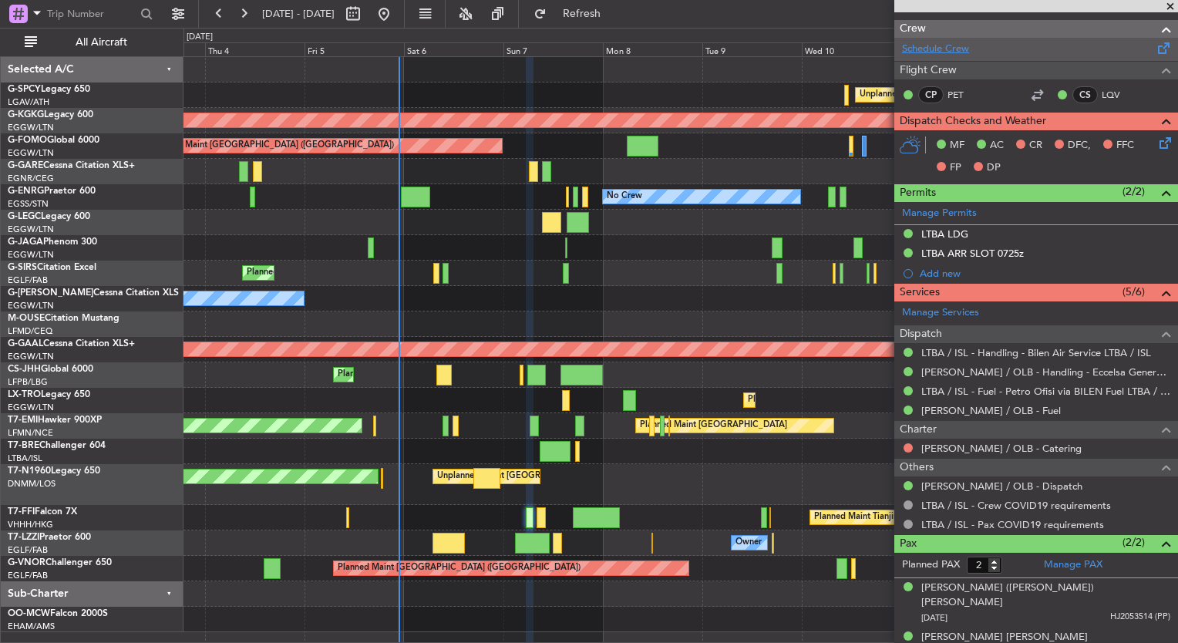
click at [932, 44] on link "Schedule Crew" at bounding box center [935, 49] width 67 height 15
click at [688, 93] on div "Unplanned Maint Athens (Eleftherios Venizelos Intl) Cleaning Athens (Eleftherio…" at bounding box center [680, 94] width 994 height 25
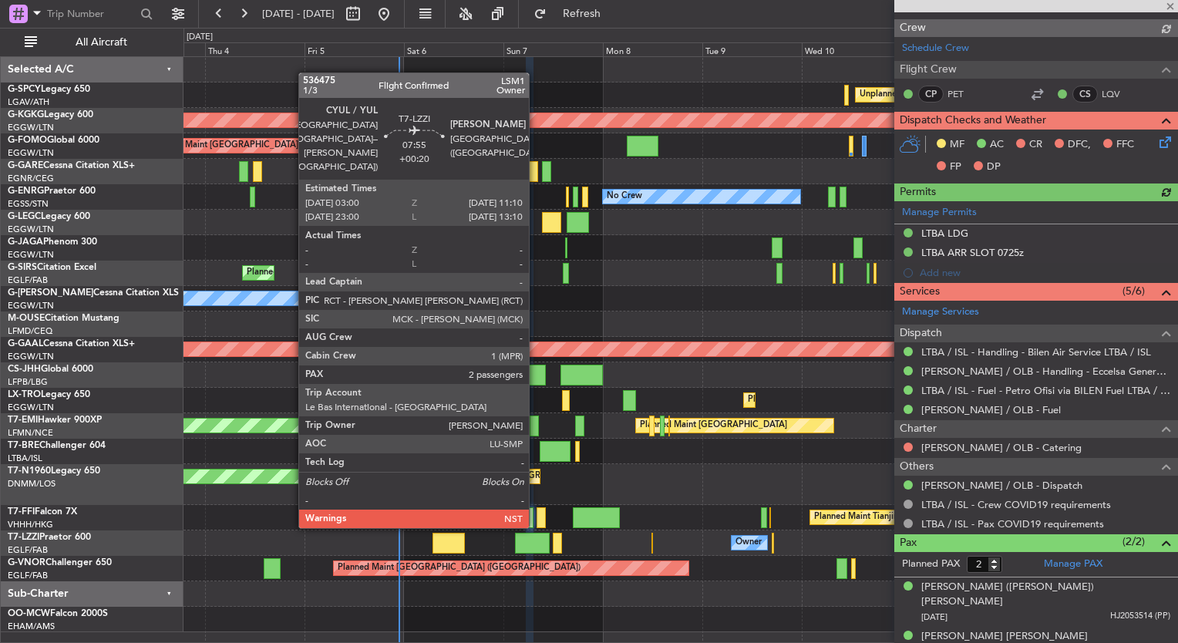
scroll to position [773, 0]
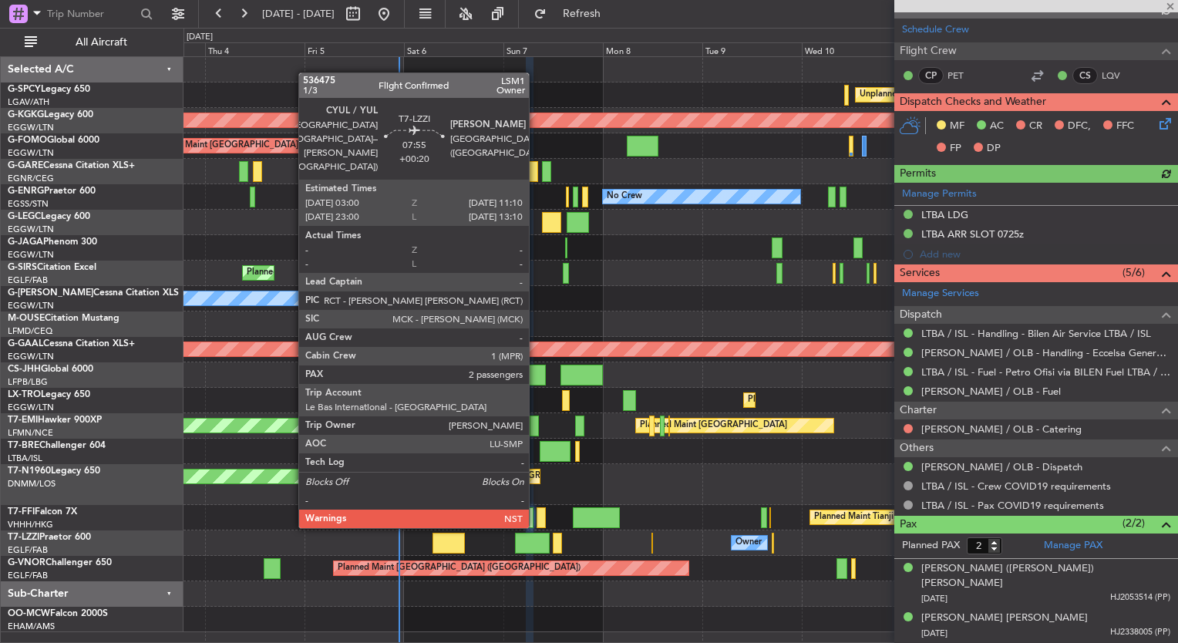
click at [533, 540] on div at bounding box center [532, 543] width 34 height 21
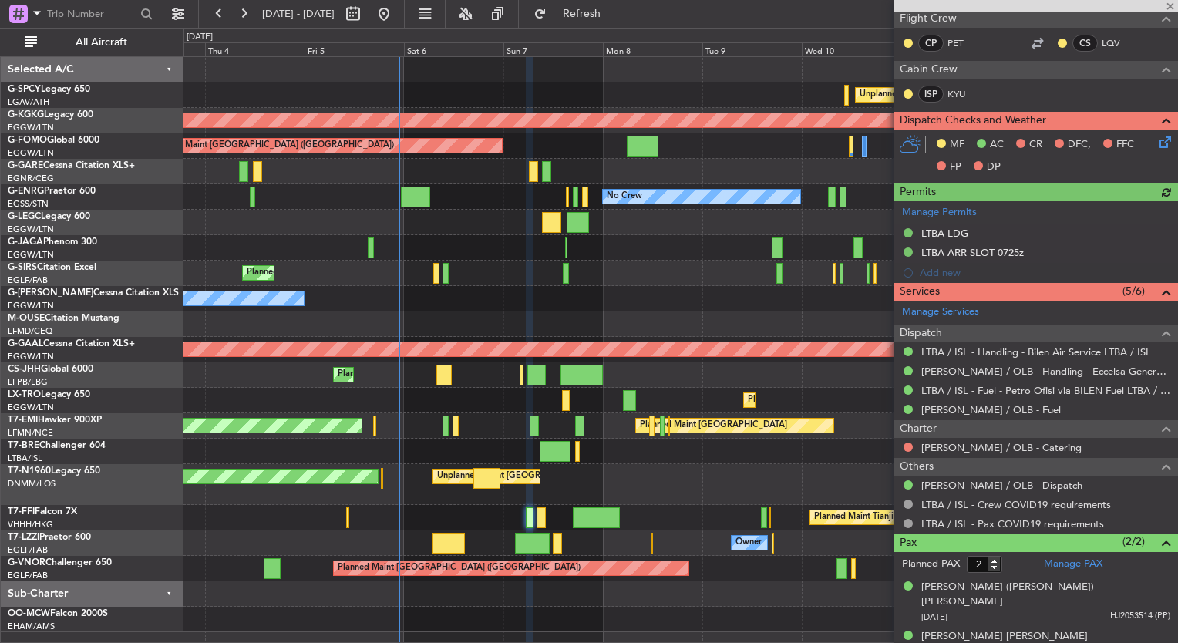
type input "+00:20"
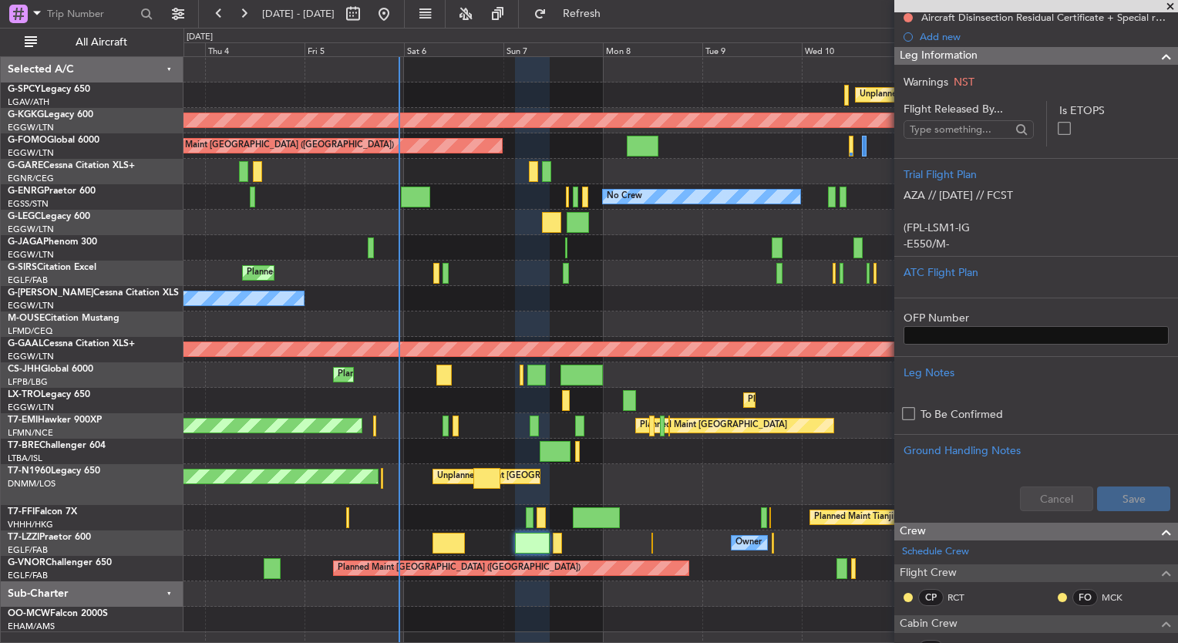
scroll to position [0, 0]
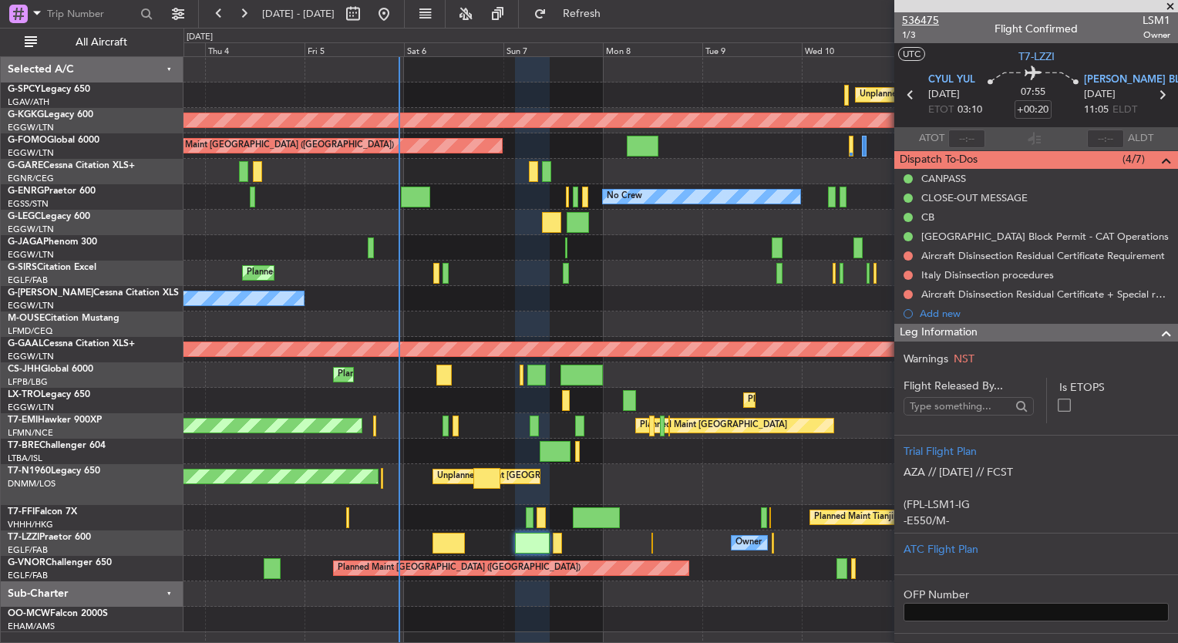
click at [924, 20] on span "536475" at bounding box center [920, 20] width 37 height 16
click at [1166, 8] on span at bounding box center [1169, 7] width 15 height 14
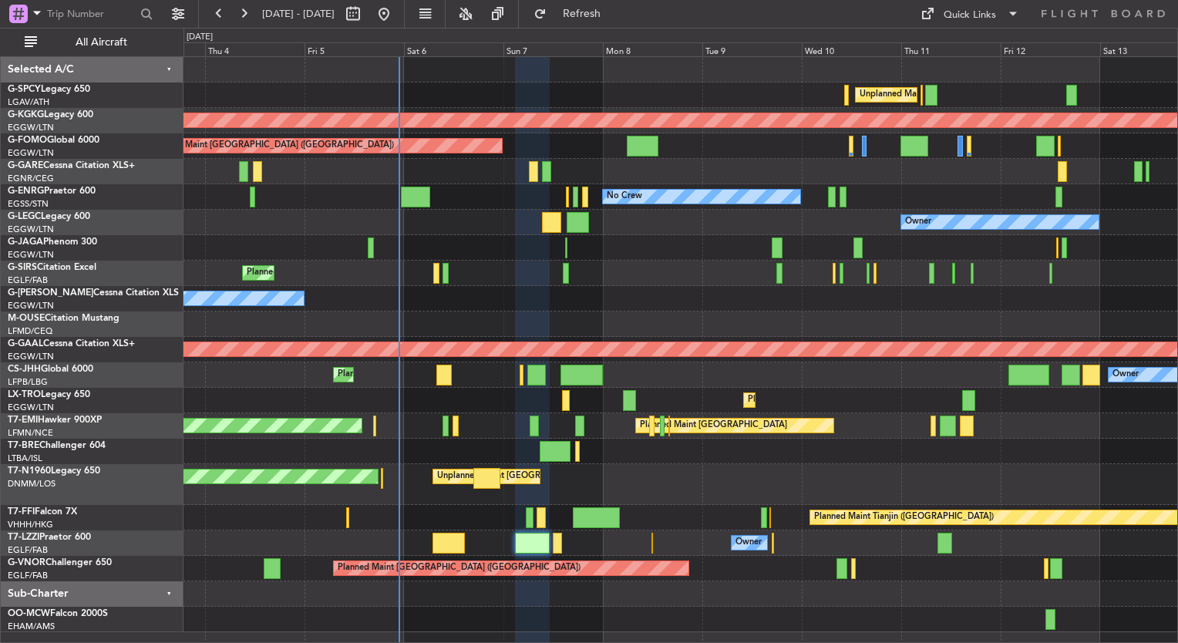
type input "0"
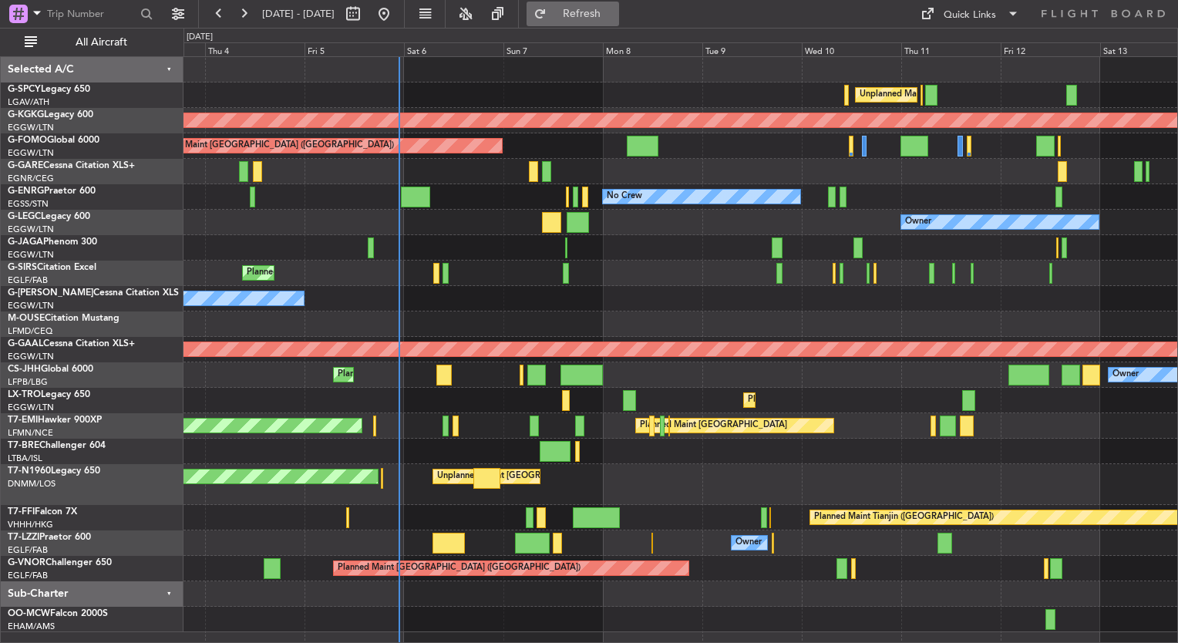
click at [619, 22] on button "Refresh" at bounding box center [572, 14] width 93 height 25
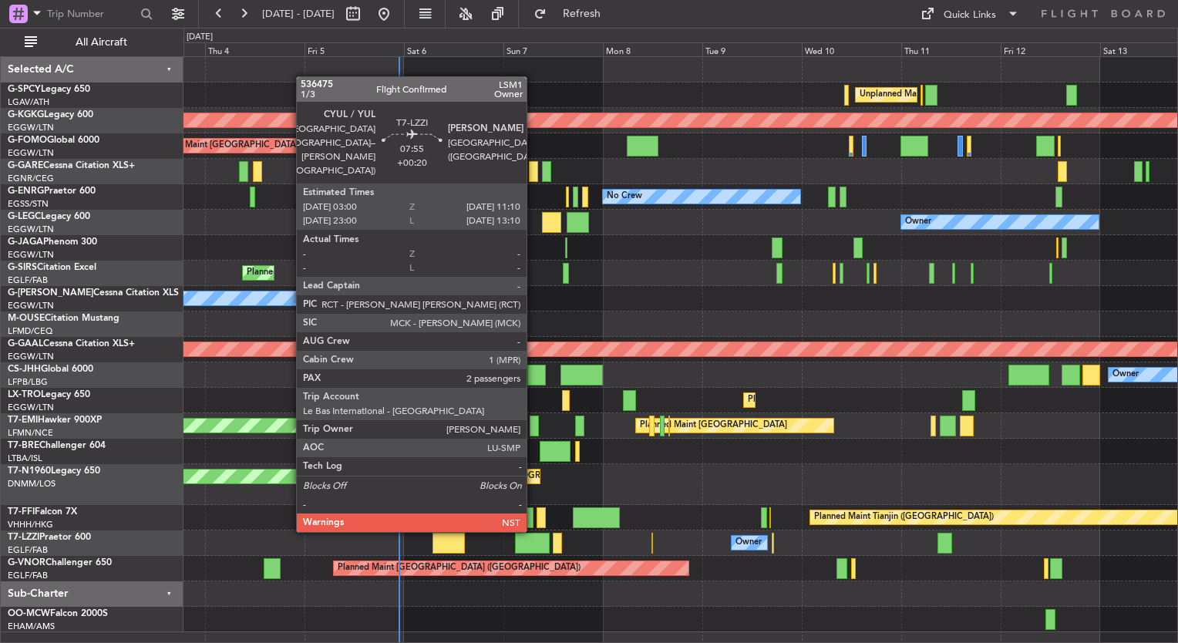
click at [533, 544] on div at bounding box center [532, 543] width 34 height 21
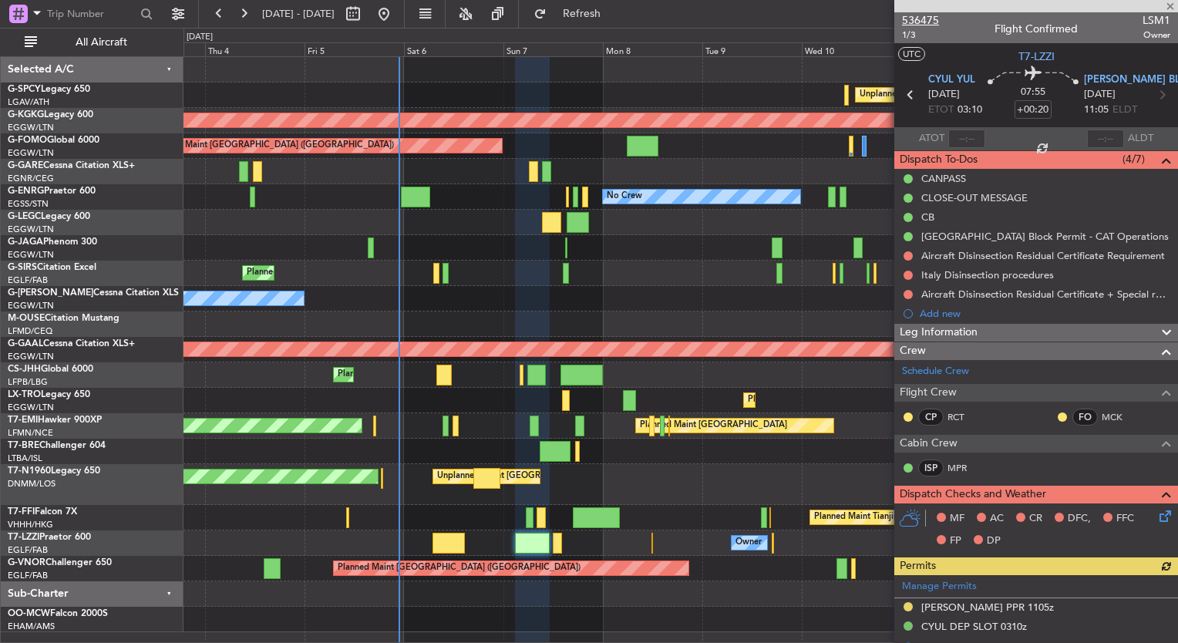
click at [925, 23] on span "536475" at bounding box center [920, 20] width 37 height 16
click at [228, 230] on div "Unplanned Maint Athens (Eleftherios Venizelos Intl) Cleaning Athens (Eleftherio…" at bounding box center [680, 344] width 994 height 575
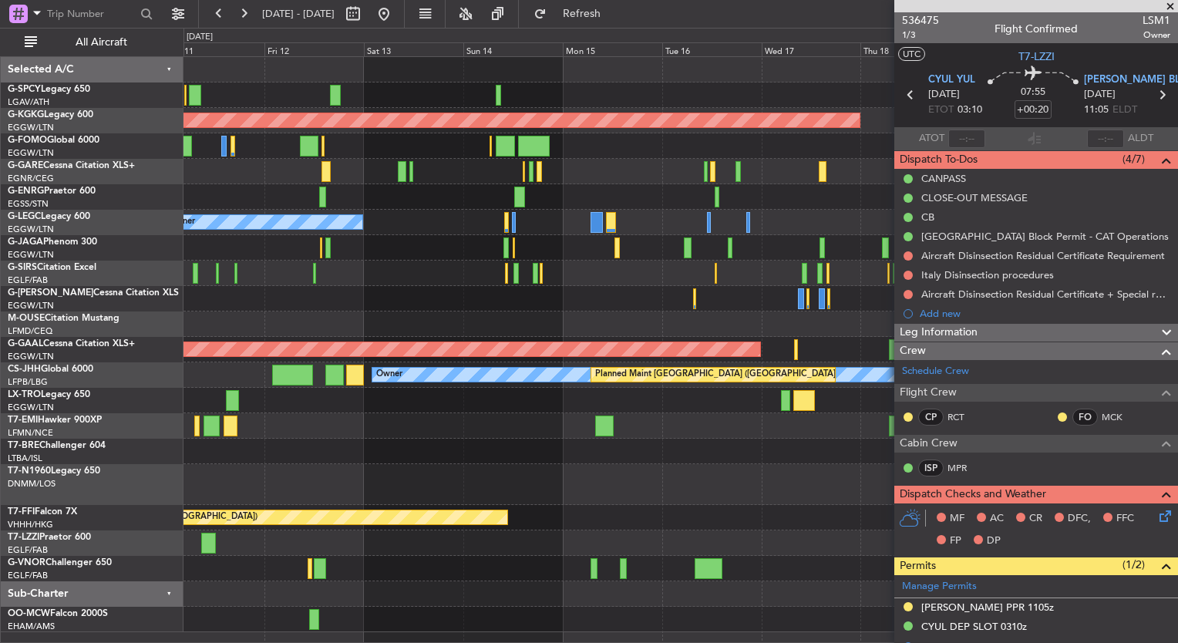
click at [298, 273] on div "Unplanned Maint Athens (Eleftherios Venizelos Intl) AOG Maint Istanbul (Ataturk…" at bounding box center [680, 344] width 994 height 575
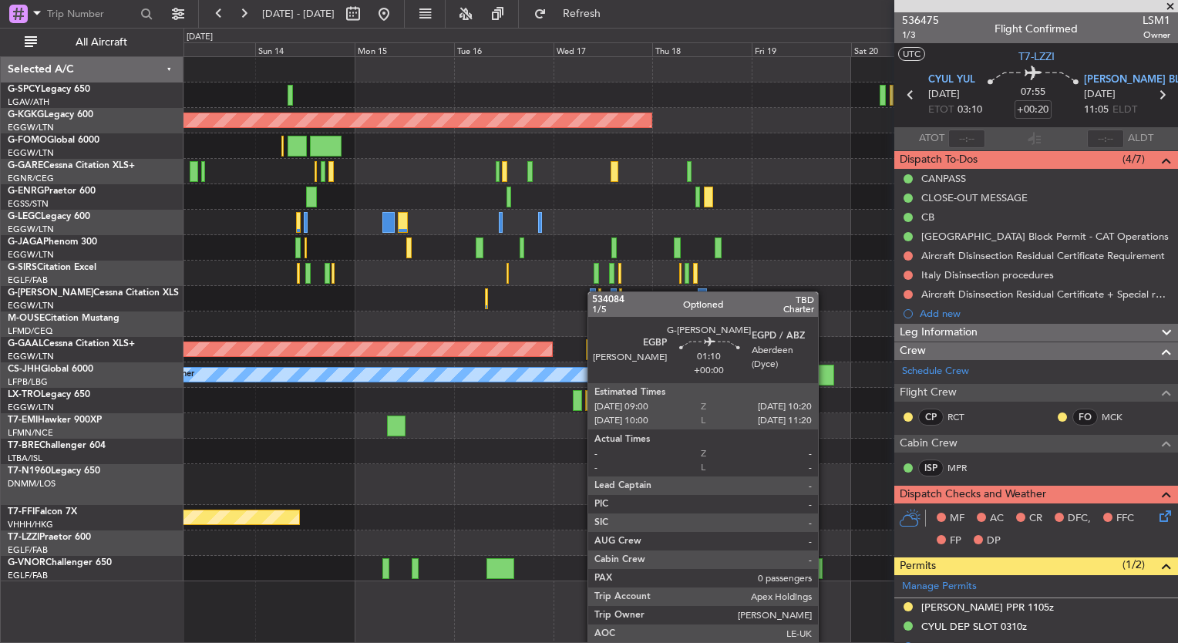
click at [828, 270] on div "Unplanned Maint Athens (Eleftherios Venizelos Intl) AOG Maint Istanbul (Ataturk…" at bounding box center [680, 319] width 994 height 524
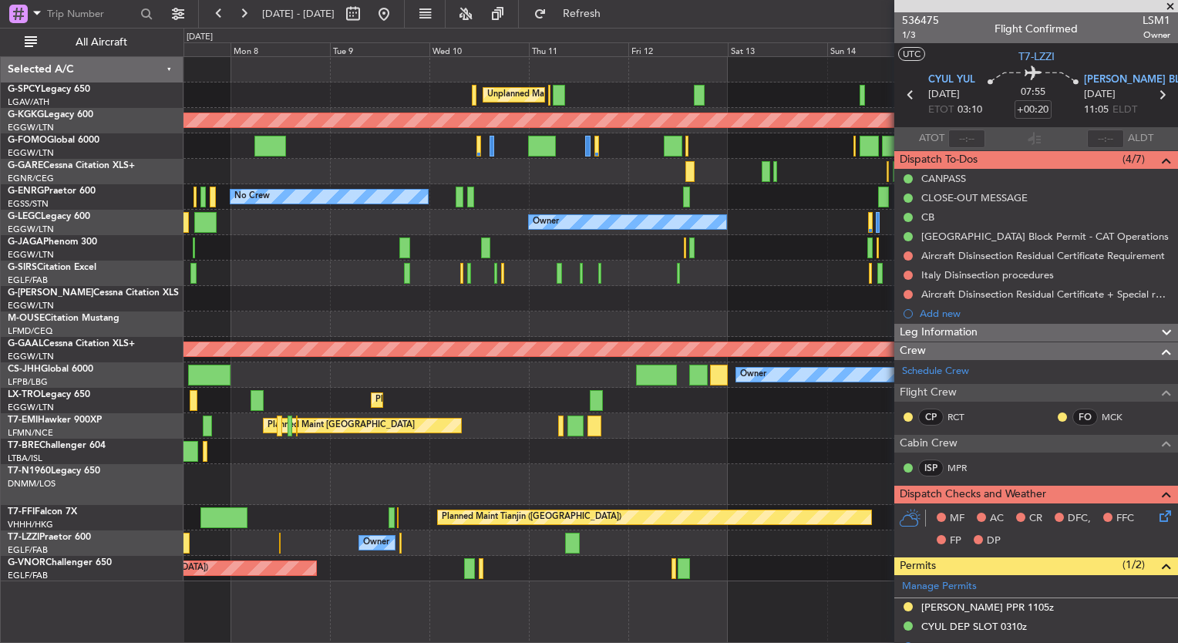
click at [799, 278] on div "Unplanned Maint Athens (Eleftherios Venizelos Intl) AOG Maint Istanbul (Ataturk…" at bounding box center [680, 319] width 994 height 524
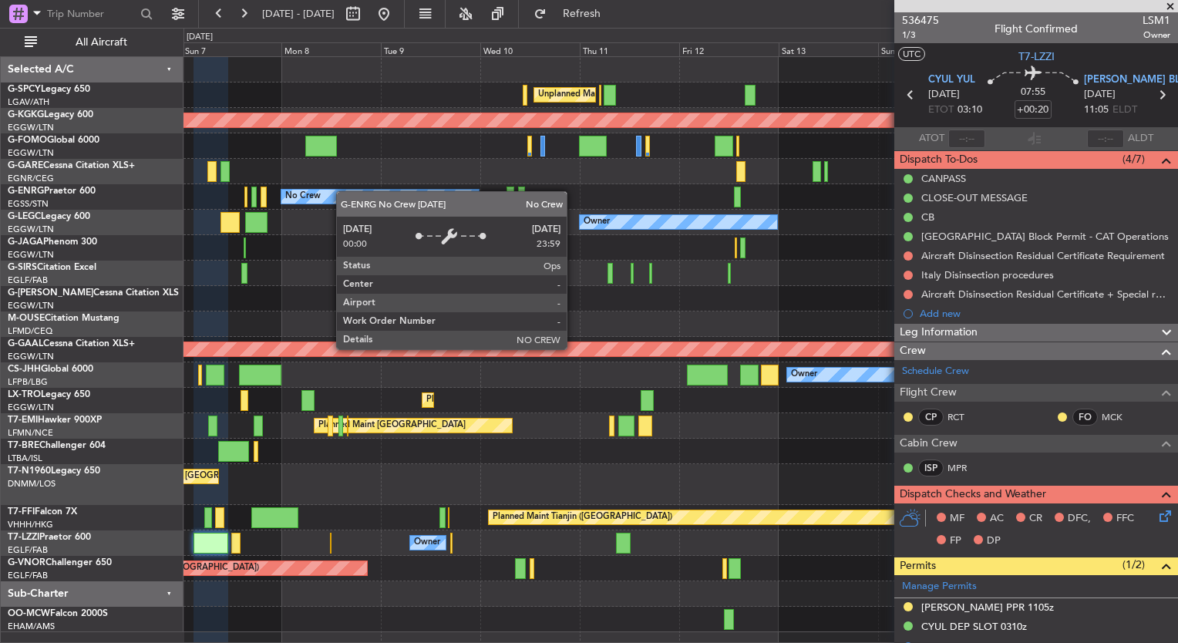
click at [412, 188] on div "Unplanned Maint Athens (Eleftherios Venizelos Intl) AOG Maint Istanbul (Ataturk…" at bounding box center [680, 344] width 994 height 575
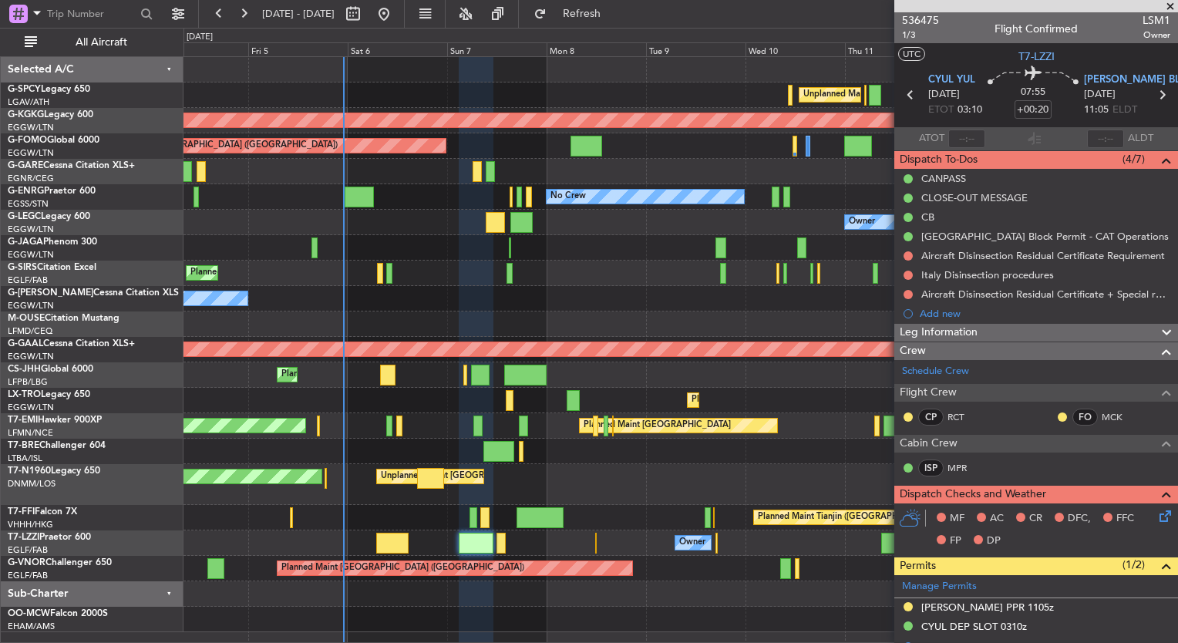
click at [772, 297] on div "Owner" at bounding box center [680, 298] width 994 height 25
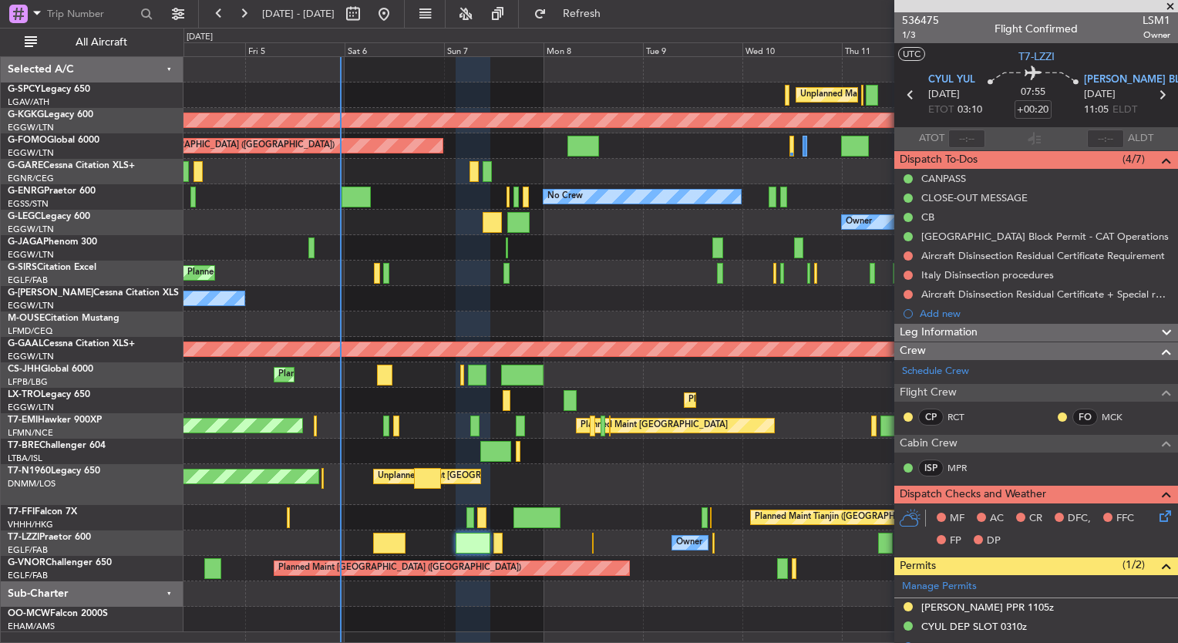
click at [422, 281] on div "Unplanned Maint Athens (Eleftherios Venizelos Intl) AOG Maint Istanbul (Ataturk…" at bounding box center [680, 344] width 994 height 575
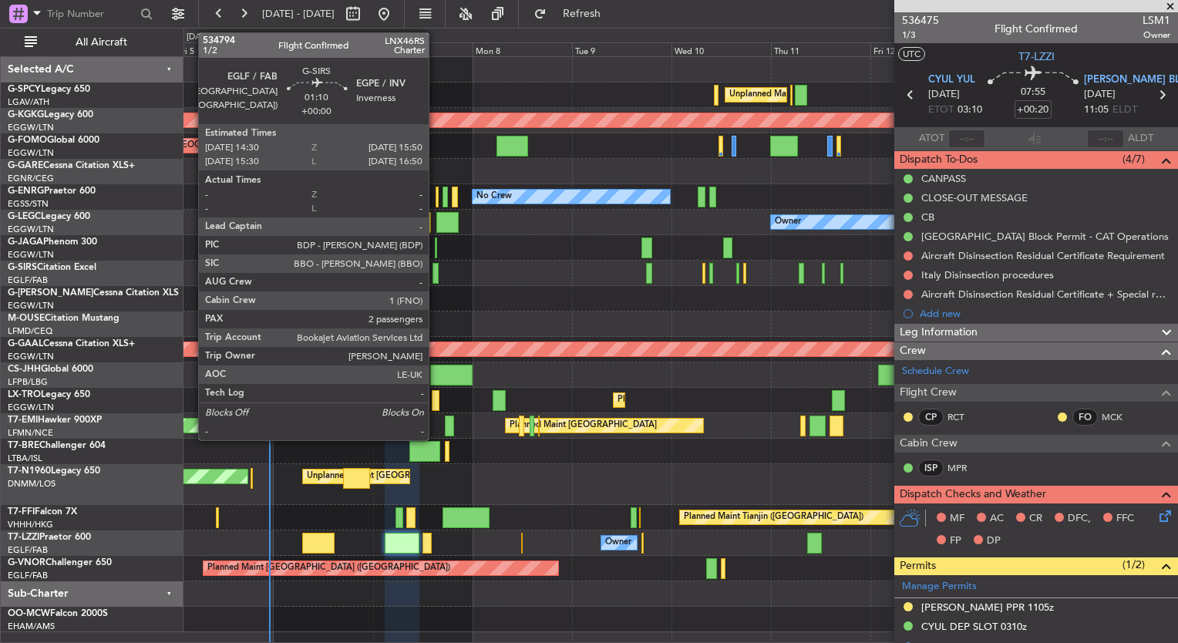
click at [436, 279] on div at bounding box center [435, 273] width 6 height 21
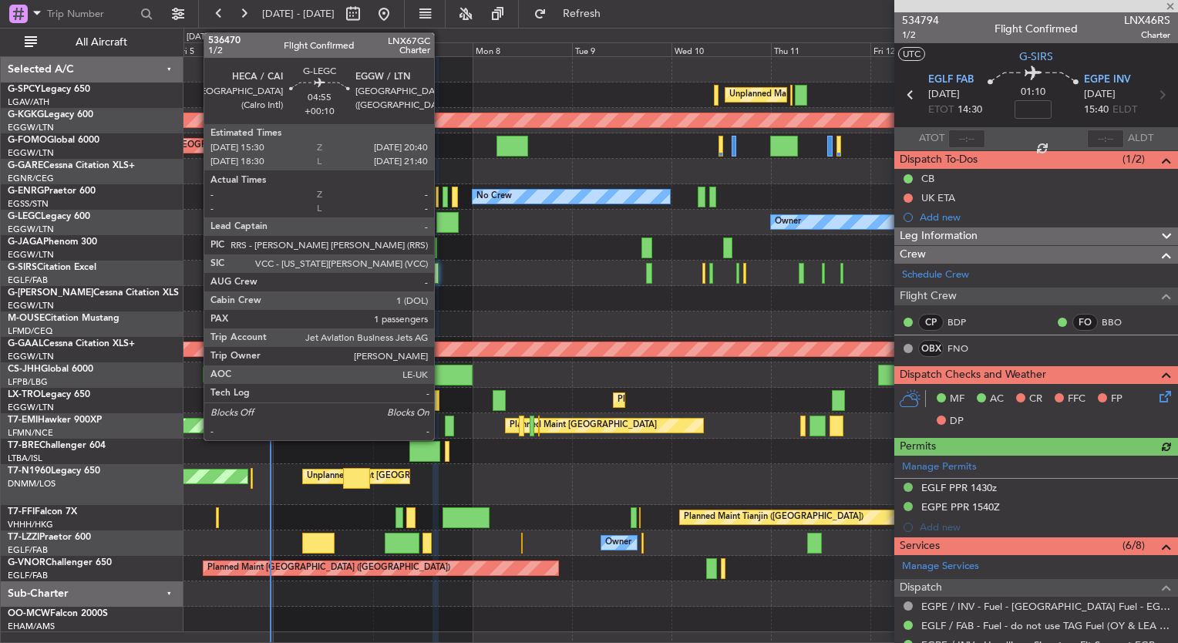
click at [441, 224] on div at bounding box center [447, 222] width 22 height 21
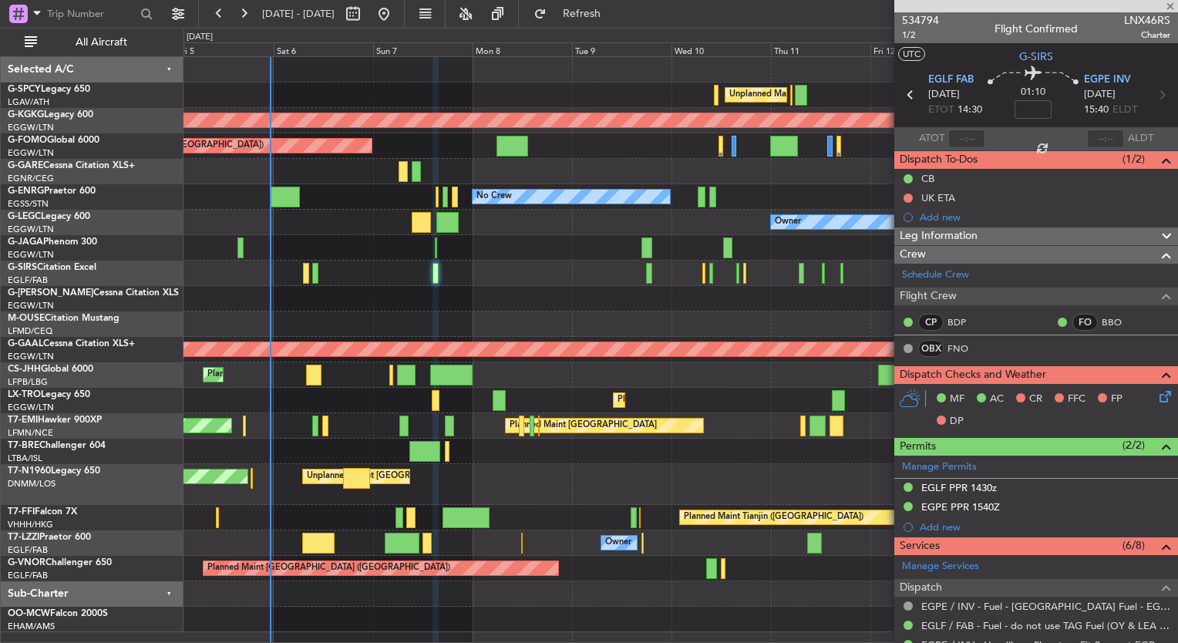
type input "+00:10"
type input "1"
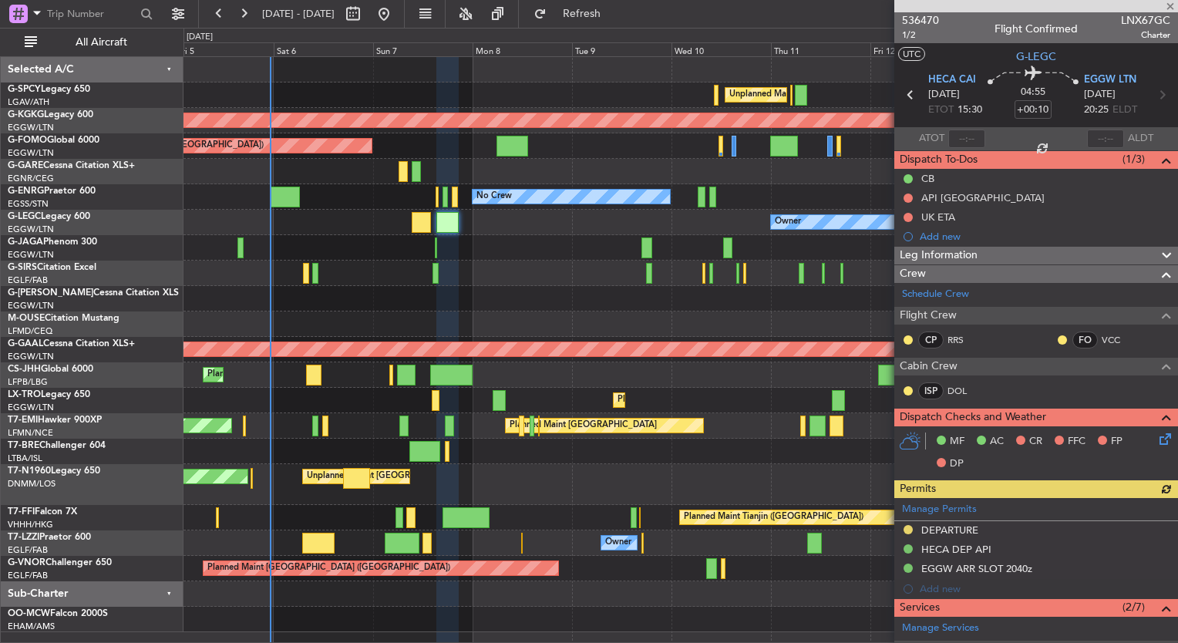
scroll to position [321, 0]
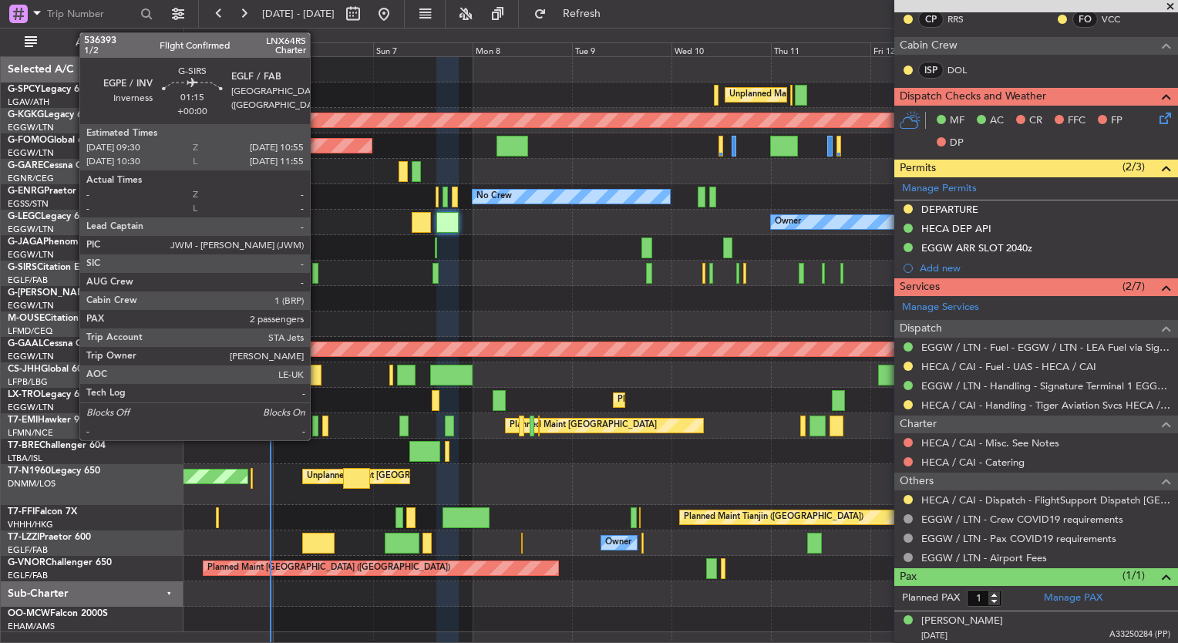
click at [317, 278] on div at bounding box center [315, 273] width 6 height 21
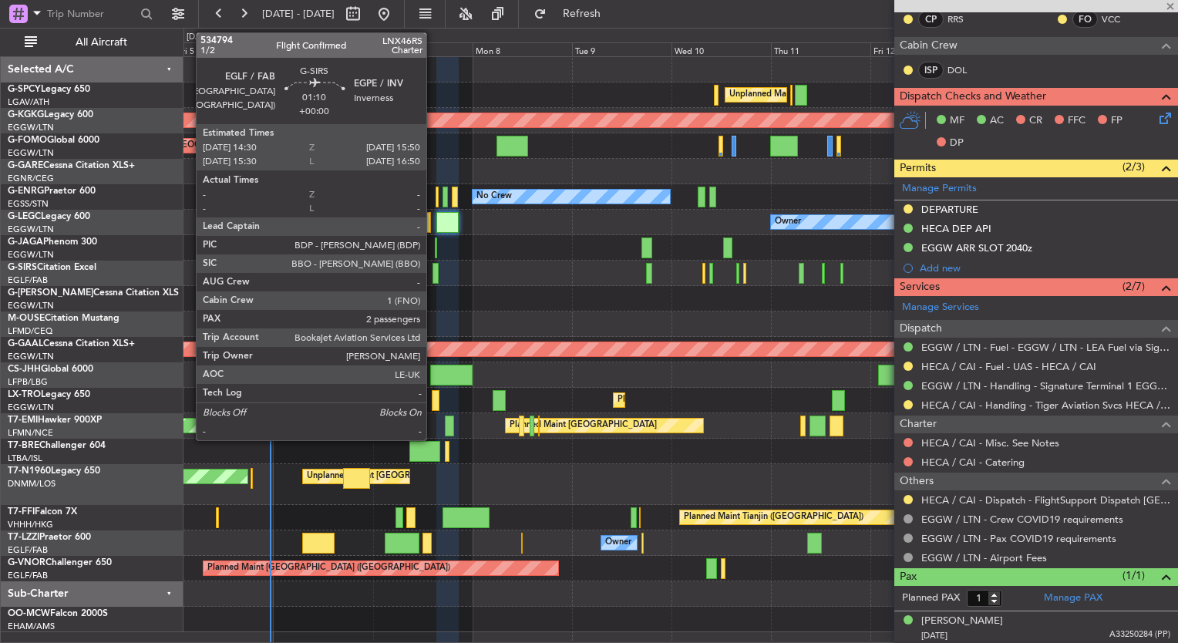
click at [434, 276] on div at bounding box center [435, 273] width 6 height 21
type input "2"
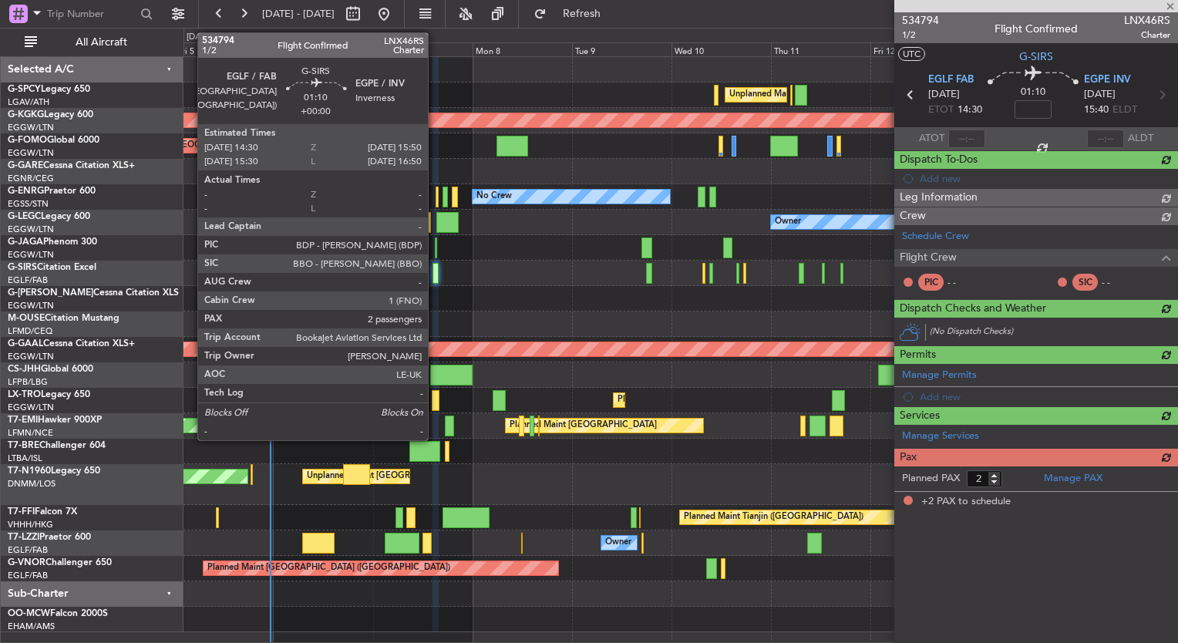
scroll to position [0, 0]
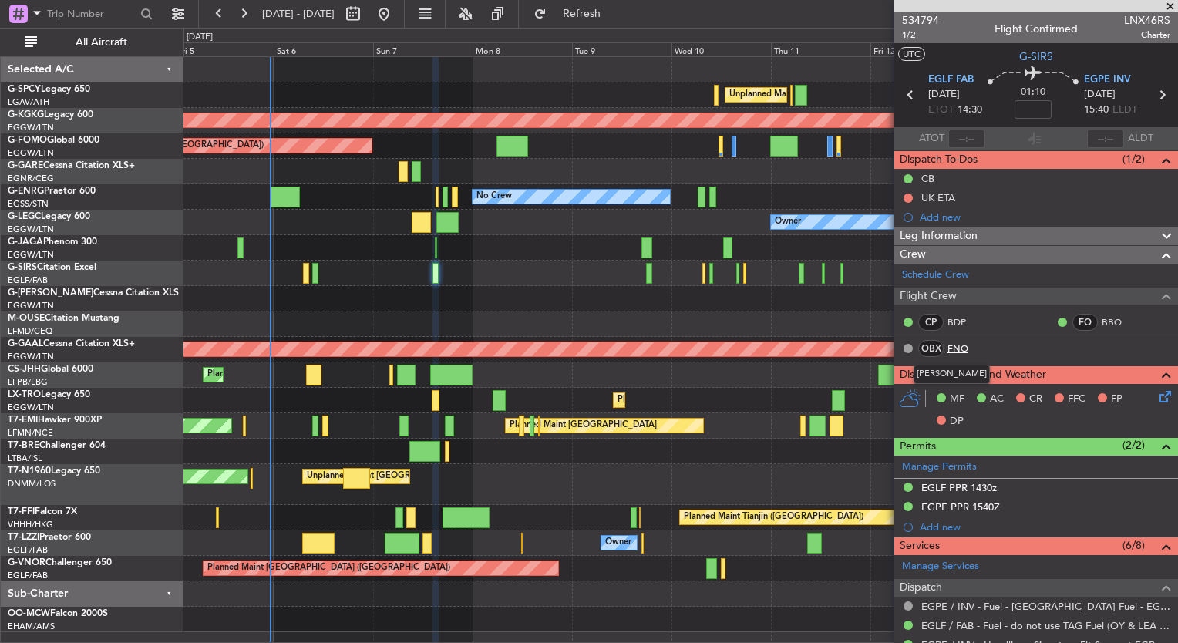
click at [964, 342] on link "FNO" at bounding box center [964, 348] width 35 height 14
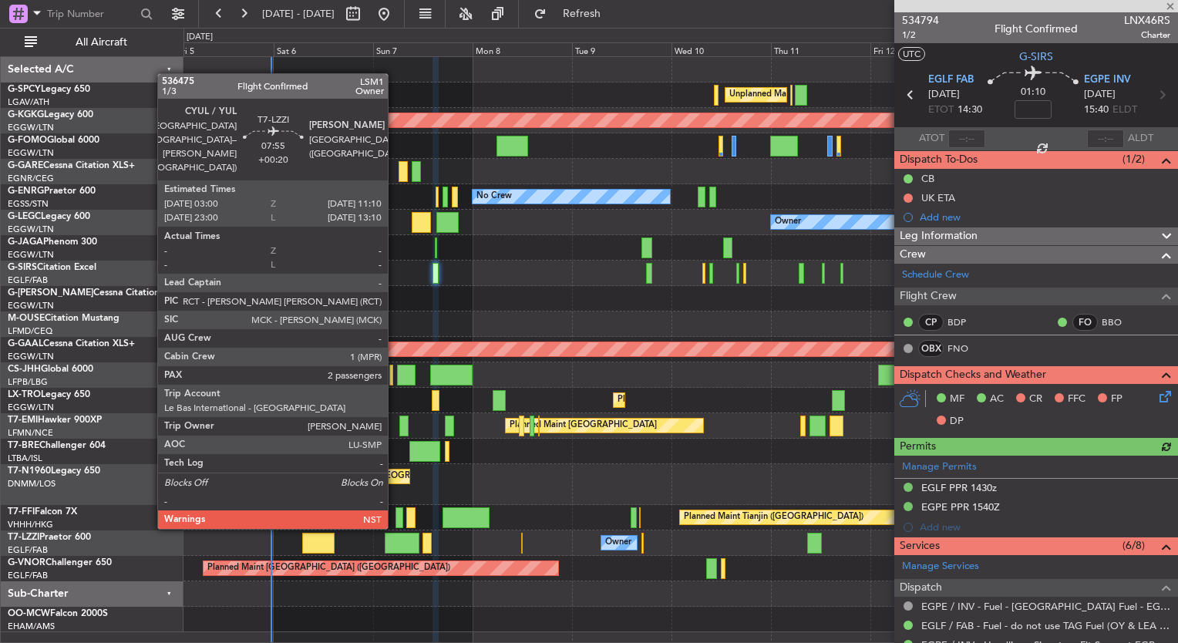
click at [395, 541] on div at bounding box center [402, 543] width 34 height 21
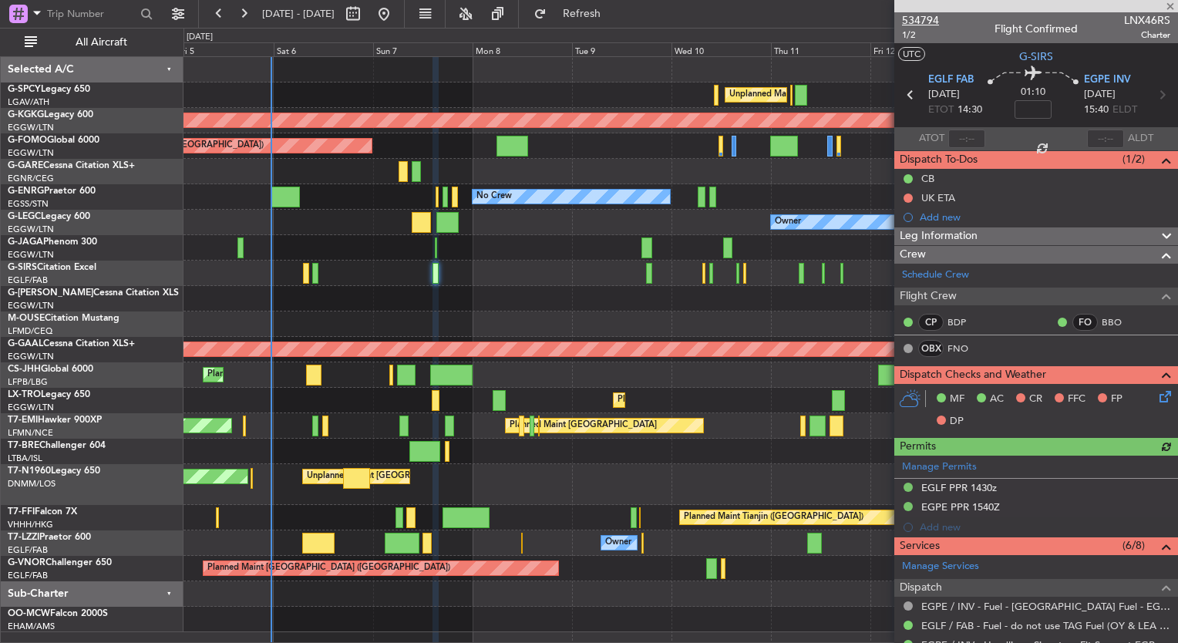
type input "+00:20"
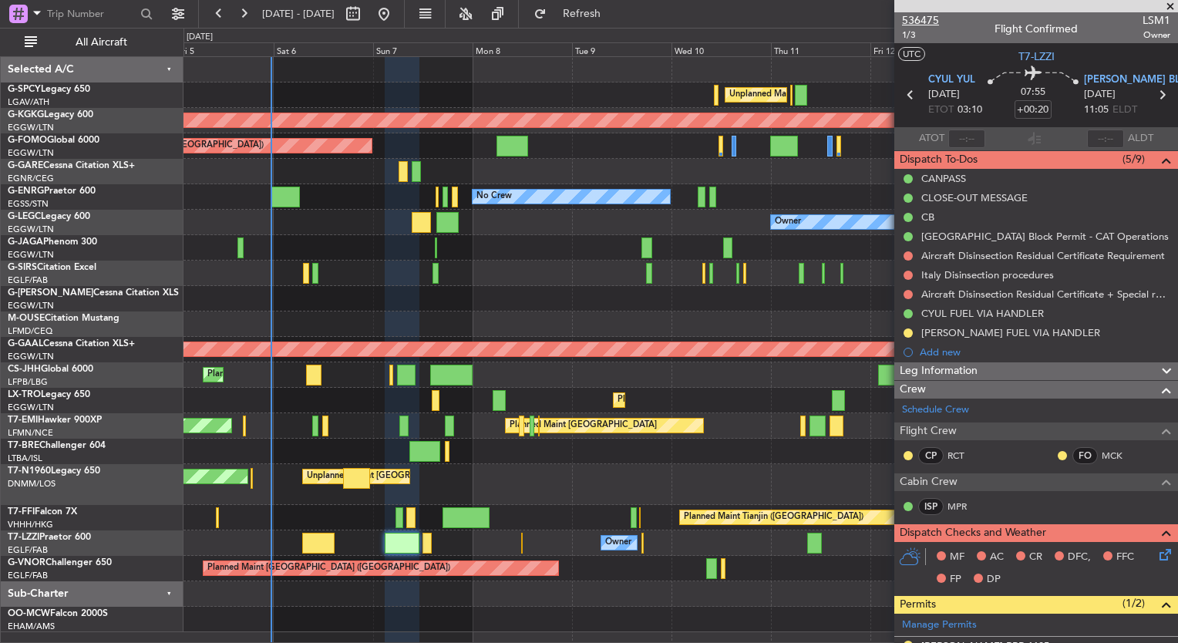
click at [924, 20] on span "536475" at bounding box center [920, 20] width 37 height 16
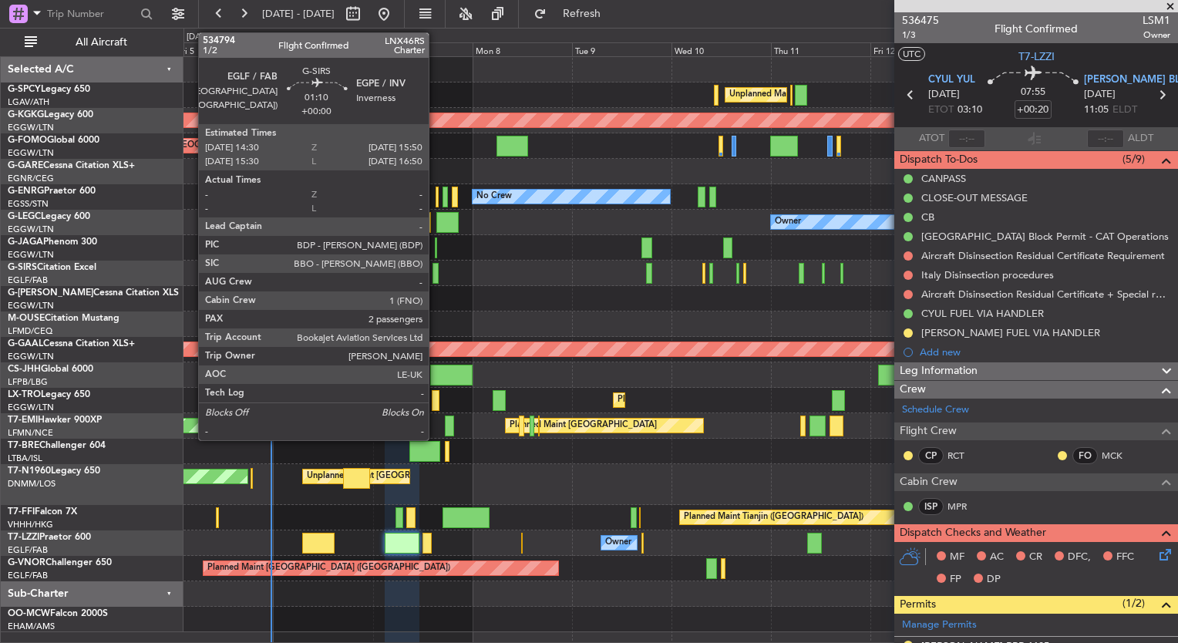
click at [436, 271] on div at bounding box center [435, 273] width 6 height 21
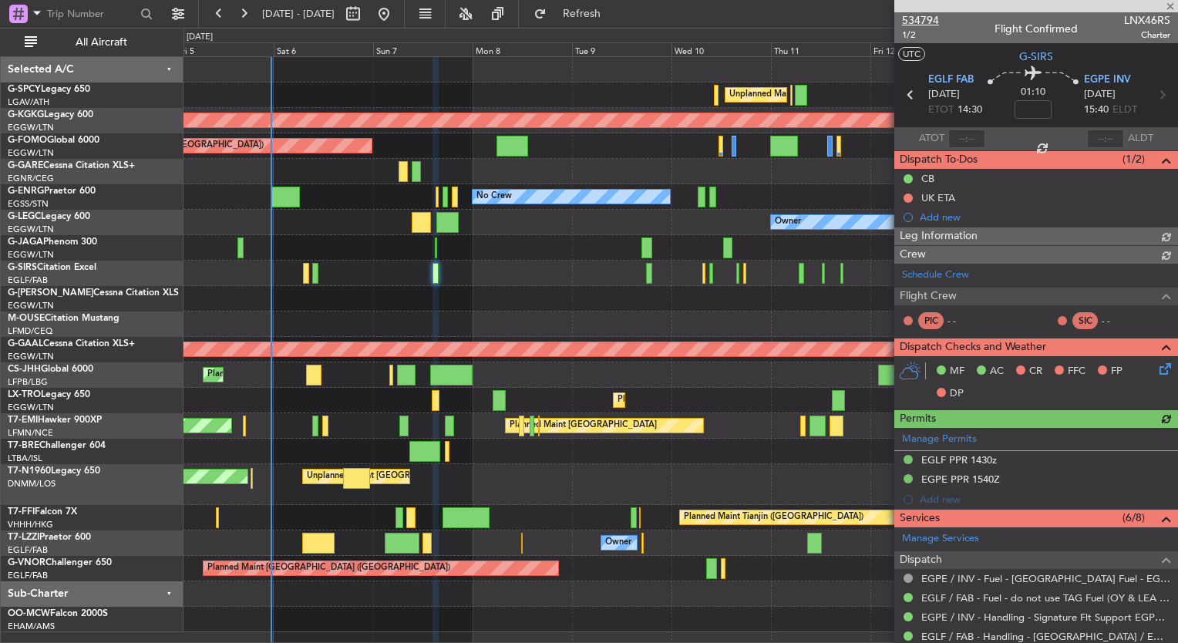
click at [933, 20] on span "534794" at bounding box center [920, 20] width 37 height 16
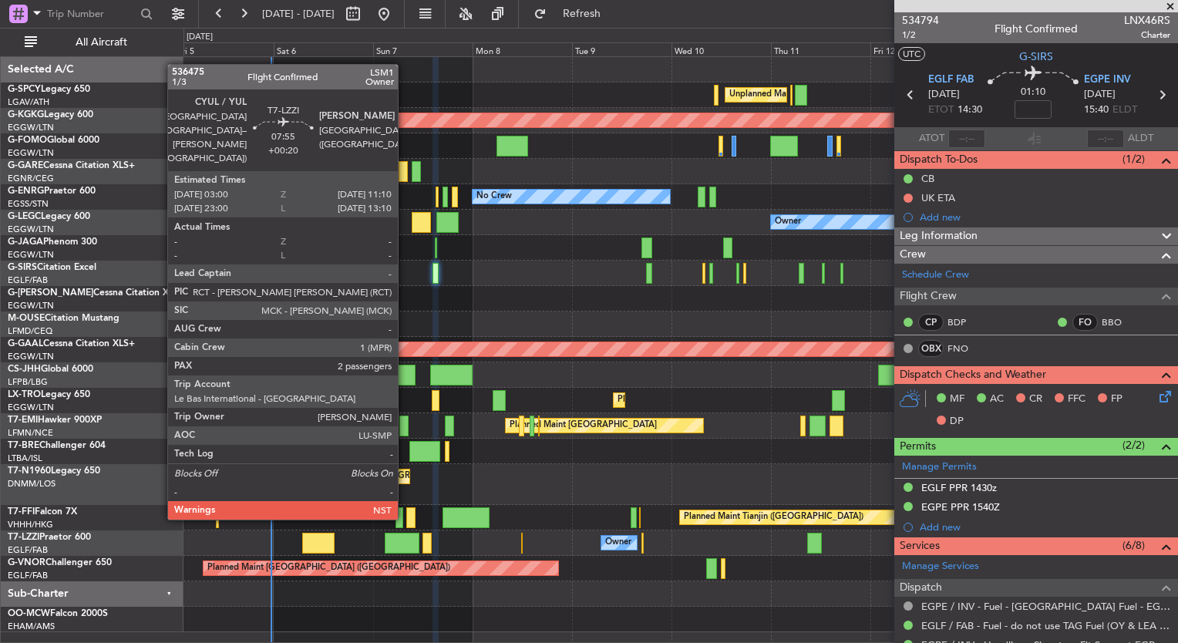
click at [405, 533] on div at bounding box center [402, 543] width 34 height 21
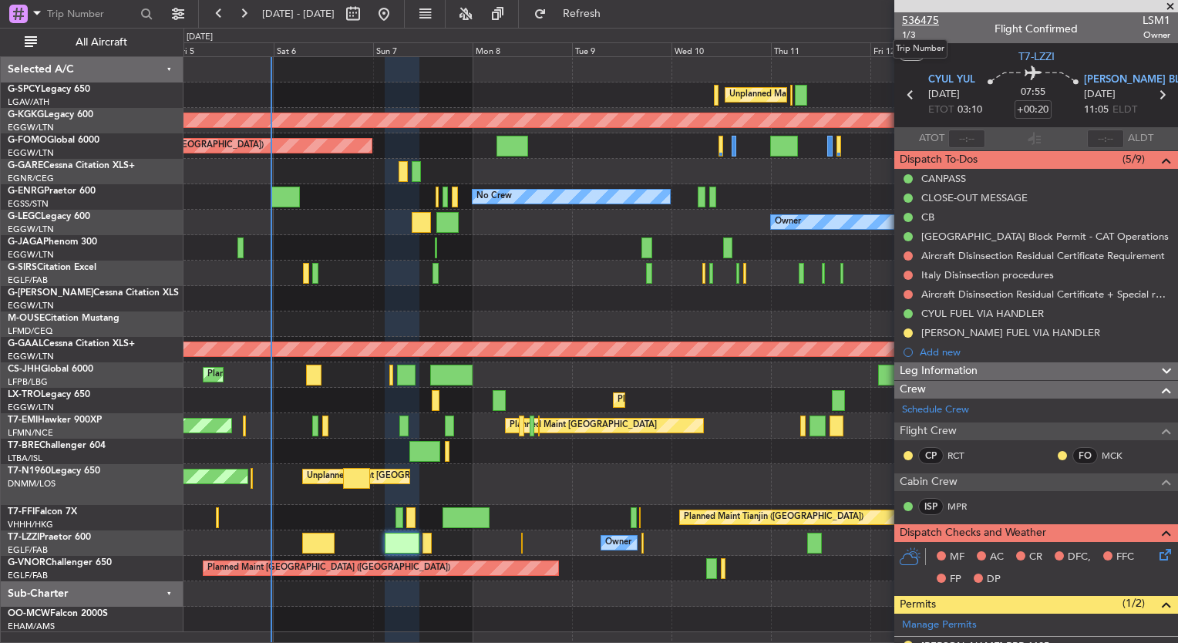
click at [919, 18] on span "536475" at bounding box center [920, 20] width 37 height 16
click at [925, 23] on span "536475" at bounding box center [920, 20] width 37 height 16
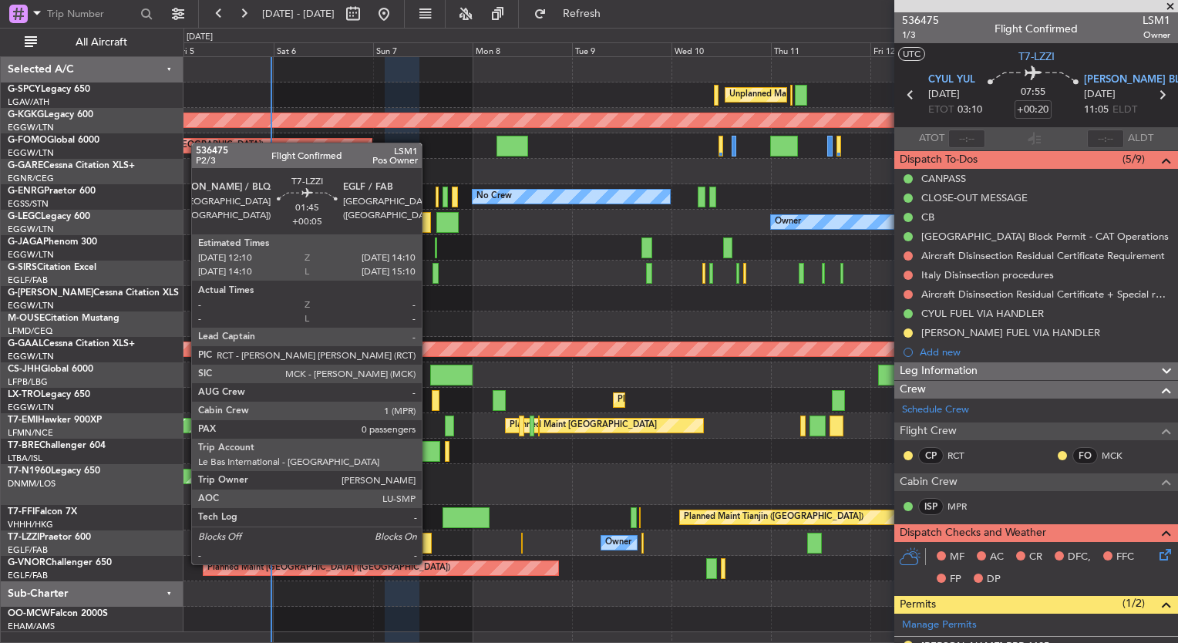
click at [429, 549] on div at bounding box center [426, 543] width 8 height 21
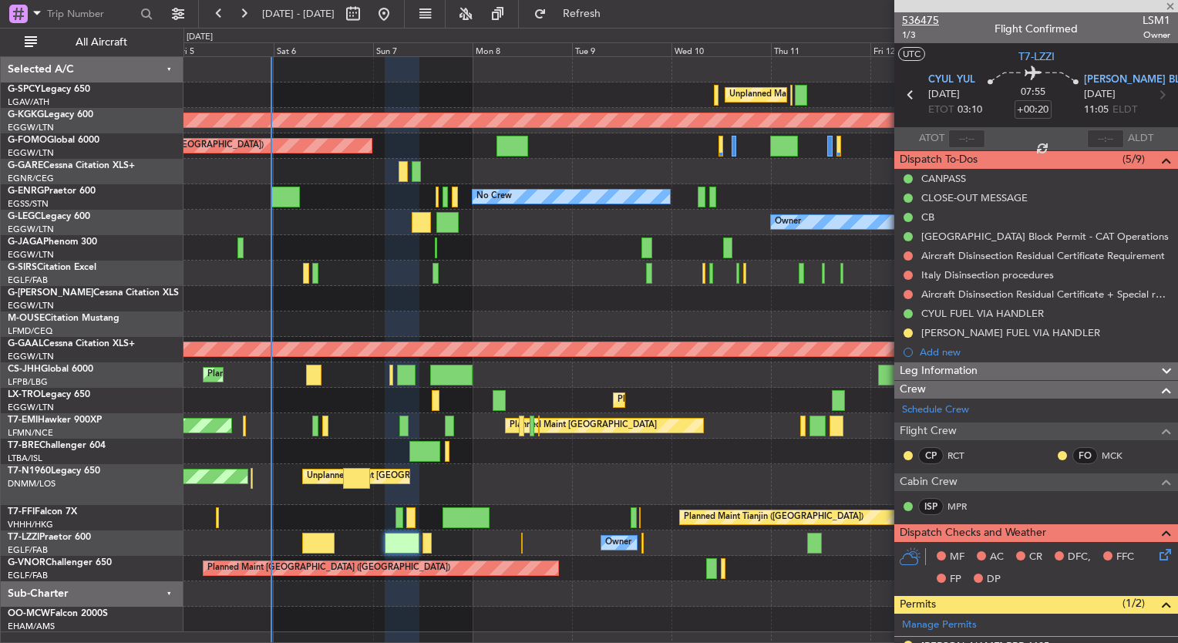
type input "+00:05"
type input "0"
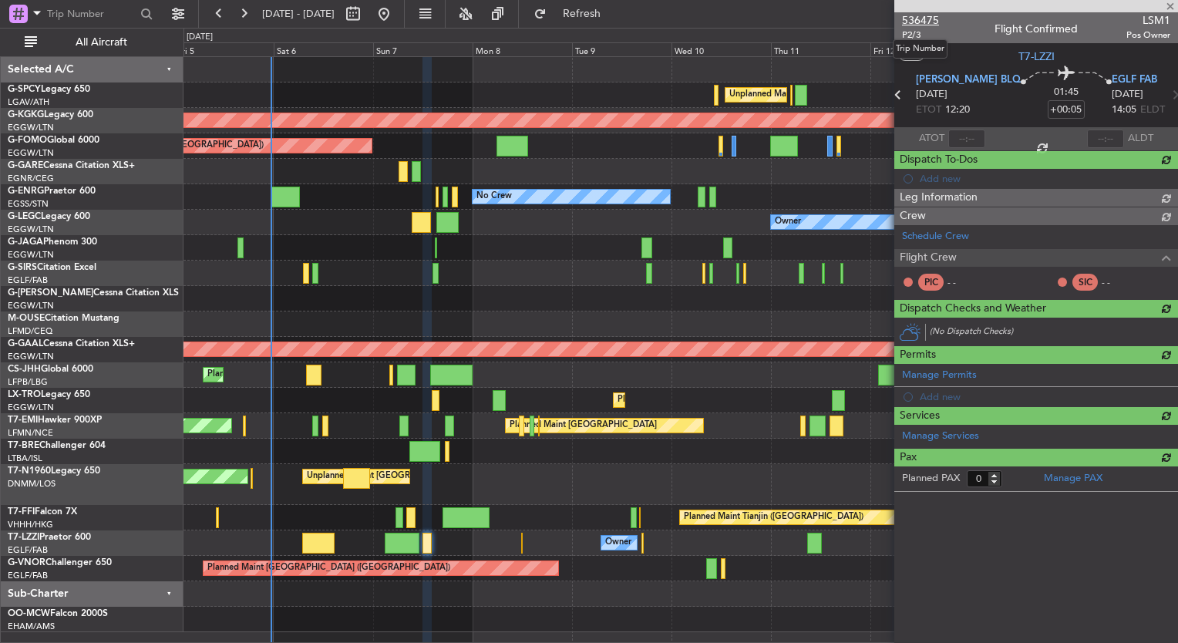
click at [930, 21] on span "536475" at bounding box center [920, 20] width 37 height 16
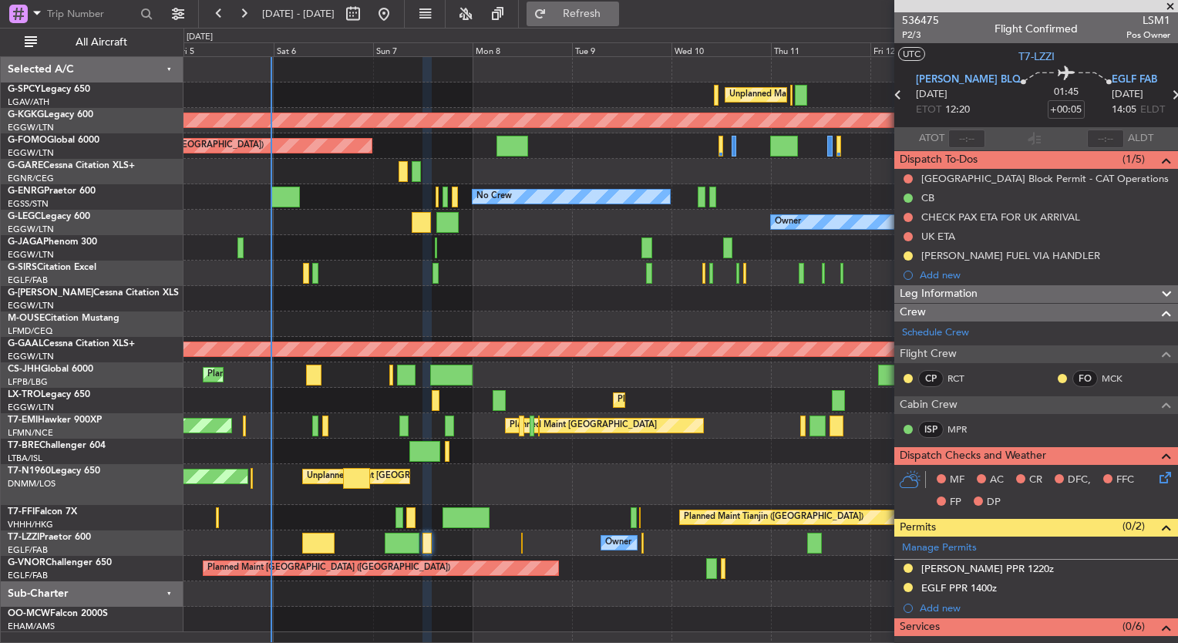
click at [614, 10] on span "Refresh" at bounding box center [582, 13] width 65 height 11
click at [930, 19] on span "536475" at bounding box center [920, 20] width 37 height 16
click at [925, 29] on span "P2/3" at bounding box center [920, 35] width 37 height 13
click at [898, 24] on div "536475 P2/3 Flight Confirmed LSM1 Pos Owner" at bounding box center [1036, 27] width 284 height 31
click at [907, 24] on span "536475" at bounding box center [920, 20] width 37 height 16
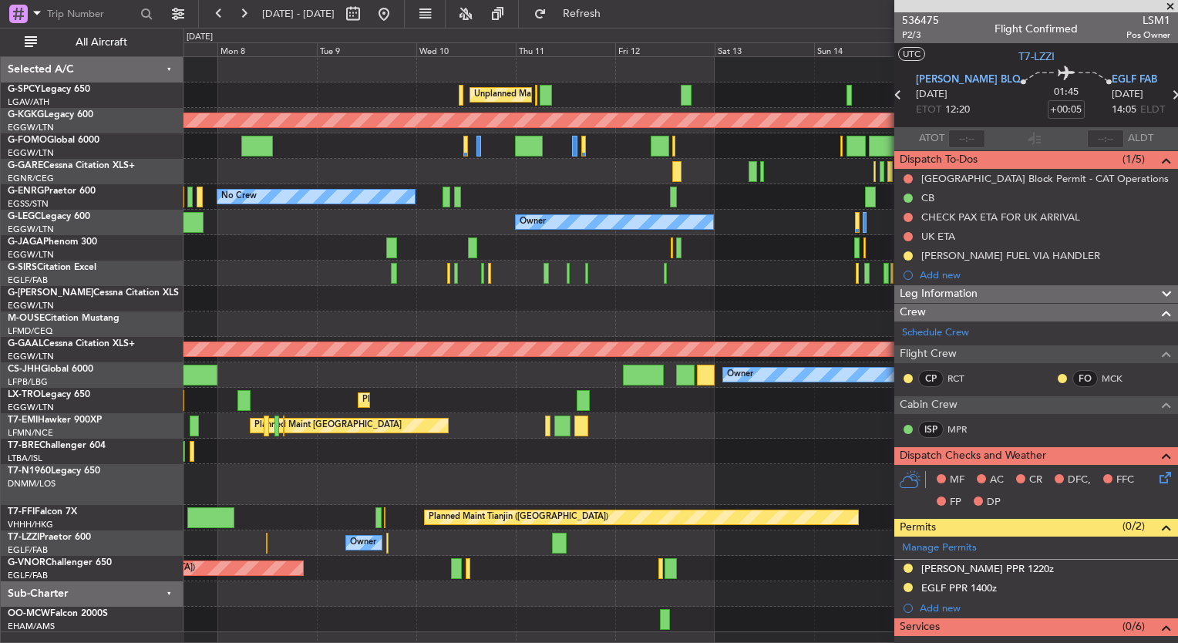
click at [392, 560] on div "Unplanned Maint Athens (Eleftherios Venizelos Intl) AOG Maint Istanbul (Ataturk…" at bounding box center [680, 344] width 994 height 575
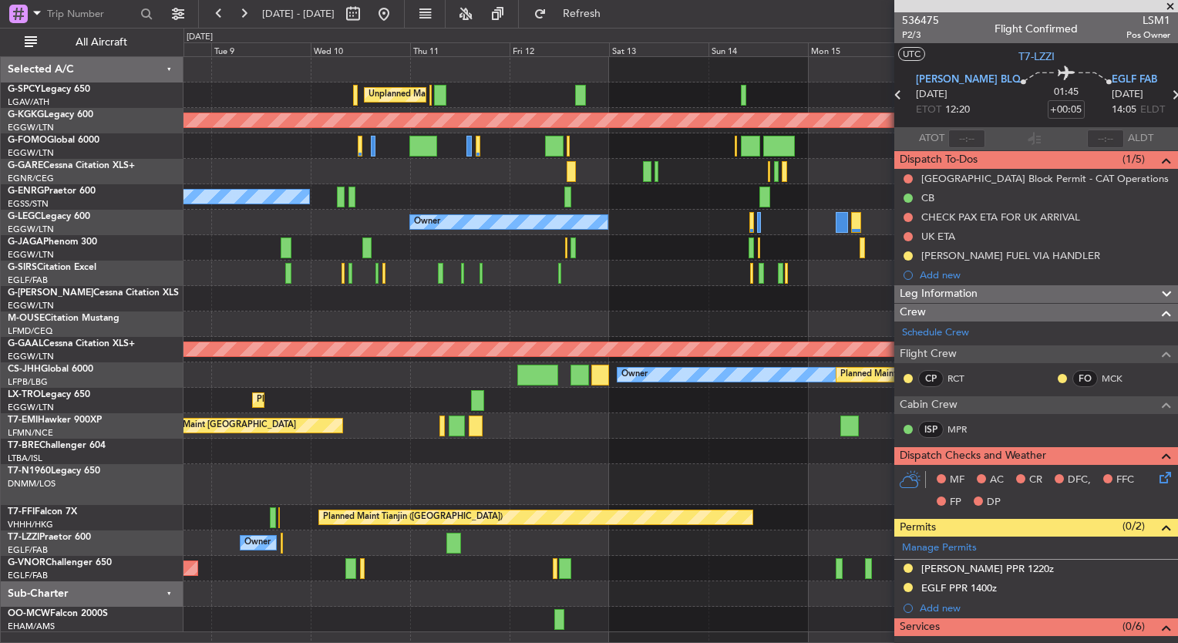
click at [150, 480] on div "Unplanned Maint Athens (Eleftherios Venizelos Intl) AOG Maint Istanbul (Ataturk…" at bounding box center [589, 335] width 1178 height 615
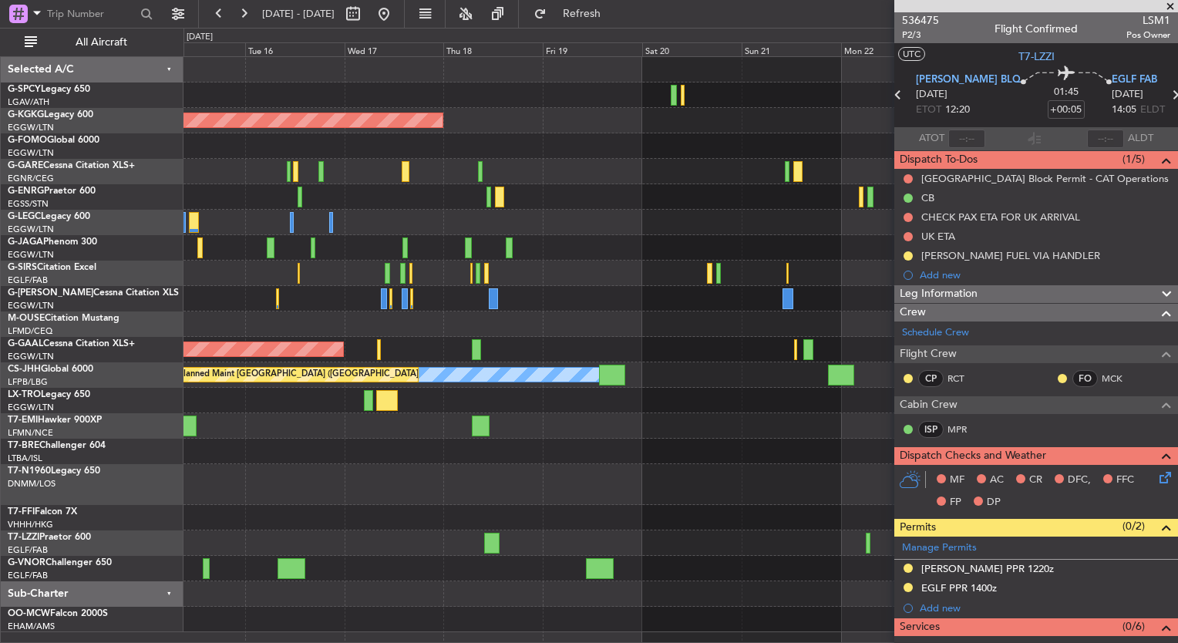
click at [393, 506] on div "AOG Maint Istanbul (Ataturk) A/C Unavailable London (Luton) Owner Planned Maint…" at bounding box center [680, 344] width 994 height 575
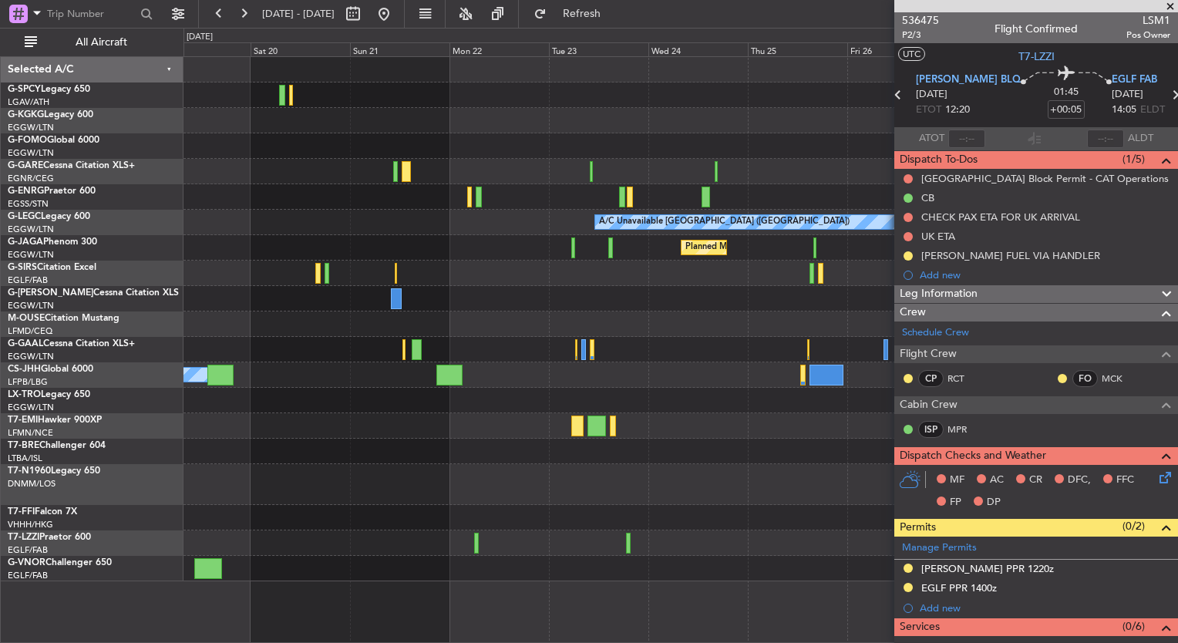
click at [103, 526] on div "AOG Maint Istanbul (Ataturk) A/C Unavailable London (Luton) Planned Maint Londo…" at bounding box center [589, 335] width 1178 height 615
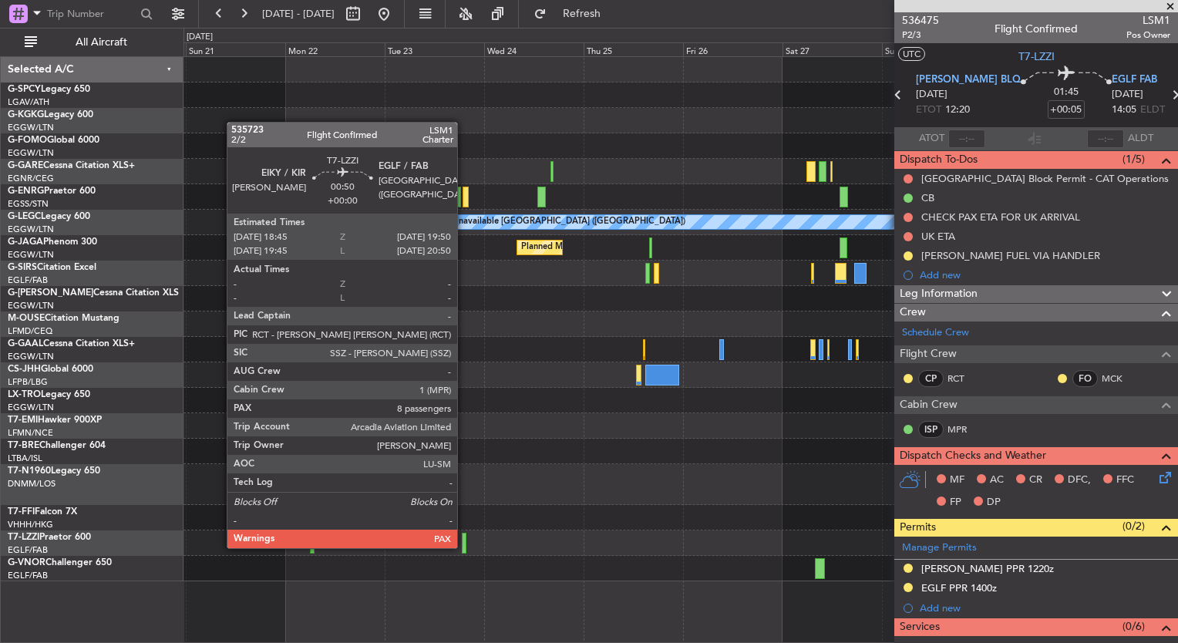
click at [464, 547] on div at bounding box center [464, 543] width 5 height 21
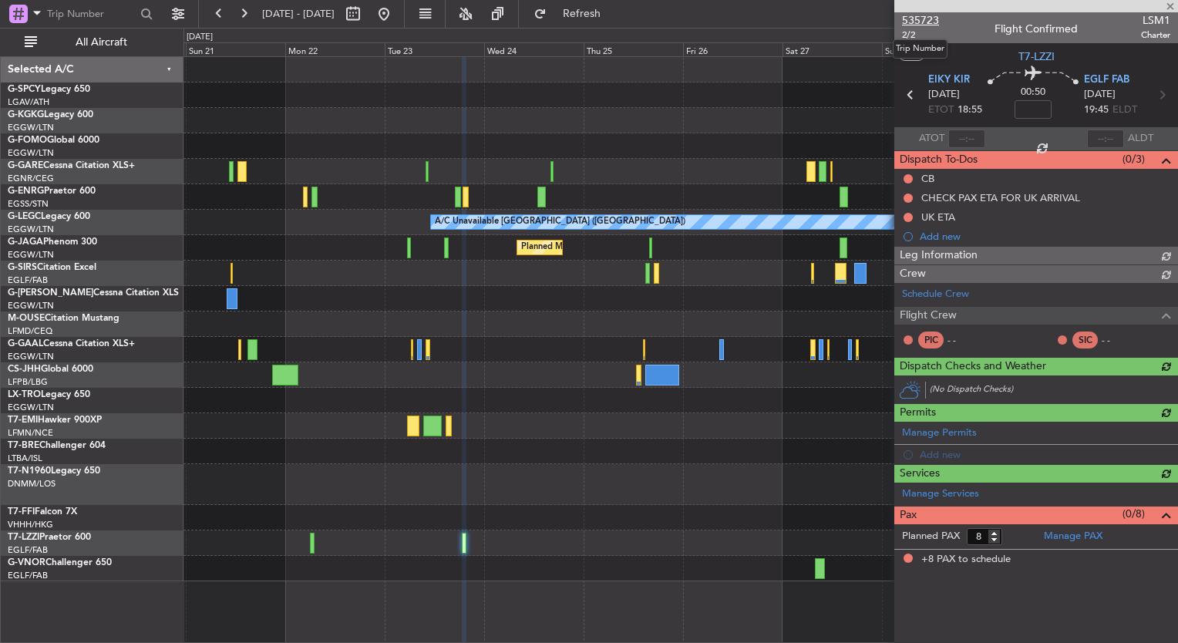
click at [925, 19] on span "535723" at bounding box center [920, 20] width 37 height 16
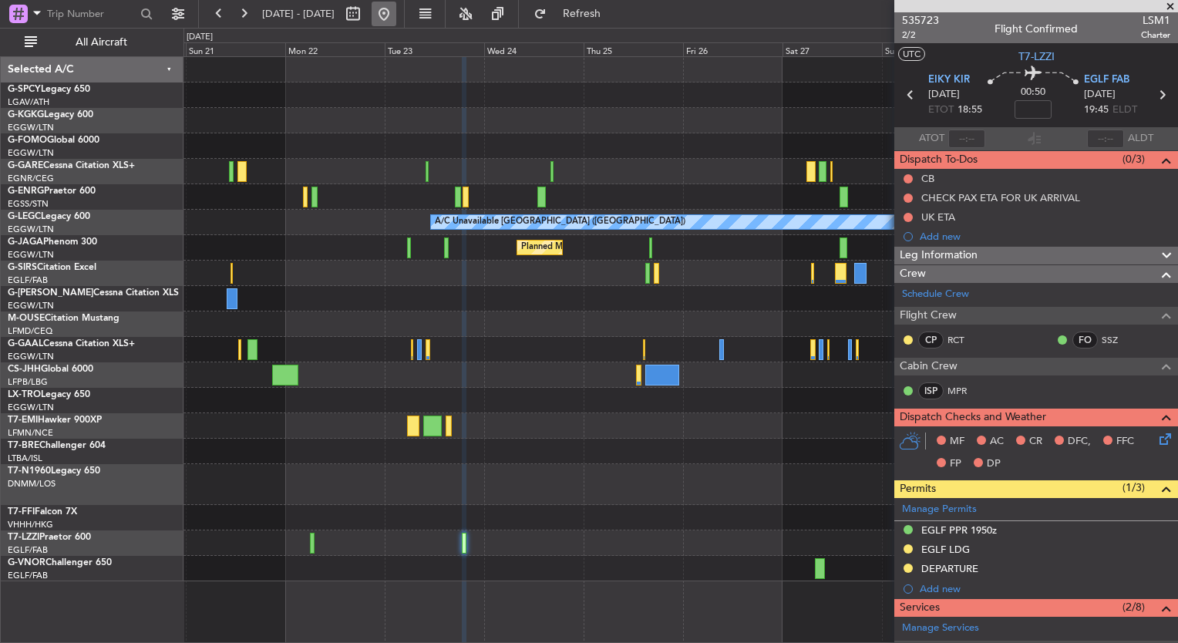
click at [396, 16] on button at bounding box center [384, 14] width 25 height 25
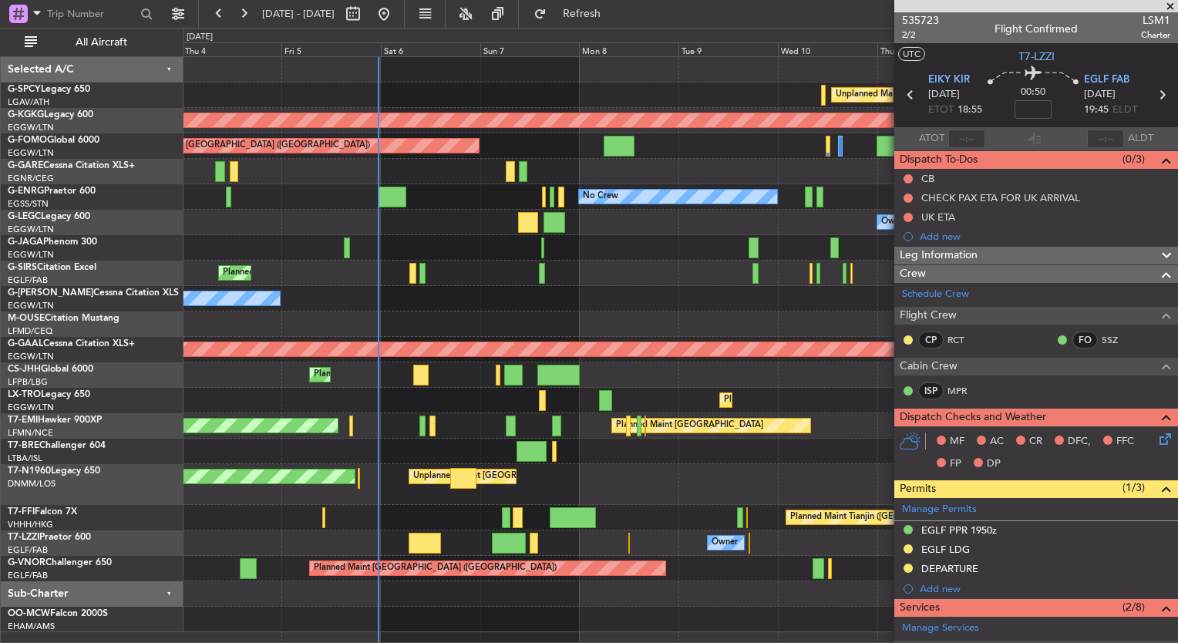
click at [1168, 7] on span at bounding box center [1169, 7] width 15 height 14
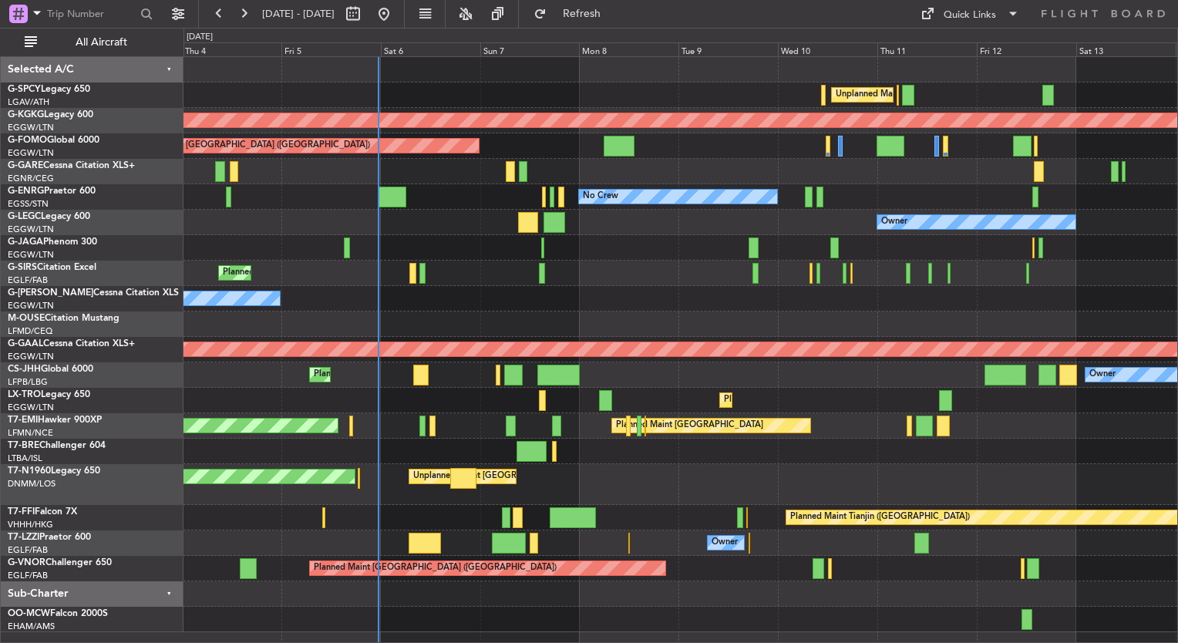
type input "0"
click at [996, 14] on button "Quick Links" at bounding box center [970, 14] width 114 height 25
click at [970, 53] on button "Trip Builder" at bounding box center [971, 50] width 116 height 37
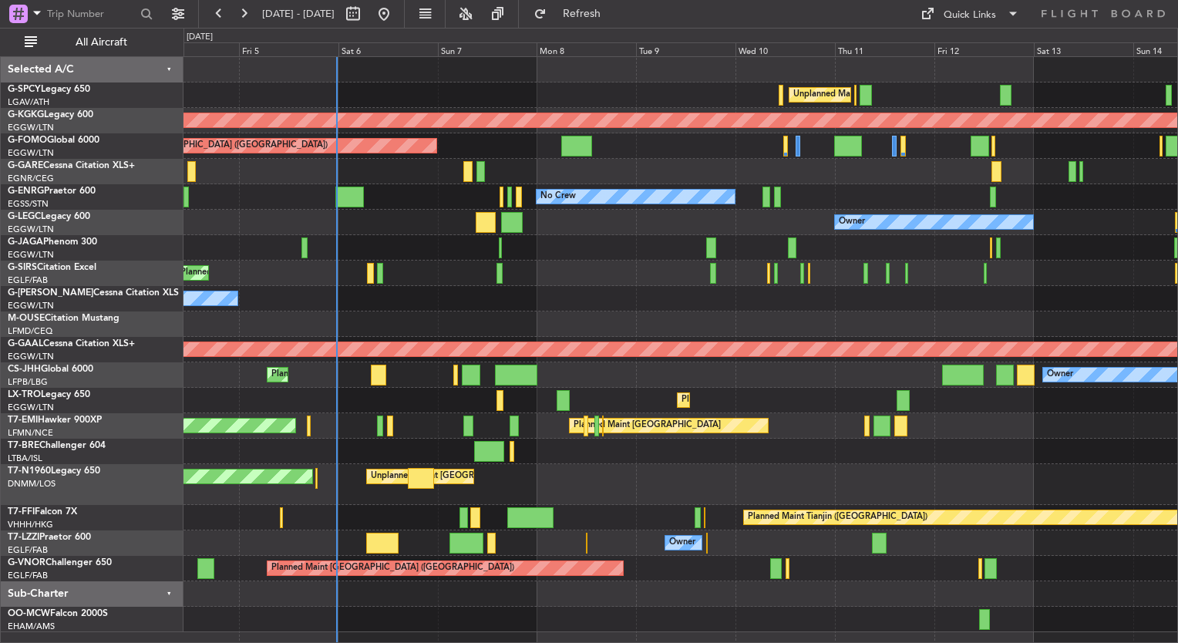
click at [671, 303] on div "Unplanned Maint Athens (Eleftherios Venizelos Intl) AOG Maint Istanbul (Ataturk…" at bounding box center [680, 344] width 994 height 575
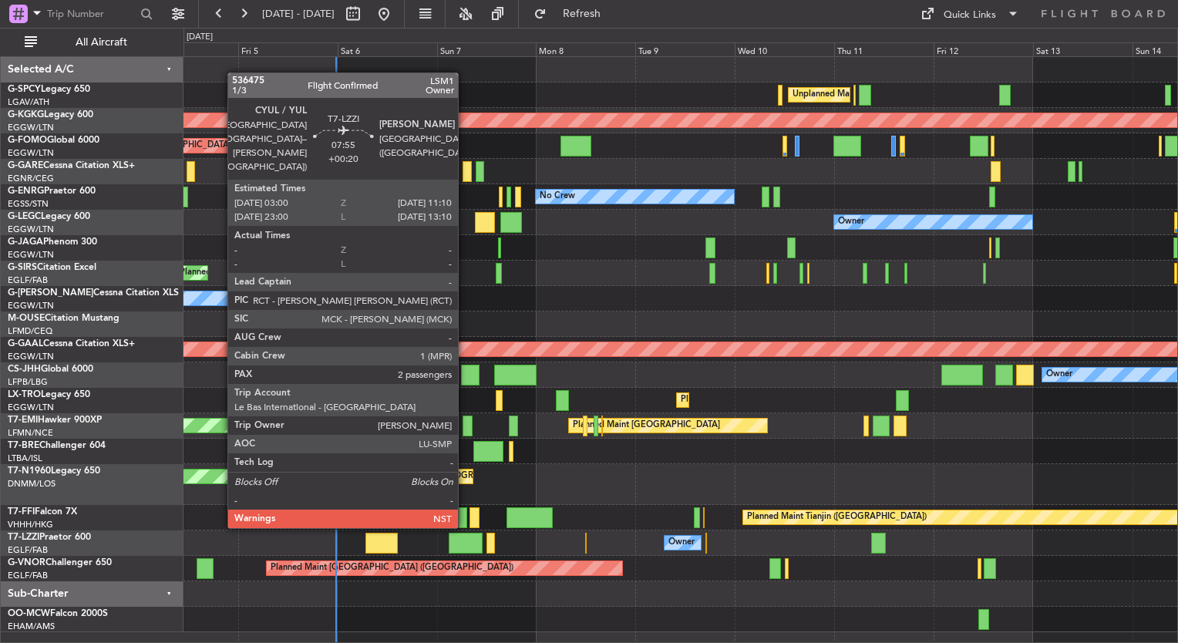
click at [467, 538] on div at bounding box center [466, 543] width 34 height 21
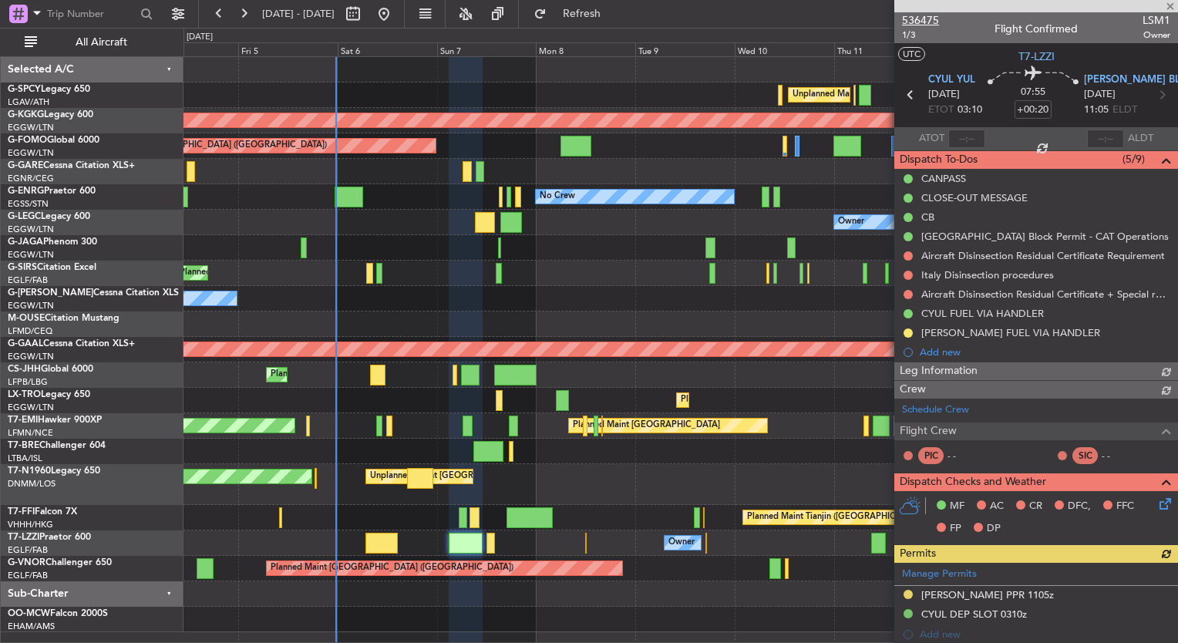
click at [925, 18] on span "536475" at bounding box center [920, 20] width 37 height 16
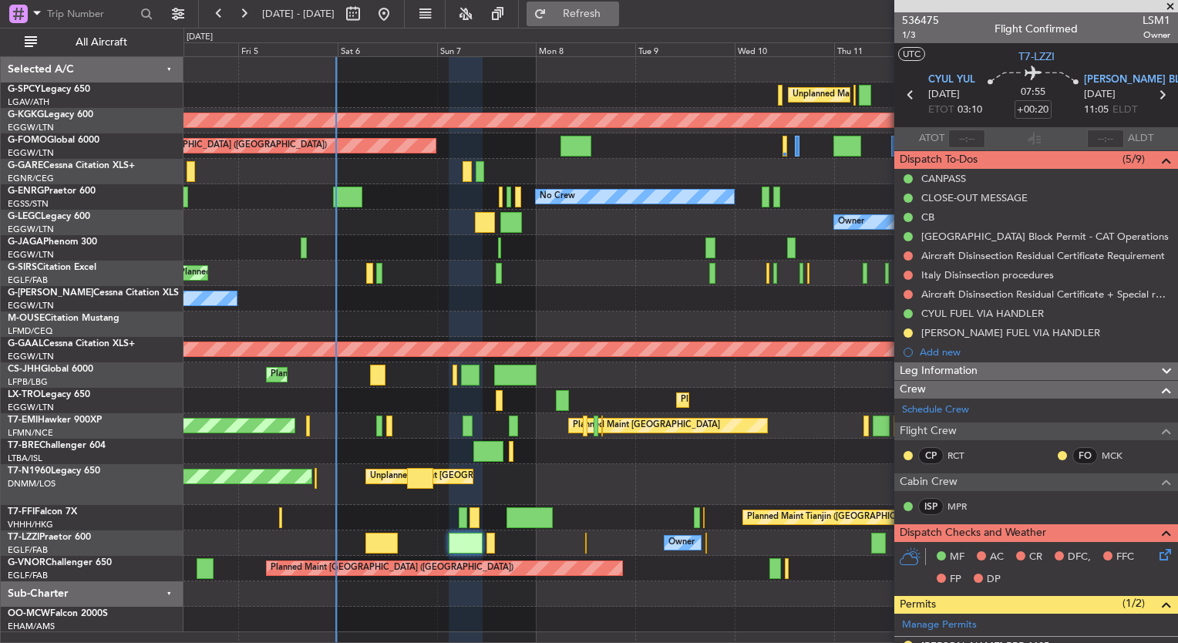
click at [589, 21] on button "Refresh" at bounding box center [572, 14] width 93 height 25
click at [913, 23] on span "536475" at bounding box center [920, 20] width 37 height 16
click at [132, 338] on div "Unplanned Maint Athens (Eleftherios Venizelos Intl) AOG Maint Istanbul (Ataturk…" at bounding box center [589, 335] width 1178 height 615
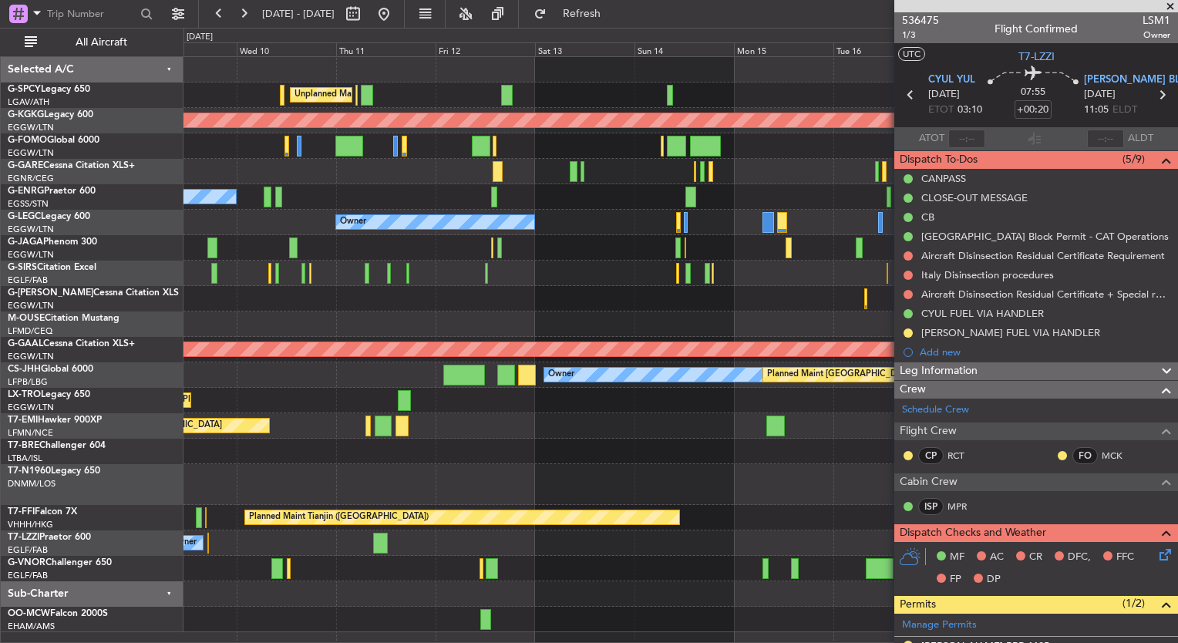
click at [6, 375] on div "Unplanned Maint Athens (Eleftherios Venizelos Intl) AOG Maint Istanbul (Ataturk…" at bounding box center [589, 335] width 1178 height 615
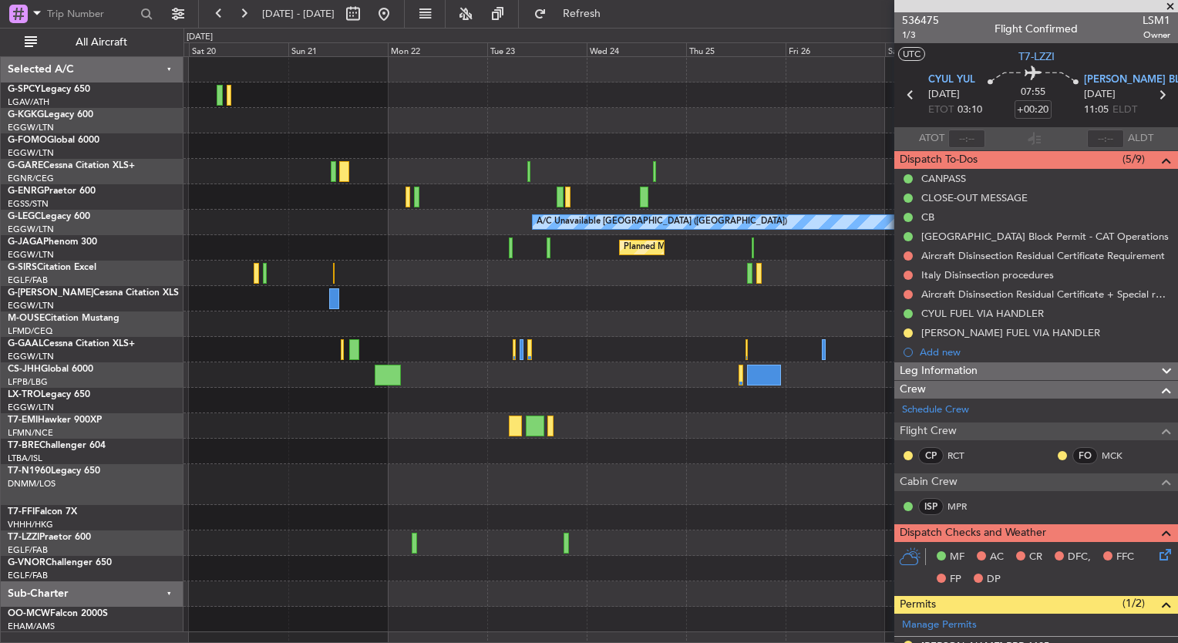
click at [133, 435] on div "AOG Maint Istanbul (Ataturk) A/C Unavailable London (Luton) Planned Maint Londo…" at bounding box center [589, 335] width 1178 height 615
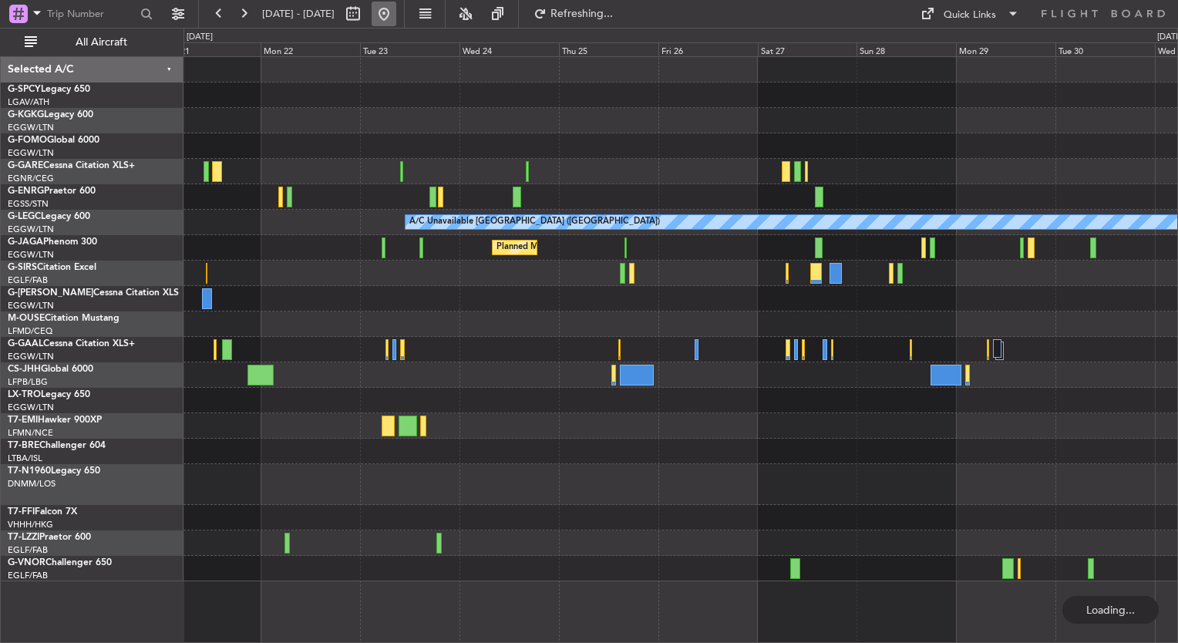
click at [396, 7] on button at bounding box center [384, 14] width 25 height 25
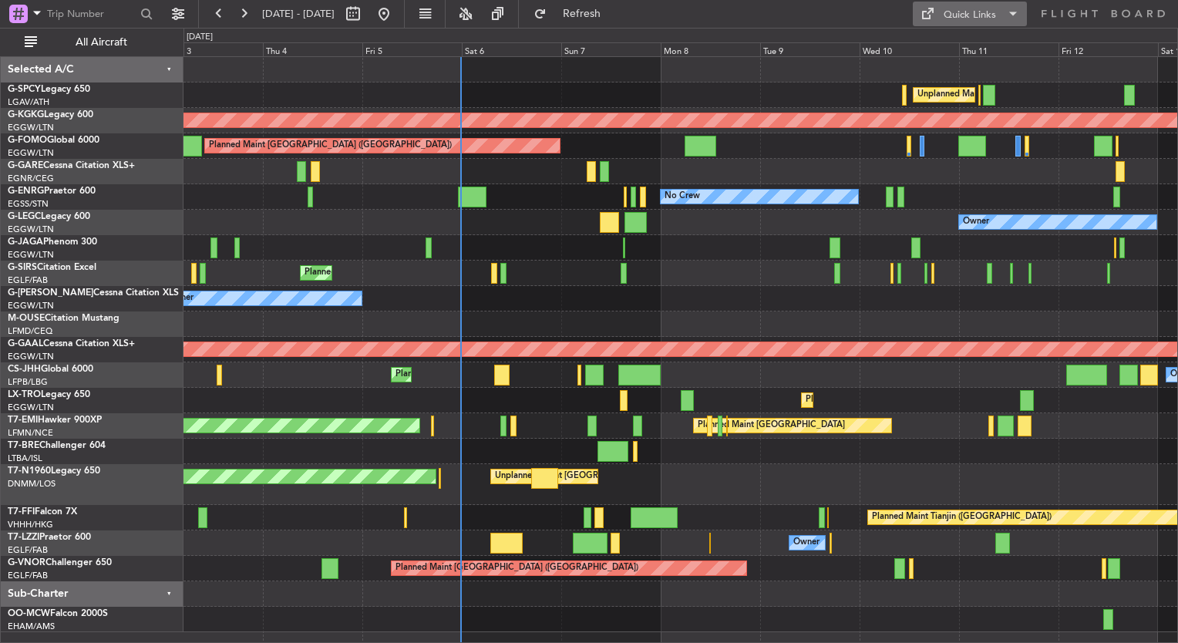
click at [949, 18] on div "Quick Links" at bounding box center [970, 15] width 52 height 15
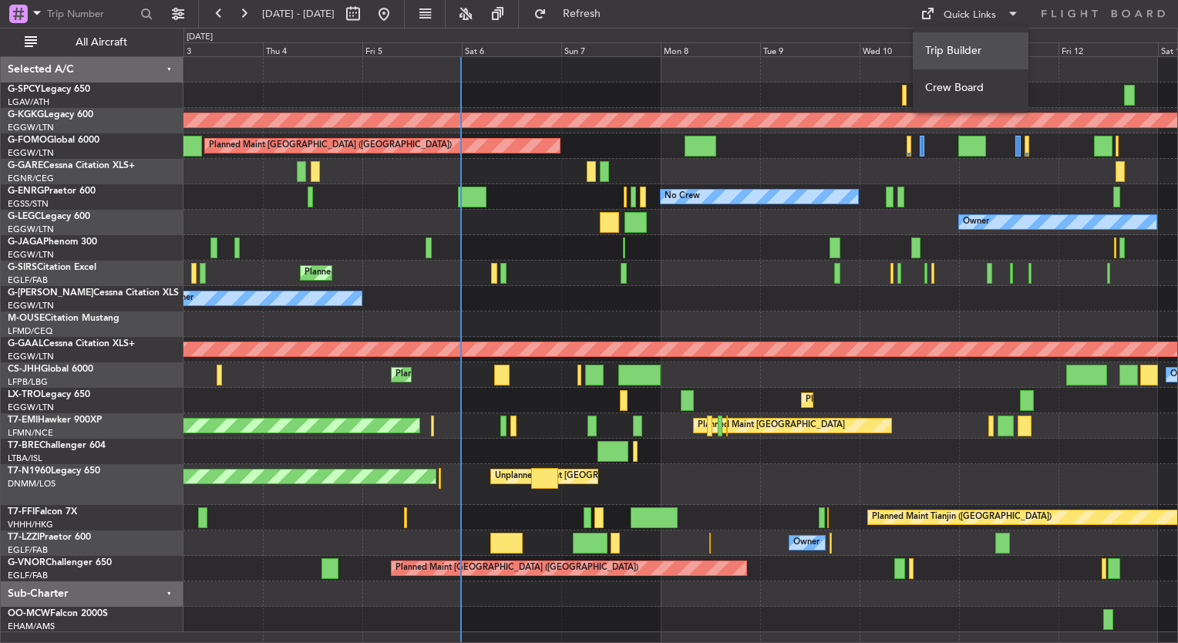
click at [950, 37] on button "Trip Builder" at bounding box center [971, 50] width 116 height 37
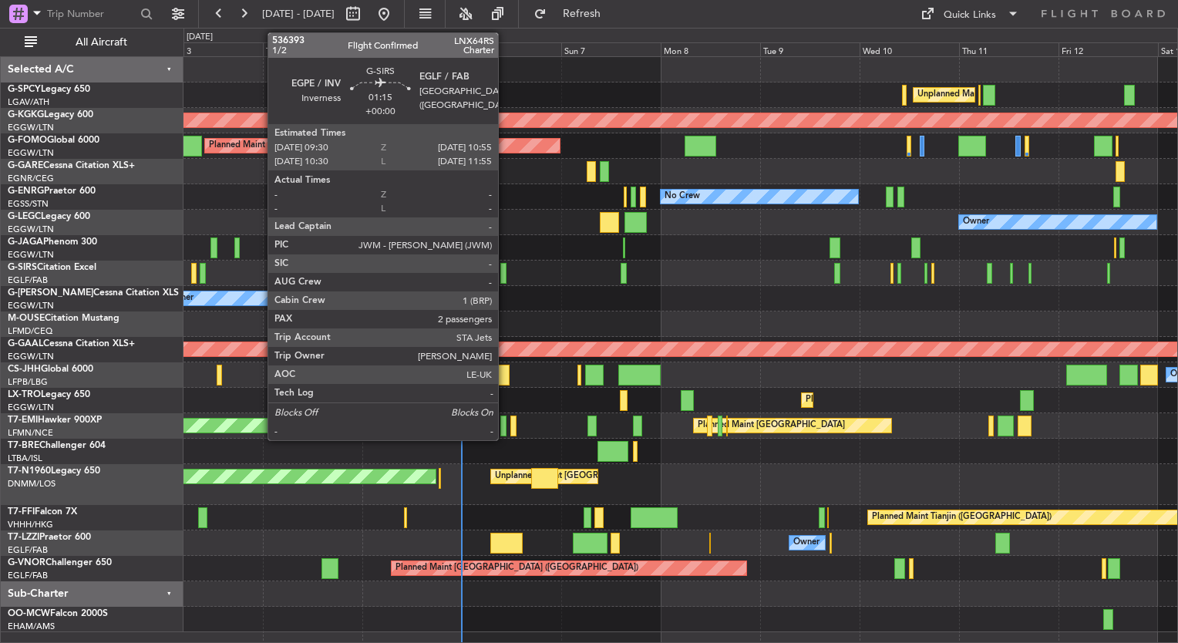
click at [504, 280] on div at bounding box center [503, 273] width 6 height 21
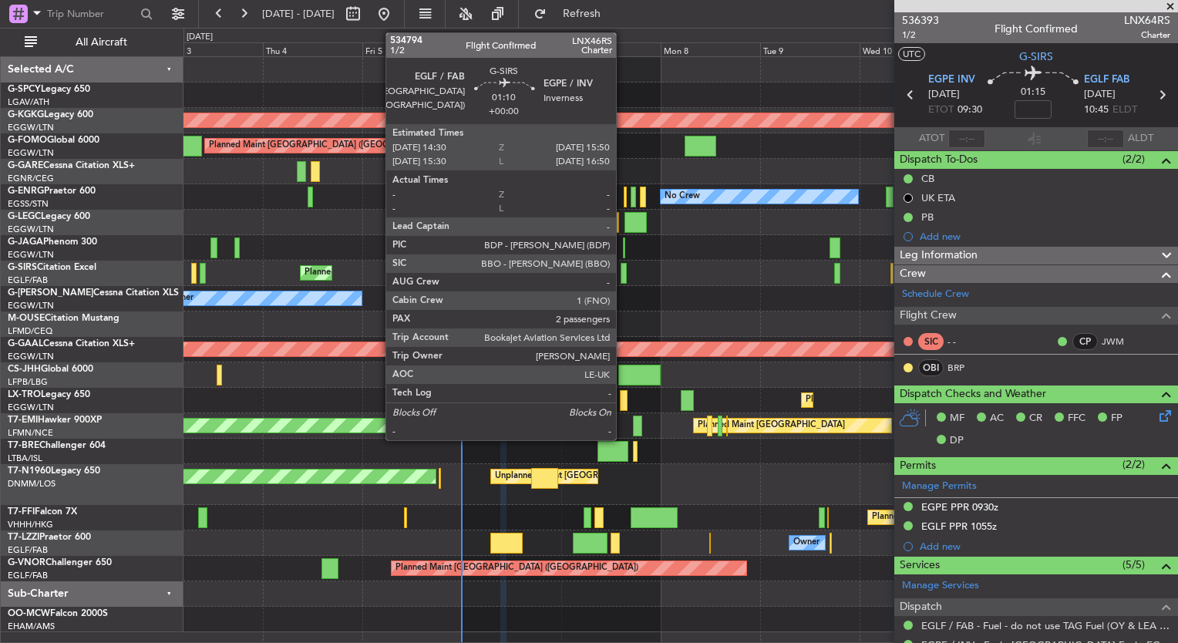
click at [624, 274] on div at bounding box center [624, 273] width 6 height 21
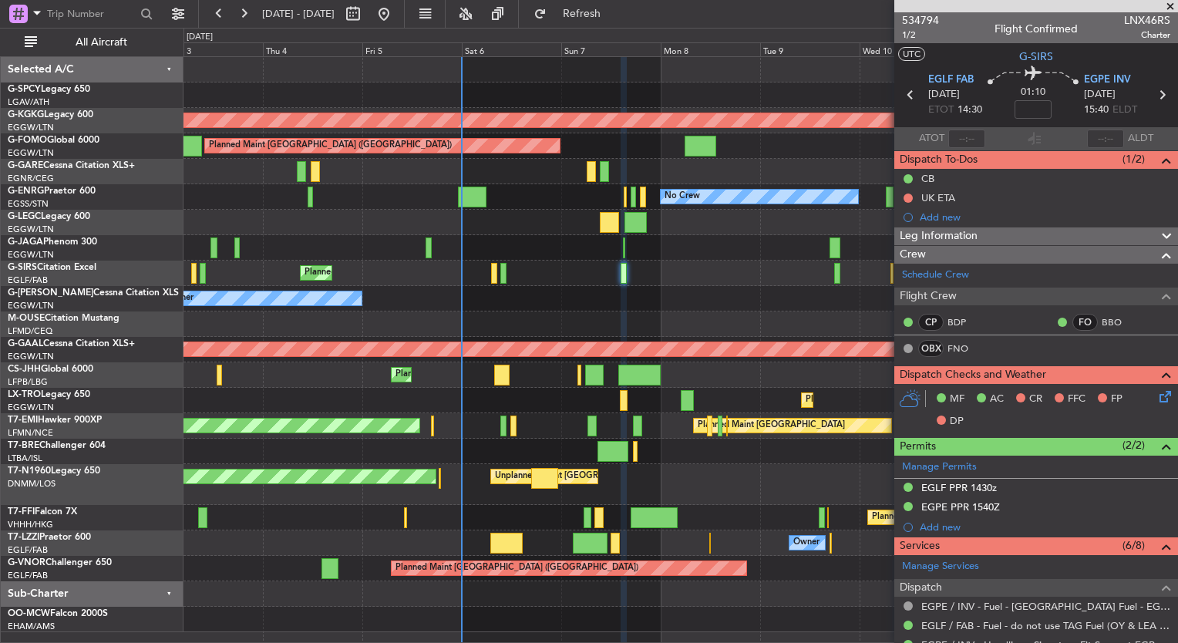
click at [331, 233] on div "Unplanned Maint Athens (Eleftherios Venizelos Intl) Cleaning Athens (Eleftherio…" at bounding box center [680, 344] width 994 height 575
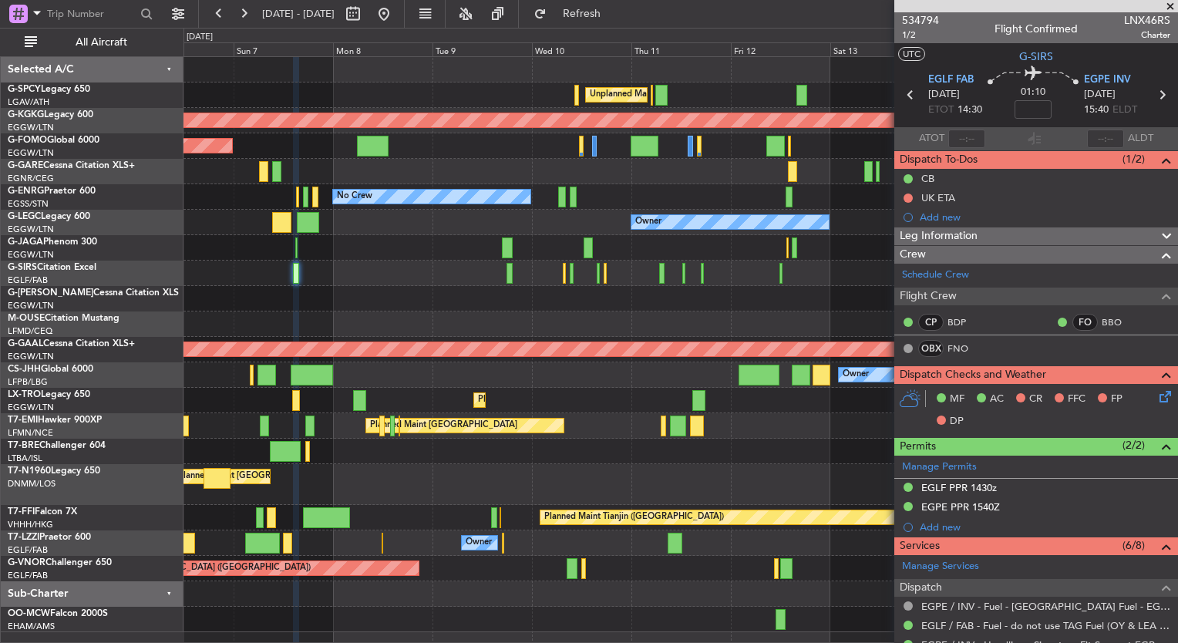
click at [284, 212] on div "Unplanned Maint [GEOGRAPHIC_DATA] ([PERSON_NAME] Intl) AOG Maint [GEOGRAPHIC_DA…" at bounding box center [680, 344] width 994 height 575
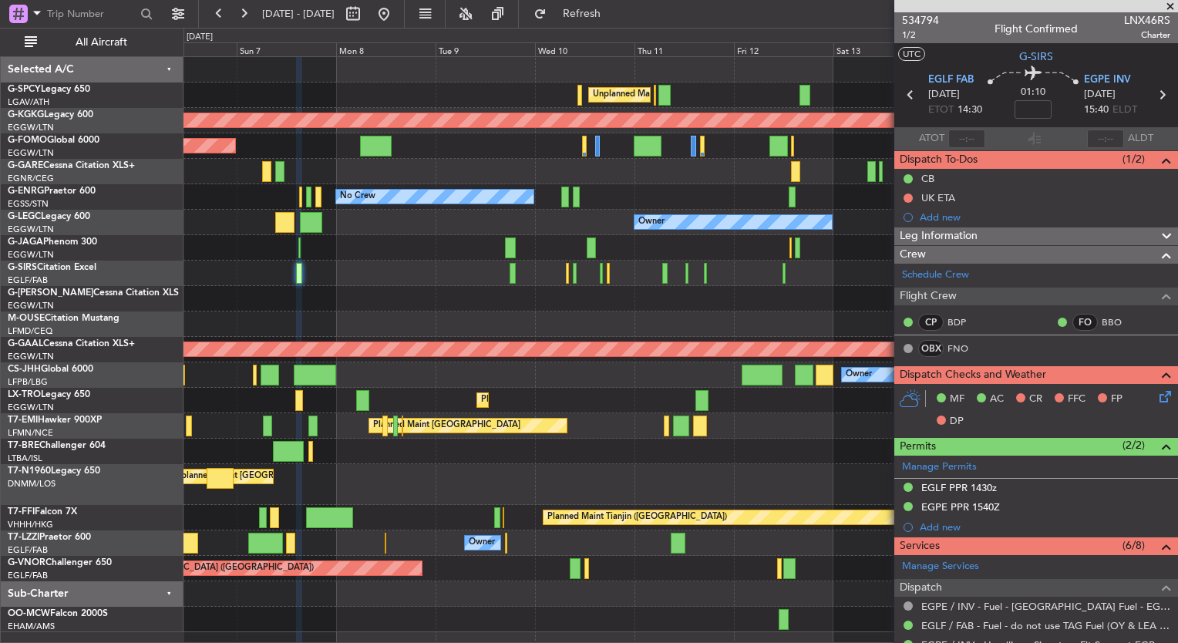
click at [617, 225] on div "Unplanned Maint [GEOGRAPHIC_DATA] ([PERSON_NAME] Intl) AOG Maint [GEOGRAPHIC_DA…" at bounding box center [680, 344] width 994 height 575
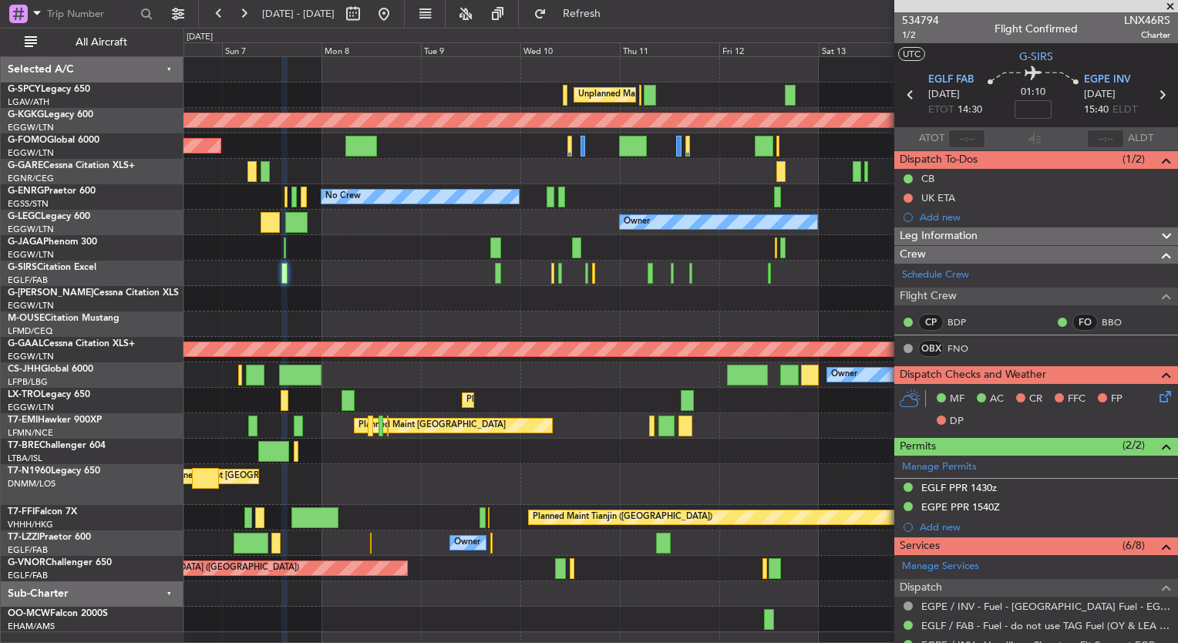
click at [392, 214] on div "Owner" at bounding box center [680, 222] width 994 height 25
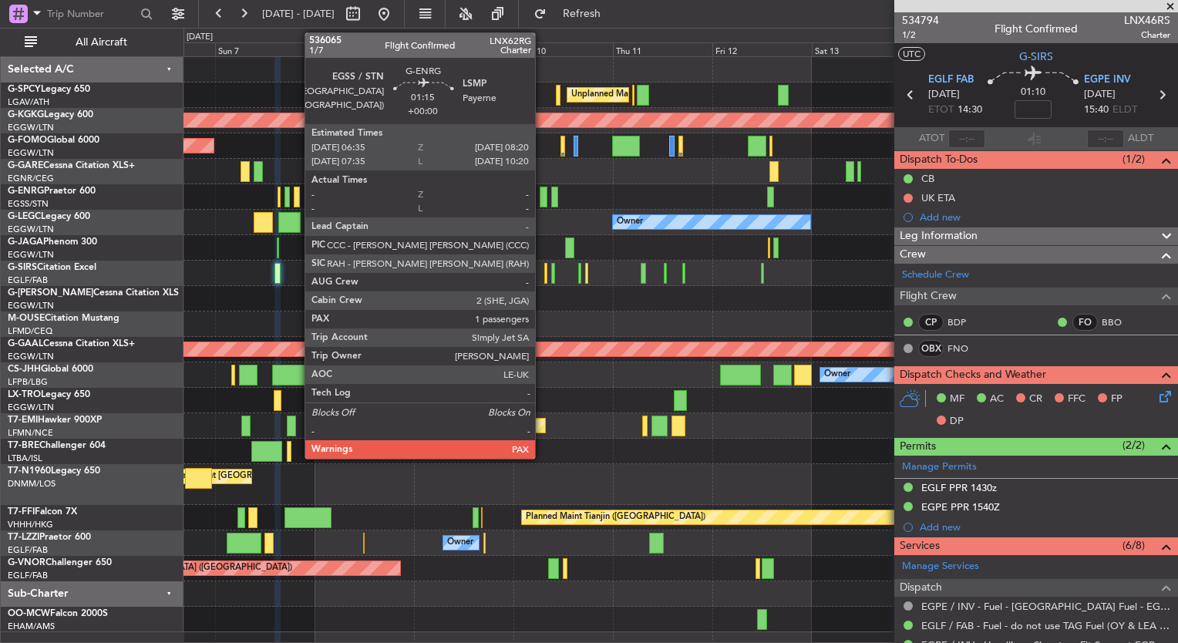
click at [542, 202] on div at bounding box center [544, 197] width 8 height 21
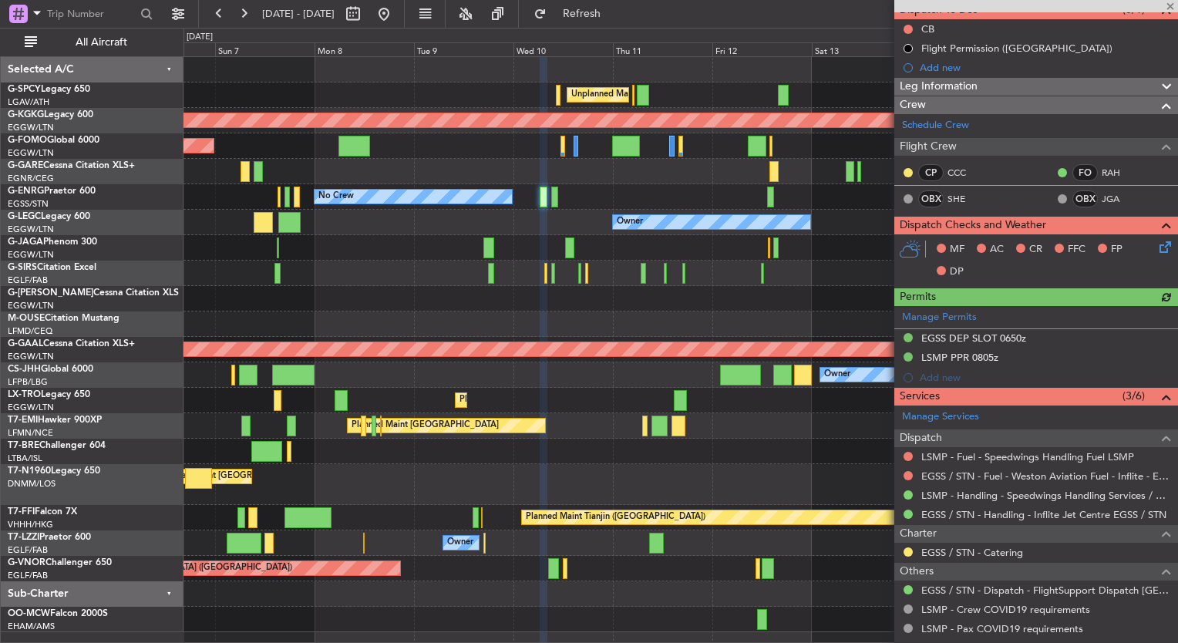
scroll to position [239, 0]
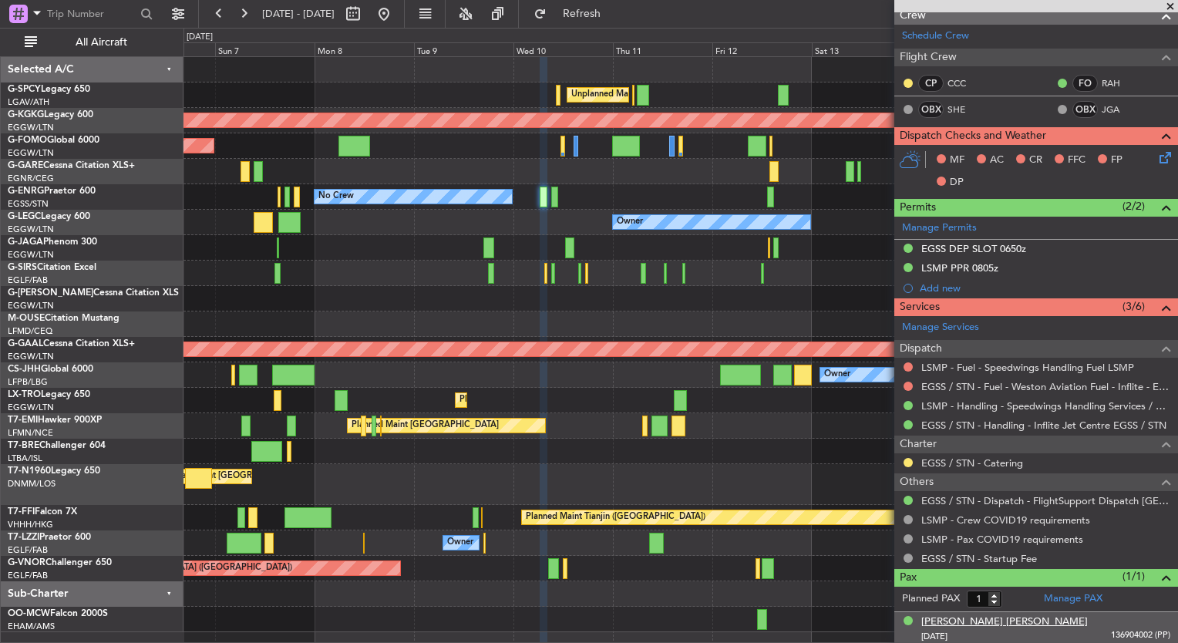
click at [983, 615] on div "Lewis David Pearmain" at bounding box center [1004, 621] width 167 height 15
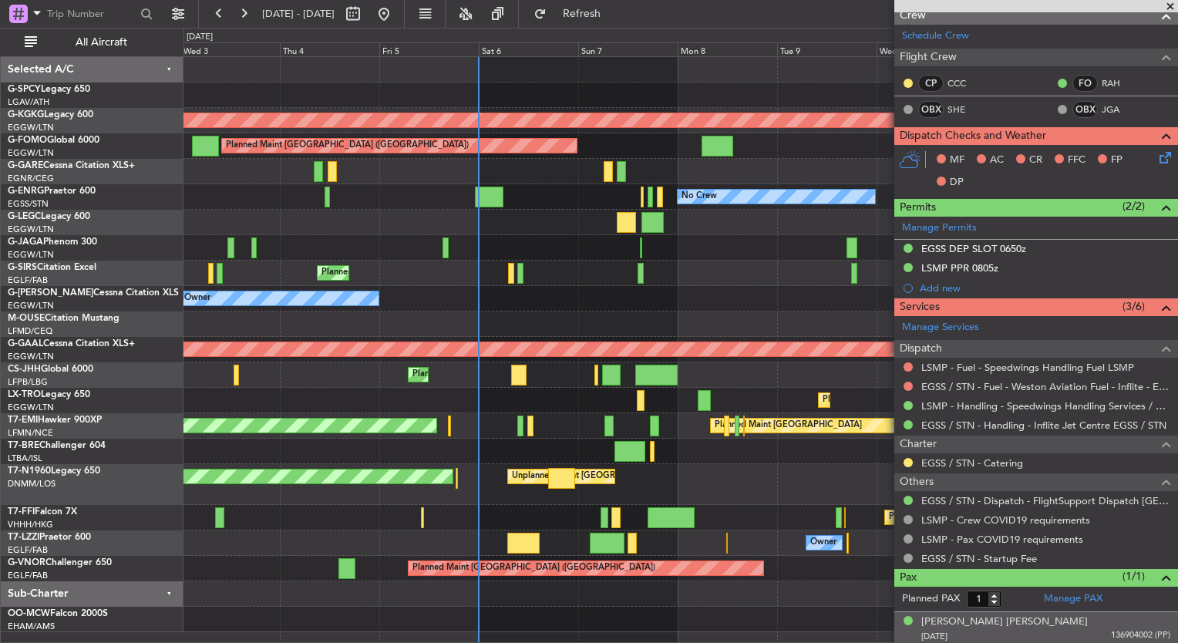
click at [817, 279] on div "Unplanned Maint Athens (Eleftherios Venizelos Intl) Cleaning Athens (Eleftherio…" at bounding box center [680, 344] width 994 height 575
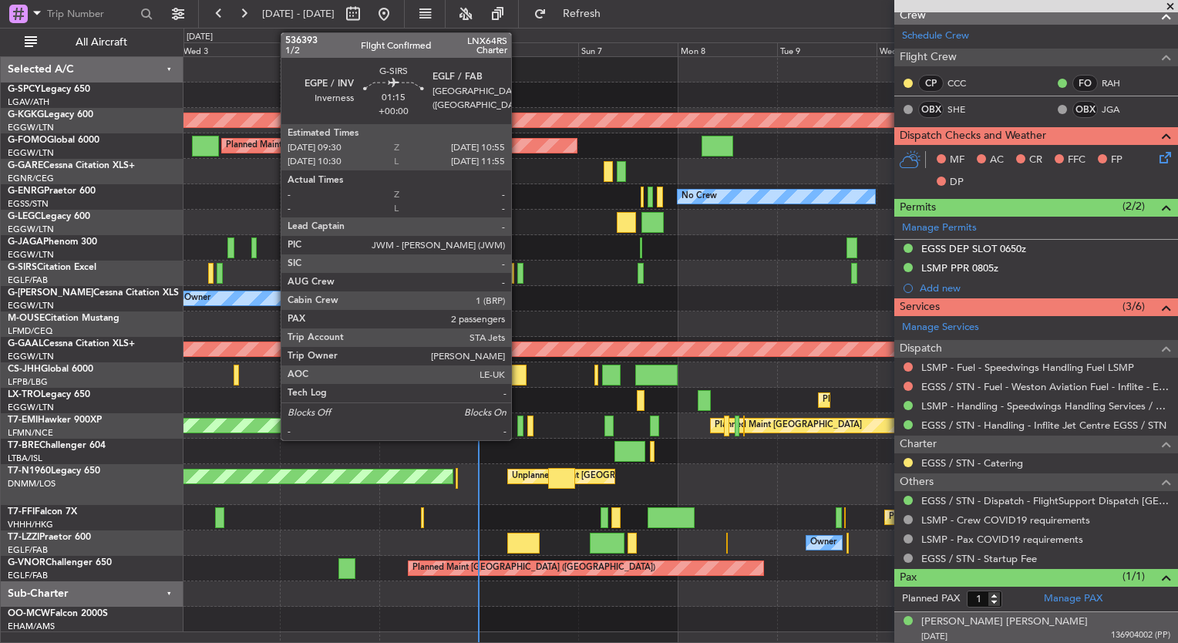
click at [518, 269] on div at bounding box center [520, 273] width 6 height 21
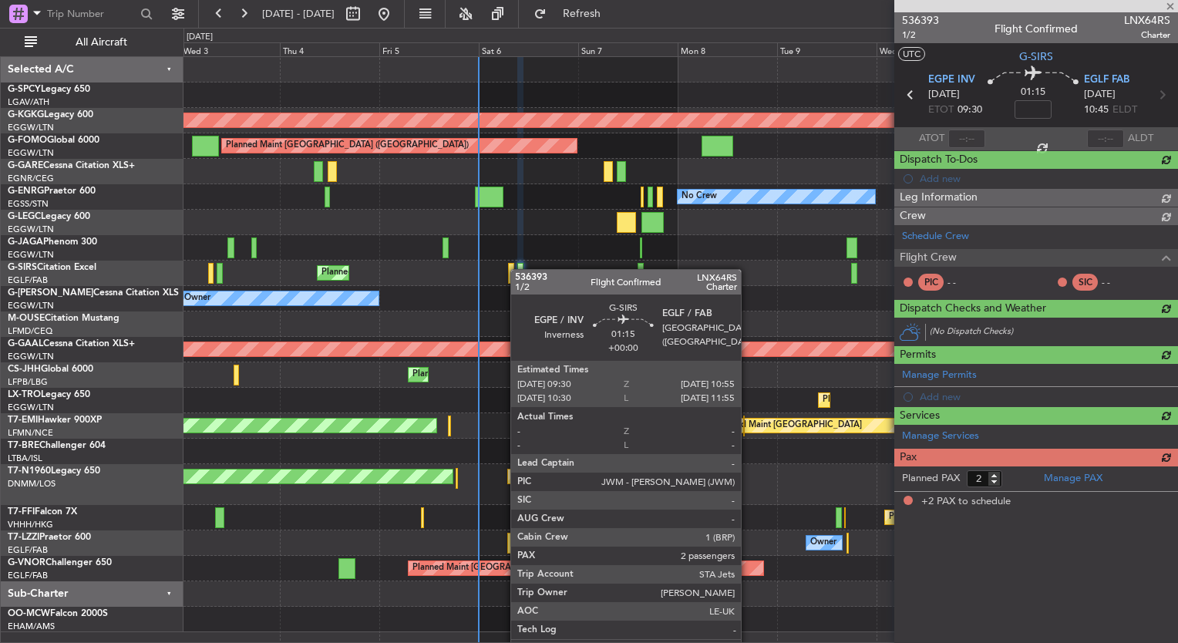
scroll to position [0, 0]
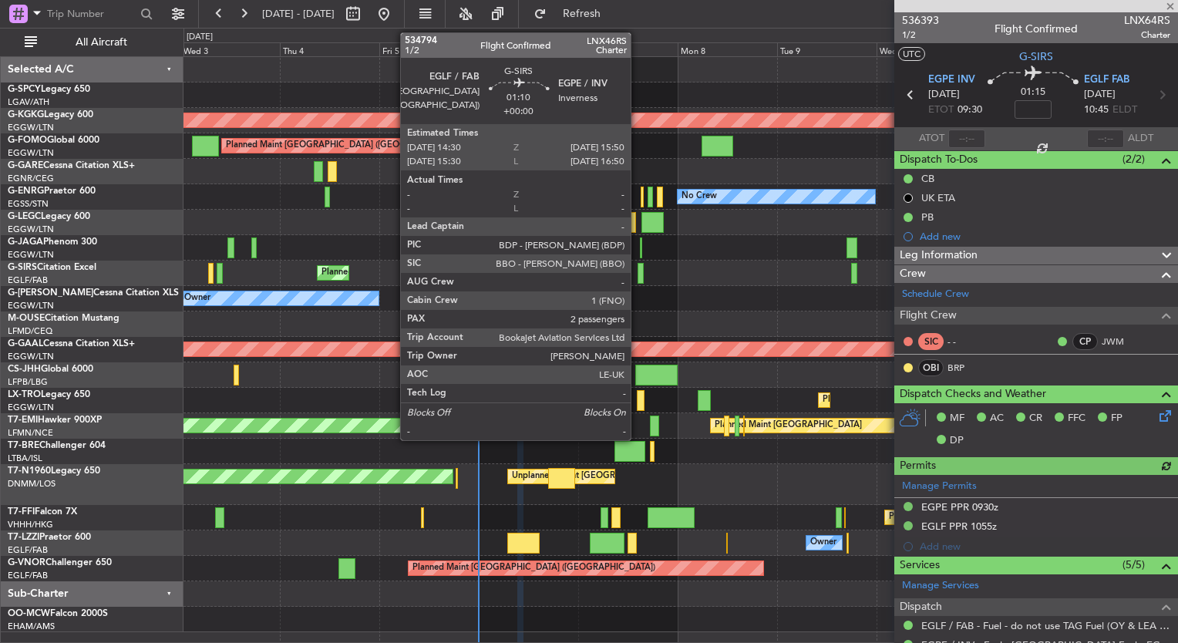
click at [637, 274] on div at bounding box center [640, 273] width 6 height 21
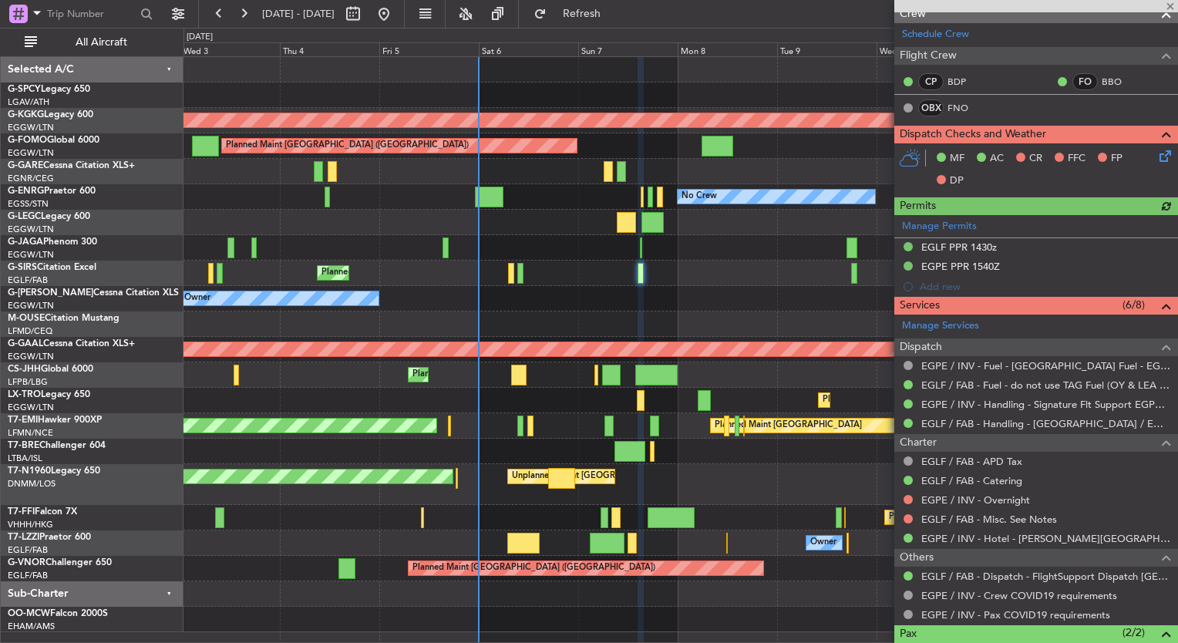
scroll to position [247, 0]
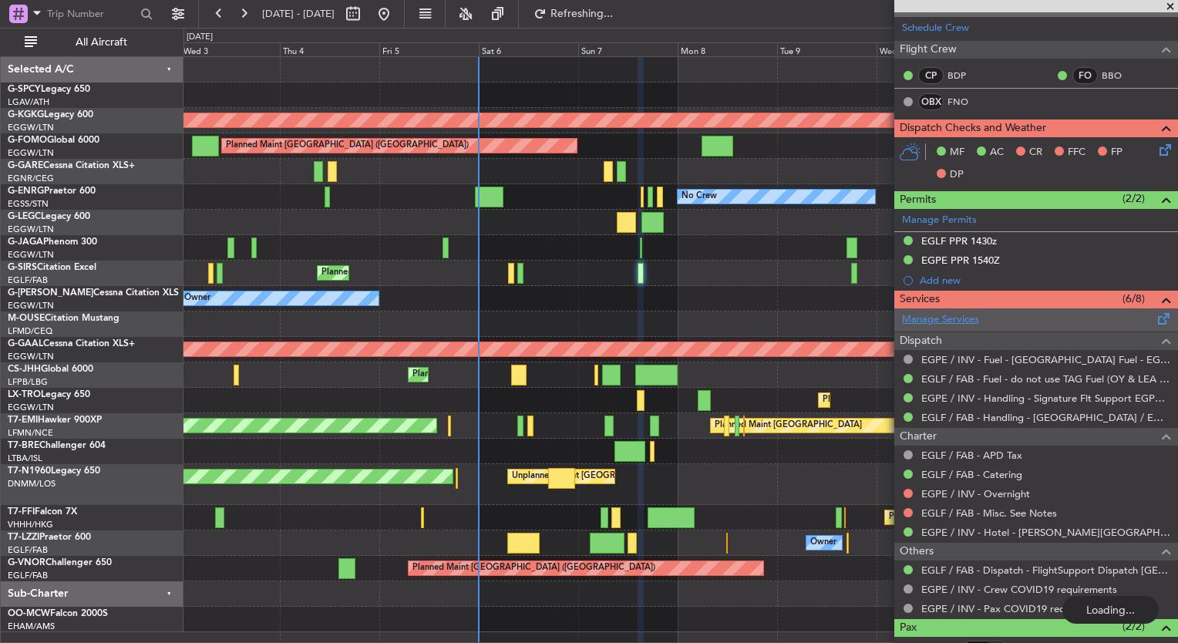
click at [947, 321] on link "Manage Services" at bounding box center [940, 319] width 77 height 15
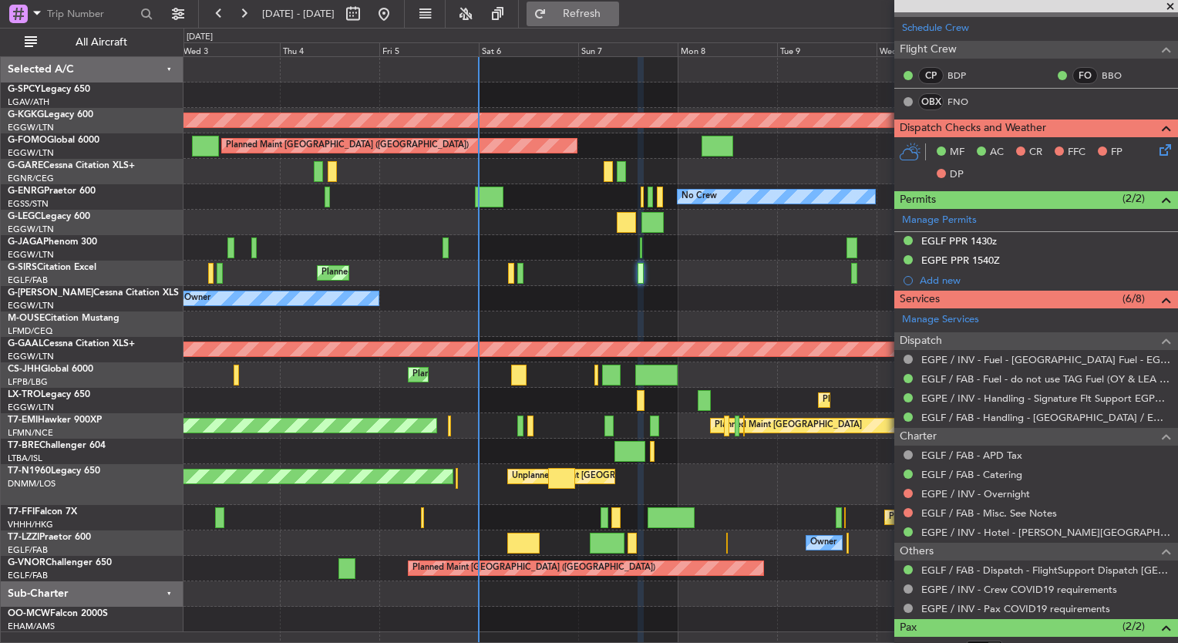
click at [603, 21] on button "Refresh" at bounding box center [572, 14] width 93 height 25
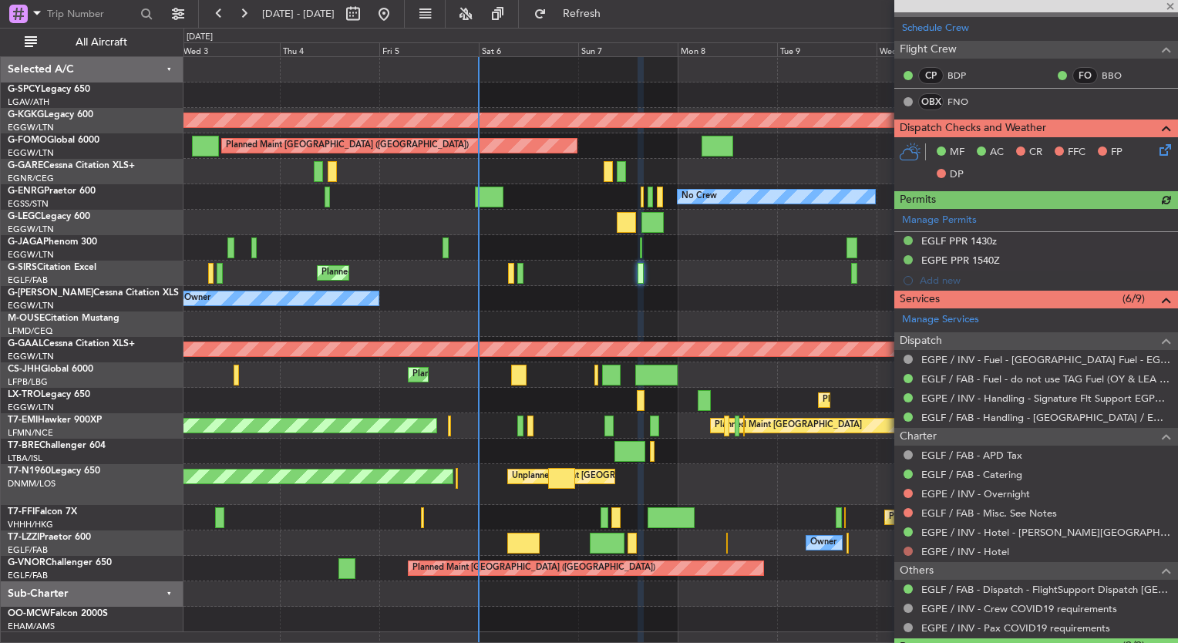
click at [906, 550] on button at bounding box center [907, 551] width 9 height 9
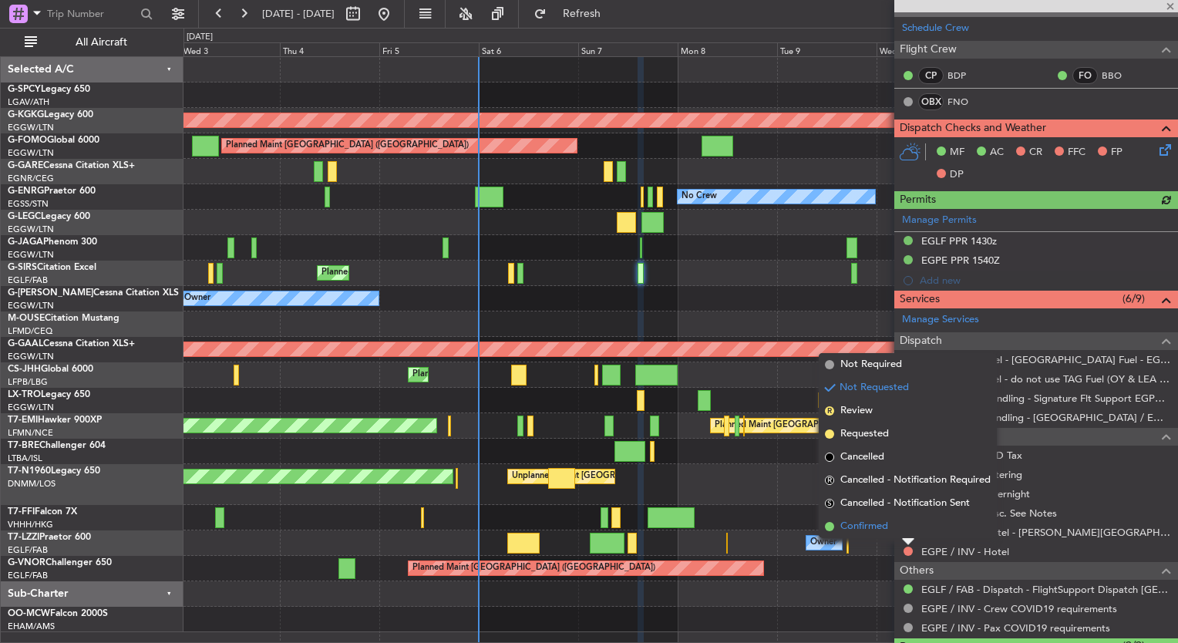
click at [876, 532] on span "Confirmed" at bounding box center [864, 526] width 48 height 15
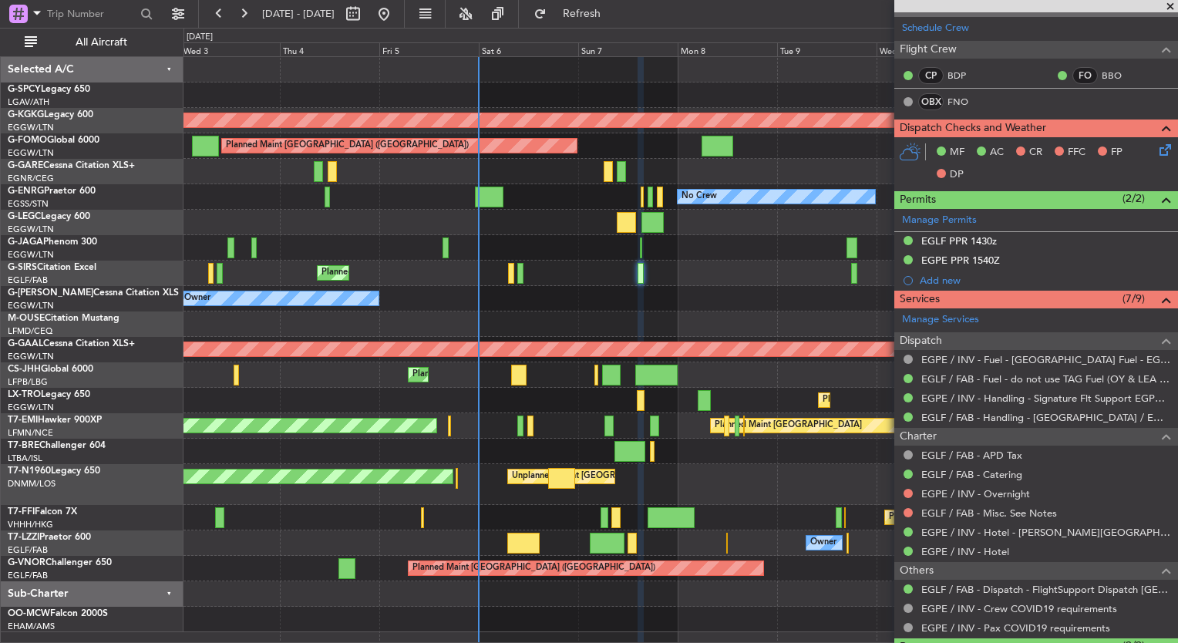
click at [1169, 2] on span at bounding box center [1169, 7] width 15 height 14
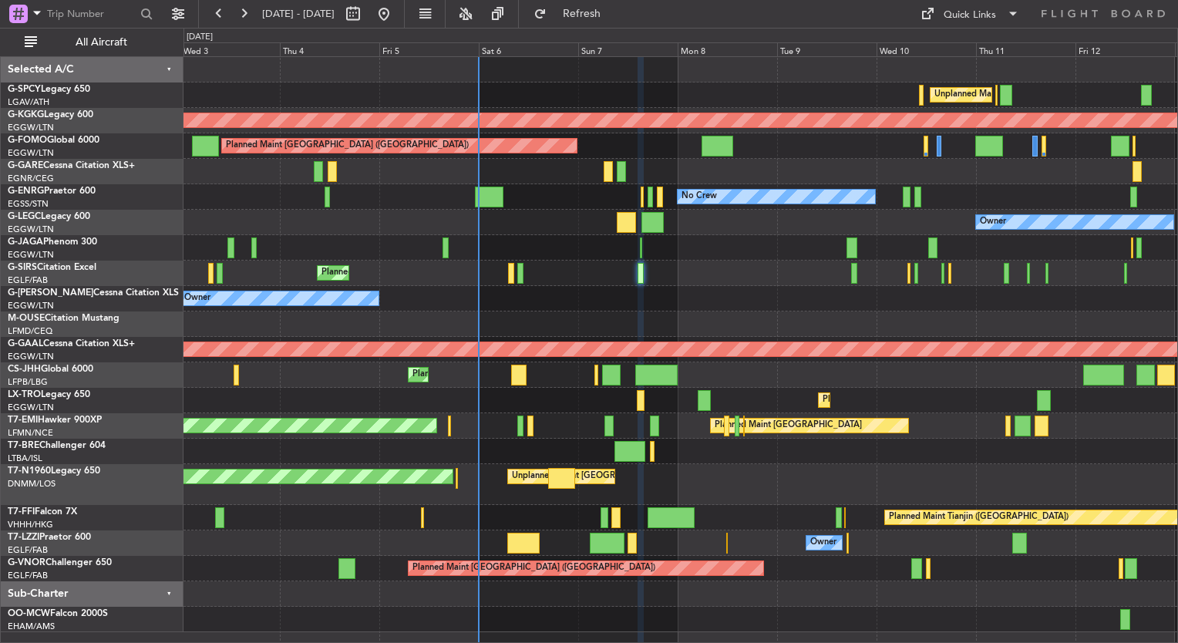
type input "0"
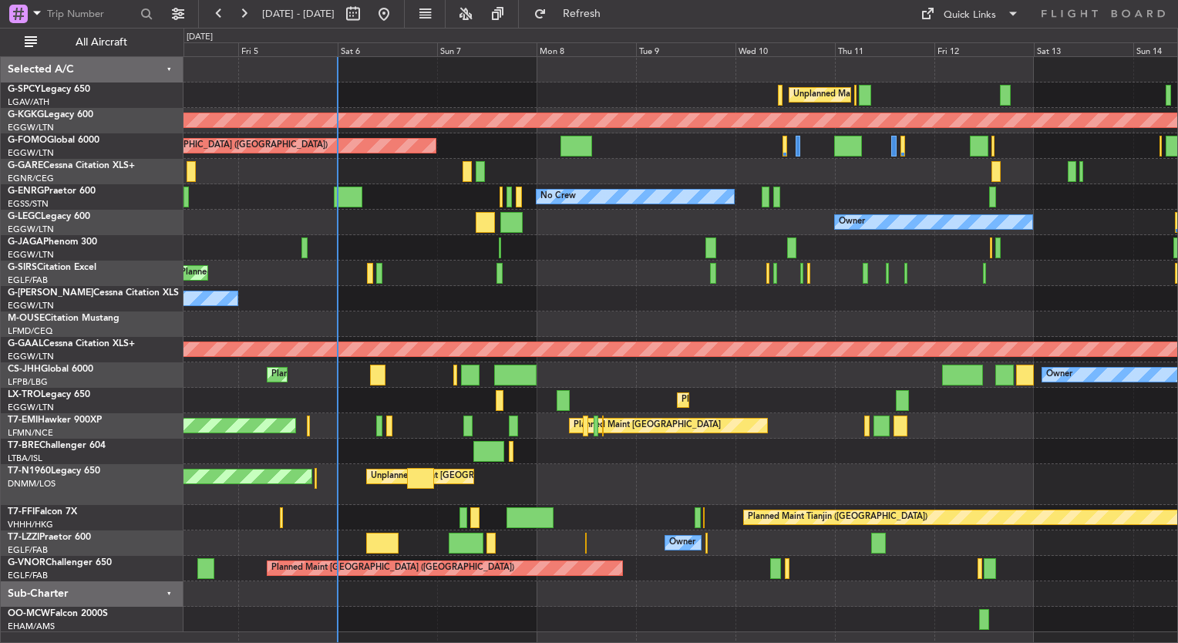
click at [616, 279] on div "Planned Maint [GEOGRAPHIC_DATA] ([GEOGRAPHIC_DATA])" at bounding box center [680, 273] width 994 height 25
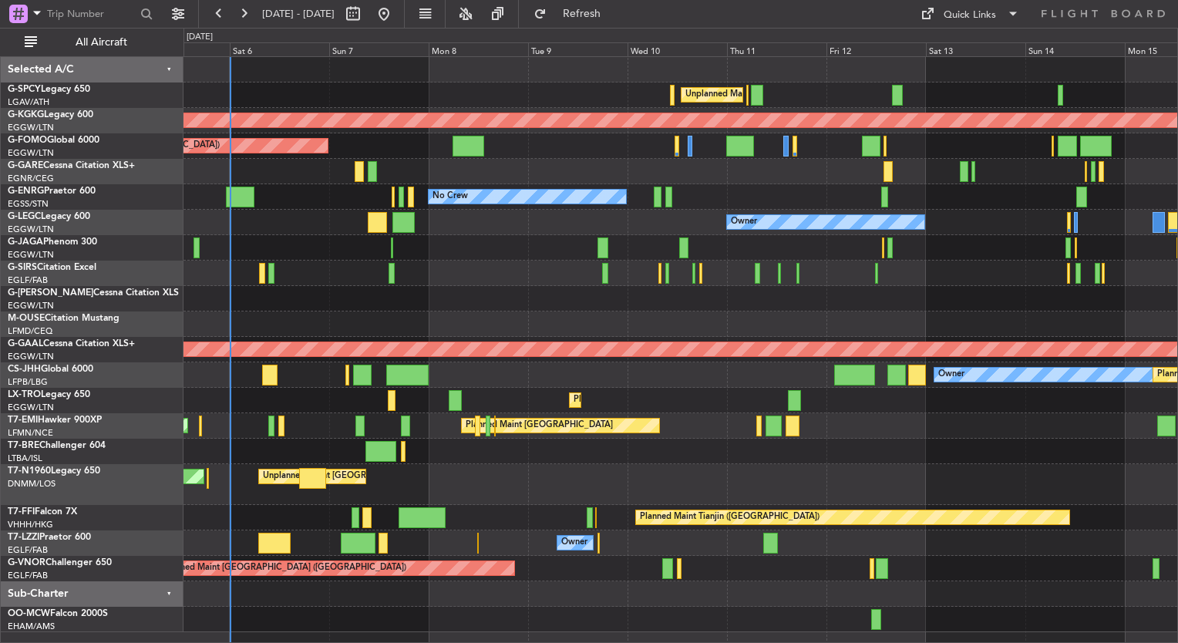
click at [405, 267] on div "Planned Maint [GEOGRAPHIC_DATA] ([GEOGRAPHIC_DATA])" at bounding box center [680, 273] width 994 height 25
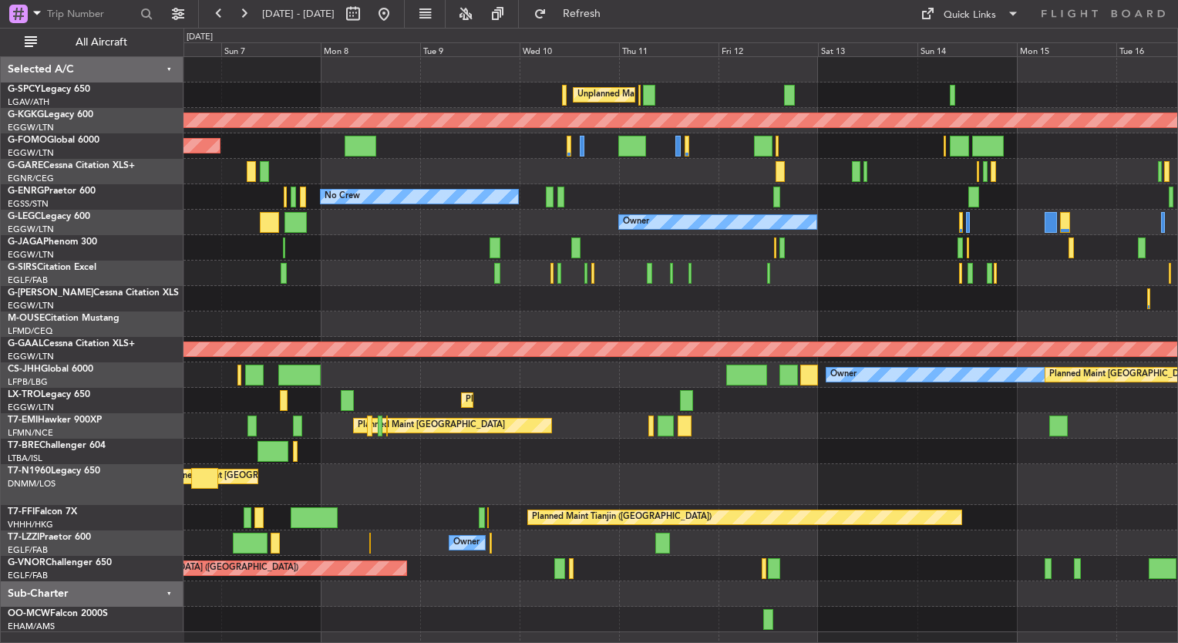
click at [970, 476] on div "Unplanned Maint London (Stansted) Planned Maint London (Stansted)" at bounding box center [680, 484] width 994 height 41
click at [396, 19] on button at bounding box center [384, 14] width 25 height 25
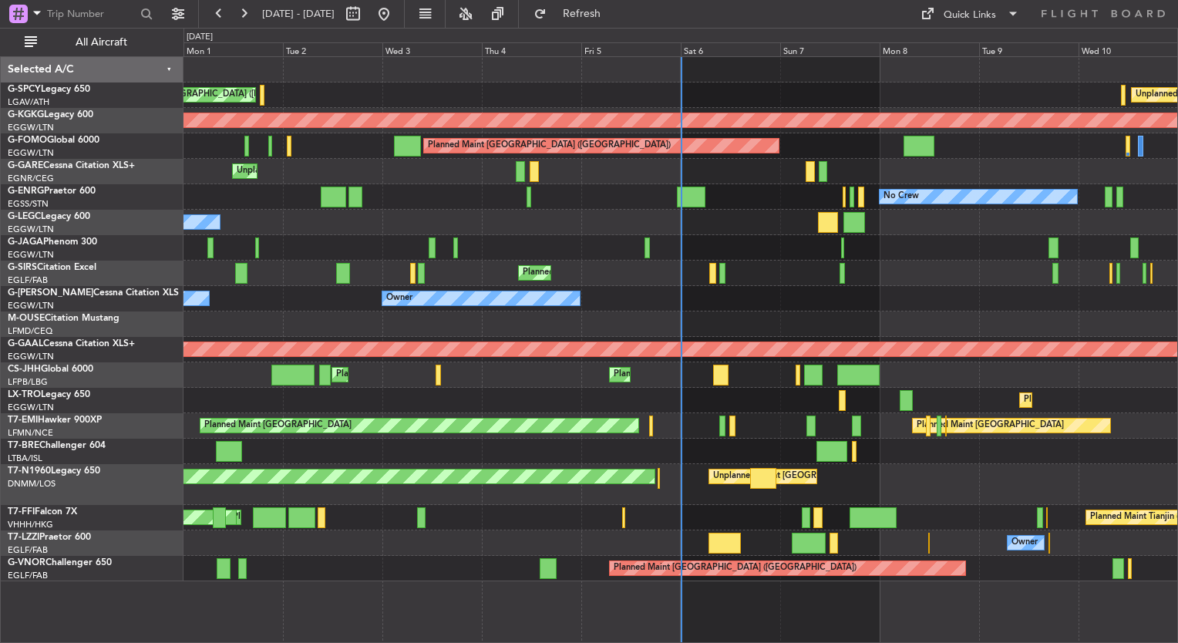
click at [860, 489] on div "Unplanned Maint London (Stansted) Planned Maint London (Stansted)" at bounding box center [680, 484] width 994 height 41
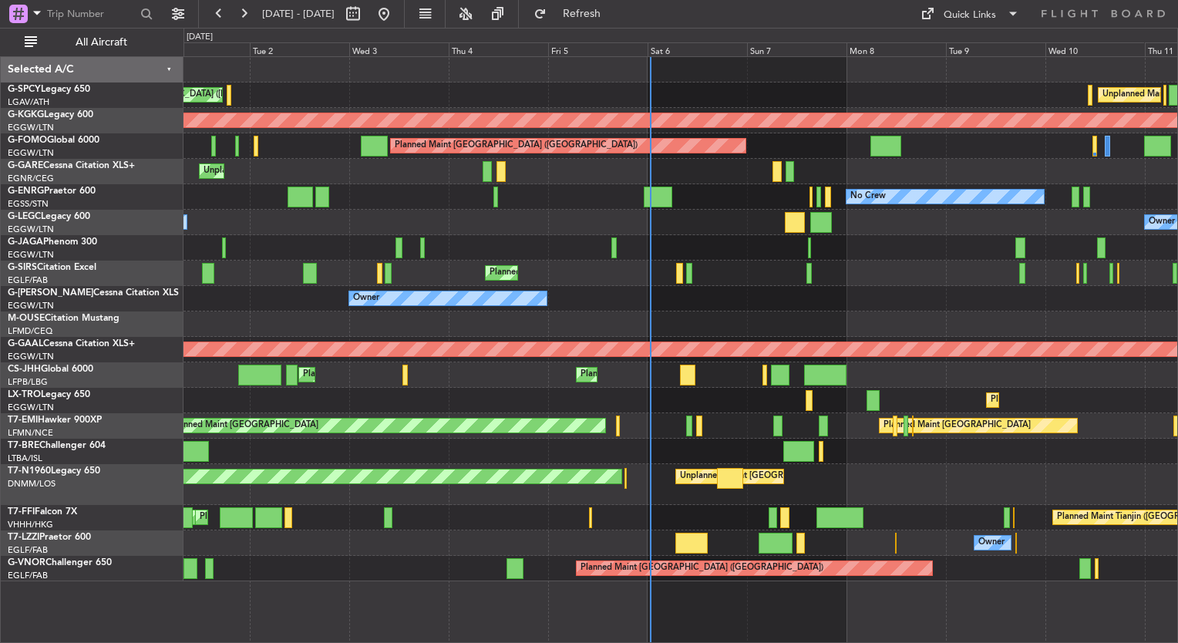
click at [748, 402] on div "Planned Maint Dusseldorf" at bounding box center [680, 400] width 994 height 25
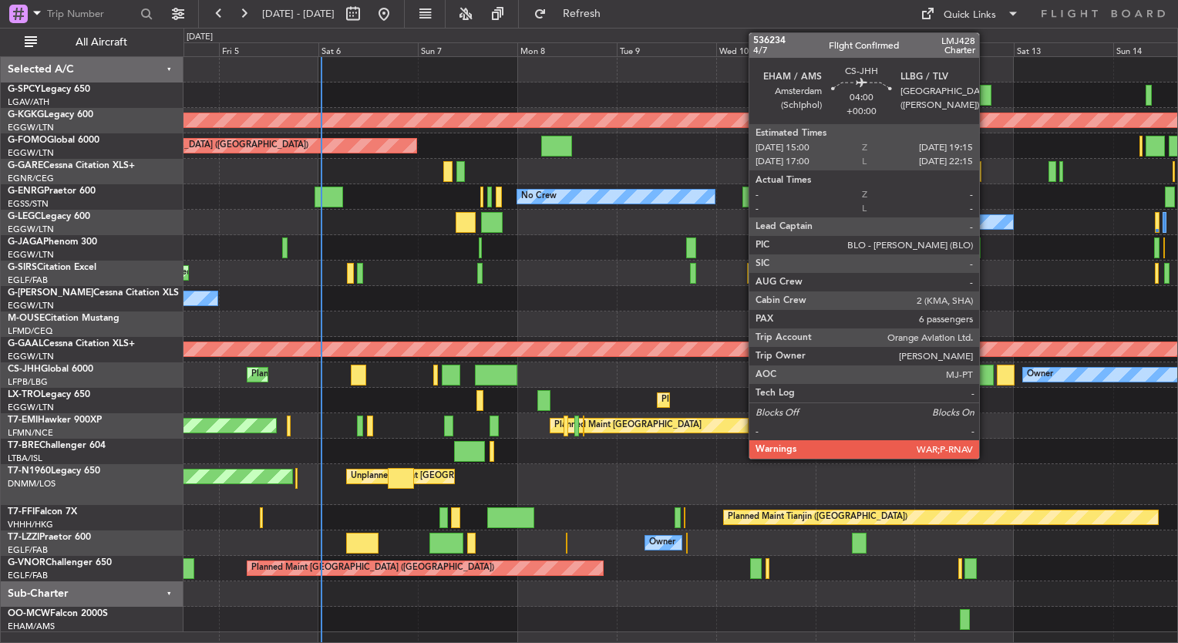
click at [986, 368] on div at bounding box center [985, 375] width 18 height 21
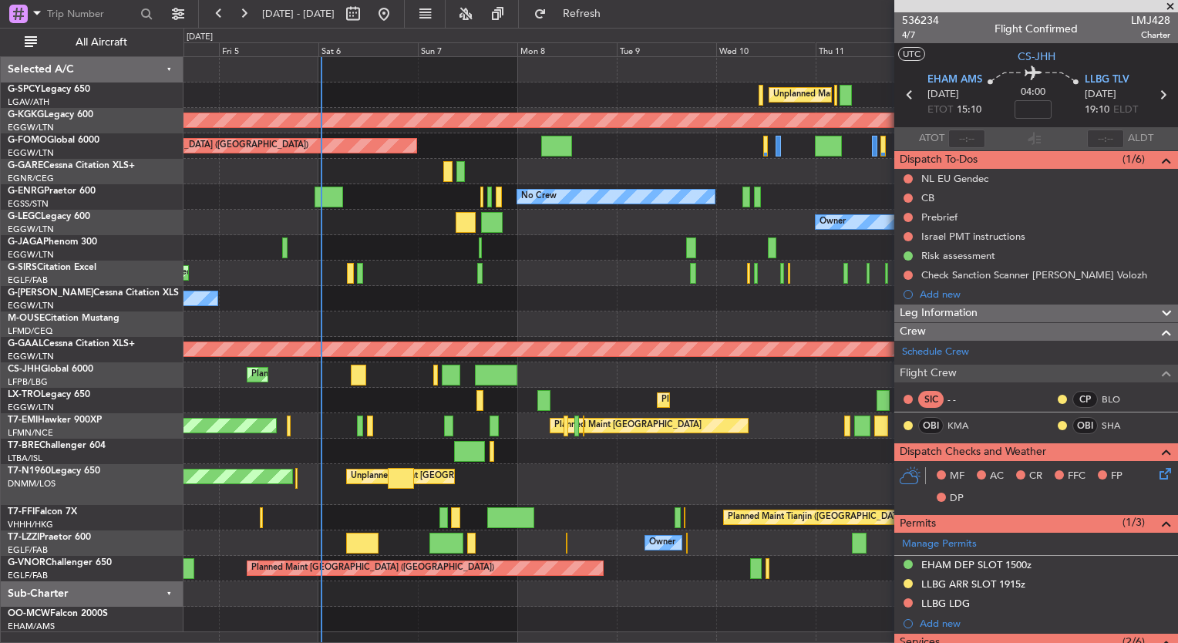
click at [1166, 6] on span at bounding box center [1169, 7] width 15 height 14
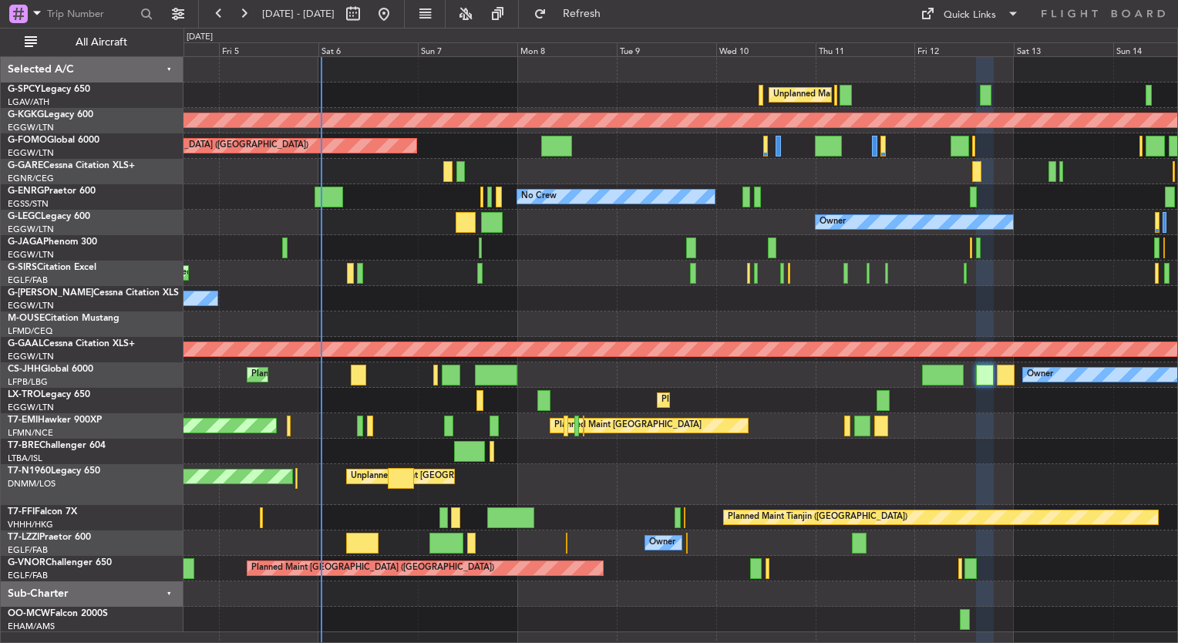
type input "0"
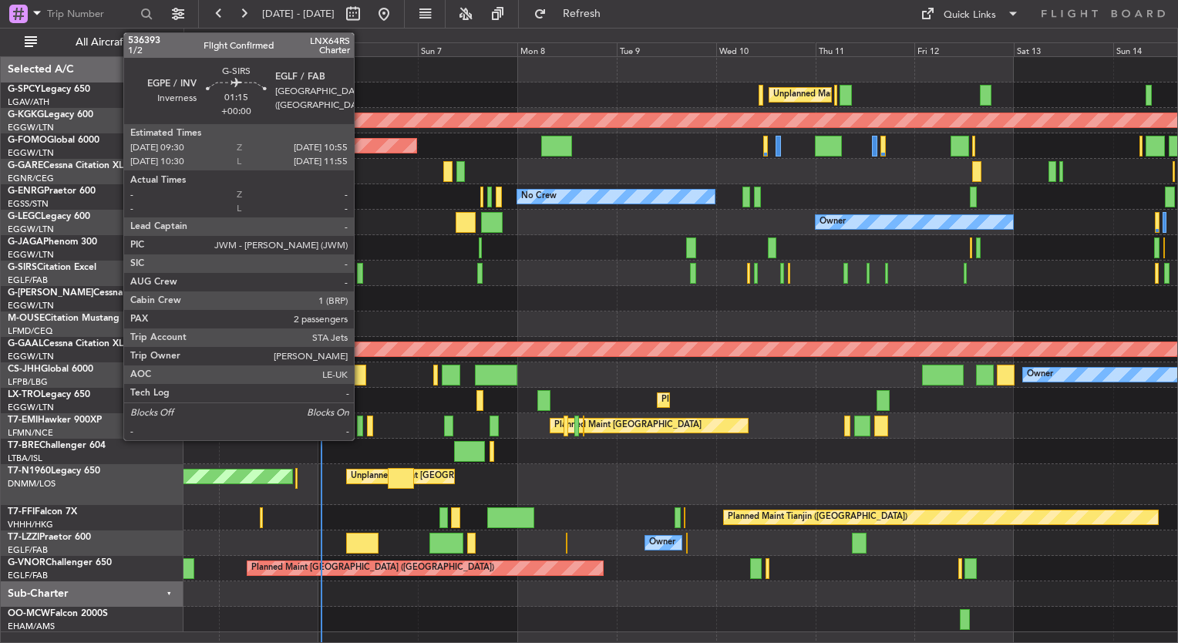
click at [361, 276] on div at bounding box center [360, 273] width 6 height 21
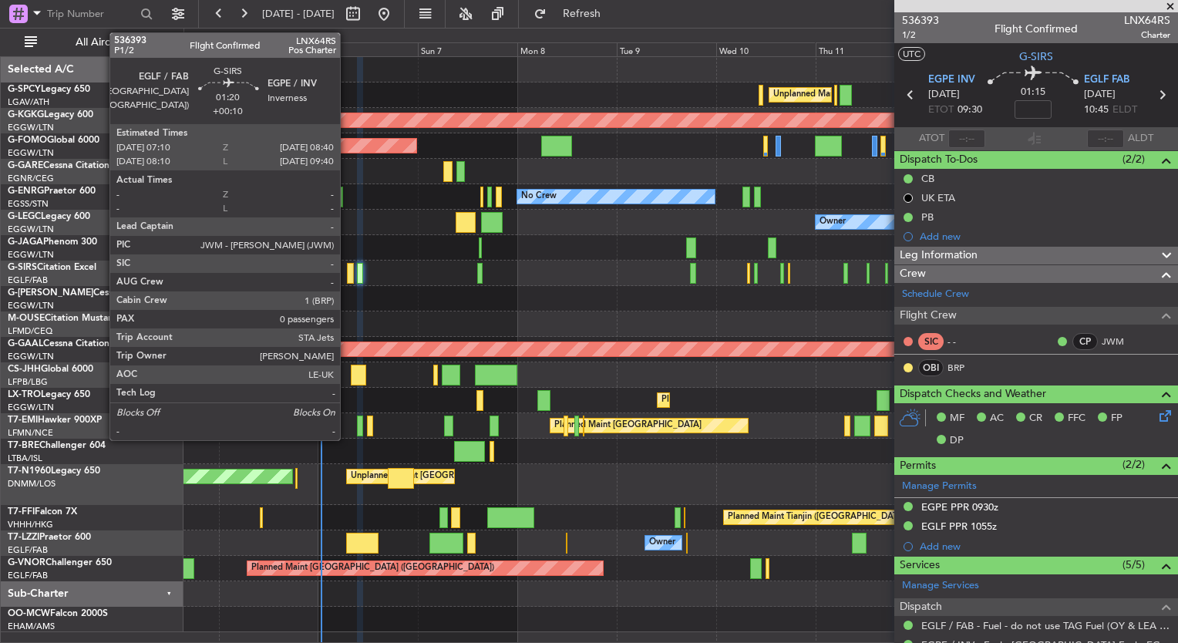
click at [347, 270] on div at bounding box center [350, 273] width 7 height 21
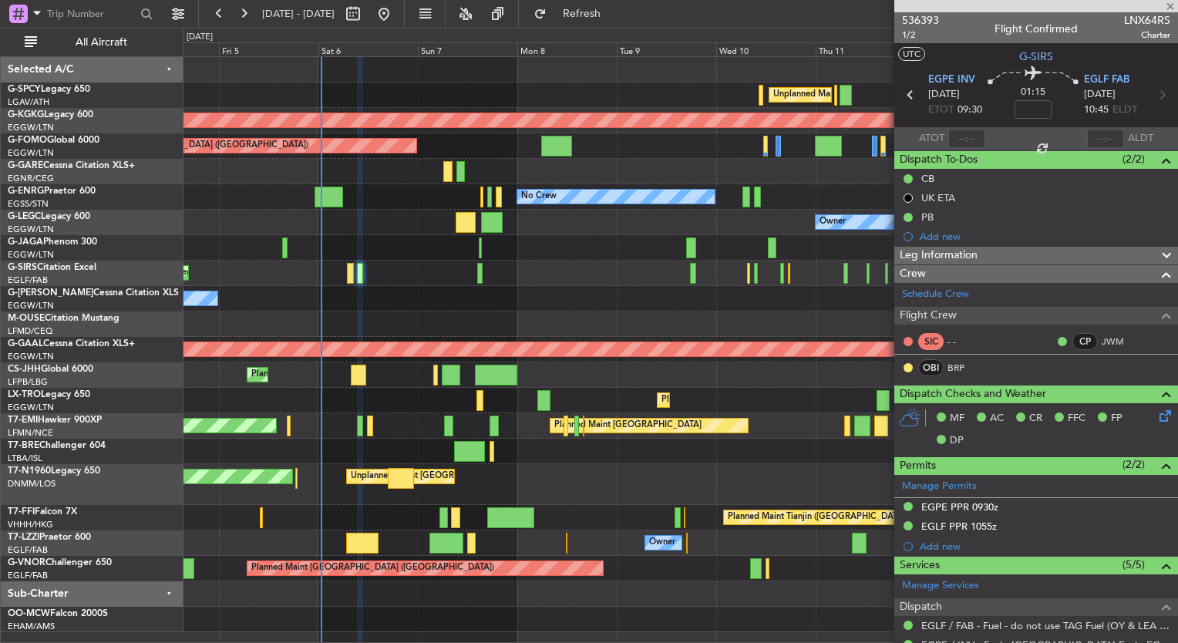
type input "+00:10"
type input "0"
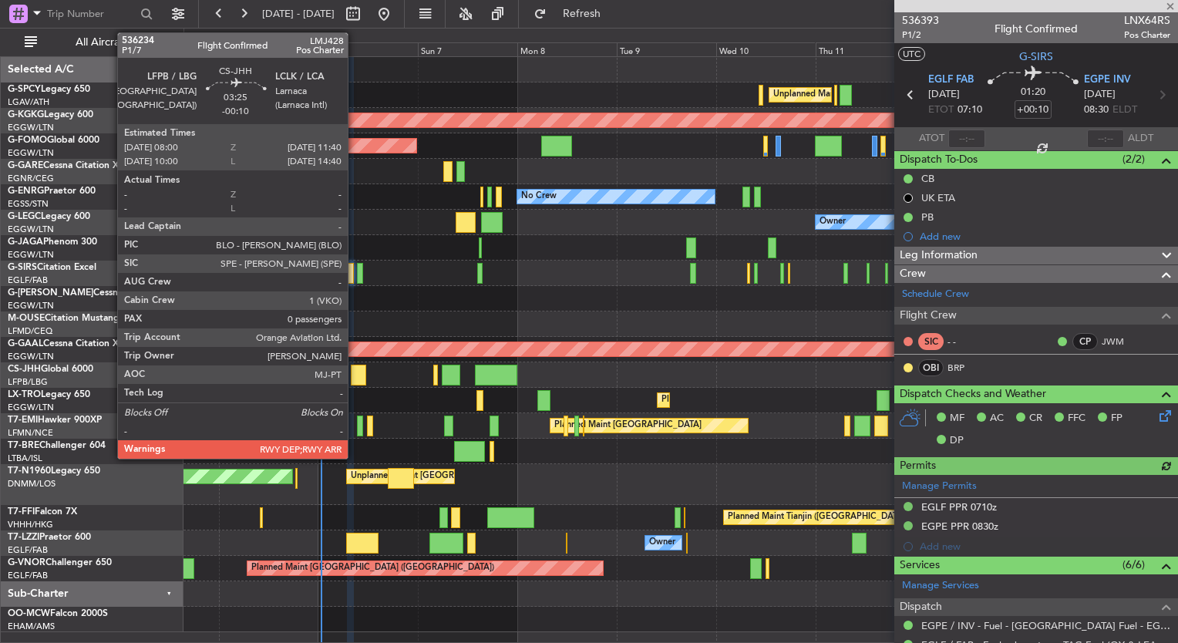
click at [355, 375] on div at bounding box center [358, 375] width 15 height 21
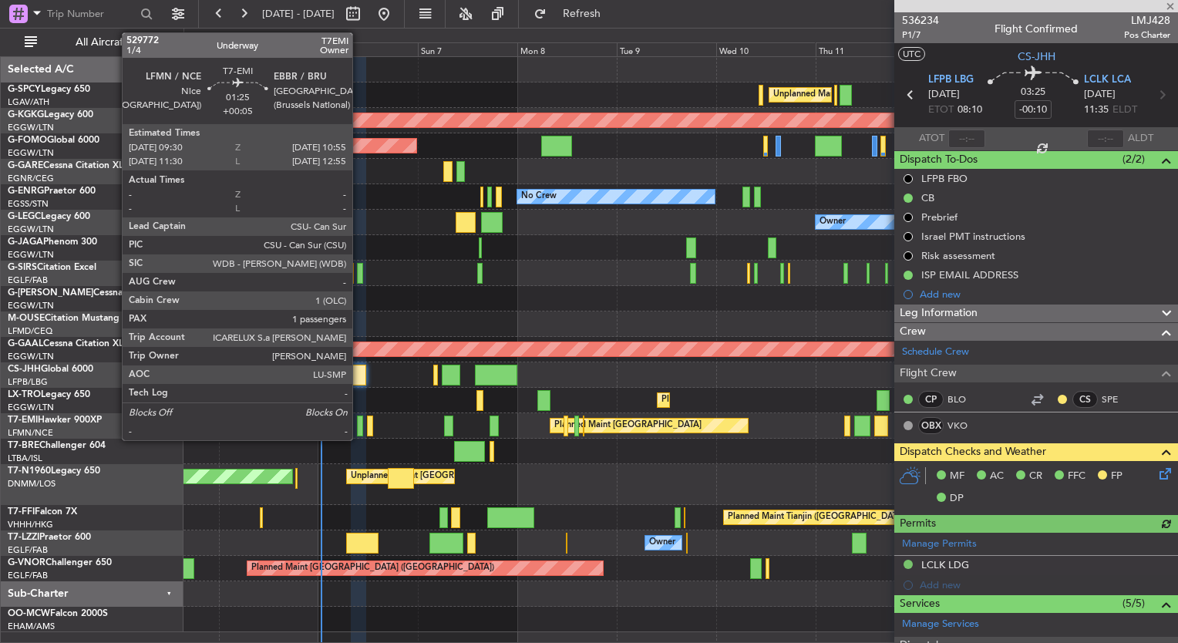
click at [358, 430] on div at bounding box center [360, 425] width 6 height 21
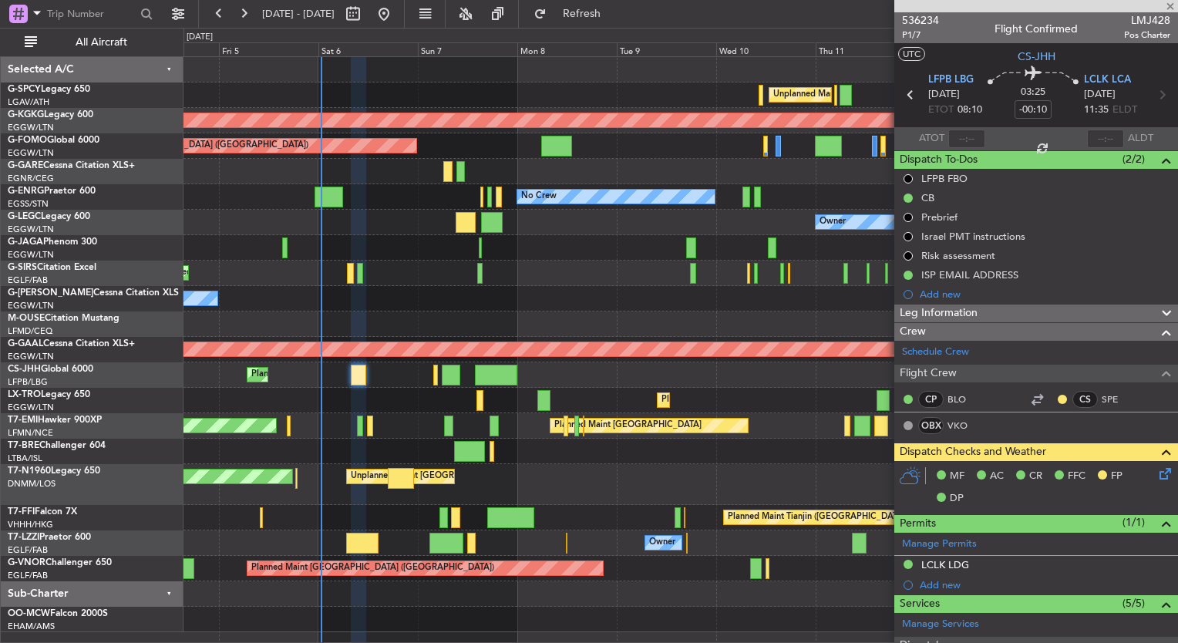
type input "+00:05"
type input "1"
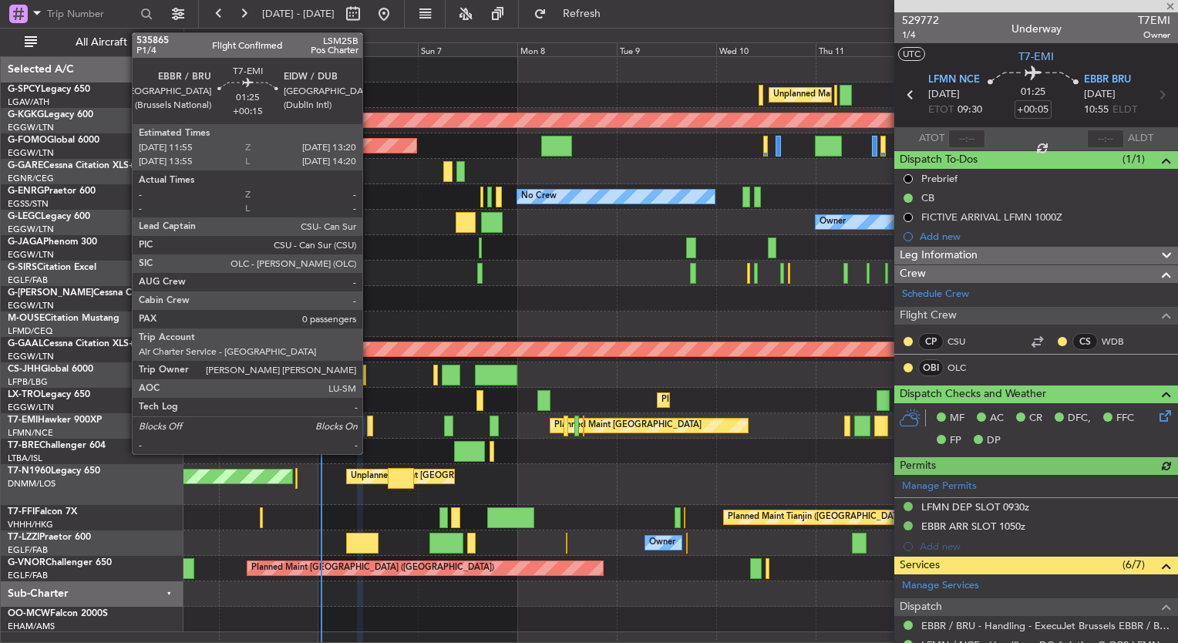
click at [369, 428] on div at bounding box center [370, 425] width 6 height 21
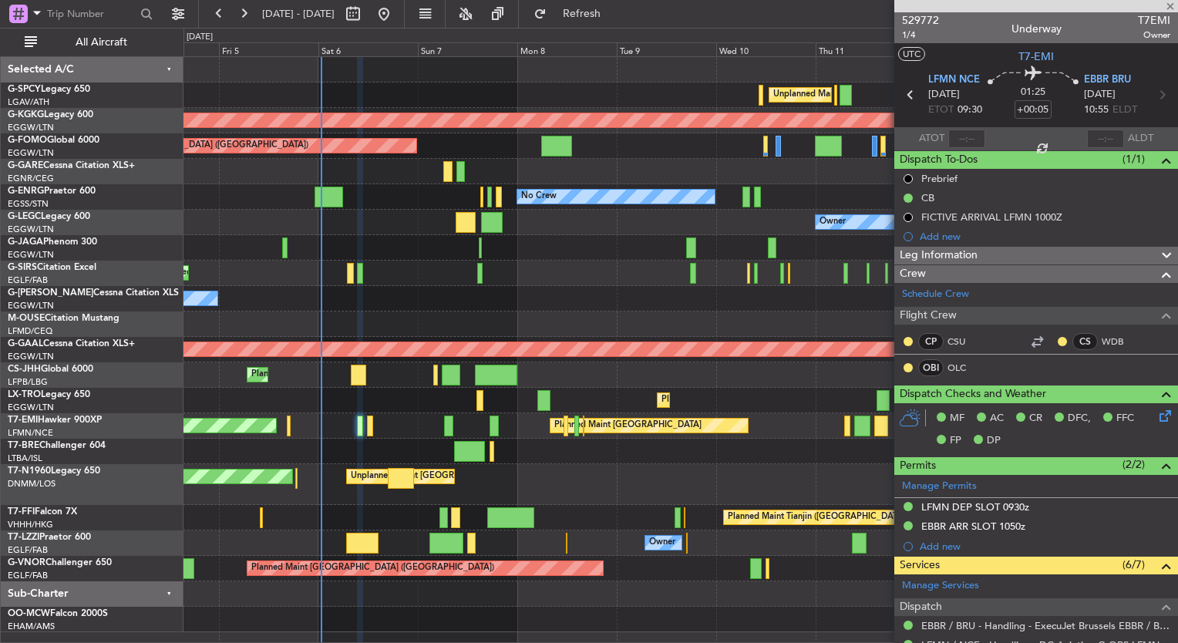
type input "+00:15"
type input "0"
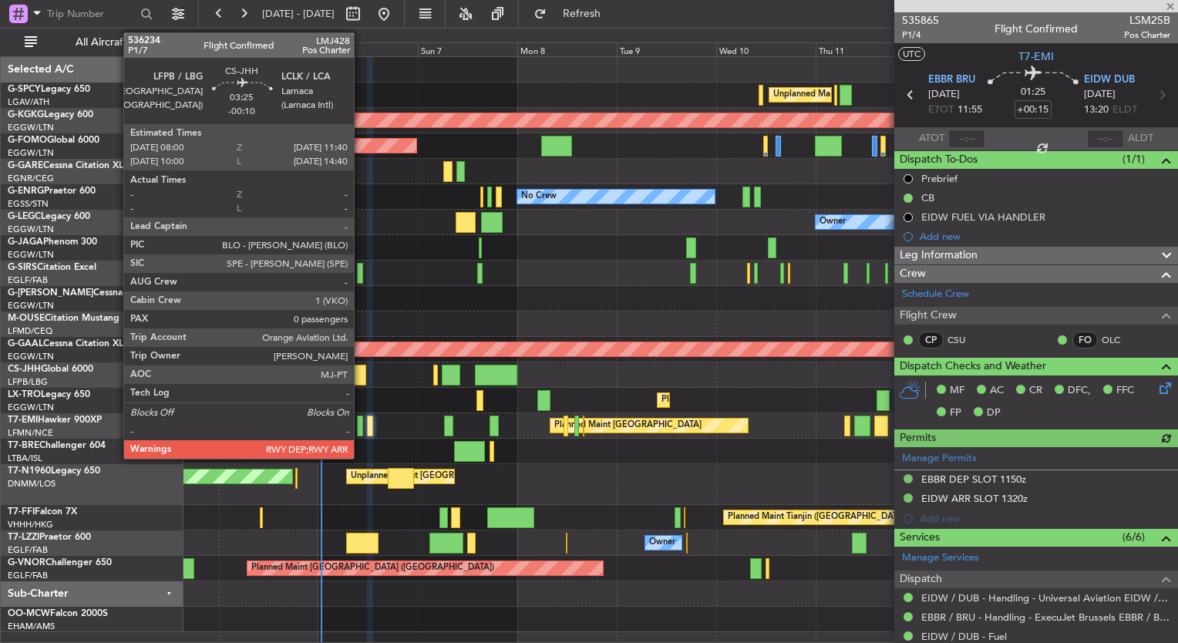
click at [361, 365] on div at bounding box center [358, 375] width 15 height 21
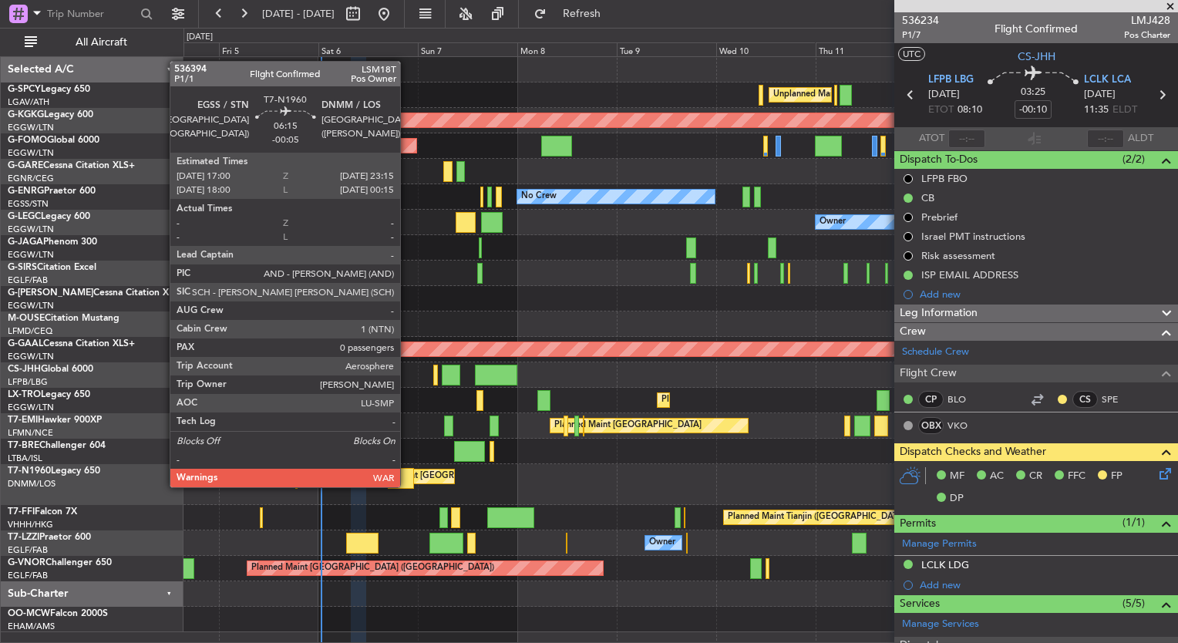
click at [407, 486] on div at bounding box center [401, 478] width 26 height 21
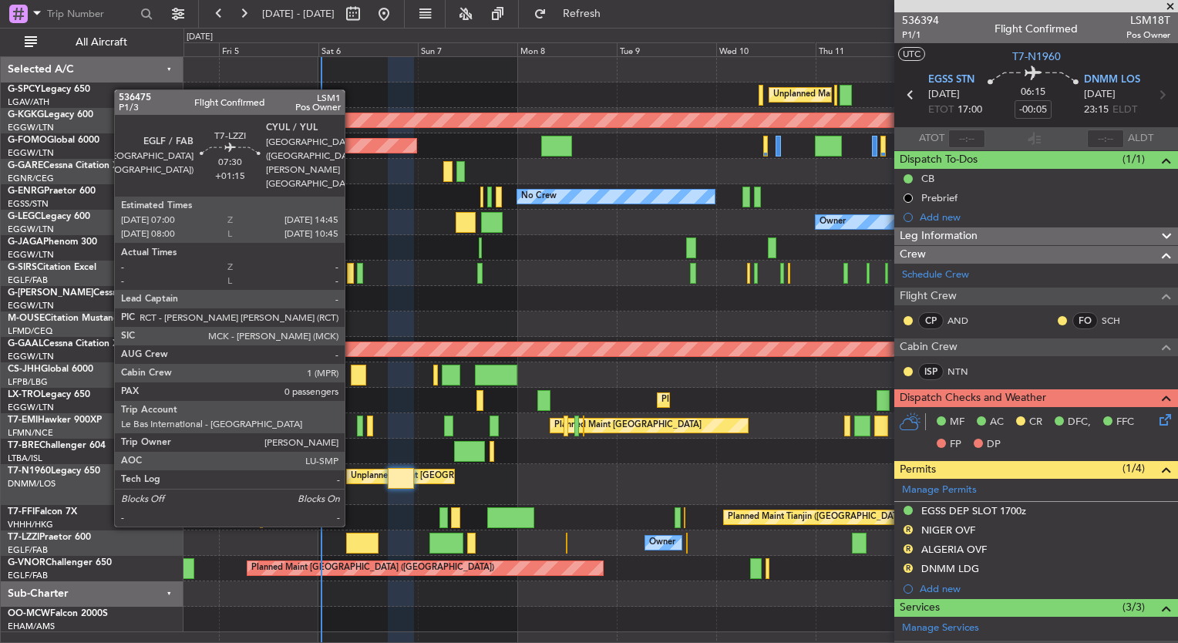
click at [352, 539] on div at bounding box center [362, 543] width 32 height 21
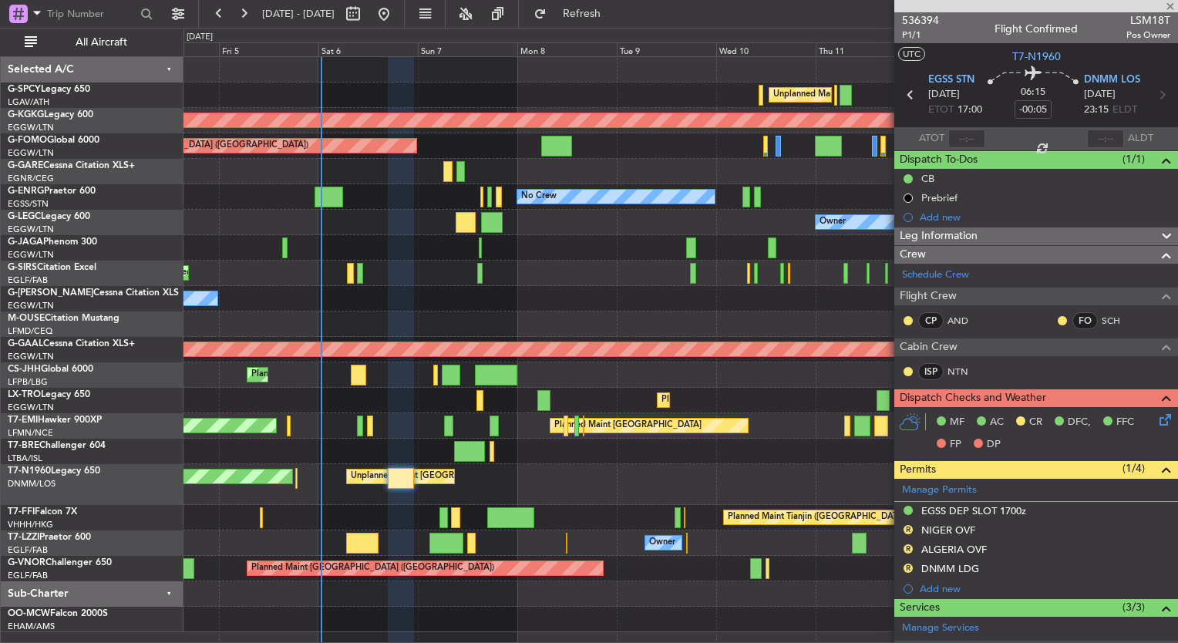
type input "+01:15"
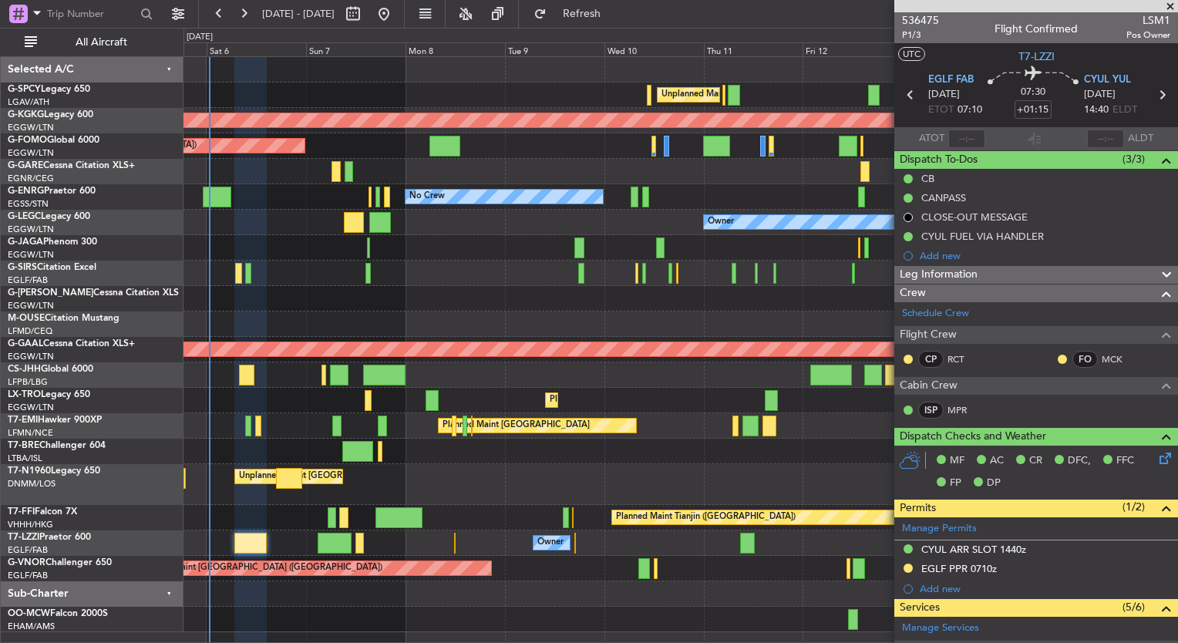
click at [363, 224] on div "Unplanned Maint [GEOGRAPHIC_DATA] ([PERSON_NAME] Intl) AOG Maint [GEOGRAPHIC_DA…" at bounding box center [680, 344] width 994 height 575
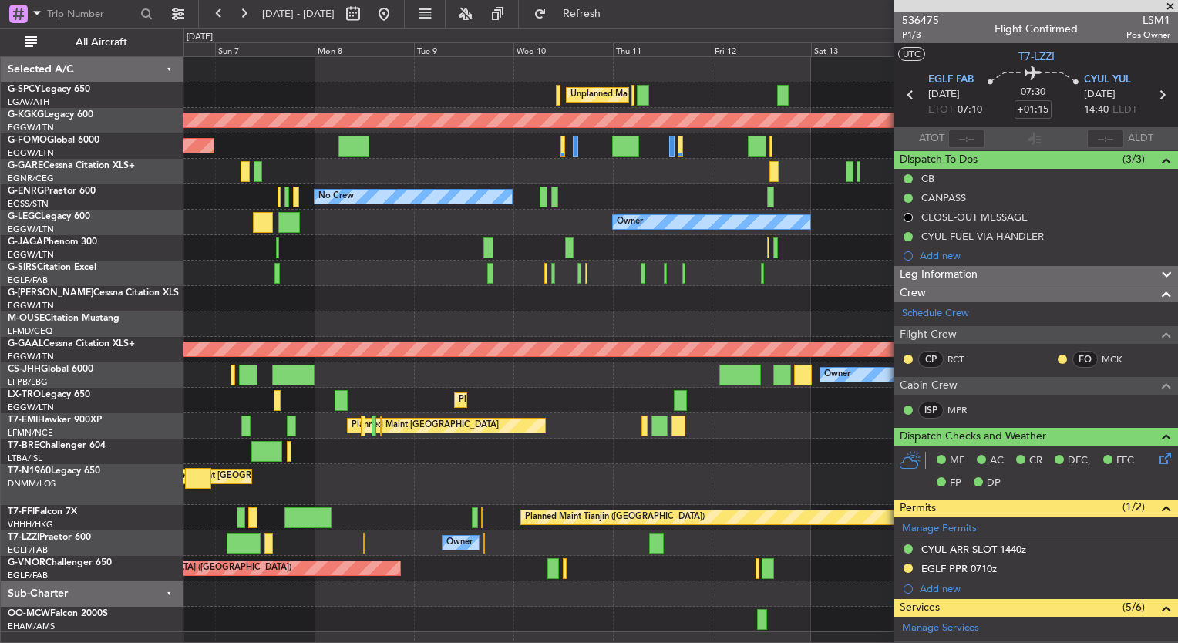
click at [496, 241] on div at bounding box center [680, 247] width 994 height 25
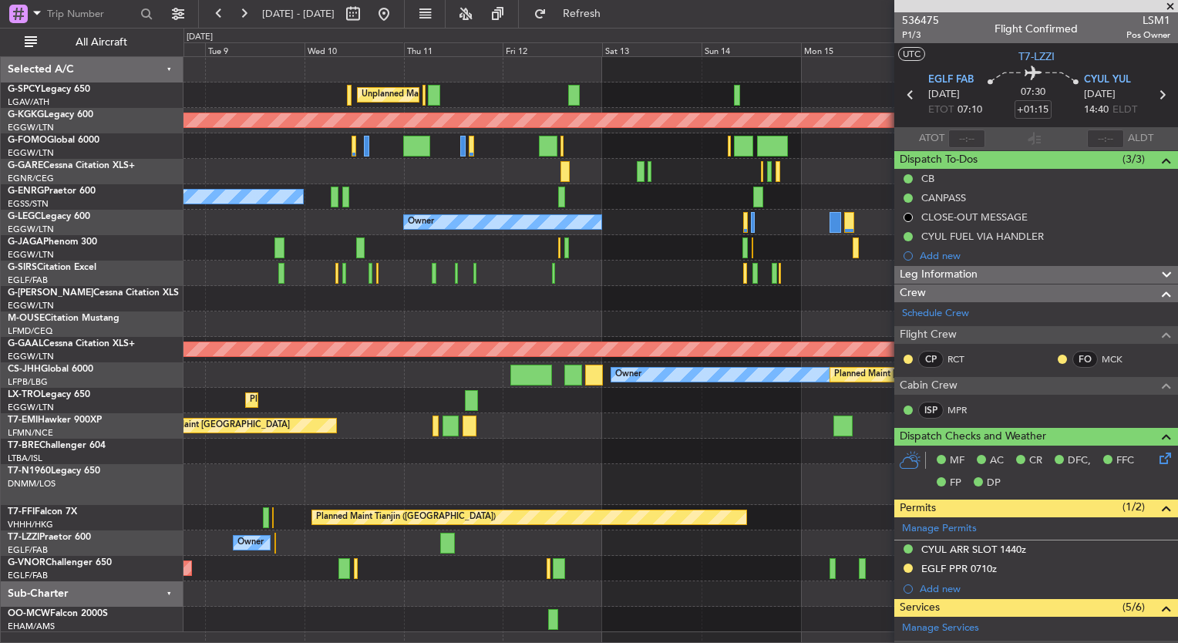
click at [695, 254] on div "Unplanned Maint Athens (Eleftherios Venizelos Intl) AOG Maint Istanbul (Ataturk…" at bounding box center [680, 344] width 994 height 575
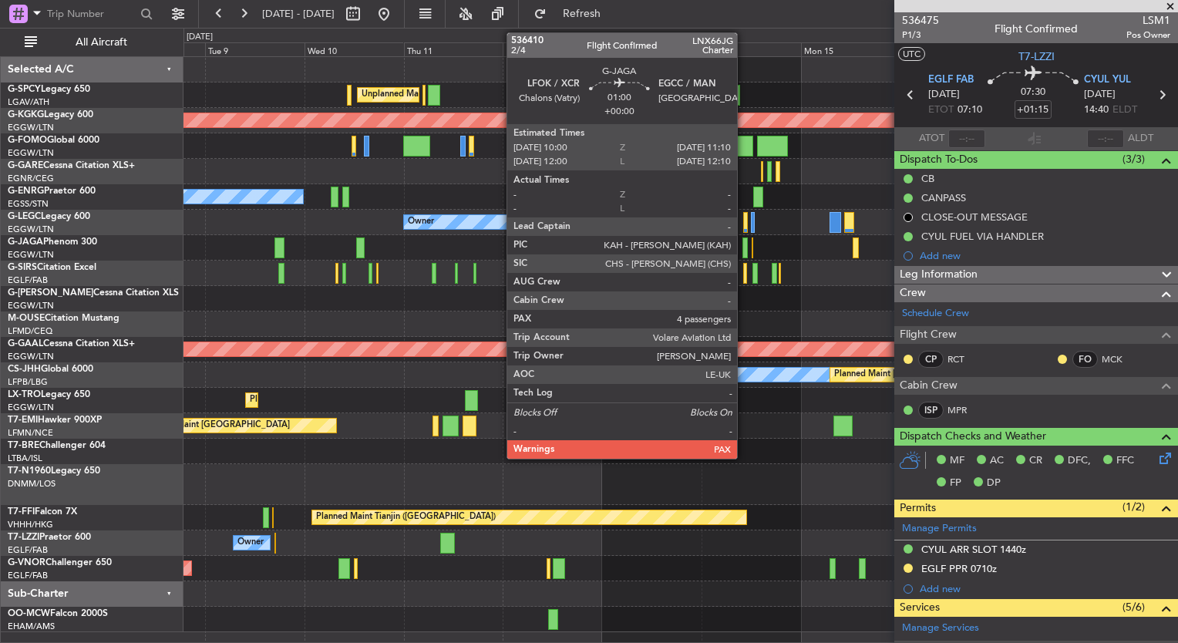
click at [744, 251] on div at bounding box center [744, 247] width 5 height 21
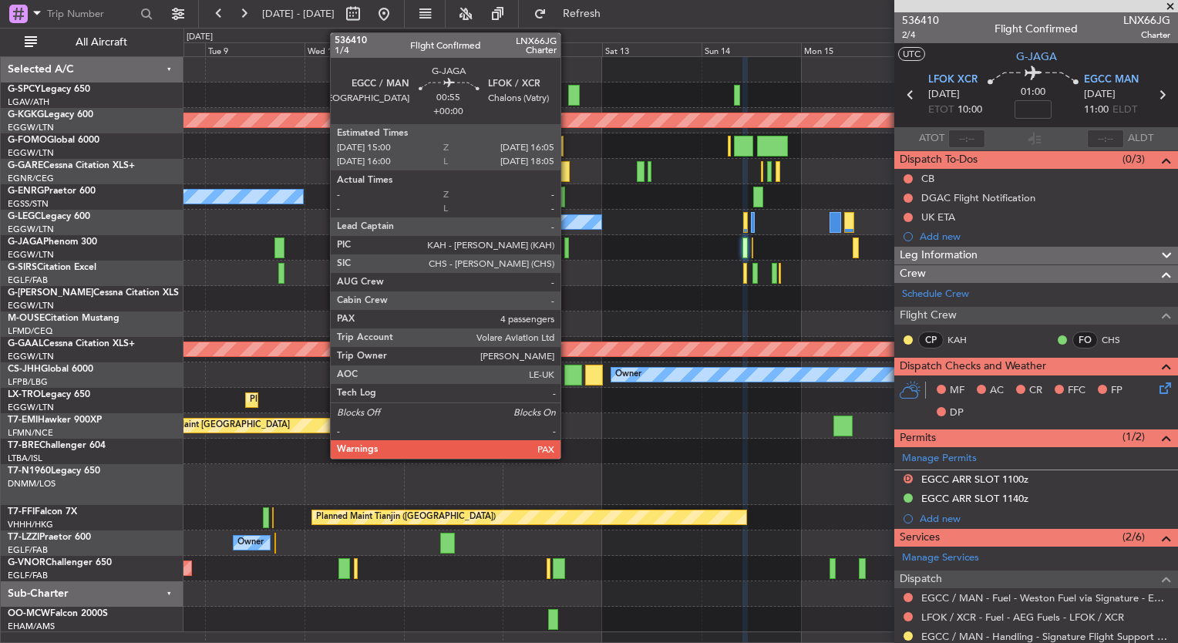
click at [567, 249] on div at bounding box center [566, 247] width 5 height 21
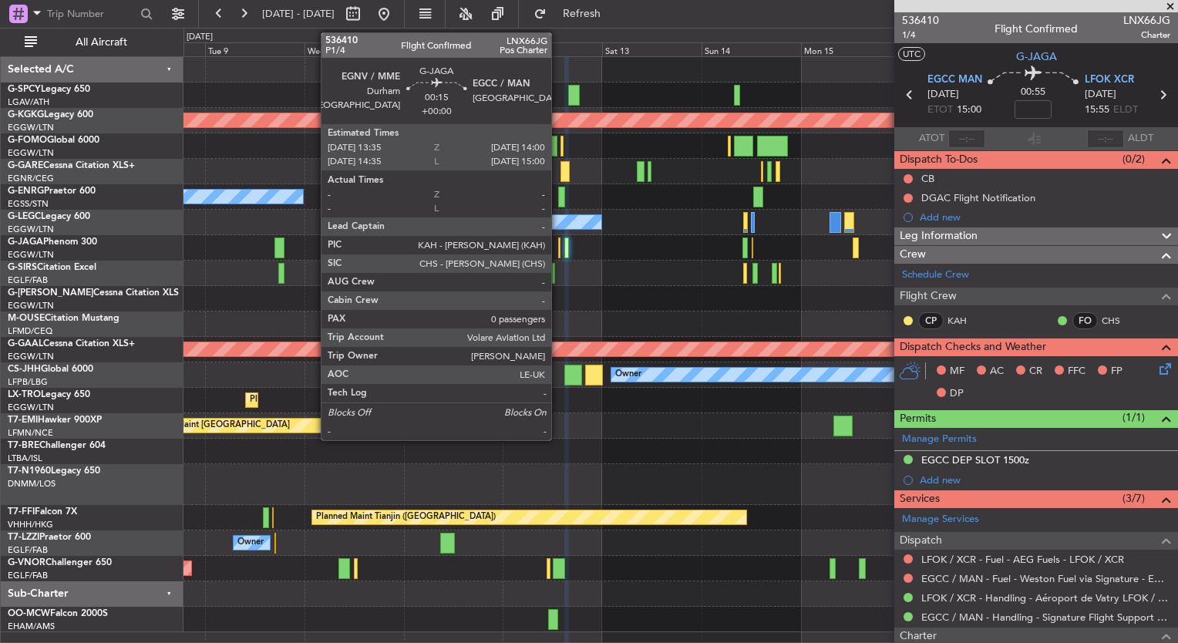
click at [558, 251] on div at bounding box center [559, 247] width 2 height 21
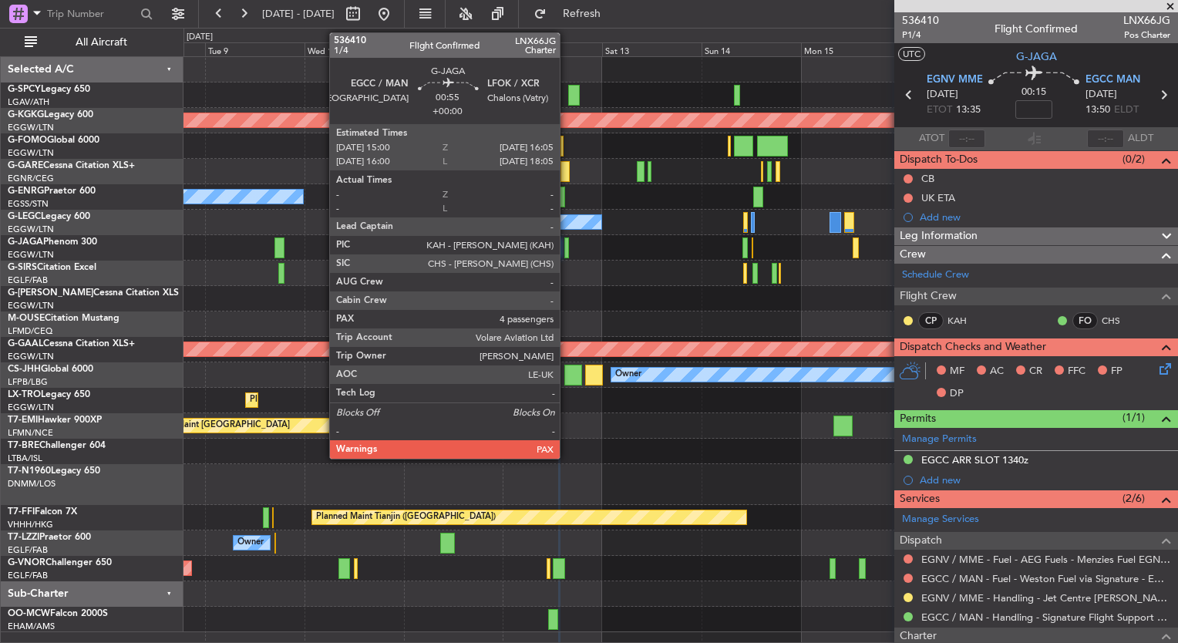
click at [567, 251] on div at bounding box center [566, 247] width 5 height 21
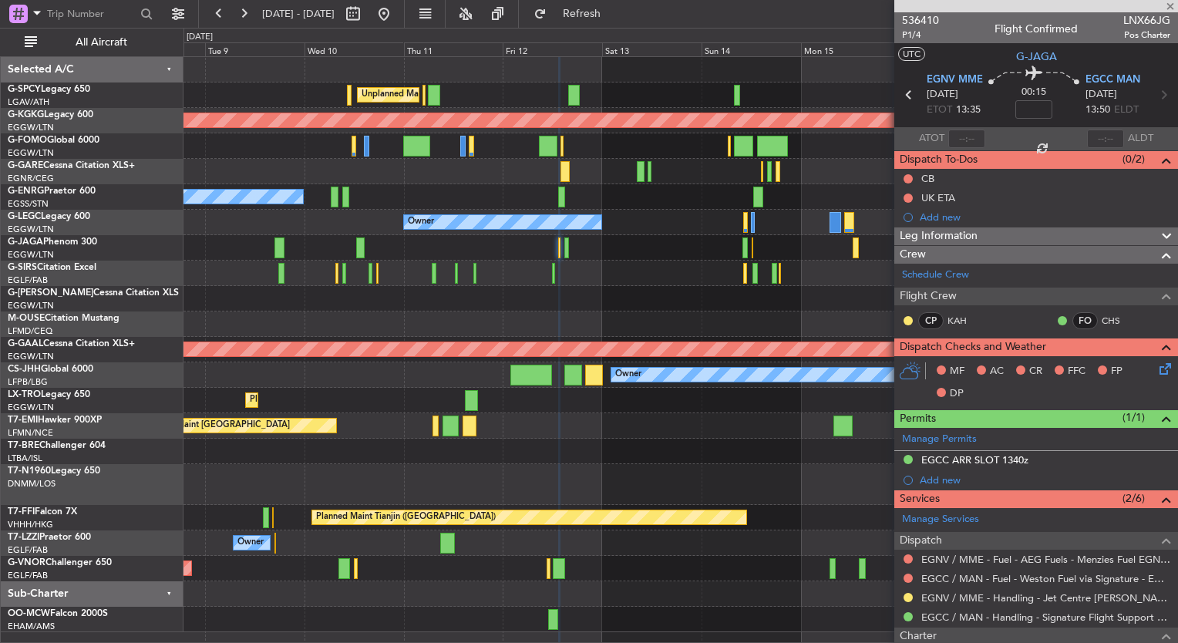
type input "4"
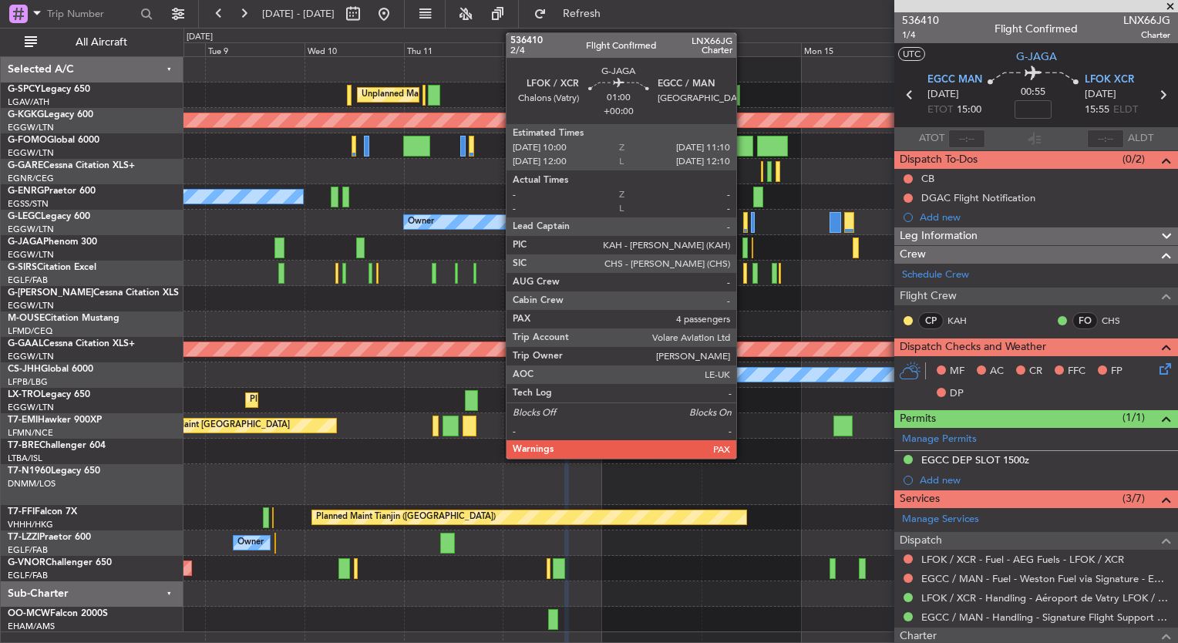
click at [743, 251] on div at bounding box center [744, 247] width 5 height 21
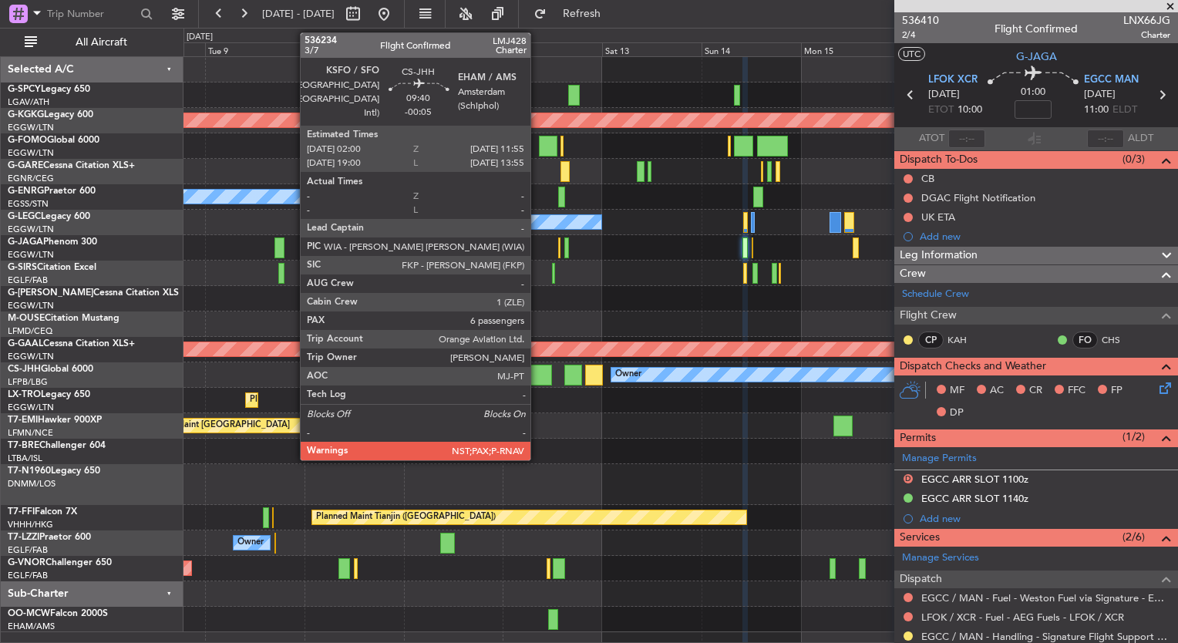
click at [537, 375] on div at bounding box center [531, 375] width 42 height 21
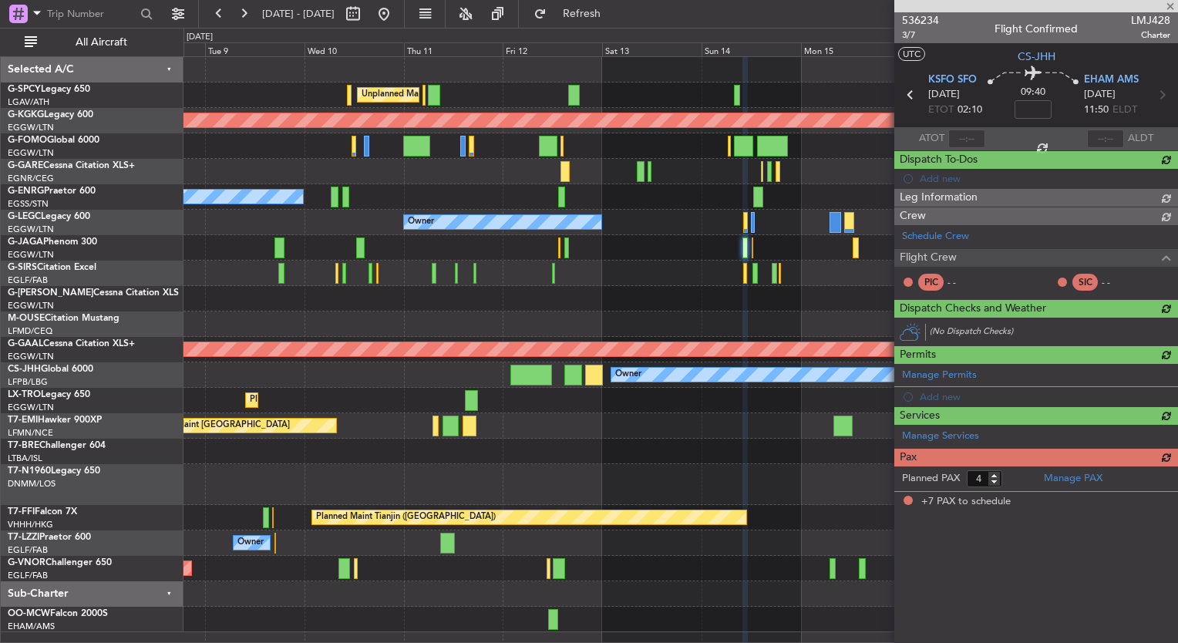
type input "-00:05"
type input "7"
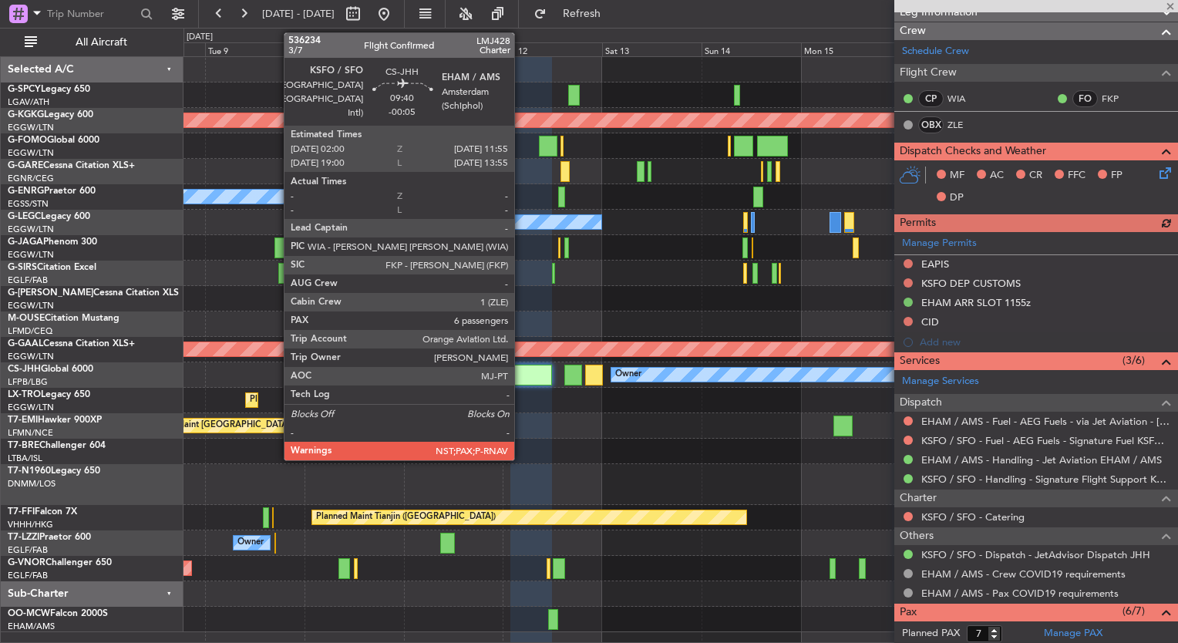
scroll to position [311, 0]
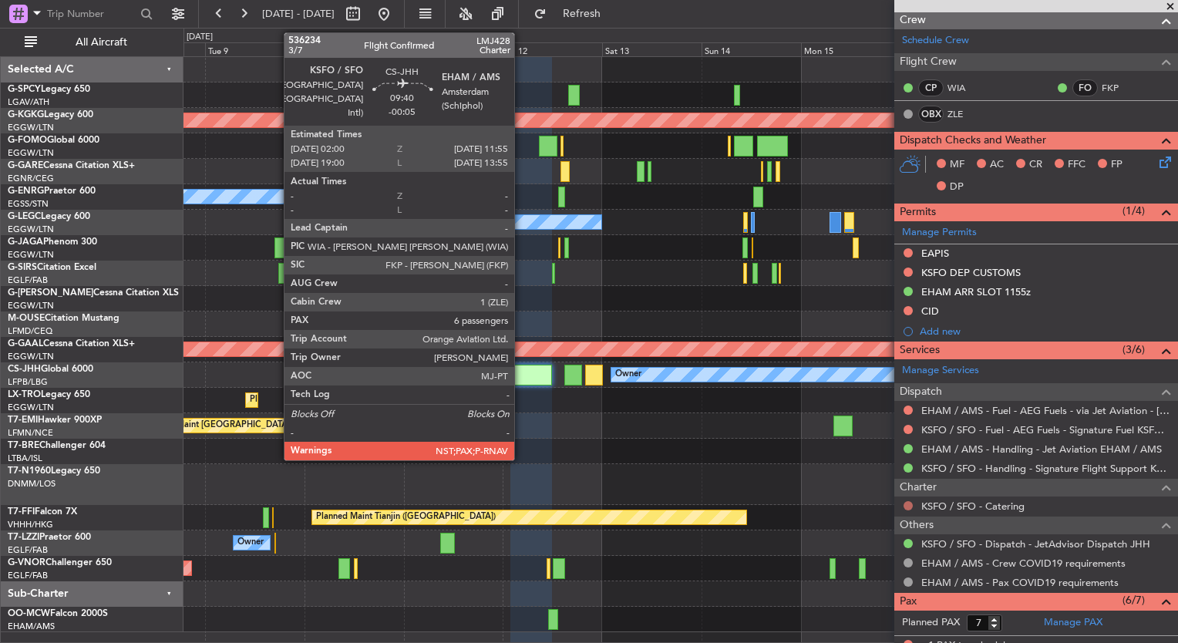
click at [907, 503] on button at bounding box center [907, 505] width 9 height 9
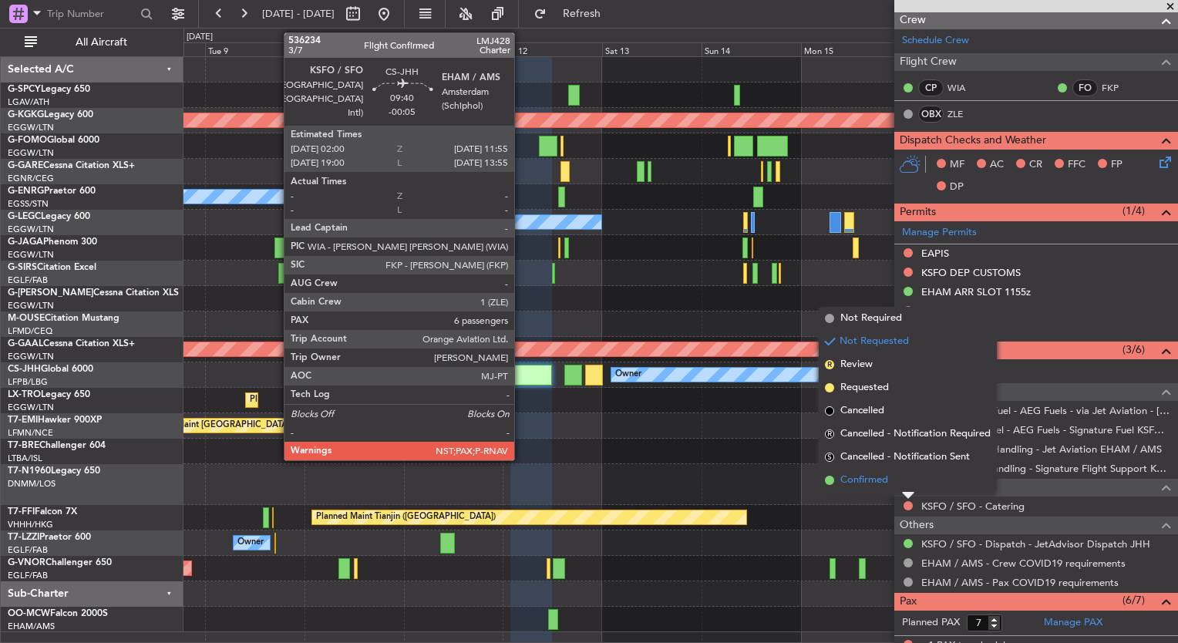
click at [878, 491] on li "Confirmed" at bounding box center [908, 480] width 178 height 23
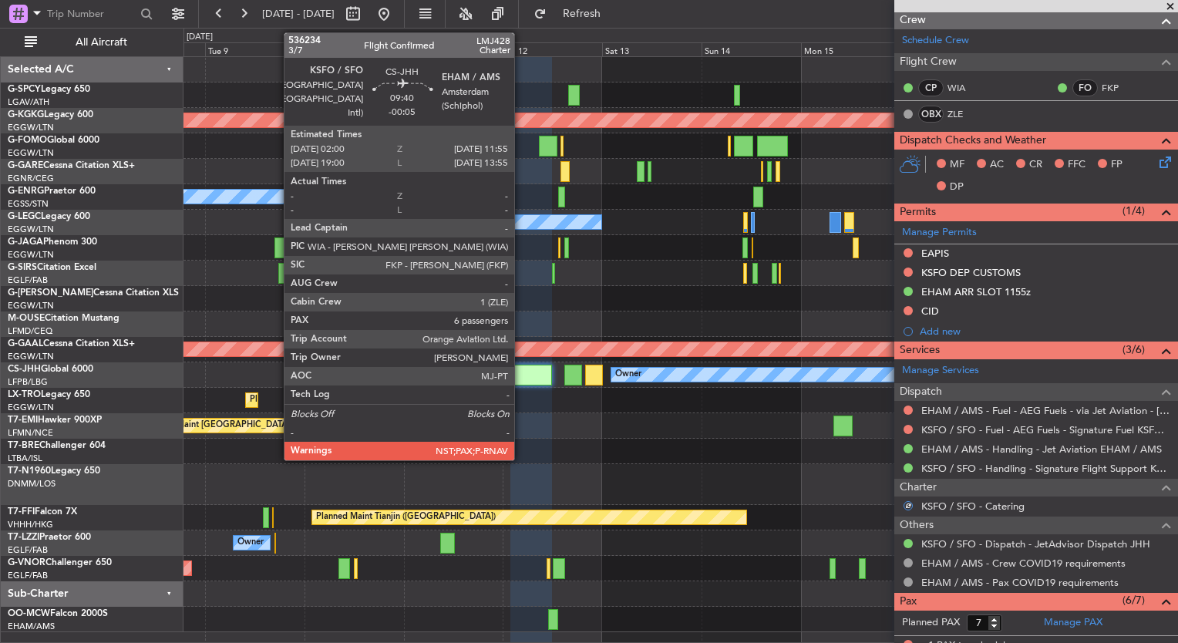
click at [551, 439] on div at bounding box center [680, 451] width 994 height 25
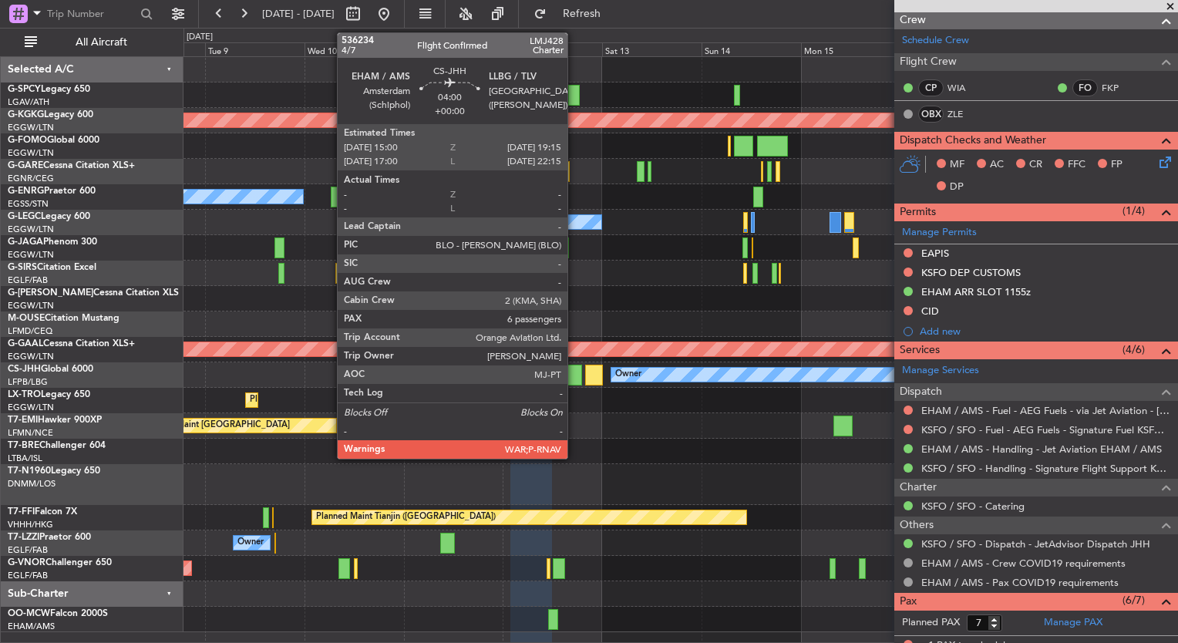
click at [574, 375] on div at bounding box center [573, 375] width 18 height 21
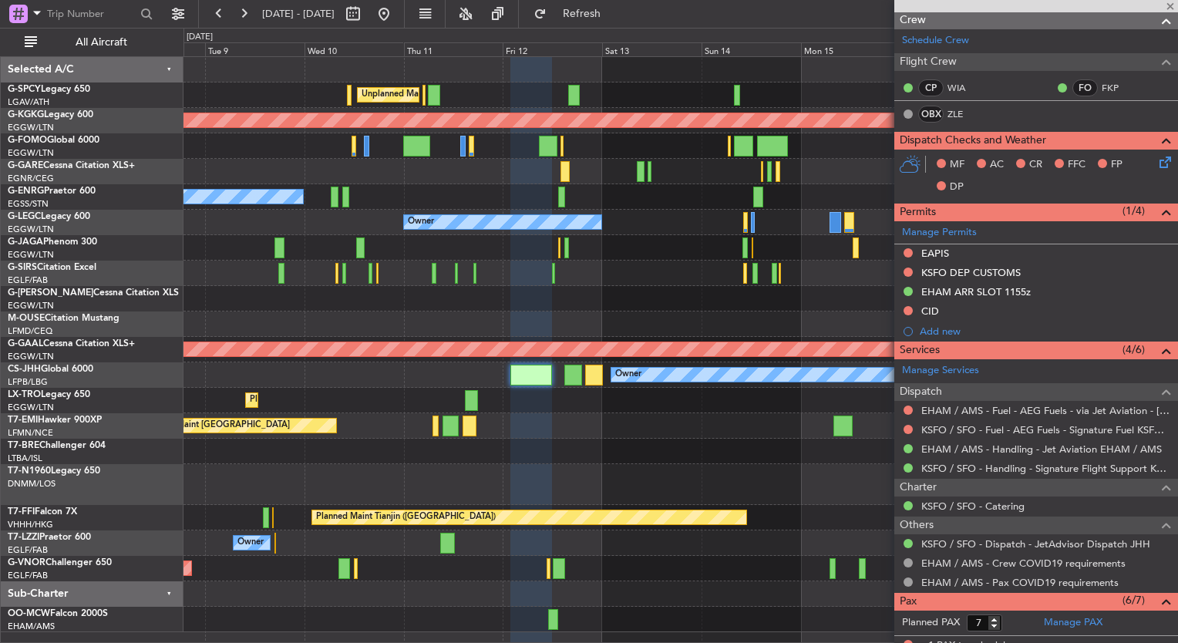
type input "6"
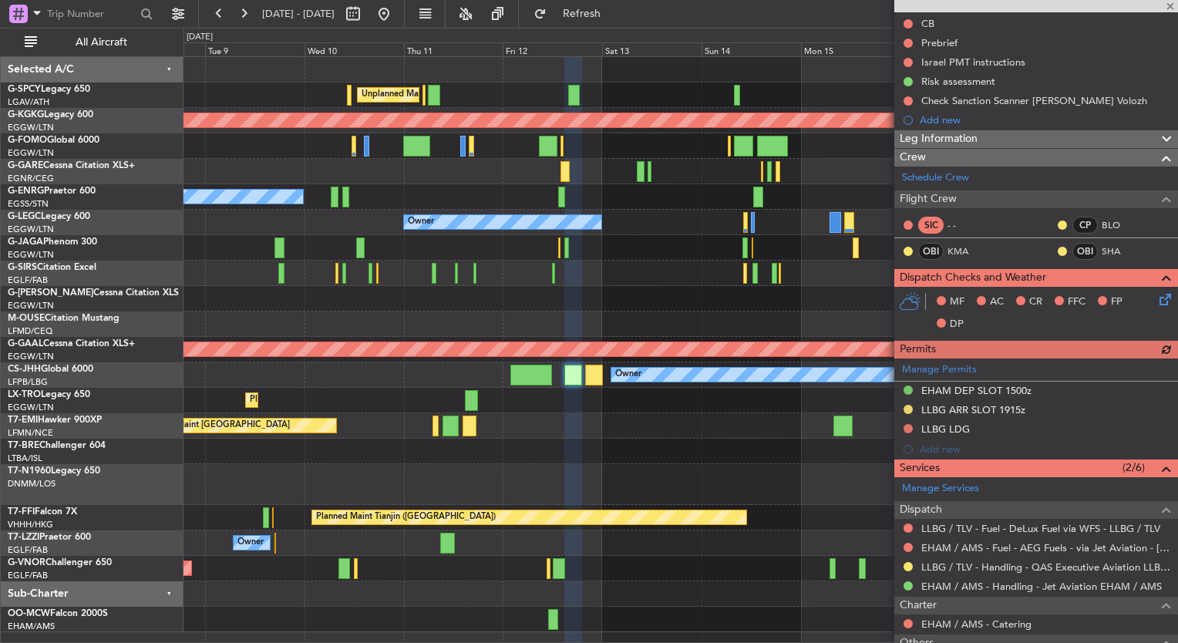
scroll to position [193, 0]
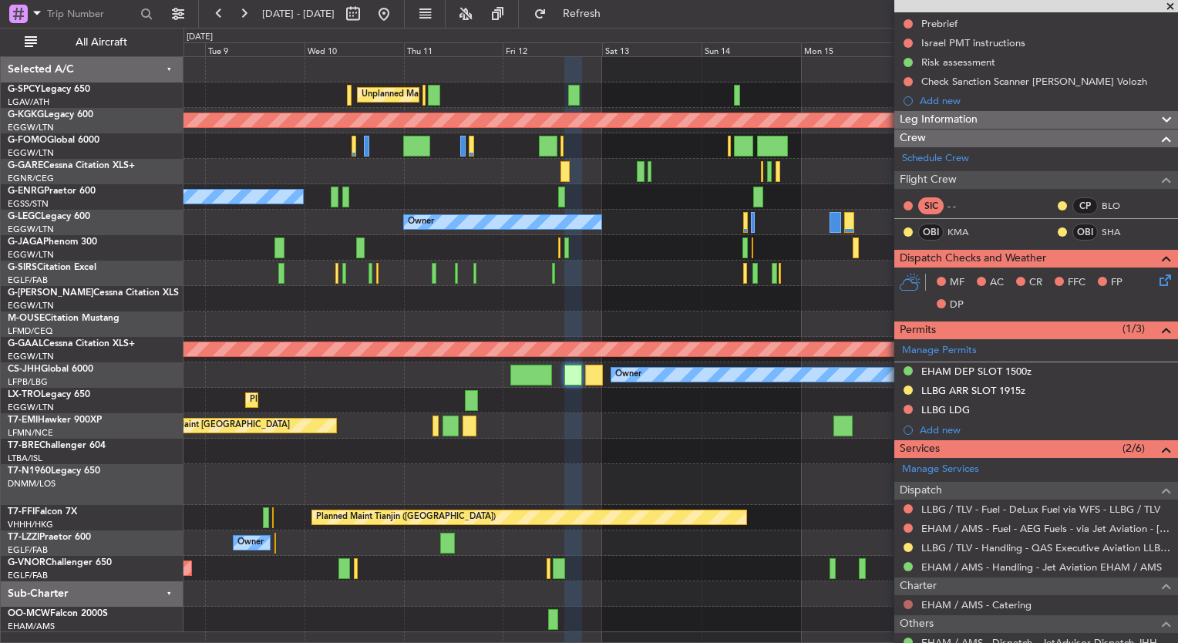
click at [906, 600] on button at bounding box center [907, 604] width 9 height 9
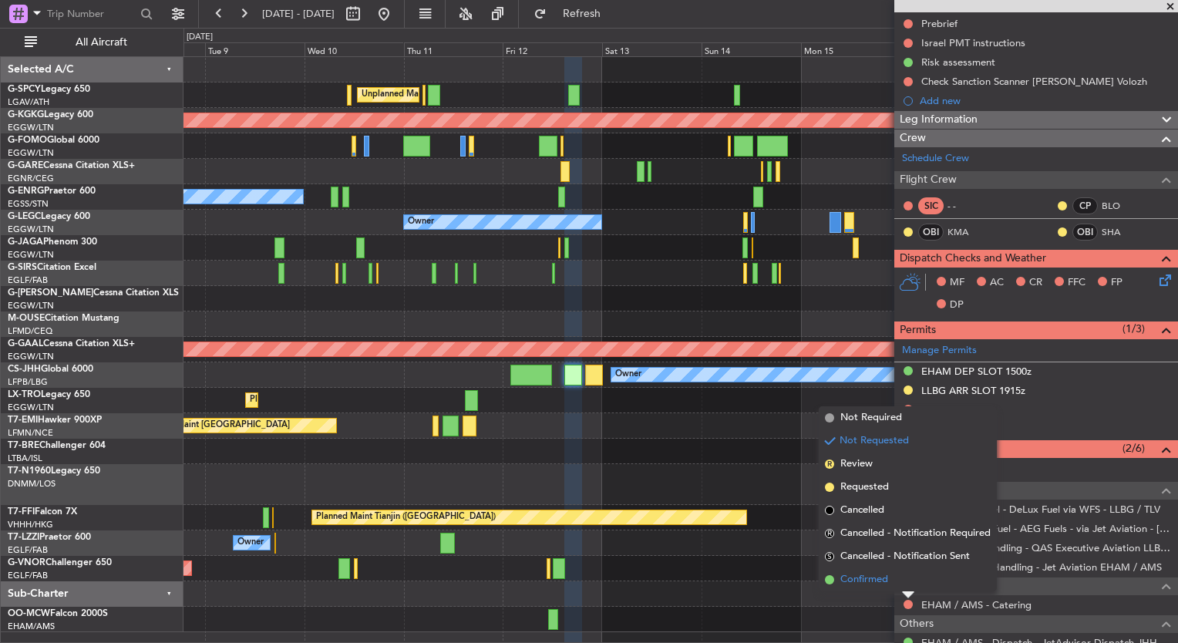
click at [861, 576] on span "Confirmed" at bounding box center [864, 579] width 48 height 15
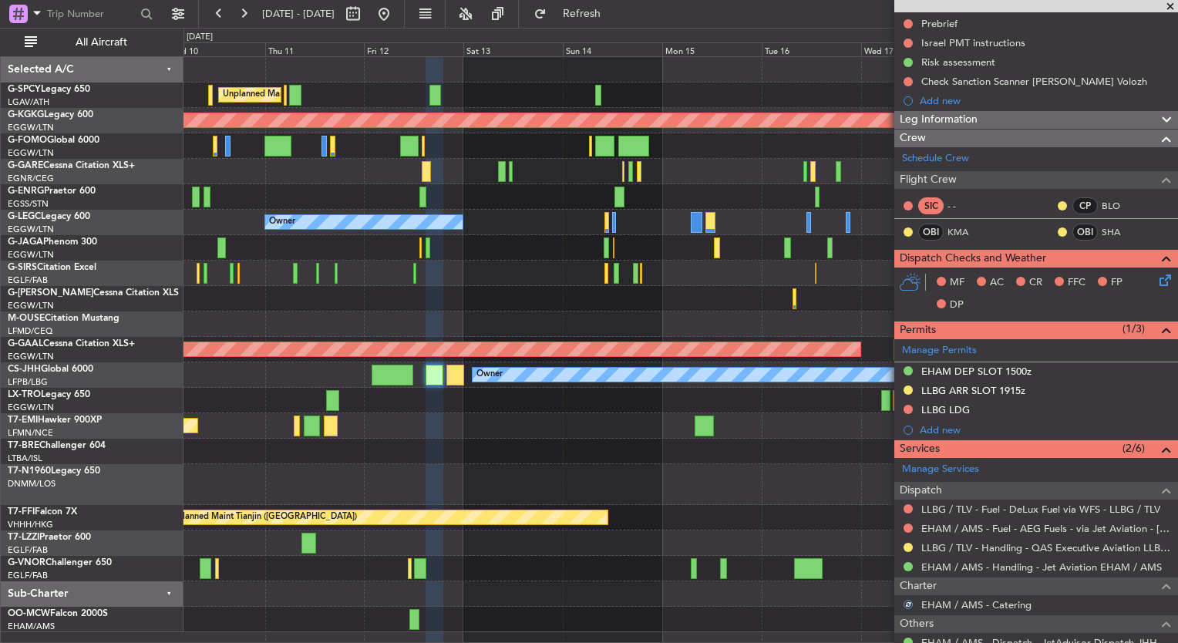
click at [543, 446] on div at bounding box center [680, 451] width 994 height 25
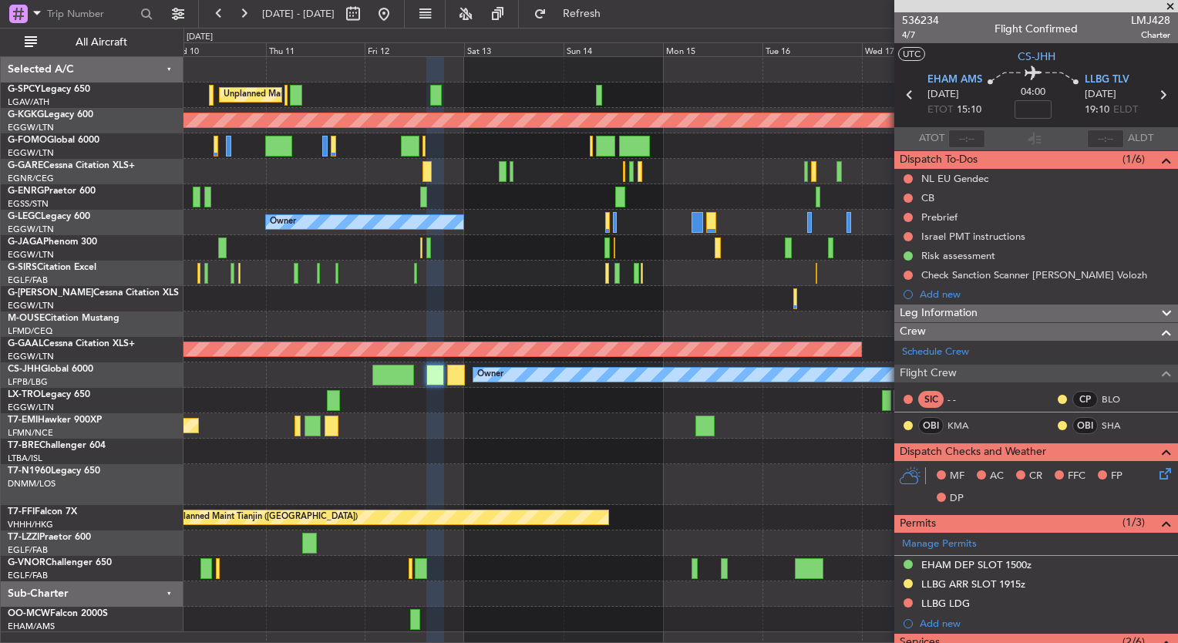
scroll to position [193, 0]
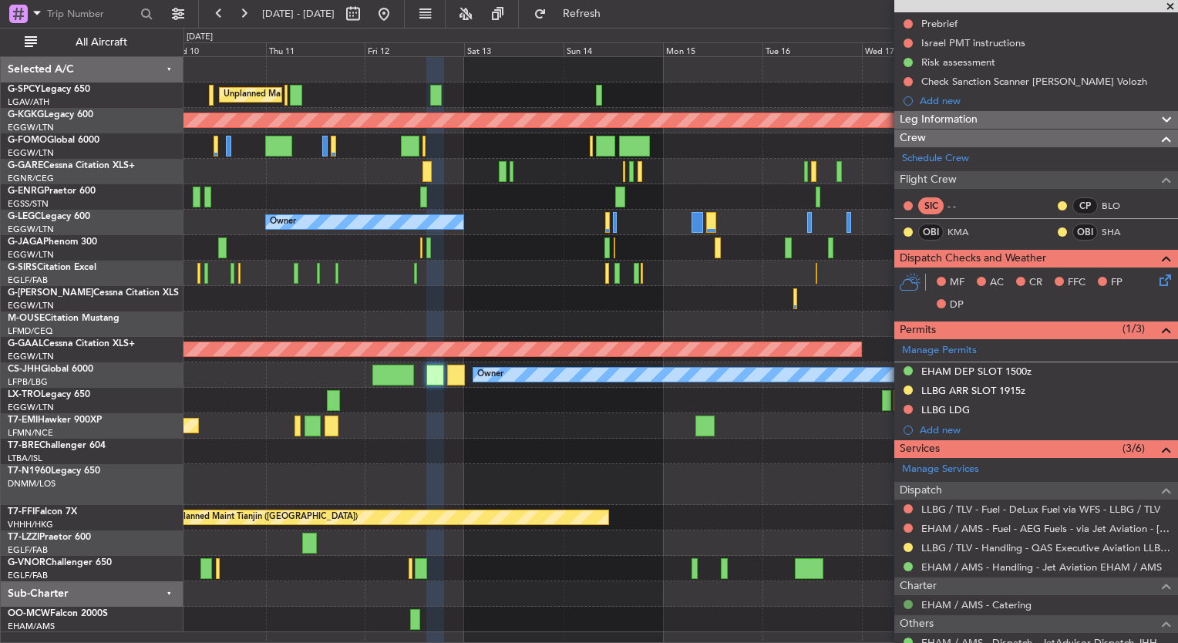
click at [907, 603] on button at bounding box center [907, 604] width 9 height 9
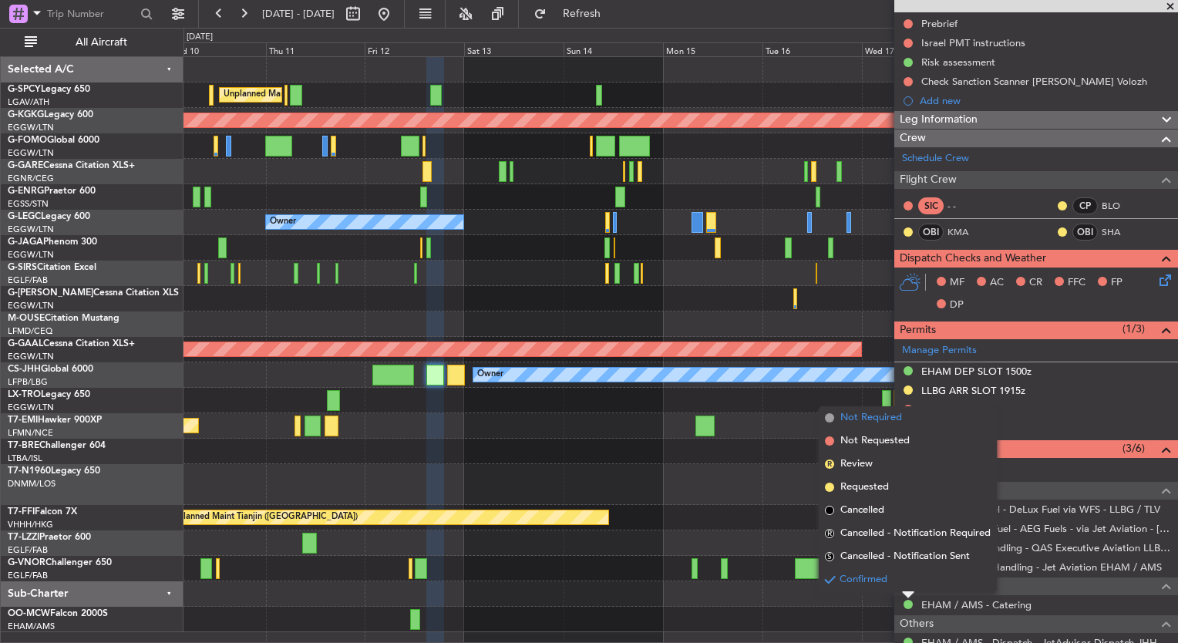
click at [894, 424] on span "Not Required" at bounding box center [871, 417] width 62 height 15
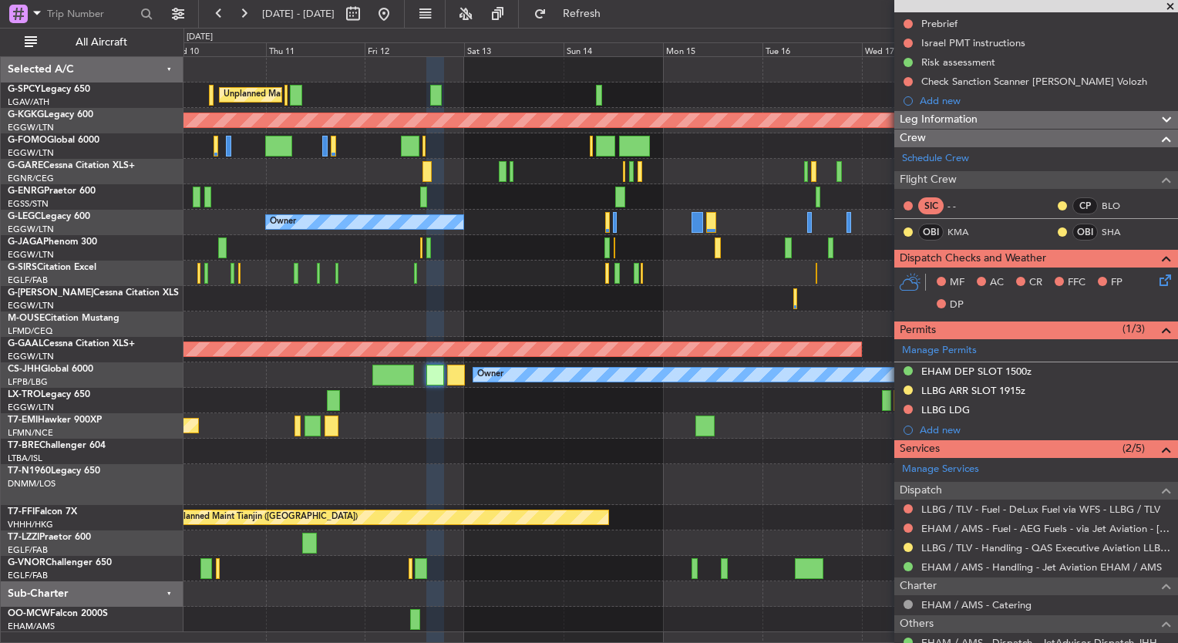
click at [496, 446] on div at bounding box center [680, 451] width 994 height 25
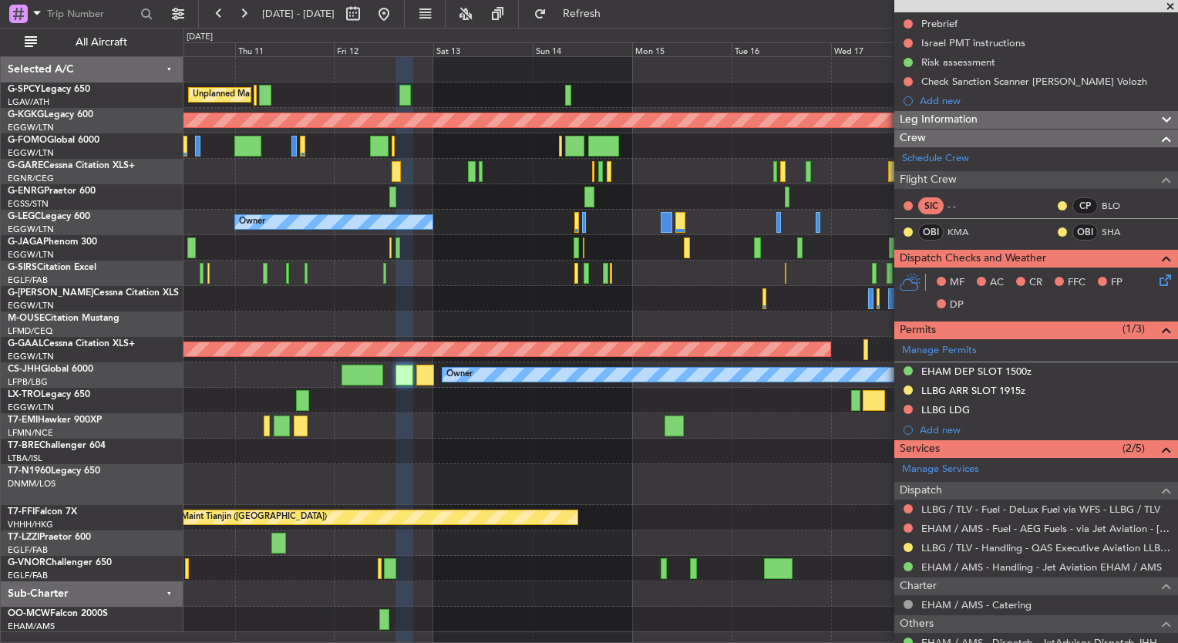
click at [496, 446] on div at bounding box center [680, 451] width 994 height 25
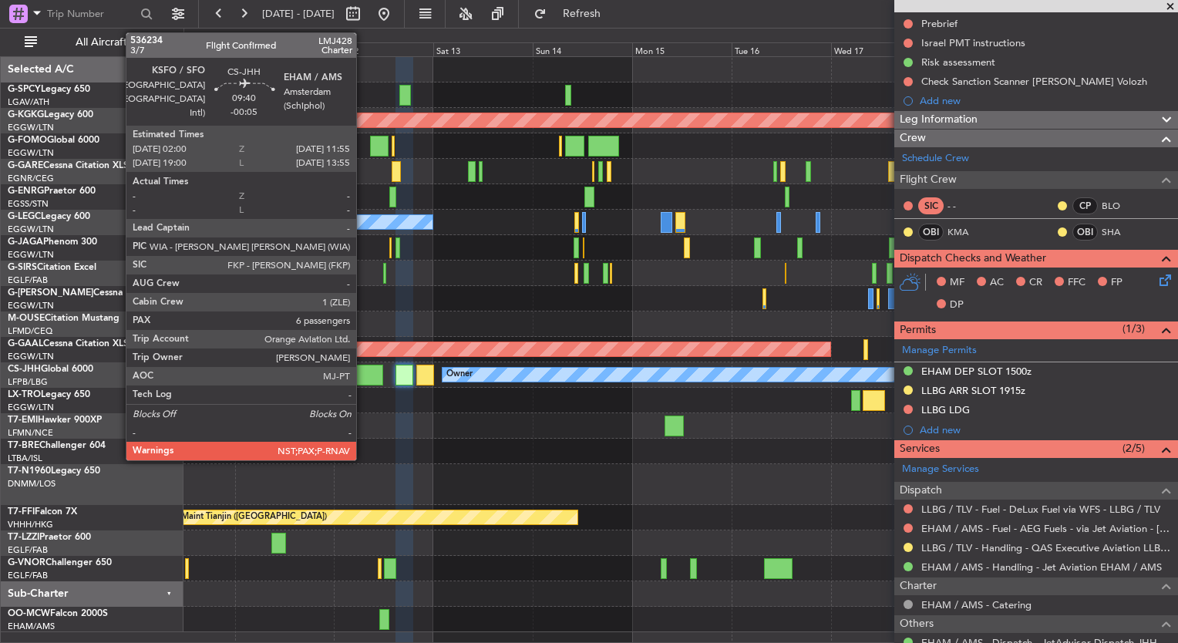
click at [362, 373] on div at bounding box center [362, 375] width 42 height 21
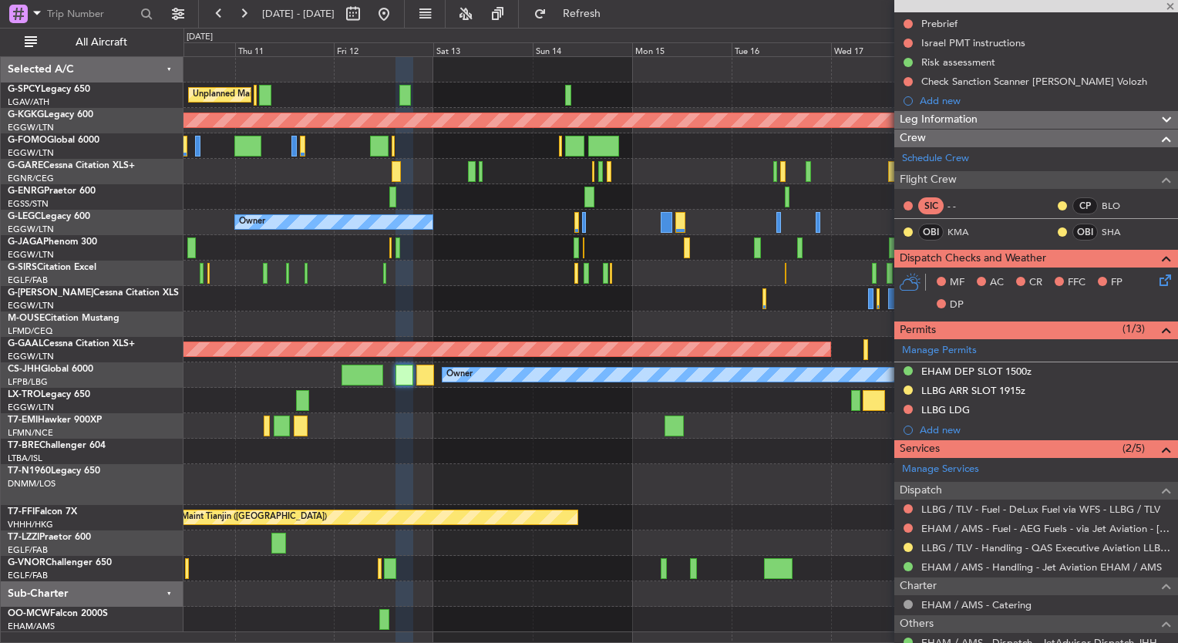
type input "-00:05"
type input "7"
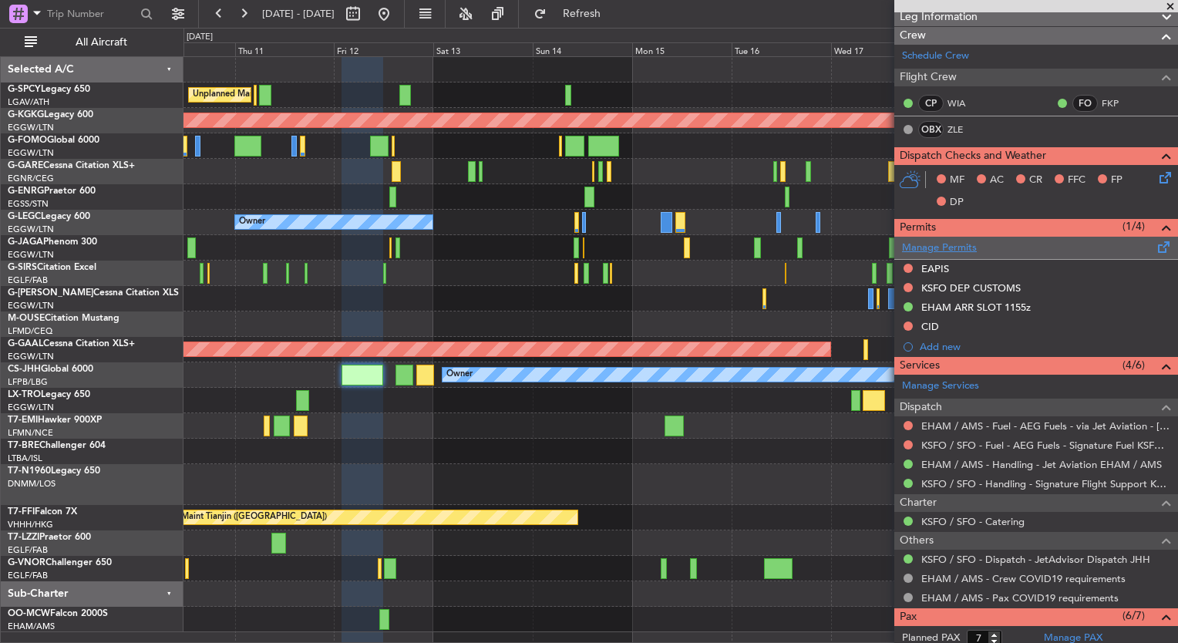
scroll to position [388, 0]
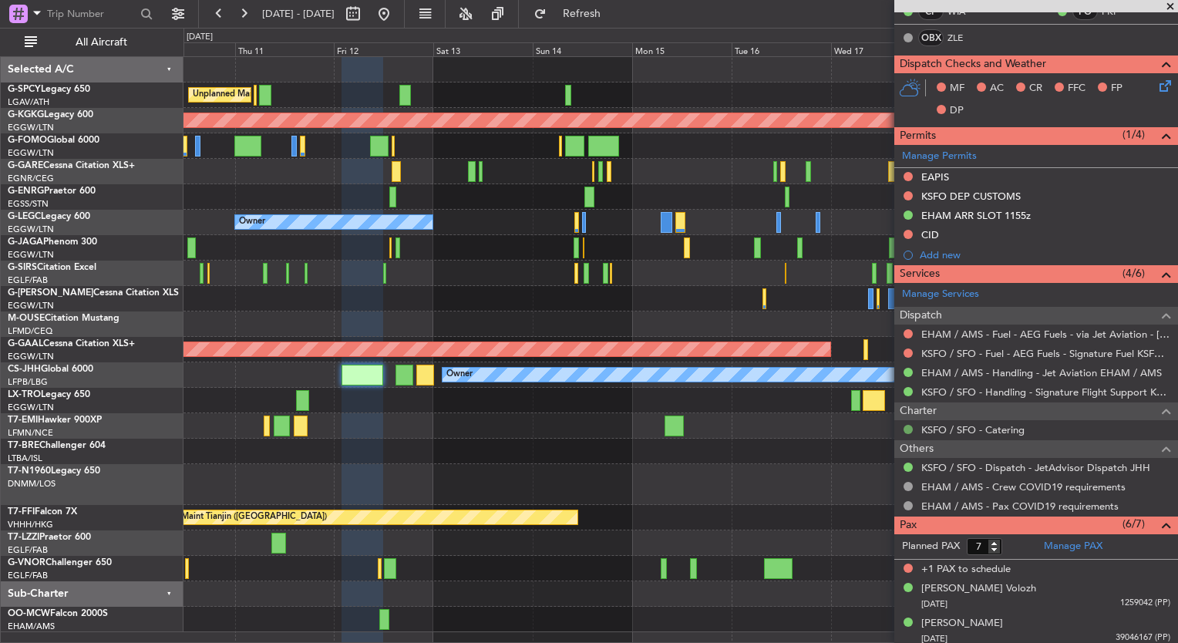
click at [906, 425] on button at bounding box center [907, 429] width 9 height 9
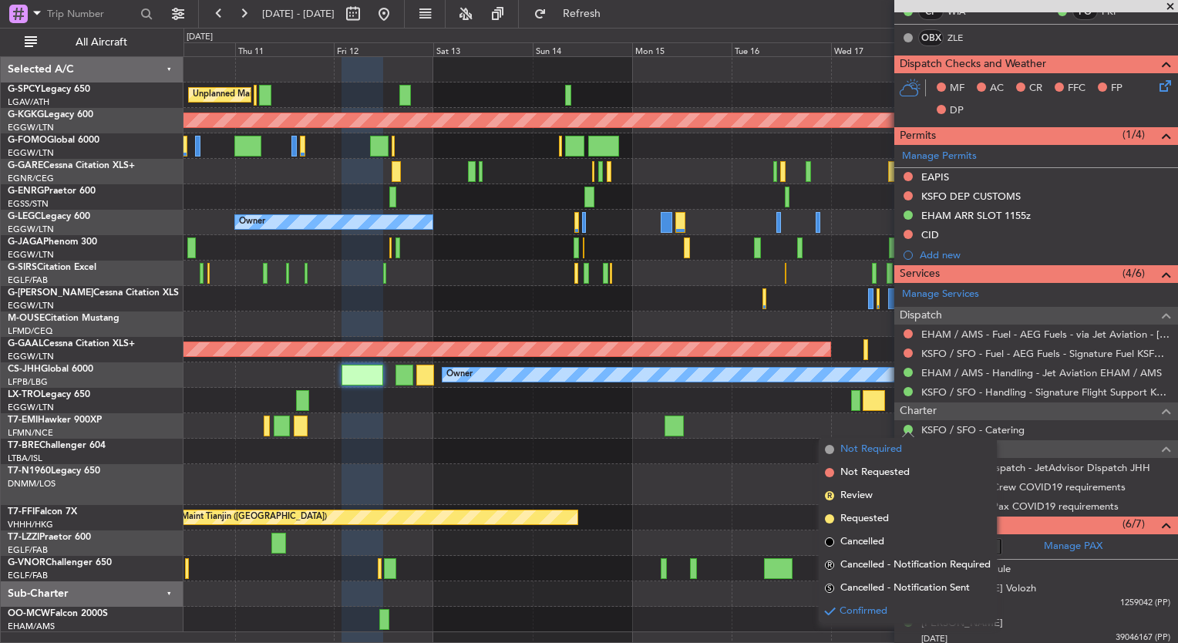
click at [873, 446] on span "Not Required" at bounding box center [871, 449] width 62 height 15
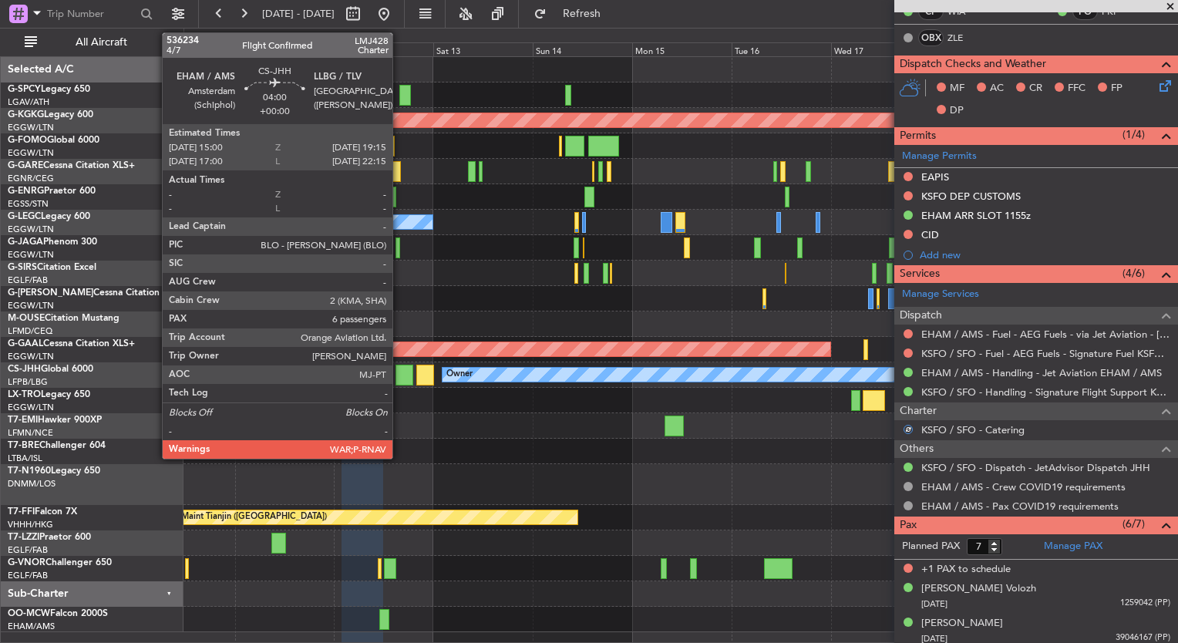
click at [400, 376] on div at bounding box center [404, 375] width 18 height 21
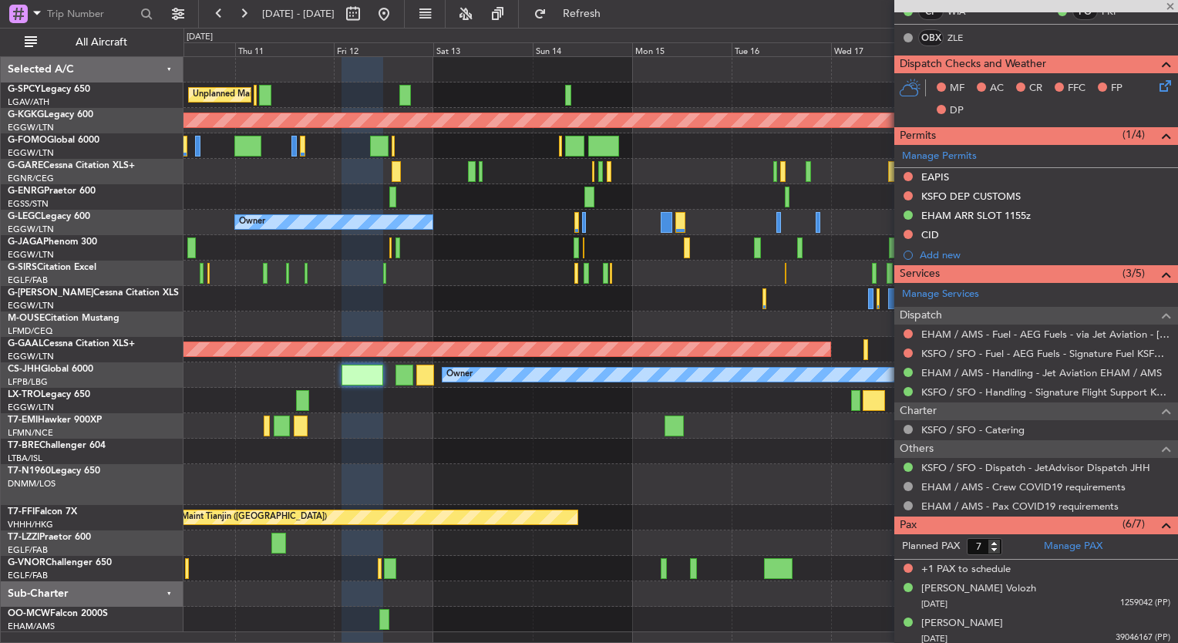
type input "6"
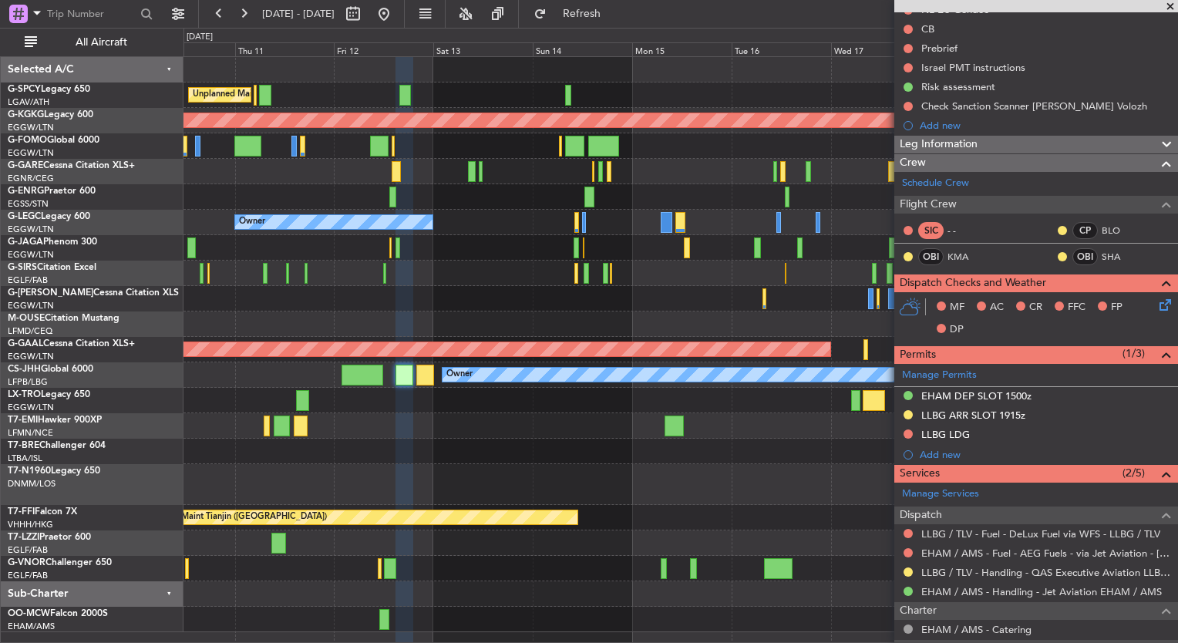
scroll to position [200, 0]
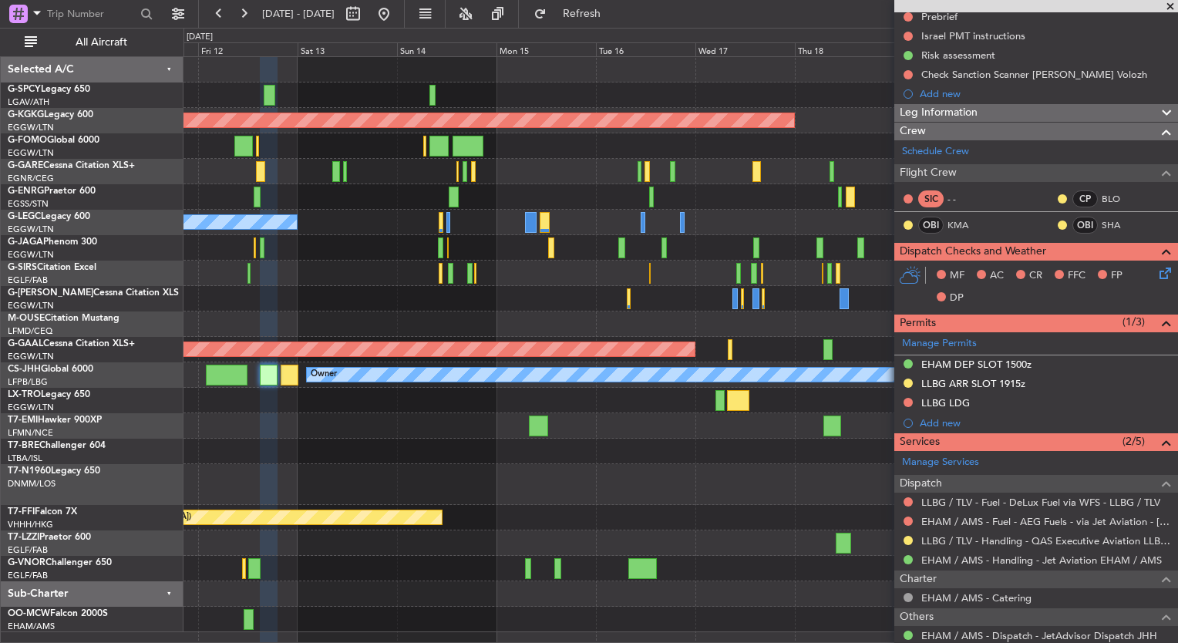
click at [237, 368] on div "Unplanned Maint [GEOGRAPHIC_DATA] ([PERSON_NAME] Intl) AOG Maint [GEOGRAPHIC_DA…" at bounding box center [680, 344] width 994 height 575
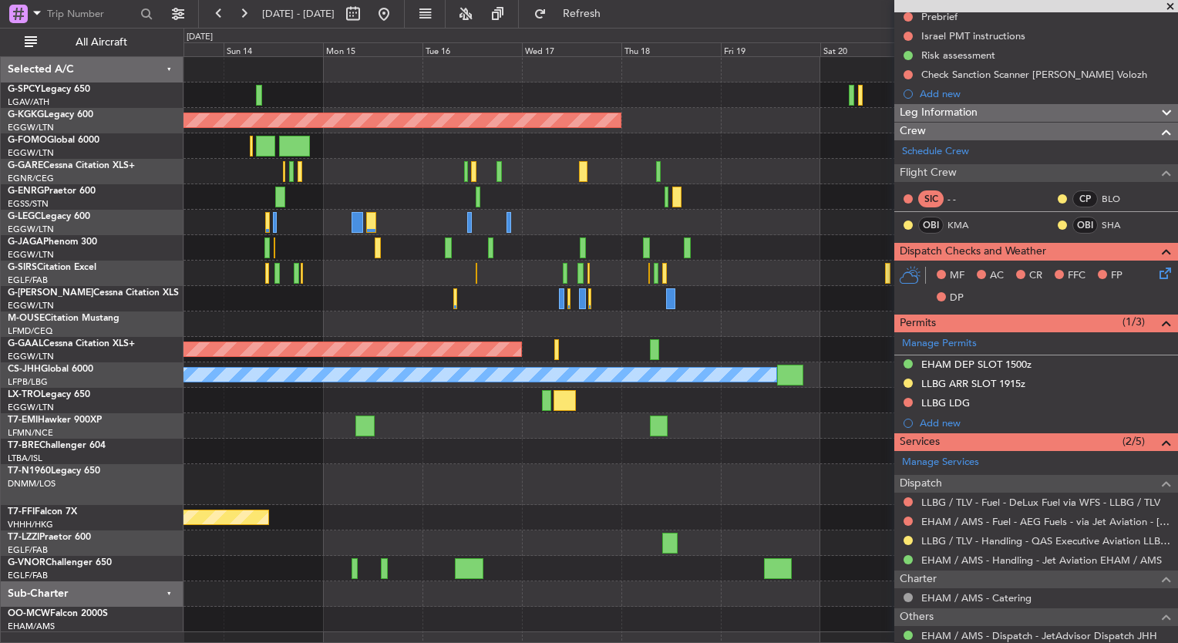
click at [580, 412] on div "Unplanned Maint [GEOGRAPHIC_DATA] ([PERSON_NAME] Intl) AOG Maint [GEOGRAPHIC_DA…" at bounding box center [680, 344] width 994 height 575
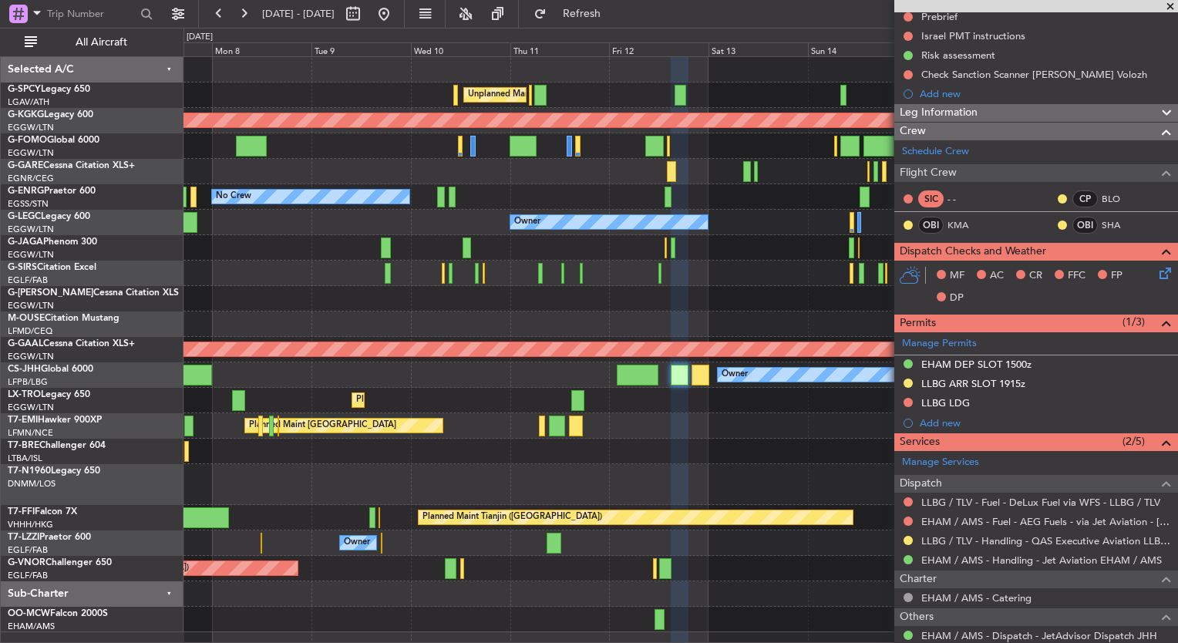
click at [672, 415] on div "Planned Maint [GEOGRAPHIC_DATA] Planned Maint [GEOGRAPHIC_DATA]" at bounding box center [680, 425] width 994 height 25
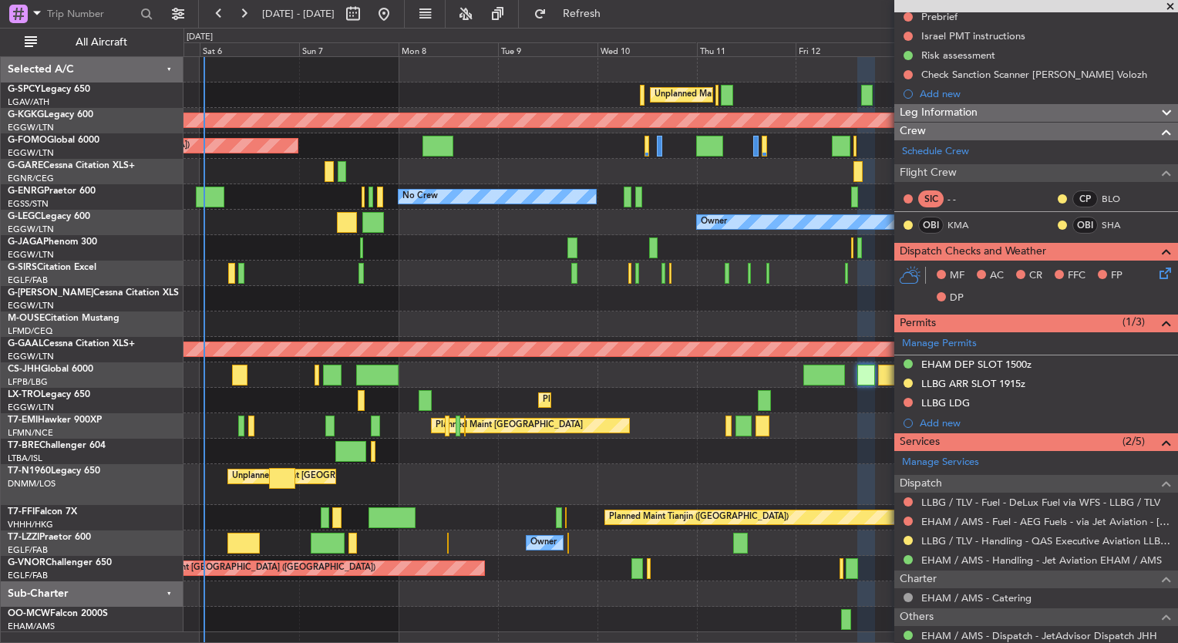
click at [839, 412] on div "Unplanned Maint [GEOGRAPHIC_DATA] ([PERSON_NAME] Intl) AOG Maint [GEOGRAPHIC_DA…" at bounding box center [680, 344] width 994 height 575
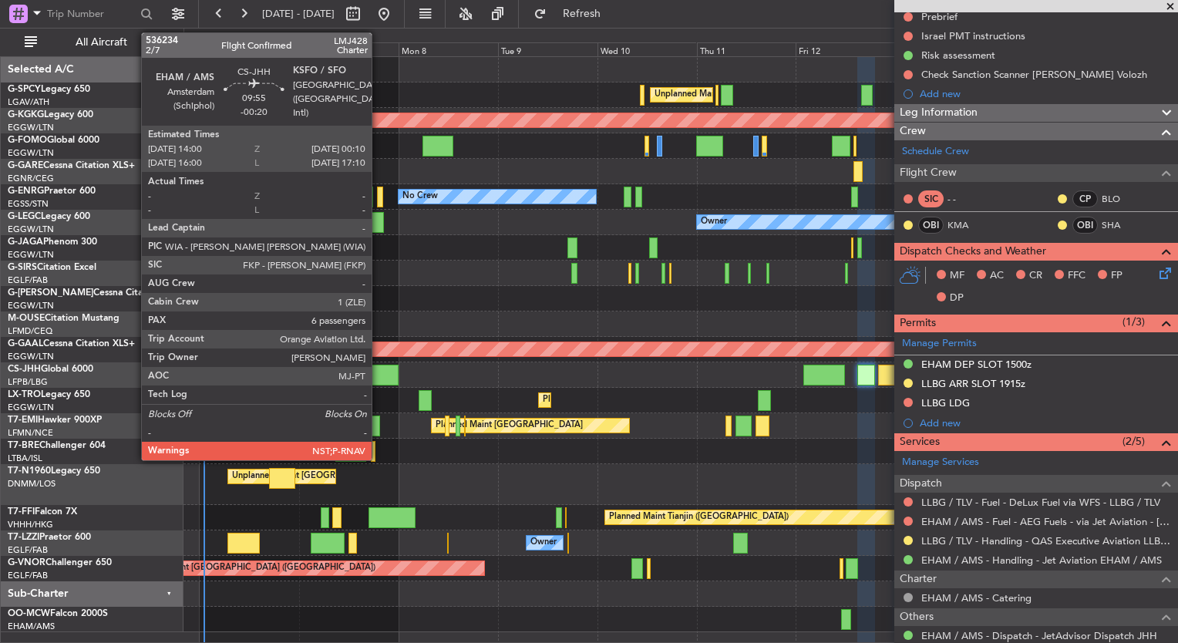
click at [378, 372] on div at bounding box center [377, 375] width 42 height 21
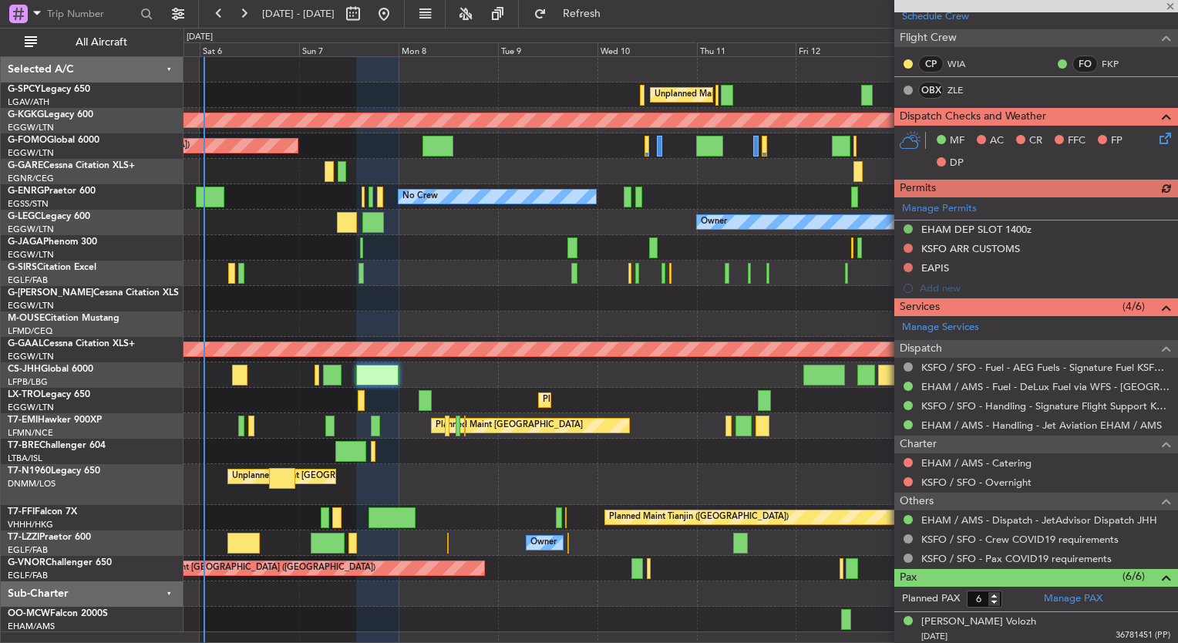
scroll to position [327, 0]
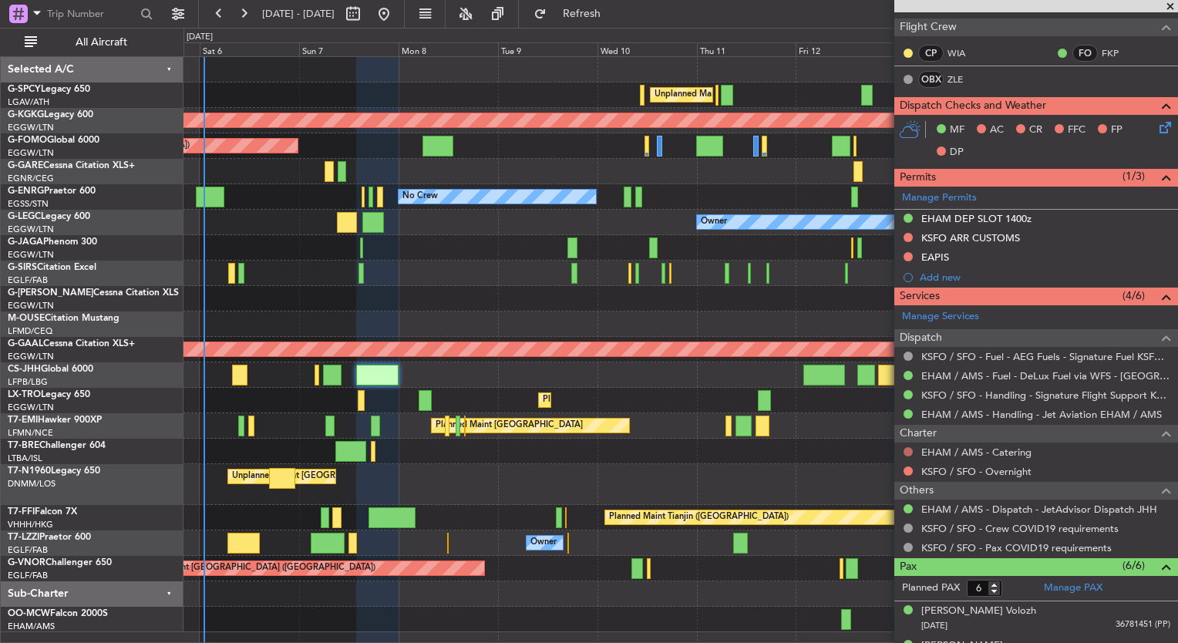
click at [911, 449] on button at bounding box center [907, 451] width 9 height 9
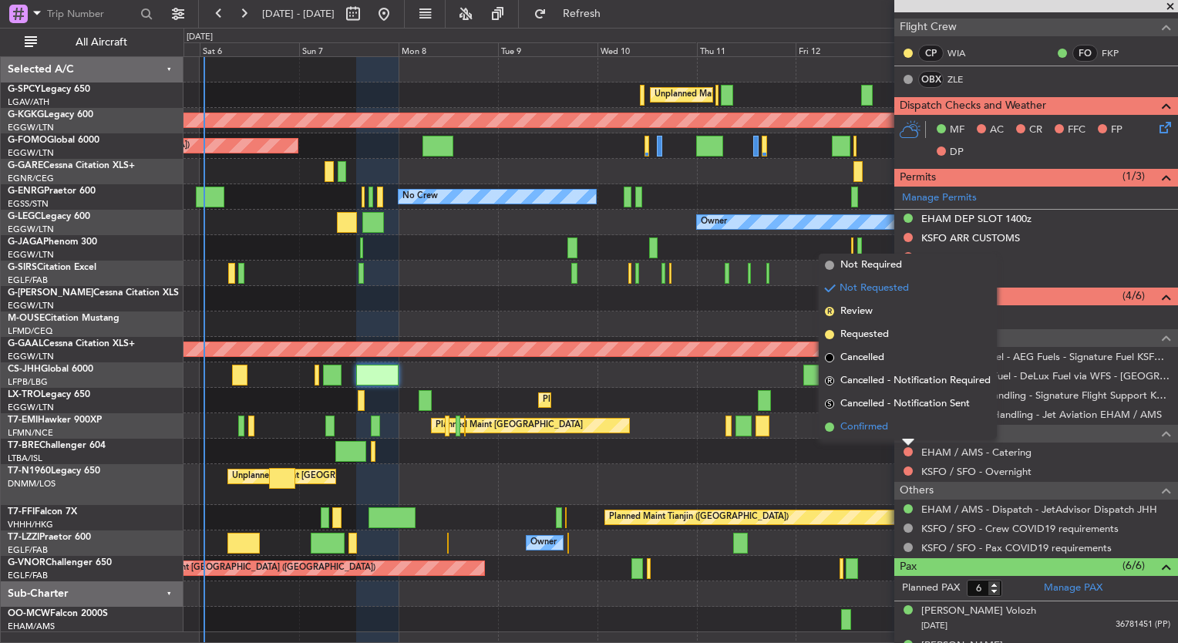
click at [894, 426] on li "Confirmed" at bounding box center [908, 426] width 178 height 23
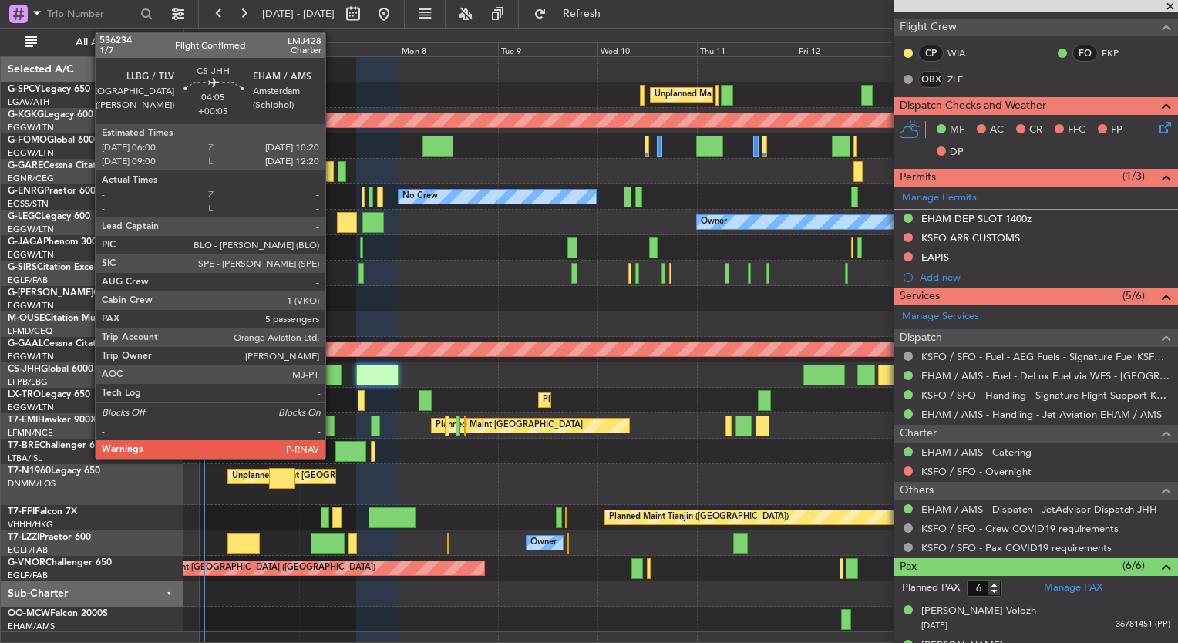
click at [333, 368] on div at bounding box center [332, 375] width 19 height 21
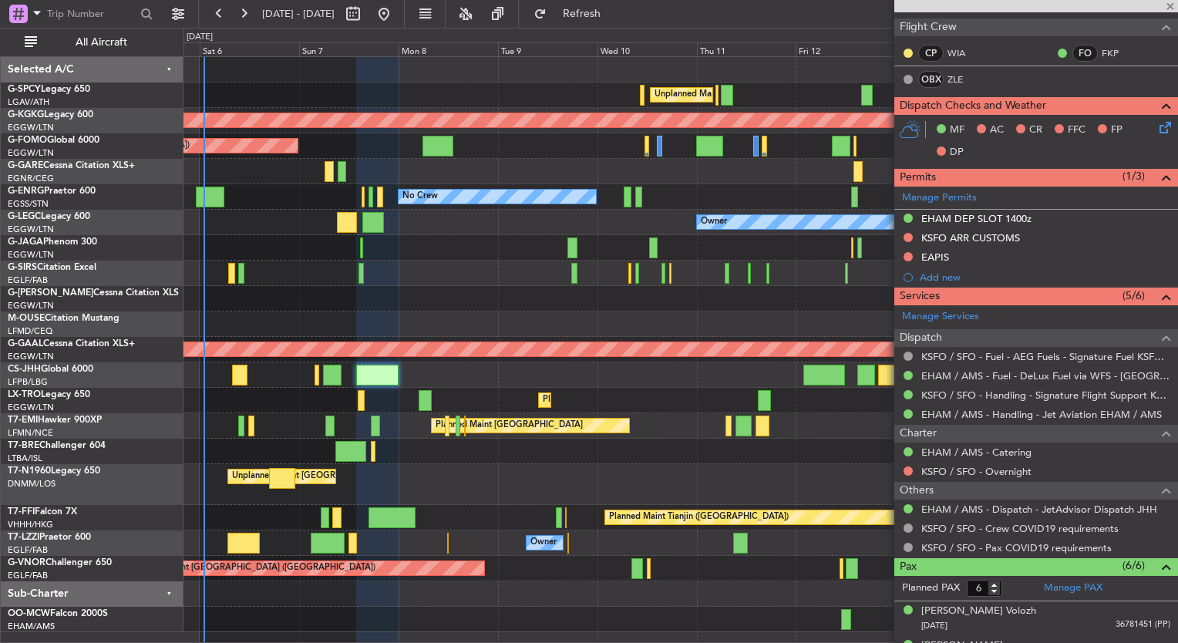
type input "+00:05"
type input "5"
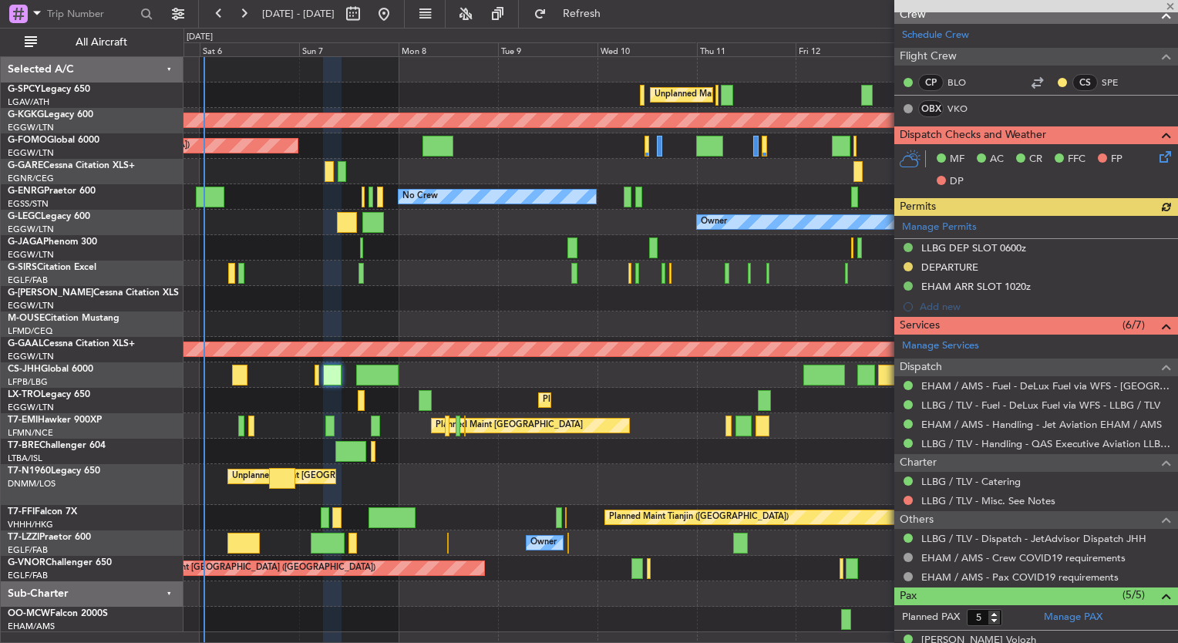
scroll to position [338, 0]
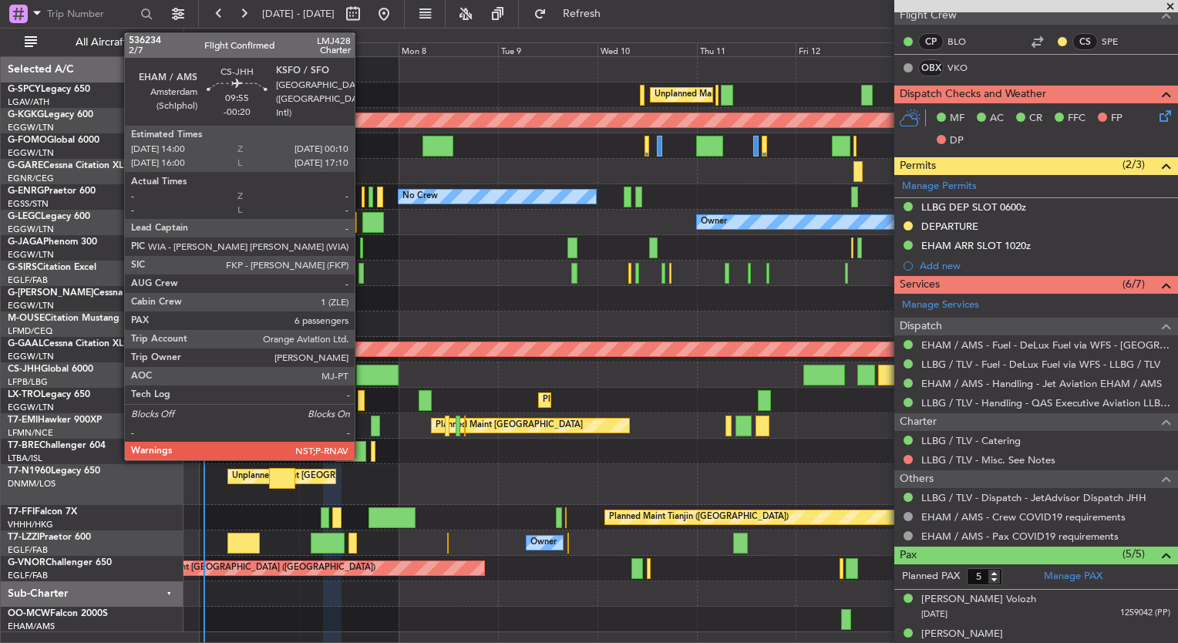
click at [362, 380] on div at bounding box center [377, 375] width 42 height 21
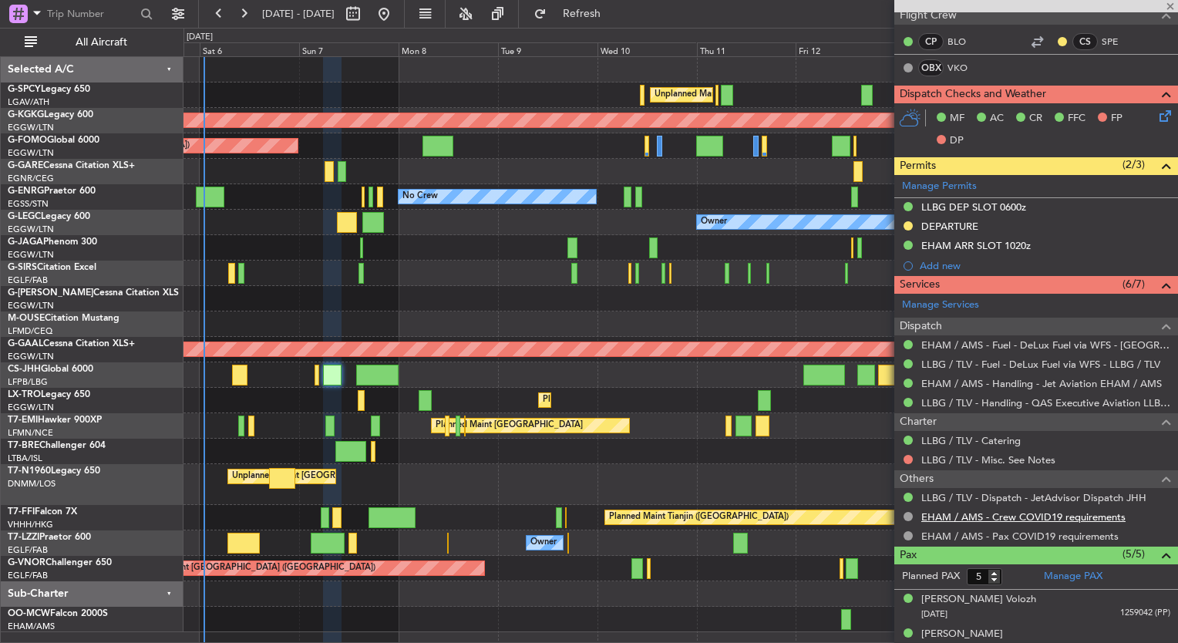
type input "-00:20"
type input "6"
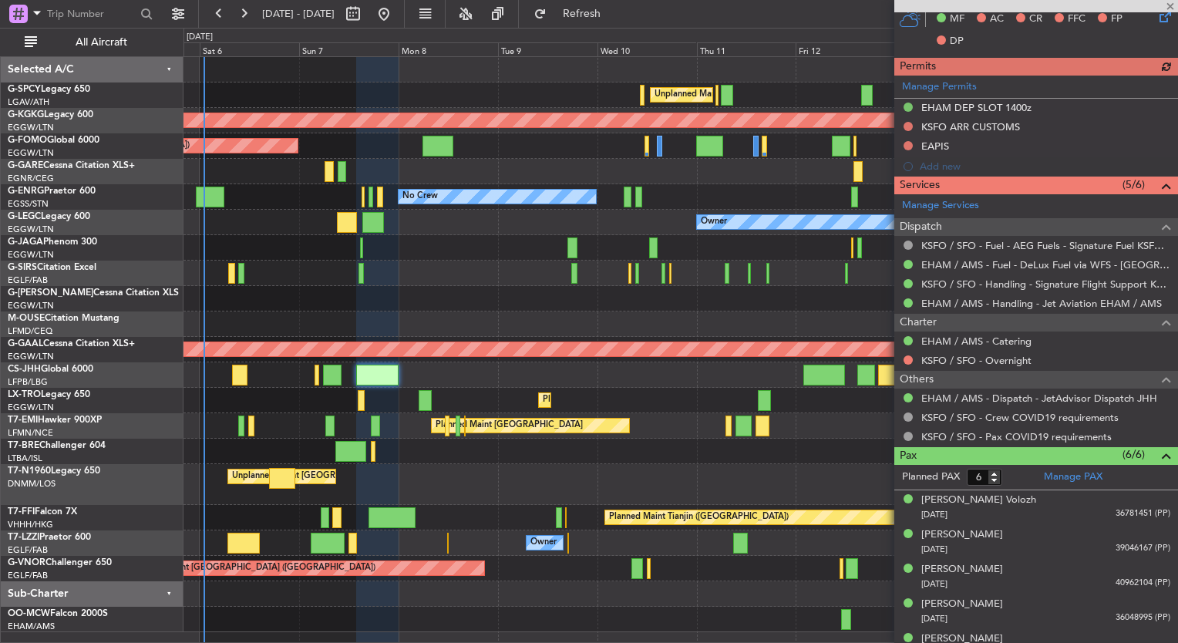
scroll to position [438, 0]
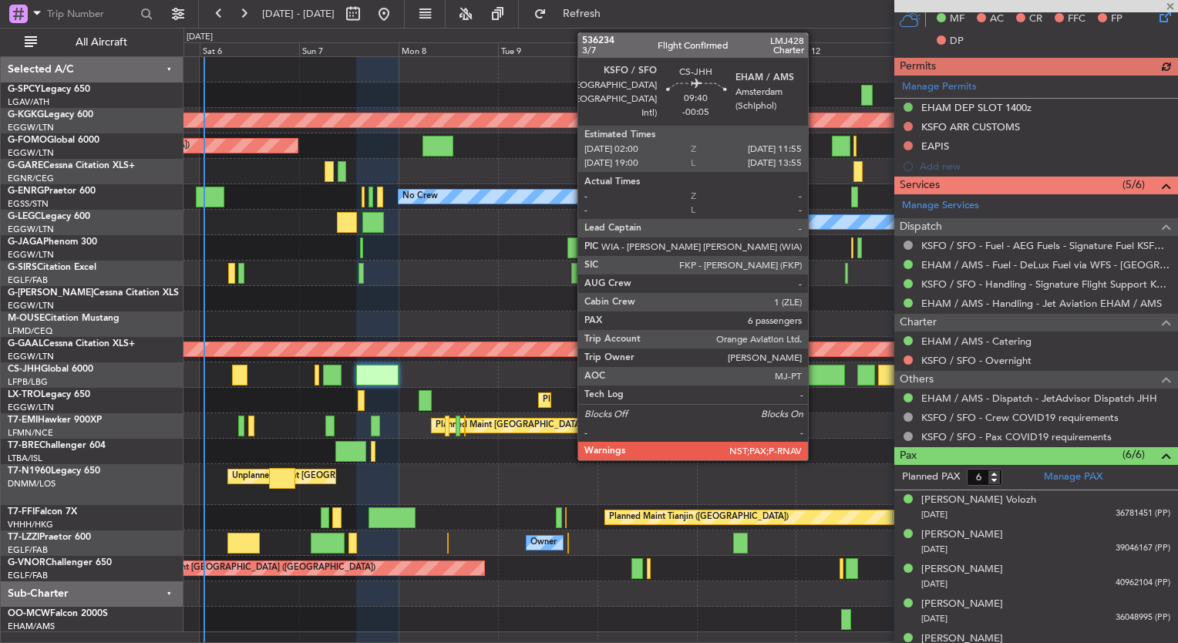
click at [814, 375] on div at bounding box center [824, 375] width 42 height 21
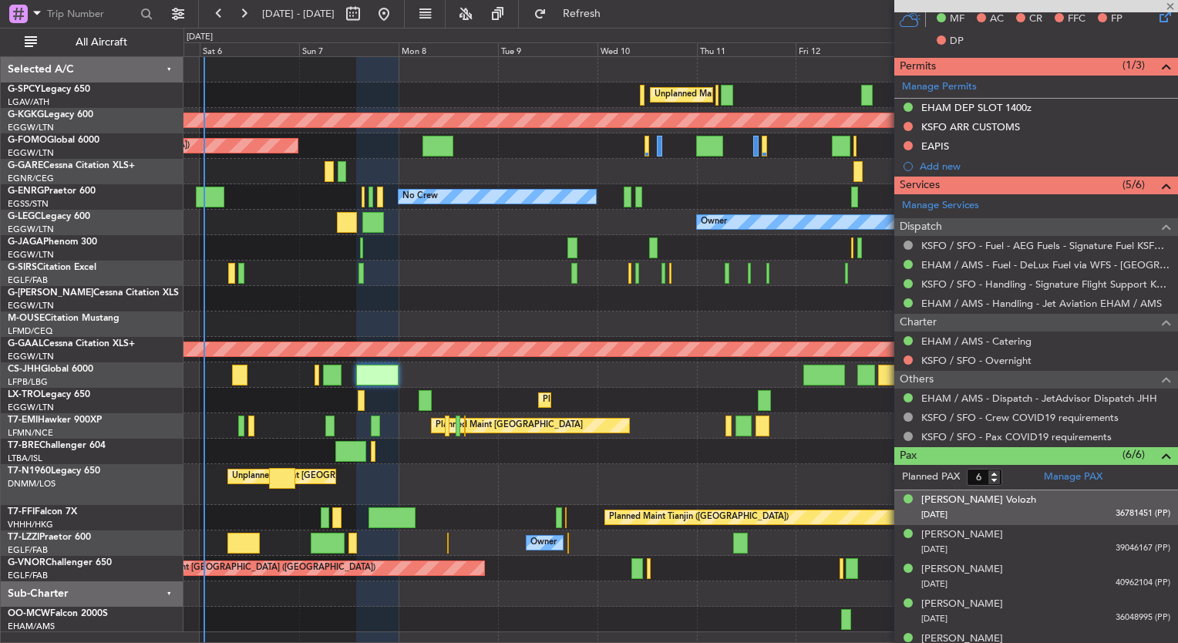
type input "-00:05"
type input "7"
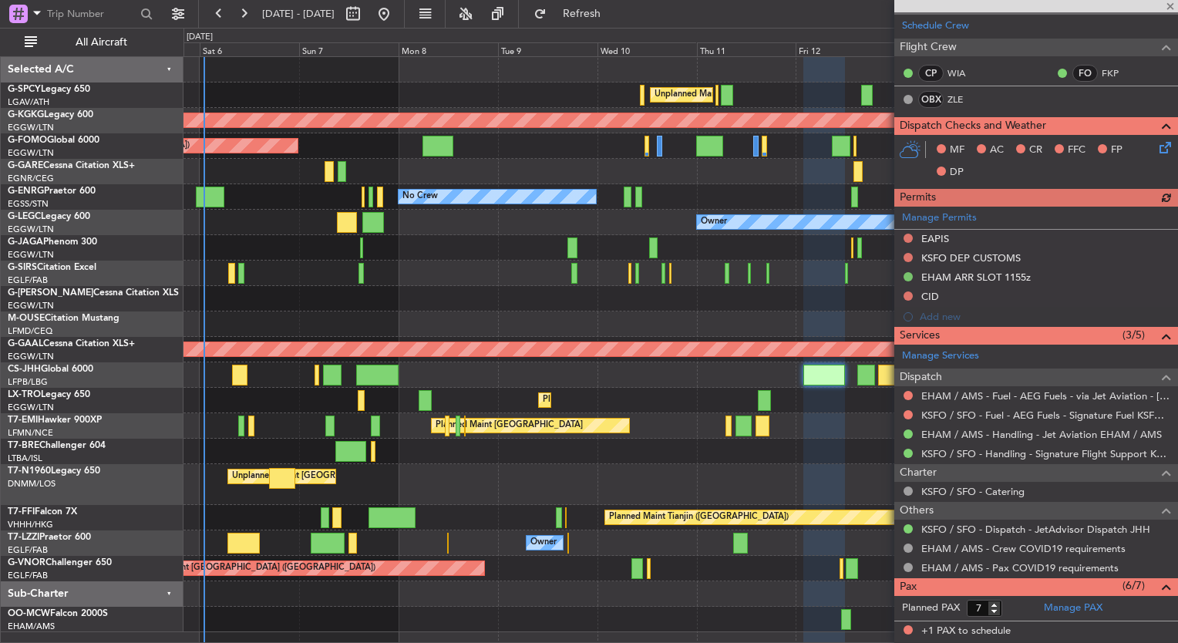
scroll to position [372, 0]
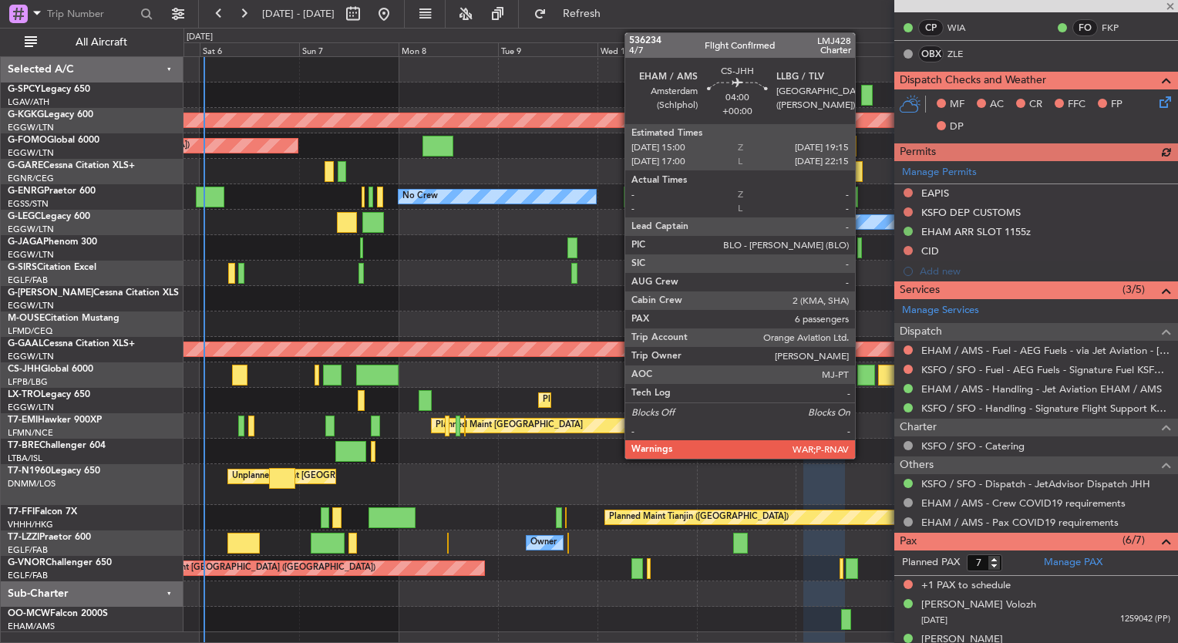
click at [864, 367] on div at bounding box center [866, 375] width 18 height 21
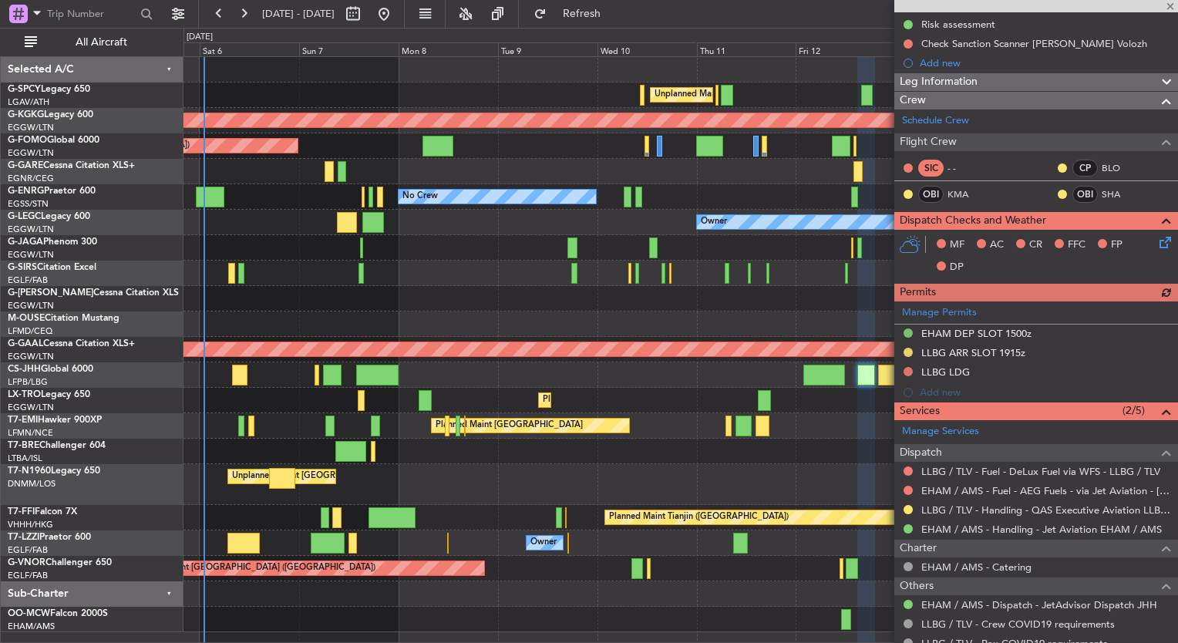
scroll to position [294, 0]
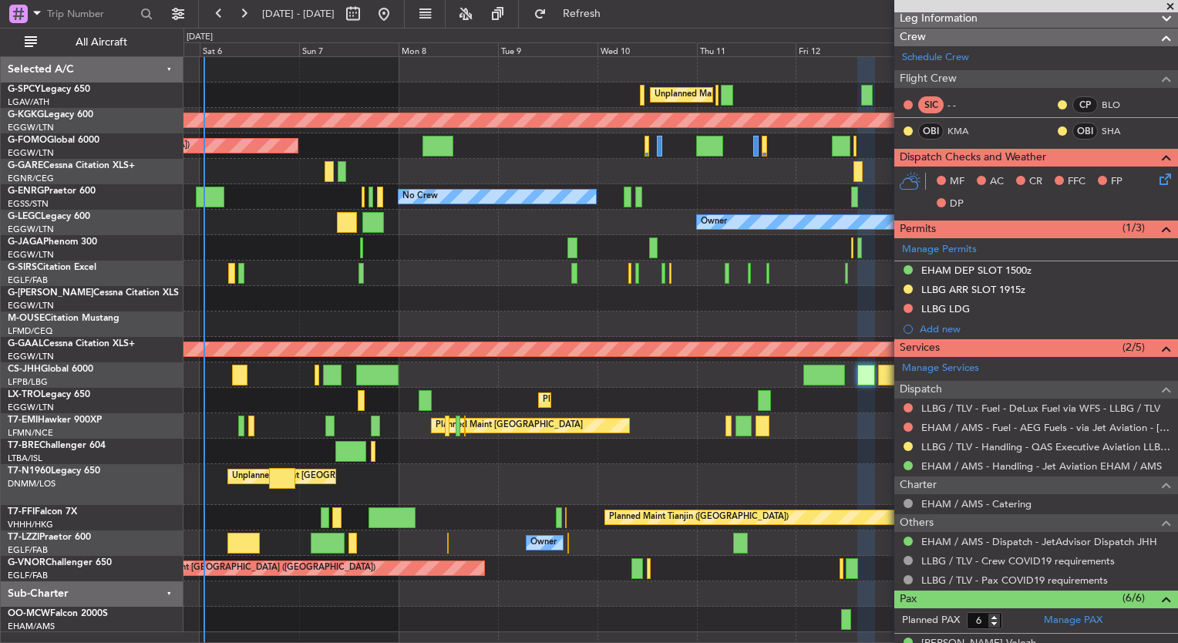
click at [1175, 6] on span at bounding box center [1169, 7] width 15 height 14
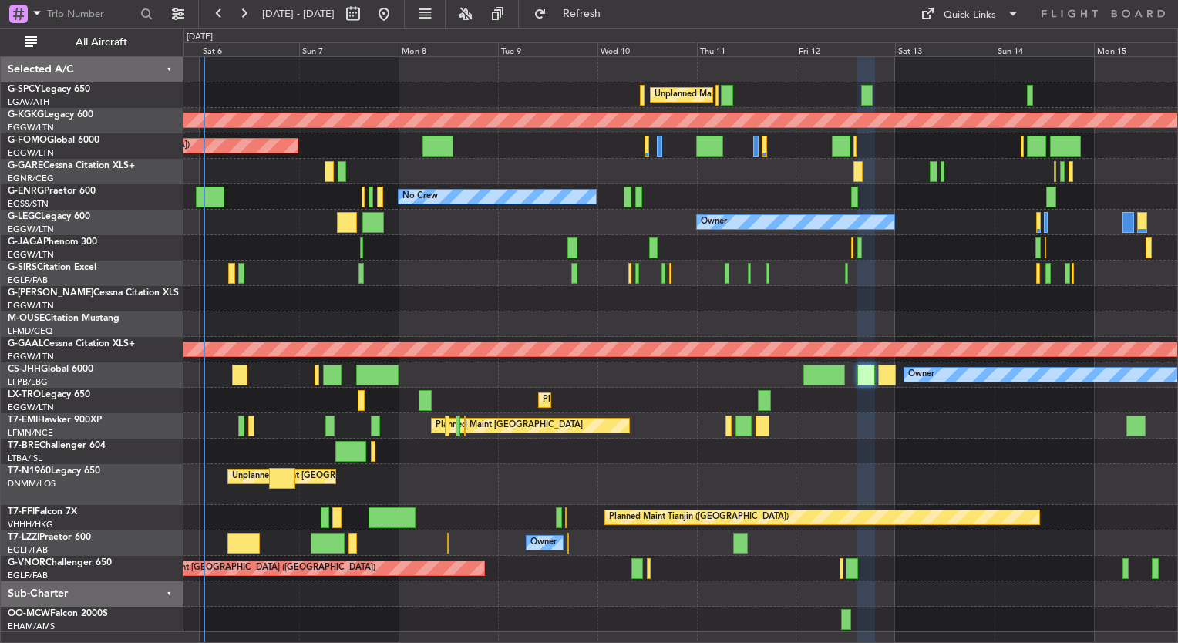
type input "0"
click at [396, 10] on button at bounding box center [384, 14] width 25 height 25
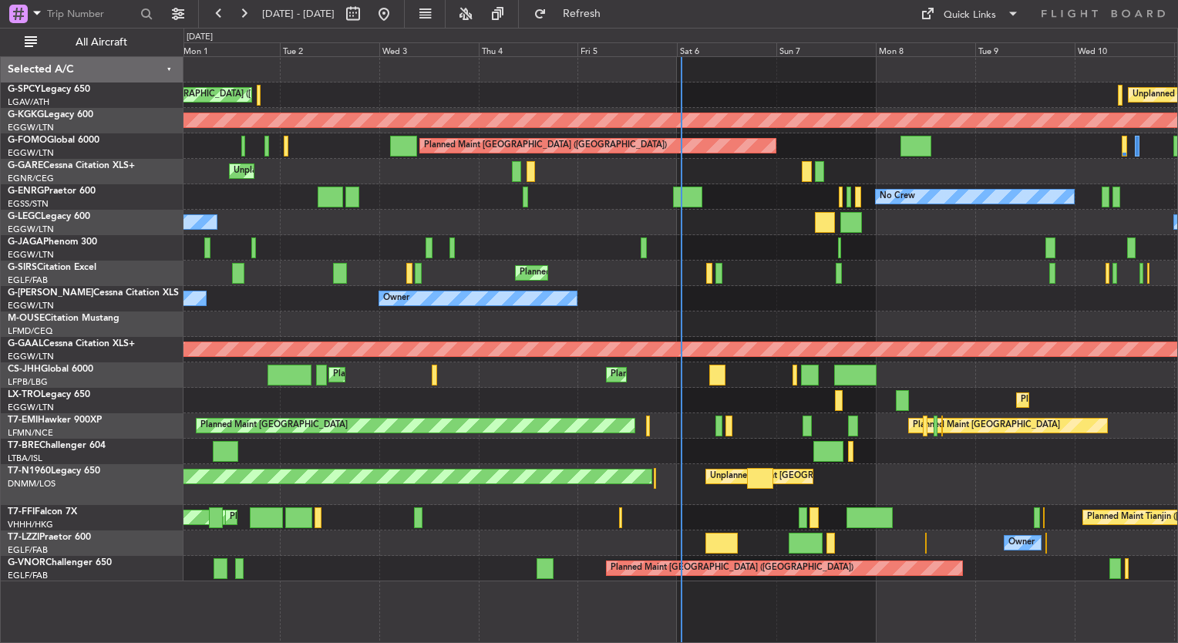
click at [742, 68] on div at bounding box center [680, 69] width 994 height 25
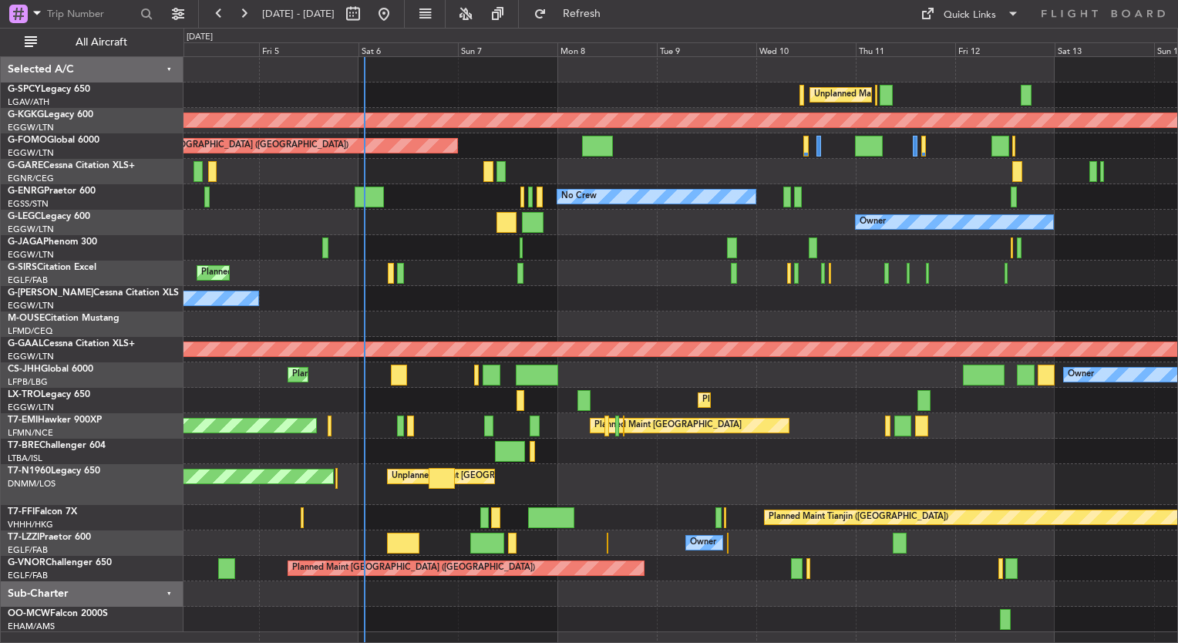
click at [876, 96] on div at bounding box center [876, 95] width 2 height 21
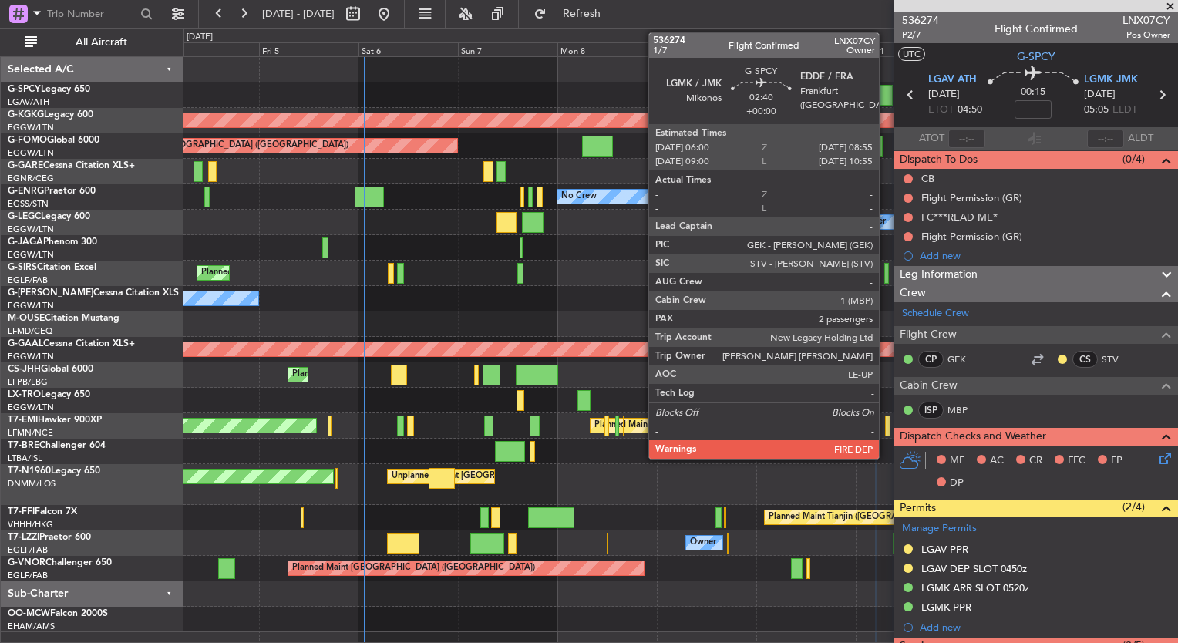
click at [885, 100] on div at bounding box center [886, 95] width 12 height 21
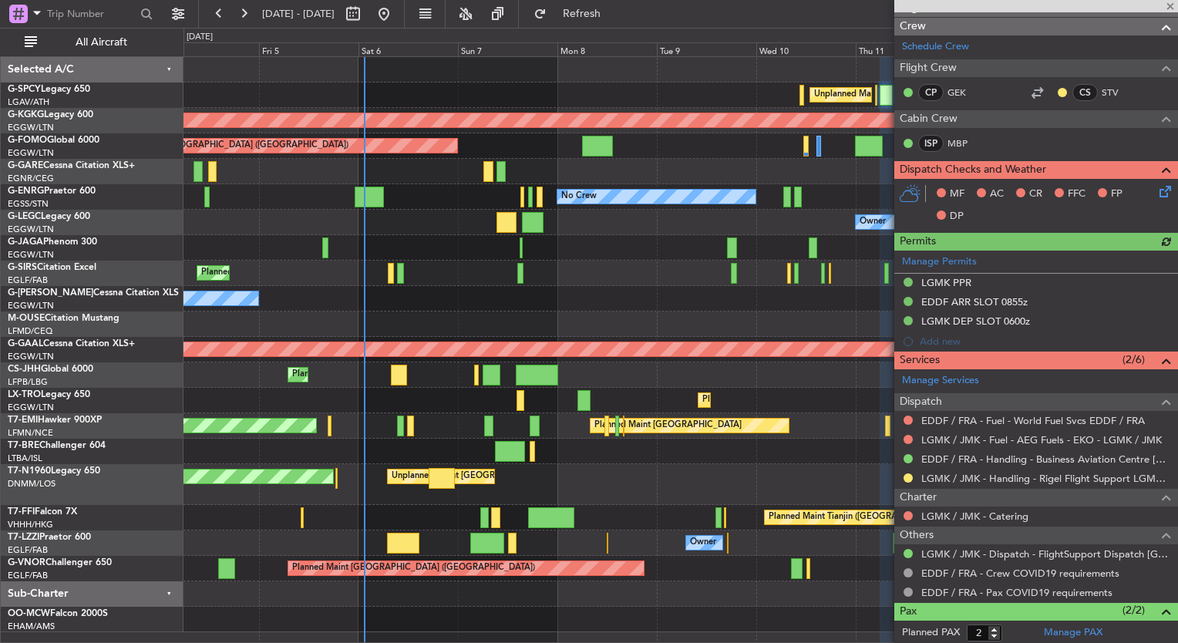
scroll to position [270, 0]
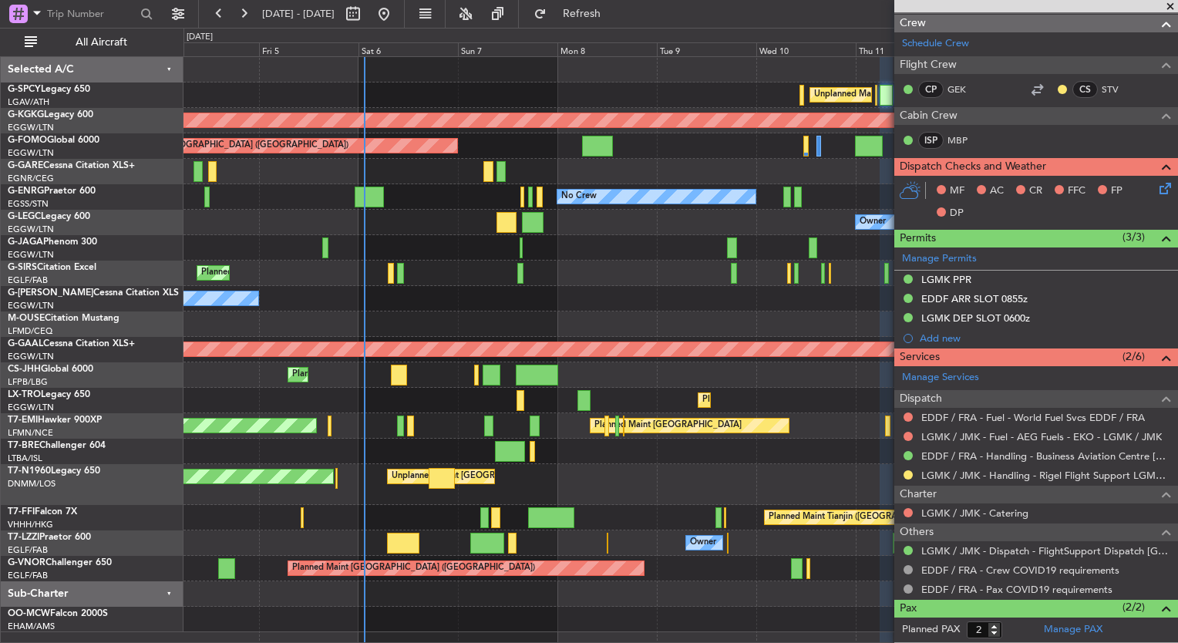
click at [1166, 4] on span at bounding box center [1169, 7] width 15 height 14
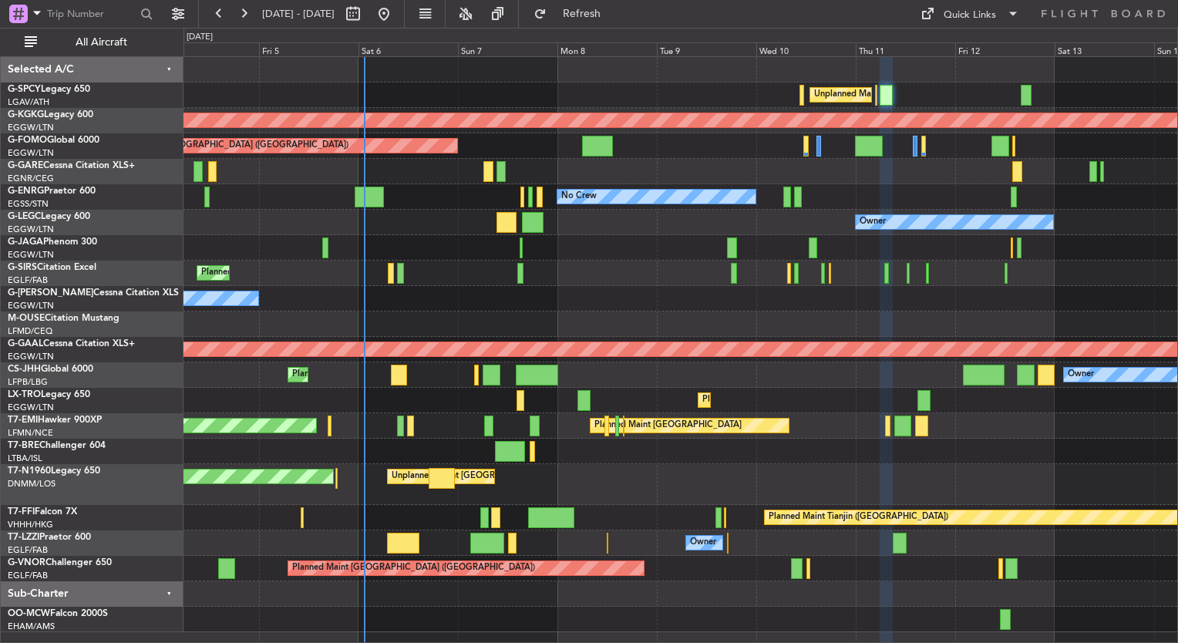
type input "0"
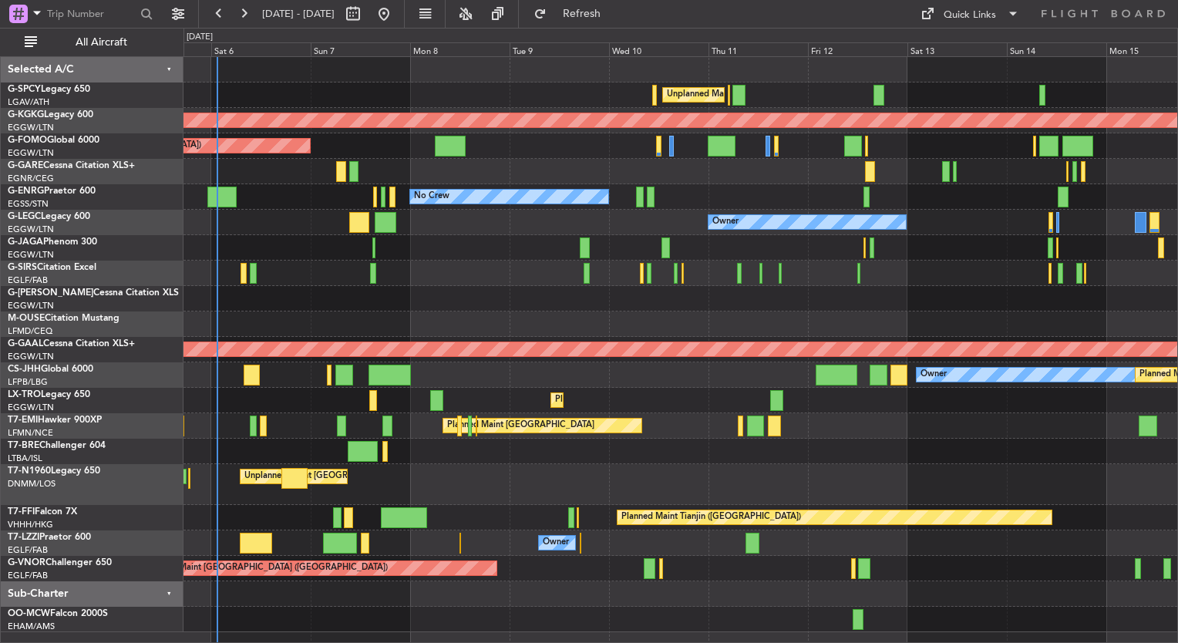
click at [816, 110] on div "Unplanned Maint [GEOGRAPHIC_DATA] ([PERSON_NAME] Intl) AOG Maint [GEOGRAPHIC_DA…" at bounding box center [680, 344] width 994 height 575
